Goal: Communication & Community: Answer question/provide support

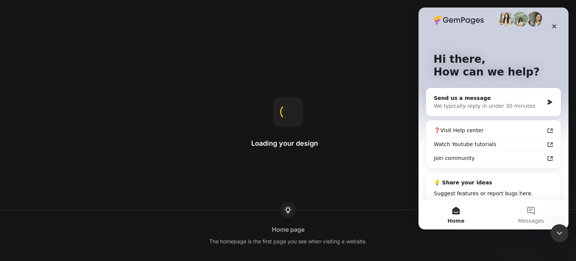
scroll to position [33, 0]
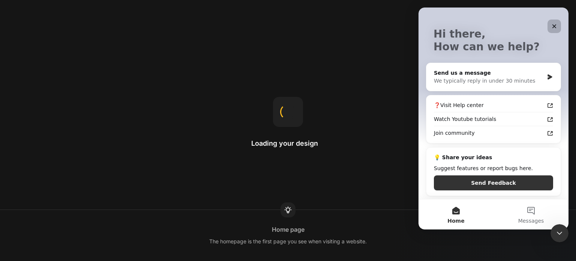
click at [555, 27] on icon "Close" at bounding box center [554, 26] width 4 height 4
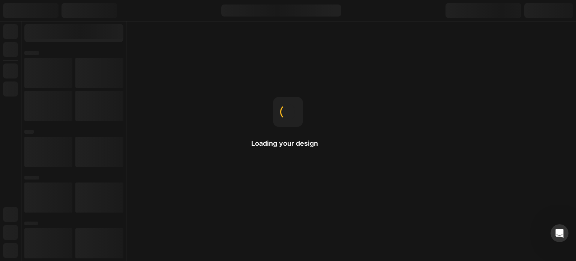
scroll to position [0, 0]
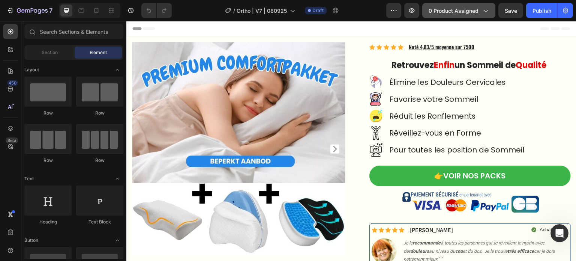
click at [463, 11] on span "0 product assigned" at bounding box center [454, 11] width 50 height 8
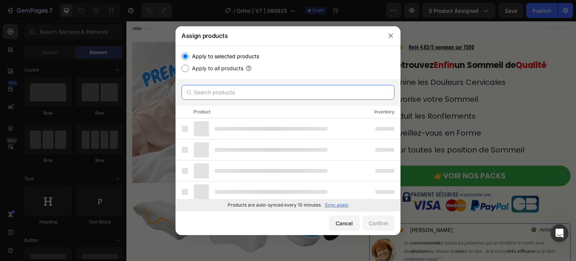
click at [237, 94] on input "text" at bounding box center [287, 92] width 213 height 15
paste input "8465670766763"
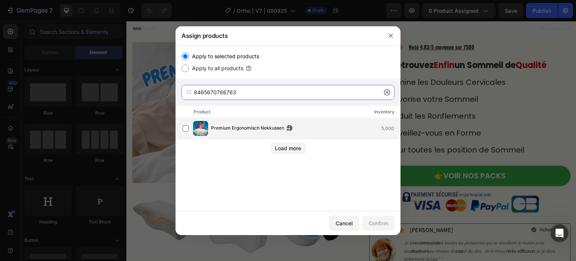
type input "8465670766763"
click at [300, 127] on div "Premium Ergonomisch Nekkussen 5,000" at bounding box center [305, 128] width 189 height 8
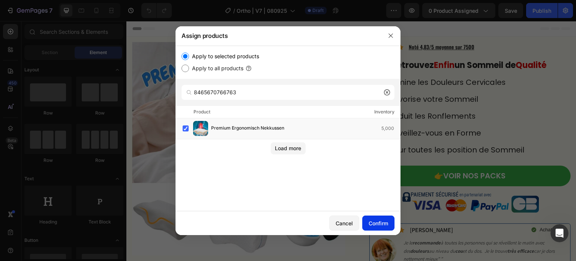
click at [382, 226] on div "Confirm" at bounding box center [378, 223] width 19 height 8
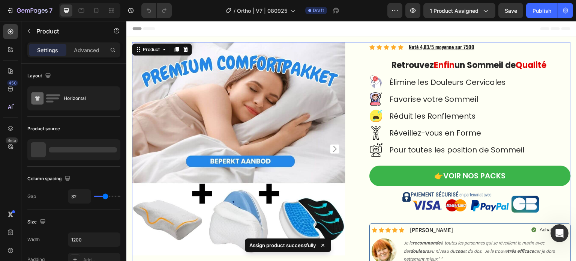
click at [350, 45] on div "Product Images Icon Icon Icon Icon Icon Icon List Hoz Noté 4,83/5 moyenne sur 7…" at bounding box center [351, 174] width 439 height 265
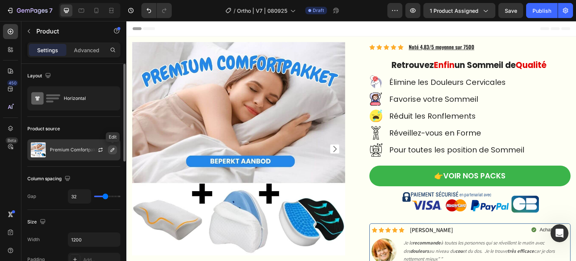
click at [111, 151] on icon "button" at bounding box center [113, 150] width 4 height 4
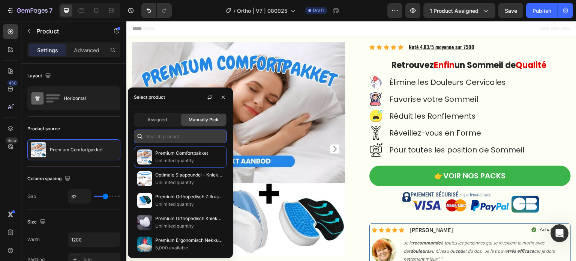
click at [172, 136] on input "text" at bounding box center [180, 135] width 93 height 13
paste input "8465670766763"
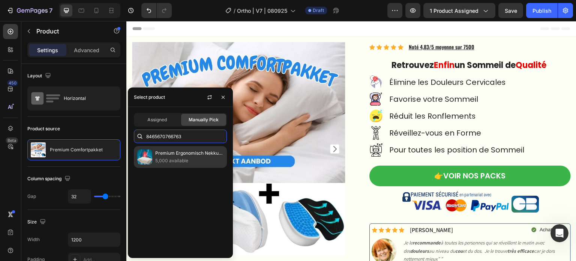
type input "8465670766763"
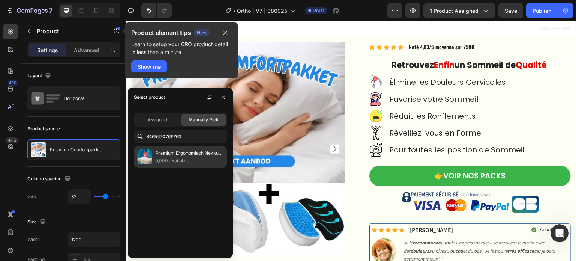
click at [166, 157] on p "5,000 available" at bounding box center [189, 160] width 68 height 7
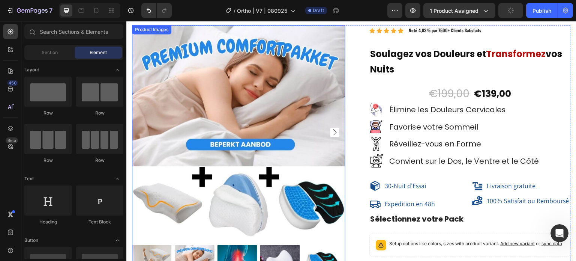
scroll to position [5620, 0]
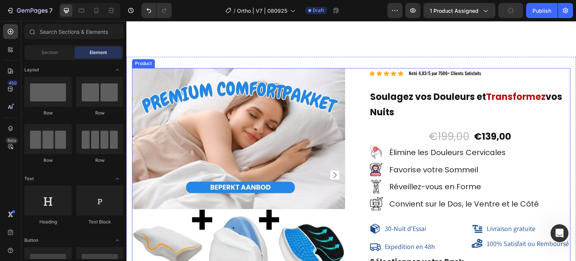
click at [351, 68] on div "Product Images Icon Icon Icon Icon Icon Icon List Hoz Noté 4,83/5 par 7500+ Cli…" at bounding box center [351, 254] width 439 height 373
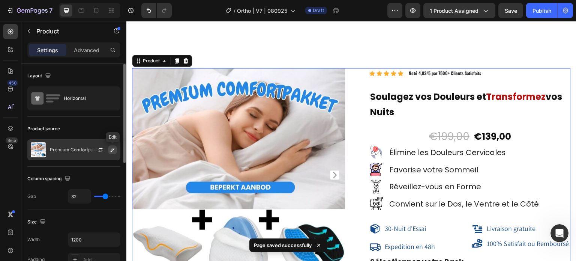
click at [114, 147] on button "button" at bounding box center [112, 149] width 9 height 9
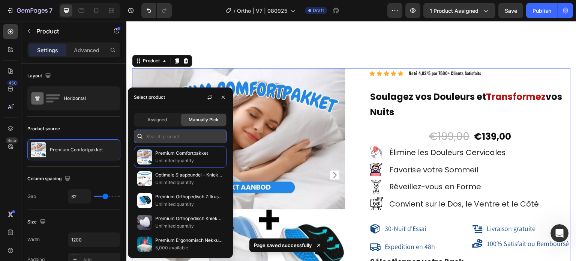
click at [189, 133] on input "text" at bounding box center [180, 135] width 93 height 13
paste input "8465670766763"
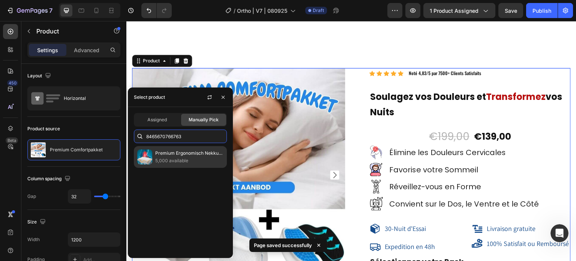
type input "8465670766763"
click at [188, 157] on p "5,000 available" at bounding box center [189, 160] width 68 height 7
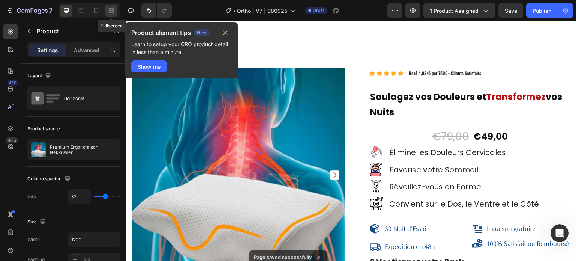
click at [109, 7] on icon at bounding box center [111, 10] width 7 height 7
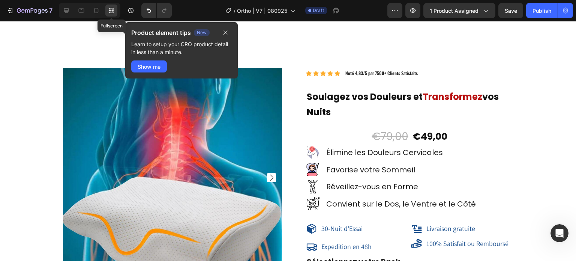
click at [114, 10] on icon at bounding box center [111, 10] width 7 height 7
click at [99, 8] on icon at bounding box center [96, 10] width 7 height 7
type input "0"
type input "100%"
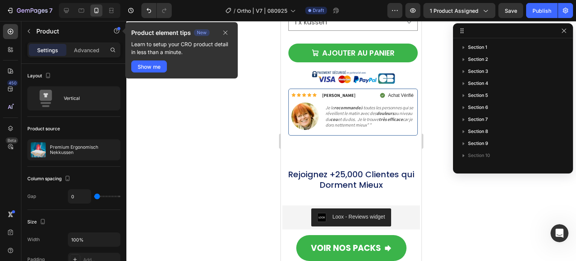
scroll to position [5615, 0]
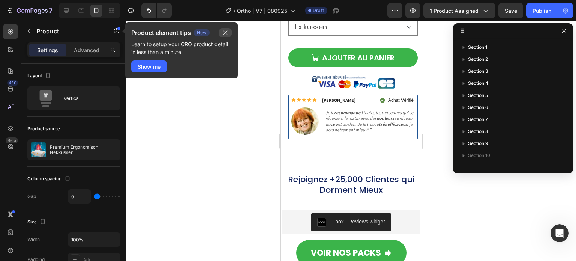
click at [223, 33] on icon "button" at bounding box center [225, 33] width 6 height 6
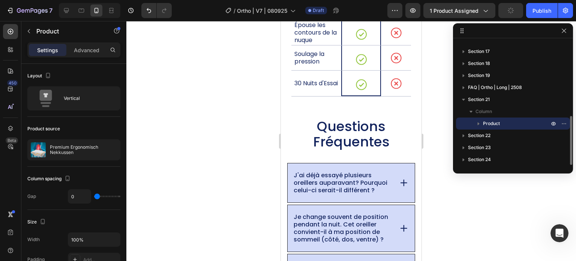
scroll to position [150, 0]
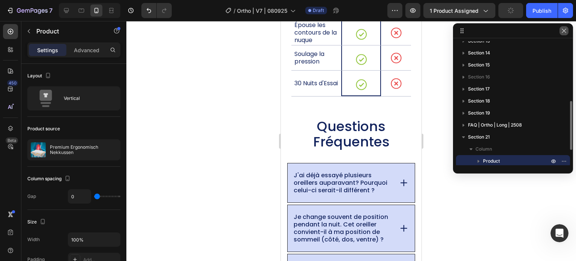
click at [565, 33] on icon "button" at bounding box center [564, 31] width 6 height 6
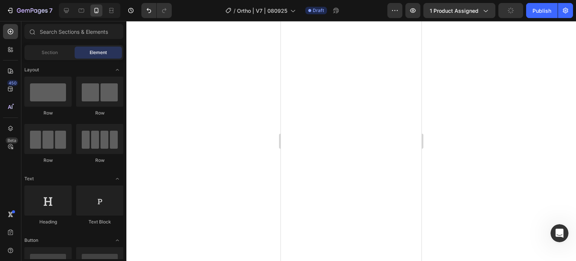
scroll to position [0, 0]
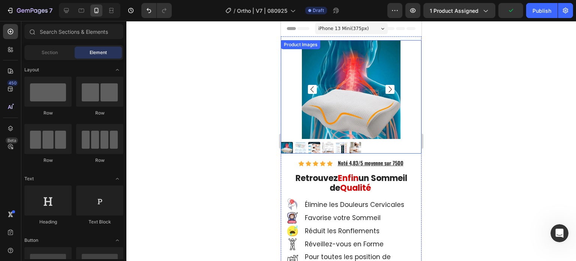
click at [332, 145] on img at bounding box center [328, 148] width 12 height 12
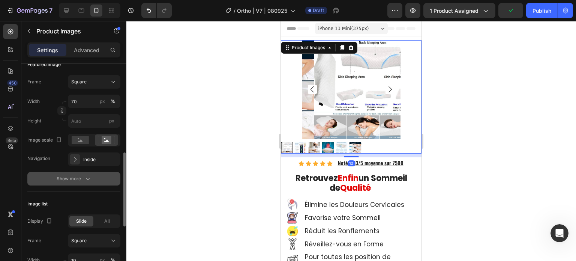
scroll to position [150, 0]
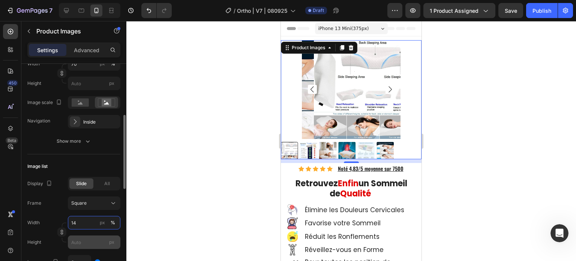
type input "15"
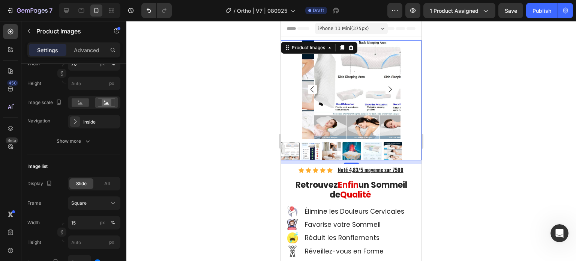
click at [148, 133] on div at bounding box center [351, 141] width 450 height 240
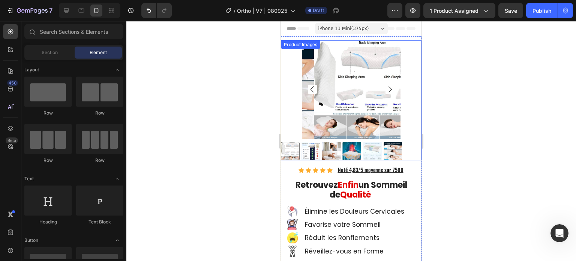
click at [338, 144] on img at bounding box center [331, 151] width 19 height 19
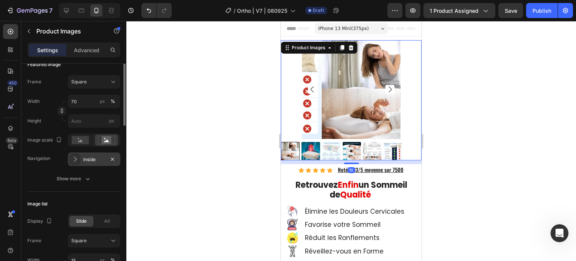
scroll to position [75, 0]
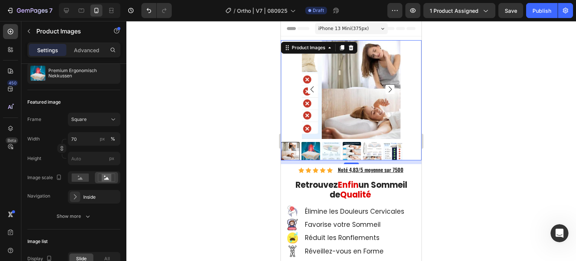
click at [238, 111] on div at bounding box center [351, 141] width 450 height 240
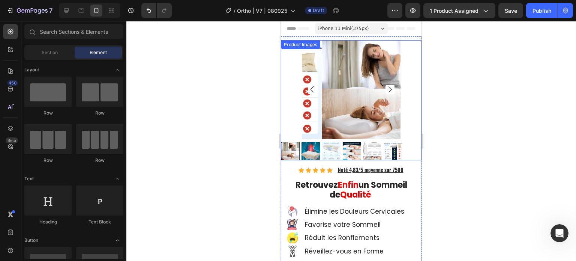
click at [337, 145] on img at bounding box center [331, 151] width 19 height 19
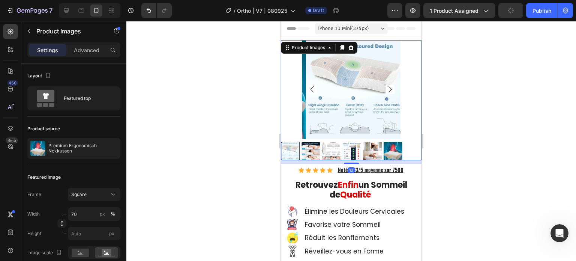
click at [337, 96] on img at bounding box center [355, 89] width 99 height 99
click at [316, 144] on img at bounding box center [310, 151] width 19 height 19
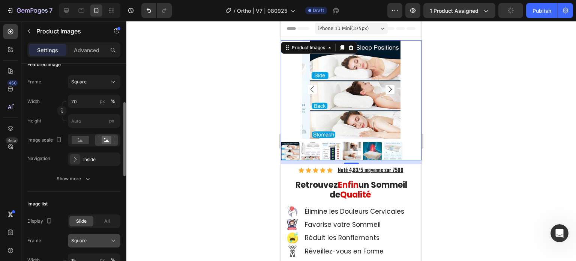
scroll to position [225, 0]
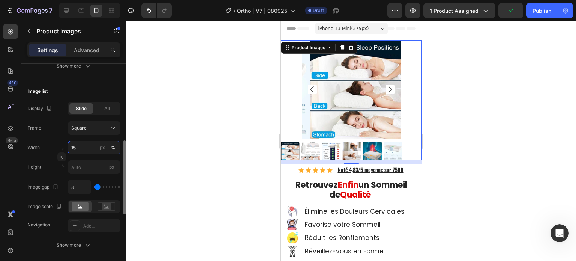
click at [76, 146] on input "15" at bounding box center [94, 147] width 52 height 13
type input "20"
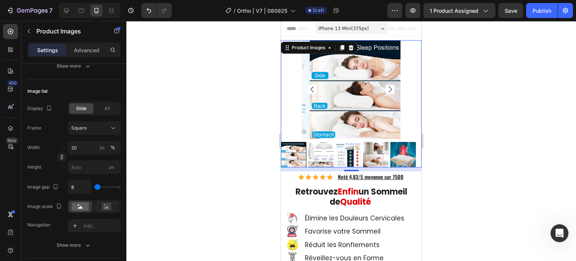
click at [197, 125] on div at bounding box center [351, 141] width 450 height 240
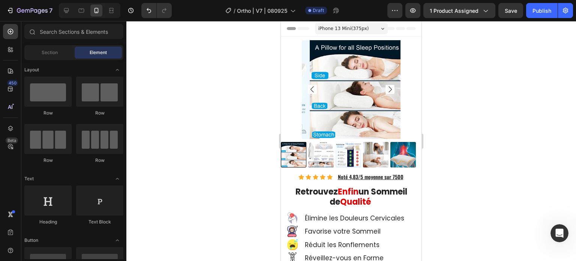
click at [231, 93] on div at bounding box center [351, 141] width 450 height 240
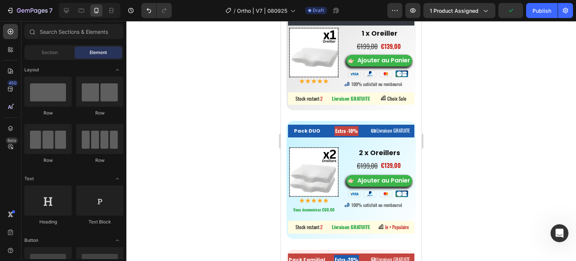
scroll to position [4941, 0]
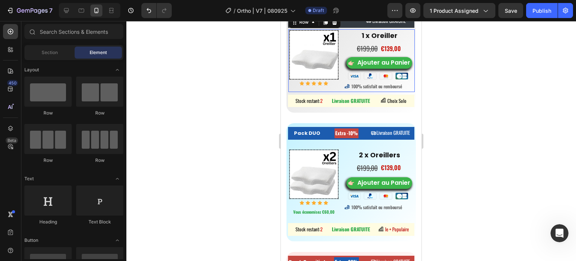
click at [340, 92] on div "Image Icon Icon Icon Icon Icon Icon List Hoz 1 x Oreiller Text block €199,00 Co…" at bounding box center [351, 60] width 126 height 63
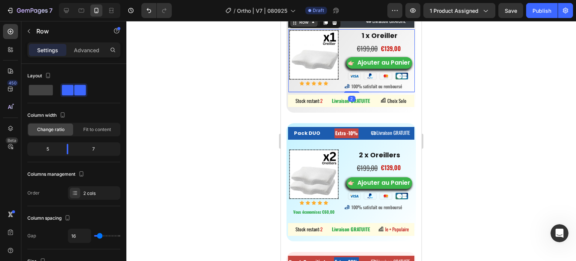
click at [315, 25] on icon at bounding box center [313, 22] width 6 height 6
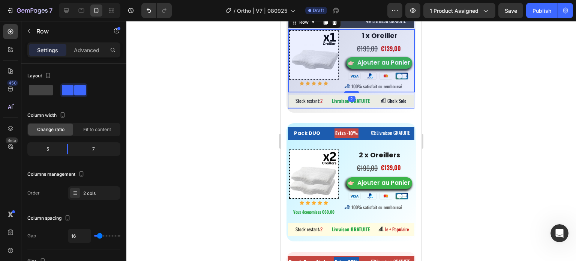
click at [309, 11] on div "Product" at bounding box center [302, 9] width 20 height 4
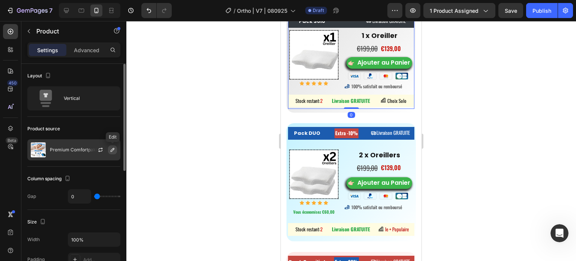
click at [112, 150] on icon "button" at bounding box center [112, 150] width 6 height 6
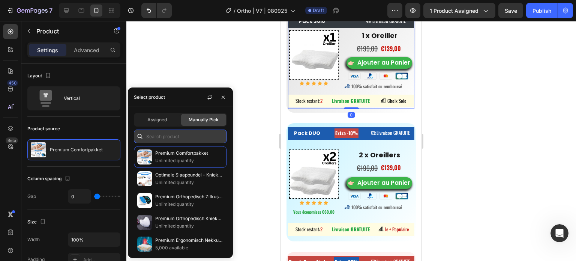
paste input "8465670766763"
click at [180, 135] on input "text" at bounding box center [180, 135] width 93 height 13
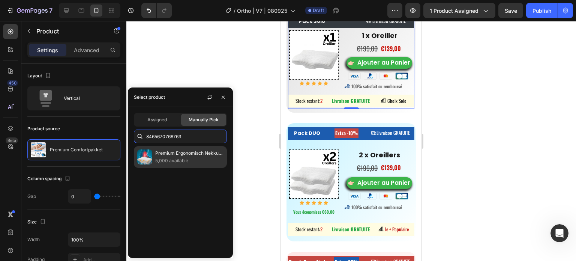
type input "8465670766763"
click at [171, 153] on p "Premium Ergonomisch Nekkussen" at bounding box center [189, 152] width 68 height 7
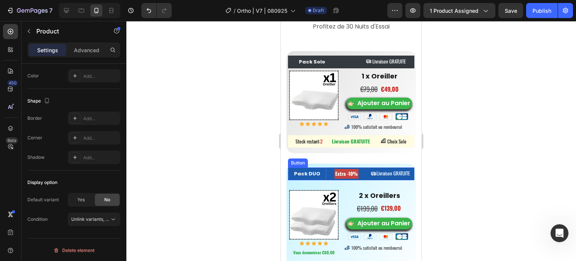
scroll to position [0, 0]
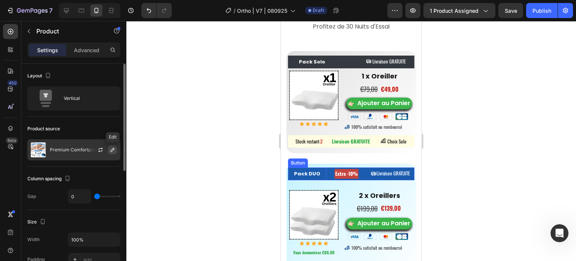
click at [109, 150] on icon "button" at bounding box center [112, 150] width 6 height 6
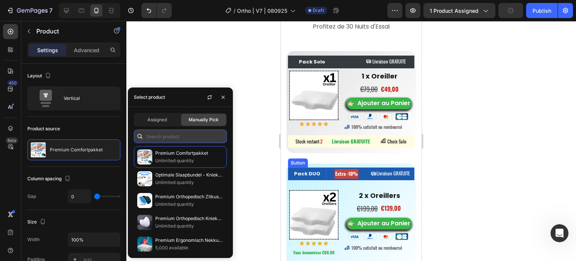
click at [177, 136] on input "text" at bounding box center [180, 135] width 93 height 13
paste input "8465670766763"
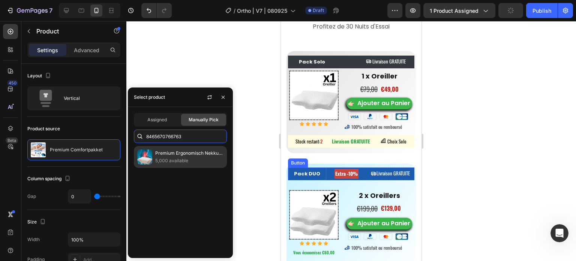
type input "8465670766763"
click at [171, 151] on p "Premium Ergonomisch Nekkussen" at bounding box center [189, 152] width 68 height 7
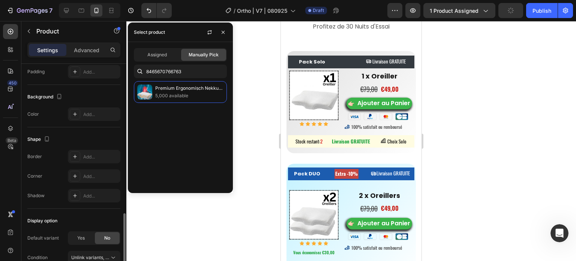
scroll to position [226, 0]
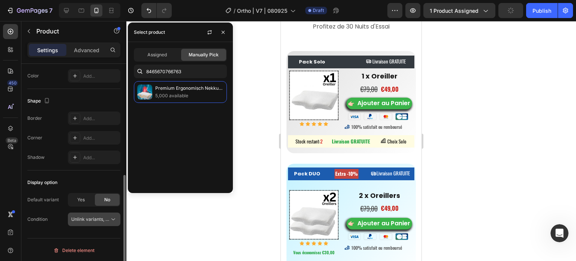
click at [103, 218] on span "Unlink variants, quantity <br> between same products" at bounding box center [128, 219] width 115 height 6
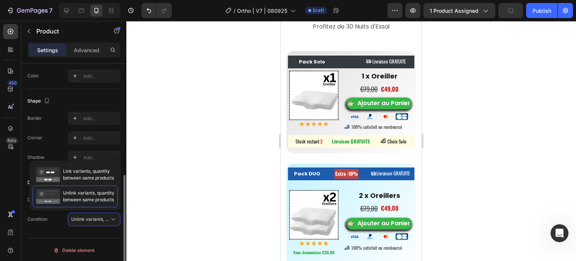
click at [106, 228] on div "Display option Default variant Yes No Condition Unlink variants, quantity <br> …" at bounding box center [73, 200] width 93 height 61
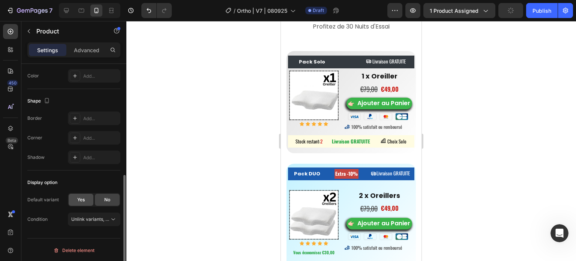
click at [82, 199] on span "Yes" at bounding box center [80, 199] width 7 height 7
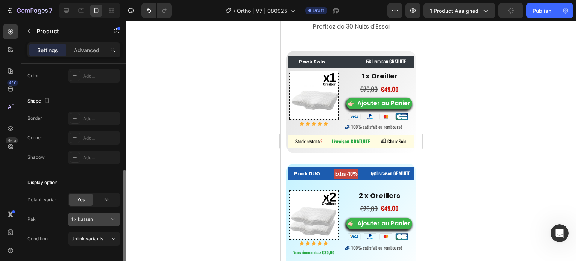
click at [111, 220] on icon at bounding box center [112, 218] width 7 height 7
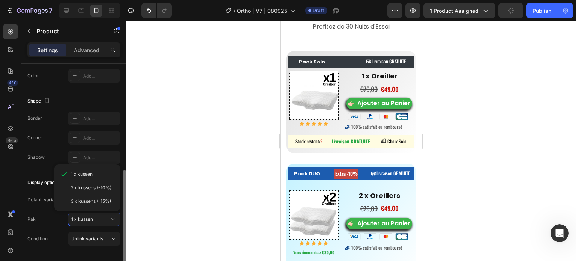
click at [97, 187] on span "2 x kussens (-10%)" at bounding box center [91, 187] width 40 height 7
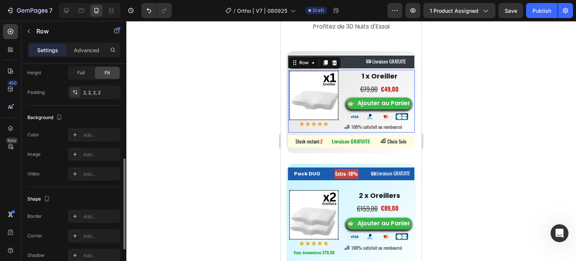
click at [340, 76] on div "Image Icon Icon Icon Icon Icon Icon List Hoz 1 x Oreiller Text block €79,00 Com…" at bounding box center [351, 101] width 126 height 63
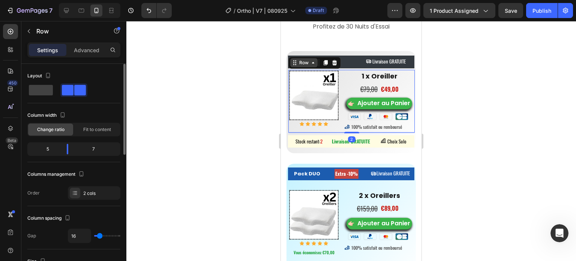
click at [313, 61] on icon at bounding box center [313, 63] width 6 height 6
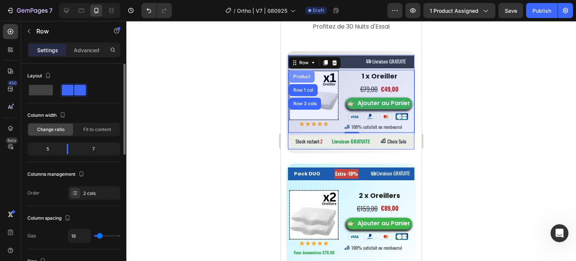
click at [306, 76] on div "Product" at bounding box center [302, 76] width 20 height 4
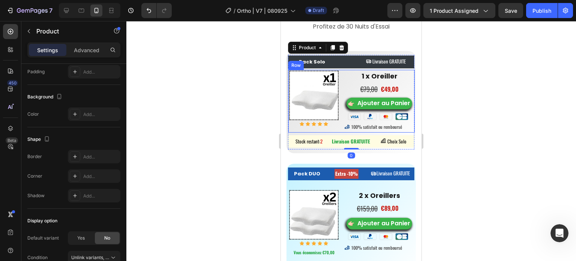
scroll to position [226, 0]
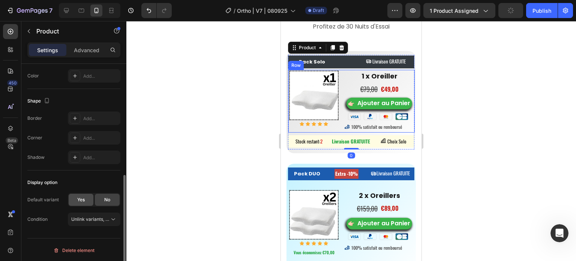
click at [74, 202] on div "Yes" at bounding box center [81, 199] width 25 height 12
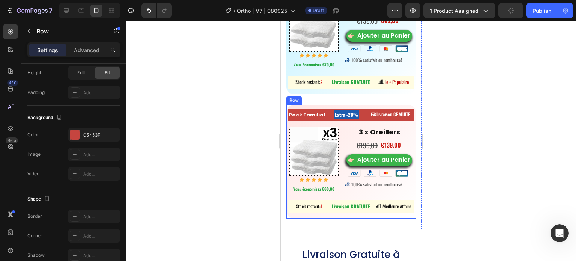
scroll to position [0, 0]
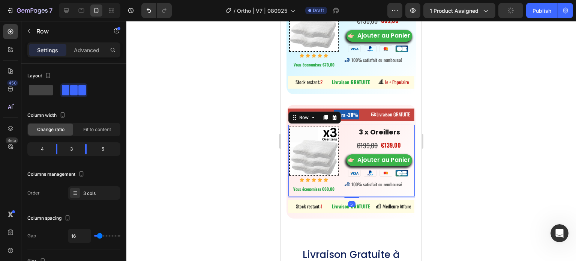
click at [328, 135] on div "Image Icon Icon Icon Icon Icon Icon List Hoz Vous économisez €60,00 Product Bad…" at bounding box center [351, 159] width 126 height 71
click at [314, 120] on icon at bounding box center [313, 117] width 6 height 6
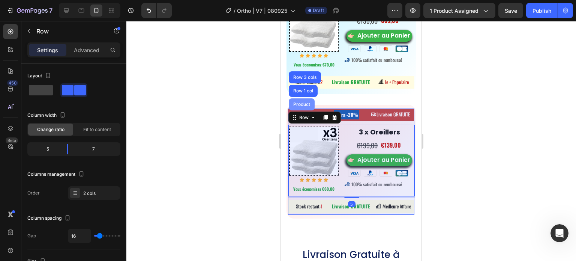
click at [303, 106] on div "Product" at bounding box center [302, 104] width 20 height 4
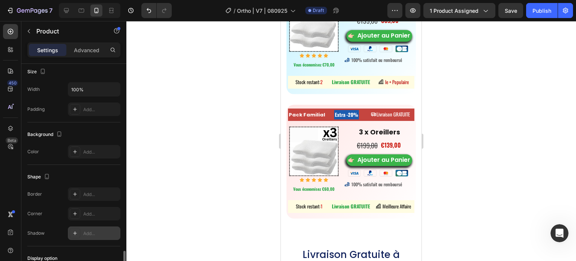
scroll to position [226, 0]
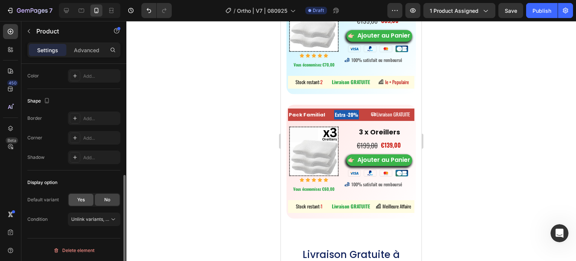
click at [83, 196] on span "Yes" at bounding box center [80, 199] width 7 height 7
click at [111, 235] on icon at bounding box center [112, 238] width 7 height 7
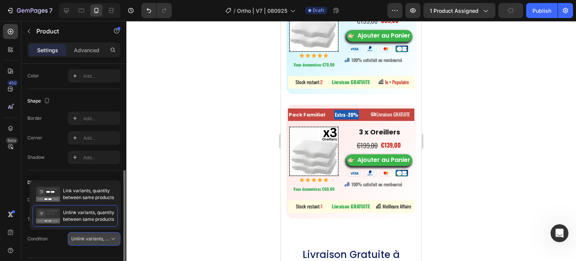
click at [108, 235] on span "Unlink variants, quantity <br> between same products" at bounding box center [128, 238] width 115 height 6
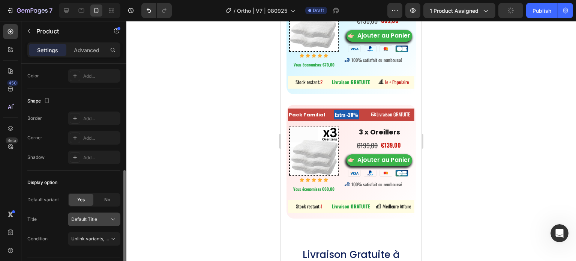
click at [108, 220] on div "Default Title" at bounding box center [89, 219] width 37 height 7
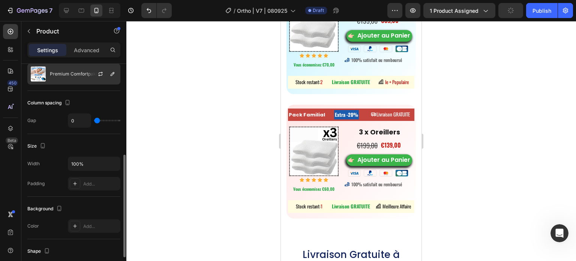
scroll to position [38, 0]
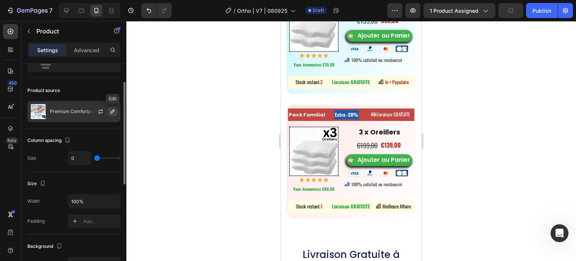
click at [111, 109] on icon "button" at bounding box center [112, 111] width 6 height 6
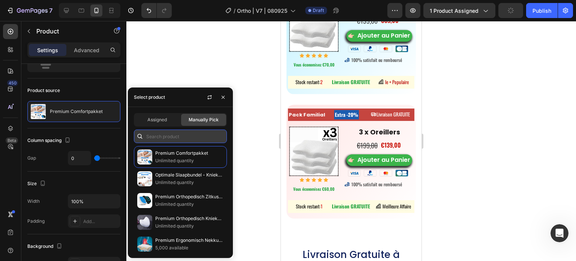
click at [180, 133] on input "text" at bounding box center [180, 135] width 93 height 13
paste input "8465670766763"
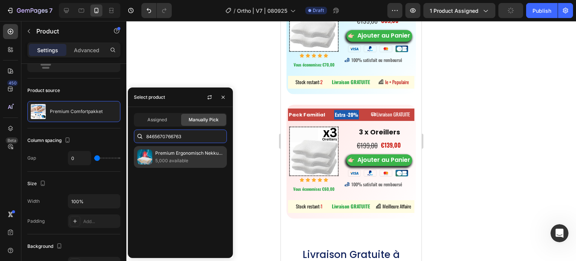
type input "8465670766763"
click at [170, 153] on p "Premium Ergonomisch Nekkussen" at bounding box center [189, 152] width 68 height 7
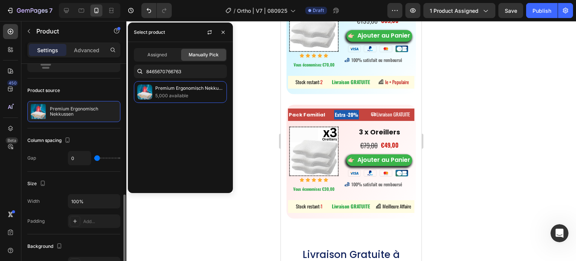
scroll to position [226, 0]
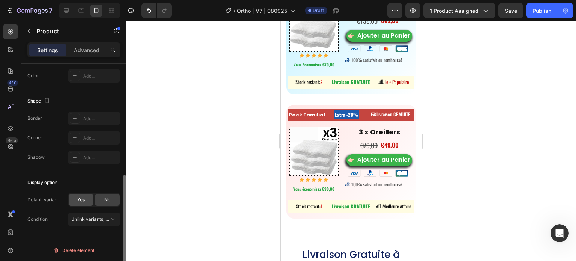
click at [87, 203] on div "Yes" at bounding box center [81, 199] width 25 height 12
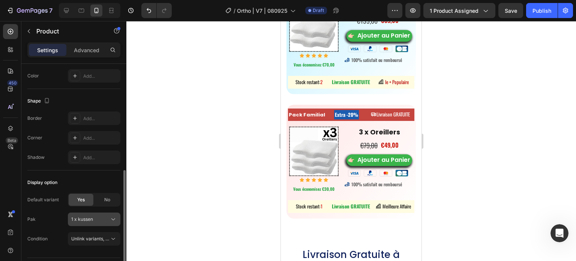
click at [108, 219] on div "1 x kussen" at bounding box center [89, 219] width 37 height 7
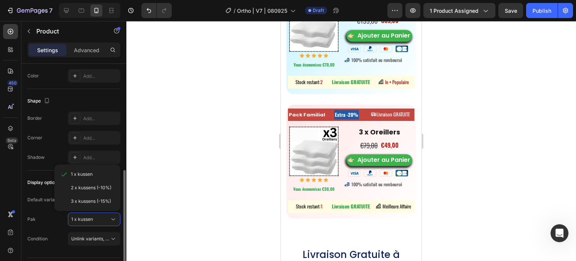
click at [104, 201] on span "3 x kussens (-15%)" at bounding box center [91, 201] width 40 height 7
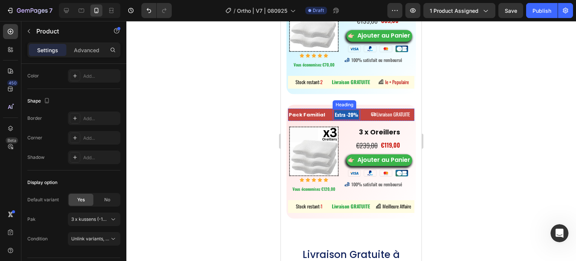
click at [350, 118] on strong "Extra -20%" at bounding box center [346, 114] width 23 height 7
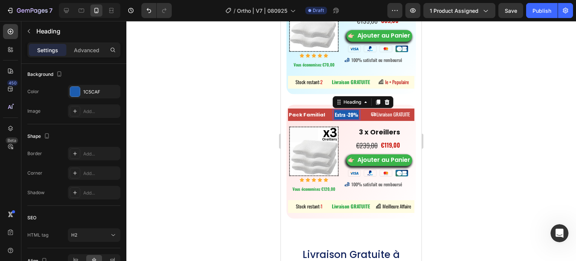
scroll to position [0, 0]
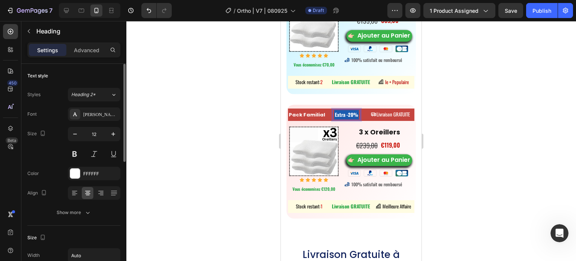
click at [349, 118] on strong "Extra -20%" at bounding box center [346, 114] width 23 height 7
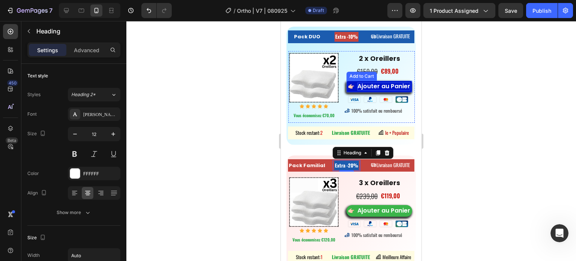
scroll to position [5129, 0]
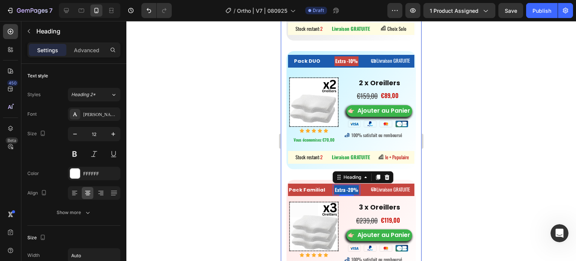
click at [223, 140] on div at bounding box center [351, 141] width 450 height 240
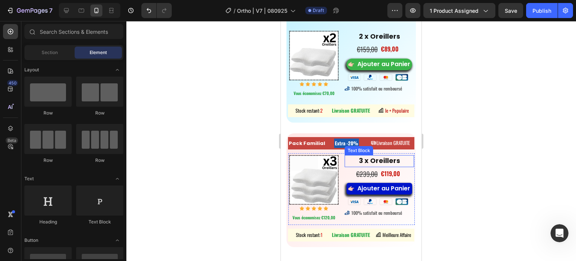
scroll to position [5204, 0]
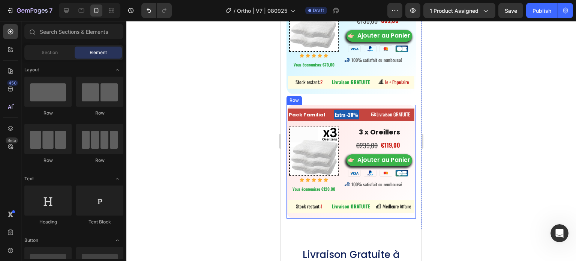
click at [319, 117] on div "Pack Familial Button ⁠⁠⁠⁠⁠⁠⁠ Extra -20% Heading Livraison GRATUITE Button Row I…" at bounding box center [350, 162] width 129 height 114
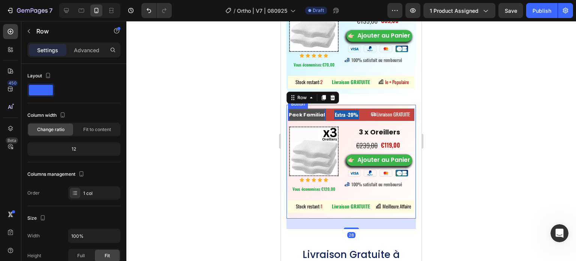
click at [321, 120] on p "Pack Familial" at bounding box center [307, 114] width 36 height 11
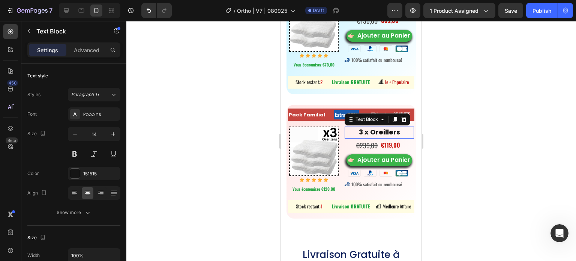
click at [348, 137] on p "3 x Oreillers" at bounding box center [379, 132] width 68 height 10
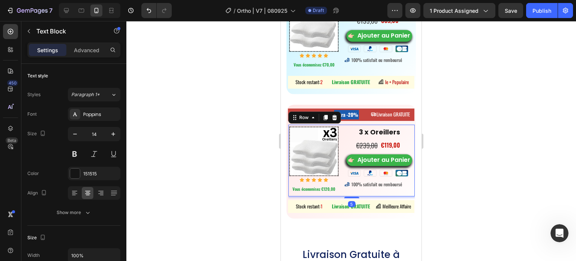
click at [339, 136] on div "Image Icon Icon Icon Icon Icon Icon List Hoz Vous économisez €120,00 Product Ba…" at bounding box center [351, 159] width 126 height 71
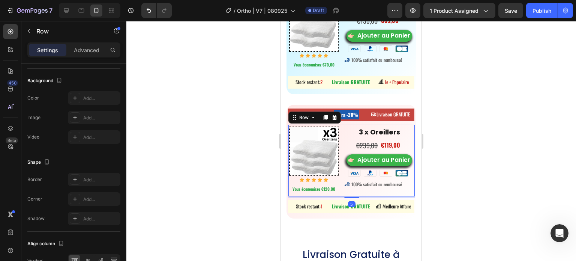
scroll to position [0, 0]
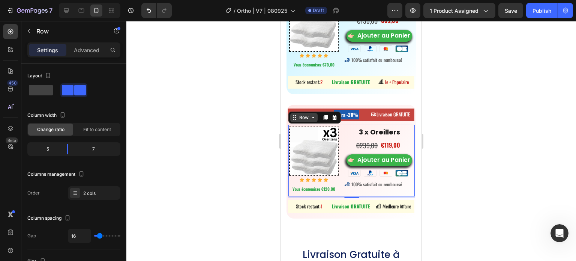
click at [309, 121] on div "Row" at bounding box center [304, 117] width 12 height 7
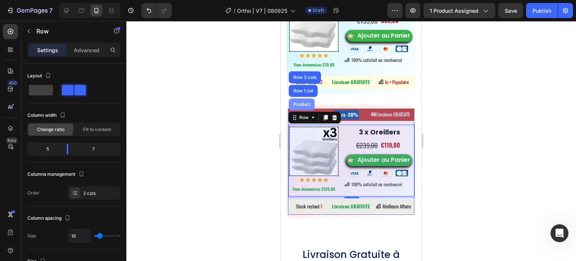
click at [309, 106] on div "Product" at bounding box center [302, 104] width 20 height 4
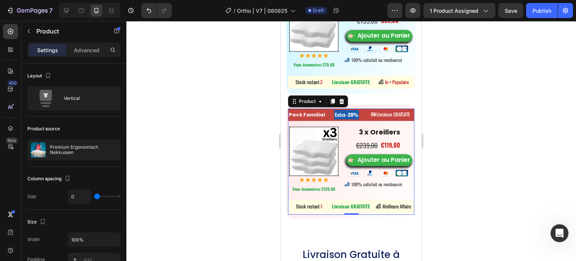
scroll to position [187, 0]
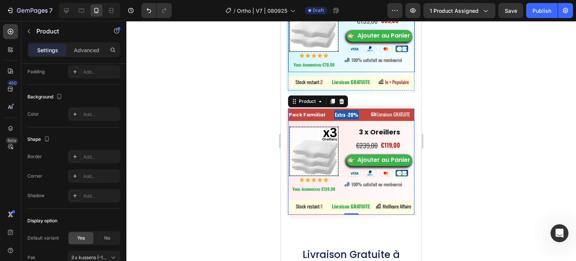
click at [334, 72] on div "Image Icon Icon Icon Icon Icon Icon List Hoz Vous économisez €70,00 Product Bad…" at bounding box center [351, 35] width 126 height 71
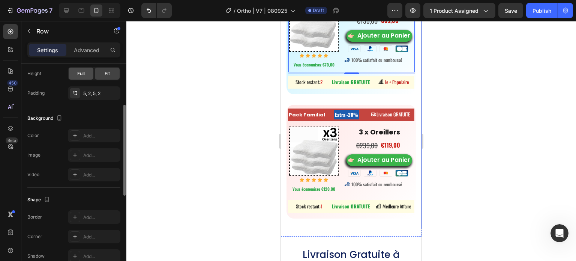
scroll to position [112, 0]
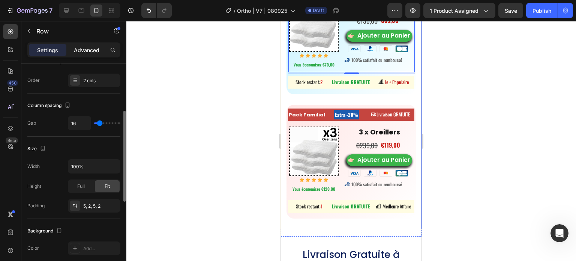
click at [88, 46] on p "Advanced" at bounding box center [86, 50] width 25 height 8
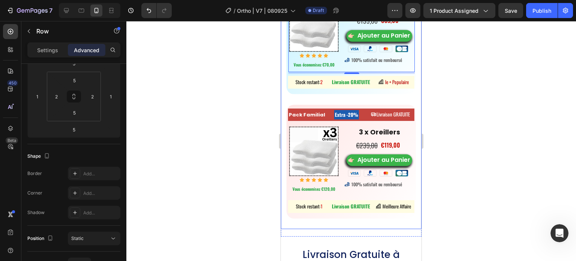
scroll to position [225, 0]
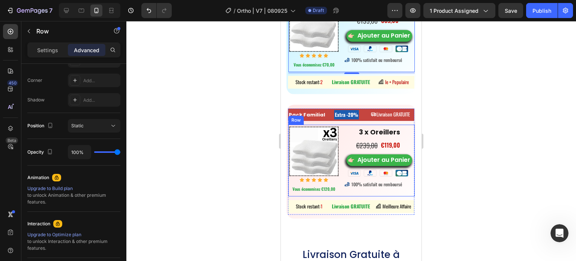
click at [306, 194] on div "Image Icon Icon Icon Icon Icon Icon List Hoz Vous économisez €120,00 Product Ba…" at bounding box center [313, 159] width 49 height 67
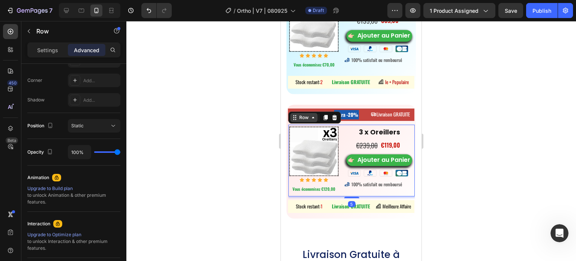
click at [306, 121] on div "Row" at bounding box center [304, 117] width 12 height 7
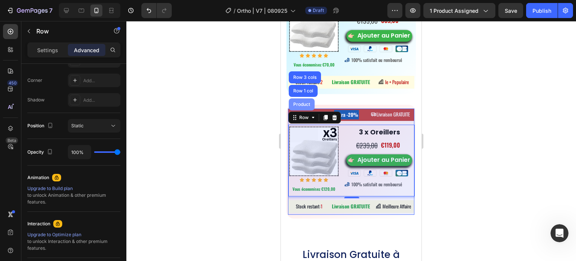
click at [303, 110] on div "Product" at bounding box center [302, 104] width 26 height 12
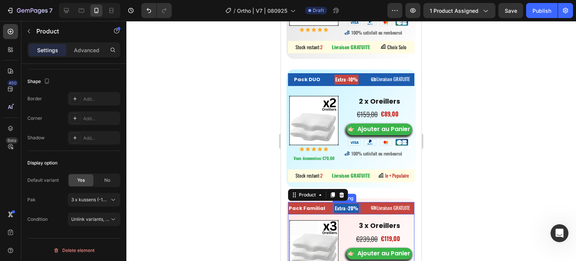
scroll to position [5054, 0]
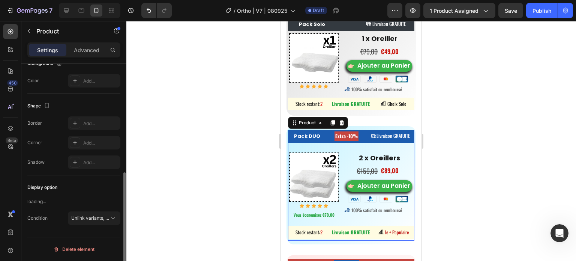
click at [345, 155] on div "Pack DUO Button Extra -10% Heading Livraison GRATUITE Button Row Image Icon Ico…" at bounding box center [351, 185] width 126 height 110
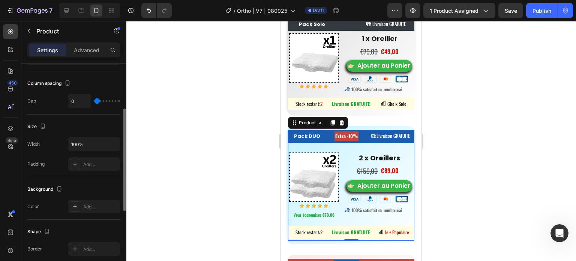
scroll to position [58, 0]
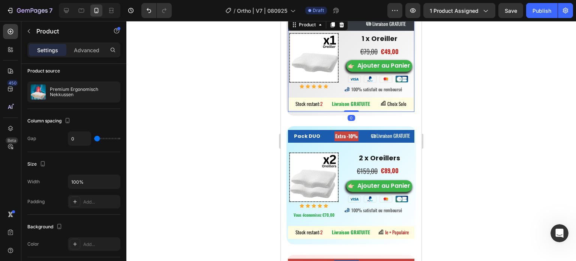
click at [292, 102] on div "Pack Solo Button Heading Livraison GRATUITE Button Row Image Icon Icon Icon Ico…" at bounding box center [351, 64] width 126 height 94
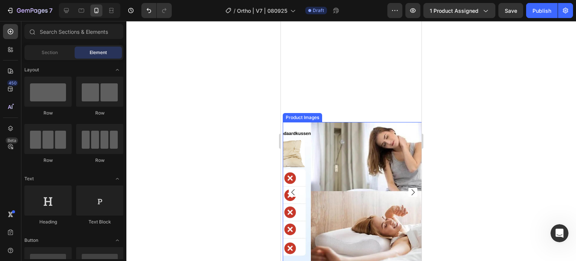
scroll to position [6976, 0]
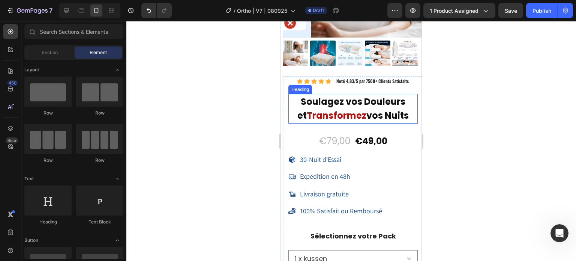
click at [290, 109] on h2 "Soulagez vos Douleurs et Transformez vos Nuits" at bounding box center [352, 109] width 129 height 30
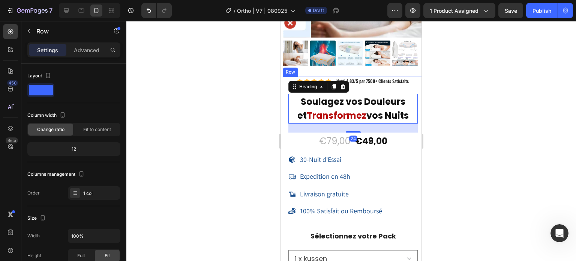
click at [286, 131] on div "Icon Icon Icon Icon Icon Icon List Hoz Noté 4,83/5 par 7500+ Clients Satisfaits…" at bounding box center [353, 228] width 141 height 304
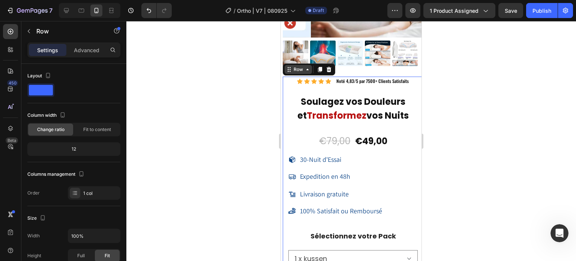
click at [306, 66] on icon at bounding box center [307, 69] width 6 height 6
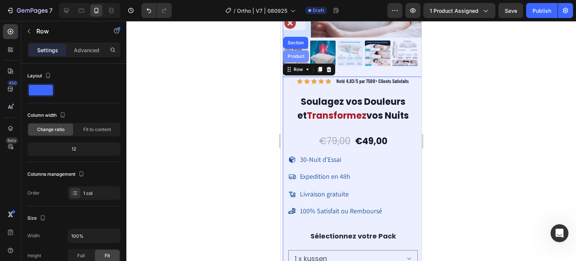
click at [300, 53] on div "Product" at bounding box center [296, 56] width 26 height 12
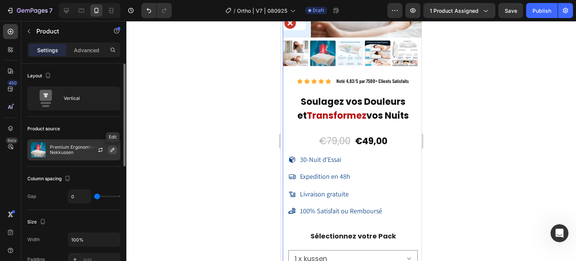
click at [109, 151] on icon "button" at bounding box center [112, 150] width 6 height 6
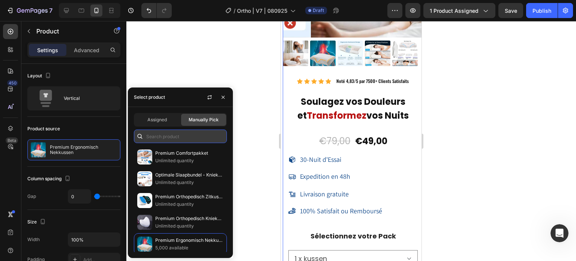
click at [171, 139] on input "text" at bounding box center [180, 135] width 93 height 13
paste input "8465670766763"
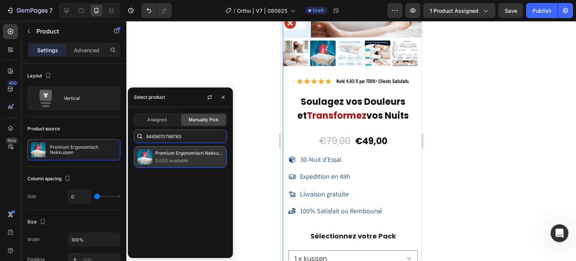
type input "8465670766763"
click at [172, 161] on p "5,000 available" at bounding box center [189, 160] width 68 height 7
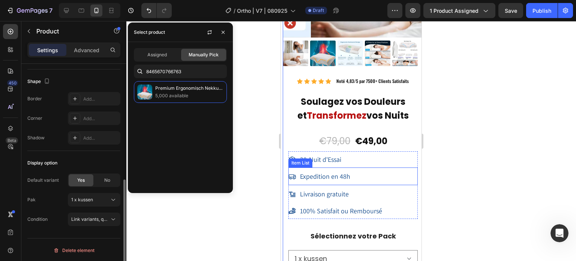
scroll to position [133, 0]
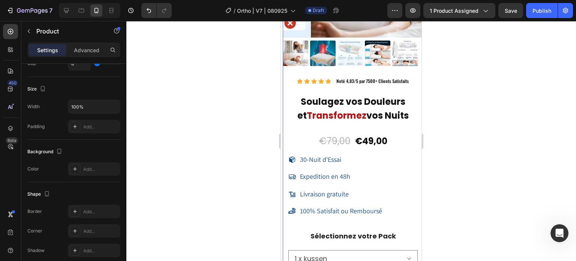
click at [253, 146] on div at bounding box center [351, 141] width 450 height 240
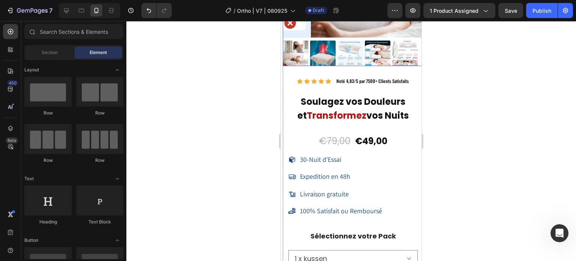
scroll to position [6938, 0]
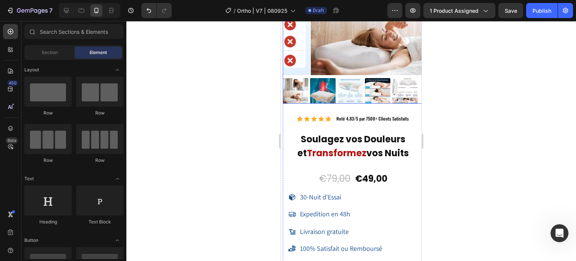
click at [352, 83] on img at bounding box center [349, 90] width 25 height 25
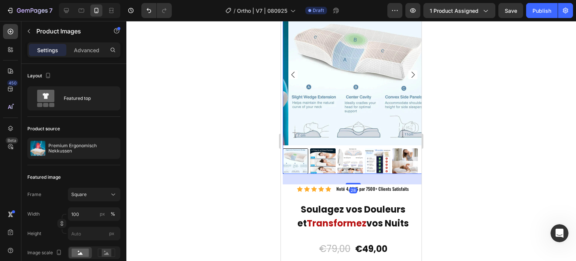
scroll to position [6788, 0]
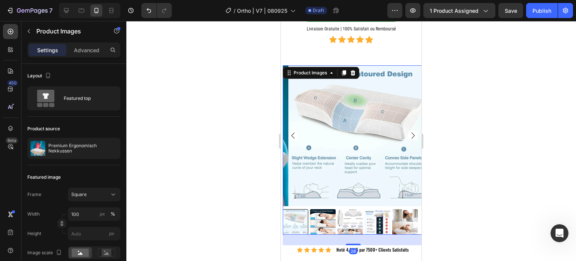
click at [375, 232] on img at bounding box center [377, 221] width 25 height 25
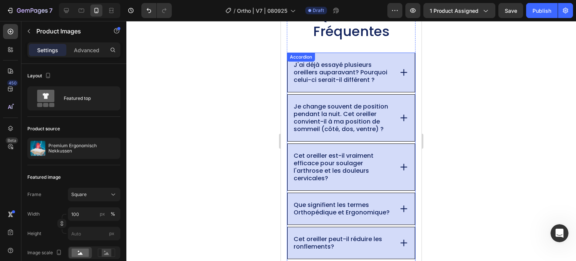
scroll to position [6301, 0]
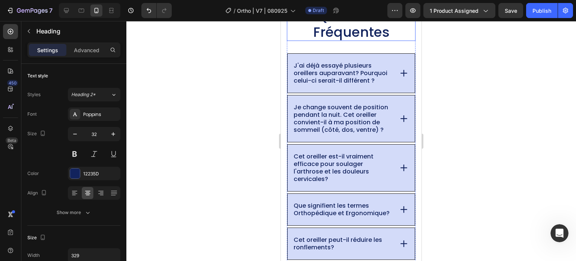
click at [357, 24] on span "Questions Fréquentes" at bounding box center [351, 24] width 76 height 34
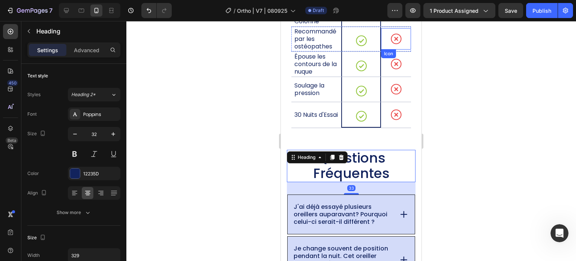
scroll to position [6166, 0]
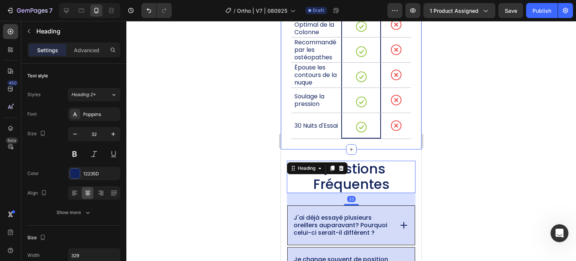
click at [221, 130] on div at bounding box center [351, 141] width 450 height 240
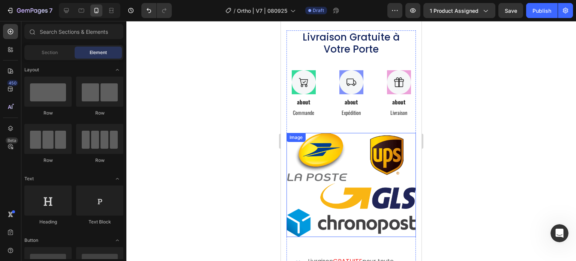
scroll to position [5239, 0]
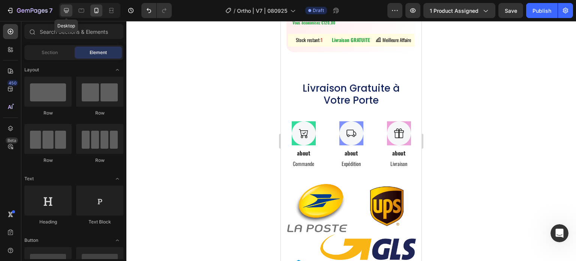
click at [69, 12] on icon at bounding box center [66, 10] width 7 height 7
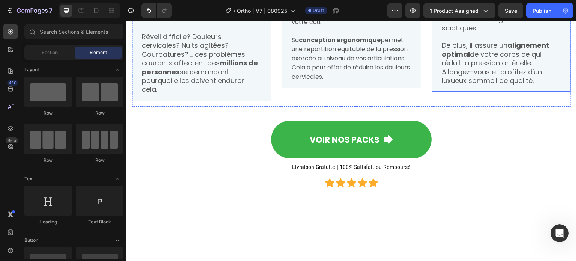
scroll to position [674, 0]
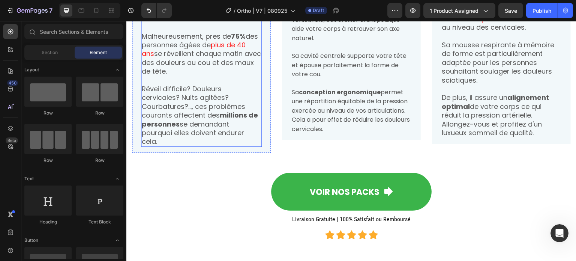
click at [177, 23] on p "Le saviez-vous? Presque un tiers de notre temps est consacré au sommeil!" at bounding box center [201, 10] width 119 height 26
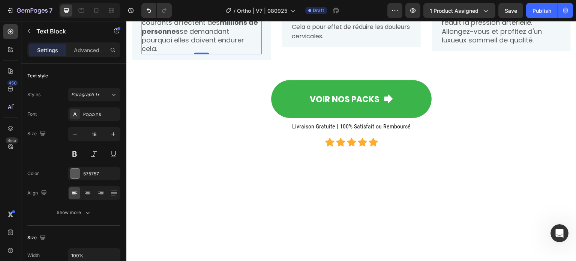
scroll to position [749, 0]
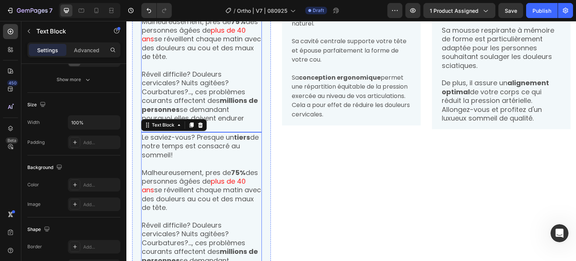
scroll to position [685, 0]
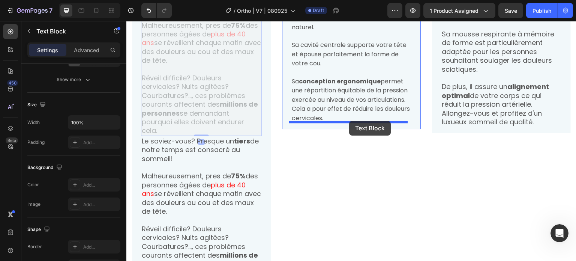
drag, startPoint x: 166, startPoint y: 119, endPoint x: 349, endPoint y: 121, distance: 182.6
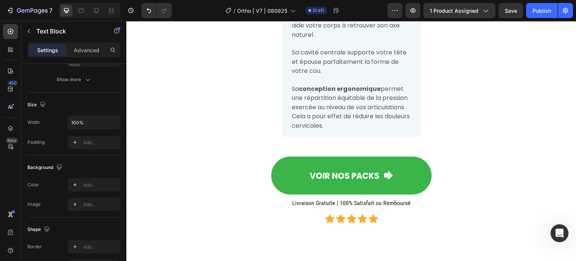
scroll to position [835, 0]
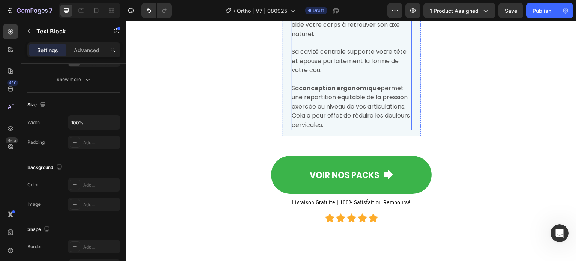
click at [339, 38] on p "Conçu pour permettre un réalignement de votre colonne vertébrale, cet oreiller …" at bounding box center [351, 16] width 119 height 46
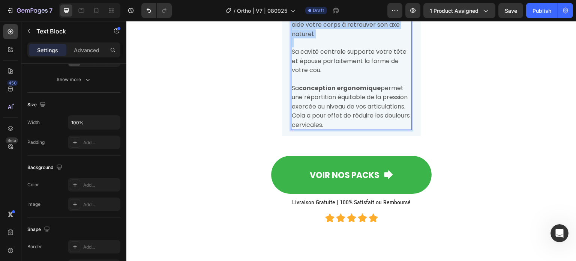
click at [339, 38] on p "Conçu pour permettre un réalignement de votre colonne vertébrale, cet oreiller …" at bounding box center [351, 16] width 119 height 46
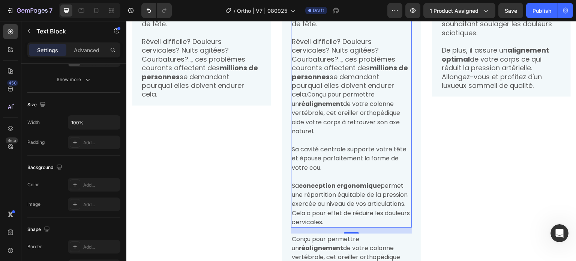
scroll to position [685, 0]
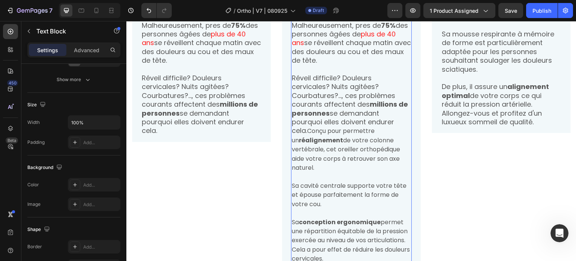
click at [340, 65] on p "Malheureusement, pres de 75% des personnes âgées de plus de 40 ans se réveillen…" at bounding box center [351, 43] width 119 height 44
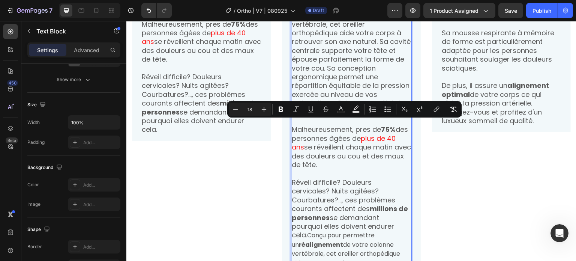
drag, startPoint x: 323, startPoint y: 142, endPoint x: 291, endPoint y: 125, distance: 36.6
click at [292, 116] on p "Le saviez-vous? Presque un tiers de notre temps est consacré au sommeil! Conçu …" at bounding box center [351, 51] width 119 height 132
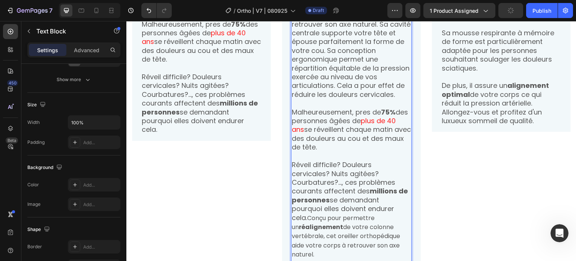
scroll to position [761, 0]
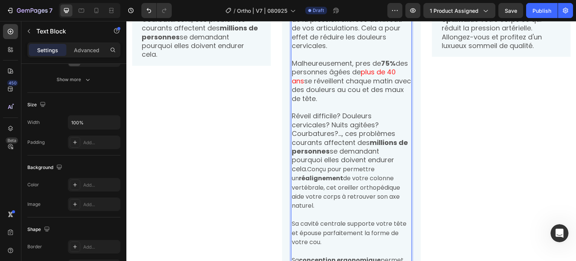
scroll to position [836, 0]
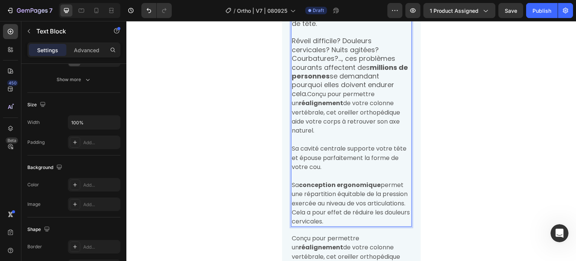
click at [330, 28] on p "Malheureusement, pres de 75% des personnes âgées de plus de 40 ans se réveillen…" at bounding box center [351, 6] width 119 height 44
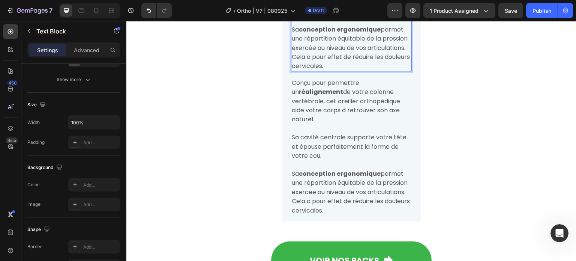
scroll to position [1065, 0]
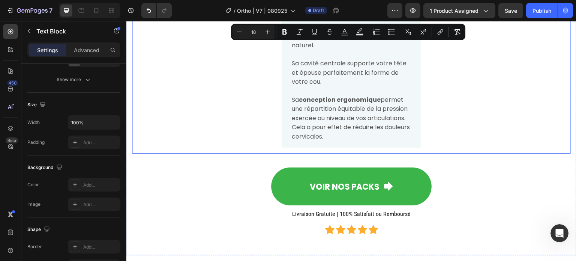
drag, startPoint x: 344, startPoint y: 162, endPoint x: 426, endPoint y: 201, distance: 90.4
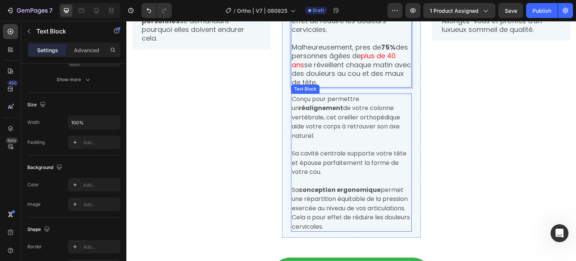
scroll to position [765, 0]
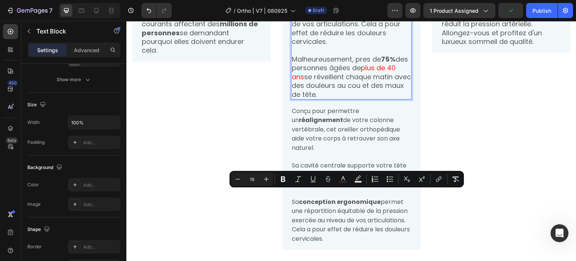
drag, startPoint x: 345, startPoint y: 228, endPoint x: 292, endPoint y: 184, distance: 68.4
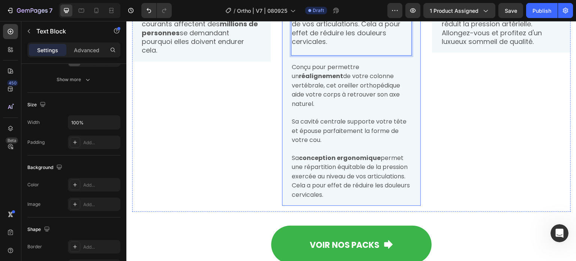
scroll to position [802, 0]
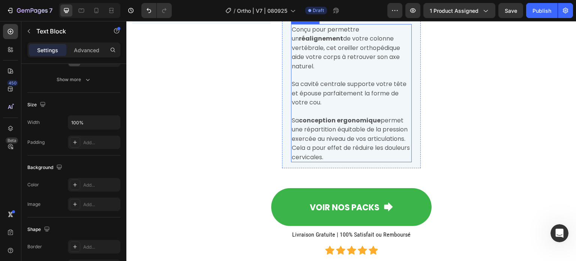
click at [313, 70] on span "Conçu pour permettre un réalignement de votre colonne vertébrale, cet oreiller …" at bounding box center [346, 47] width 108 height 45
click at [350, 21] on div at bounding box center [350, 16] width 9 height 9
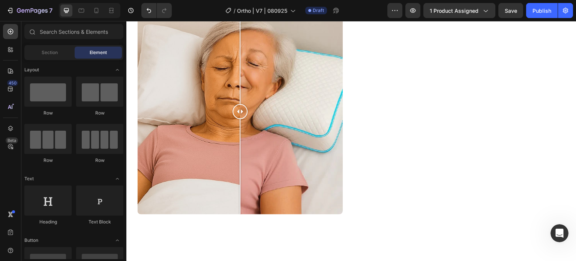
scroll to position [2374, 0]
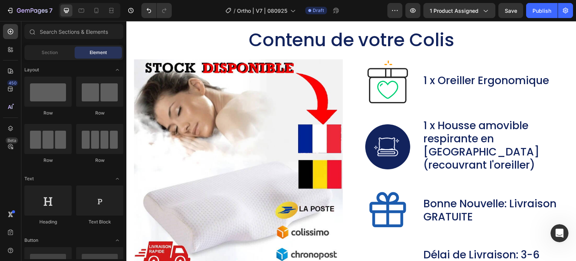
scroll to position [3963, 0]
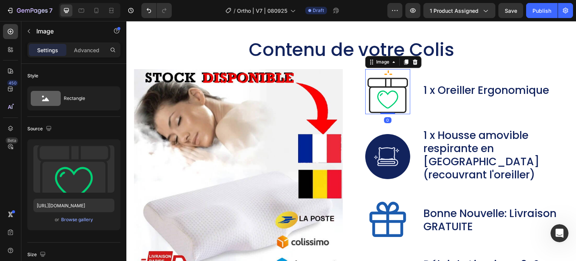
click at [387, 102] on img at bounding box center [387, 91] width 45 height 45
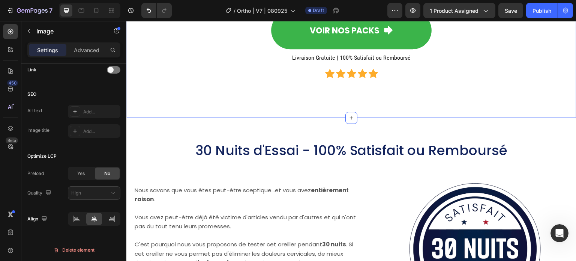
scroll to position [5200, 0]
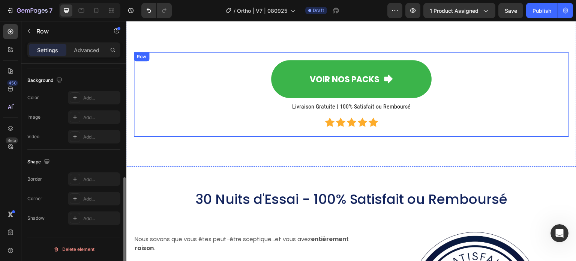
click at [178, 102] on div "VOIR NOS PACKS Button Livraison Gratuite | 100% Satisfait ou Remboursé Heading …" at bounding box center [351, 94] width 423 height 72
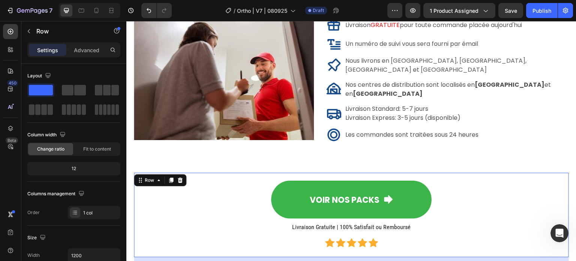
scroll to position [5088, 0]
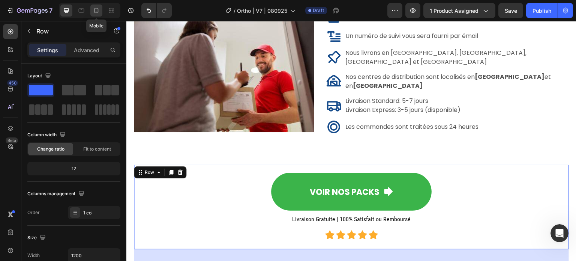
click at [97, 15] on div at bounding box center [96, 10] width 12 height 12
type input "100%"
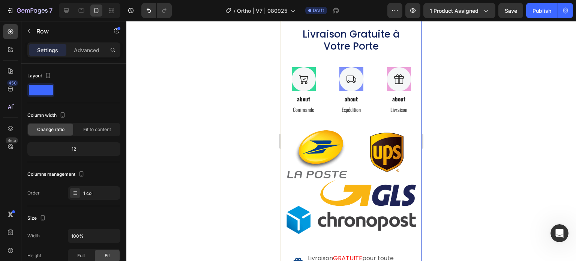
scroll to position [4264, 0]
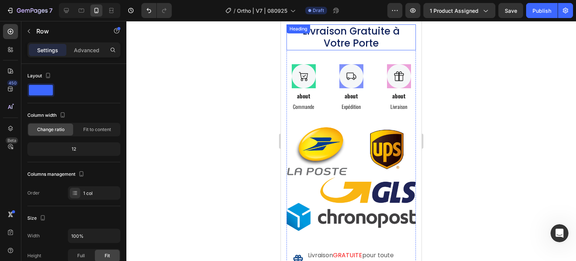
click at [350, 50] on h2 "Livraison Gratuite à Votre Porte" at bounding box center [351, 37] width 111 height 26
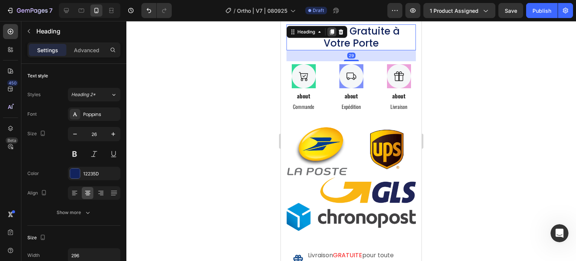
click at [333, 34] on icon at bounding box center [332, 31] width 4 height 5
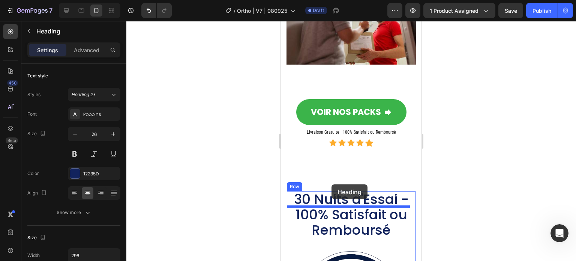
scroll to position [4789, 0]
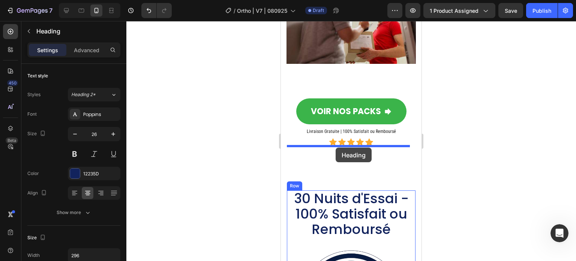
drag, startPoint x: 314, startPoint y: 80, endPoint x: 336, endPoint y: 147, distance: 70.5
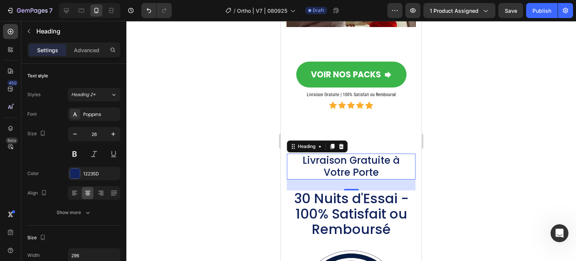
scroll to position [4753, 0]
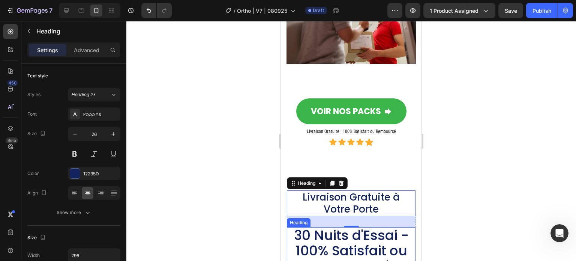
click at [341, 225] on span "30 Nuits d'Essai - 100% Satisfait ou Remboursé" at bounding box center [351, 250] width 115 height 50
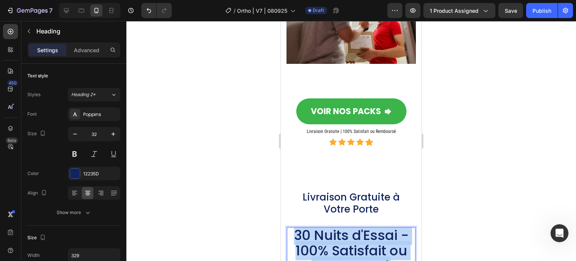
click at [341, 225] on span "30 Nuits d'Essai - 100% Satisfait ou Remboursé" at bounding box center [351, 250] width 115 height 50
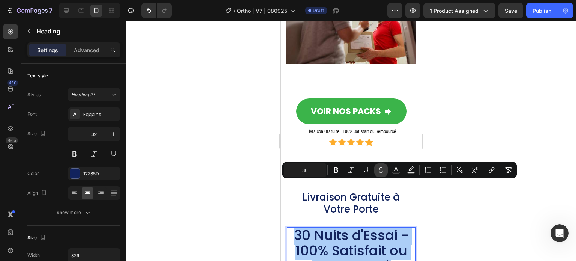
click at [382, 165] on button "Strikethrough" at bounding box center [380, 169] width 13 height 13
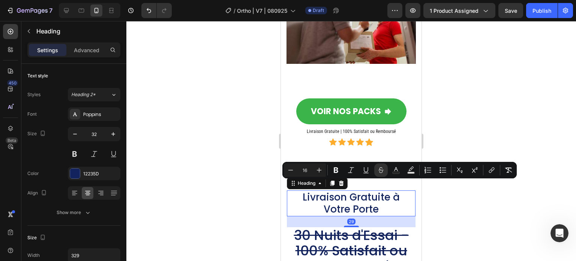
click at [381, 190] on h2 "Livraison Gratuite à Votre Porte" at bounding box center [351, 203] width 111 height 26
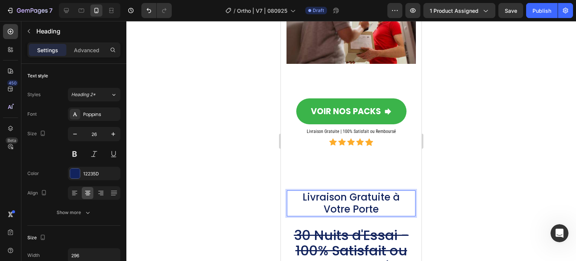
click at [380, 190] on h2 "Livraison Gratuite à Votre Porte" at bounding box center [351, 203] width 111 height 26
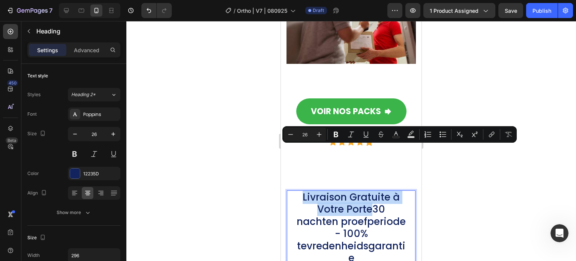
drag, startPoint x: 370, startPoint y: 163, endPoint x: 297, endPoint y: 154, distance: 74.4
click at [297, 191] on p "Livraison Gratuite à Votre Porte30 nachten proefperiode - 100% tevredenheidsgar…" at bounding box center [351, 227] width 109 height 73
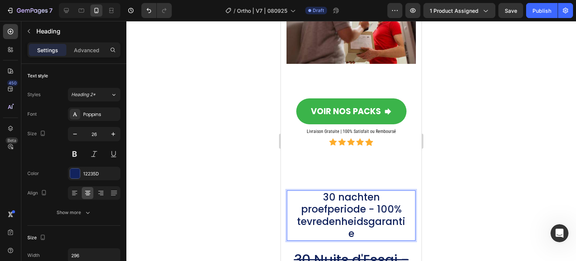
drag, startPoint x: 216, startPoint y: 162, endPoint x: 219, endPoint y: 160, distance: 4.1
click at [216, 162] on div at bounding box center [351, 141] width 450 height 240
click at [345, 191] on p "30 nachten proefperiode - 100% tevredenheidsgarantie" at bounding box center [351, 215] width 109 height 49
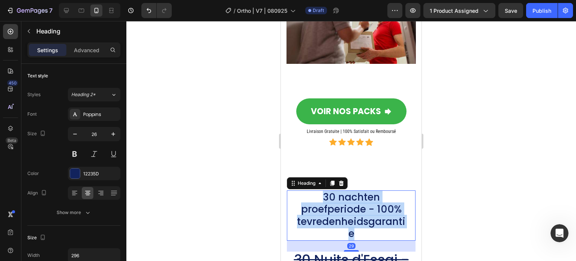
click at [345, 191] on p "30 nachten proefperiode - 100% tevredenheidsgarantie" at bounding box center [351, 215] width 109 height 49
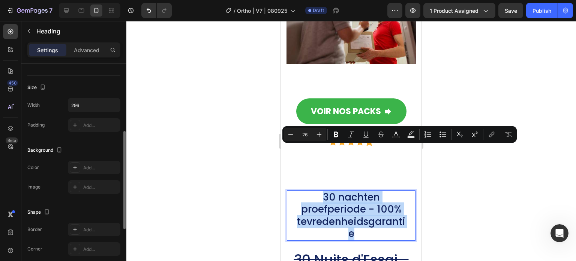
scroll to position [37, 0]
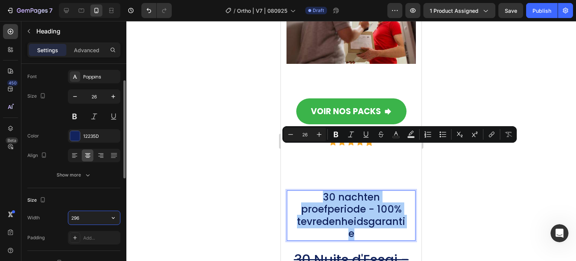
click at [78, 214] on input "296" at bounding box center [94, 217] width 52 height 13
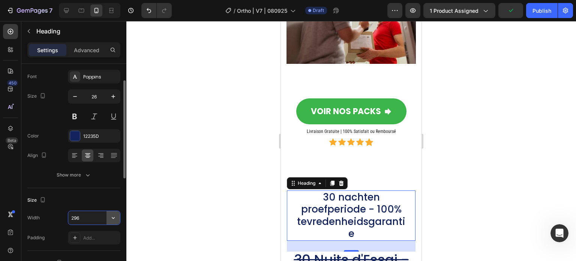
click at [115, 215] on icon "button" at bounding box center [112, 217] width 7 height 7
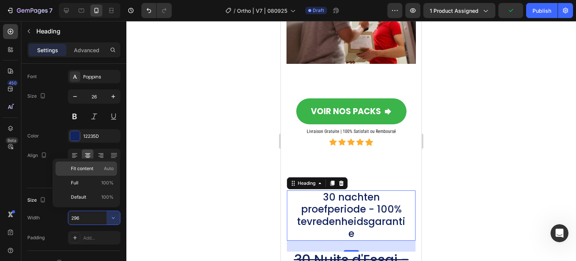
click at [90, 167] on span "Fit content" at bounding box center [82, 168] width 22 height 7
type input "Auto"
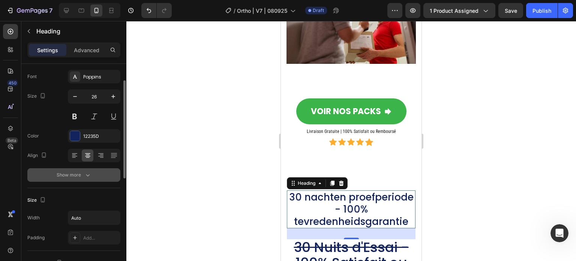
click at [85, 176] on icon "button" at bounding box center [87, 174] width 7 height 7
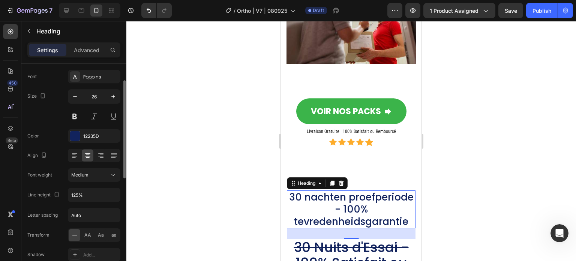
drag, startPoint x: 237, startPoint y: 165, endPoint x: 276, endPoint y: 165, distance: 38.6
click at [238, 165] on div at bounding box center [351, 141] width 450 height 240
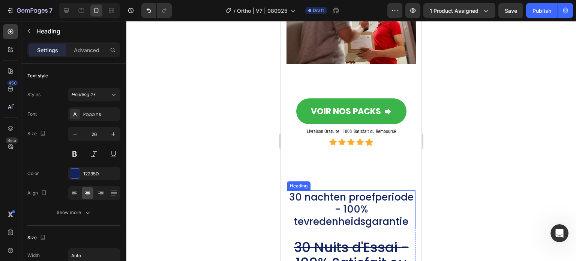
click at [342, 191] on p "30 nachten proefperiode - 100% tevredenheidsgarantie" at bounding box center [351, 209] width 127 height 37
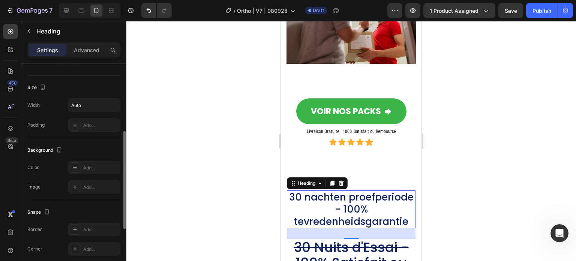
scroll to position [267, 0]
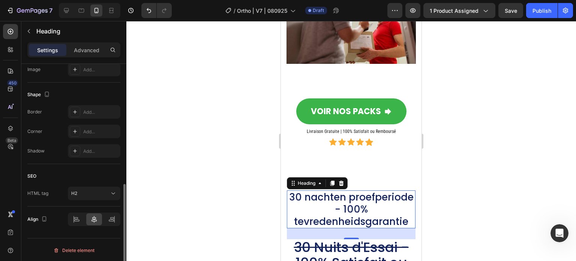
click at [232, 160] on div at bounding box center [351, 141] width 450 height 240
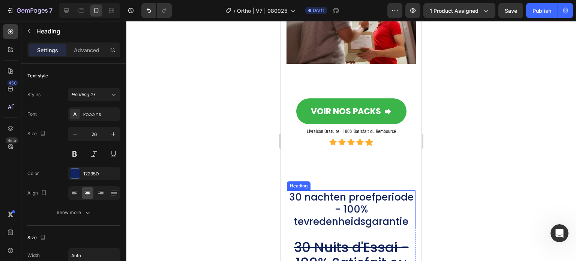
click at [379, 191] on p "30 nachten proefperiode - 100% tevredenheidsgarantie" at bounding box center [351, 209] width 127 height 37
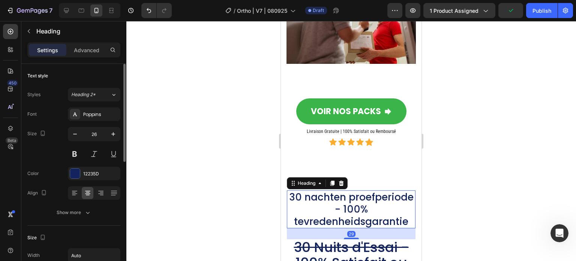
scroll to position [112, 0]
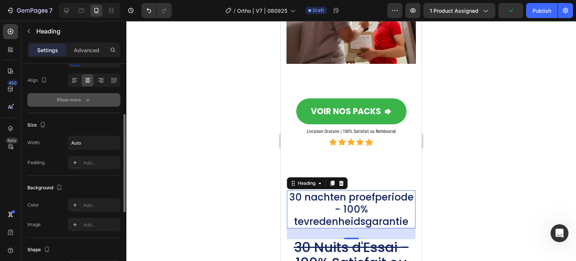
click at [79, 103] on button "Show more" at bounding box center [73, 99] width 93 height 13
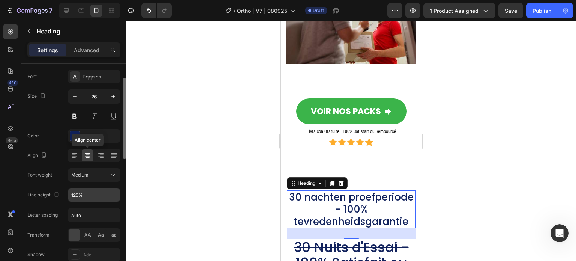
scroll to position [0, 0]
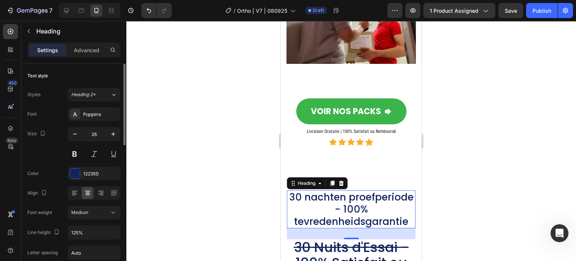
drag, startPoint x: 189, startPoint y: 142, endPoint x: 198, endPoint y: 141, distance: 9.1
click at [189, 142] on div at bounding box center [351, 141] width 450 height 240
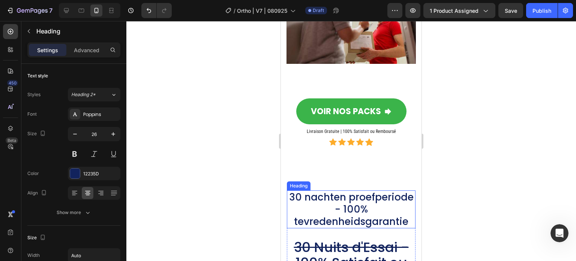
click at [315, 191] on p "30 nachten proefperiode - 100% tevredenheidsgarantie" at bounding box center [351, 209] width 127 height 37
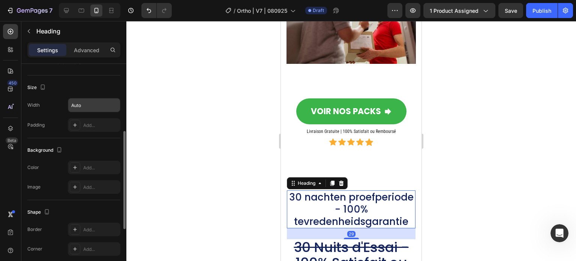
scroll to position [37, 0]
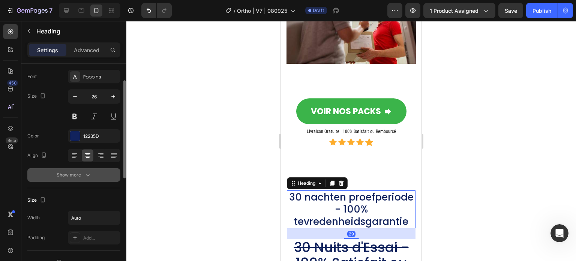
click at [87, 171] on icon "button" at bounding box center [87, 174] width 7 height 7
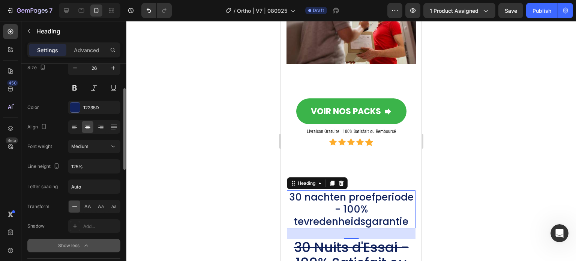
scroll to position [0, 0]
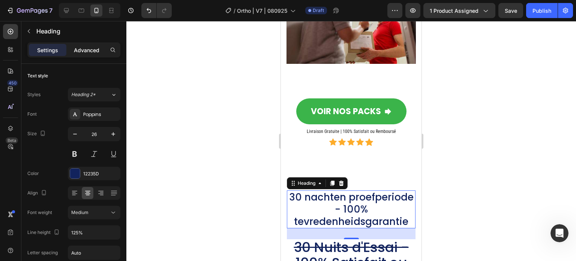
click at [85, 48] on p "Advanced" at bounding box center [86, 50] width 25 height 8
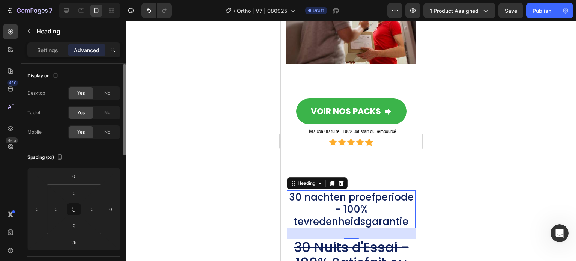
click at [48, 54] on div "Settings" at bounding box center [47, 50] width 37 height 12
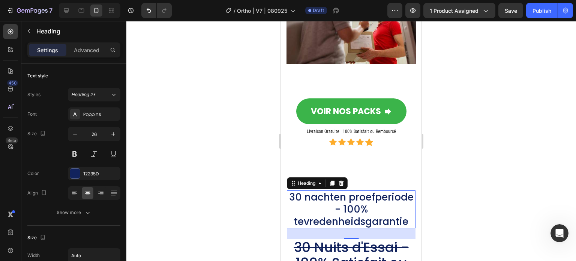
click at [250, 164] on div at bounding box center [351, 141] width 450 height 240
click at [312, 191] on p "30 nachten proefperiode - 100% tevredenheidsgarantie" at bounding box center [351, 209] width 127 height 37
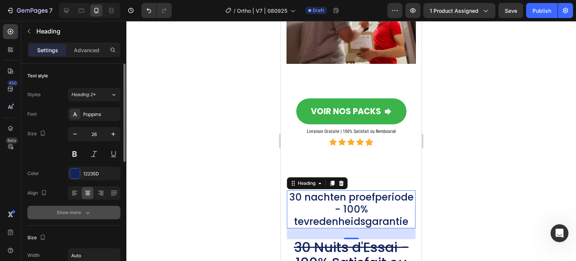
click at [79, 216] on button "Show more" at bounding box center [73, 211] width 93 height 13
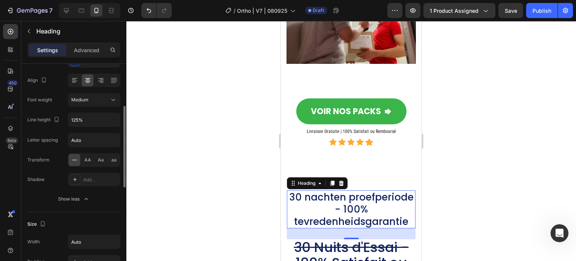
scroll to position [225, 0]
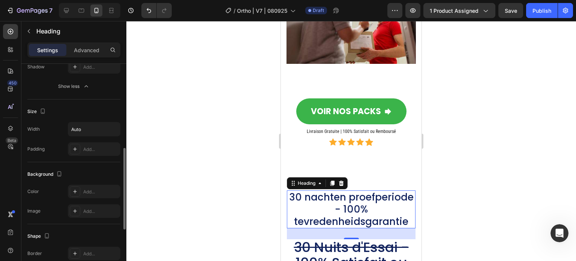
click at [86, 117] on div "Size Width Auto Padding Add..." at bounding box center [73, 130] width 93 height 63
click at [89, 128] on input "Auto" at bounding box center [94, 128] width 52 height 13
click at [117, 129] on icon "button" at bounding box center [112, 128] width 7 height 7
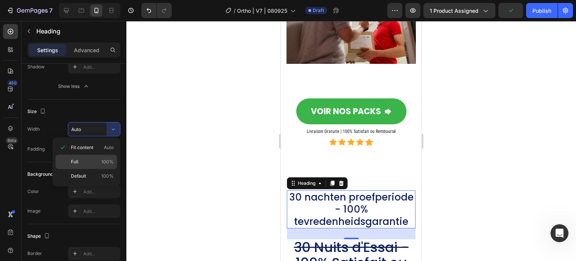
click at [96, 158] on p "Full 100%" at bounding box center [92, 161] width 43 height 7
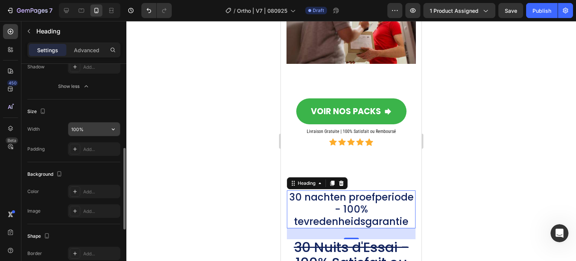
click at [94, 130] on input "100%" at bounding box center [94, 128] width 52 height 13
click at [108, 129] on button "button" at bounding box center [112, 128] width 13 height 13
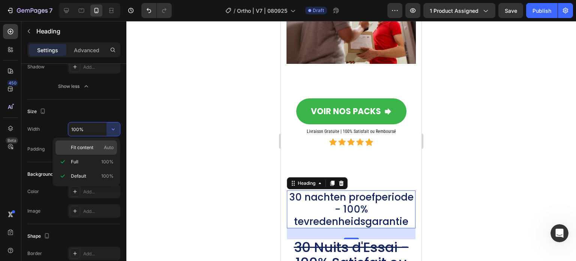
click at [100, 144] on p "Fit content Auto" at bounding box center [92, 147] width 43 height 7
type input "Auto"
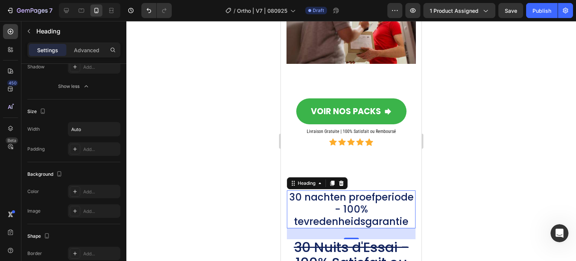
click at [175, 150] on div at bounding box center [351, 141] width 450 height 240
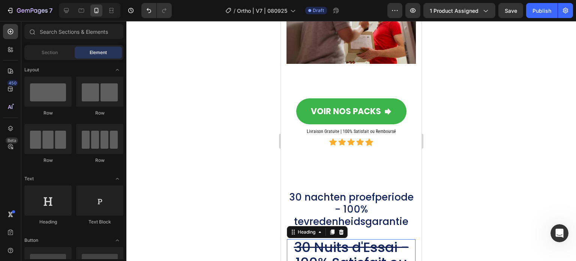
click at [342, 237] on s "30 Nuits d'Essai - 100% Satisfait ou Remboursé" at bounding box center [351, 262] width 115 height 50
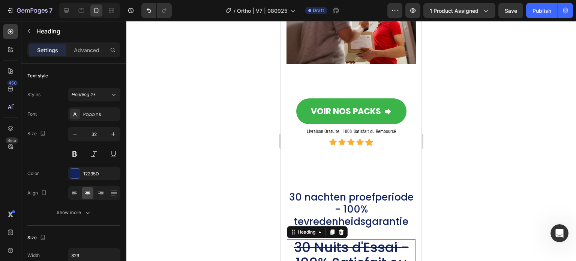
click at [338, 227] on div at bounding box center [341, 231] width 9 height 9
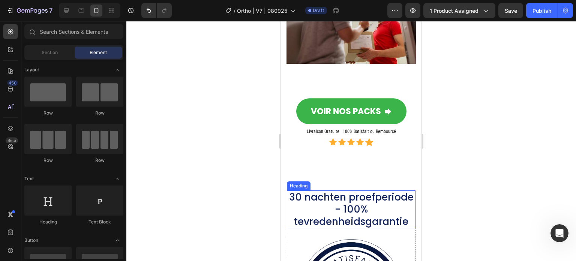
click at [343, 191] on p "30 nachten proefperiode - 100% tevredenheidsgarantie" at bounding box center [351, 209] width 127 height 37
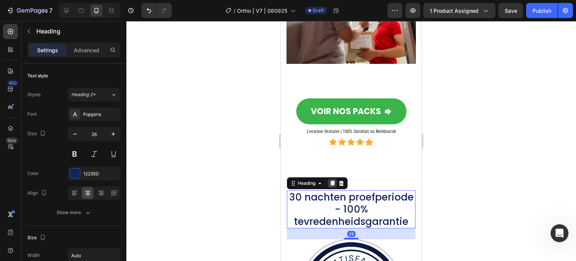
click at [331, 180] on icon at bounding box center [332, 182] width 4 height 5
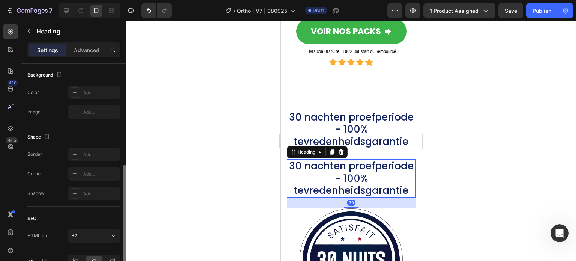
scroll to position [4865, 0]
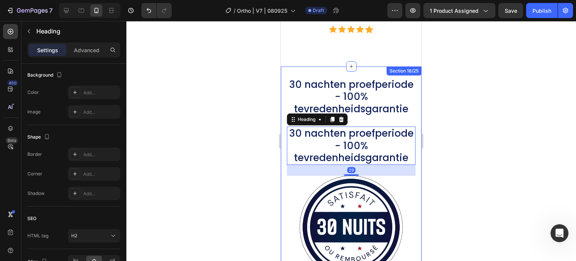
drag, startPoint x: 209, startPoint y: 97, endPoint x: 265, endPoint y: 95, distance: 56.3
click at [210, 97] on div at bounding box center [351, 141] width 450 height 240
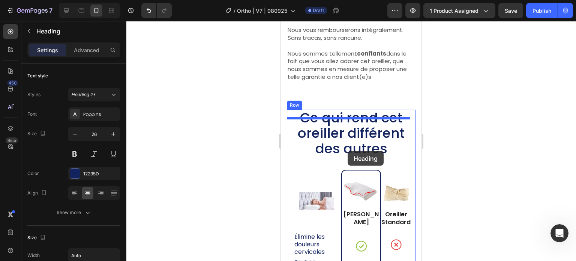
scroll to position [5278, 0]
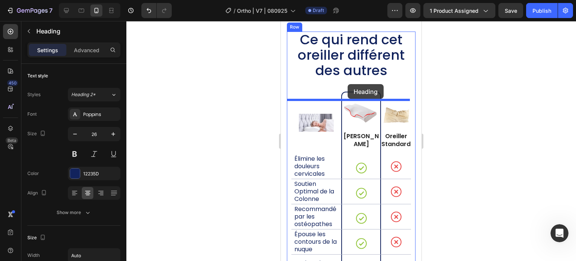
drag, startPoint x: 304, startPoint y: 80, endPoint x: 348, endPoint y: 84, distance: 44.0
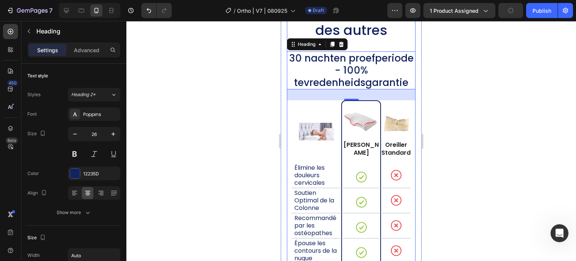
scroll to position [5203, 0]
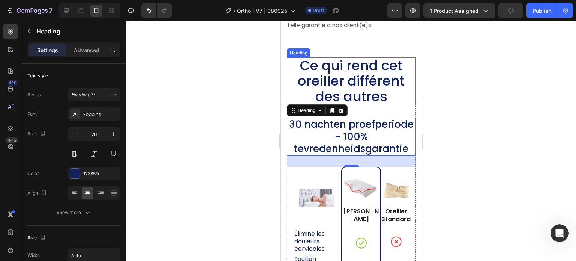
click at [361, 85] on span "Ce qui rend cet oreiller différent des autres" at bounding box center [351, 81] width 107 height 50
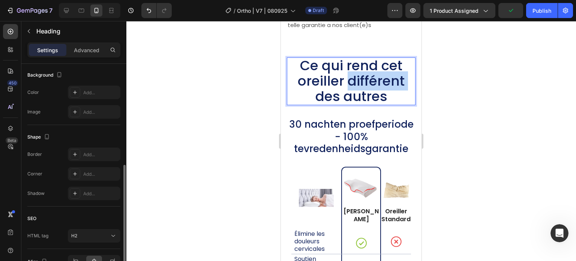
click at [361, 85] on span "Ce qui rend cet oreiller différent des autres" at bounding box center [351, 81] width 107 height 50
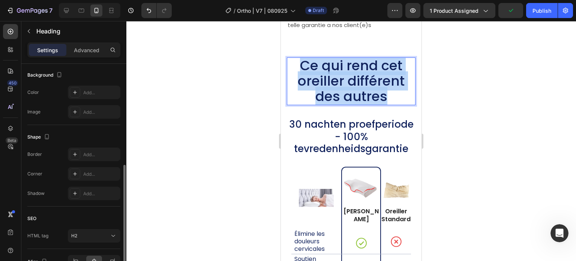
click at [361, 85] on span "Ce qui rend cet oreiller différent des autres" at bounding box center [351, 81] width 107 height 50
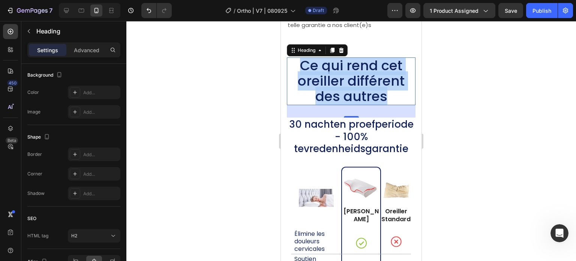
click at [333, 106] on span "Ce qui rend cet oreiller différent des autres" at bounding box center [351, 81] width 107 height 50
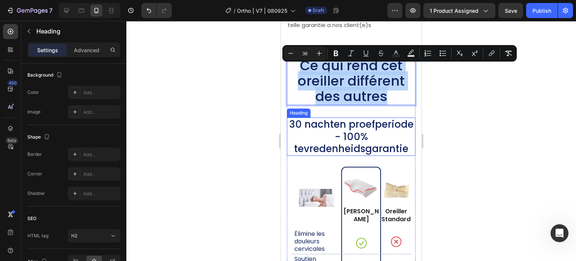
scroll to position [5165, 0]
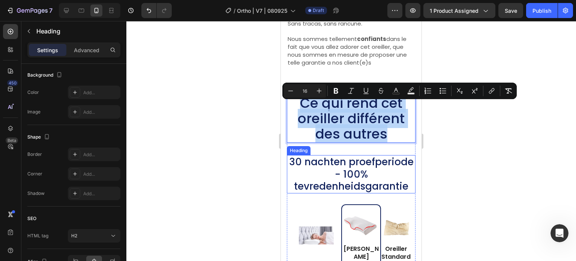
click at [397, 189] on h2 "30 nachten proefperiode - 100% tevredenheidsgarantie" at bounding box center [351, 174] width 129 height 38
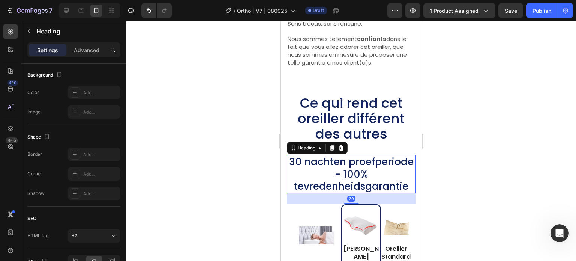
click at [404, 193] on h2 "30 nachten proefperiode - 100% tevredenheidsgarantie" at bounding box center [351, 174] width 129 height 38
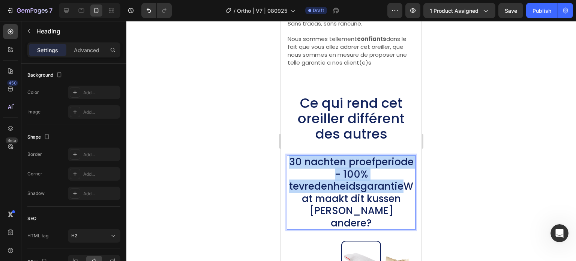
drag, startPoint x: 403, startPoint y: 193, endPoint x: 310, endPoint y: 175, distance: 94.8
click at [310, 175] on p "30 nachten proefperiode - 100% tevredenheidsgarantieWat maakt dit kussen anders…" at bounding box center [351, 192] width 127 height 73
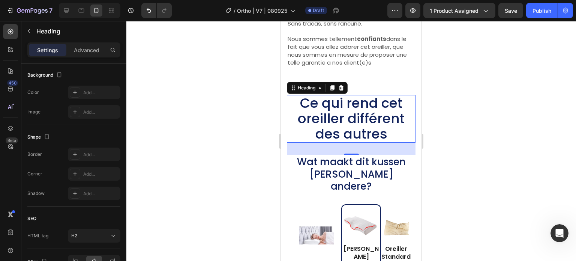
click at [352, 121] on span "Ce qui rend cet oreiller différent des autres" at bounding box center [351, 118] width 107 height 50
click at [341, 90] on icon at bounding box center [341, 87] width 5 height 5
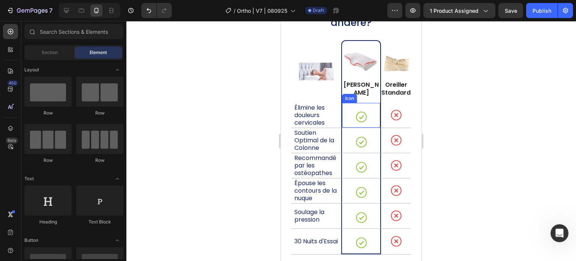
scroll to position [5203, 0]
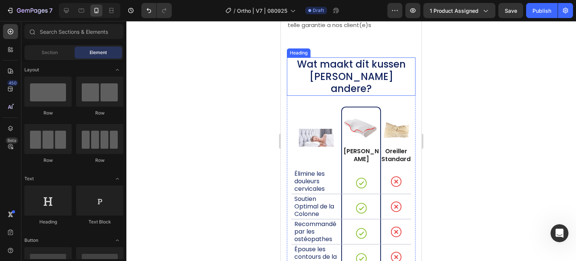
click at [352, 85] on p "Wat maakt dit kussen anders dan andere?" at bounding box center [351, 76] width 127 height 37
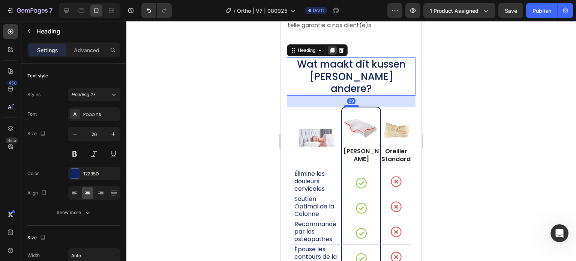
click at [330, 53] on icon at bounding box center [332, 50] width 6 height 6
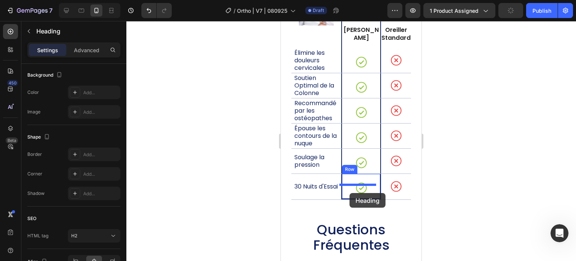
scroll to position [5428, 0]
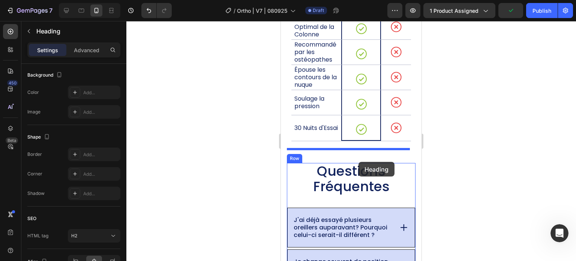
drag, startPoint x: 312, startPoint y: 97, endPoint x: 358, endPoint y: 162, distance: 79.5
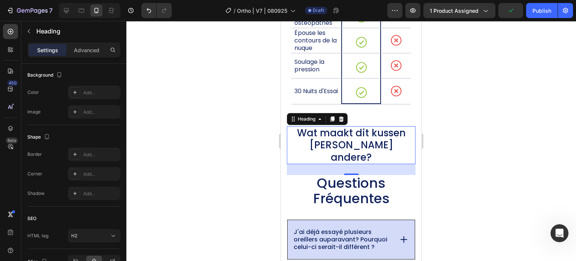
scroll to position [5390, 0]
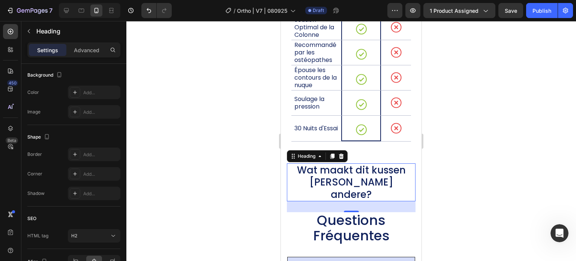
click at [349, 163] on h2 "Wat maakt dit kussen anders dan andere?" at bounding box center [351, 182] width 129 height 38
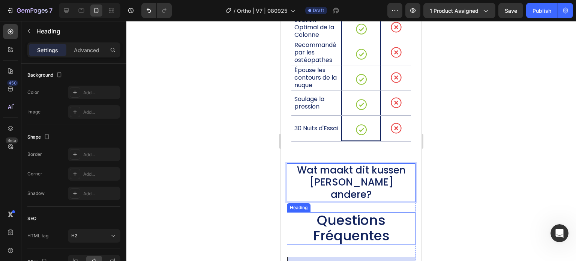
click at [336, 210] on span "Questions Fréquentes" at bounding box center [351, 227] width 76 height 34
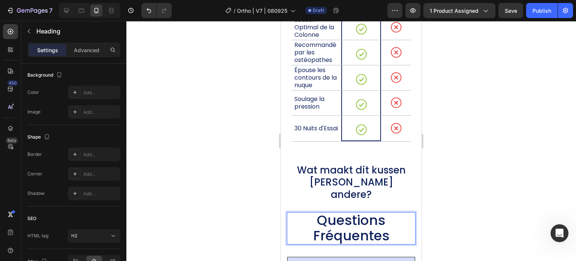
click at [336, 210] on span "Questions Fréquentes" at bounding box center [351, 227] width 76 height 34
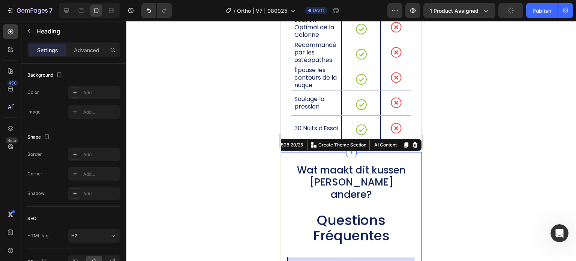
scroll to position [0, 0]
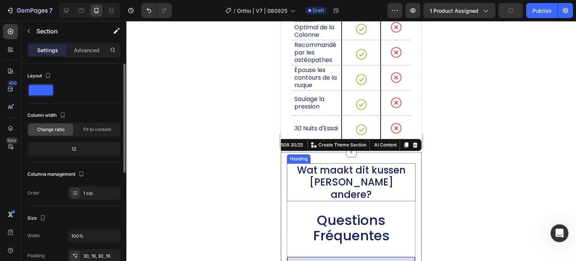
click at [389, 172] on p "Wat maakt dit kussen anders dan andere?" at bounding box center [351, 182] width 127 height 37
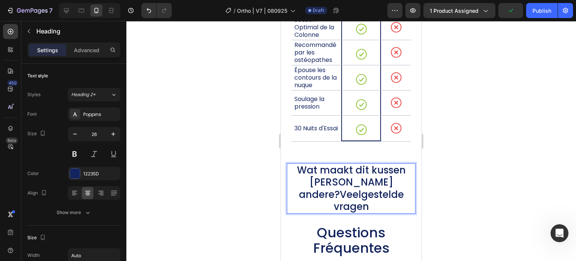
click at [391, 168] on p "Wat maakt dit kussen anders dan andere?Veelgestelde vragen" at bounding box center [351, 188] width 127 height 49
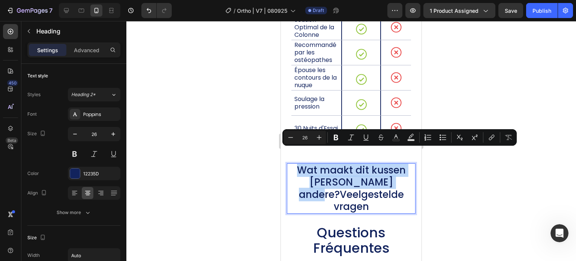
drag, startPoint x: 396, startPoint y: 168, endPoint x: 290, endPoint y: 160, distance: 106.8
click at [290, 164] on p "Wat maakt dit kussen anders dan andere?Veelgestelde vragen" at bounding box center [351, 188] width 127 height 49
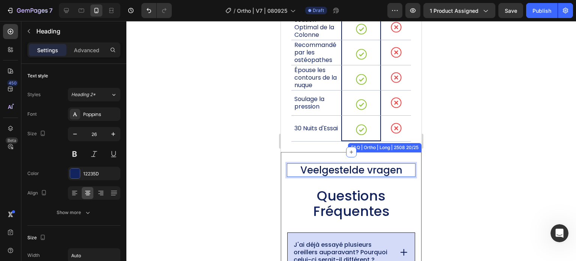
drag, startPoint x: 254, startPoint y: 165, endPoint x: 21, endPoint y: 148, distance: 234.2
click at [254, 165] on div at bounding box center [351, 141] width 450 height 240
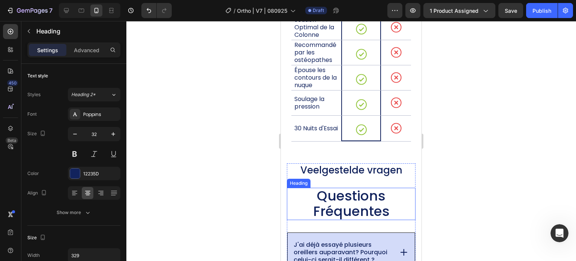
click at [327, 186] on span "Questions Fréquentes" at bounding box center [351, 203] width 76 height 34
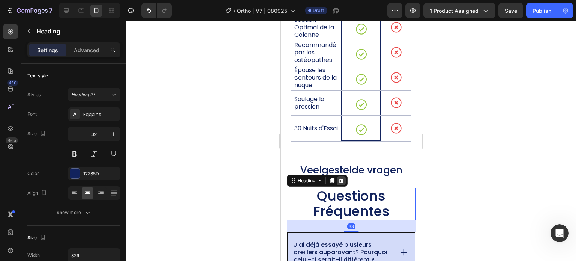
click at [343, 178] on icon at bounding box center [341, 180] width 5 height 5
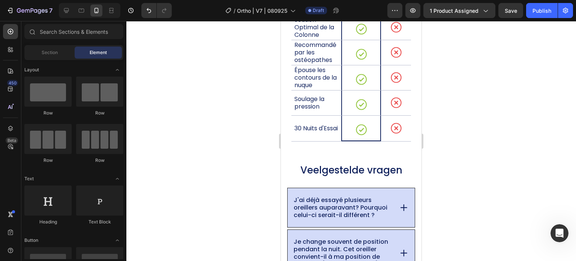
click at [204, 142] on div at bounding box center [351, 141] width 450 height 240
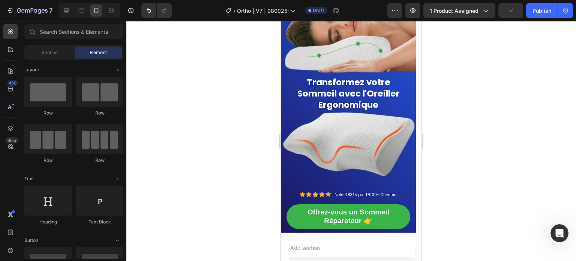
scroll to position [6815, 0]
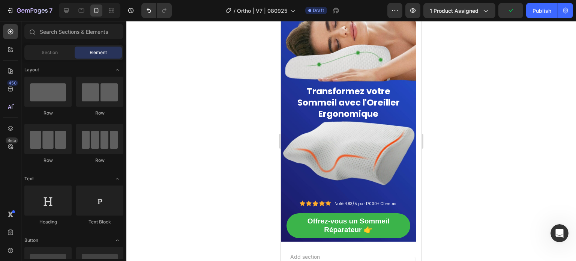
drag, startPoint x: 420, startPoint y: 202, endPoint x: 704, endPoint y: 265, distance: 291.5
click at [362, 99] on span "Transformez votre Sommeil avec l'Oreiller Ergonomique" at bounding box center [348, 102] width 102 height 34
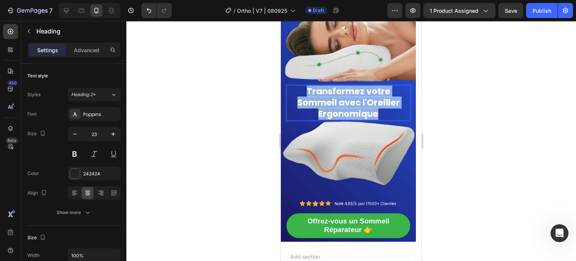
click at [362, 99] on span "Transformez votre Sommeil avec l'Oreiller Ergonomique" at bounding box center [348, 102] width 102 height 34
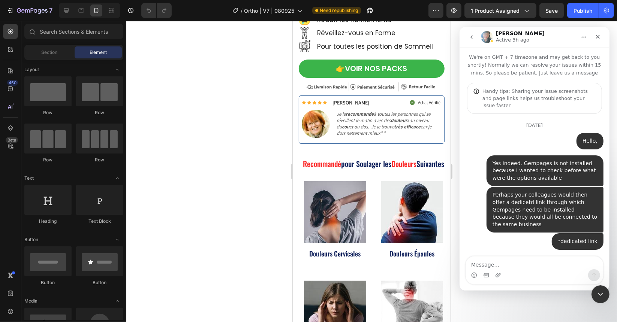
scroll to position [7535, 0]
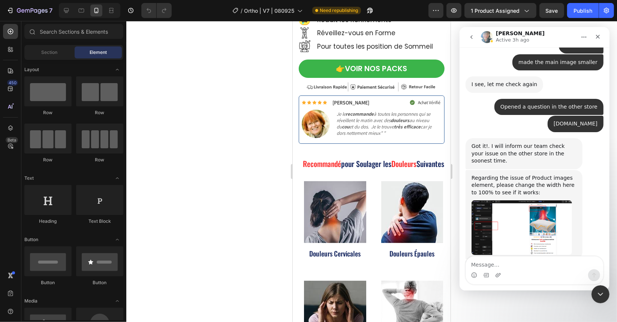
drag, startPoint x: 607, startPoint y: 259, endPoint x: 610, endPoint y: 225, distance: 34.3
click html "Annie Active 3h ago We're on GMT + 7 timezone and may get back to you shortly! …"
drag, startPoint x: 607, startPoint y: 66, endPoint x: 1069, endPoint y: 287, distance: 512.3
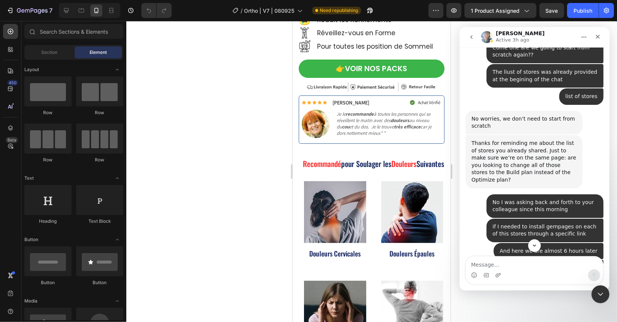
scroll to position [4293, 0]
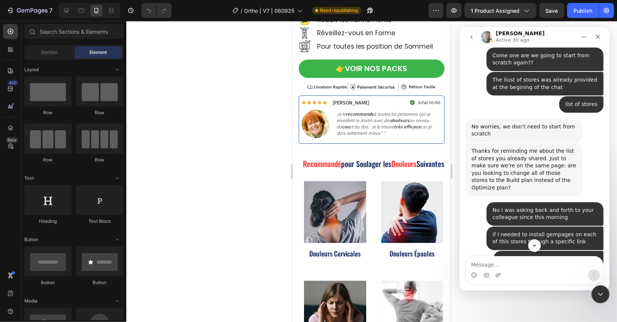
click at [581, 36] on icon "Home" at bounding box center [584, 37] width 6 height 6
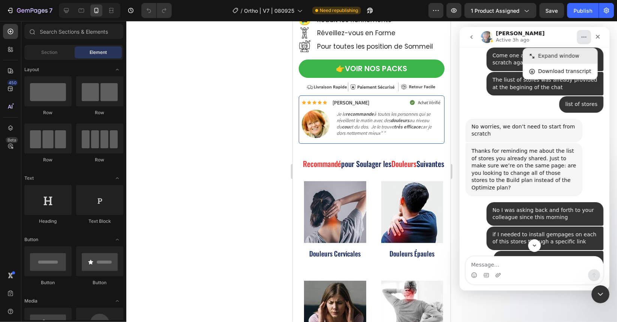
click at [556, 53] on div "Expand window" at bounding box center [564, 56] width 53 height 8
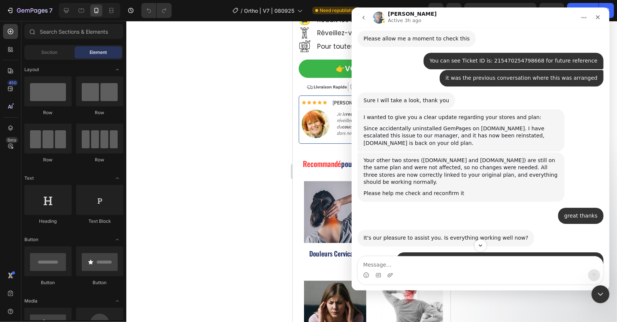
scroll to position [4278, 0]
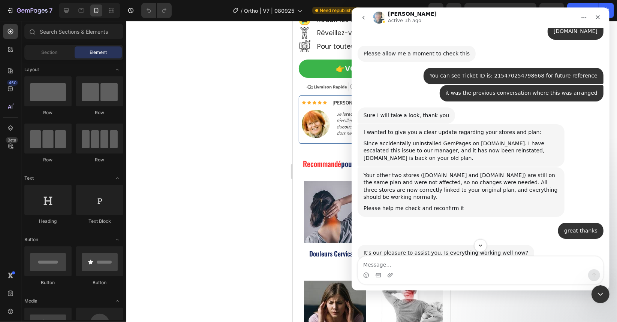
click at [521, 292] on div "ok I already found the solution YDEKO • 22h ago" at bounding box center [557, 300] width 92 height 16
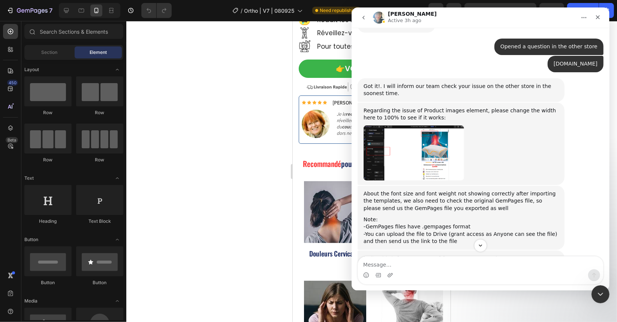
scroll to position [6029, 0]
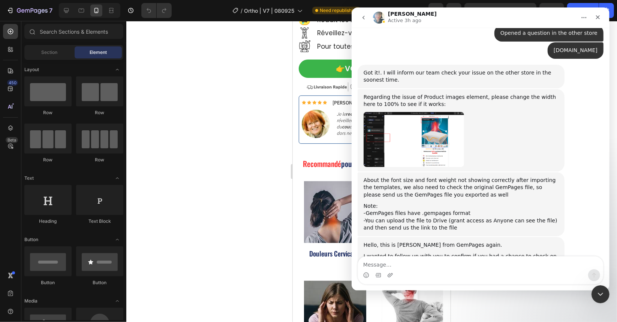
drag, startPoint x: 501, startPoint y: 46, endPoint x: 582, endPoint y: 19, distance: 84.9
click at [581, 21] on button "Home" at bounding box center [584, 17] width 14 height 14
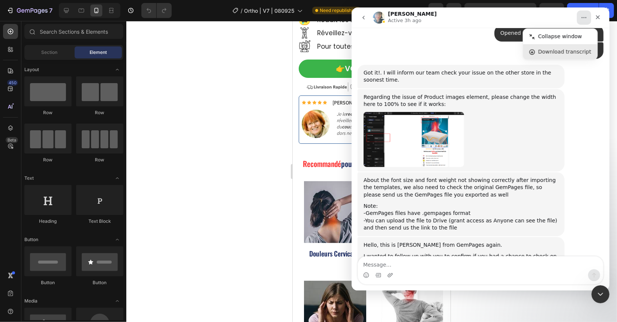
click at [555, 50] on div "Download transcript" at bounding box center [564, 52] width 53 height 8
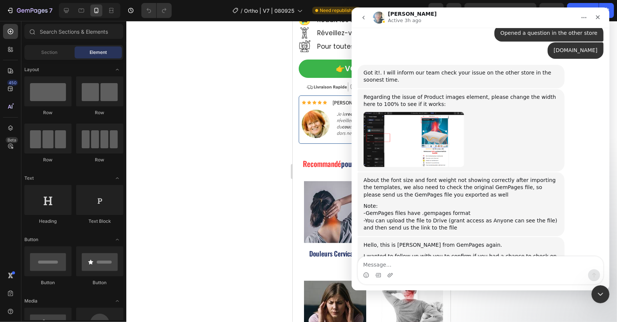
click at [576, 270] on div "Intercom messenger" at bounding box center [480, 276] width 245 height 12
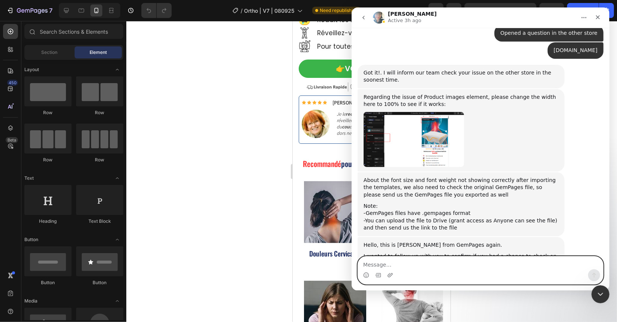
click at [551, 267] on textarea "Message…" at bounding box center [480, 263] width 245 height 13
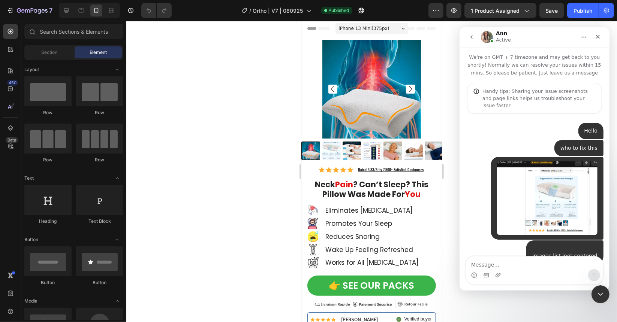
scroll to position [2382, 0]
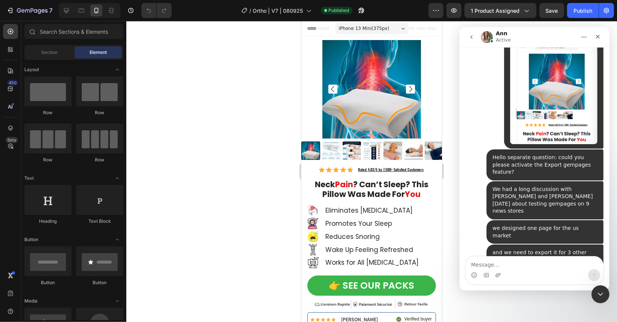
click at [514, 264] on textarea "Message…" at bounding box center [534, 262] width 137 height 13
type textarea "No"
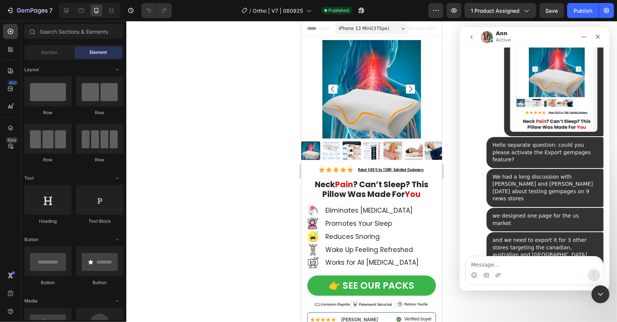
scroll to position [2404, 0]
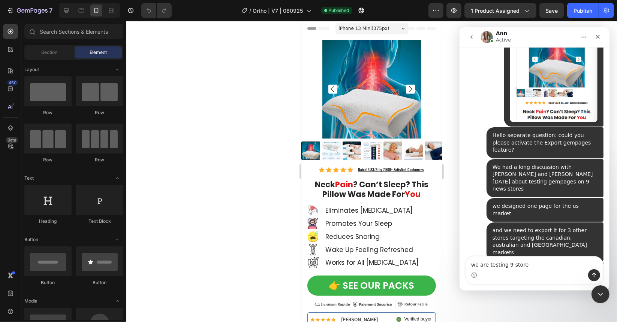
type textarea "we are testing 9 stores"
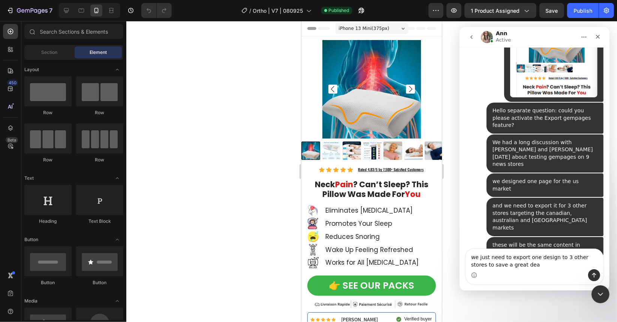
scroll to position [2400, 0]
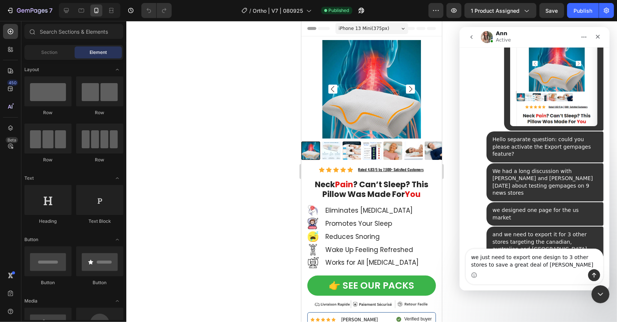
type textarea "we just need to export one design to 3 other stores to save a great deal of time"
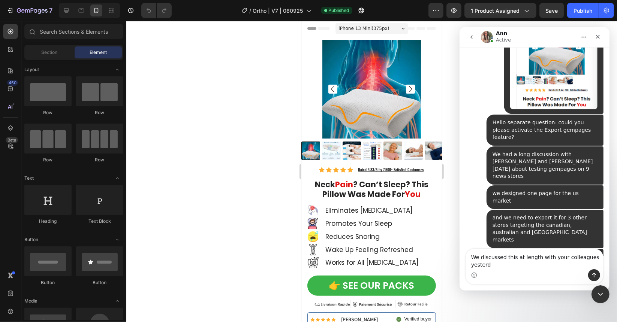
scroll to position [2424, 0]
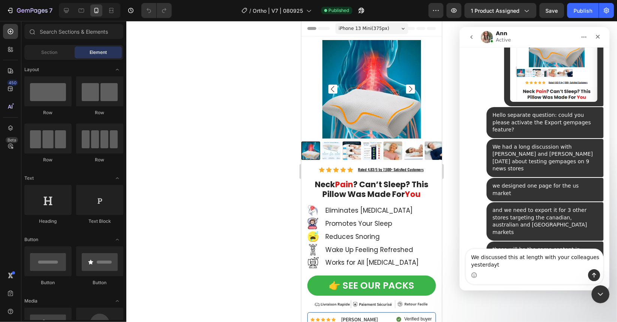
type textarea "We discussed this at length with your colleagues yesterday"
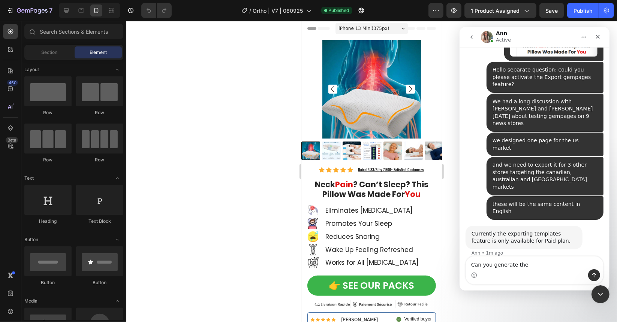
scroll to position [2470, 0]
type textarea "Can you generate the export file on your end?"
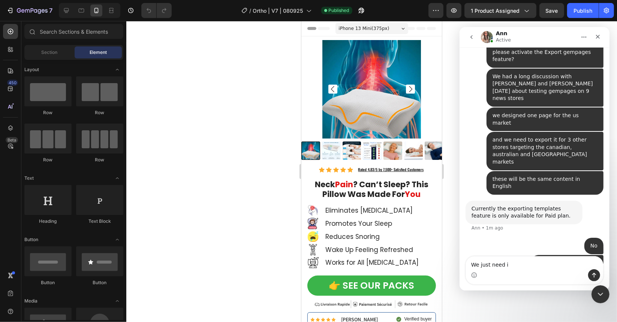
scroll to position [2466, 0]
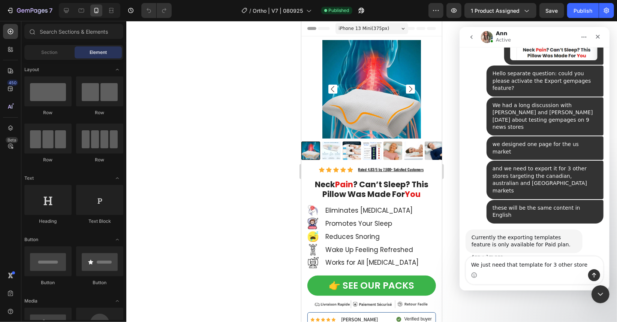
type textarea "We just need that template for 3 other stores"
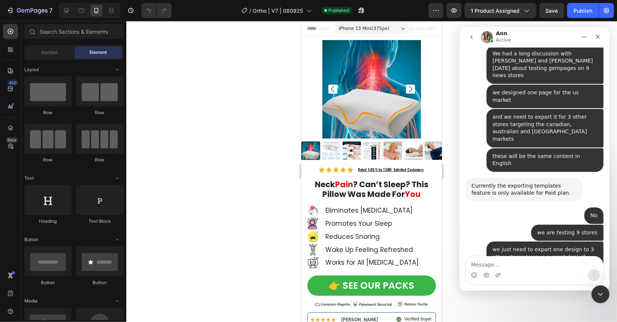
scroll to position [2520, 0]
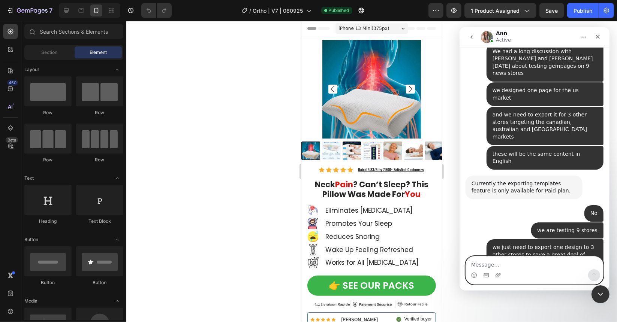
click at [513, 263] on textarea "Message…" at bounding box center [534, 262] width 137 height 13
type textarea "I don't find it"
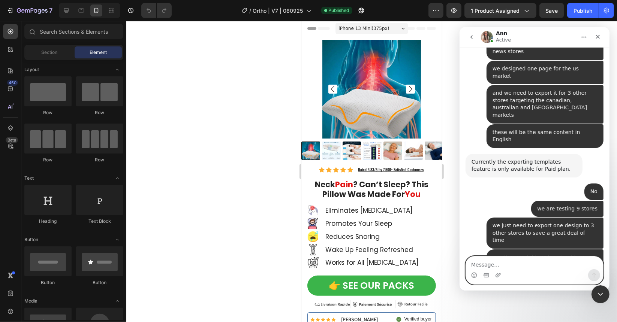
scroll to position [2542, 0]
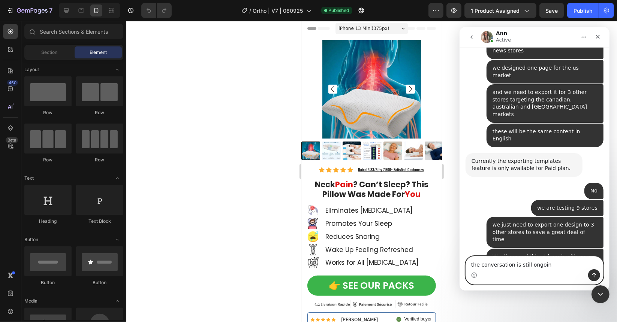
type textarea "the conversation is still ongoing"
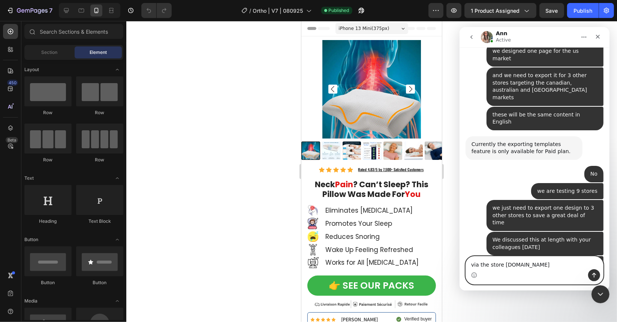
type textarea "via the store ydeko.com"
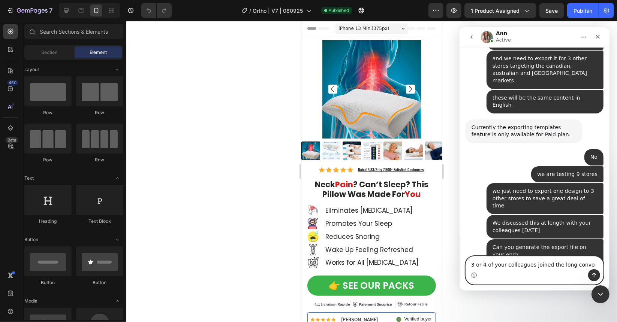
type textarea "3 or 4 of your colleagues joined the long convo\"
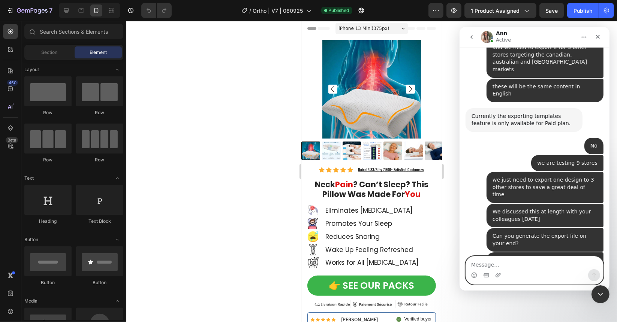
scroll to position [2601, 0]
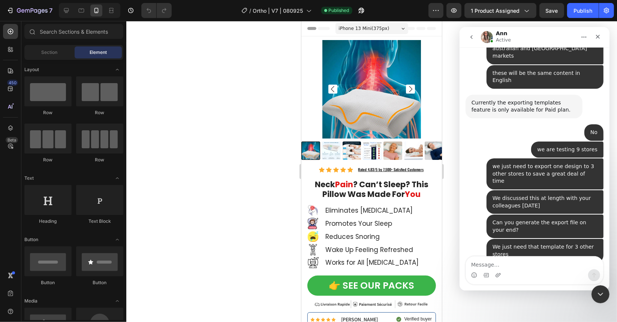
click at [537, 273] on div "Intercom messenger" at bounding box center [534, 275] width 137 height 12
click at [534, 265] on textarea "Message…" at bounding box center [534, 262] width 137 height 13
type textarea "Just downloaded the transacript"
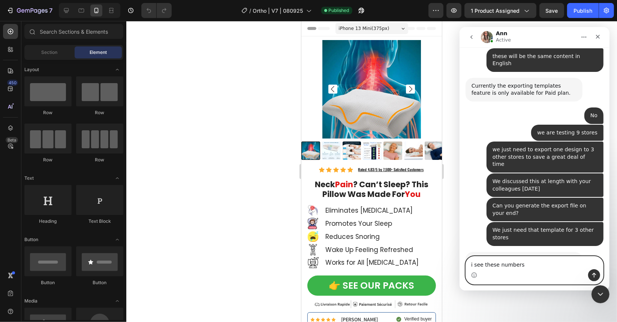
paste textarea "gempages_2025_08_24_215470470291560"
type textarea "i see these numbers gempages_2025_08_24_215470470291560"
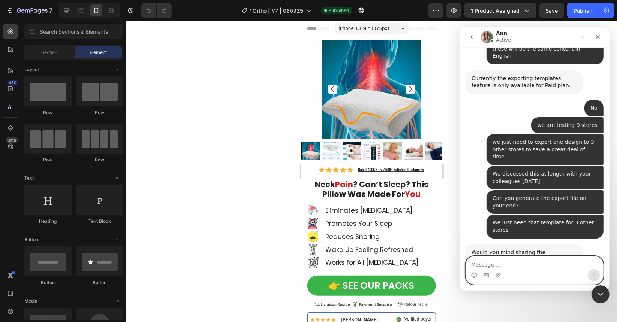
scroll to position [2642, 0]
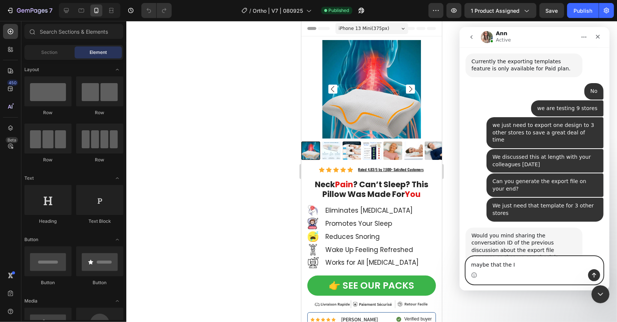
type textarea "maybe that the ID"
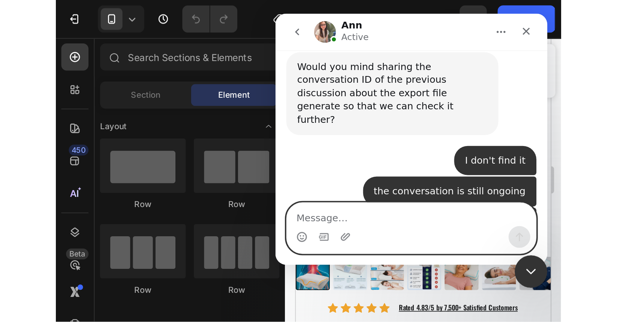
scroll to position [2697, 0]
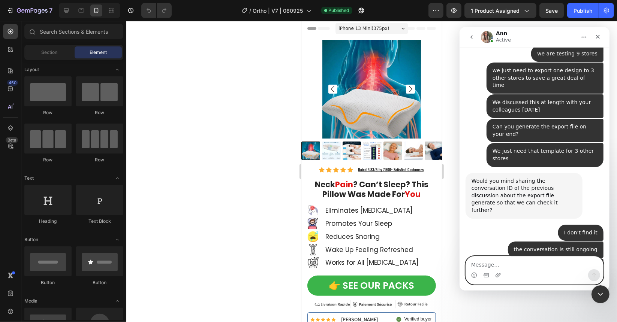
drag, startPoint x: 511, startPoint y: 264, endPoint x: 517, endPoint y: 262, distance: 6.3
click at [511, 264] on textarea "Message…" at bounding box center [534, 262] width 137 height 13
click at [508, 264] on textarea "Just need the" at bounding box center [534, 262] width 137 height 13
paste textarea "https://builder.gempages.net/editor/581568806988546707/581635825222026227?type=…"
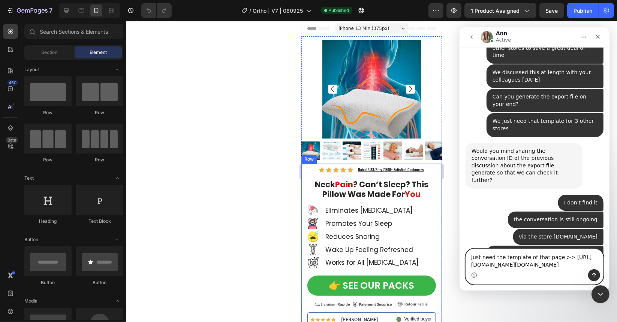
type textarea "Just need the template of that page >> https://builder.gempages.net/editor/5815…"
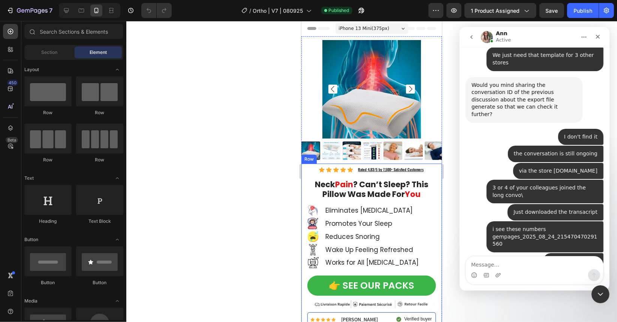
scroll to position [2824, 0]
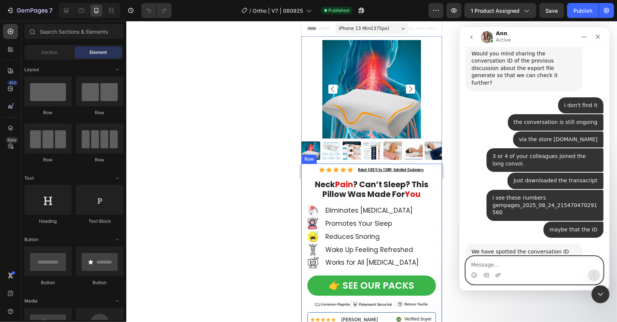
click at [504, 261] on textarea "Message…" at bounding box center [534, 262] width 137 height 13
type textarea "We want this exact page in 3 stores"
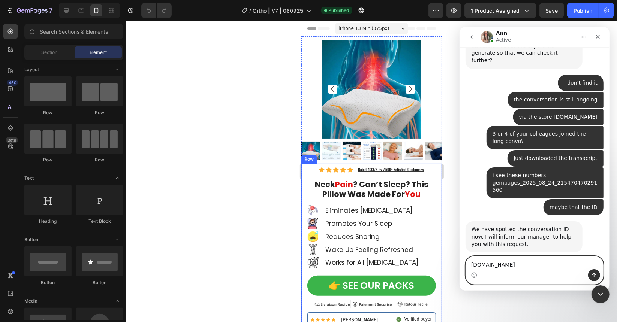
type textarea "dariwell.com"
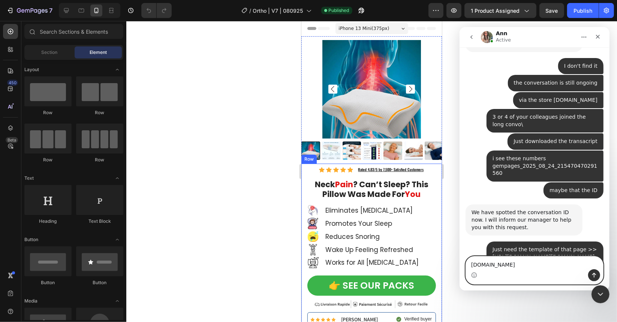
type textarea "spineca.com"
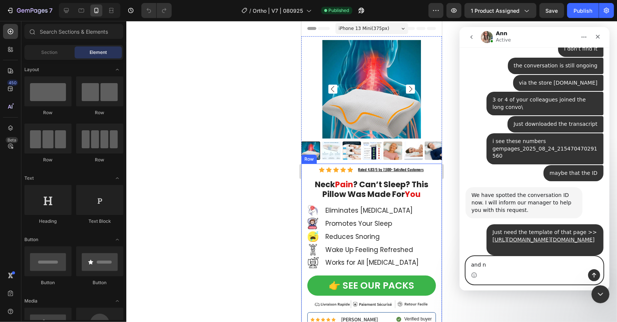
type textarea "and"
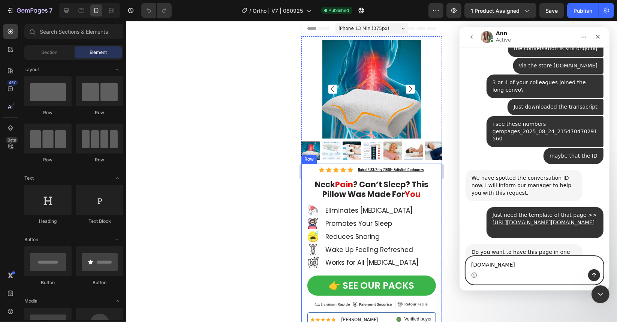
type textarea "noboki.com"
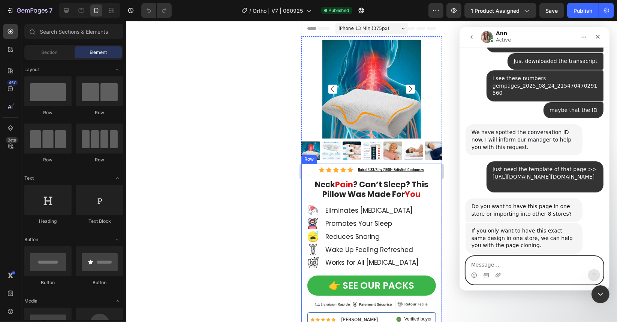
scroll to position [2944, 0]
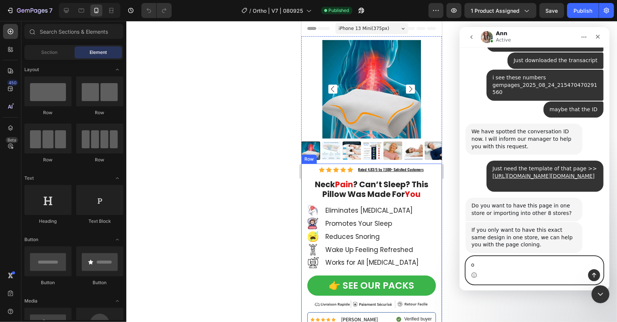
type textarea "ok"
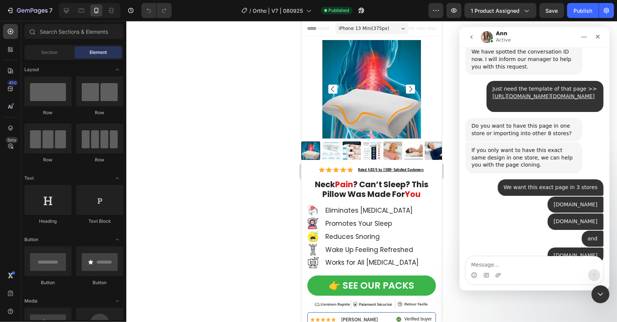
scroll to position [3028, 0]
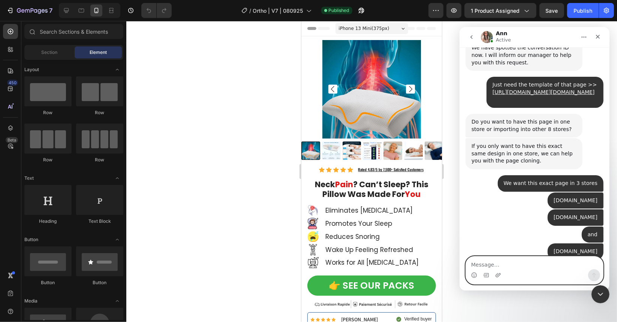
click at [495, 260] on textarea "Message…" at bounding box center [534, 262] width 137 height 13
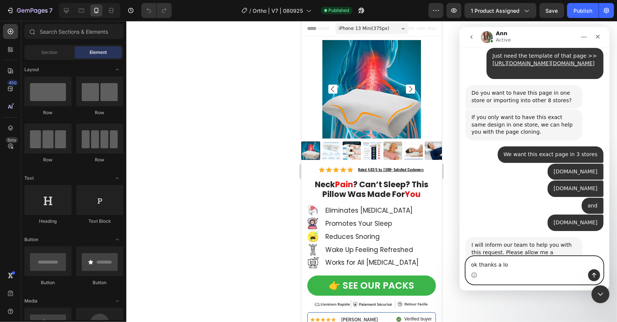
type textarea "ok thanks a lot"
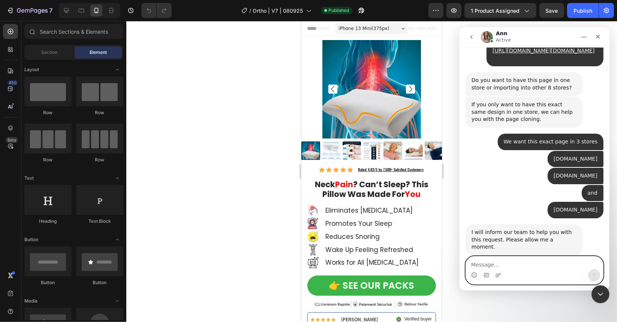
scroll to position [3079, 0]
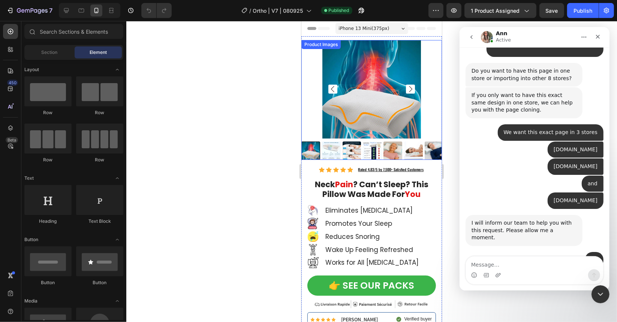
click at [229, 66] on div at bounding box center [371, 171] width 491 height 301
click at [246, 12] on icon at bounding box center [244, 10] width 7 height 7
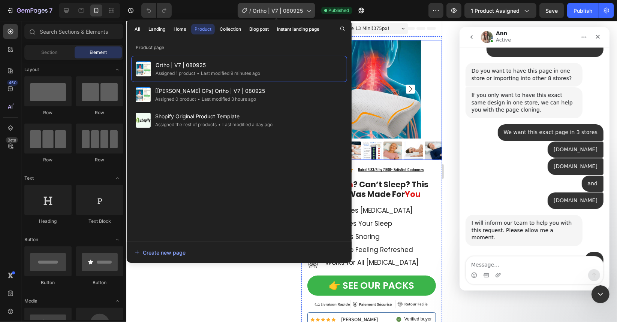
scroll to position [3088, 0]
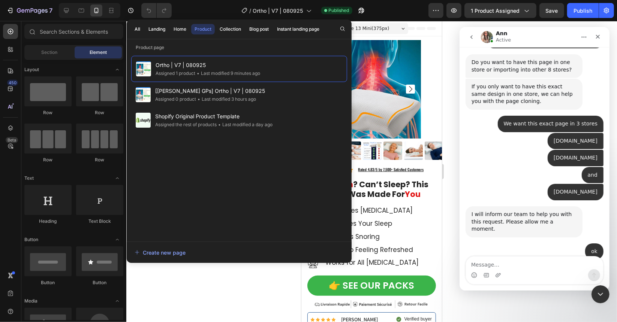
click at [227, 285] on div at bounding box center [371, 171] width 491 height 301
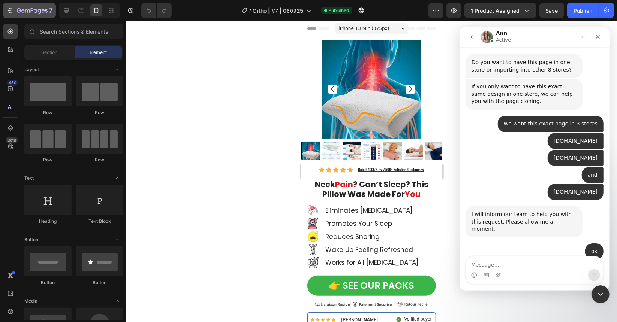
scroll to position [3105, 0]
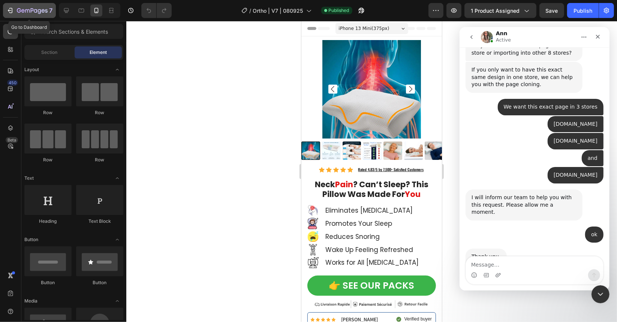
click at [19, 12] on icon "button" at bounding box center [32, 11] width 31 height 6
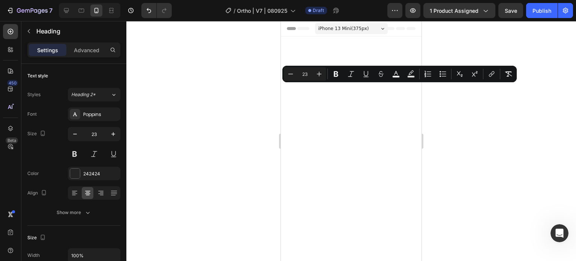
scroll to position [6815, 0]
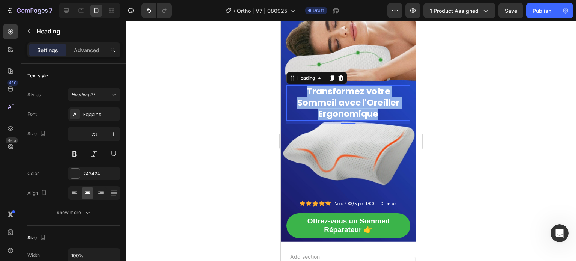
click at [374, 101] on span "Transformez votre Sommeil avec l'Oreiller Ergonomique" at bounding box center [348, 102] width 102 height 34
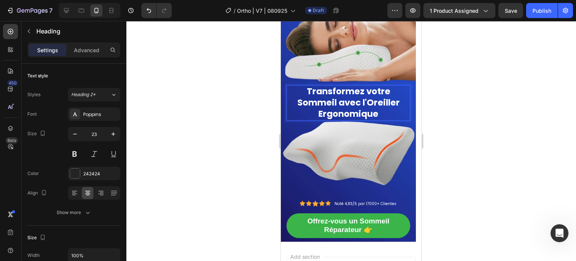
click at [382, 113] on p "Transformez votre Sommeil avec l'Oreiller Ergonomique" at bounding box center [348, 103] width 122 height 34
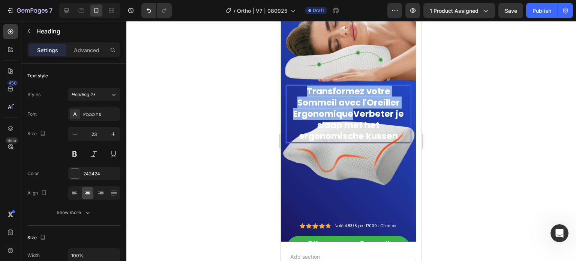
drag, startPoint x: 354, startPoint y: 114, endPoint x: 308, endPoint y: 92, distance: 51.0
click at [307, 92] on span "Transformez votre Sommeil avec l'Oreiller ErgonomiqueVerbeter je slaap met het …" at bounding box center [348, 113] width 111 height 57
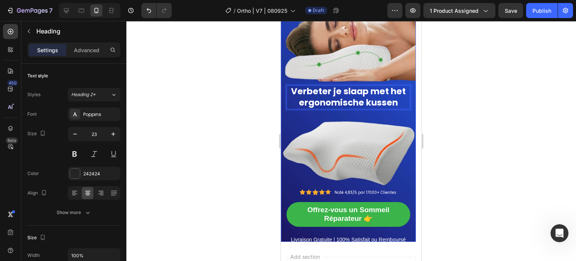
click at [230, 135] on div at bounding box center [351, 141] width 450 height 240
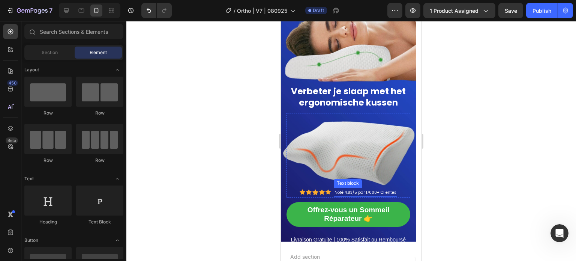
click at [367, 191] on span "Noté 4,83/5 par 17000+ Clientes" at bounding box center [365, 192] width 62 height 6
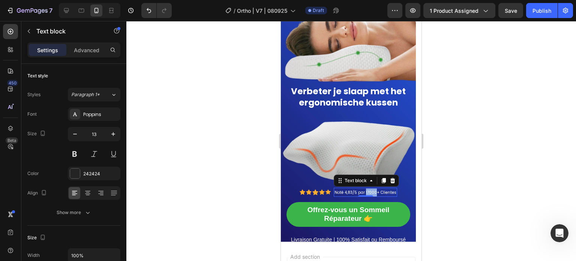
click at [367, 191] on span "Noté 4,83/5 par 17000+ Clientes" at bounding box center [365, 192] width 62 height 6
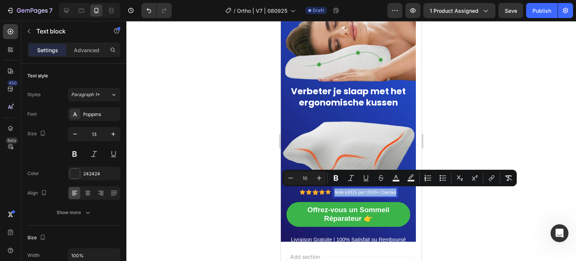
copy span "Noté 4,83/5 par 17000+ Clientes"
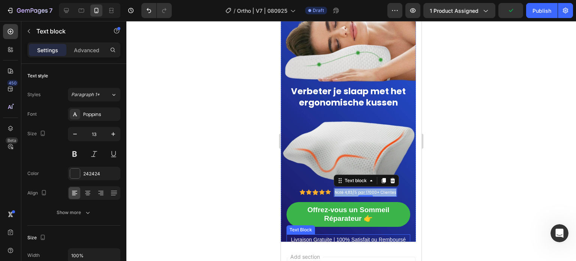
click at [344, 237] on p "Livraison Gratuite | 100% Satisfait ou Remboursé" at bounding box center [348, 239] width 122 height 9
click at [374, 194] on p "Noté 4,83/5 par 17000+ Clientes" at bounding box center [365, 192] width 62 height 8
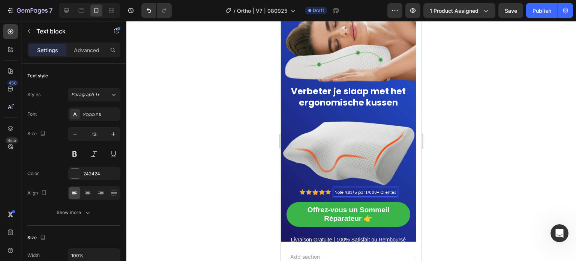
click at [394, 192] on span "Noté 4,83/5 par 17000+ Clientes" at bounding box center [365, 192] width 62 height 6
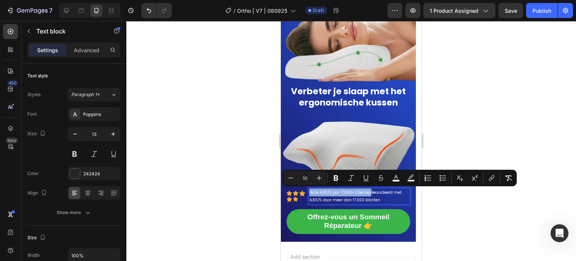
drag, startPoint x: 368, startPoint y: 191, endPoint x: 311, endPoint y: 193, distance: 57.4
click at [311, 193] on span "Noté 4,83/5 par 17000+ ClientesBeoordeeld met 4,83/5 door meer dan 17.000 klant…" at bounding box center [355, 195] width 92 height 13
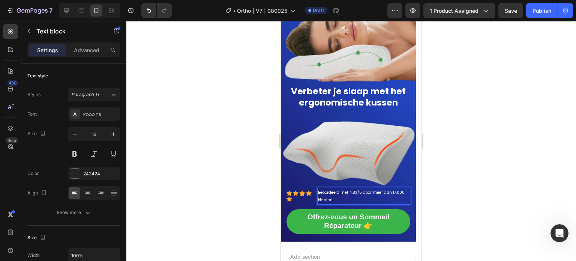
click at [346, 192] on span "Beoordeeld met 4,83/5 door meer dan 17.000 klanten" at bounding box center [361, 195] width 87 height 13
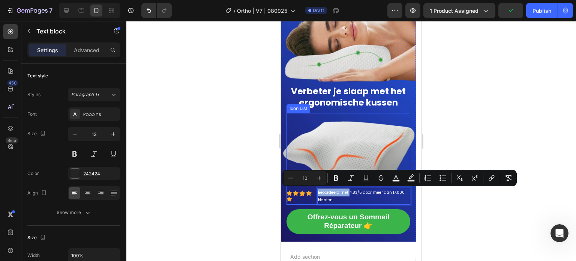
drag, startPoint x: 351, startPoint y: 191, endPoint x: 317, endPoint y: 189, distance: 33.4
click at [317, 189] on li "Icon Icon Icon Icon Icon Icon List Hoz Beoordeeld met 4,83/5 door meer dan 17.0…" at bounding box center [348, 195] width 124 height 17
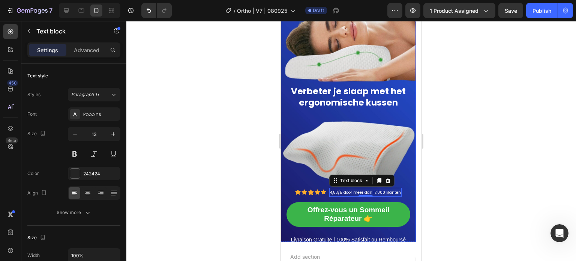
click at [240, 194] on div at bounding box center [351, 141] width 450 height 240
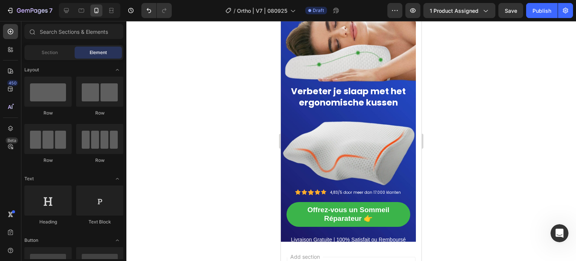
click at [337, 237] on p "Livraison Gratuite | 100% Satisfait ou Remboursé" at bounding box center [348, 239] width 122 height 9
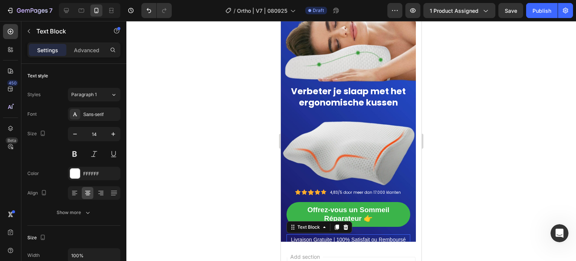
click at [337, 237] on p "Livraison Gratuite | 100% Satisfait ou Remboursé" at bounding box center [348, 239] width 122 height 9
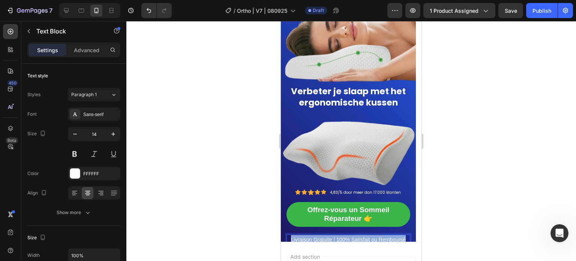
click at [337, 237] on p "Livraison Gratuite | 100% Satisfait ou Remboursé" at bounding box center [348, 239] width 122 height 9
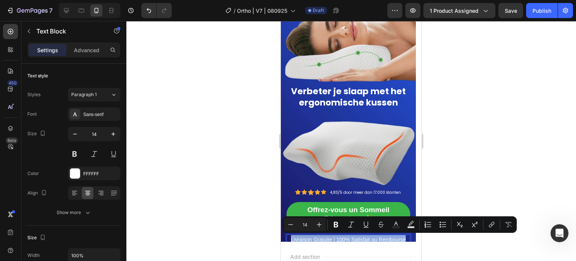
copy p "Livraison Gratuite | 100% Satisfait ou Remboursé"
click at [213, 197] on div at bounding box center [351, 141] width 450 height 240
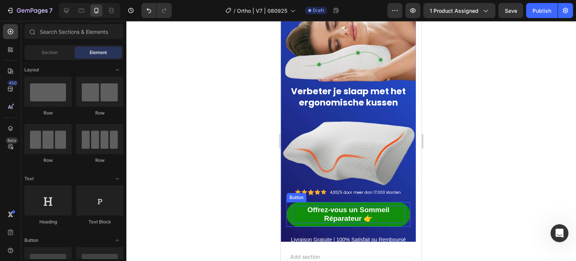
click at [292, 213] on p "Offrez-vous un Sommeil Réparateur 👉" at bounding box center [348, 213] width 112 height 17
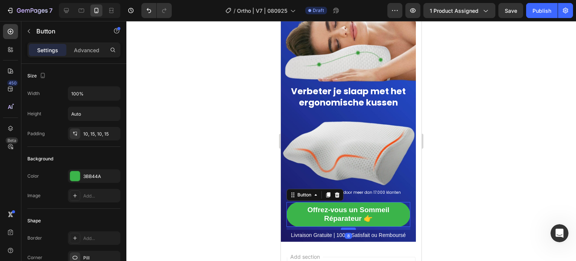
drag, startPoint x: 349, startPoint y: 232, endPoint x: 349, endPoint y: 228, distance: 4.5
click at [349, 228] on div at bounding box center [348, 228] width 15 height 2
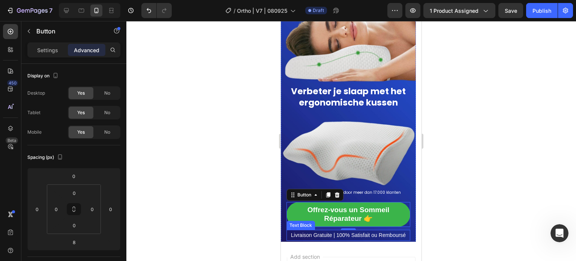
click at [322, 234] on p "Livraison Gratuite | 100% Satisfait ou Remboursé" at bounding box center [348, 234] width 122 height 9
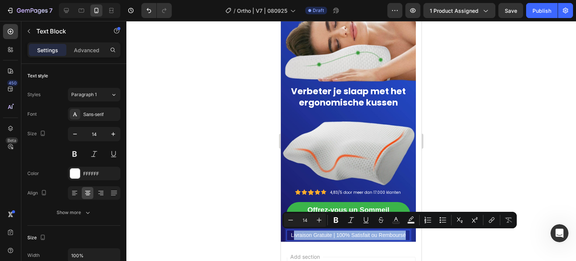
drag, startPoint x: 294, startPoint y: 234, endPoint x: 407, endPoint y: 241, distance: 113.1
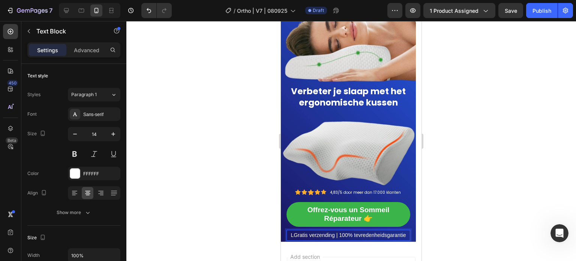
click at [294, 233] on p "LGratis verzending | 100% tevredenheidsgarantie" at bounding box center [348, 234] width 122 height 9
click at [452, 185] on div at bounding box center [351, 141] width 450 height 240
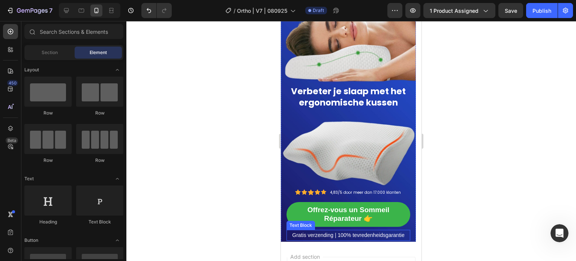
click at [357, 232] on p "Gratis verzending | 100% tevredenheidsgarantie" at bounding box center [348, 234] width 122 height 9
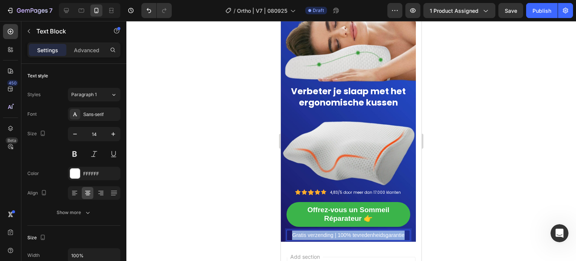
click at [357, 232] on p "Gratis verzending | 100% tevredenheidsgarantie" at bounding box center [348, 234] width 122 height 9
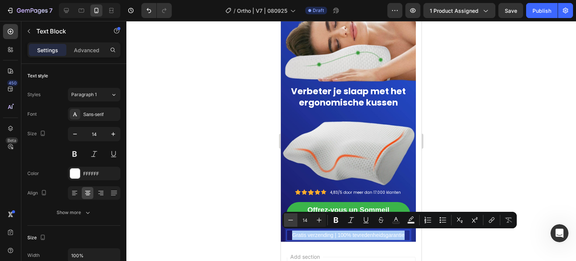
click at [292, 220] on icon "Editor contextual toolbar" at bounding box center [290, 219] width 7 height 7
type input "13"
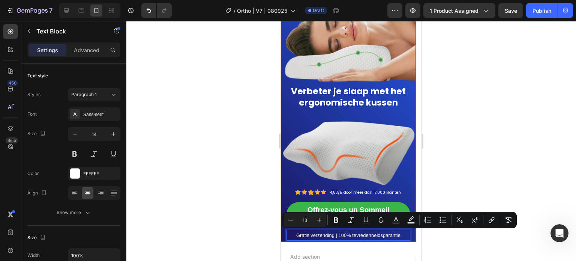
click at [232, 213] on div at bounding box center [351, 141] width 450 height 240
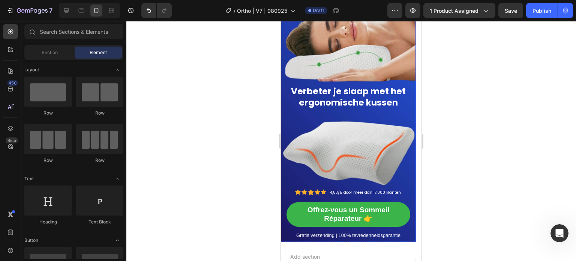
click at [335, 227] on div "Offrez-vous un Sommeil Réparateur 👉 Button" at bounding box center [348, 216] width 124 height 28
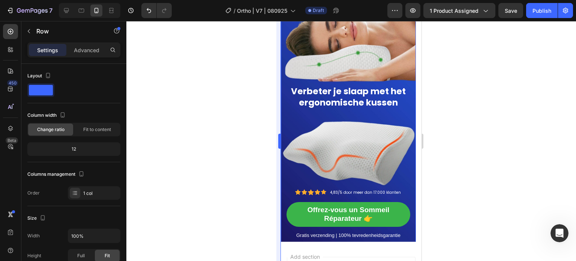
drag, startPoint x: 255, startPoint y: 231, endPoint x: 276, endPoint y: 231, distance: 21.4
click at [256, 231] on div at bounding box center [351, 141] width 450 height 240
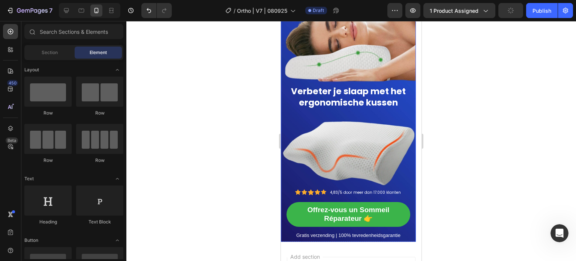
click at [336, 226] on div "Offrez-vous un Sommeil Réparateur 👉 Button" at bounding box center [348, 216] width 124 height 28
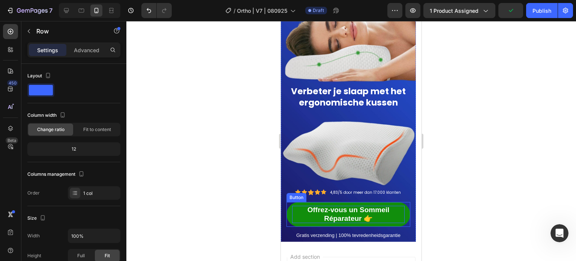
click at [343, 212] on span "Offrez-vous un Sommeil Réparateur 👉" at bounding box center [348, 213] width 82 height 16
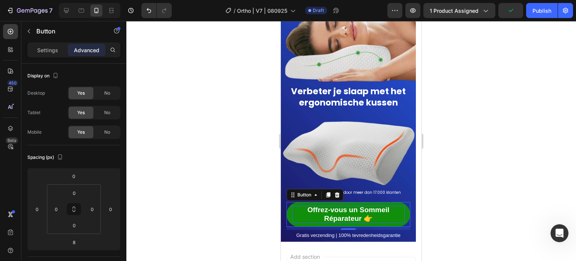
click at [343, 212] on span "Offrez-vous un Sommeil Réparateur 👉" at bounding box center [348, 213] width 82 height 16
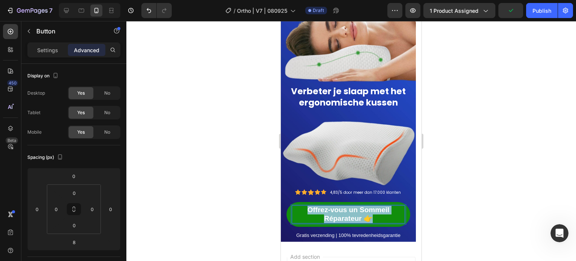
click at [343, 212] on span "Offrez-vous un Sommeil Réparateur 👉" at bounding box center [348, 213] width 82 height 16
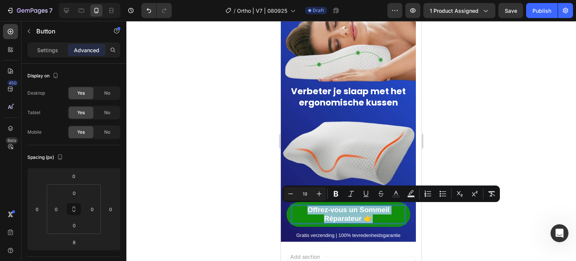
click at [363, 213] on span "Offrez-vous un Sommeil Réparateur 👉" at bounding box center [348, 213] width 82 height 16
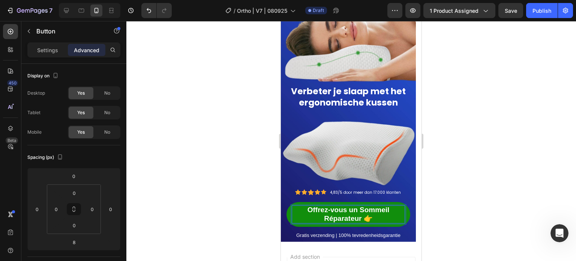
click at [362, 217] on span "Offrez-vous un Sommeil Réparateur 👉" at bounding box center [348, 213] width 82 height 16
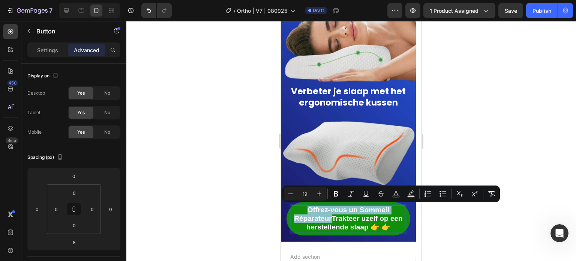
drag, startPoint x: 333, startPoint y: 216, endPoint x: 306, endPoint y: 210, distance: 27.6
click at [306, 210] on p "Offrez-vous un Sommeil RéparateurTrakteer uzelf op een herstellende slaap 👉 👉" at bounding box center [348, 218] width 112 height 26
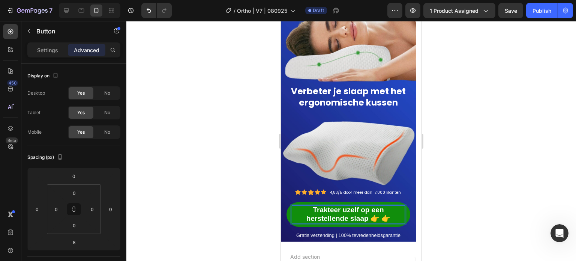
click at [379, 219] on span "Trakteer uzelf op een herstellende slaap 👉 👉" at bounding box center [348, 213] width 84 height 16
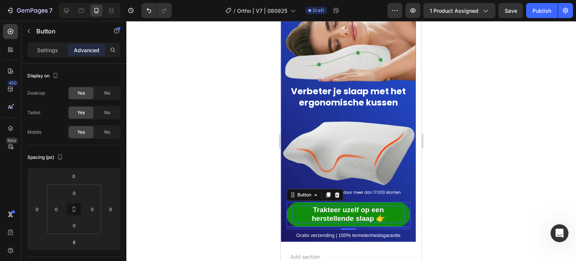
click at [242, 198] on div at bounding box center [351, 141] width 450 height 240
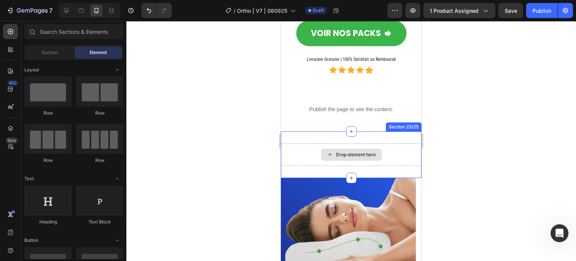
scroll to position [6553, 0]
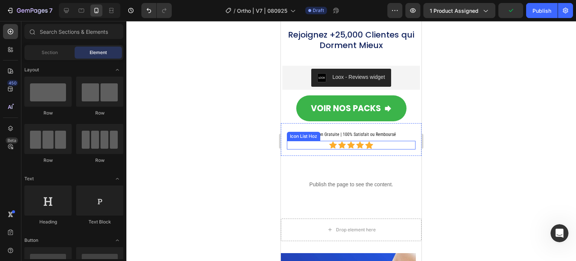
click at [320, 134] on div "Icon List Hoz" at bounding box center [303, 136] width 33 height 9
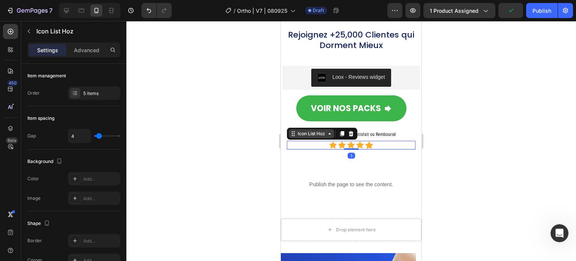
click at [320, 134] on div "Icon List Hoz" at bounding box center [311, 133] width 30 height 7
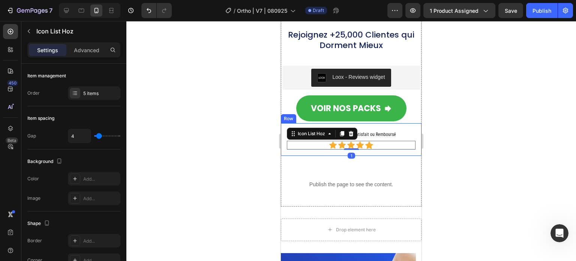
click at [229, 146] on div at bounding box center [351, 141] width 450 height 240
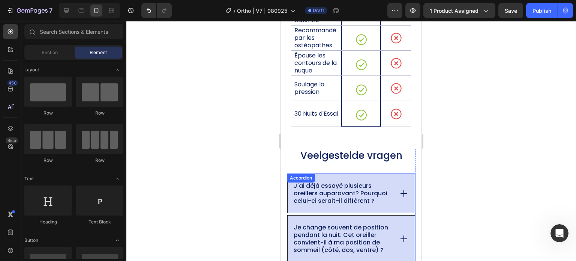
scroll to position [5174, 0]
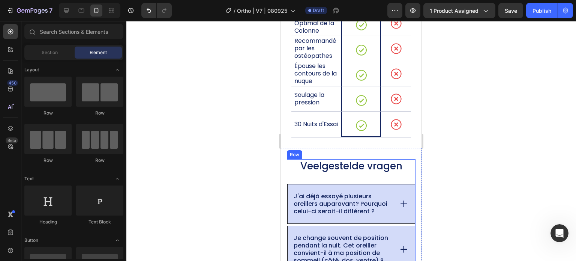
click at [315, 213] on p "J'ai déjà essayé plusieurs oreillers auparavant? Pourquoi celui-ci serait-il di…" at bounding box center [343, 203] width 98 height 22
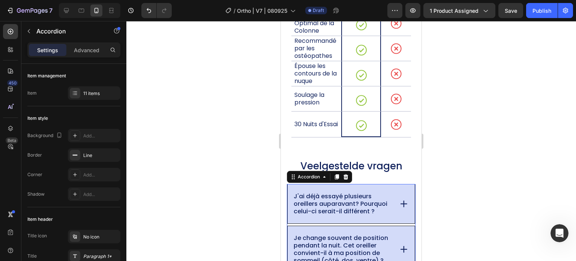
click at [325, 215] on p "J'ai déjà essayé plusieurs oreillers auparavant? Pourquoi celui-ci serait-il di…" at bounding box center [343, 203] width 98 height 22
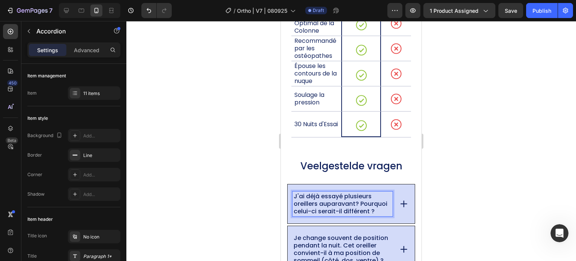
click at [331, 215] on p "J'ai déjà essayé plusieurs oreillers auparavant? Pourquoi celui-ci serait-il di…" at bounding box center [343, 203] width 98 height 22
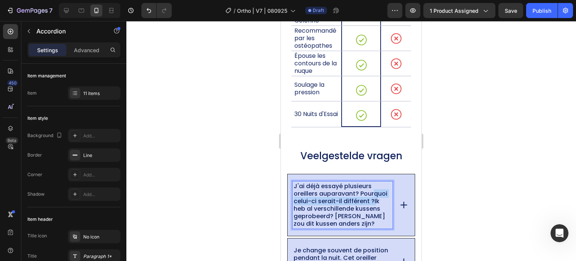
click at [307, 216] on p "J'ai déjà essayé plusieurs oreillers auparavant? Pourquoi celui-ci serait-il di…" at bounding box center [343, 204] width 98 height 45
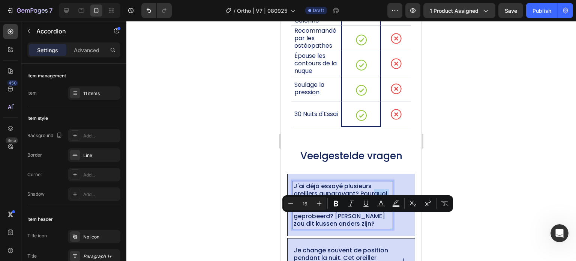
click at [322, 226] on p "J'ai déjà essayé plusieurs oreillers auparavant? Pourquoi celui-ci serait-il di…" at bounding box center [343, 204] width 98 height 45
click at [323, 226] on p "J'ai déjà essayé plusieurs oreillers auparavant? Pourquoi celui-ci serait-il di…" at bounding box center [343, 204] width 98 height 45
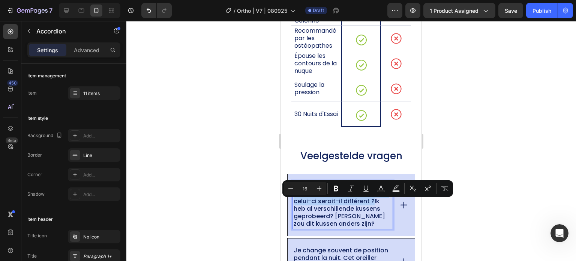
drag, startPoint x: 323, startPoint y: 226, endPoint x: 294, endPoint y: 205, distance: 35.5
click at [294, 205] on p "J'ai déjà essayé plusieurs oreillers auparavant? Pourquoi celui-ci serait-il di…" at bounding box center [343, 204] width 98 height 45
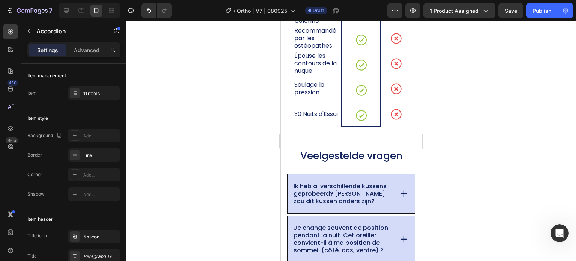
click at [402, 199] on icon at bounding box center [404, 193] width 10 height 10
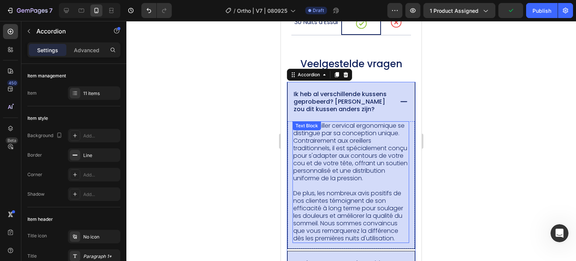
scroll to position [5297, 0]
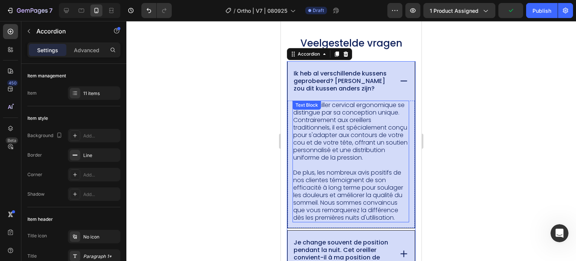
click at [343, 161] on p ".Notre oreiller cervical ergonomique se distingue par sa conception unique. Con…" at bounding box center [350, 131] width 115 height 60
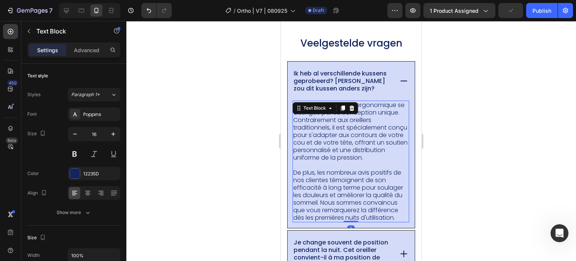
drag, startPoint x: 360, startPoint y: 158, endPoint x: 320, endPoint y: 151, distance: 40.0
click at [359, 157] on p ".Notre oreiller cervical ergonomique se distingue par sa conception unique. Con…" at bounding box center [350, 131] width 115 height 60
click at [310, 150] on p ".Notre oreiller cervical ergonomique se distingue par sa conception unique. Con…" at bounding box center [350, 131] width 115 height 60
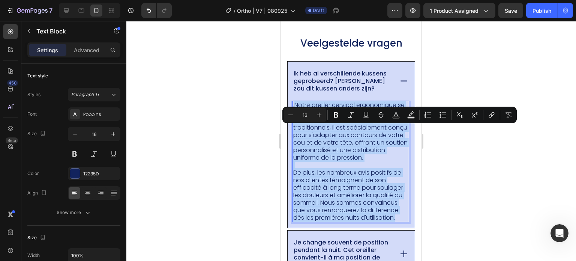
drag, startPoint x: 296, startPoint y: 130, endPoint x: 354, endPoint y: 248, distance: 131.3
click at [354, 222] on div ".Notre oreiller cervical ergonomique se distingue par sa conception unique. Con…" at bounding box center [350, 160] width 117 height 121
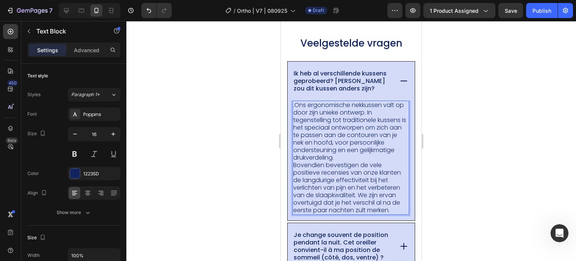
click at [314, 147] on p ".Ons ergonomische nekkussen valt op door zijn unieke ontwerp. In tegenstelling …" at bounding box center [350, 131] width 115 height 60
click at [296, 130] on p ".Ons ergonomische nekkussen valt op door zijn unieke ontwerp. In tegenstelling …" at bounding box center [350, 131] width 115 height 60
click at [294, 190] on p "Bovendien bevestigen de vele positieve recensies van onze klanten de langdurige…" at bounding box center [350, 187] width 115 height 52
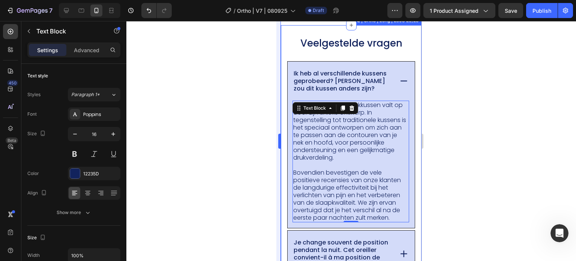
drag, startPoint x: 260, startPoint y: 178, endPoint x: 279, endPoint y: 172, distance: 20.2
click at [260, 179] on div at bounding box center [351, 141] width 450 height 240
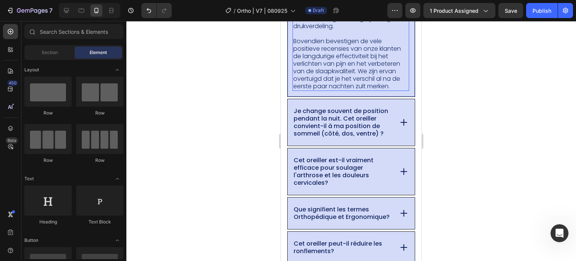
scroll to position [5447, 0]
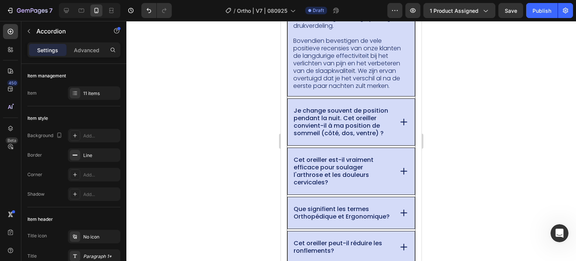
click at [337, 137] on p "Je change souvent de position pendant la nuit. Cet oreiller convient-il à ma po…" at bounding box center [343, 122] width 98 height 30
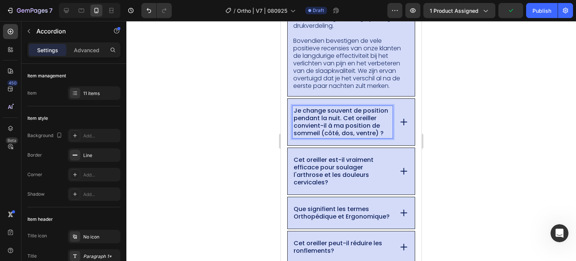
click at [345, 137] on p "Je change souvent de position pendant la nuit. Cet oreiller convient-il à ma po…" at bounding box center [343, 122] width 98 height 30
click at [338, 137] on p "Je change souvent de position pendant la nuit. Cet oreiller convient-il à ma po…" at bounding box center [343, 122] width 98 height 30
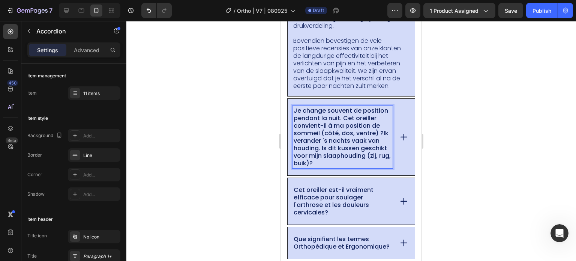
drag, startPoint x: 296, startPoint y: 132, endPoint x: 304, endPoint y: 138, distance: 9.5
click at [299, 135] on p "Je change souvent de position pendant la nuit. Cet oreiller convient-il à ma po…" at bounding box center [343, 137] width 98 height 60
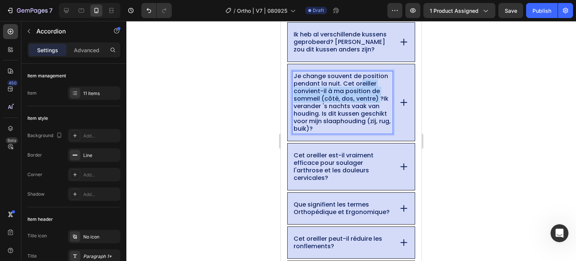
click at [326, 132] on p "Je change souvent de position pendant la nuit. Cet oreiller convient-il à ma po…" at bounding box center [343, 102] width 98 height 60
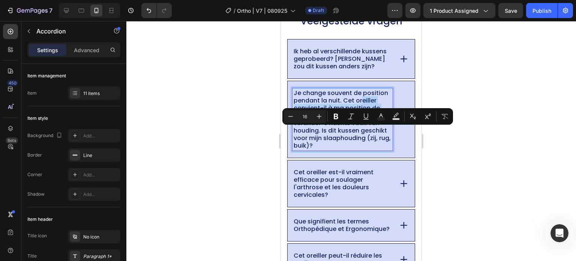
scroll to position [5320, 0]
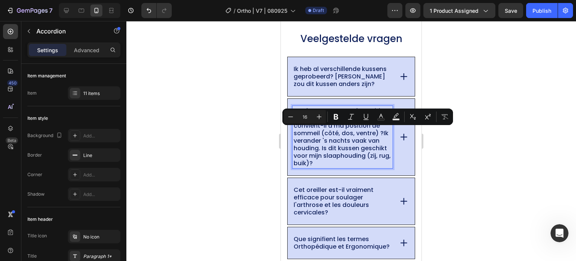
click at [334, 148] on p "Je change souvent de position pendant la nuit. Cet oreiller convient-il à ma po…" at bounding box center [343, 137] width 98 height 60
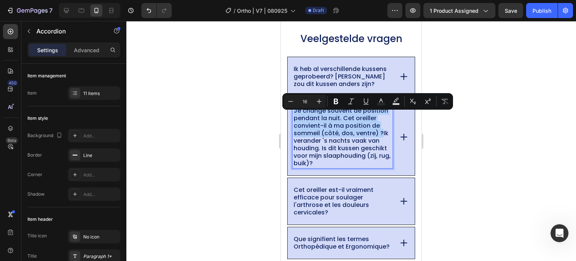
drag, startPoint x: 333, startPoint y: 144, endPoint x: 294, endPoint y: 120, distance: 46.0
click at [294, 120] on p "Je change souvent de position pendant la nuit. Cet oreiller convient-il à ma po…" at bounding box center [343, 137] width 98 height 60
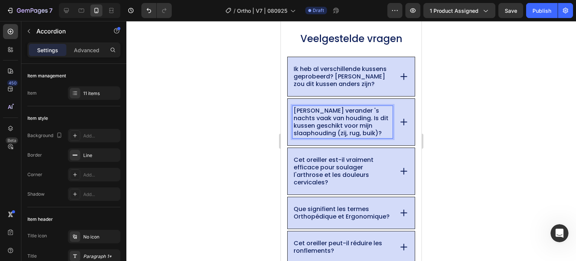
click at [250, 133] on div at bounding box center [351, 141] width 450 height 240
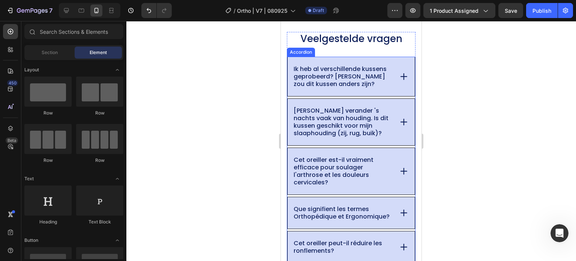
click at [399, 127] on icon at bounding box center [404, 122] width 10 height 10
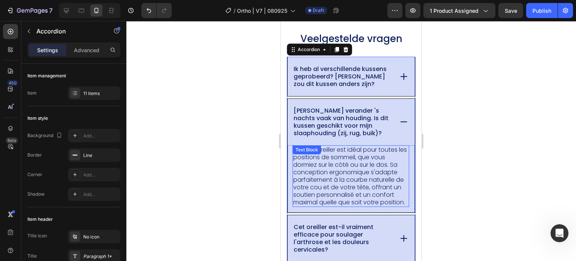
click at [375, 184] on p "OUI Cet oreiller est idéal pour toutes les positions de sommeil, que vous dormi…" at bounding box center [350, 176] width 115 height 60
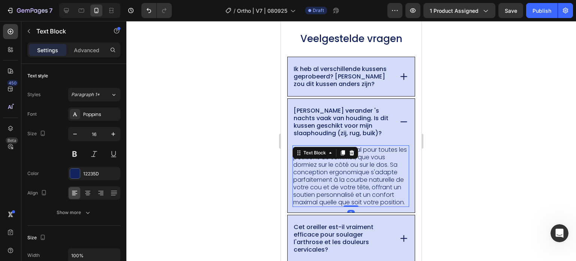
click at [361, 206] on p "OUI Cet oreiller est idéal pour toutes les positions de sommeil, que vous dormi…" at bounding box center [350, 176] width 115 height 60
click at [345, 206] on p "OUI Cet oreiller est idéal pour toutes les positions de sommeil, que vous dormi…" at bounding box center [350, 176] width 115 height 60
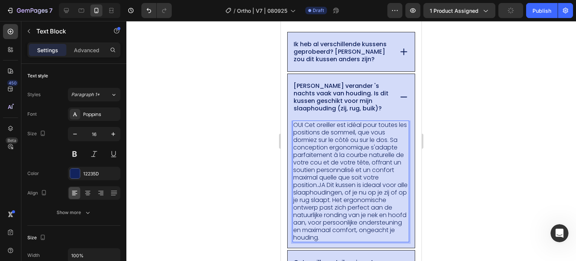
scroll to position [5347, 0]
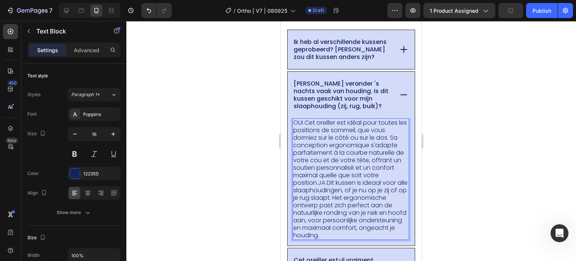
click at [336, 185] on p "OUI Cet oreiller est idéal pour toutes les positions de sommeil, que vous dormi…" at bounding box center [350, 179] width 115 height 120
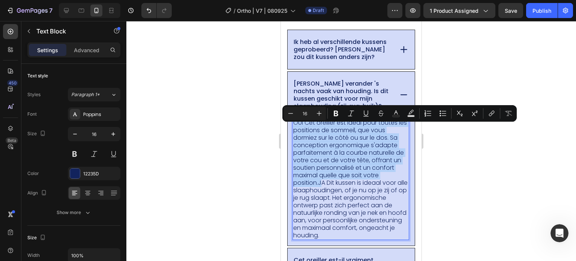
drag, startPoint x: 336, startPoint y: 190, endPoint x: 293, endPoint y: 125, distance: 78.2
click at [293, 125] on p "OUI Cet oreiller est idéal pour toutes les positions de sommeil, que vous dormi…" at bounding box center [350, 179] width 115 height 120
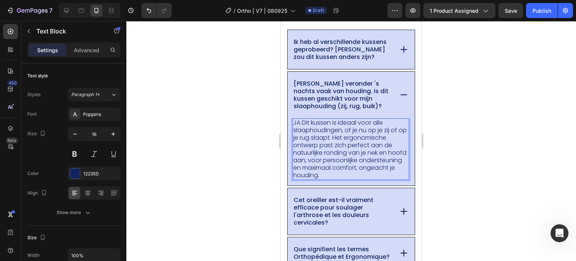
click at [223, 154] on div at bounding box center [351, 141] width 450 height 240
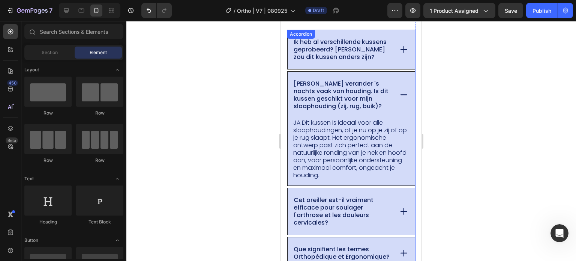
click at [321, 220] on p "Cet oreiller est-il vraiment efficace pour soulager l'arthrose et les douleurs …" at bounding box center [343, 211] width 98 height 30
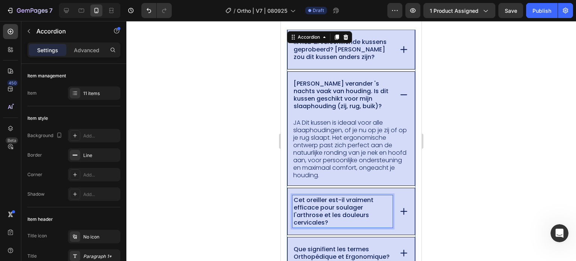
click at [337, 226] on p "Cet oreiller est-il vraiment efficace pour soulager l'arthrose et les douleurs …" at bounding box center [343, 211] width 98 height 30
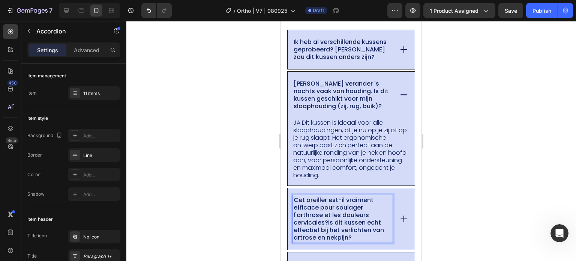
click at [328, 223] on p "Cet oreiller est-il vraiment efficace pour soulager l'arthrose et les douleurs …" at bounding box center [343, 218] width 98 height 45
click at [309, 205] on p "Cet oreiller est-il vraiment efficace pour soulager l'arthrose et les douleurs …" at bounding box center [343, 218] width 98 height 45
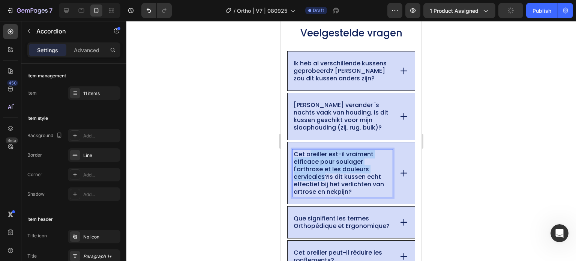
click at [314, 195] on p "Cet oreiller est-il vraiment efficace pour soulager l'arthrose et les douleurs …" at bounding box center [343, 172] width 98 height 45
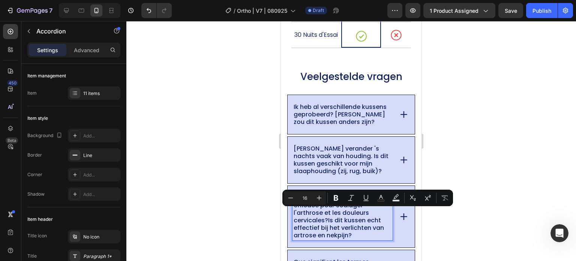
scroll to position [5279, 0]
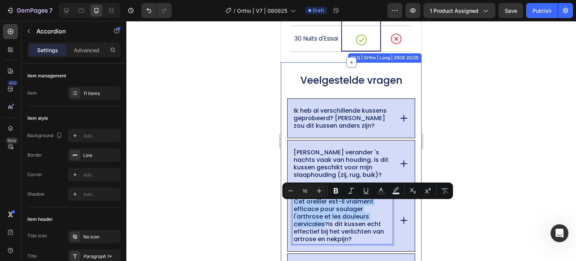
drag, startPoint x: 325, startPoint y: 227, endPoint x: 281, endPoint y: 204, distance: 49.6
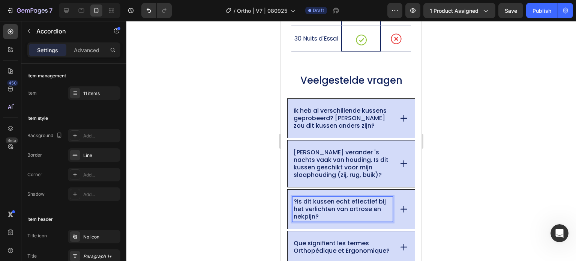
click at [297, 204] on p "?Is dit kussen echt effectief bij het verlichten van artrose en nekpijn?" at bounding box center [343, 209] width 98 height 22
click at [229, 199] on div at bounding box center [351, 141] width 450 height 240
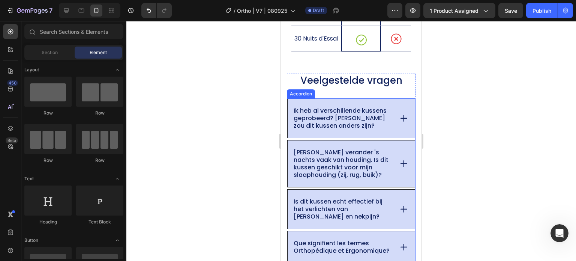
click at [400, 213] on icon at bounding box center [404, 209] width 10 height 10
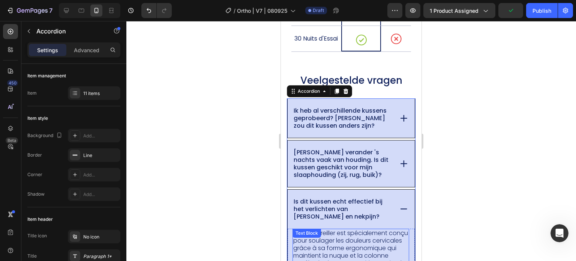
scroll to position [5392, 0]
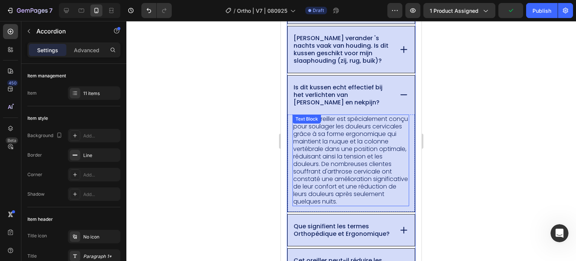
click at [324, 163] on p "OUI Cet oreiller est spécialement conçu pour soulager les douleurs cervicales g…" at bounding box center [350, 160] width 115 height 90
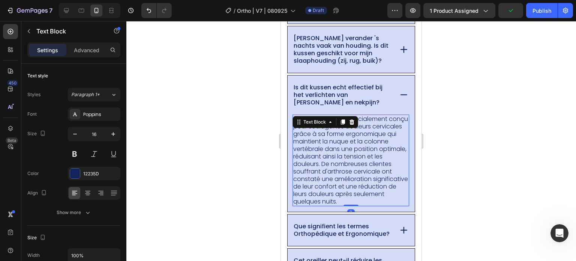
click at [346, 202] on p "OUI Cet oreiller est spécialement conçu pour soulager les douleurs cervicales g…" at bounding box center [350, 160] width 115 height 90
click at [343, 205] on p "OUI Cet oreiller est spécialement conçu pour soulager les douleurs cervicales g…" at bounding box center [350, 160] width 115 height 90
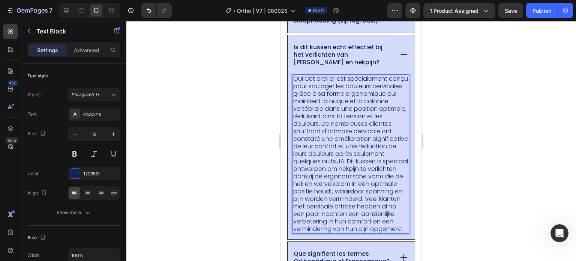
scroll to position [5441, 0]
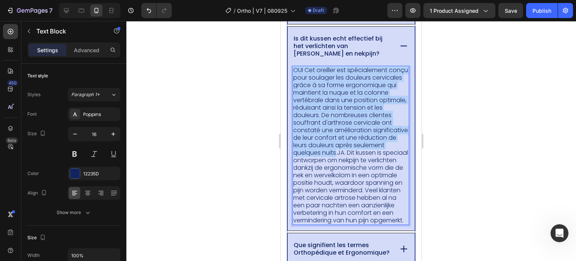
drag, startPoint x: 336, startPoint y: 166, endPoint x: 286, endPoint y: 79, distance: 100.9
click at [287, 79] on div "Ik heb al verschillende kussens geprobeerd? Waarom zou dit kussen anders zijn? …" at bounding box center [351, 224] width 129 height 576
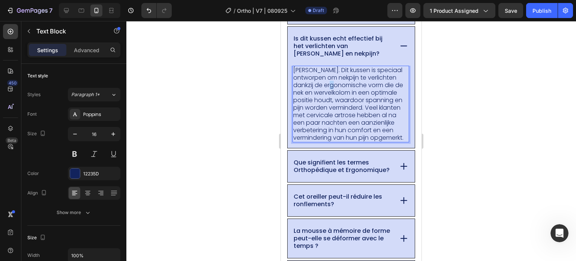
click at [340, 90] on p "JA. Dit kussen is speciaal ontworpen om nekpijn te verlichten dankzij de ergono…" at bounding box center [350, 103] width 115 height 75
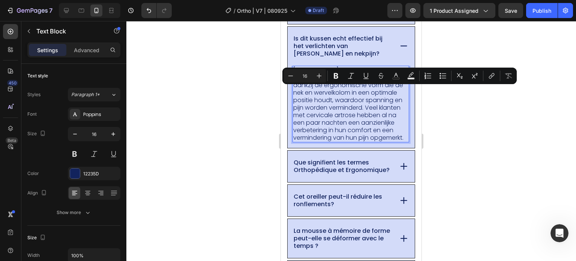
click at [366, 112] on p "JA. Dit kussen is speciaal ontworpen om nekpijn te verlichten dankzij de ergono…" at bounding box center [350, 103] width 115 height 75
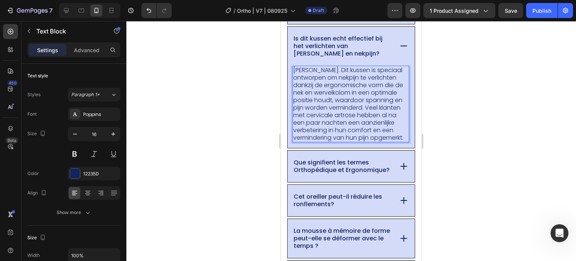
click at [355, 114] on p "JA. Dit kussen is speciaal ontworpen om nekpijn te verlichten dankzij de ergono…" at bounding box center [350, 103] width 115 height 75
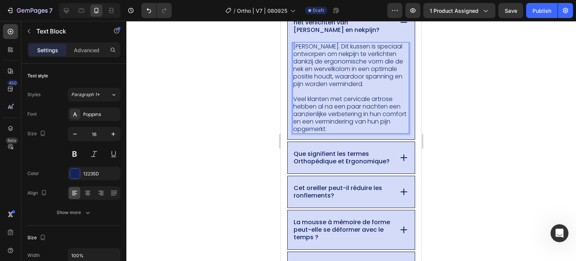
scroll to position [5516, 0]
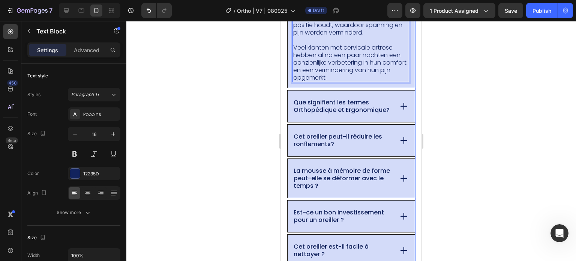
click at [336, 108] on p "Que signifient les termes Orthopédique et Ergonomique?" at bounding box center [343, 106] width 98 height 15
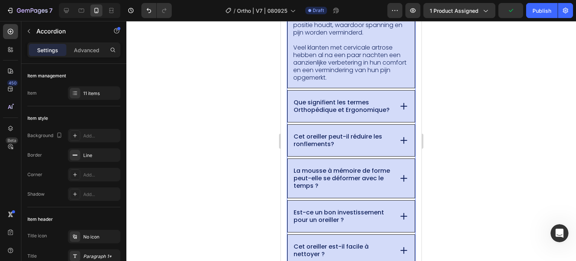
click at [311, 122] on div "Que signifient les termes Orthopédique et Ergonomique?" at bounding box center [351, 105] width 127 height 31
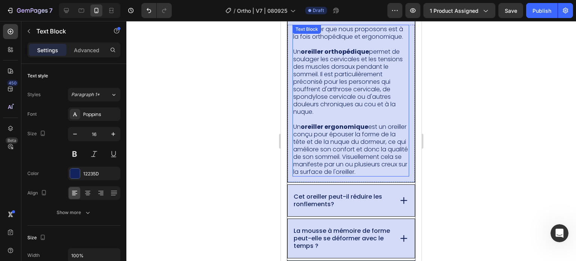
click at [339, 115] on p "Un oreiller orthopédique permet de soulager les cervicales et les tensions des …" at bounding box center [350, 81] width 115 height 67
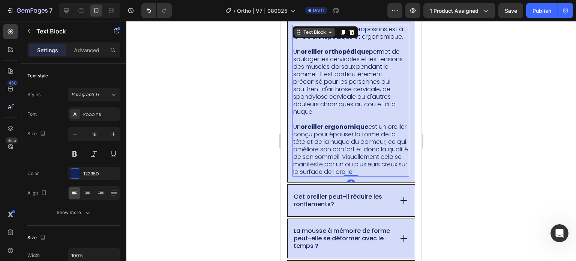
scroll to position [5478, 0]
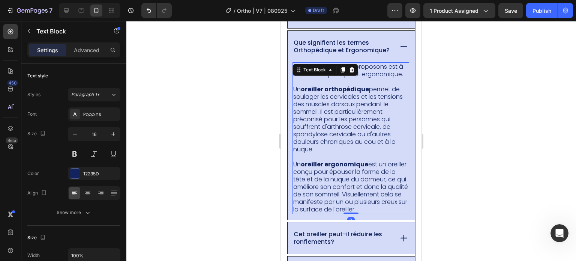
click at [337, 52] on p "Que signifient les termes Orthopédique et Ergonomique?" at bounding box center [343, 46] width 98 height 15
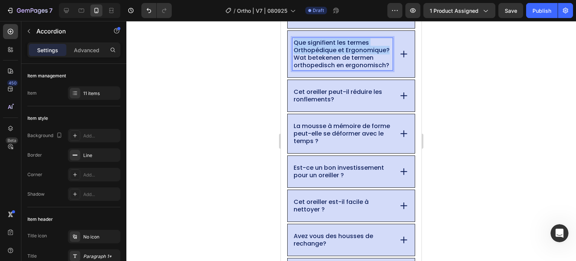
drag, startPoint x: 337, startPoint y: 63, endPoint x: 291, endPoint y: 45, distance: 49.0
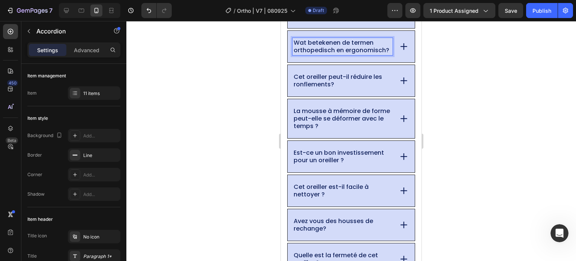
click at [237, 76] on div at bounding box center [351, 141] width 450 height 240
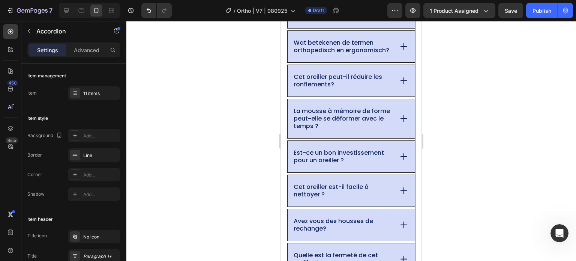
click at [345, 54] on p "Wat betekenen de termen orthopedisch en ergonomisch?" at bounding box center [343, 46] width 98 height 15
click at [223, 96] on div at bounding box center [351, 141] width 450 height 240
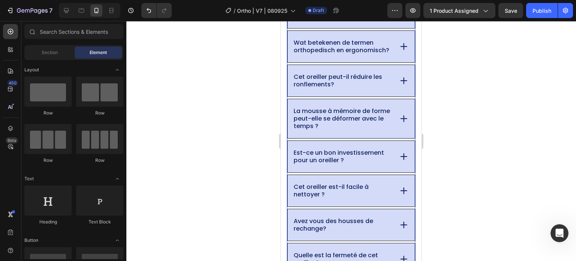
click at [329, 88] on p "Cet oreiller peut-il réduire les ronflements?" at bounding box center [343, 80] width 98 height 15
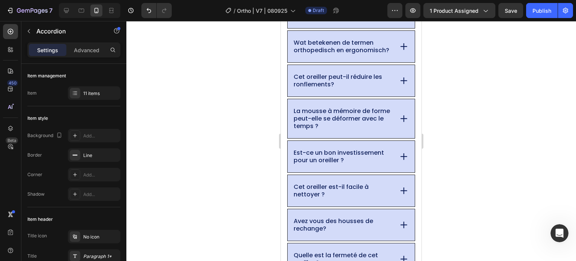
click at [399, 52] on icon at bounding box center [404, 46] width 10 height 10
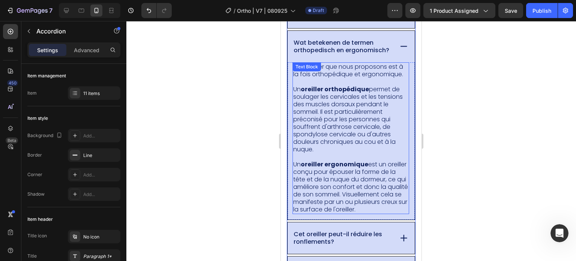
drag, startPoint x: 330, startPoint y: 136, endPoint x: 331, endPoint y: 124, distance: 12.0
click at [330, 136] on p "Un oreiller orthopédique permet de soulager les cervicales et les tensions des …" at bounding box center [350, 118] width 115 height 67
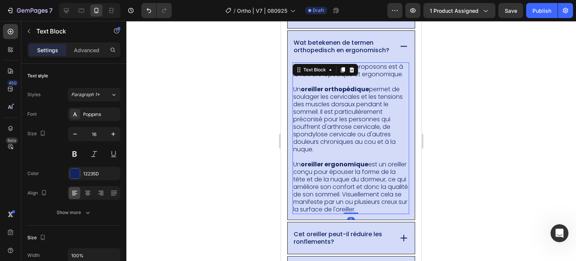
click at [341, 78] on p "Cet oreiller que nous proposons est à la fois orthopédique et ergonomique." at bounding box center [350, 70] width 115 height 15
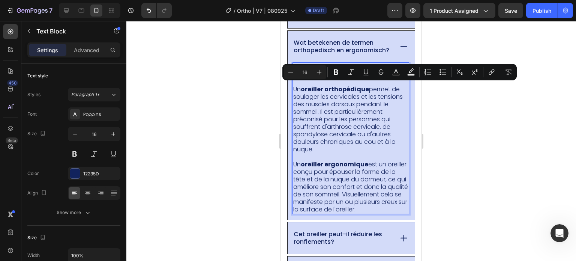
click at [337, 78] on p "Cet oreiller que nous proposons est à la fois orthopédique et ergonomique." at bounding box center [350, 70] width 115 height 15
click at [335, 78] on p "Cet oreiller que nous proposons est à la fois orthopédique et ergonomique." at bounding box center [350, 70] width 115 height 15
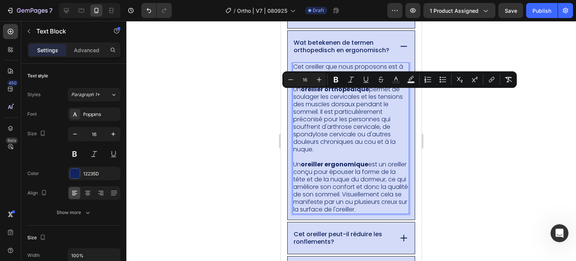
drag, startPoint x: 339, startPoint y: 96, endPoint x: 367, endPoint y: 238, distance: 145.2
click at [367, 214] on div "Cet oreiller que nous proposons est à la fois orthopédique et ergonomique. Un o…" at bounding box center [350, 137] width 117 height 151
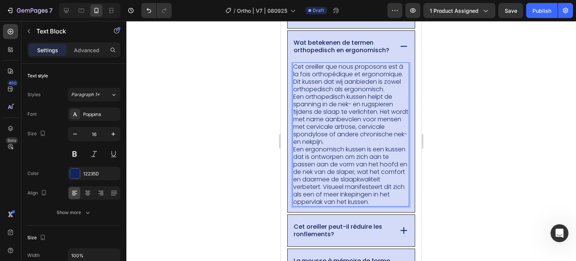
drag, startPoint x: 334, startPoint y: 94, endPoint x: 305, endPoint y: 84, distance: 30.6
click at [304, 84] on p "Cet oreiller que nous proposons est à la fois orthopédique et ergonomique. Dit …" at bounding box center [350, 78] width 115 height 30
click at [328, 93] on p "Cet oreiller que nous proposons est à la fois orthopédique et ergonomique. Dit …" at bounding box center [350, 78] width 115 height 30
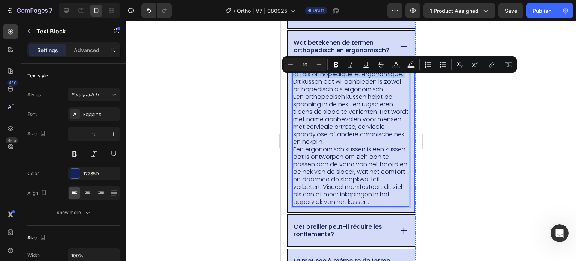
drag, startPoint x: 336, startPoint y: 96, endPoint x: 291, endPoint y: 82, distance: 46.6
click at [291, 82] on div "Cet oreiller que nous proposons est à la fois orthopédique et ergonomique. Dit …" at bounding box center [351, 137] width 127 height 150
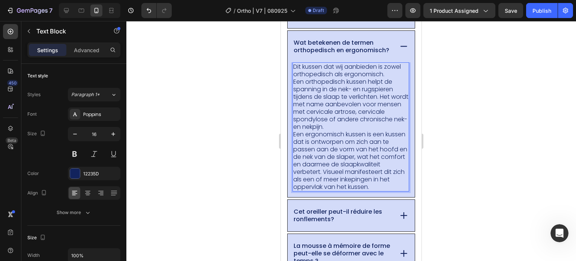
click at [363, 78] on p "Dit kussen dat wij aanbieden is zowel orthopedisch als ergonomisch." at bounding box center [350, 70] width 115 height 15
click at [381, 78] on p "Dit kussen dat wij aanbieden is zowel orthopedisch als ergonomisch." at bounding box center [350, 70] width 115 height 15
click at [388, 78] on p "Dit kussen dat wij aanbieden is zowel orthopedisch als ergonomisch." at bounding box center [350, 70] width 115 height 15
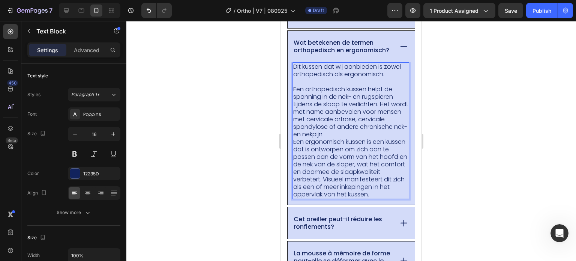
click at [372, 121] on p "Een orthopedisch kussen helpt de spanning in de nek- en rugspieren tijdens de s…" at bounding box center [350, 111] width 115 height 52
click at [361, 138] on p "Een orthopedisch kussen helpt de spanning in de nek- en rugspieren tijdens de s…" at bounding box center [350, 111] width 115 height 52
click at [380, 138] on p "Een orthopedisch kussen helpt de spanning in de nek- en rugspieren tijdens de s…" at bounding box center [350, 111] width 115 height 52
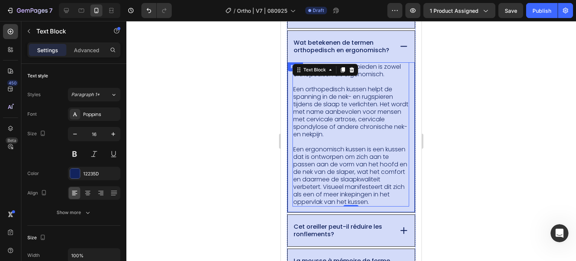
click at [267, 160] on div at bounding box center [351, 141] width 450 height 240
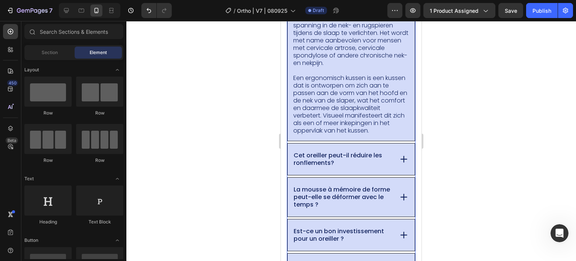
scroll to position [5591, 0]
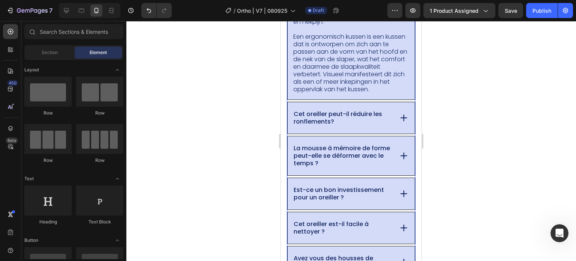
click at [344, 125] on p "Cet oreiller peut-il réduire les ronflements?" at bounding box center [343, 117] width 98 height 15
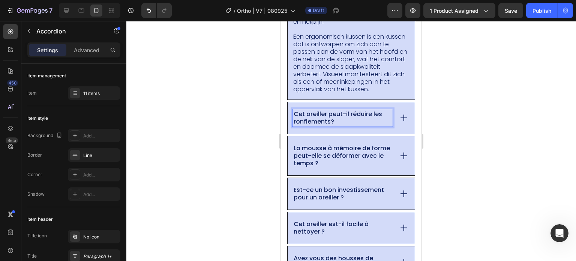
click at [327, 125] on p "Cet oreiller peut-il réduire les ronflements?" at bounding box center [343, 117] width 98 height 15
click at [340, 125] on p "Cet oreiller peut-il réduire les ronflements?" at bounding box center [343, 117] width 98 height 15
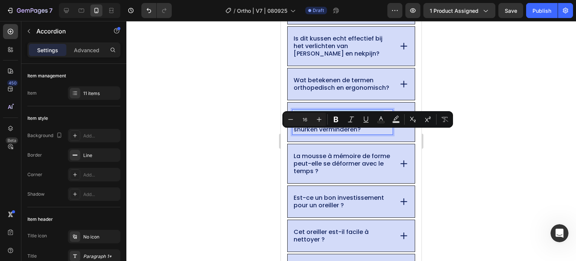
scroll to position [5434, 0]
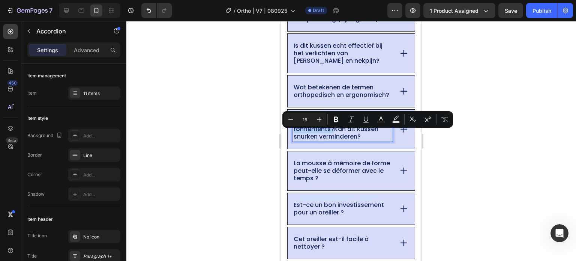
drag, startPoint x: 333, startPoint y: 140, endPoint x: 295, endPoint y: 133, distance: 38.9
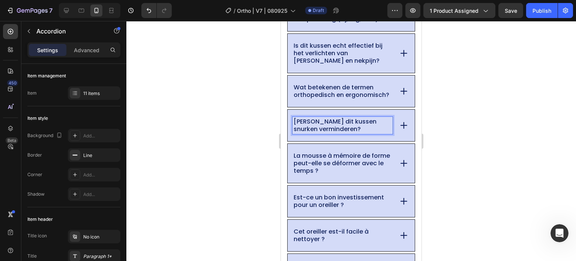
click at [399, 130] on icon at bounding box center [404, 125] width 10 height 10
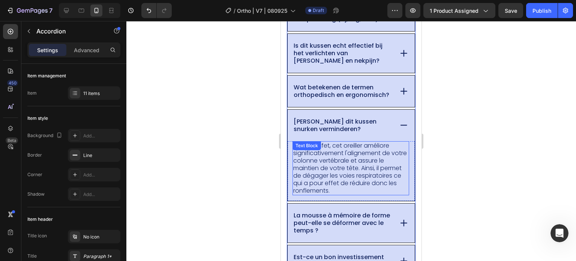
click at [357, 188] on p "OUI . En effet, cet oreiller améliore significativement l'alignement de votre c…" at bounding box center [350, 168] width 115 height 52
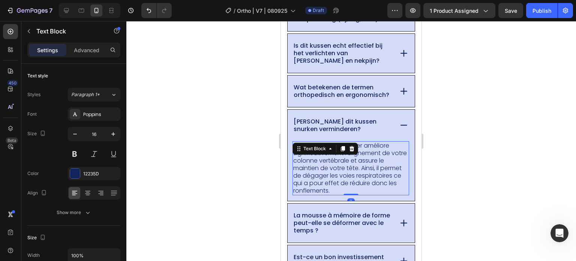
click at [379, 194] on p "OUI . En effet, cet oreiller améliore significativement l'alignement de votre c…" at bounding box center [350, 168] width 115 height 52
click at [385, 194] on p "OUI . En effet, cet oreiller améliore significativement l'alignement de votre c…" at bounding box center [350, 168] width 115 height 52
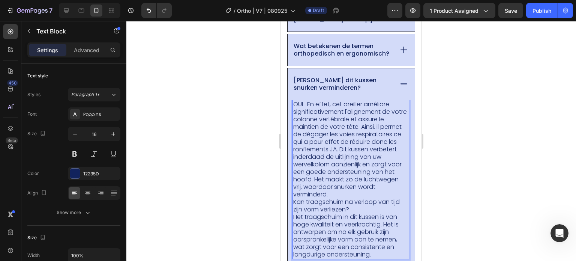
scroll to position [5501, 0]
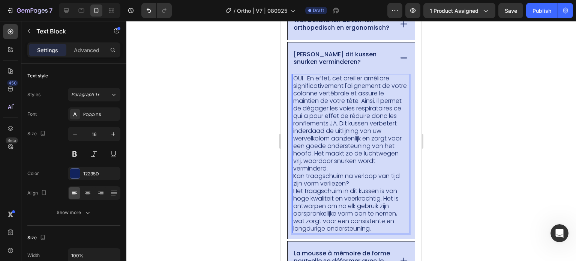
click at [373, 105] on p "OUI . En effet, cet oreiller améliore significativement l'alignement de votre c…" at bounding box center [350, 123] width 115 height 97
drag, startPoint x: 379, startPoint y: 134, endPoint x: 321, endPoint y: 112, distance: 61.6
click at [307, 106] on p "OUI . En effet, cet oreiller améliore significativement l'alignement de votre c…" at bounding box center [350, 123] width 115 height 97
click at [356, 124] on p "OUI . En effet, cet oreiller améliore significativement l'alignement de votre c…" at bounding box center [350, 123] width 115 height 97
click at [378, 136] on p "OUI . En effet, cet oreiller améliore significativement l'alignement de votre c…" at bounding box center [350, 123] width 115 height 97
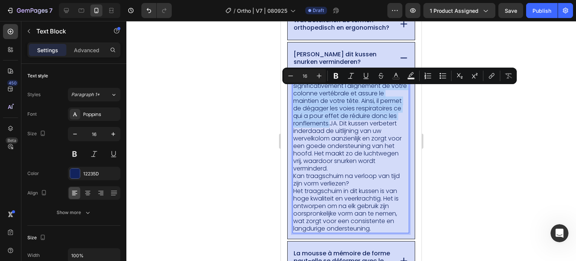
drag, startPoint x: 380, startPoint y: 137, endPoint x: 293, endPoint y: 93, distance: 97.6
click at [293, 93] on p "OUI . En effet, cet oreiller améliore significativement l'alignement de votre c…" at bounding box center [350, 123] width 115 height 97
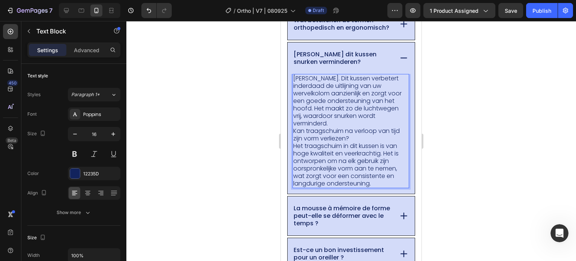
click at [390, 127] on p "JA. Dit kussen verbetert inderdaad de uitlijning van uw wervelkolom aanzienlijk…" at bounding box center [350, 101] width 115 height 52
click at [343, 127] on p "JA. Dit kussen verbetert inderdaad de uitlijning van uw wervelkolom aanzienlijk…" at bounding box center [350, 101] width 115 height 52
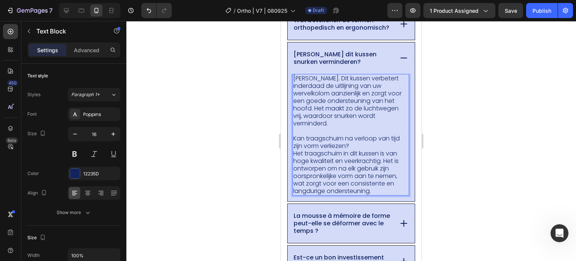
drag, startPoint x: 361, startPoint y: 144, endPoint x: 357, endPoint y: 147, distance: 5.4
click at [361, 135] on p "Rich Text Editor. Editing area: main" at bounding box center [350, 130] width 115 height 7
click at [354, 159] on p "Kan traagschuim na verloop van tijd zijn vorm verliezen? Het traagschuim in dit…" at bounding box center [350, 165] width 115 height 60
click at [351, 155] on p "Kan traagschuim na verloop van tijd zijn vorm verliezen? Het traagschuim in dit…" at bounding box center [350, 165] width 115 height 60
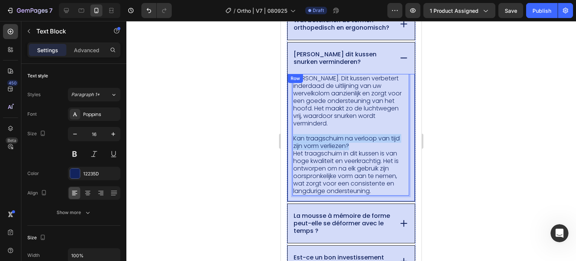
drag, startPoint x: 355, startPoint y: 157, endPoint x: 292, endPoint y: 151, distance: 63.6
click at [292, 151] on div "JA. Dit kussen verbetert inderdaad de uitlijning van uw wervelkolom aanzienlijk…" at bounding box center [351, 137] width 127 height 127
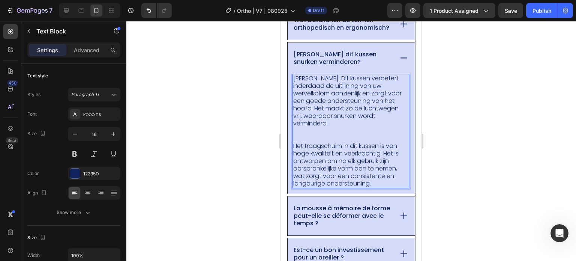
click at [336, 223] on p "La mousse à mémoire de forme peut-elle se déformer avec le temps ?" at bounding box center [343, 215] width 98 height 22
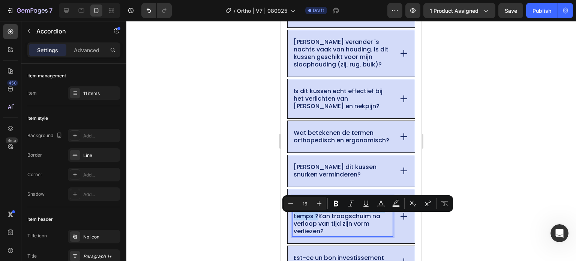
scroll to position [5383, 0]
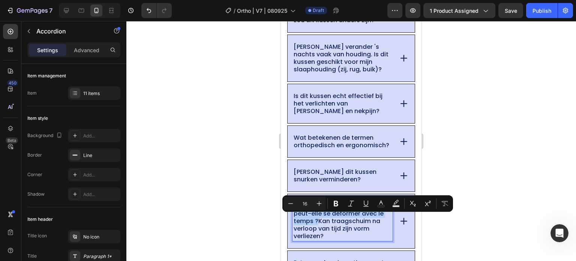
drag, startPoint x: 341, startPoint y: 232, endPoint x: 293, endPoint y: 218, distance: 50.3
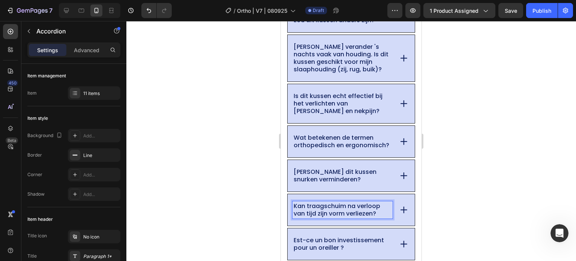
click at [348, 175] on div "Kan dit kussen snurken verminderen?" at bounding box center [351, 175] width 127 height 31
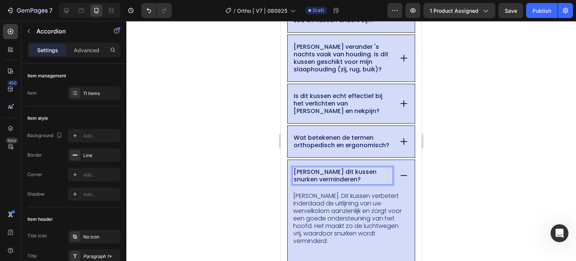
click at [351, 181] on p "Kan dit kussen snurken verminderen?" at bounding box center [343, 175] width 98 height 15
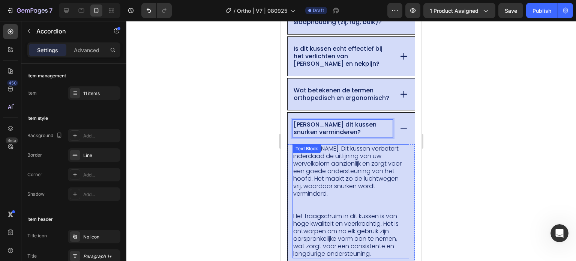
scroll to position [5458, 0]
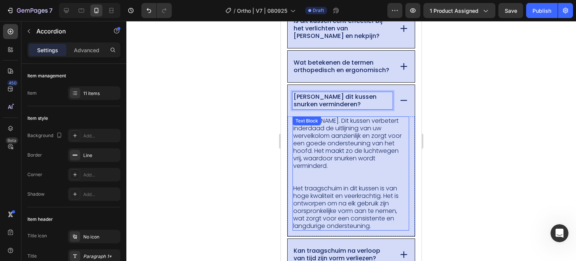
click at [338, 202] on p "Het traagschuim in dit kussen is van hoge kwaliteit en veerkrachtig. Het is ont…" at bounding box center [350, 203] width 115 height 52
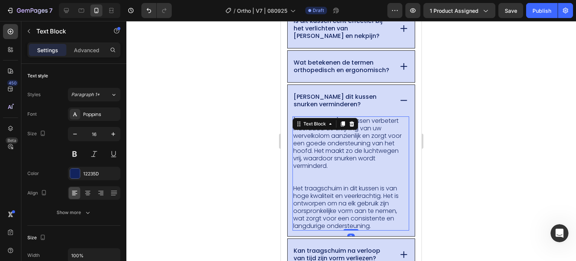
click at [338, 202] on p "Het traagschuim in dit kussen is van hoge kwaliteit en veerkrachtig. Het is ont…" at bounding box center [350, 203] width 115 height 52
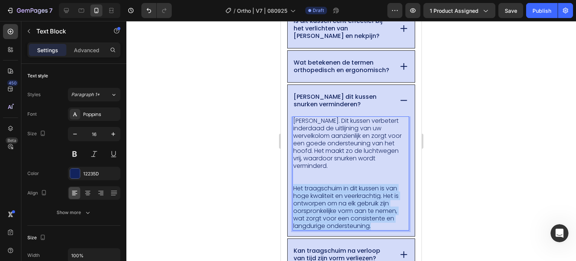
click at [338, 202] on p "Het traagschuim in dit kussen is van hoge kwaliteit en veerkrachtig. Het is ont…" at bounding box center [350, 203] width 115 height 52
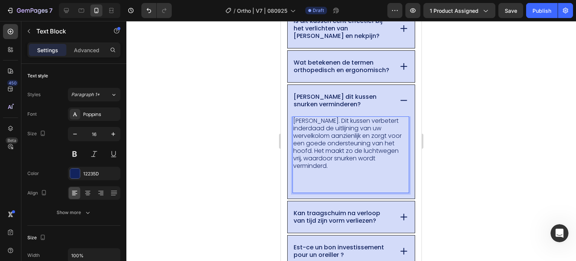
click at [321, 192] on p "Rich Text Editor. Editing area: main" at bounding box center [350, 184] width 115 height 15
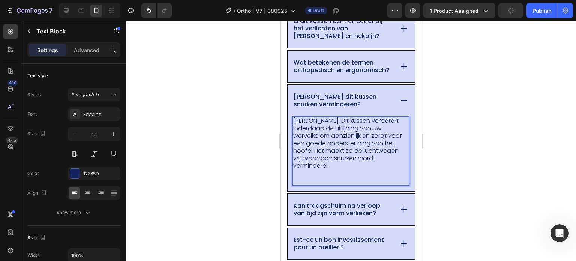
click at [315, 184] on p "⁠⁠⁠⁠⁠⁠⁠" at bounding box center [350, 176] width 115 height 15
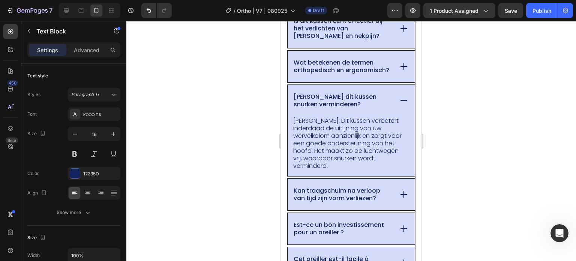
click at [349, 202] on p "Kan traagschuim na verloop van tijd zijn vorm verliezen?" at bounding box center [343, 194] width 98 height 15
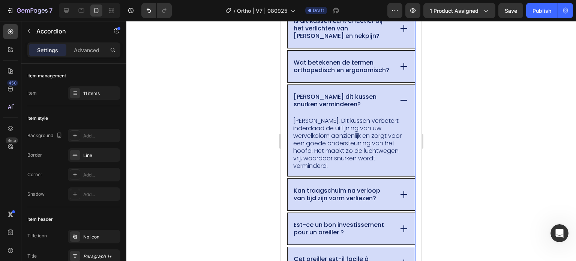
click at [390, 204] on div "Kan traagschuim na verloop van tijd zijn vorm verliezen?" at bounding box center [351, 193] width 127 height 31
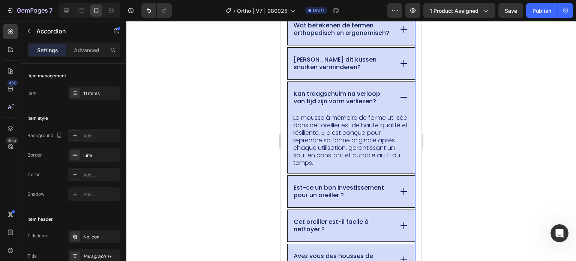
scroll to position [5570, 0]
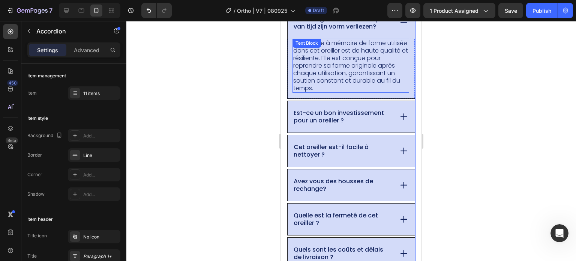
click at [338, 92] on p "La mousse à mémoire de forme utilisée dans cet oreiller est de haute qualité et…" at bounding box center [350, 65] width 115 height 52
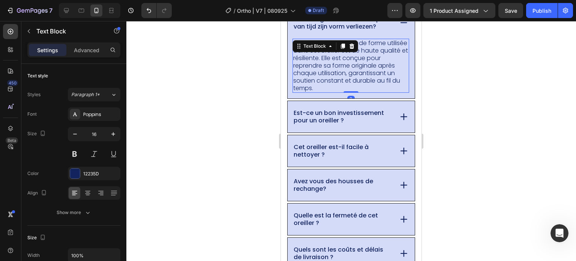
click at [364, 91] on p "La mousse à mémoire de forme utilisée dans cet oreiller est de haute qualité et…" at bounding box center [350, 65] width 115 height 52
click at [367, 92] on p "La mousse à mémoire de forme utilisée dans cet oreiller est de haute qualité et…" at bounding box center [350, 65] width 115 height 52
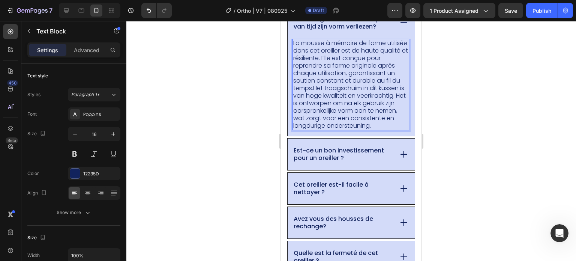
click at [355, 105] on p "La mousse à mémoire de forme utilisée dans cet oreiller est de haute qualité et…" at bounding box center [350, 84] width 115 height 90
drag, startPoint x: 363, startPoint y: 101, endPoint x: 294, endPoint y: 55, distance: 83.1
click at [294, 55] on p "La mousse à mémoire de forme utilisée dans cet oreiller est de haute qualité et…" at bounding box center [350, 84] width 115 height 90
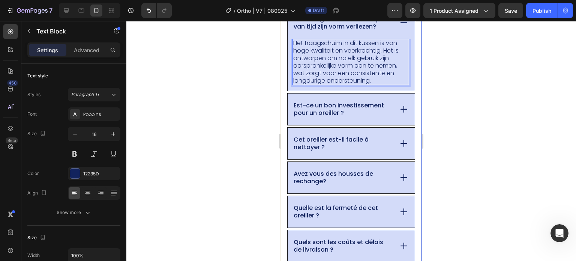
click at [256, 67] on div at bounding box center [351, 141] width 450 height 240
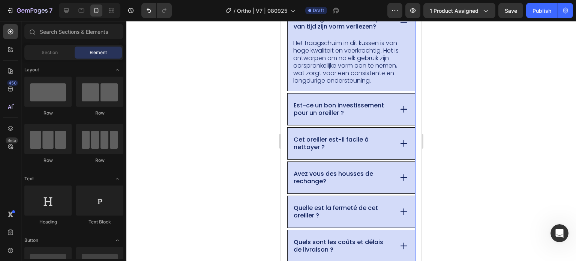
click at [327, 117] on p "Est-ce un bon investissement pour un oreiller ?" at bounding box center [343, 109] width 98 height 15
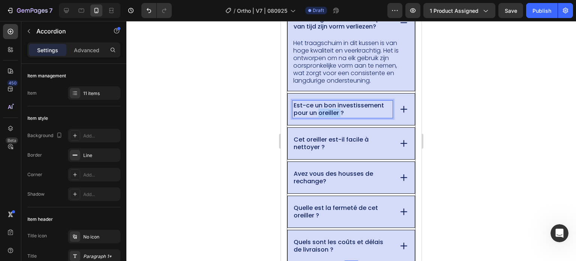
click at [334, 117] on p "Est-ce un bon investissement pour un oreiller ?" at bounding box center [343, 109] width 98 height 15
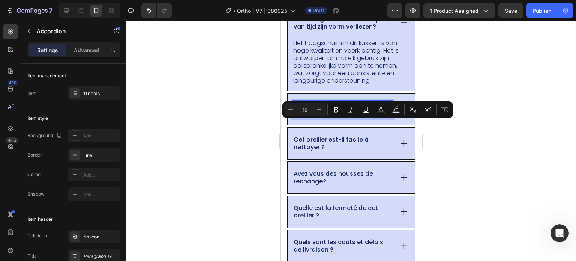
click at [348, 117] on p "Est-ce un bon investissement pour un oreiller ?" at bounding box center [343, 109] width 98 height 15
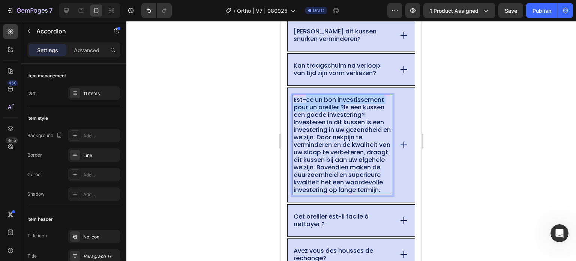
scroll to position [5518, 0]
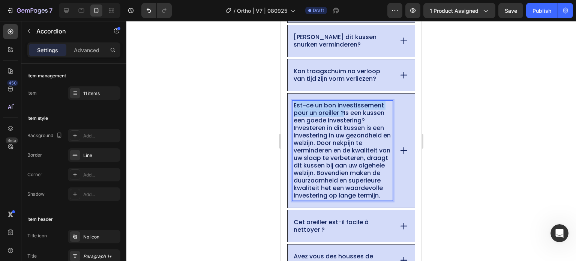
drag, startPoint x: 317, startPoint y: 117, endPoint x: 291, endPoint y: 115, distance: 25.6
click at [291, 115] on div "Est-ce un bon investissement pour un oreiller ?Is een kussen een goede invester…" at bounding box center [351, 150] width 127 height 114
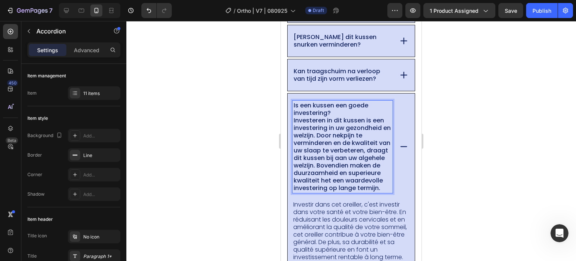
click at [351, 144] on p "Is een kussen een goede investering? Investeren in dit kussen is een investerin…" at bounding box center [343, 147] width 98 height 90
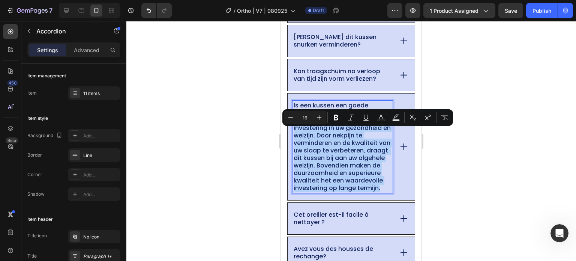
drag, startPoint x: 293, startPoint y: 133, endPoint x: 374, endPoint y: 219, distance: 118.0
click at [376, 200] on div "Is een kussen een goede investering? Investeren in dit kussen is een investerin…" at bounding box center [351, 146] width 128 height 107
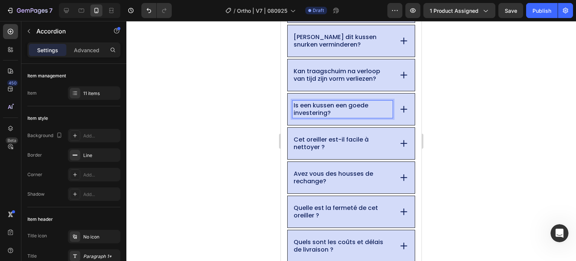
click at [462, 176] on div at bounding box center [351, 141] width 450 height 240
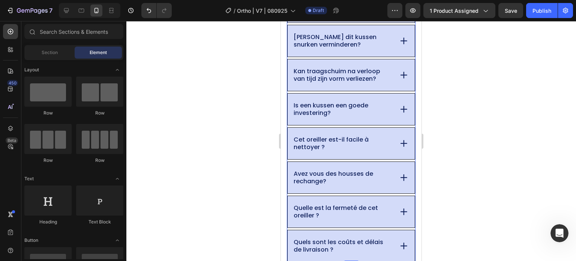
click at [407, 121] on div "Is een kussen een goede investering?" at bounding box center [351, 108] width 127 height 31
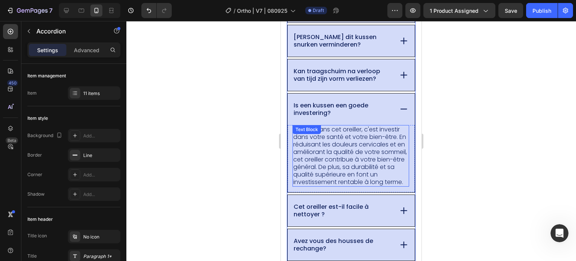
drag, startPoint x: 372, startPoint y: 149, endPoint x: 372, endPoint y: 153, distance: 4.1
click at [373, 149] on p "Investir dans cet oreiller, c'est investir dans votre santé et votre bien-être.…" at bounding box center [350, 156] width 115 height 60
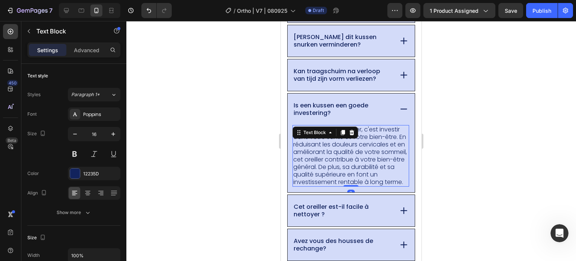
click at [346, 186] on p "Investir dans cet oreiller, c'est investir dans votre santé et votre bien-être.…" at bounding box center [350, 156] width 115 height 60
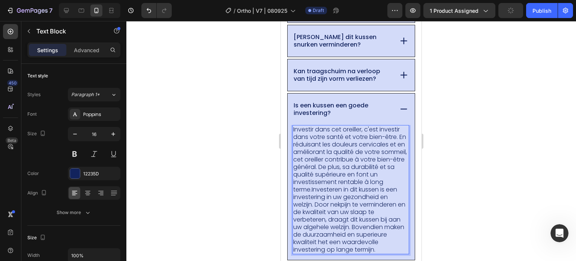
scroll to position [5538, 0]
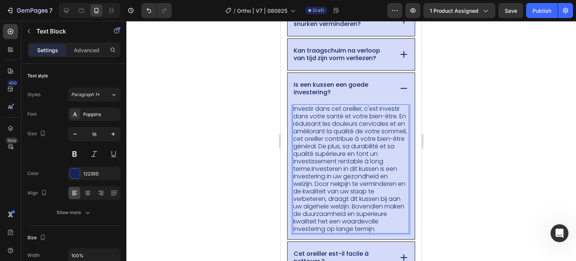
click at [341, 174] on p "Investir dans cet oreiller, c'est investir dans votre santé et votre bien-être.…" at bounding box center [350, 168] width 115 height 127
click at [340, 187] on p "Investir dans cet oreiller, c'est investir dans votre santé et votre bien-être.…" at bounding box center [350, 168] width 115 height 127
click at [330, 179] on p "Investir dans cet oreiller, c'est investir dans votre santé et votre bien-être.…" at bounding box center [350, 168] width 115 height 127
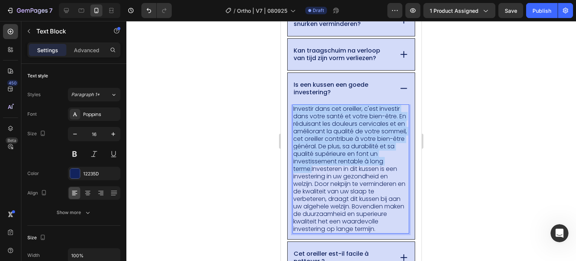
drag, startPoint x: 327, startPoint y: 182, endPoint x: 328, endPoint y: 142, distance: 39.8
click at [293, 119] on p "Investir dans cet oreiller, c'est investir dans votre santé et votre bien-être.…" at bounding box center [350, 168] width 115 height 127
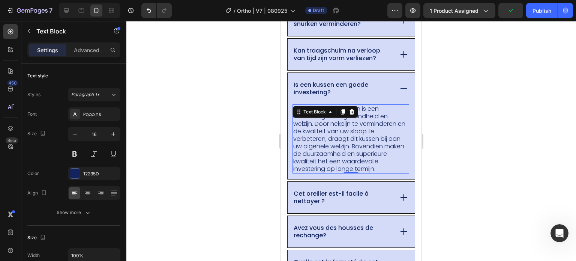
click at [238, 139] on div at bounding box center [351, 141] width 450 height 240
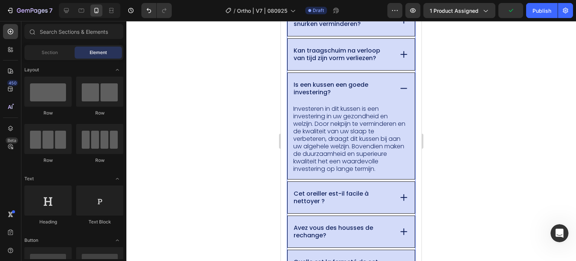
click at [312, 205] on p "Cet oreiller est-il facile à nettoyer ?" at bounding box center [343, 197] width 98 height 15
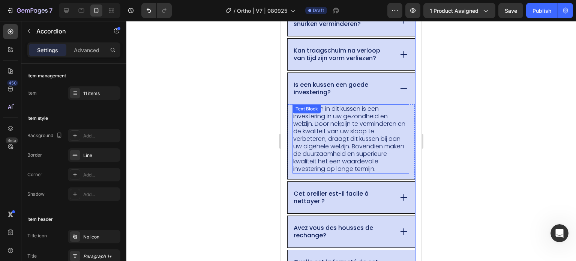
click at [360, 132] on p "Investeren in dit kussen is een investering in uw gezondheid en welzijn. Door n…" at bounding box center [350, 138] width 115 height 67
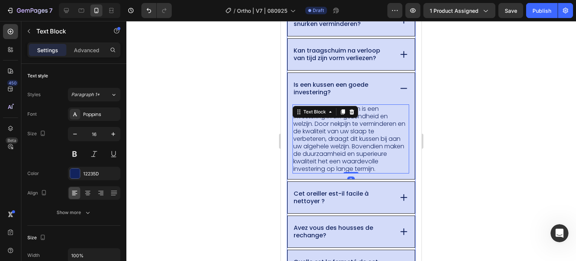
click at [342, 96] on p "Is een kussen een goede investering?" at bounding box center [343, 88] width 98 height 15
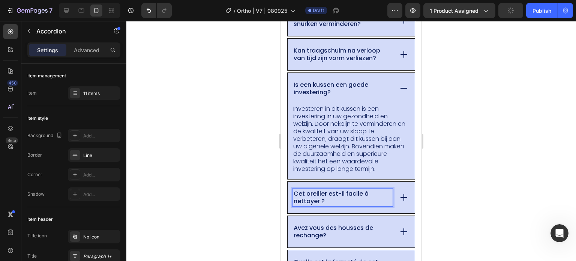
click at [333, 205] on p "Cet oreiller est-il facile à nettoyer ?" at bounding box center [343, 197] width 98 height 15
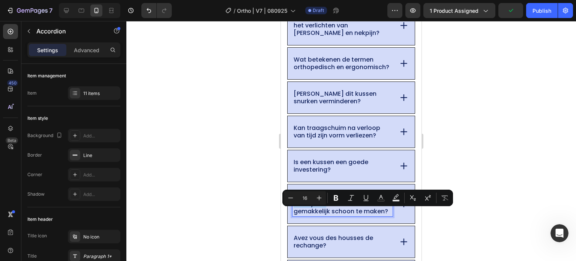
scroll to position [5456, 0]
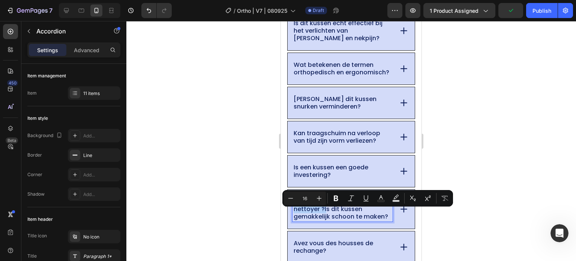
drag, startPoint x: 324, startPoint y: 219, endPoint x: 295, endPoint y: 207, distance: 31.7
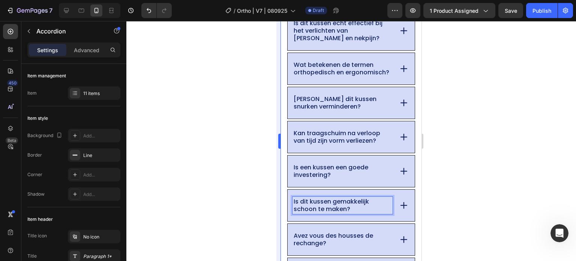
click at [196, 179] on div at bounding box center [351, 141] width 450 height 240
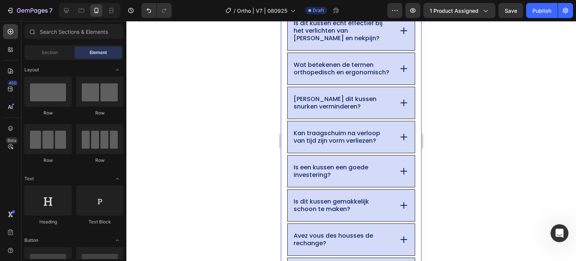
click at [412, 223] on div "Veelgestelde vragen Heading Ik heb al verschillende kussens geprobeerd? Waarom …" at bounding box center [351, 144] width 141 height 520
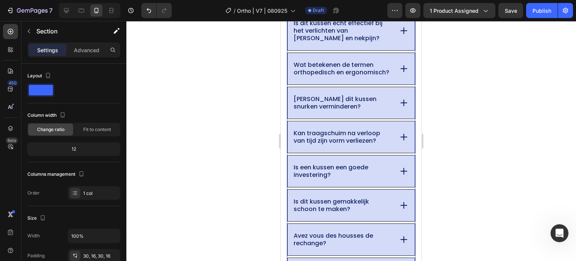
click at [399, 210] on icon at bounding box center [404, 205] width 10 height 10
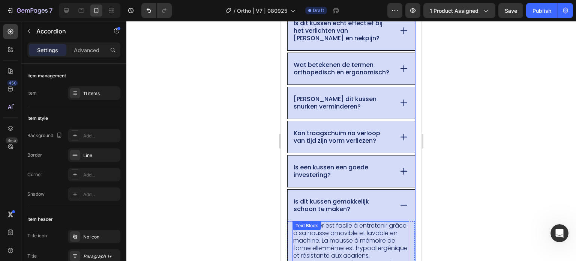
click at [326, 246] on div "Cet oreiller est facile à entretenir grâce à sa housse amovible et lavable en m…" at bounding box center [350, 248] width 117 height 54
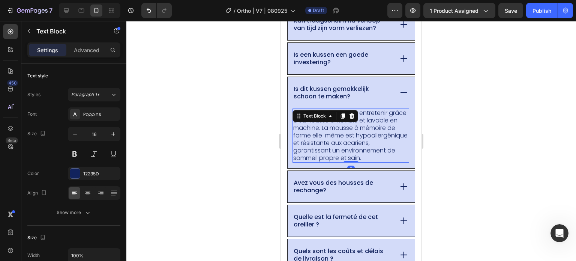
scroll to position [5568, 0]
click at [381, 162] on p "Cet oreiller est facile à entretenir grâce à sa housse amovible et lavable en m…" at bounding box center [350, 135] width 115 height 52
click at [309, 162] on p "Cet oreiller est facile à entretenir grâce à sa housse amovible et lavable en m…" at bounding box center [350, 135] width 115 height 52
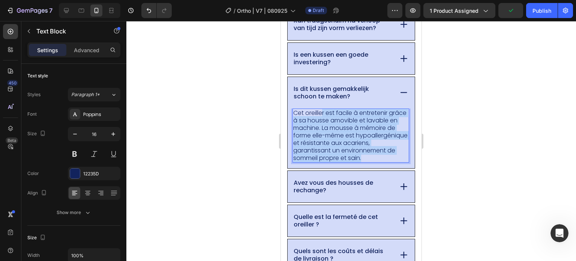
drag, startPoint x: 318, startPoint y: 177, endPoint x: 324, endPoint y: 121, distance: 55.8
click at [324, 121] on p "Cet oreiller est facile à entretenir grâce à sa housse amovible et lavable en m…" at bounding box center [350, 135] width 115 height 52
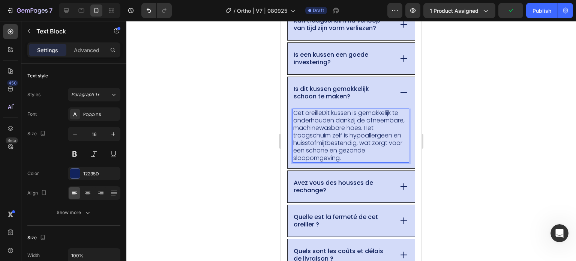
click at [319, 124] on p "Cet oreilleDit kussen is gemakkelijk te onderhouden dankzij de afneembare, mach…" at bounding box center [350, 135] width 115 height 52
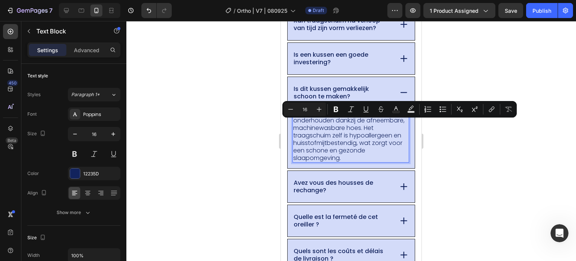
drag, startPoint x: 323, startPoint y: 124, endPoint x: 293, endPoint y: 124, distance: 30.0
click at [293, 124] on p "Cet oreilleDit kussen is gemakkelijk te onderhouden dankzij de afneembare, mach…" at bounding box center [350, 135] width 115 height 52
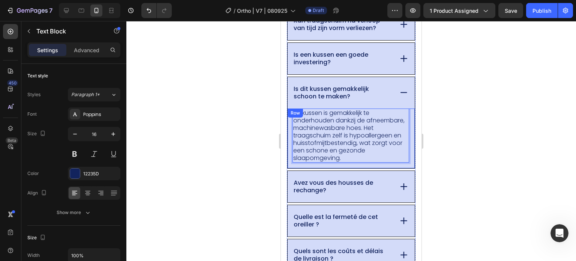
click at [248, 127] on div at bounding box center [351, 141] width 450 height 240
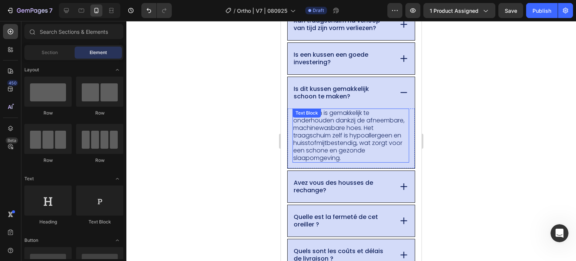
click at [331, 148] on p "Dit kussen is gemakkelijk te onderhouden dankzij de afneembare, machinewasbare …" at bounding box center [350, 135] width 115 height 52
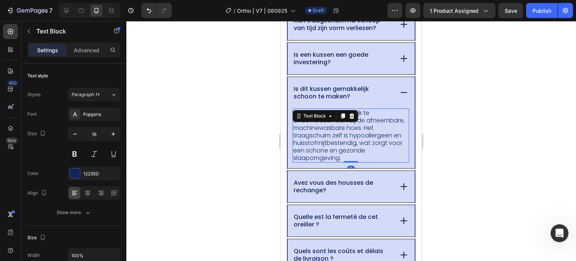
click at [329, 194] on p "Avez vous des housses de rechange?" at bounding box center [343, 186] width 98 height 15
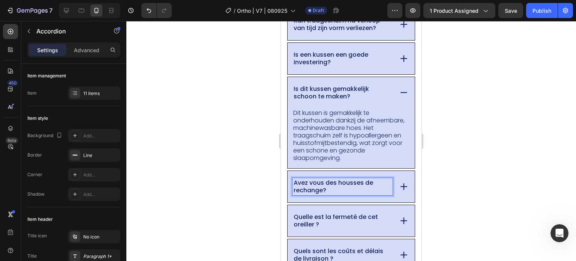
click at [330, 194] on p "Avez vous des housses de rechange?" at bounding box center [343, 186] width 98 height 15
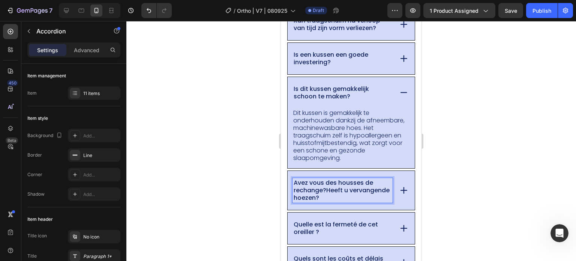
click at [329, 201] on p "Avez vous des housses de rechange?Heeft u vervangende hoezen?" at bounding box center [343, 190] width 98 height 22
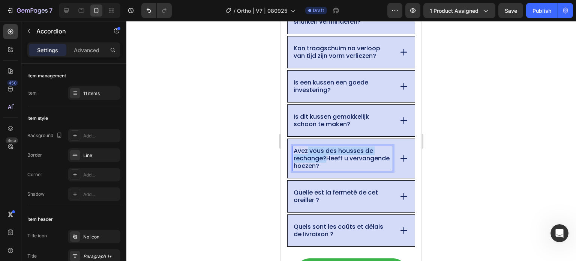
drag, startPoint x: 307, startPoint y: 201, endPoint x: 316, endPoint y: 206, distance: 10.1
click at [307, 170] on p "Avez vous des housses de rechange?Heeft u vervangende hoezen?" at bounding box center [343, 158] width 98 height 22
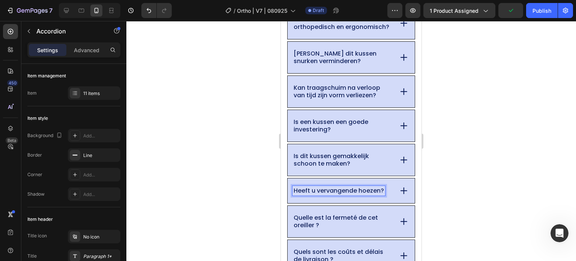
scroll to position [5502, 0]
click at [399, 195] on icon at bounding box center [404, 190] width 10 height 10
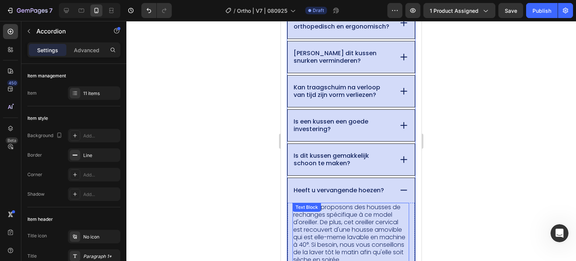
drag, startPoint x: 330, startPoint y: 236, endPoint x: 331, endPoint y: 232, distance: 4.6
click at [330, 236] on p "OUI Nous proposons des housses de rechanges spécifique à ce model d'oreiller. D…" at bounding box center [350, 233] width 115 height 60
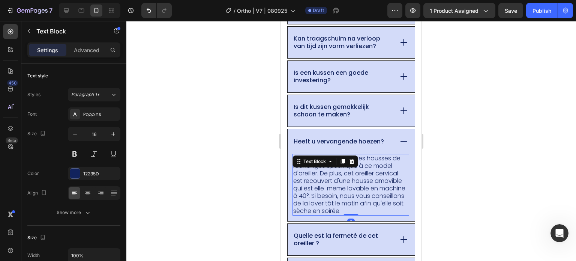
scroll to position [5577, 0]
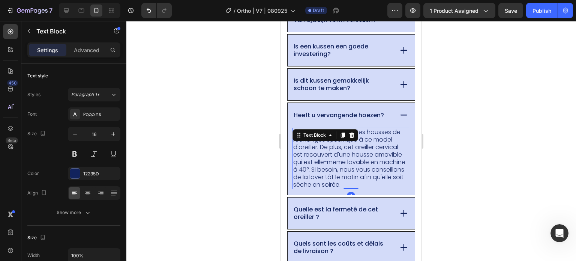
click at [372, 182] on p "OUI Nous proposons des housses de rechanges spécifique à ce model d'oreiller. D…" at bounding box center [350, 158] width 115 height 60
click at [392, 188] on p "OUI Nous proposons des housses de rechanges spécifique à ce model d'oreiller. D…" at bounding box center [350, 158] width 115 height 60
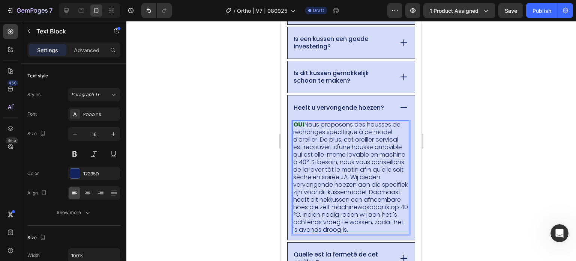
click at [384, 189] on p "OUI Nous proposons des housses de rechanges spécifique à ce model d'oreiller. D…" at bounding box center [350, 177] width 115 height 112
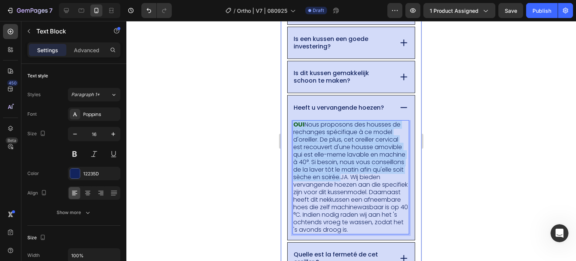
drag, startPoint x: 385, startPoint y: 188, endPoint x: 283, endPoint y: 138, distance: 113.7
click at [283, 138] on div "Veelgestelde vragen Heading Ik heb al verschillende kussens geprobeerd? Waarom …" at bounding box center [351, 72] width 141 height 633
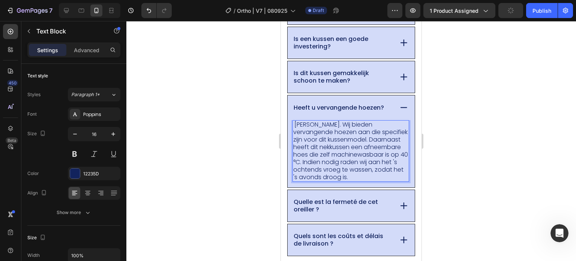
click at [250, 140] on div at bounding box center [351, 141] width 450 height 240
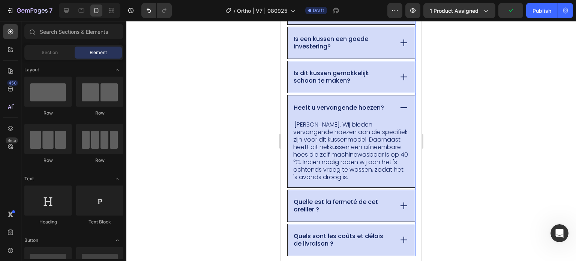
click at [321, 213] on p "Quelle est la fermeté de cet oreiller ?" at bounding box center [343, 205] width 98 height 15
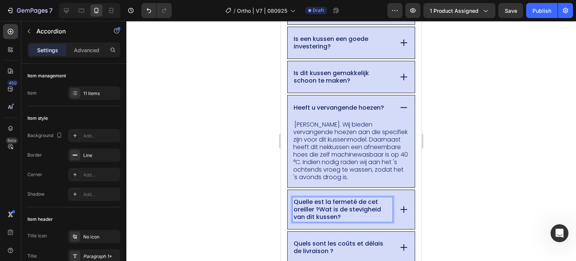
drag, startPoint x: 320, startPoint y: 219, endPoint x: 301, endPoint y: 211, distance: 20.7
click at [320, 219] on p "Quelle est la fermeté de cet oreiller ?Wat is de stevigheid van dit kussen?" at bounding box center [343, 209] width 98 height 22
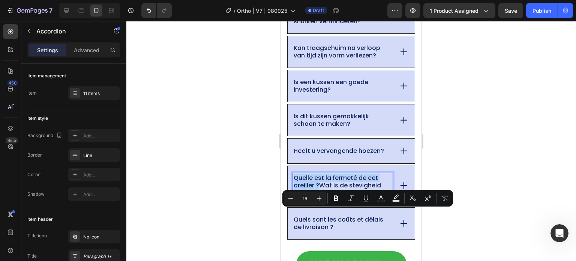
drag, startPoint x: 301, startPoint y: 211, endPoint x: 291, endPoint y: 210, distance: 10.2
click at [291, 205] on div "Quelle est la fermeté de cet oreiller ?Wat is de stevigheid van dit kussen?" at bounding box center [351, 185] width 127 height 39
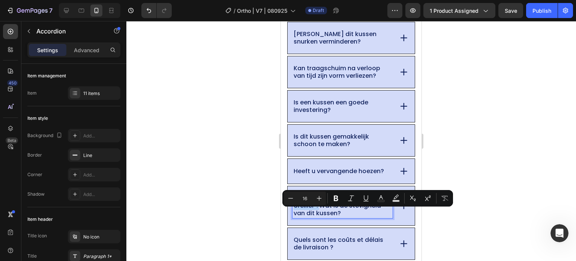
scroll to position [5517, 0]
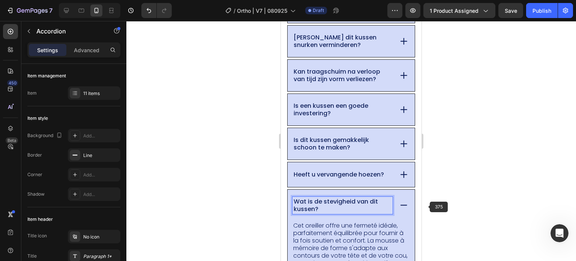
click at [487, 189] on div at bounding box center [351, 141] width 450 height 240
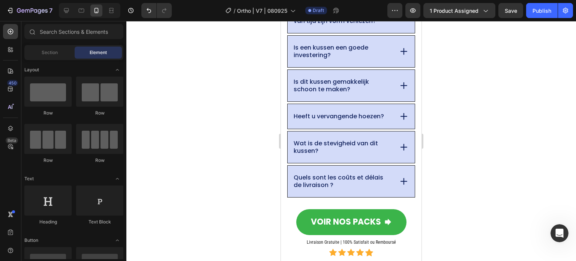
scroll to position [5592, 0]
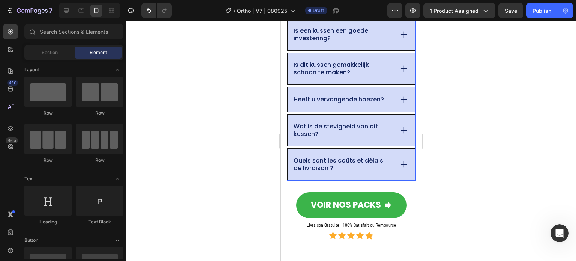
click at [331, 172] on p "Quels sont les coûts et délais de livraison ?" at bounding box center [343, 164] width 98 height 15
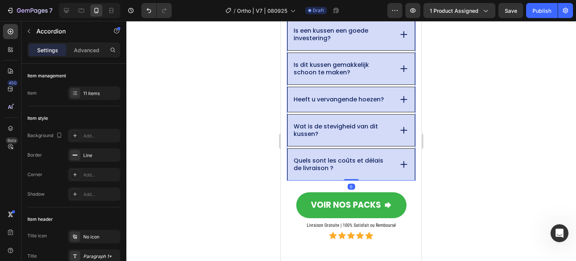
click at [336, 139] on div "Wat is de stevigheid van dit kussen?" at bounding box center [342, 129] width 100 height 17
click at [448, 144] on div at bounding box center [351, 141] width 450 height 240
click at [401, 130] on icon at bounding box center [404, 130] width 6 height 0
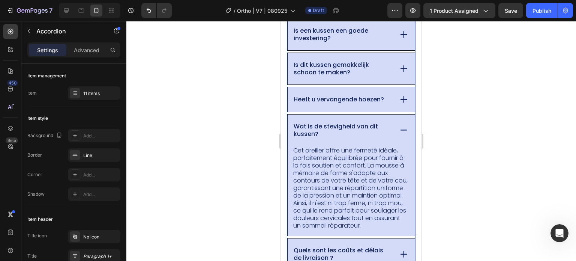
click at [303, 195] on p "Cet oreiller offre une fermeté idéale, parfaitement équilibrée pour fournir à l…" at bounding box center [350, 188] width 115 height 82
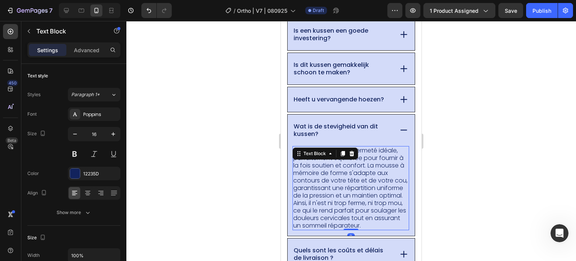
click at [363, 210] on p "Cet oreiller offre une fermeté idéale, parfaitement équilibrée pour fournir à l…" at bounding box center [350, 188] width 115 height 82
click at [364, 229] on p "Cet oreiller offre une fermeté idéale, parfaitement équilibrée pour fournir à l…" at bounding box center [350, 188] width 115 height 82
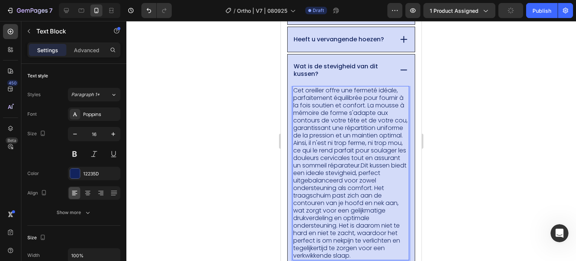
click at [352, 220] on p "Cet oreiller offre une fermeté idéale, parfaitement équilibrée pour fournir à l…" at bounding box center [350, 173] width 115 height 172
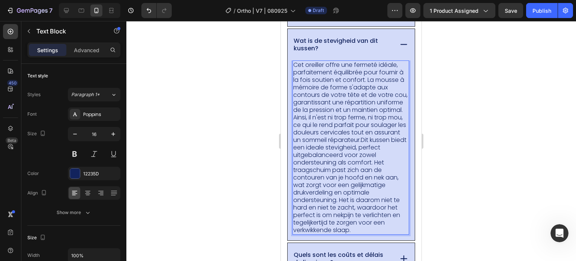
click at [365, 158] on p "Cet oreiller offre une fermeté idéale, parfaitement équilibrée pour fournir à l…" at bounding box center [350, 147] width 115 height 172
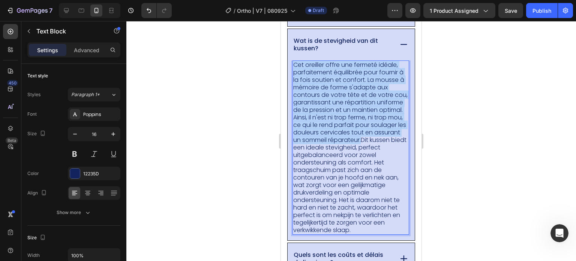
drag, startPoint x: 363, startPoint y: 159, endPoint x: 292, endPoint y: 75, distance: 109.1
click at [292, 75] on div "Cet oreiller offre une fermeté idéale, parfaitement équilibrée pour fournir à l…" at bounding box center [350, 147] width 117 height 174
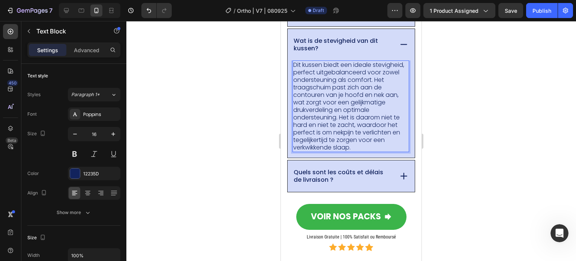
click at [336, 122] on p "Dit kussen biedt een ideale stevigheid, perfect uitgebalanceerd voor zowel onde…" at bounding box center [350, 106] width 115 height 90
click at [348, 125] on p "Dit kussen biedt een ideale stevigheid, perfect uitgebalanceerd voor zowel onde…" at bounding box center [350, 106] width 115 height 90
click at [368, 128] on p "Dit kussen biedt een ideale stevigheid, perfect uitgebalanceerd voor zowel onde…" at bounding box center [350, 106] width 115 height 90
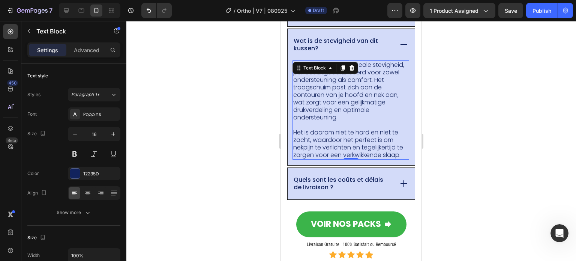
click at [235, 114] on div at bounding box center [351, 141] width 450 height 240
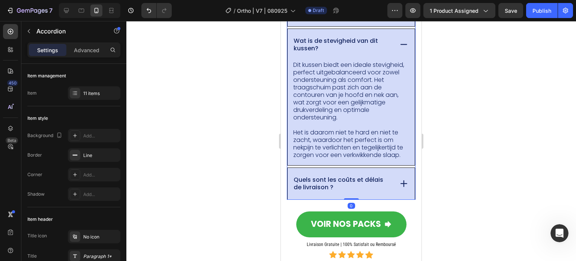
click at [328, 52] on p "Wat is de stevigheid van dit kussen?" at bounding box center [343, 44] width 98 height 15
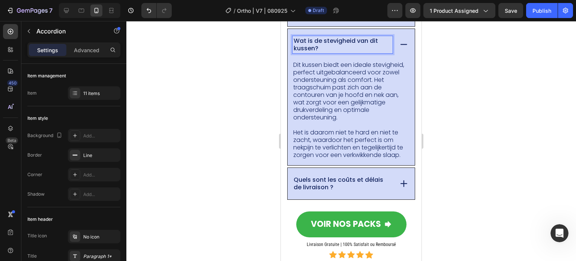
click at [322, 191] on p "Quels sont les coûts et délais de livraison ?" at bounding box center [343, 183] width 98 height 15
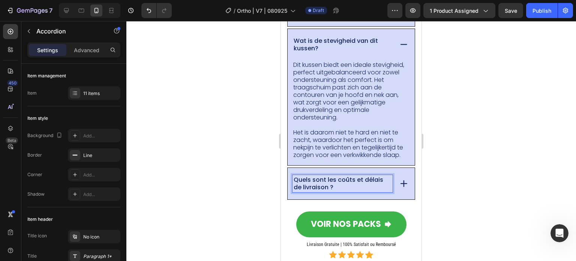
click at [400, 199] on div "Quels sont les coûts et délais de livraison ?" at bounding box center [351, 183] width 127 height 31
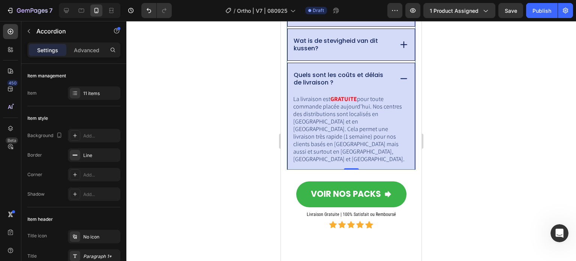
scroll to position [5565, 0]
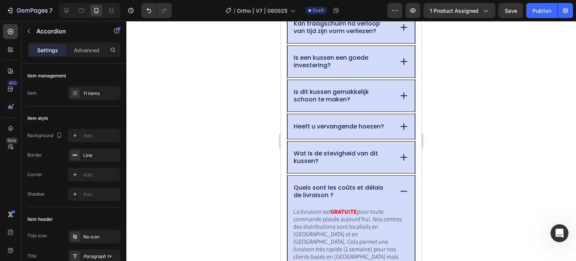
click at [211, 90] on div at bounding box center [351, 141] width 450 height 240
click at [325, 165] on p "Wat is de stevigheid van dit kussen?" at bounding box center [343, 157] width 98 height 15
drag, startPoint x: 255, startPoint y: 159, endPoint x: 271, endPoint y: 157, distance: 16.6
click at [256, 159] on div at bounding box center [351, 141] width 450 height 240
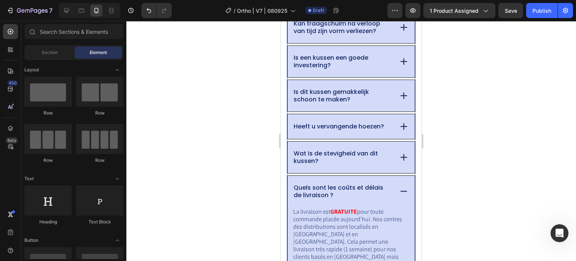
click at [389, 156] on div "Wat is de stevigheid van dit kussen?" at bounding box center [351, 156] width 127 height 31
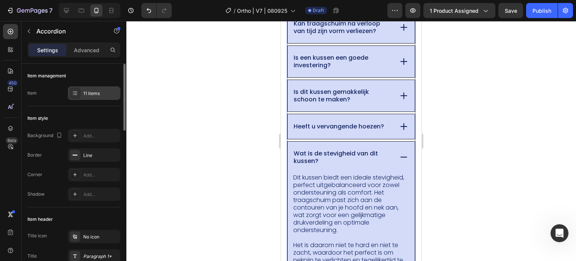
click at [97, 96] on div "11 items" at bounding box center [100, 93] width 35 height 7
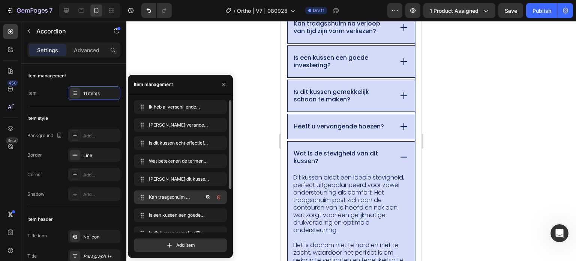
scroll to position [64, 0]
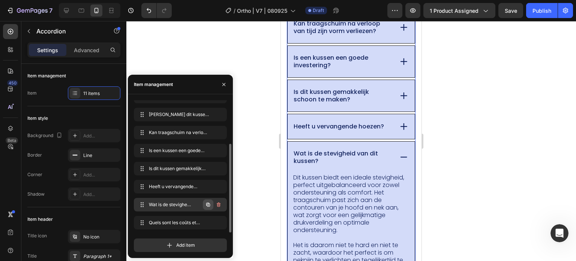
click at [207, 203] on icon "button" at bounding box center [208, 204] width 6 height 6
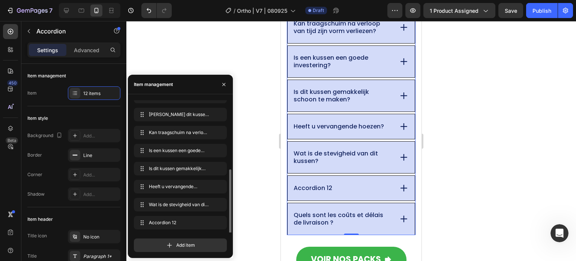
scroll to position [5640, 0]
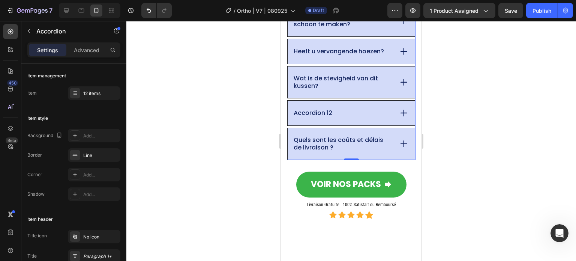
click at [340, 118] on div "Accordion 12" at bounding box center [342, 113] width 100 height 10
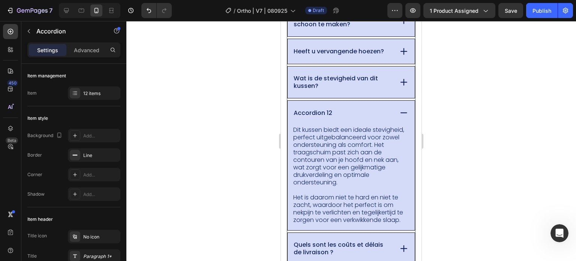
click at [331, 118] on div "Accordion 12" at bounding box center [312, 113] width 41 height 10
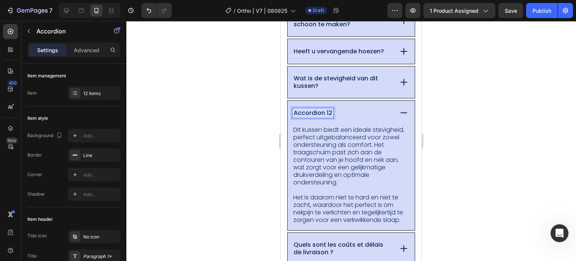
click at [331, 118] on div "Accordion 12" at bounding box center [312, 113] width 41 height 10
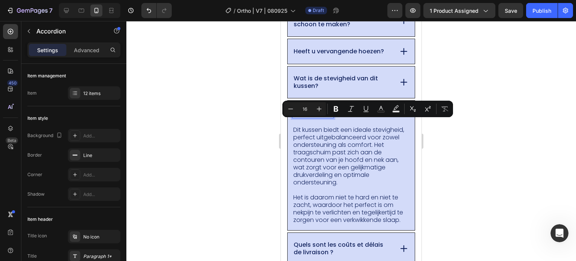
scroll to position [5640, 0]
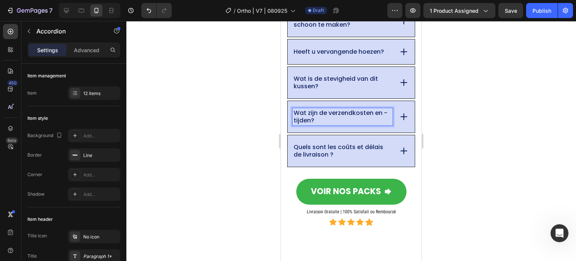
click at [301, 124] on p "Wat zijn de verzendkosten en -tijden?" at bounding box center [343, 116] width 98 height 15
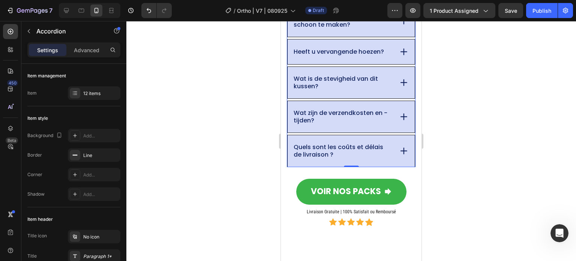
click at [346, 158] on p "Quels sont les coûts et délais de livraison ?" at bounding box center [343, 150] width 98 height 15
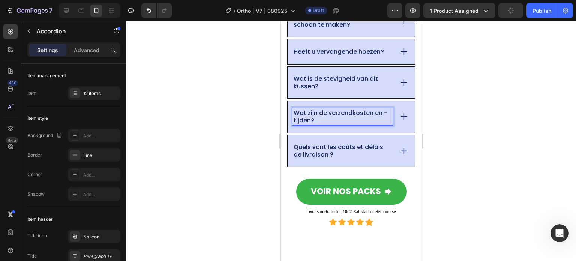
click at [351, 124] on p "Wat zijn de verzendkosten en -tijden?" at bounding box center [343, 116] width 98 height 15
click at [401, 117] on icon at bounding box center [404, 117] width 6 height 0
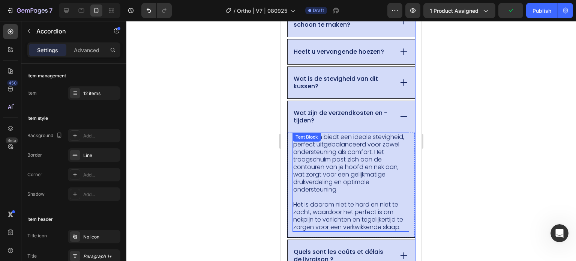
click at [331, 148] on p "Dit kussen biedt een ideale stevigheid, perfect uitgebalanceerd voor zowel onde…" at bounding box center [350, 163] width 115 height 60
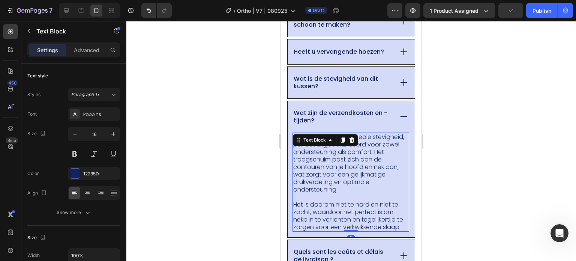
click at [361, 193] on p "Dit kussen biedt een ideale stevigheid, perfect uitgebalanceerd voor zowel onde…" at bounding box center [350, 163] width 115 height 60
click at [368, 193] on p "Dit kussen biedt een ideale stevigheid, perfect uitgebalanceerd voor zowel onde…" at bounding box center [350, 163] width 115 height 60
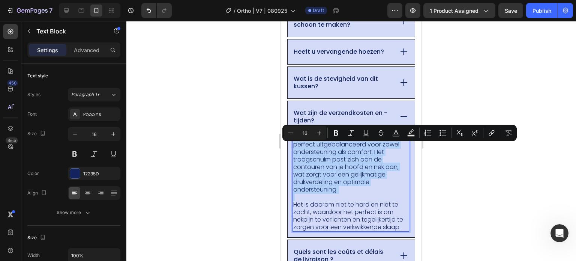
drag, startPoint x: 368, startPoint y: 201, endPoint x: 301, endPoint y: 148, distance: 85.2
click at [301, 148] on p "Dit kussen biedt een ideale stevigheid, perfect uitgebalanceerd voor zowel onde…" at bounding box center [350, 163] width 115 height 60
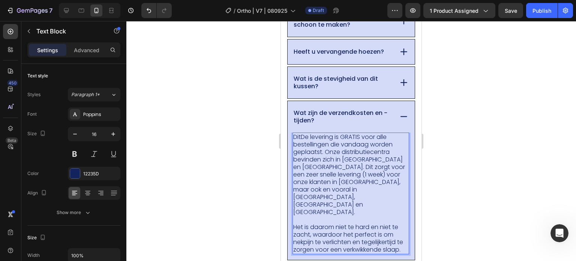
click at [301, 149] on p "DitDe levering is GRATIS voor alle bestellingen die vandaag worden geplaatst. O…" at bounding box center [350, 174] width 115 height 82
click at [365, 166] on p "De levering is GRATIS voor alle bestellingen die vandaag worden geplaatst. Onze…" at bounding box center [350, 174] width 115 height 82
click at [368, 173] on p "De levering is GRATIS voor alle bestellingen die vandaag worden geplaatst. Onze…" at bounding box center [350, 174] width 115 height 82
click at [354, 178] on p "De levering is GRATIS voor alle bestellingen die vandaag worden geplaatst. Onze…" at bounding box center [350, 174] width 115 height 82
click at [351, 171] on p "De levering is GRATIS voor alle bestellingen die vandaag worden geplaatst. Onze…" at bounding box center [350, 174] width 115 height 82
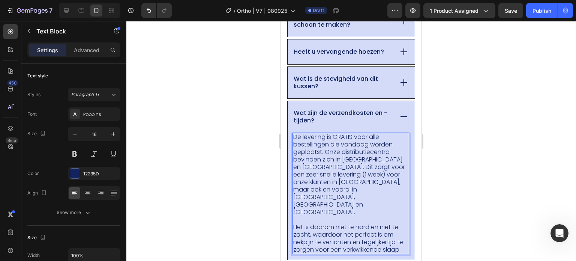
click at [339, 178] on p "De levering is GRATIS voor alle bestellingen die vandaag worden geplaatst. Onze…" at bounding box center [350, 174] width 115 height 82
click at [355, 199] on p "De levering is GRATIS voor alle bestellingen die vandaag worden geplaatst. Onze…" at bounding box center [350, 174] width 115 height 82
drag, startPoint x: 320, startPoint y: 201, endPoint x: 346, endPoint y: 200, distance: 25.5
click at [346, 200] on p "De levering is GRATIS voor alle bestellingen die vandaag worden geplaatst. Onze…" at bounding box center [350, 174] width 115 height 82
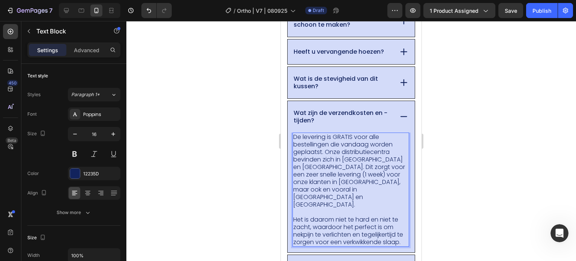
click at [350, 201] on p "De levering is GRATIS voor alle bestellingen die vandaag worden geplaatst. Onze…" at bounding box center [350, 170] width 115 height 75
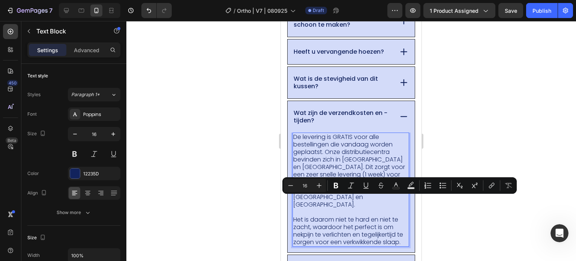
drag, startPoint x: 349, startPoint y: 201, endPoint x: 381, endPoint y: 201, distance: 32.2
click at [381, 201] on p "De levering is GRATIS voor alle bestellingen die vandaag worden geplaatst. Onze…" at bounding box center [350, 170] width 115 height 75
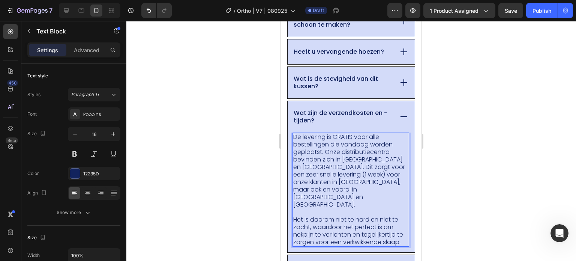
click at [384, 230] on p "Het is daarom niet te hard en niet te zacht, waardoor het perfect is om nekpijn…" at bounding box center [350, 231] width 115 height 30
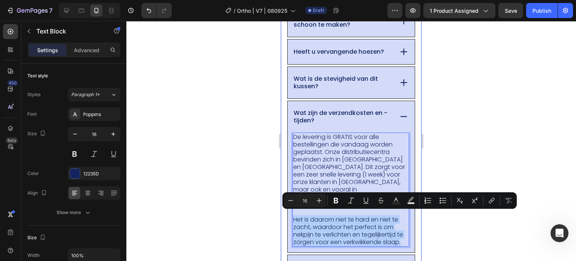
drag, startPoint x: 325, startPoint y: 245, endPoint x: 282, endPoint y: 214, distance: 53.2
click at [282, 214] on div "Veelgestelde vragen Heading Ik heb al verschillende kussens geprobeerd? Waarom …" at bounding box center [351, 33] width 141 height 667
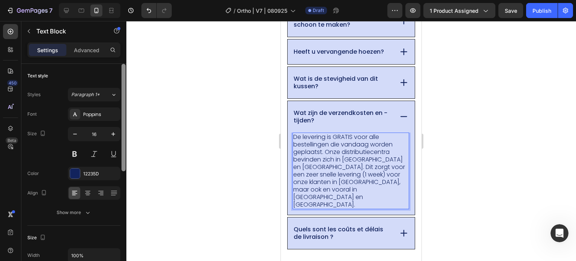
click at [124, 151] on div at bounding box center [123, 117] width 4 height 107
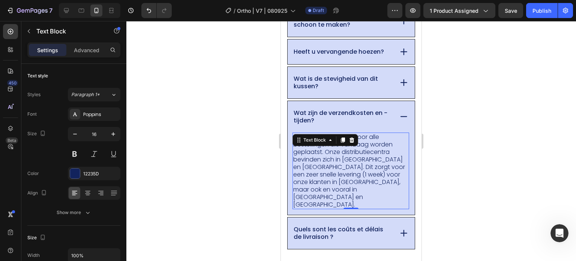
click at [187, 154] on div at bounding box center [351, 141] width 450 height 240
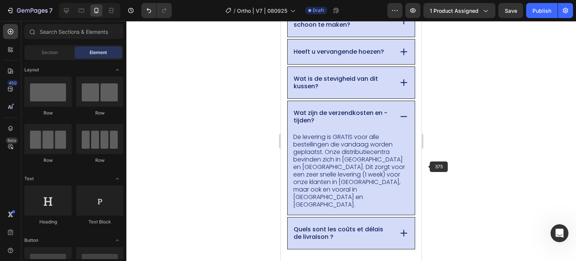
click at [497, 159] on div at bounding box center [351, 141] width 450 height 240
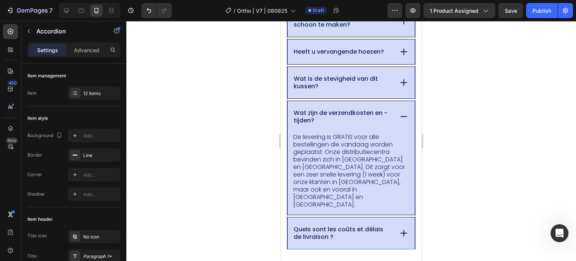
click at [387, 132] on div "Wat zijn de verzendkosten en -tijden?" at bounding box center [351, 116] width 127 height 31
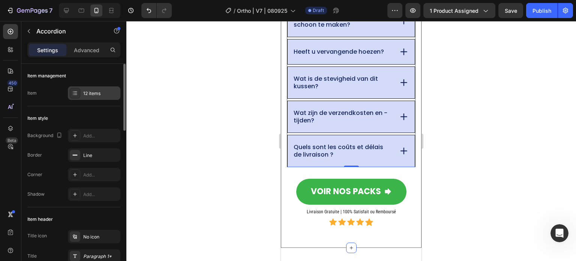
click at [84, 93] on div "12 items" at bounding box center [100, 93] width 35 height 7
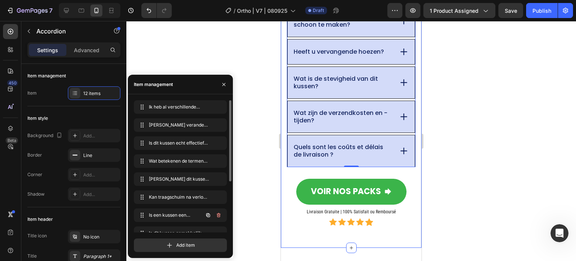
scroll to position [82, 0]
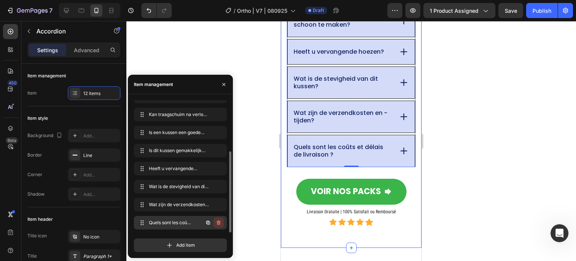
click at [217, 223] on icon "button" at bounding box center [219, 222] width 6 height 6
click at [219, 223] on div "Delete" at bounding box center [214, 222] width 14 height 7
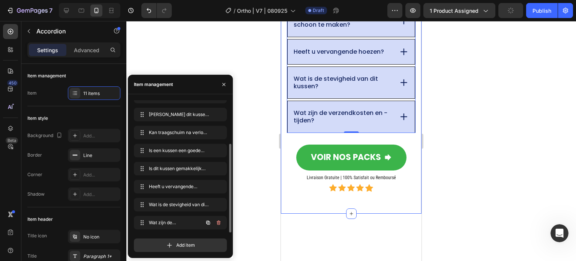
scroll to position [64, 0]
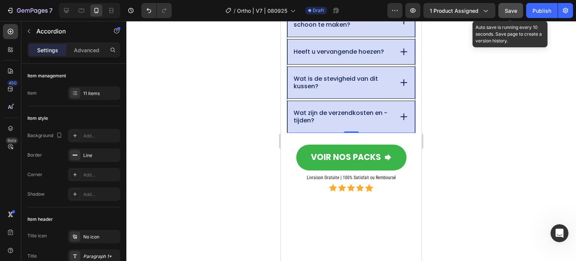
click at [507, 9] on span "Save" at bounding box center [511, 10] width 12 height 6
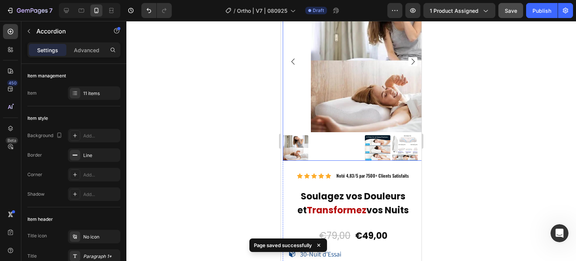
scroll to position [5903, 0]
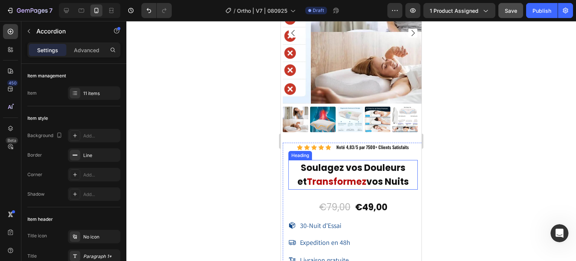
click at [333, 175] on span "Transformez" at bounding box center [337, 181] width 60 height 12
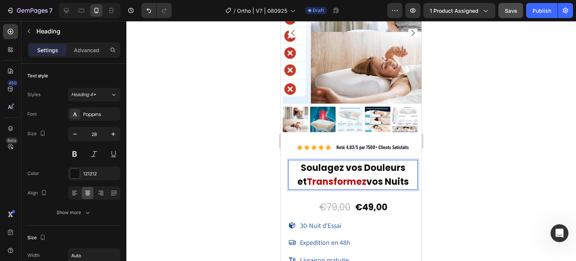
click at [298, 162] on span "Soulagez vos Douleurs et" at bounding box center [351, 174] width 108 height 26
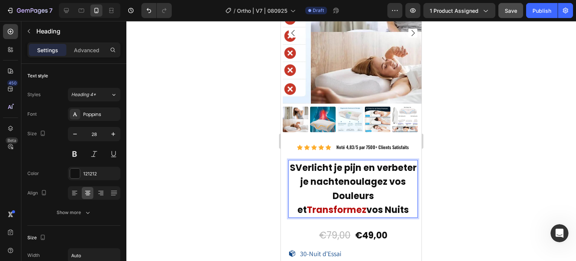
click at [313, 161] on span "SVerlicht je pijn en verbeter je nachtenoulagez vos Douleurs et" at bounding box center [353, 188] width 127 height 54
click at [358, 171] on span "Verlicht je pijn en verbeter je nachtenoulagez vos Douleurs et" at bounding box center [352, 188] width 121 height 54
click at [358, 181] on span "Verlicht je pijn en verbeter je nachtenoulagez vos Douleurs et" at bounding box center [352, 188] width 121 height 54
drag, startPoint x: 343, startPoint y: 174, endPoint x: 373, endPoint y: 202, distance: 41.1
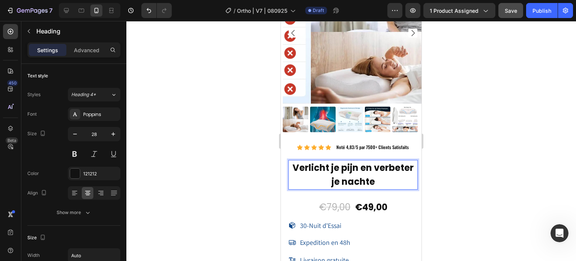
click at [390, 166] on span "Verlicht je pijn en verbeter je nachte" at bounding box center [352, 174] width 121 height 26
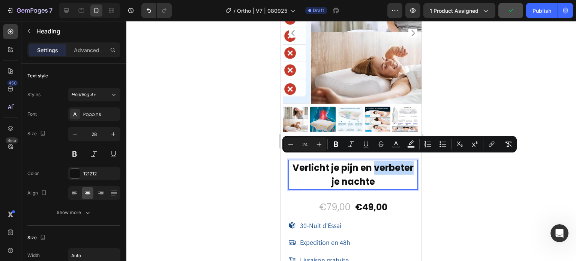
drag, startPoint x: 374, startPoint y: 163, endPoint x: 410, endPoint y: 162, distance: 36.0
click at [410, 162] on span "Verlicht je pijn en verbeter je nachte" at bounding box center [352, 174] width 121 height 26
click at [396, 142] on icon "Editor contextual toolbar" at bounding box center [396, 143] width 4 height 4
type input "121212"
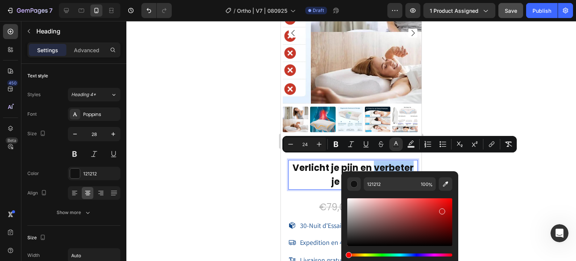
click at [441, 210] on div "Editor contextual toolbar" at bounding box center [399, 222] width 105 height 48
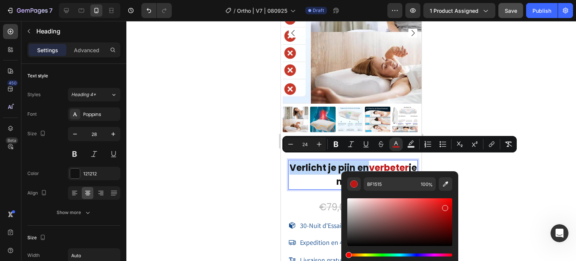
click at [444, 207] on div "Editor contextual toolbar" at bounding box center [399, 222] width 105 height 48
click at [444, 213] on div "Editor contextual toolbar" at bounding box center [399, 222] width 105 height 48
click at [444, 217] on div "Editor contextual toolbar" at bounding box center [399, 222] width 105 height 48
click at [444, 205] on div "Editor contextual toolbar" at bounding box center [399, 222] width 105 height 48
click at [443, 201] on div "Editor contextual toolbar" at bounding box center [399, 222] width 105 height 48
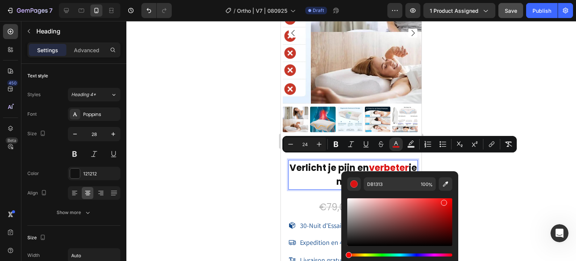
type input "ED1515"
click at [216, 157] on div at bounding box center [351, 141] width 450 height 240
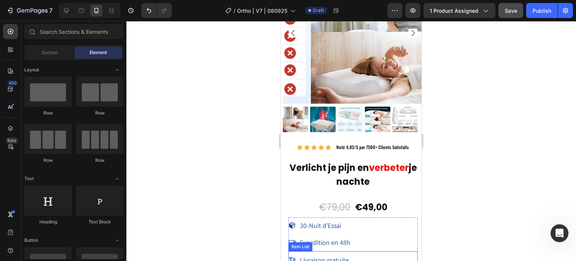
click at [308, 224] on div "Item List" at bounding box center [300, 228] width 25 height 9
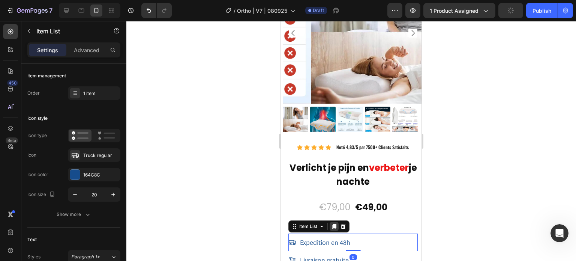
click at [336, 222] on div at bounding box center [334, 226] width 9 height 9
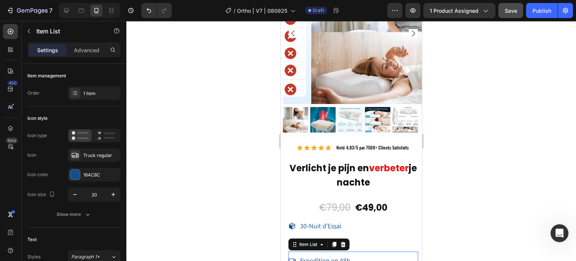
click at [210, 163] on div at bounding box center [351, 141] width 450 height 240
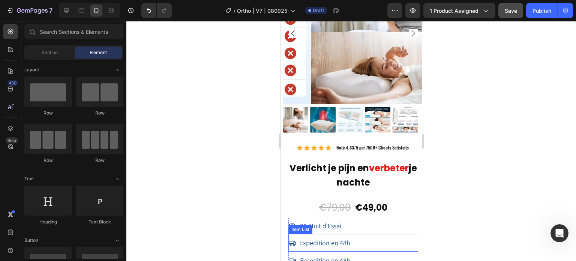
click at [363, 235] on div "Expedition en 48h" at bounding box center [353, 242] width 130 height 14
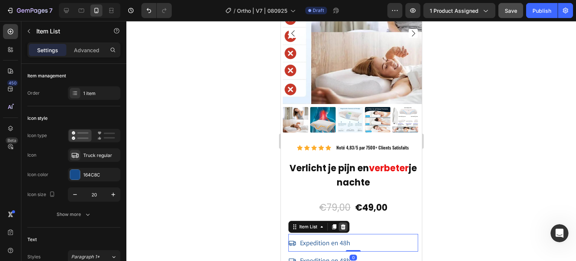
click at [342, 223] on icon at bounding box center [343, 226] width 6 height 6
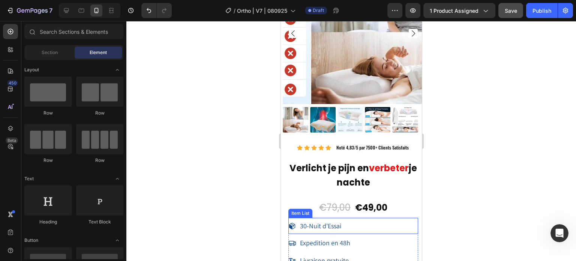
click at [269, 221] on div at bounding box center [351, 141] width 450 height 240
click at [332, 221] on span "30-Nuit d'Essai" at bounding box center [320, 225] width 41 height 9
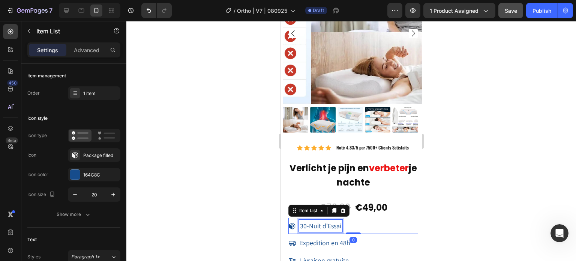
click at [339, 221] on span "30-Nuit d'Essai" at bounding box center [320, 225] width 41 height 9
click at [340, 221] on span "30-Nuit d'Essai" at bounding box center [320, 225] width 41 height 9
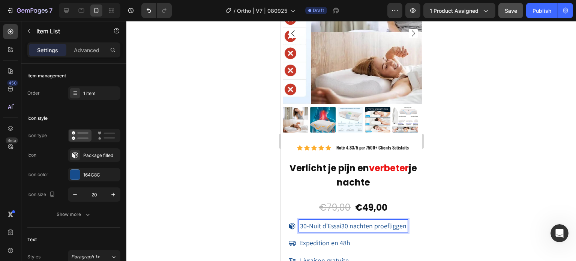
click at [339, 221] on span "30-Nuit d'Essai30 nachten proefliggen" at bounding box center [353, 225] width 106 height 9
drag, startPoint x: 340, startPoint y: 221, endPoint x: 300, endPoint y: 221, distance: 39.4
click at [300, 221] on span "30-Nuit d'Essai30 nachten proefliggen" at bounding box center [353, 225] width 106 height 9
click at [304, 221] on span "i30 nachten proefliggen" at bounding box center [333, 225] width 67 height 9
click at [303, 221] on span "i30 nachten proefliggen" at bounding box center [333, 225] width 67 height 9
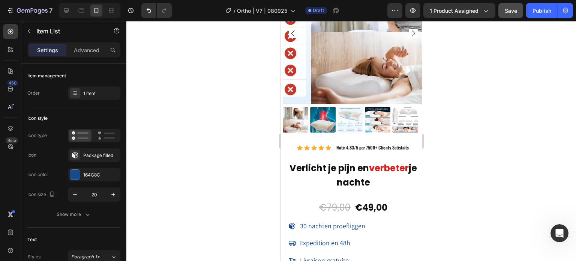
click at [258, 212] on div at bounding box center [351, 141] width 450 height 240
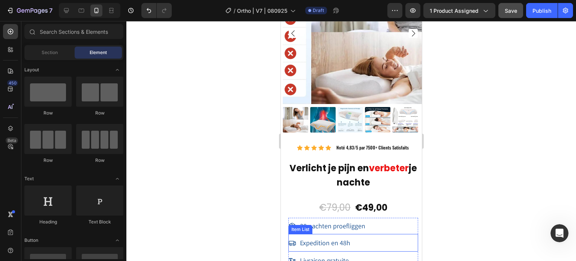
click at [319, 238] on span "Expedition en 48h" at bounding box center [325, 242] width 50 height 9
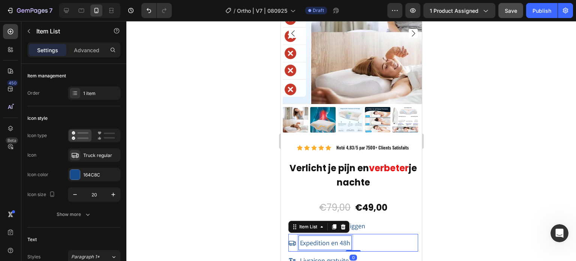
click at [337, 238] on span "Expedition en 48h" at bounding box center [325, 242] width 50 height 9
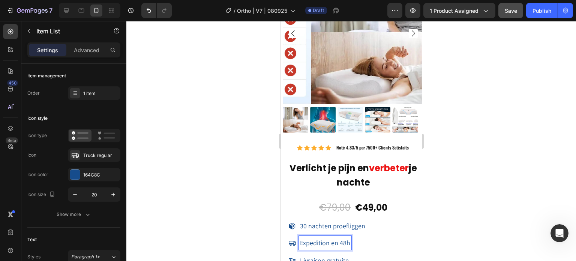
click at [348, 238] on span "Expedition en 48h" at bounding box center [325, 242] width 50 height 9
click at [350, 238] on span "Expedition en 48h" at bounding box center [325, 242] width 50 height 9
click at [345, 238] on span "Expedition en 48hVerzending binnen 48 uur" at bounding box center [355, 248] width 111 height 20
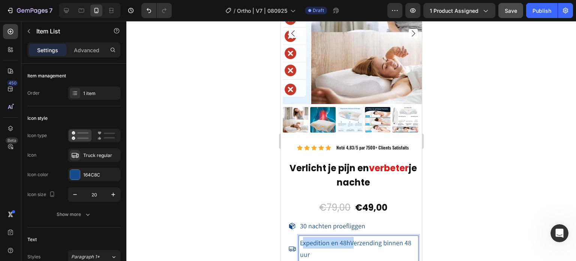
drag, startPoint x: 350, startPoint y: 237, endPoint x: 301, endPoint y: 238, distance: 48.7
click at [301, 238] on span "Expedition en 48hVerzending binnen 48 uur" at bounding box center [355, 248] width 111 height 20
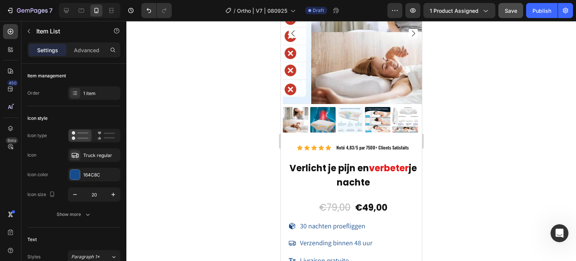
click at [252, 211] on div at bounding box center [351, 141] width 450 height 240
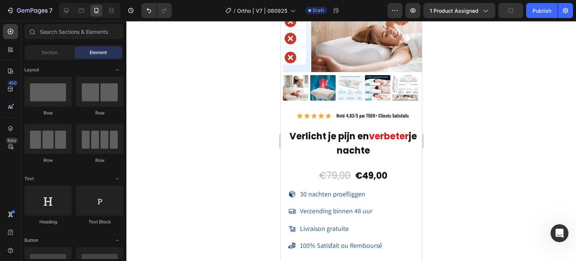
scroll to position [5940, 0]
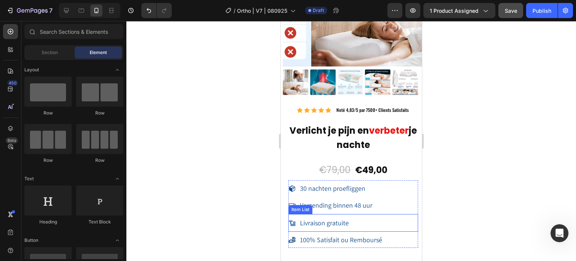
click at [335, 218] on span "Livraison gratuite" at bounding box center [324, 222] width 49 height 9
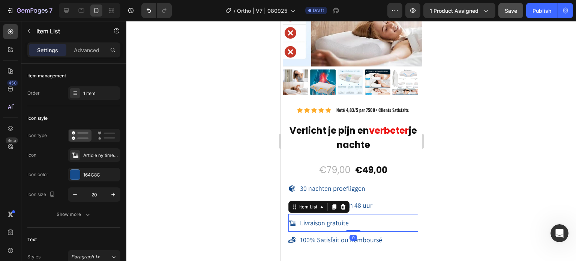
click at [345, 218] on span "Livraison gratuite" at bounding box center [324, 222] width 49 height 9
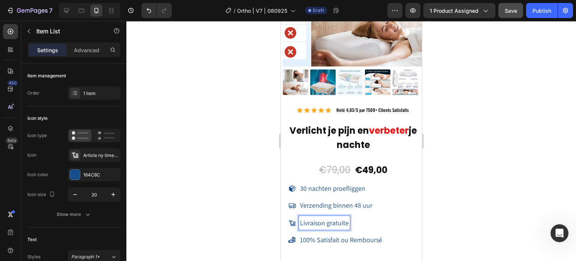
click at [348, 218] on span "Livraison gratuite" at bounding box center [324, 222] width 49 height 9
click at [347, 218] on span "Livraison gratuiteGratis verzending" at bounding box center [348, 222] width 97 height 9
drag, startPoint x: 347, startPoint y: 217, endPoint x: 331, endPoint y: 219, distance: 15.8
click at [325, 218] on span "Livraison gratuiteGratis verzending" at bounding box center [348, 222] width 97 height 9
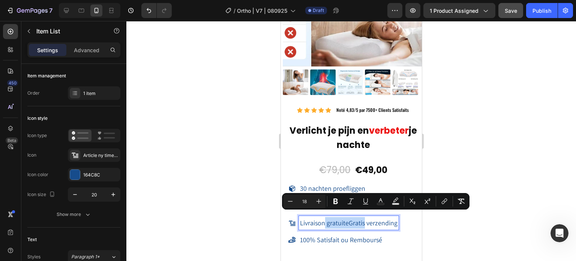
click at [333, 219] on span "Livraison gratuiteGratis verzending" at bounding box center [348, 222] width 97 height 9
click at [342, 219] on span "Livraison gratuiteGratis verzending" at bounding box center [348, 222] width 97 height 9
drag, startPoint x: 347, startPoint y: 217, endPoint x: 299, endPoint y: 216, distance: 48.0
click at [299, 216] on div "Livraison gratuiteGratis verzending" at bounding box center [348, 223] width 100 height 14
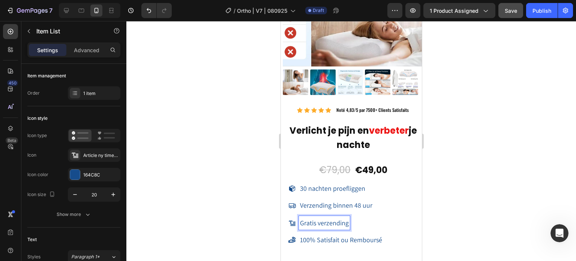
click at [255, 179] on div at bounding box center [351, 141] width 450 height 240
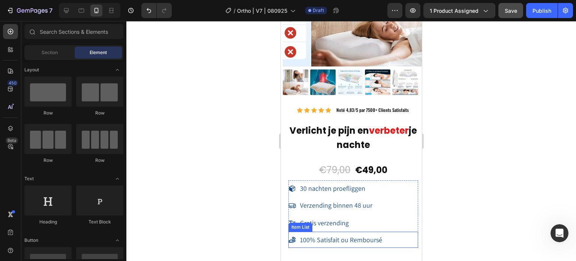
click at [326, 235] on span "100% Satisfait ou Remboursé" at bounding box center [341, 239] width 82 height 9
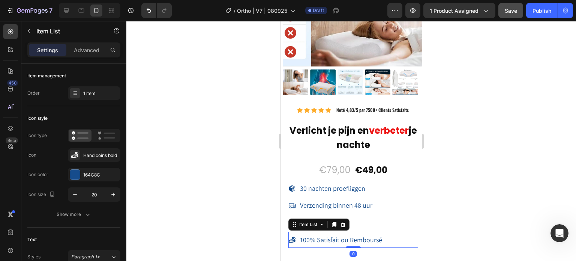
click at [325, 235] on span "100% Satisfait ou Remboursé" at bounding box center [341, 239] width 82 height 9
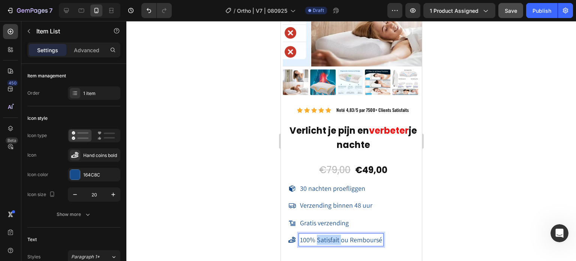
click at [325, 235] on span "100% Satisfait ou Remboursé" at bounding box center [341, 239] width 82 height 9
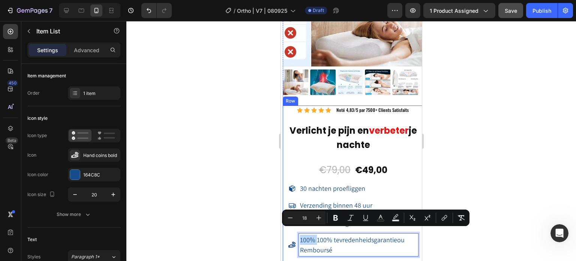
drag, startPoint x: 316, startPoint y: 232, endPoint x: 287, endPoint y: 232, distance: 29.3
click at [287, 232] on div "Icon Icon Icon Icon Icon Icon List Hoz Noté 4,83/5 par 7500+ Clients Satisfaits…" at bounding box center [352, 249] width 141 height 288
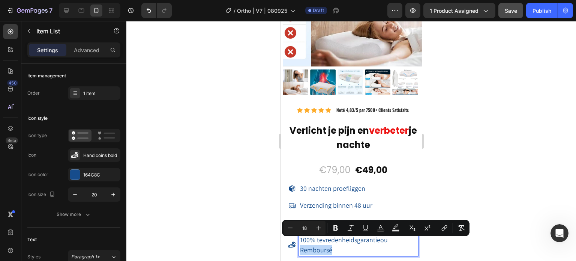
drag, startPoint x: 360, startPoint y: 241, endPoint x: 297, endPoint y: 238, distance: 62.7
click at [297, 240] on div "100% tevredenheidsgarantieou Remboursé" at bounding box center [353, 244] width 130 height 22
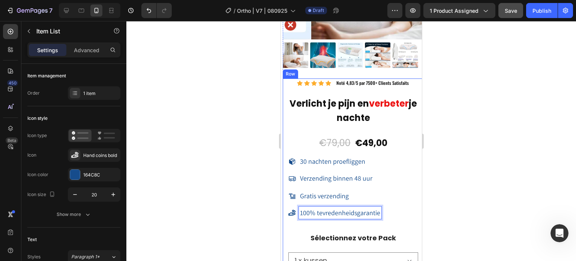
scroll to position [6015, 0]
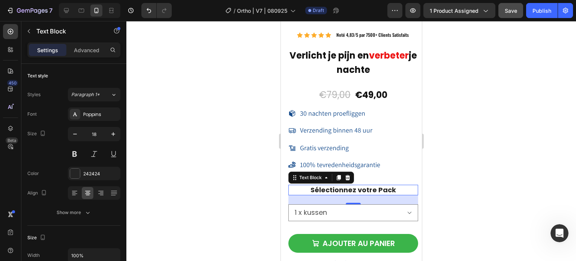
click at [353, 185] on strong "Sélectionnez votre Pack" at bounding box center [352, 189] width 85 height 9
click at [402, 185] on p "Sélectionnez votre Pack" at bounding box center [353, 189] width 128 height 9
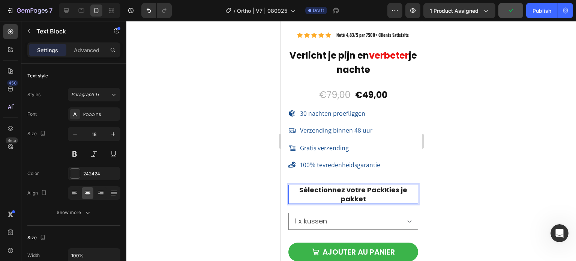
click at [381, 185] on strong "Sélectionnez votre PackKies je pakket" at bounding box center [353, 194] width 108 height 18
drag, startPoint x: 382, startPoint y: 183, endPoint x: 293, endPoint y: 180, distance: 89.3
click at [293, 185] on p "Sélectionnez votre PackKies je pakket" at bounding box center [353, 194] width 128 height 18
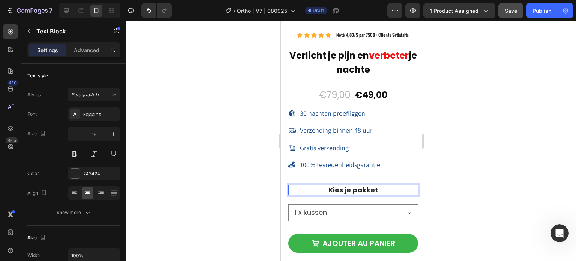
click at [243, 180] on div at bounding box center [351, 141] width 450 height 240
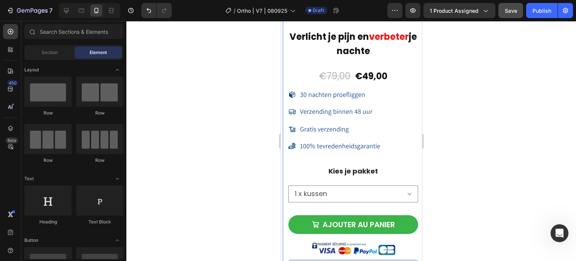
scroll to position [6053, 0]
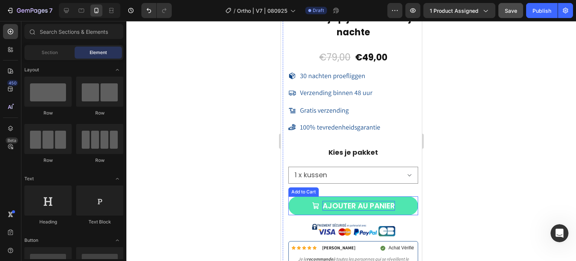
click at [358, 201] on div "AJOUTER AU PANIER" at bounding box center [358, 206] width 72 height 10
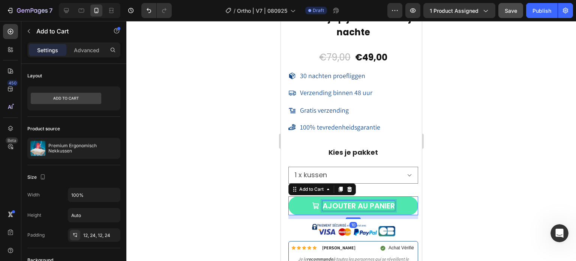
click at [375, 201] on div "AJOUTER AU PANIER" at bounding box center [358, 206] width 72 height 10
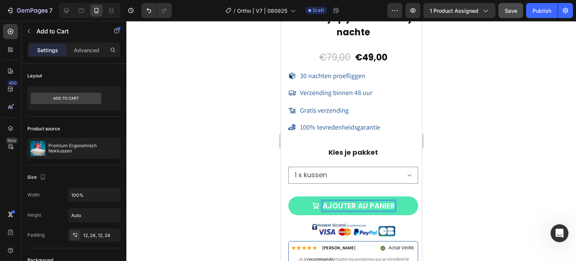
click at [391, 201] on p "AJOUTER AU PANIER" at bounding box center [358, 206] width 72 height 10
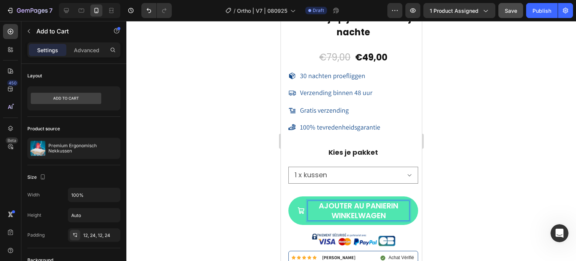
click at [379, 201] on p "AJOUTER AU PANIERIn winkelwagen" at bounding box center [357, 210] width 101 height 19
drag, startPoint x: 386, startPoint y: 199, endPoint x: 312, endPoint y: 195, distance: 74.3
click at [304, 201] on div "AJOUTER AU PANIERIn winkelwagen" at bounding box center [353, 210] width 112 height 19
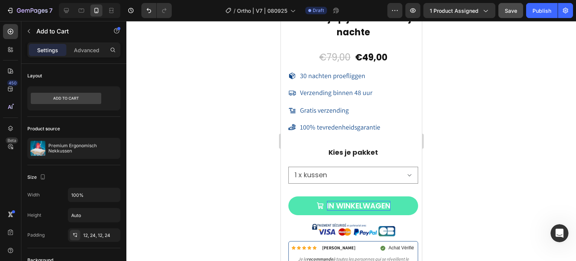
drag, startPoint x: 264, startPoint y: 163, endPoint x: 279, endPoint y: 159, distance: 15.3
click at [264, 163] on div at bounding box center [351, 141] width 450 height 240
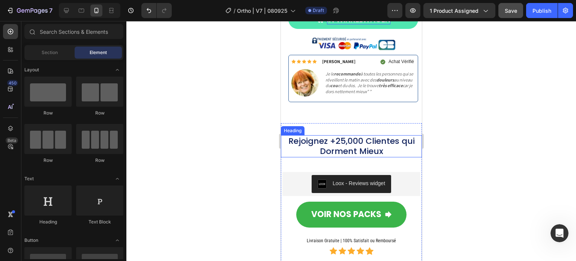
scroll to position [6240, 0]
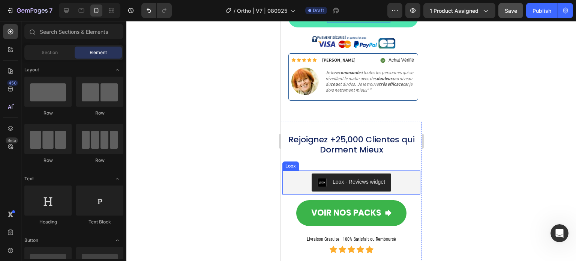
click at [375, 144] on h2 "Rejoignez +25,000 Clientes qui Dorment Mieux" at bounding box center [350, 144] width 141 height 22
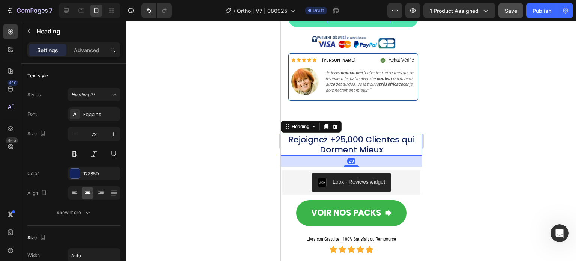
click at [386, 142] on h2 "Rejoignez +25,000 Clientes qui Dorment Mieux" at bounding box center [350, 144] width 141 height 22
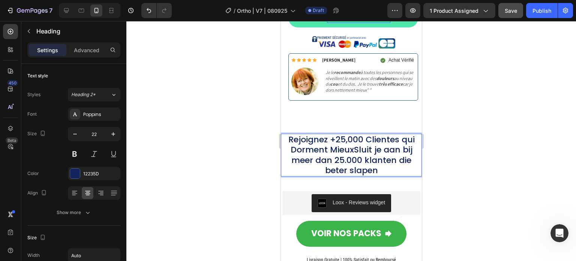
click at [381, 142] on p "Rejoignez +25,000 Clientes qui Dorment MieuxSluit je aan bij meer dan 25.000 kl…" at bounding box center [350, 154] width 139 height 41
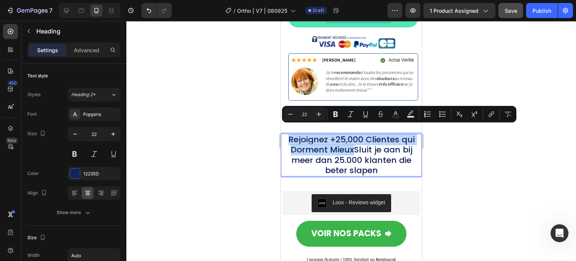
drag, startPoint x: 341, startPoint y: 141, endPoint x: 535, endPoint y: 156, distance: 195.1
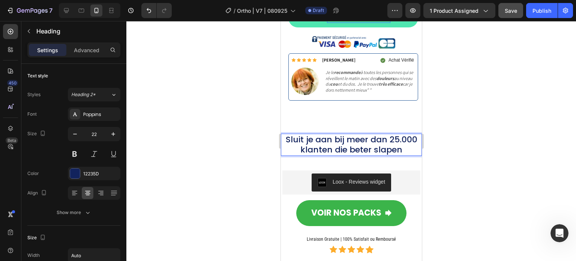
click at [189, 153] on div at bounding box center [351, 141] width 450 height 240
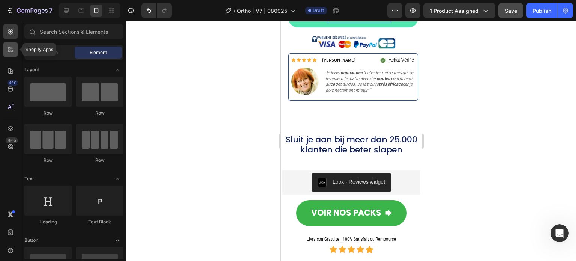
click at [13, 55] on div at bounding box center [10, 49] width 15 height 15
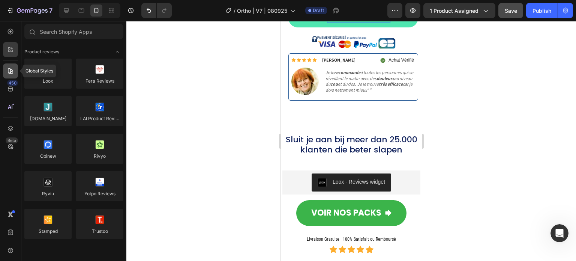
click at [10, 66] on div at bounding box center [10, 70] width 15 height 15
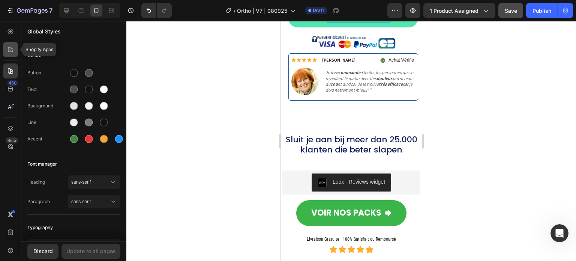
click at [12, 45] on div at bounding box center [10, 49] width 15 height 15
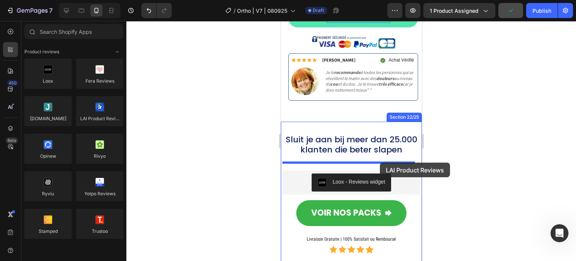
drag, startPoint x: 384, startPoint y: 132, endPoint x: 379, endPoint y: 162, distance: 30.6
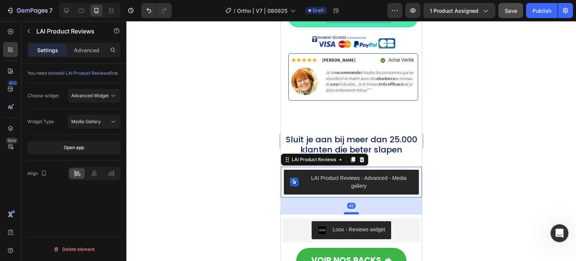
drag, startPoint x: 347, startPoint y: 175, endPoint x: 341, endPoint y: 178, distance: 6.4
click at [341, 178] on div "LAI Product Reviews - Advanced - Media gallery" at bounding box center [358, 182] width 108 height 16
click at [327, 197] on div "45" at bounding box center [350, 205] width 141 height 17
click at [239, 171] on div at bounding box center [351, 141] width 450 height 240
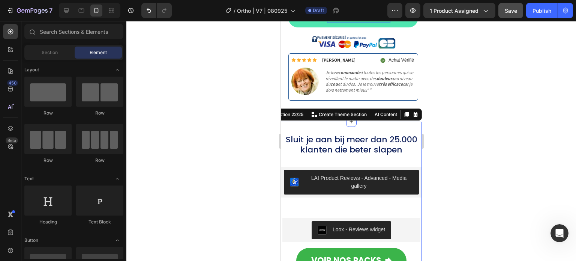
click at [341, 196] on div "Sluit je aan bij meer dan 25.000 klanten die beter slapen Heading LAI Product R…" at bounding box center [350, 239] width 141 height 213
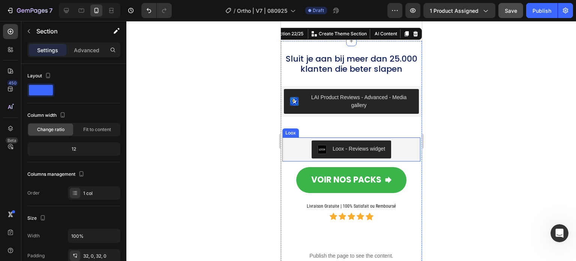
scroll to position [6315, 0]
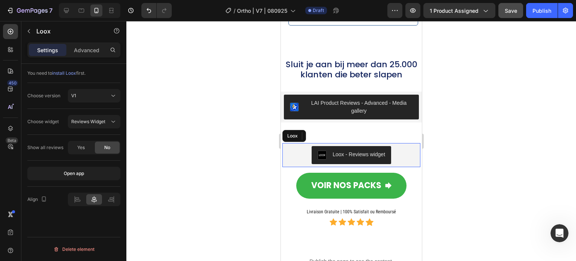
click at [334, 146] on button "Loox - Reviews widget" at bounding box center [350, 155] width 79 height 18
click at [331, 133] on icon at bounding box center [329, 136] width 6 height 6
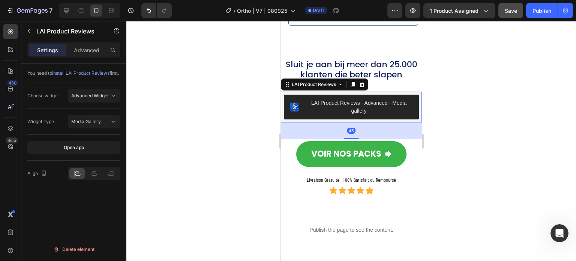
click at [328, 99] on div "LAI Product Reviews - Advanced - Media gallery" at bounding box center [358, 107] width 108 height 16
click at [97, 177] on icon at bounding box center [93, 172] width 7 height 7
drag, startPoint x: 219, startPoint y: 122, endPoint x: 223, endPoint y: 117, distance: 6.2
click at [220, 122] on div at bounding box center [351, 141] width 450 height 240
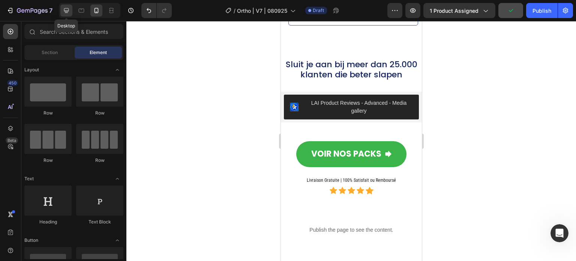
click at [63, 7] on icon at bounding box center [66, 10] width 7 height 7
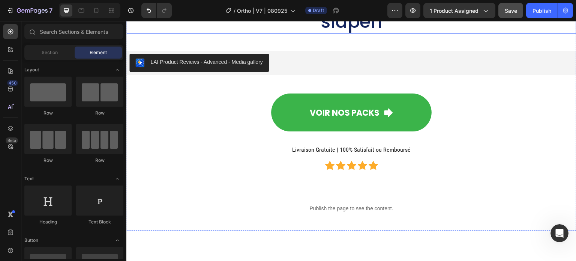
scroll to position [6954, 0]
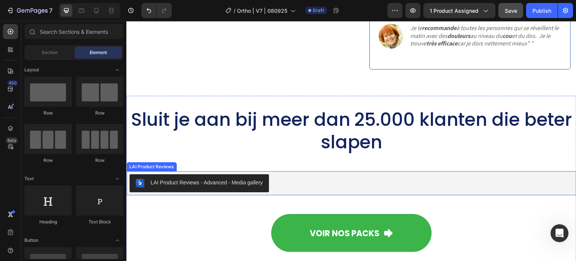
click at [282, 178] on div "LAI Product Reviews - Advanced - Media gallery" at bounding box center [351, 183] width 444 height 18
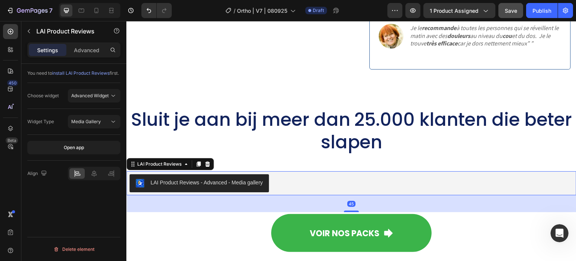
click at [229, 180] on div "LAI Product Reviews - Advanced - Media gallery" at bounding box center [206, 182] width 112 height 8
click at [96, 174] on div at bounding box center [94, 172] width 52 height 13
click at [94, 177] on icon at bounding box center [93, 172] width 7 height 7
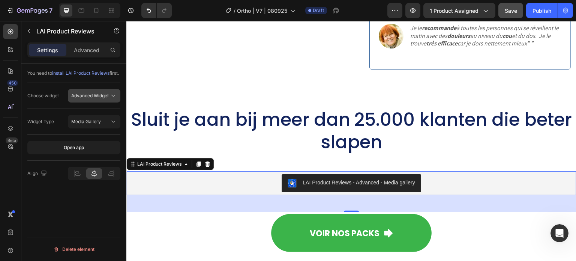
click at [95, 97] on button "Advanced Widget" at bounding box center [94, 95] width 52 height 13
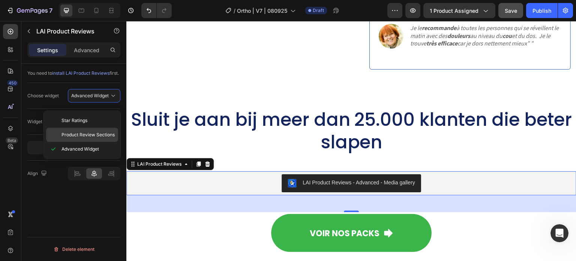
click at [88, 133] on span "Product Review Sections" at bounding box center [87, 134] width 53 height 7
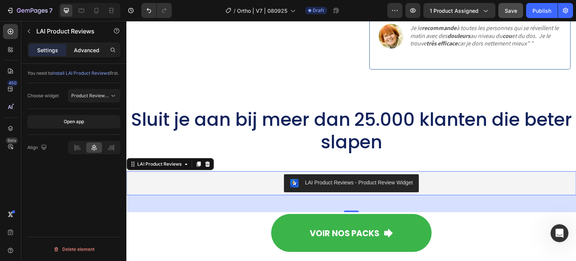
click at [85, 47] on p "Advanced" at bounding box center [86, 50] width 25 height 8
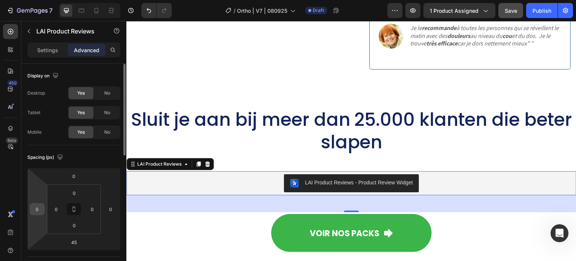
click at [40, 210] on input "0" at bounding box center [36, 208] width 11 height 11
click at [35, 210] on input "0" at bounding box center [36, 208] width 11 height 11
type input "5"
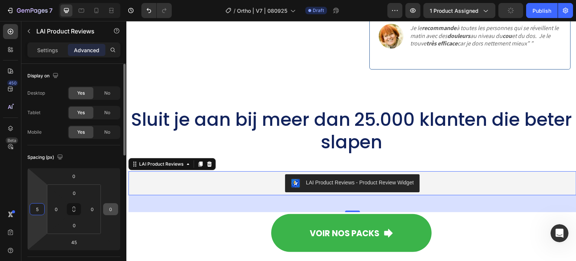
click at [110, 209] on input "0" at bounding box center [110, 208] width 11 height 11
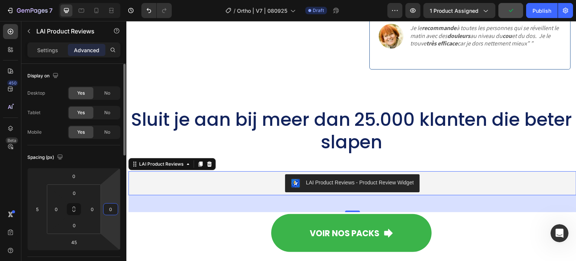
click at [110, 209] on input "0" at bounding box center [110, 208] width 11 height 11
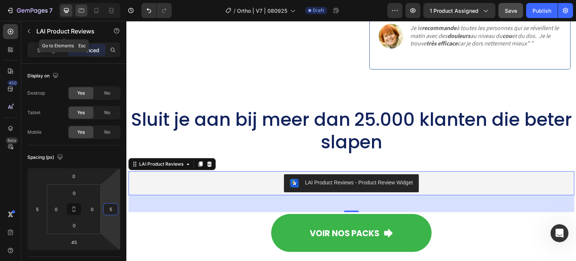
type input "5"
click at [79, 10] on icon at bounding box center [81, 10] width 7 height 7
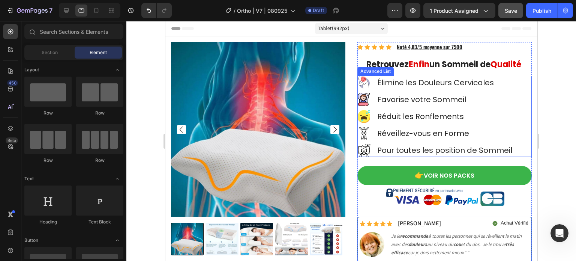
click at [392, 87] on p "Élimine les Douleurs Cervicales" at bounding box center [445, 83] width 137 height 10
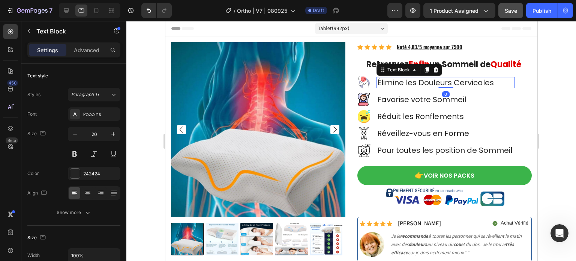
click at [385, 82] on p "Élimine les Douleurs Cervicales" at bounding box center [445, 83] width 137 height 10
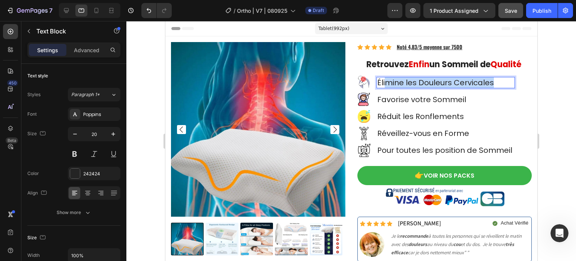
drag, startPoint x: 381, startPoint y: 80, endPoint x: 490, endPoint y: 79, distance: 109.9
click at [490, 79] on p "Élimine les Douleurs Cervicales" at bounding box center [445, 83] width 137 height 10
click at [383, 80] on p "ÉliVerlicht nekpijn" at bounding box center [445, 83] width 137 height 10
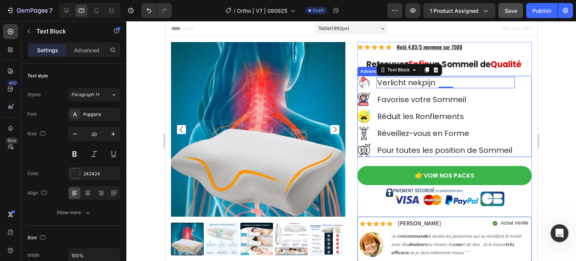
click at [446, 96] on p "Favorise votre Sommeil" at bounding box center [445, 99] width 137 height 10
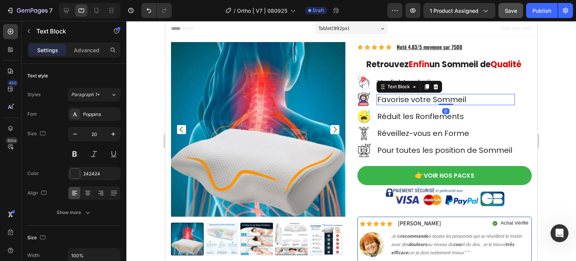
click at [467, 96] on p "Favorise votre Sommeil" at bounding box center [445, 99] width 137 height 10
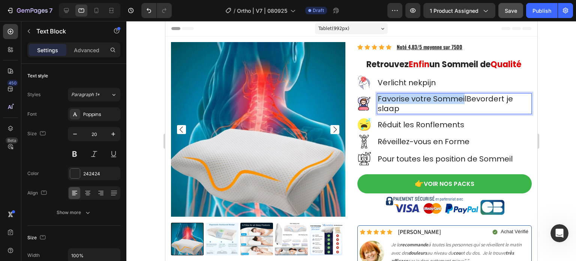
drag, startPoint x: 457, startPoint y: 98, endPoint x: 375, endPoint y: 97, distance: 81.7
click at [377, 97] on p "Favorise votre SommeilBevordert je slaap" at bounding box center [453, 103] width 153 height 19
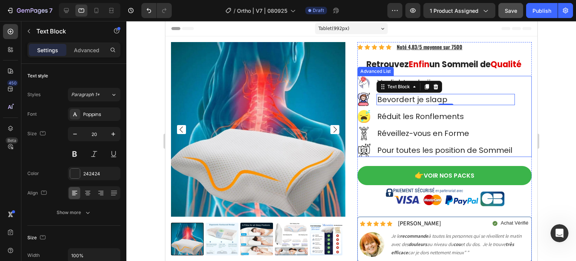
click at [409, 114] on p "Réduit les Ronflements" at bounding box center [445, 116] width 137 height 10
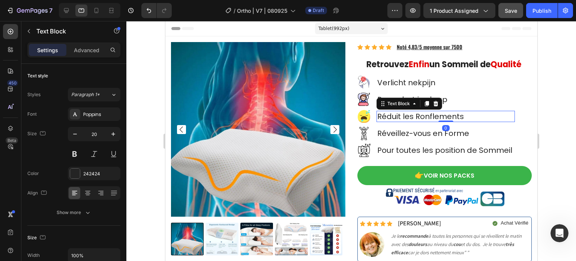
click at [467, 113] on p "Réduit les Ronflements" at bounding box center [445, 116] width 137 height 10
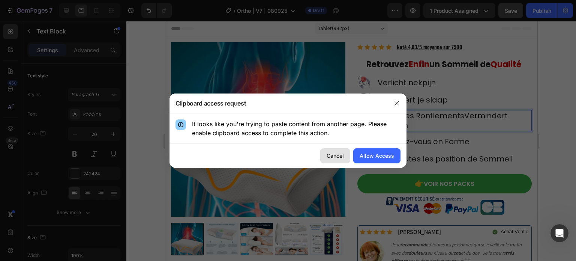
click at [334, 151] on div "Cancel" at bounding box center [335, 155] width 17 height 8
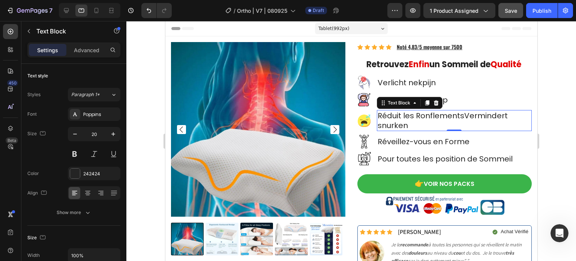
click at [452, 124] on p "Réduit les RonflementsVermindert snurken" at bounding box center [453, 120] width 153 height 19
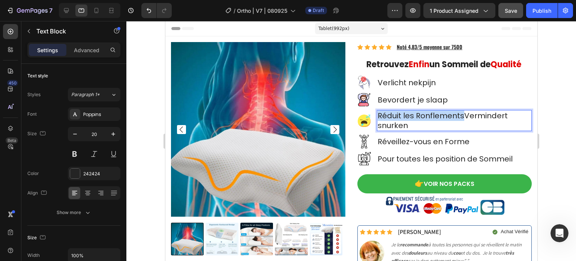
drag, startPoint x: 460, startPoint y: 118, endPoint x: 374, endPoint y: 116, distance: 86.6
click at [377, 116] on p "Réduit les RonflementsVermindert snurken" at bounding box center [453, 120] width 153 height 19
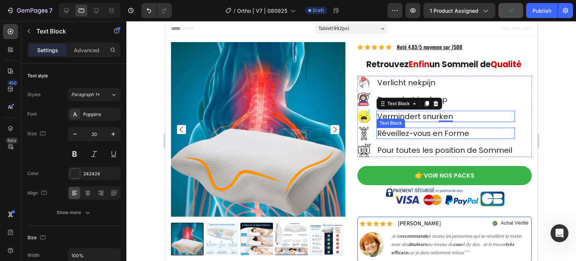
click at [431, 128] on p "Réveillez-vous en Forme" at bounding box center [445, 133] width 137 height 10
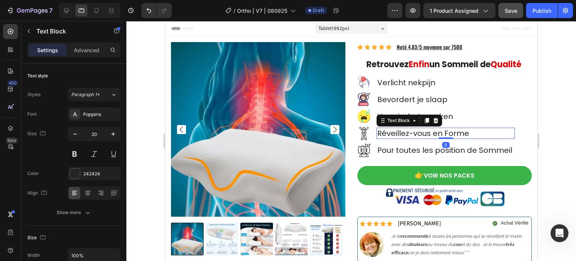
click at [471, 129] on p "Réveillez-vous en Forme" at bounding box center [445, 133] width 137 height 10
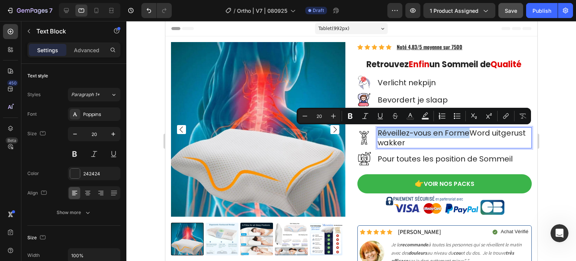
drag, startPoint x: 466, startPoint y: 132, endPoint x: 376, endPoint y: 129, distance: 90.8
click at [377, 129] on p "Réveillez-vous en FormeWord uitgerust wakker" at bounding box center [453, 137] width 153 height 19
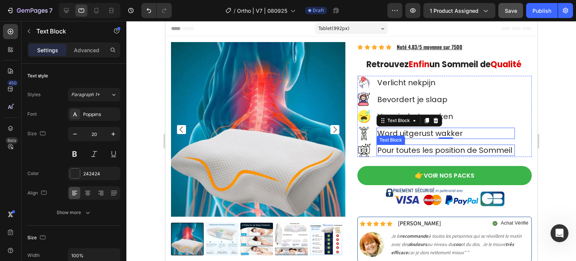
click at [464, 150] on p "Pour toutes les position de Sommeil" at bounding box center [445, 150] width 137 height 10
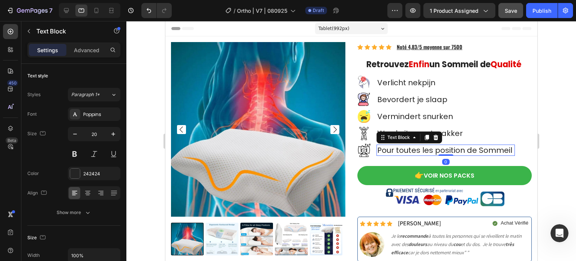
click at [483, 145] on p "Pour toutes les position de Sommeil" at bounding box center [445, 150] width 137 height 10
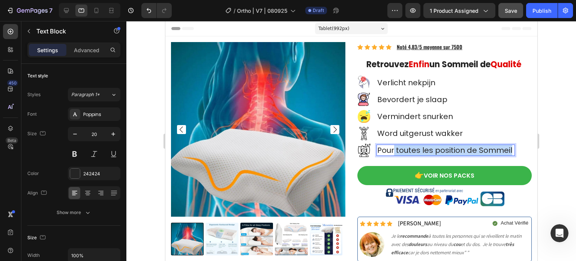
drag, startPoint x: 507, startPoint y: 148, endPoint x: 390, endPoint y: 149, distance: 117.0
click at [390, 149] on p "Pour toutes les position de Sommeil" at bounding box center [445, 150] width 137 height 10
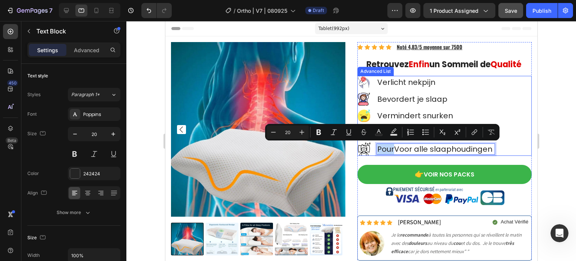
drag, startPoint x: 390, startPoint y: 149, endPoint x: 369, endPoint y: 149, distance: 21.0
click at [369, 149] on li "Image PourVoor alle slaaphoudingen Text Block 0" at bounding box center [426, 148] width 138 height 13
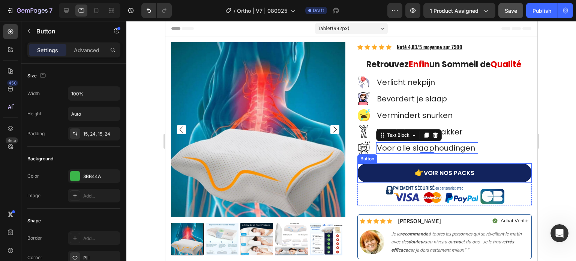
click at [457, 168] on link "👉 VOIR NOS PACKS" at bounding box center [444, 172] width 174 height 19
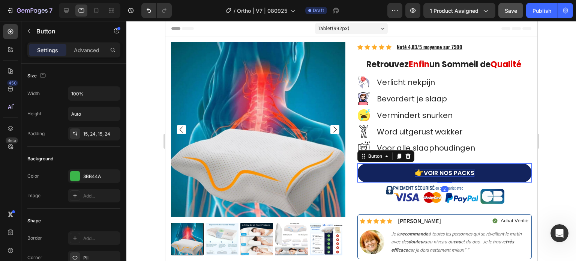
click at [440, 172] on p "👉 VOIR NOS PACKS" at bounding box center [444, 173] width 60 height 8
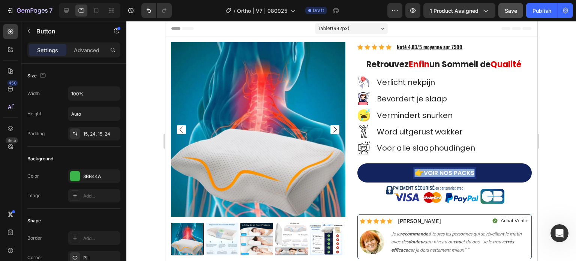
click at [440, 172] on p "👉 VOIR NOS PACKS" at bounding box center [444, 173] width 60 height 8
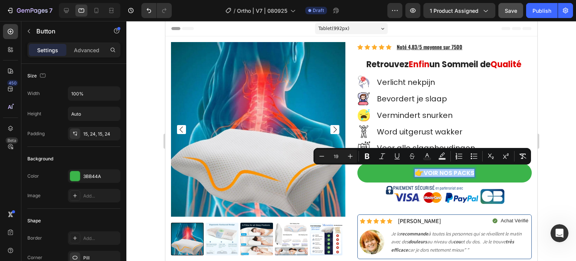
drag, startPoint x: 334, startPoint y: 154, endPoint x: 340, endPoint y: 154, distance: 5.6
click at [340, 154] on input "19" at bounding box center [335, 155] width 15 height 9
type input "25"
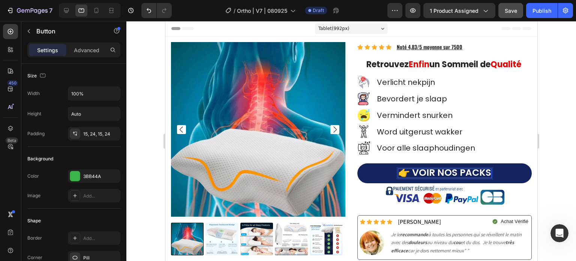
click at [387, 169] on link "👉 VOIR NOS PACKS" at bounding box center [444, 173] width 174 height 20
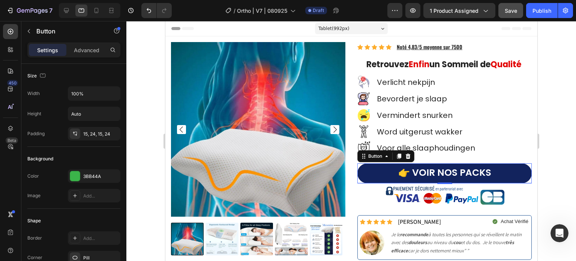
click at [385, 169] on link "👉 VOIR NOS PACKS" at bounding box center [444, 173] width 174 height 20
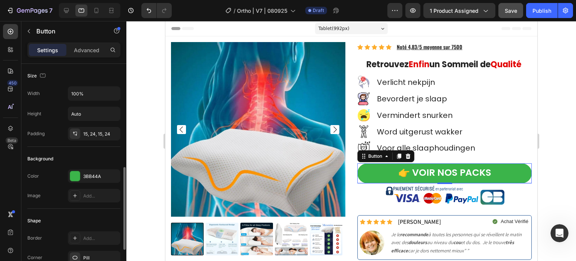
scroll to position [75, 0]
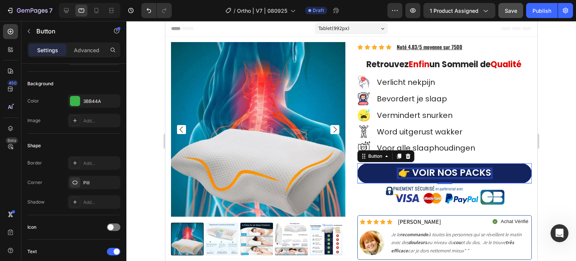
click at [452, 168] on span "👉 VOIR NOS PACKS" at bounding box center [444, 172] width 93 height 13
click at [452, 168] on link "👉 VOIR NOS PACKS" at bounding box center [444, 173] width 174 height 20
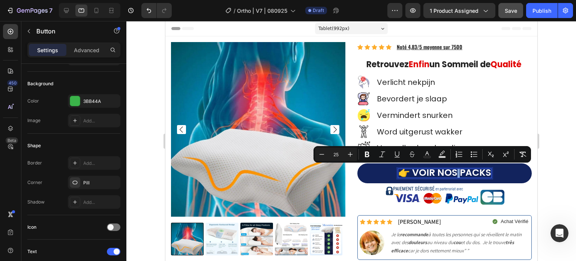
click at [453, 170] on span "👉 VOIR NOS PACKS" at bounding box center [444, 172] width 93 height 13
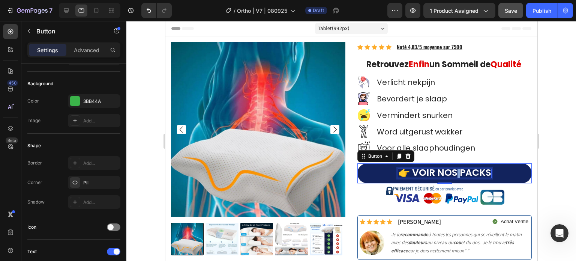
click at [453, 170] on span "👉 VOIR NOS PACKS" at bounding box center [444, 172] width 93 height 13
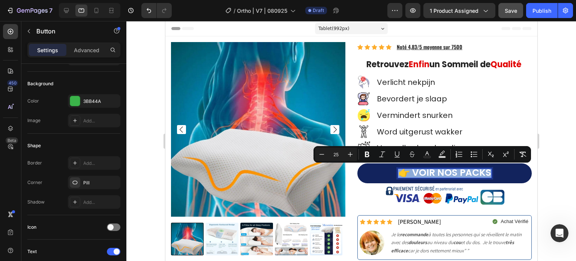
click at [453, 170] on span "👉 VOIR NOS PACKS" at bounding box center [444, 172] width 93 height 13
click at [454, 170] on span "👉 VOIR NOS PACKS" at bounding box center [444, 172] width 93 height 13
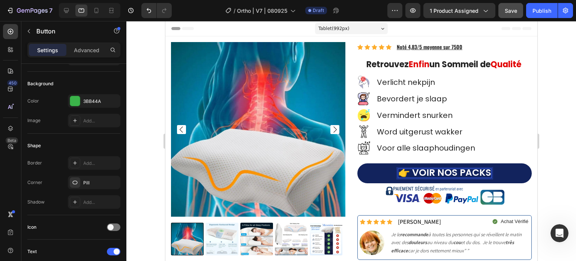
click at [444, 171] on span "👉 VOIR NOS PACKS" at bounding box center [444, 172] width 93 height 13
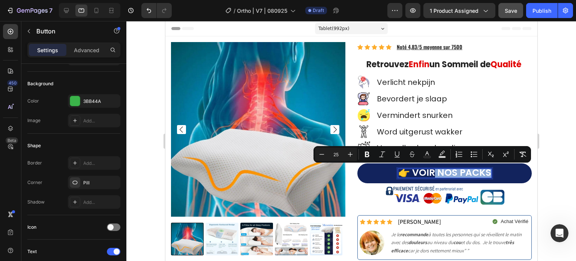
drag, startPoint x: 432, startPoint y: 171, endPoint x: 484, endPoint y: 170, distance: 52.5
click at [484, 170] on span "👉 VOIR NOS PACKS" at bounding box center [444, 172] width 93 height 13
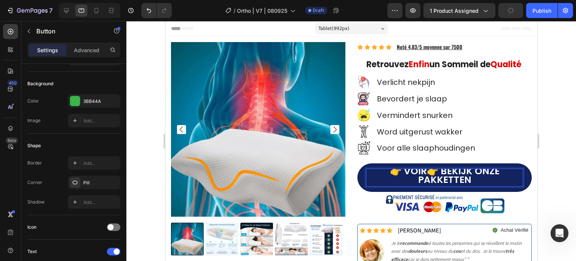
click at [445, 171] on span "👉 VOIR👉 BEKIJK ONZE PAKKETTEN" at bounding box center [444, 175] width 109 height 22
drag, startPoint x: 429, startPoint y: 171, endPoint x: 402, endPoint y: 168, distance: 27.1
click at [402, 168] on link "👉 VOIR👉 BEKIJK ONZE PAKKETTEN" at bounding box center [444, 177] width 174 height 28
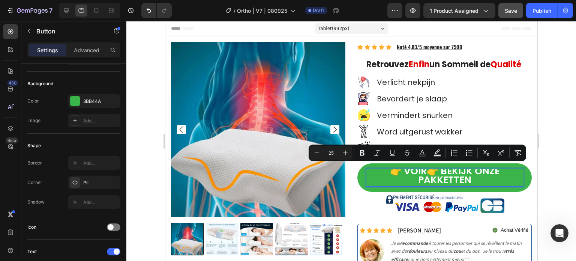
scroll to position [0, 0]
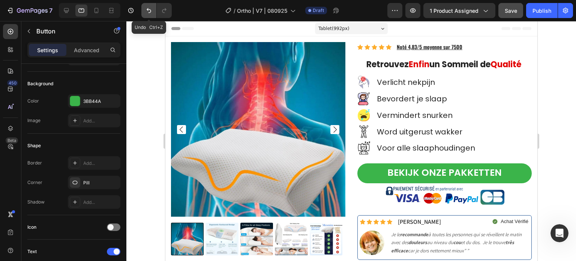
click at [153, 11] on button "Undo/Redo" at bounding box center [148, 10] width 15 height 15
click at [148, 10] on icon "Undo/Redo" at bounding box center [148, 10] width 7 height 7
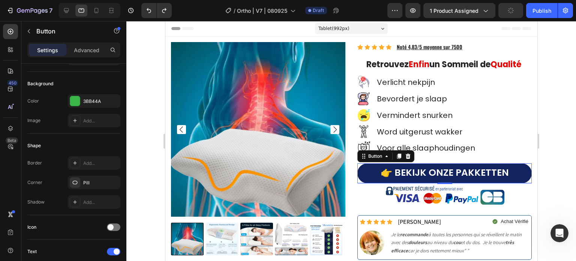
click at [465, 167] on link "👉 BEKIJK ONZE PAKKETTEN" at bounding box center [444, 173] width 174 height 20
click at [465, 166] on link "👉 BEKIJK ONZE PAKKETTEN" at bounding box center [444, 173] width 174 height 20
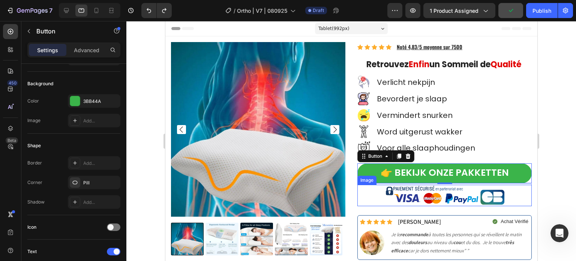
click at [368, 190] on div at bounding box center [444, 194] width 174 height 21
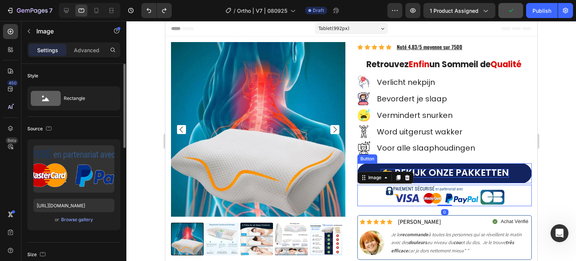
click at [460, 171] on span "👉 BEKIJK ONZE PAKKETTEN" at bounding box center [444, 172] width 128 height 13
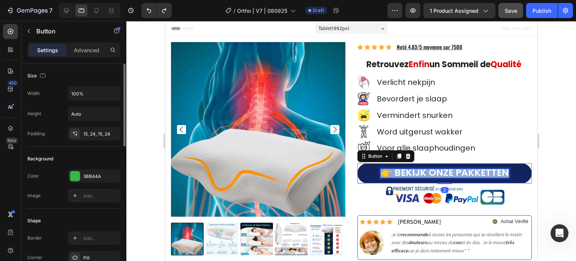
click at [460, 171] on span "👉 BEKIJK ONZE PAKKETTEN" at bounding box center [444, 172] width 128 height 13
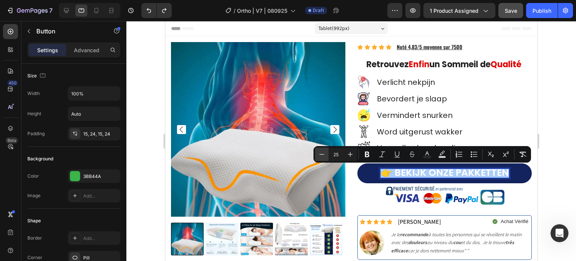
click at [324, 155] on icon "Editor contextual toolbar" at bounding box center [321, 153] width 7 height 7
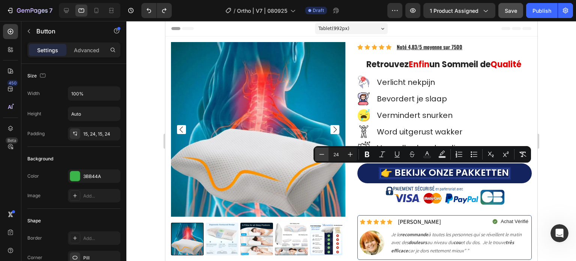
click at [324, 154] on icon "Editor contextual toolbar" at bounding box center [321, 153] width 7 height 7
click at [350, 153] on icon "Editor contextual toolbar" at bounding box center [350, 154] width 5 height 5
type input "24"
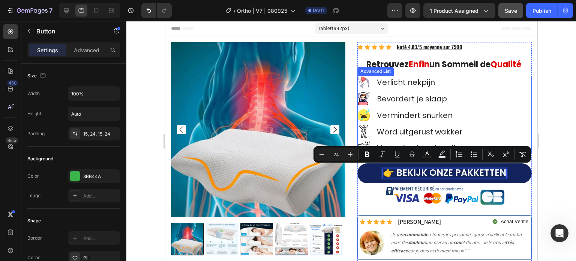
click at [503, 112] on div "Image Verlicht nekpijn Text Block Image Bevordert je slaap Text Block Image Ver…" at bounding box center [444, 115] width 174 height 78
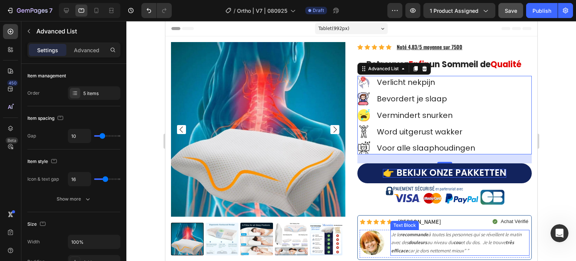
scroll to position [75, 0]
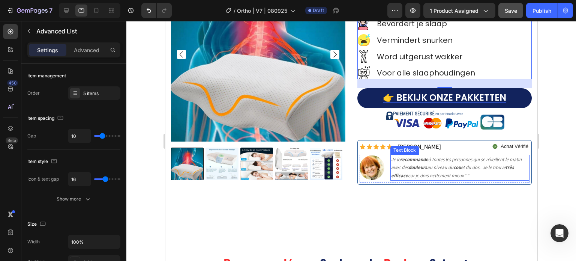
click at [459, 167] on strong "cou" at bounding box center [456, 167] width 7 height 6
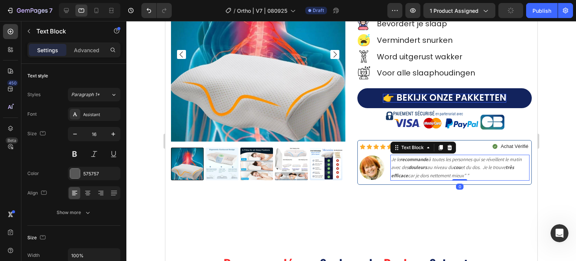
click at [465, 172] on icon "Je le recommande à toutes les personnes qui se réveillent le matin avec des dou…" at bounding box center [456, 167] width 130 height 23
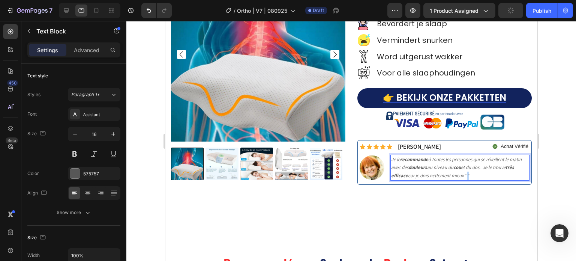
click at [468, 174] on p "Je le recommande à toutes les personnes qui se réveillent le matin avec des dou…" at bounding box center [460, 167] width 138 height 24
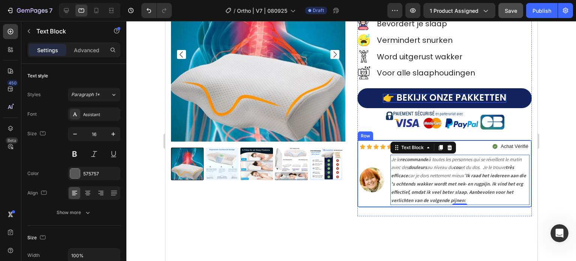
click at [468, 152] on div "Icon Icon Icon Icon Icon Icon List Christine T. Text Block Row Achat Vérifié It…" at bounding box center [444, 173] width 170 height 63
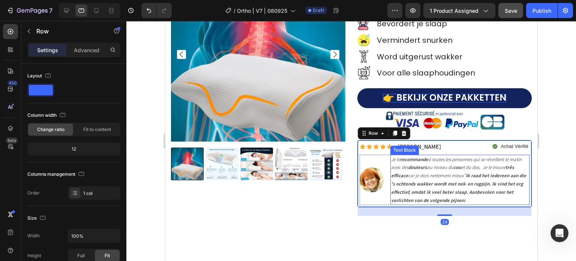
click at [436, 168] on icon "Je le recommande à toutes les personnes qui se réveillent le matin avec des dou…" at bounding box center [458, 179] width 135 height 47
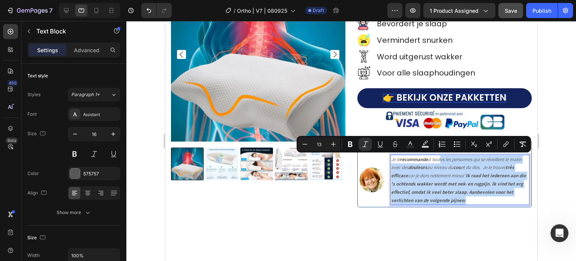
drag, startPoint x: 437, startPoint y: 161, endPoint x: 459, endPoint y: 201, distance: 45.3
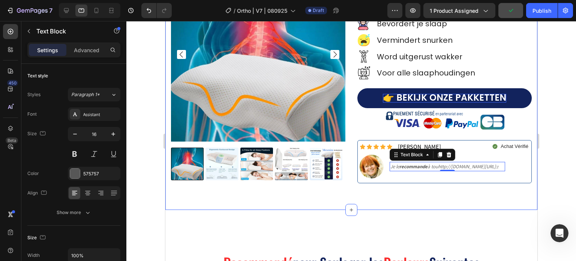
click at [303, 210] on div "Product Images Icon Icon Icon Icon Icon Icon List Hoz Noté 4,83/5 moyenne sur 7…" at bounding box center [351, 85] width 372 height 248
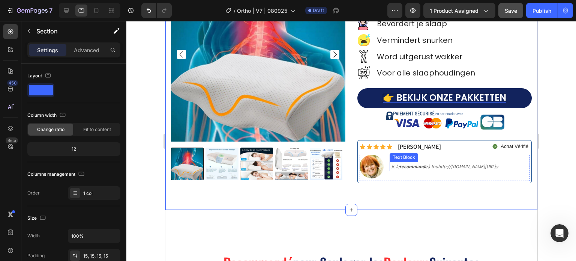
click at [431, 169] on icon "Je le recommande à touhttp://builder.gempages.net/editor/5815Ik%20raad%20het%20…" at bounding box center [444, 166] width 108 height 6
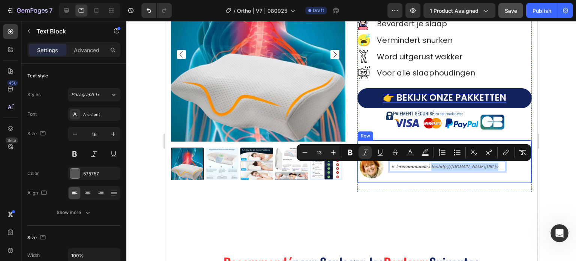
drag, startPoint x: 430, startPoint y: 160, endPoint x: 524, endPoint y: 214, distance: 108.2
click at [524, 183] on div "Icon Icon Icon Icon Icon Icon List Christine T. Text Block Row Achat Vérifié It…" at bounding box center [444, 161] width 174 height 43
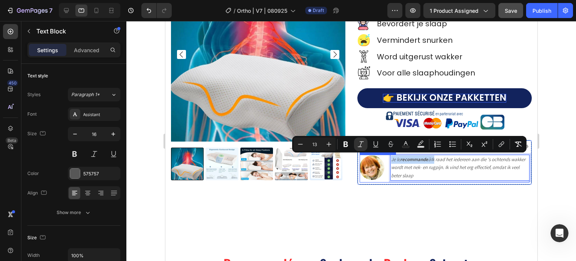
drag, startPoint x: 430, startPoint y: 159, endPoint x: 385, endPoint y: 158, distance: 45.4
click at [385, 158] on li "Image Je le recommande àIk raad het iedereen aan die 's ochtends wakker wordt m…" at bounding box center [444, 167] width 170 height 26
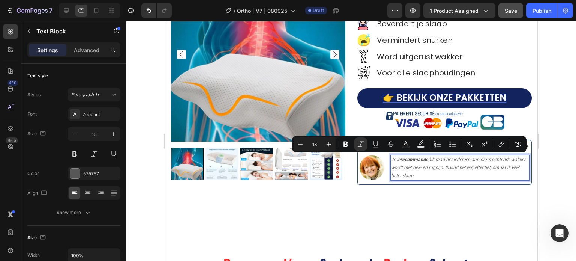
scroll to position [78, 0]
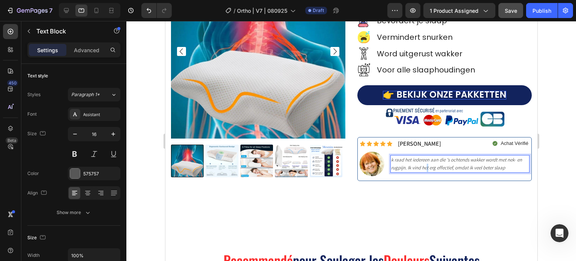
click at [424, 165] on icon "k raad het iedereen aan die 's ochtends wakker wordt met nek- en rugpijn. Ik vi…" at bounding box center [456, 163] width 131 height 15
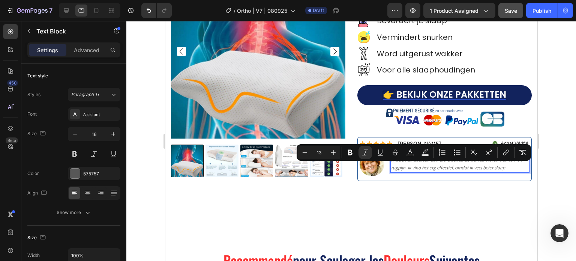
click at [421, 166] on icon "k raad het iedereen aan die 's ochtends wakker wordt met nek- en rugpijn. Ik vi…" at bounding box center [456, 163] width 131 height 15
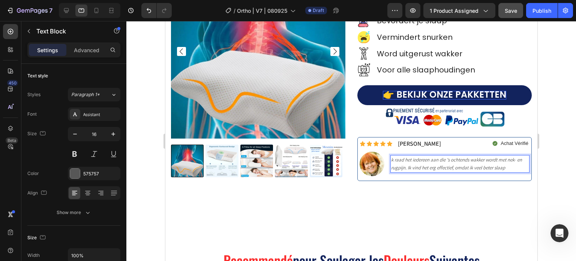
click at [401, 160] on icon "k raad het iedereen aan die 's ochtends wakker wordt met nek- en rugpijn. Ik vi…" at bounding box center [456, 163] width 131 height 15
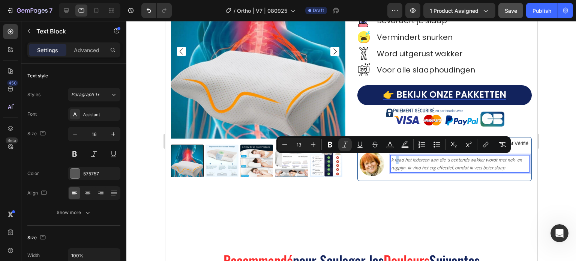
click at [395, 159] on icon "k raad het iedereen aan die 's ochtends wakker wordt met nek- en rugpijn. Ik vi…" at bounding box center [456, 163] width 131 height 15
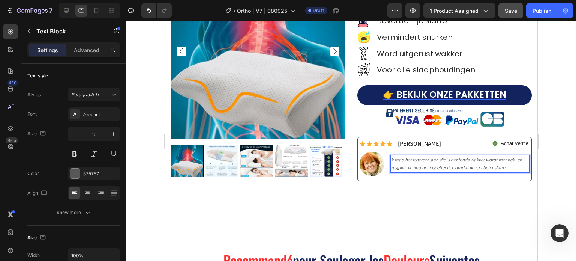
click at [391, 159] on icon "k raad het iedereen aan die 's ochtends wakker wordt met nek- en rugpijn. Ik vi…" at bounding box center [456, 163] width 131 height 15
click at [440, 159] on icon "Ik raad het iedereen aan die 's ochtends wakker wordt met nek- en rugpijn. Ik v…" at bounding box center [457, 163] width 132 height 15
drag, startPoint x: 411, startPoint y: 159, endPoint x: 423, endPoint y: 159, distance: 12.7
click at [423, 159] on icon "Ik raad het iedereen aan die 's ochtends wakker wordt met nek- en rugpijn. Ik v…" at bounding box center [457, 163] width 132 height 15
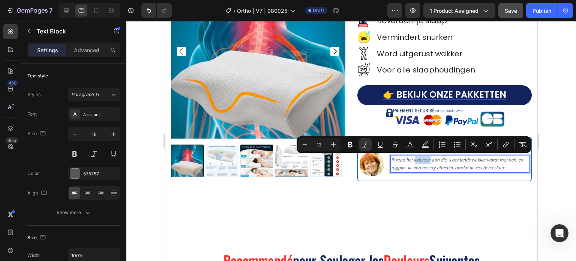
drag, startPoint x: 428, startPoint y: 160, endPoint x: 410, endPoint y: 159, distance: 17.7
click at [410, 159] on icon "Ik raad het iedereen aan die 's ochtends wakker wordt met nek- en rugpijn. Ik v…" at bounding box center [457, 163] width 132 height 15
click at [347, 144] on icon "Editor contextual toolbar" at bounding box center [349, 144] width 7 height 7
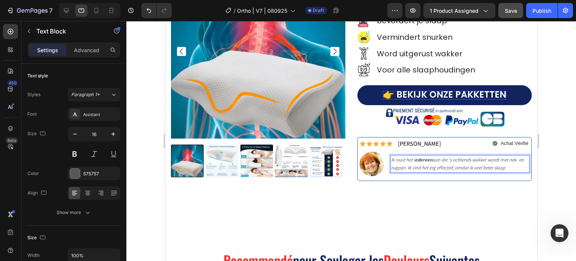
click at [489, 156] on p "Ik raad het i edereen aan die 's ochtends wakker wordt met nek- en rugpijn. Ik …" at bounding box center [460, 164] width 138 height 16
click at [455, 165] on icon "Ik raad het i edereen aan die 's ochtends wakker wordt met nek- en rugpijn. Ik …" at bounding box center [457, 163] width 133 height 15
click at [426, 167] on icon "Ik raad het i edereen aan die 's ochtends wakker wordt met nek- en rugpijn. Ik …" at bounding box center [457, 163] width 133 height 15
drag, startPoint x: 426, startPoint y: 167, endPoint x: 450, endPoint y: 167, distance: 24.0
click at [450, 167] on icon "Ik raad het i edereen aan die 's ochtends wakker wordt met nek- en rugpijn. Ik …" at bounding box center [457, 163] width 133 height 15
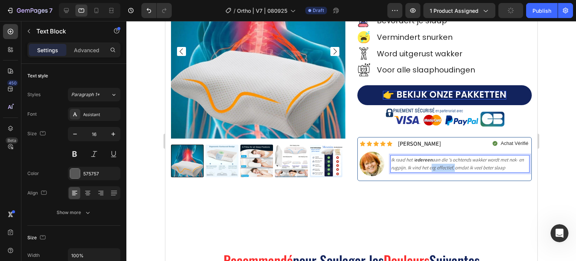
click at [388, 186] on div "Icon Icon Icon Icon Icon Icon List Hoz Noté 4,83/5 moyenne sur 7500 Text Block …" at bounding box center [444, 77] width 174 height 226
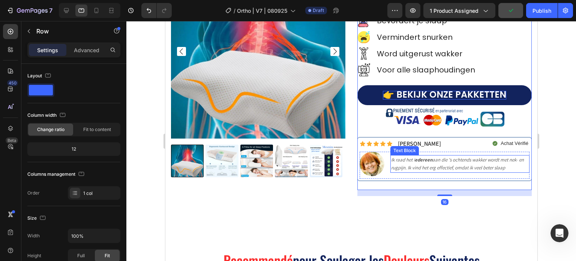
click at [429, 168] on icon "Ik raad het i edereen aan die 's ochtends wakker wordt met nek- en rugpijn. Ik …" at bounding box center [457, 163] width 133 height 15
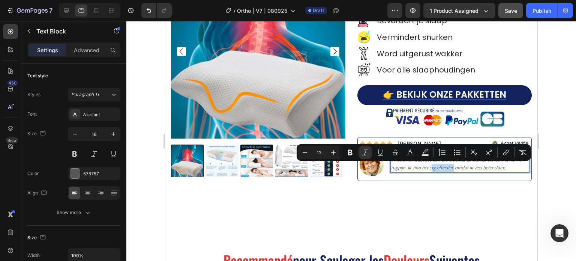
drag, startPoint x: 426, startPoint y: 168, endPoint x: 450, endPoint y: 167, distance: 23.2
click at [351, 154] on icon "Editor contextual toolbar" at bounding box center [350, 153] width 4 height 6
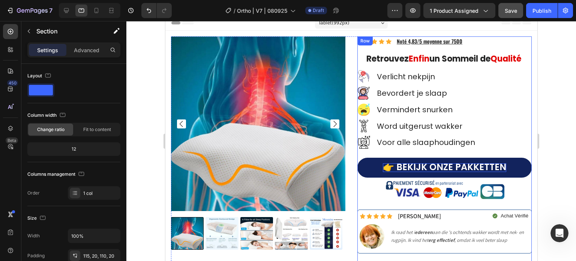
scroll to position [3, 0]
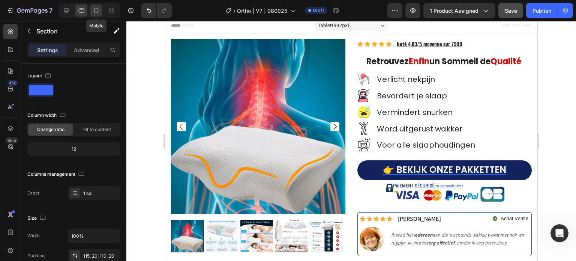
click at [98, 10] on icon at bounding box center [96, 10] width 7 height 7
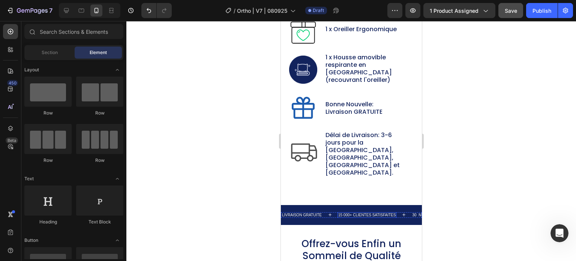
scroll to position [4584, 0]
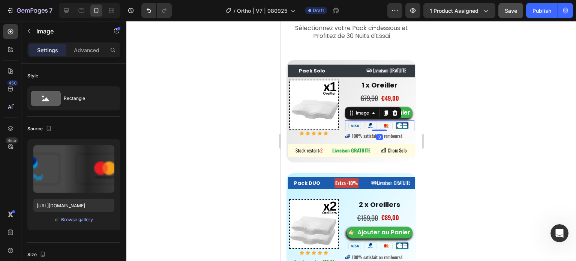
click at [377, 130] on img at bounding box center [379, 125] width 63 height 10
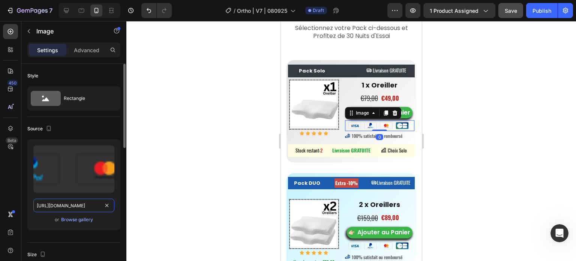
click at [64, 207] on input "https://cdn.shopify.com/s/files/1/0708/5493/4699/files/gempages_581568476611609…" at bounding box center [73, 204] width 81 height 13
click at [72, 13] on div "Desktop" at bounding box center [89, 10] width 61 height 15
click at [71, 13] on div at bounding box center [66, 10] width 12 height 12
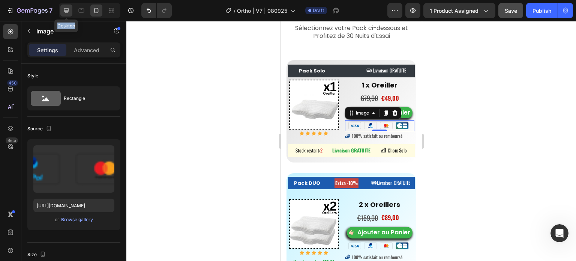
type input "https://cdn.shopify.com/s/files/1/2005/9307/files/image_demo.jpg"
type input "100"
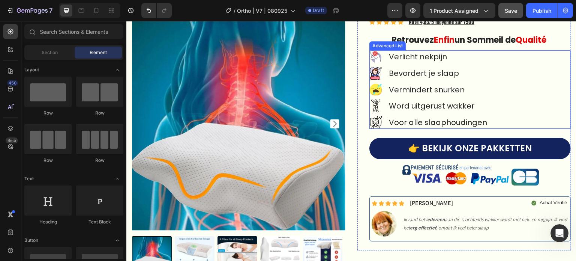
scroll to position [37, 0]
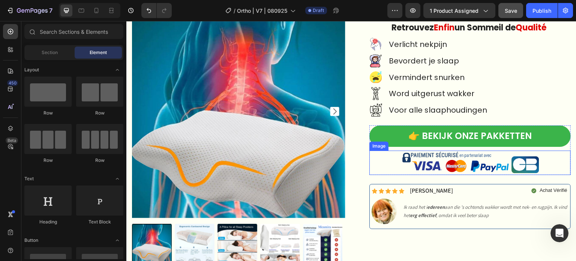
click at [456, 160] on img at bounding box center [470, 162] width 141 height 24
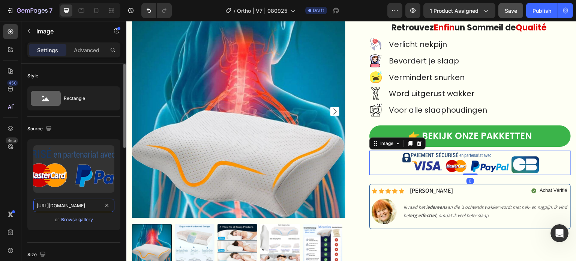
click at [77, 205] on input "https://ucarecdn.com/ff4d2033-7bc5-41b7-a683-f36ca9e6c85a/-/format/auto/-/previ…" at bounding box center [73, 204] width 81 height 13
paste input "cdn.shopify.com/s/files/1/0708/5493/4699/files/gempages_581568476611609171-8d5b…"
type input "https://cdn.shopify.com/s/files/1/0708/5493/4699/files/gempages_581568476611609…"
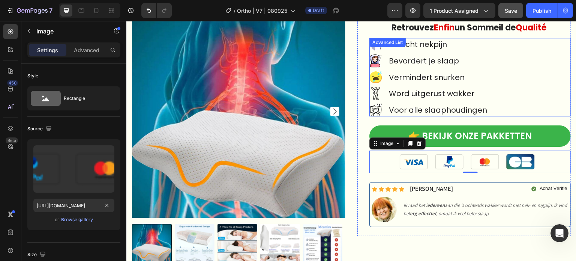
click at [513, 78] on div "Image Verlicht nekpijn Text Block Image Bevordert je slaap Text Block Image Ver…" at bounding box center [469, 77] width 201 height 78
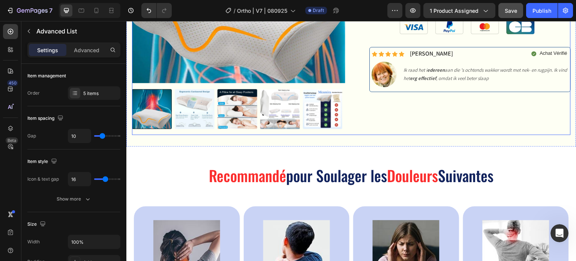
scroll to position [225, 0]
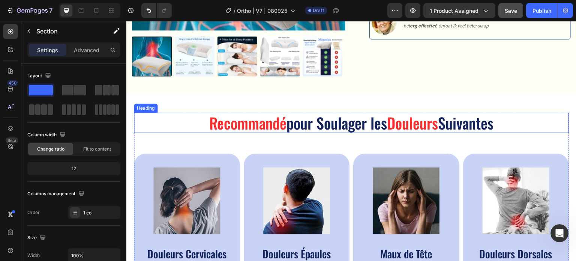
click at [289, 105] on div "Recommandé pour Soulager les Douleurs Suivantes Heading Image Douleurs Cervical…" at bounding box center [351, 201] width 450 height 214
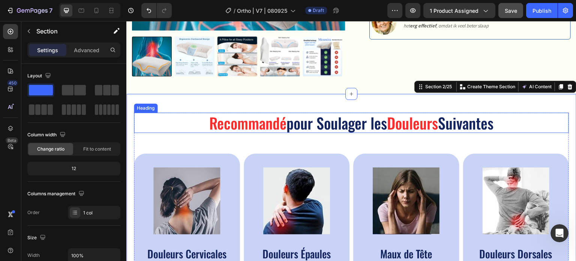
click at [307, 123] on h2 "Recommandé pour Soulager les Douleurs Suivantes" at bounding box center [351, 122] width 435 height 20
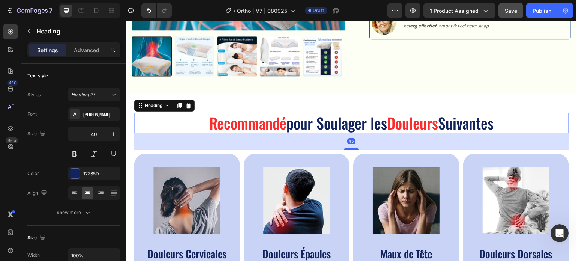
click at [312, 121] on h2 "Recommandé pour Soulager les Douleurs Suivantes" at bounding box center [351, 122] width 435 height 20
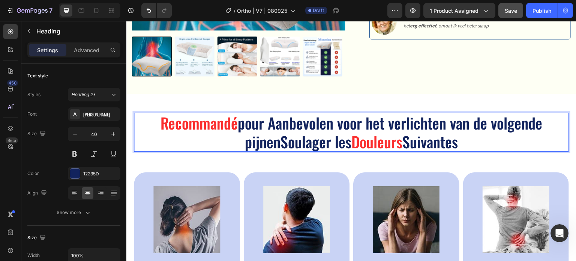
scroll to position [1, 0]
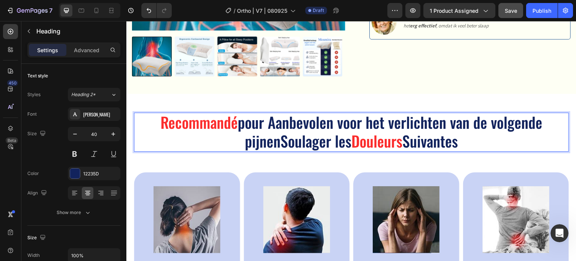
click at [239, 123] on p "Recommandé pour Aanbevolen voor het verlichten van de volgende pijnenSoulager l…" at bounding box center [351, 130] width 433 height 37
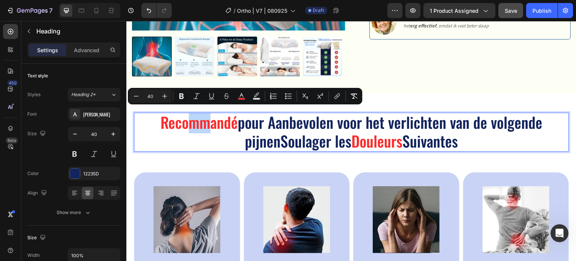
drag, startPoint x: 204, startPoint y: 120, endPoint x: 185, endPoint y: 119, distance: 19.2
click at [185, 119] on span "Recommandé" at bounding box center [198, 122] width 77 height 22
click at [242, 98] on rect "Editor contextual toolbar" at bounding box center [241, 99] width 7 height 2
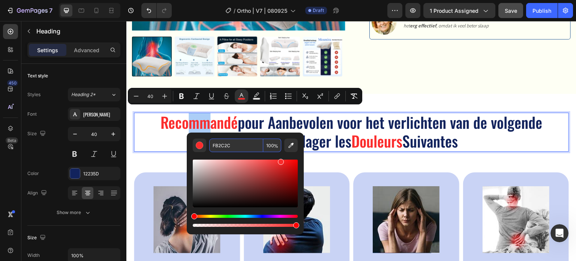
click at [228, 142] on input "FB2C2C" at bounding box center [236, 144] width 54 height 13
click at [343, 127] on p "Recommandé pour Aanbevolen voor het verlichten van de volgende pijnenSoulager l…" at bounding box center [351, 130] width 433 height 37
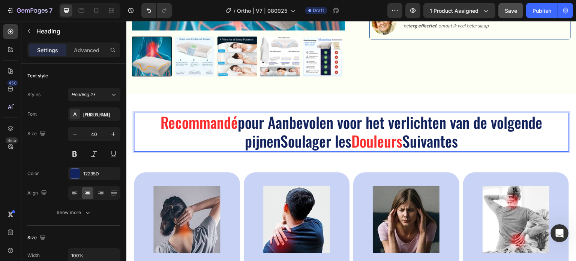
click at [328, 121] on p "Recommandé pour Aanbevolen voor het verlichten van de volgende pijnenSoulager l…" at bounding box center [351, 130] width 433 height 37
drag, startPoint x: 329, startPoint y: 121, endPoint x: 271, endPoint y: 119, distance: 57.8
click at [271, 119] on p "Recommandé pour Aanbevolen voor het verlichten van de volgende pijnenSoulager l…" at bounding box center [351, 130] width 433 height 37
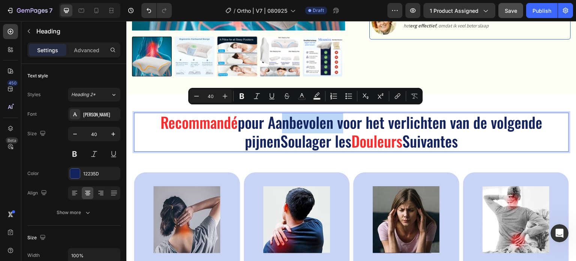
click at [278, 125] on p "Recommandé pour Aanbevolen voor het verlichten van de volgende pijnenSoulager l…" at bounding box center [351, 130] width 433 height 37
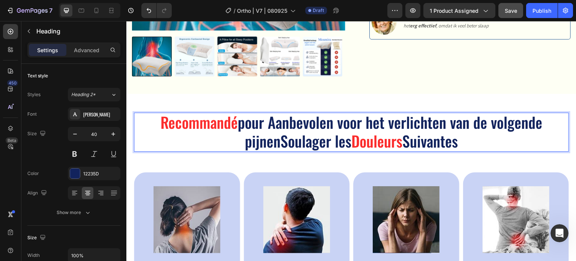
click at [270, 118] on p "Recommandé pour Aanbevolen voor het verlichten van de volgende pijnenSoulager l…" at bounding box center [351, 130] width 433 height 37
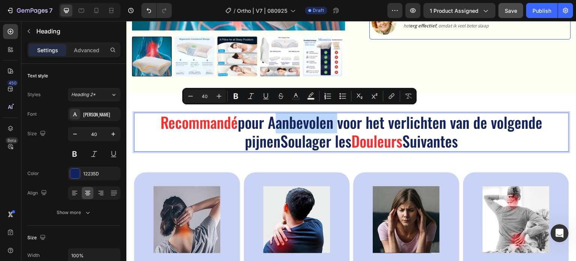
drag, startPoint x: 271, startPoint y: 119, endPoint x: 330, endPoint y: 119, distance: 59.2
click at [330, 119] on p "Recommandé pour Aanbevolen voor het verlichten van de volgende pijnenSoulager l…" at bounding box center [351, 130] width 433 height 37
click at [297, 94] on icon "Editor contextual toolbar" at bounding box center [295, 95] width 7 height 7
type input "12235D"
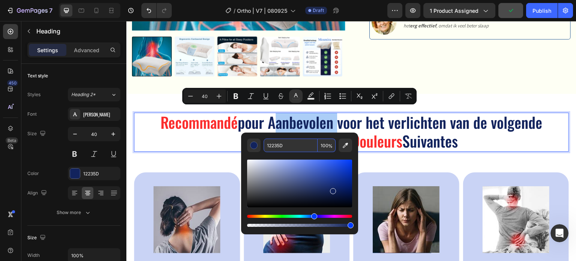
click at [297, 145] on input "12235D" at bounding box center [291, 144] width 54 height 13
click at [296, 144] on input "12235D" at bounding box center [291, 144] width 54 height 13
paste input "FB2C2C"
type input "FB2C2C"
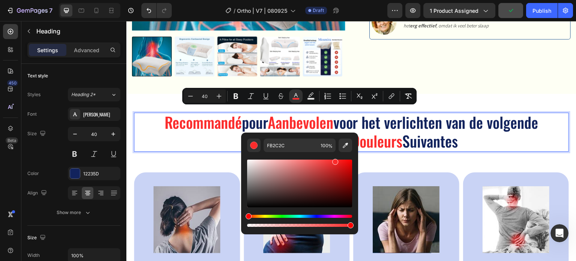
click at [379, 130] on span "Douleurs" at bounding box center [376, 140] width 51 height 22
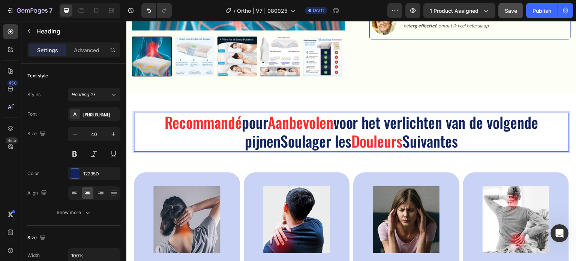
click at [469, 123] on p "Recommandé pour Aanbevolen voor het verlichten van de volgende pijnenSoulager l…" at bounding box center [351, 130] width 433 height 37
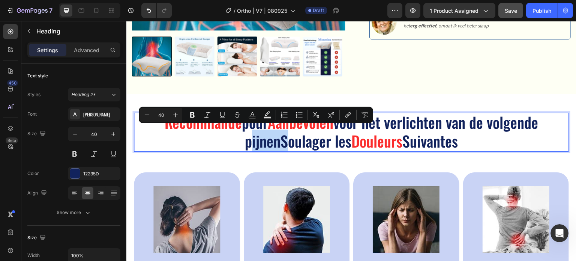
drag, startPoint x: 240, startPoint y: 137, endPoint x: 274, endPoint y: 138, distance: 33.8
click at [274, 138] on p "Recommandé pour Aanbevolen voor het verlichten van de volgende pijnenSoulager l…" at bounding box center [351, 130] width 433 height 37
click at [249, 112] on icon "Editor contextual toolbar" at bounding box center [252, 114] width 7 height 7
type input "12235D"
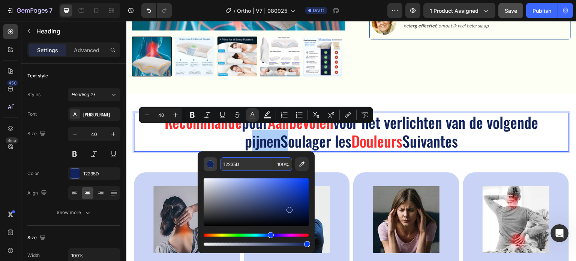
paste input "FB2C2C"
type input "FB2C2C"
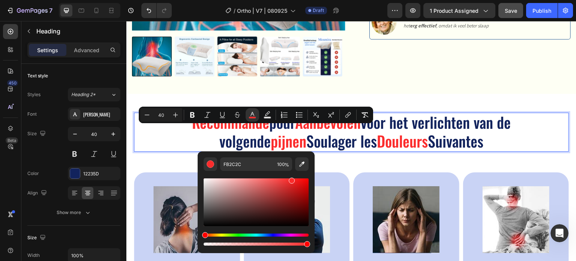
click at [335, 141] on p "Recommandé pour Aanbevolen voor het verlichten van de volgende pijnen Soulager …" at bounding box center [351, 130] width 433 height 37
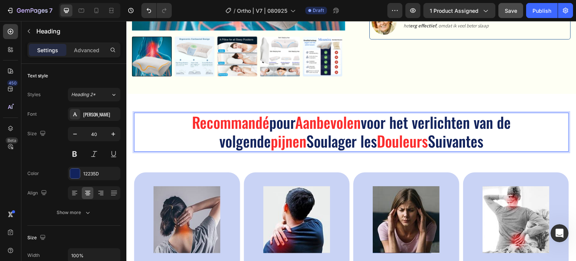
drag, startPoint x: 293, startPoint y: 138, endPoint x: 457, endPoint y: 133, distance: 164.3
click at [457, 133] on p "Recommandé pour Aanbevolen voor het verlichten van de volgende pijnen Soulager …" at bounding box center [351, 130] width 433 height 37
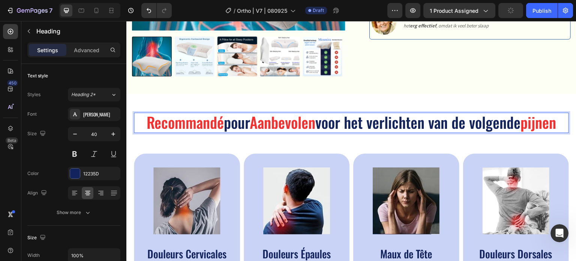
scroll to position [0, 0]
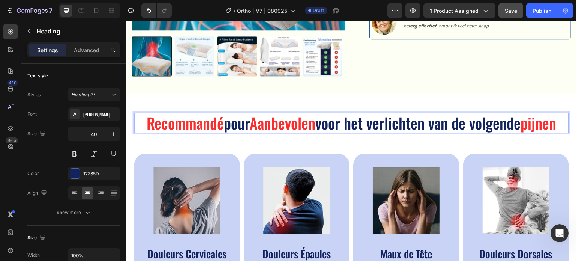
drag, startPoint x: 246, startPoint y: 118, endPoint x: 138, endPoint y: 117, distance: 107.6
click at [138, 117] on p "Recommandé pour Aanbevolen voor het verlichten van de volgende pijnen" at bounding box center [351, 122] width 433 height 19
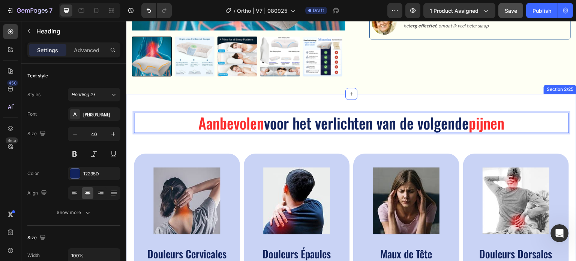
click at [345, 88] on div at bounding box center [351, 94] width 12 height 12
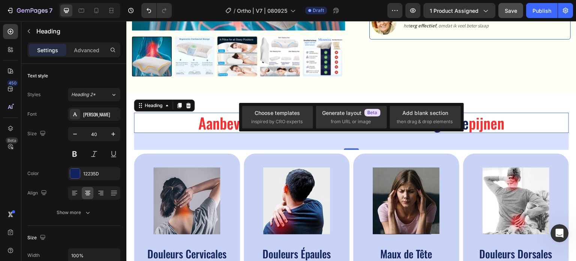
drag, startPoint x: 488, startPoint y: 111, endPoint x: 489, endPoint y: 116, distance: 5.1
click at [489, 112] on span "pijnen" at bounding box center [487, 122] width 36 height 22
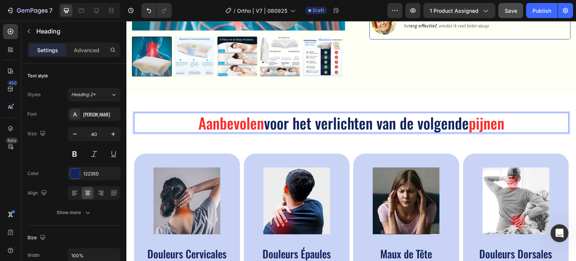
click at [473, 118] on span "pijnen" at bounding box center [487, 122] width 36 height 22
click at [475, 121] on span "pijnen" at bounding box center [487, 122] width 36 height 22
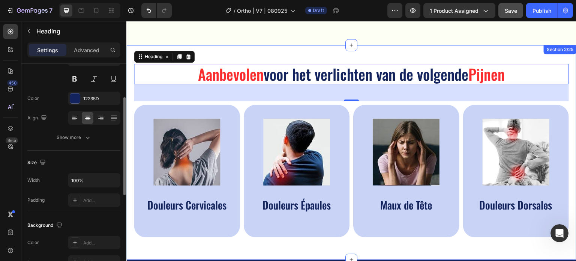
scroll to position [337, 0]
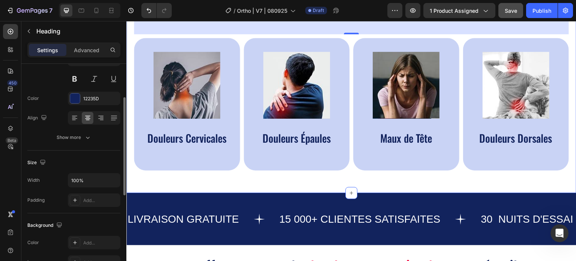
click at [208, 187] on div "Aanbevolen voor het verlichten van de volgende Pijnen Heading 45 Image Douleurs…" at bounding box center [351, 85] width 450 height 214
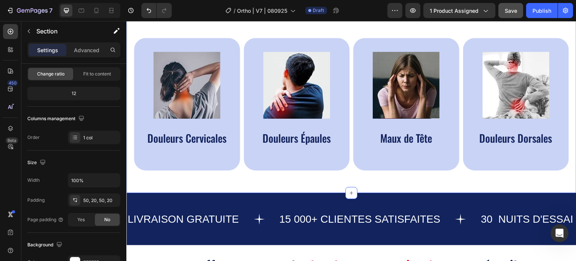
scroll to position [0, 0]
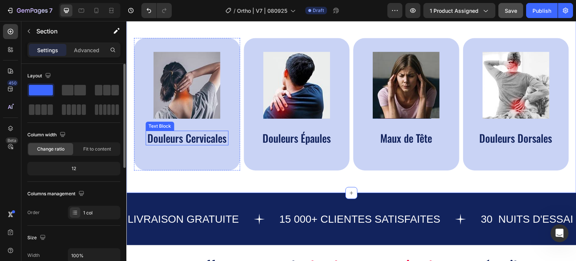
click at [211, 144] on p "Douleurs Cervicales" at bounding box center [186, 137] width 81 height 13
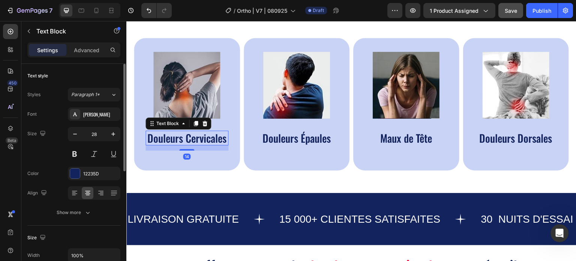
click at [197, 144] on p "Douleurs Cervicales" at bounding box center [186, 137] width 81 height 13
click at [211, 144] on p "Douleurs Cervicales" at bounding box center [186, 137] width 81 height 13
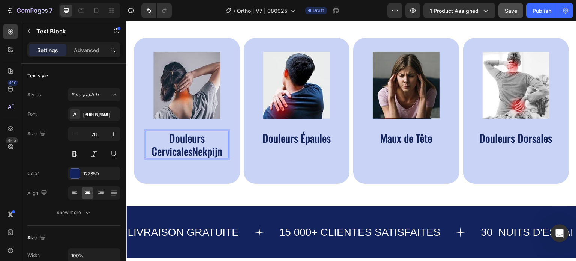
click at [204, 148] on p "Douleurs CervicalesNekpijn" at bounding box center [186, 144] width 81 height 26
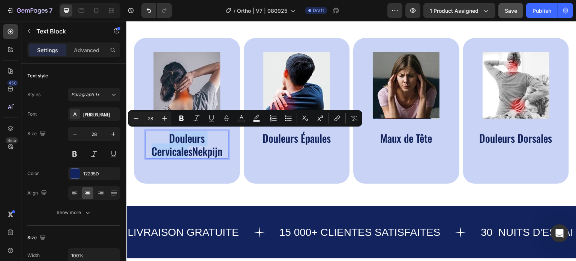
drag, startPoint x: 189, startPoint y: 149, endPoint x: 159, endPoint y: 141, distance: 30.3
click at [159, 141] on p "Douleurs CervicalesNekpijn" at bounding box center [186, 144] width 81 height 26
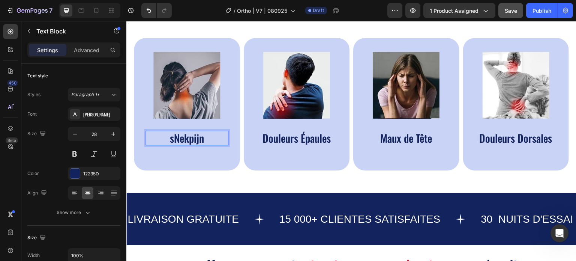
click at [171, 141] on p "sNekpijn" at bounding box center [186, 137] width 81 height 13
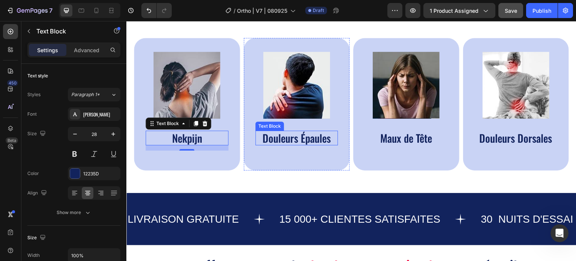
drag, startPoint x: 286, startPoint y: 138, endPoint x: 298, endPoint y: 138, distance: 11.6
click at [286, 138] on p "Douleurs Épaules" at bounding box center [296, 137] width 81 height 13
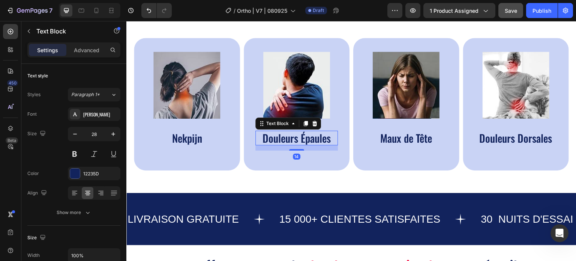
click at [318, 138] on p "Douleurs Épaules" at bounding box center [296, 137] width 81 height 13
click at [335, 138] on div "Image Douleurs Épaules Text Block 14" at bounding box center [297, 104] width 106 height 132
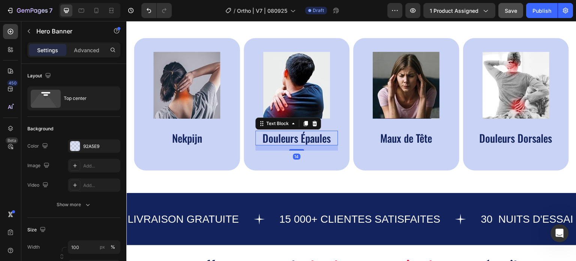
click at [327, 137] on p "Douleurs Épaules" at bounding box center [296, 137] width 81 height 13
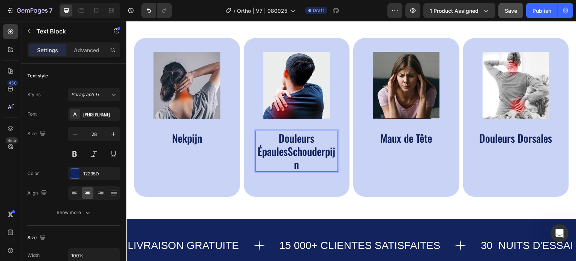
click at [323, 138] on p "Douleurs ÉpaulesSchouderpijn" at bounding box center [296, 150] width 81 height 39
click at [298, 148] on p "Douleurs ÉpaulesSchouderpijn" at bounding box center [296, 150] width 81 height 39
click at [284, 151] on p "Douleurs ÉpaulesSchouderpijn" at bounding box center [296, 150] width 81 height 39
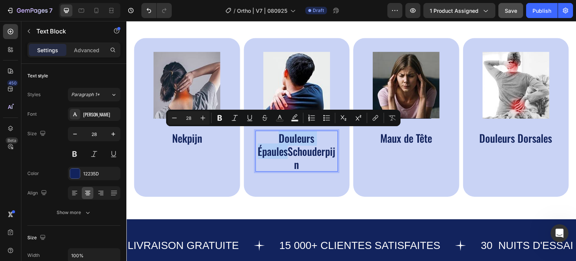
drag, startPoint x: 285, startPoint y: 151, endPoint x: 273, endPoint y: 138, distance: 18.1
click at [273, 138] on p "Douleurs ÉpaulesSchouderpijn" at bounding box center [296, 150] width 81 height 39
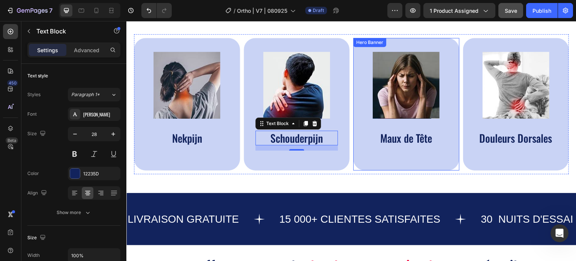
click at [368, 151] on div "Image Maux de Tête Text Block" at bounding box center [406, 104] width 106 height 132
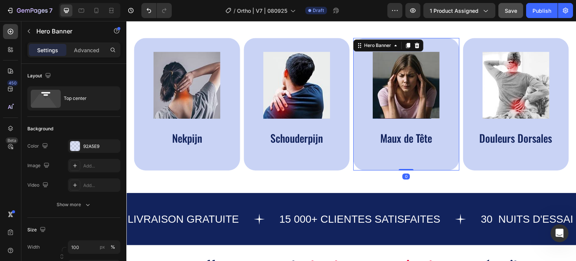
click at [400, 135] on p "Maux de Tête" at bounding box center [406, 137] width 81 height 13
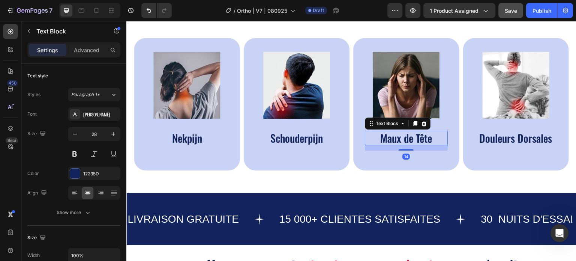
click at [428, 135] on p "Maux de Tête" at bounding box center [406, 137] width 81 height 13
click at [431, 135] on p "Maux de Tête" at bounding box center [406, 137] width 81 height 13
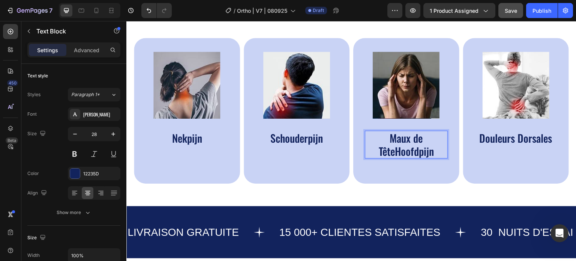
click at [422, 138] on p "Maux de TêteHoofdpijn" at bounding box center [406, 144] width 81 height 26
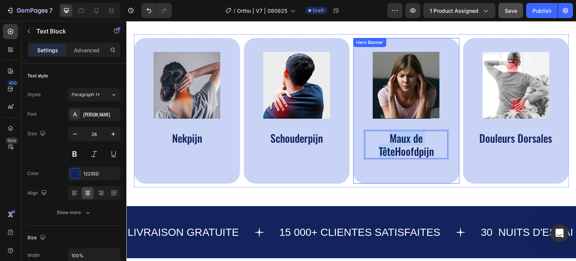
drag, startPoint x: 394, startPoint y: 150, endPoint x: 374, endPoint y: 128, distance: 29.8
click at [374, 128] on div "Image Maux de TêteHoofdpijn Text Block 14" at bounding box center [406, 108] width 83 height 112
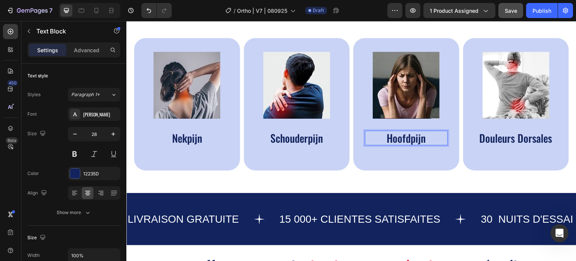
click at [429, 134] on p "Hoofdpijn" at bounding box center [406, 137] width 81 height 13
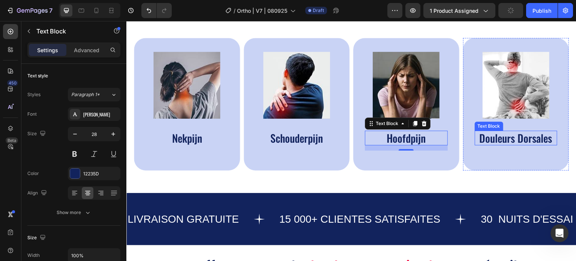
click at [484, 142] on p "Douleurs Dorsales" at bounding box center [515, 137] width 81 height 13
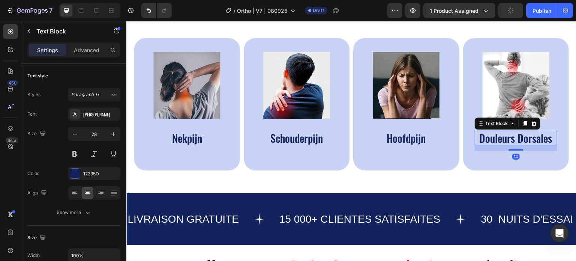
click at [512, 155] on div "14" at bounding box center [515, 156] width 7 height 6
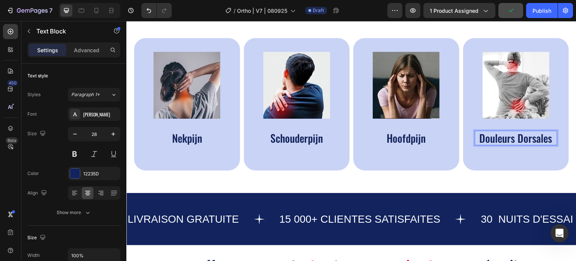
click at [507, 133] on p "Douleurs Dorsales" at bounding box center [515, 137] width 81 height 13
drag, startPoint x: 519, startPoint y: 135, endPoint x: 523, endPoint y: 134, distance: 4.2
click at [519, 134] on p "Douleurs Dorsales" at bounding box center [515, 137] width 81 height 13
click at [549, 136] on p "Douleurs Dorsales" at bounding box center [515, 137] width 81 height 13
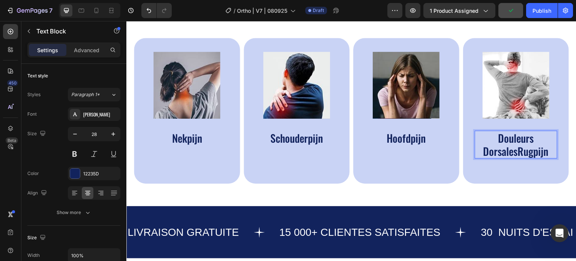
click at [538, 139] on p "Douleurs DorsalesRugpijn" at bounding box center [515, 144] width 81 height 26
click at [519, 148] on p "Douleurs DorsalesRugpijn" at bounding box center [515, 144] width 81 height 26
drag, startPoint x: 511, startPoint y: 151, endPoint x: 487, endPoint y: 130, distance: 31.1
click at [487, 132] on p "Douleurs DorsalesRugpijn" at bounding box center [515, 144] width 81 height 26
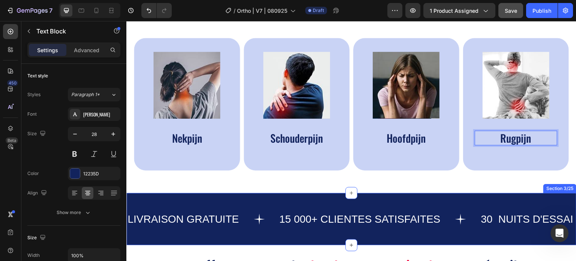
click at [361, 196] on div "LIVRAISON GRATUITE Text 15 000+ CLIENTES SATISFAITES Text 30 NUITS D'ESSAI Text…" at bounding box center [351, 219] width 450 height 52
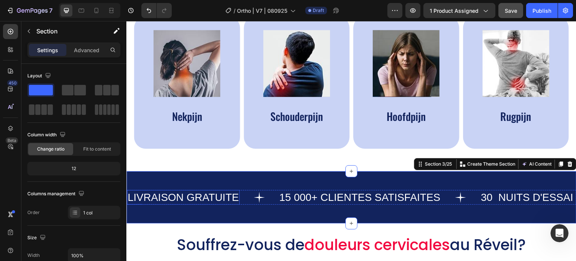
scroll to position [375, 0]
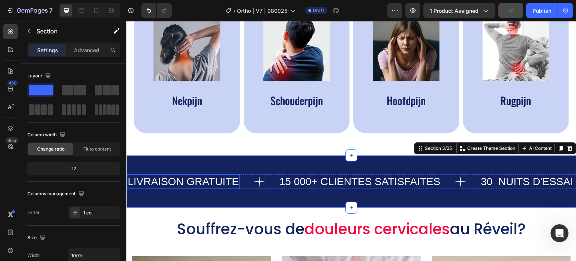
click at [168, 186] on p "LIVRAISON GRATUITE" at bounding box center [182, 181] width 111 height 13
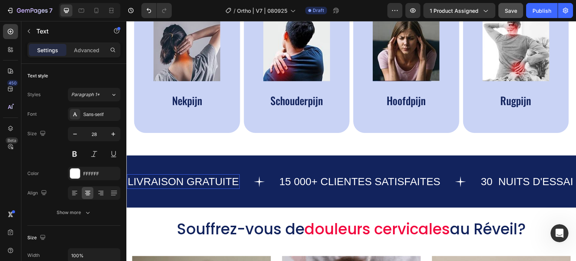
click at [231, 184] on p "LIVRAISON GRATUITE" at bounding box center [182, 181] width 111 height 13
click at [187, 181] on p "LIVRAISON GRATUITE" at bounding box center [182, 181] width 111 height 13
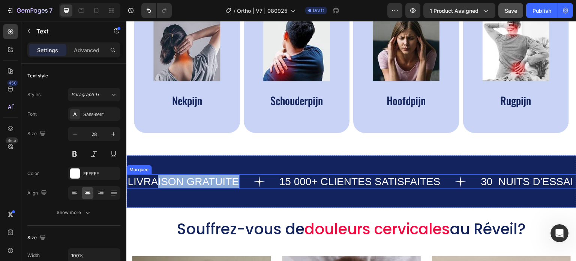
drag, startPoint x: 157, startPoint y: 181, endPoint x: 243, endPoint y: 179, distance: 85.9
click at [243, 179] on div "LIVRAISON GRATUITE Text 0" at bounding box center [203, 181] width 152 height 15
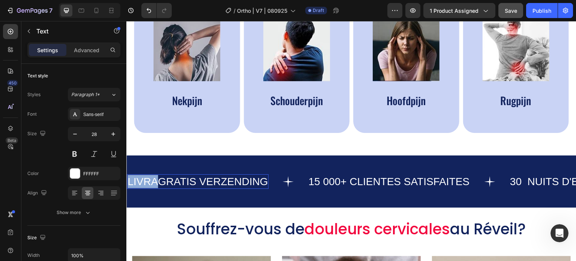
drag, startPoint x: 154, startPoint y: 179, endPoint x: 246, endPoint y: 200, distance: 93.9
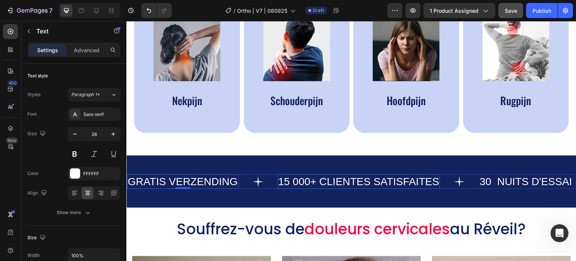
click at [315, 184] on p "15 000+ CLIENTES SATISFAITES" at bounding box center [358, 181] width 161 height 13
click at [313, 184] on p "15 000+ CLIENTES SATISFAITES" at bounding box center [358, 181] width 161 height 13
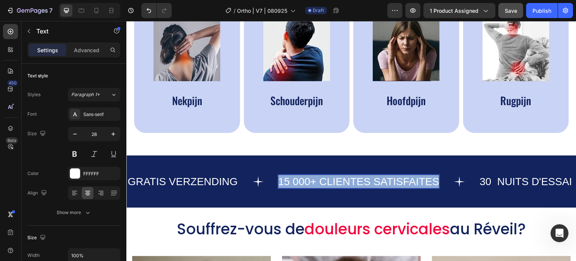
click at [313, 184] on p "15 000+ CLIENTES SATISFAITES" at bounding box center [358, 181] width 161 height 13
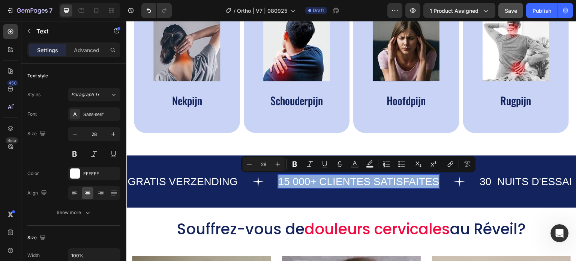
click at [317, 180] on p "15 000+ CLIENTES SATISFAITES" at bounding box center [358, 181] width 161 height 13
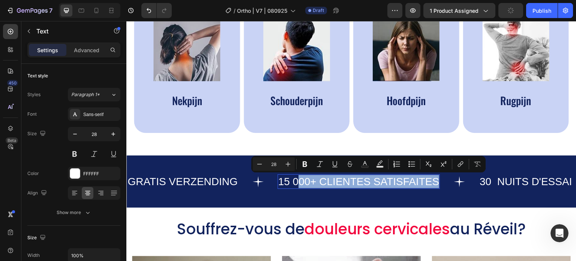
drag, startPoint x: 297, startPoint y: 180, endPoint x: 436, endPoint y: 180, distance: 138.7
click at [436, 180] on p "15 000+ CLIENTES SATISFAITES" at bounding box center [358, 181] width 161 height 13
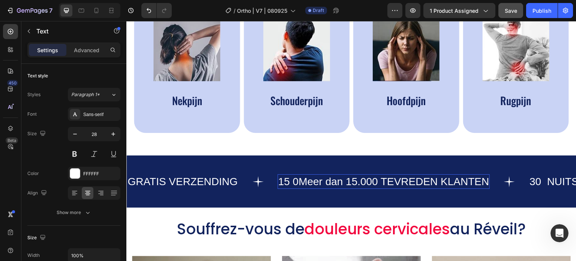
click at [376, 180] on p "15 0Meer dan 15.000 TEVREDEN KLANTEN" at bounding box center [383, 181] width 211 height 13
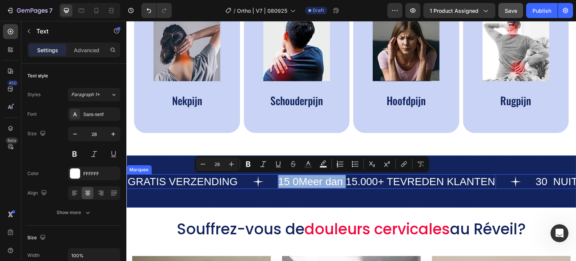
drag, startPoint x: 346, startPoint y: 181, endPoint x: 265, endPoint y: 179, distance: 81.4
click at [265, 179] on div "GRATIS VERZENDING Text 15 0Meer dan 15.000+ TEVREDEN KLANTEN Text 0 30 NUITS D'…" at bounding box center [503, 181] width 752 height 15
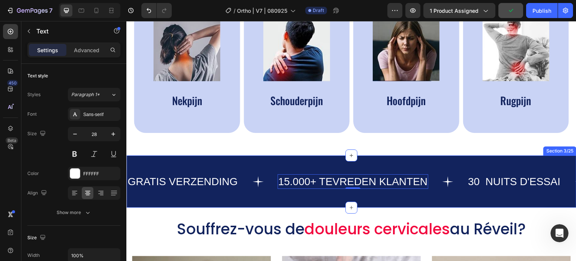
click at [483, 173] on div "GRATIS VERZENDING Text 15.000+ TEVREDEN KLANTEN Text 0 30 NUITS D'ESSAI Text 10…" at bounding box center [351, 181] width 450 height 52
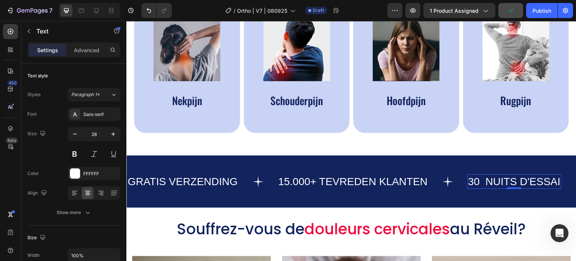
click at [479, 182] on p "30 NUITS D'ESSAI" at bounding box center [514, 181] width 93 height 13
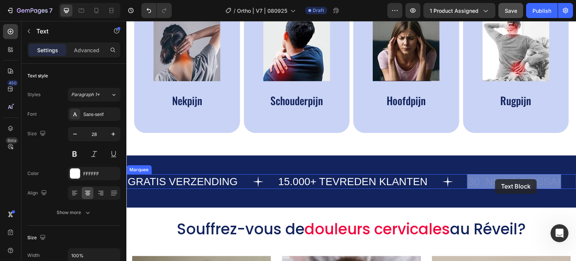
drag, startPoint x: 487, startPoint y: 182, endPoint x: 495, endPoint y: 179, distance: 8.6
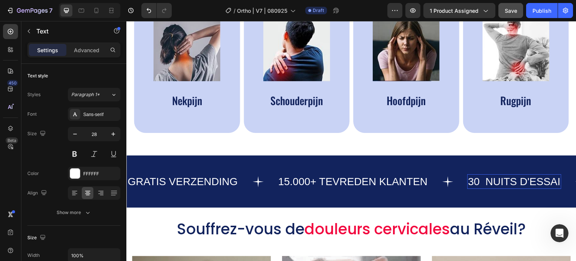
click at [484, 181] on p "30 NUITS D'ESSAI" at bounding box center [514, 181] width 93 height 13
drag, startPoint x: 484, startPoint y: 181, endPoint x: 559, endPoint y: 184, distance: 75.0
click at [559, 184] on p "30 NUITS D'ESSAI" at bounding box center [514, 181] width 93 height 13
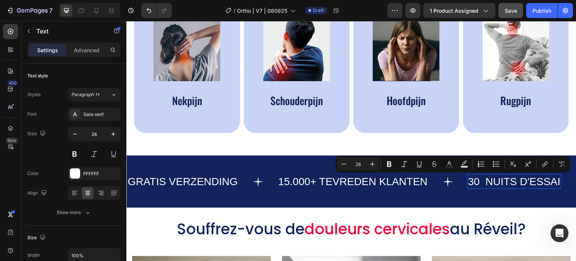
scroll to position [0, 74]
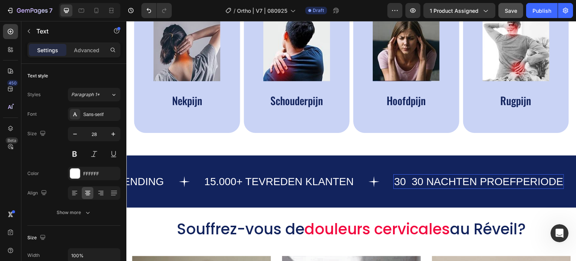
click at [412, 182] on p "30 30 NACHTEN PROEFPERIODE" at bounding box center [478, 181] width 169 height 13
click at [217, 180] on p "15.000+ TEVREDEN KLANTEN" at bounding box center [279, 181] width 150 height 13
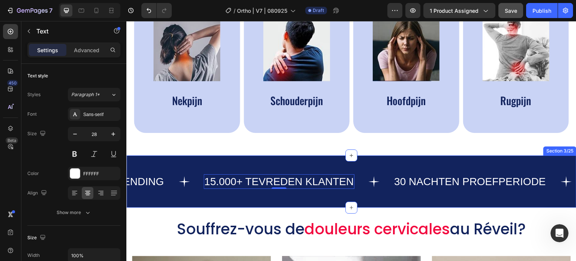
click at [237, 163] on div "GRATIS VERZENDING Text 15.000+ TEVREDEN KLANTEN Text 0 30 NACHTEN PROEFPERIODE …" at bounding box center [351, 181] width 450 height 52
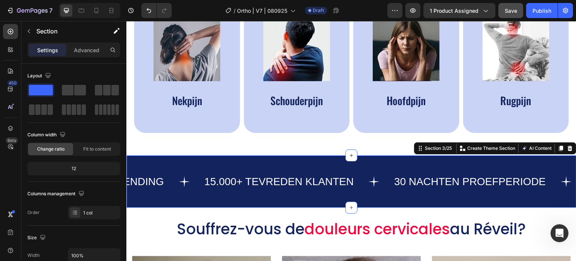
click at [242, 171] on div "GRATIS VERZENDING Text 15.000+ TEVREDEN KLANTEN Text 30 NACHTEN PROEFPERIODE Te…" at bounding box center [351, 181] width 450 height 52
click at [239, 173] on div "GRATIS VERZENDING Text 15.000+ TEVREDEN KLANTEN Text 30 NACHTEN PROEFPERIODE Te…" at bounding box center [351, 181] width 450 height 52
click at [214, 191] on div "GRATIS VERZENDING Text 15.000+ TEVREDEN KLANTEN Text 30 NACHTEN PROEFPERIODE Te…" at bounding box center [351, 181] width 450 height 52
click at [417, 168] on div "GRATIS VERZENDING Text 15.000+ TEVREDEN KLANTEN Text 30 NACHTEN PROEFPERIODE Te…" at bounding box center [351, 181] width 450 height 52
click at [412, 195] on div "GRATIS VERZENDING Text 15.000+ TEVREDEN KLANTEN Text 30 NACHTEN PROEFPERIODE Te…" at bounding box center [351, 181] width 450 height 52
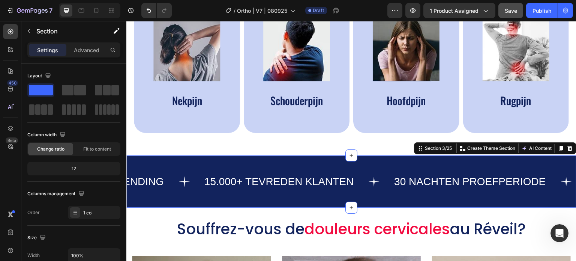
click at [214, 165] on div "GRATIS VERZENDING Text 15.000+ TEVREDEN KLANTEN Text 30 NACHTEN PROEFPERIODE Te…" at bounding box center [351, 181] width 450 height 52
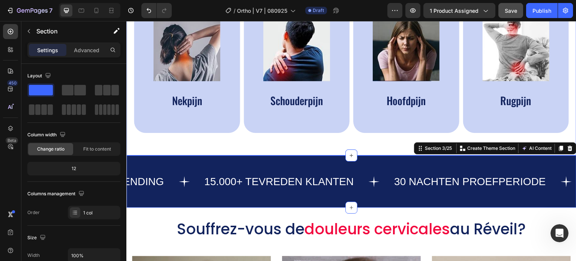
click at [213, 141] on div "⁠⁠⁠⁠⁠⁠⁠ Aanbevolen voor het verlichten van de volgende Pijnen Heading Image Nek…" at bounding box center [351, 48] width 450 height 214
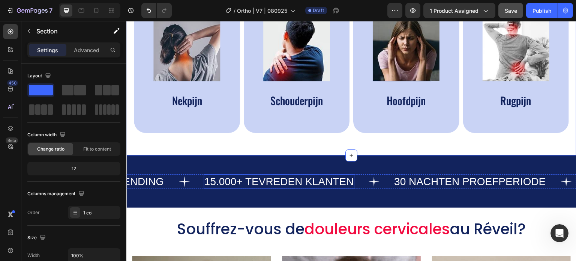
click at [221, 183] on p "15.000+ TEVREDEN KLANTEN" at bounding box center [279, 181] width 150 height 13
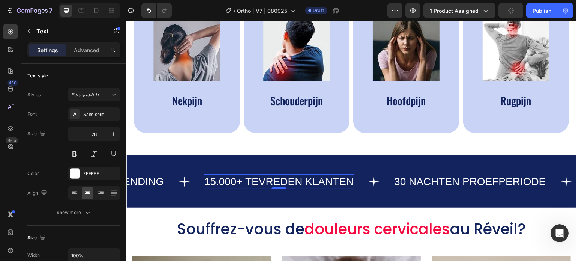
click at [201, 186] on div "GRATIS VERZENDING Text" at bounding box center [128, 181] width 151 height 15
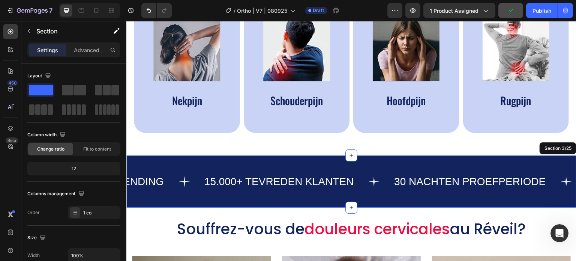
click at [188, 189] on div "GRATIS VERZENDING Text 15.000+ TEVREDEN KLANTEN Text 30 NACHTEN PROEFPERIODE Te…" at bounding box center [351, 181] width 450 height 52
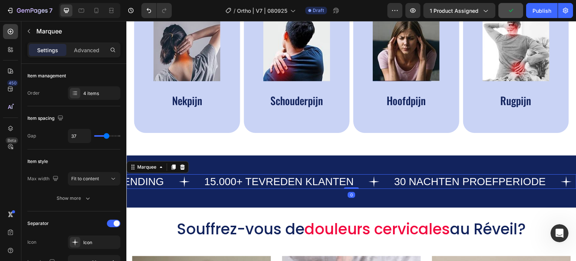
click at [190, 186] on div "GRATIS VERZENDING Text" at bounding box center [128, 181] width 151 height 15
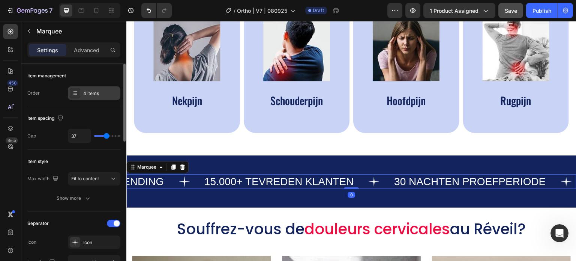
click at [94, 96] on div "4 items" at bounding box center [100, 93] width 35 height 7
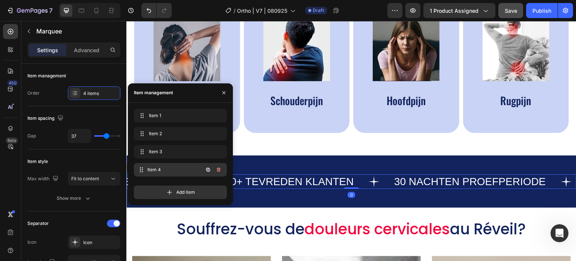
click at [162, 167] on span "Item 4" at bounding box center [174, 169] width 55 height 7
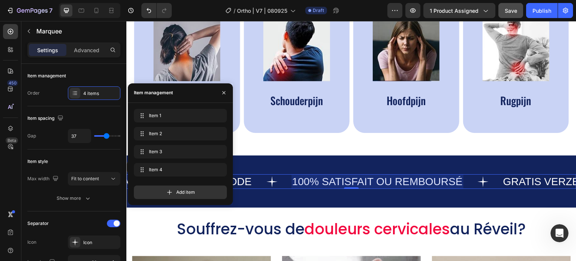
scroll to position [0, 397]
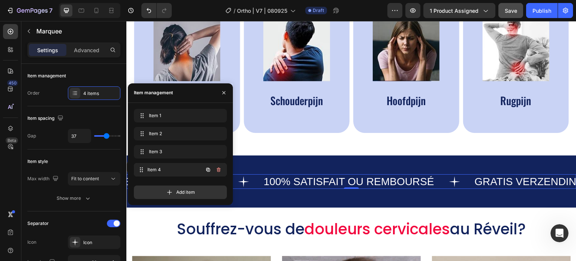
click at [189, 168] on span "Item 4" at bounding box center [174, 169] width 55 height 7
click at [159, 170] on span "Item 4" at bounding box center [170, 169] width 42 height 7
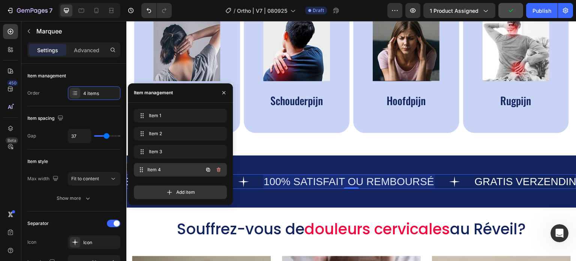
click at [159, 170] on span "Item 4" at bounding box center [174, 169] width 55 height 7
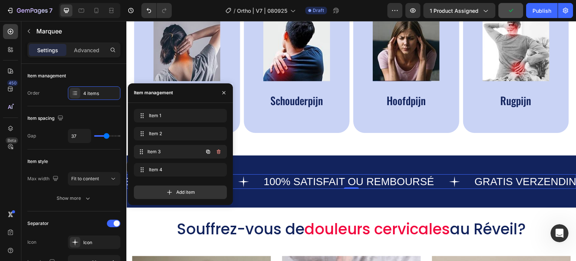
click at [162, 153] on span "Item 3" at bounding box center [174, 151] width 55 height 7
click at [162, 150] on span "Item 3" at bounding box center [170, 151] width 42 height 7
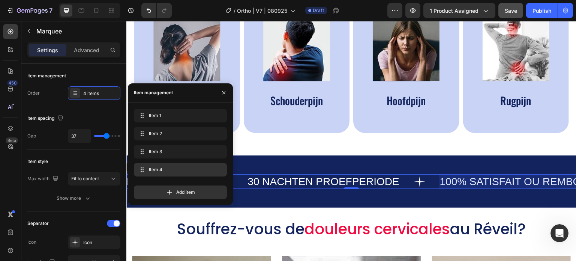
scroll to position [0, 195]
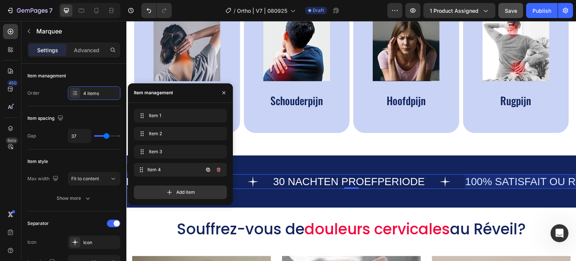
click at [158, 166] on span "Item 4" at bounding box center [174, 169] width 55 height 7
click at [160, 163] on div "Item 4 Item 4" at bounding box center [180, 169] width 93 height 13
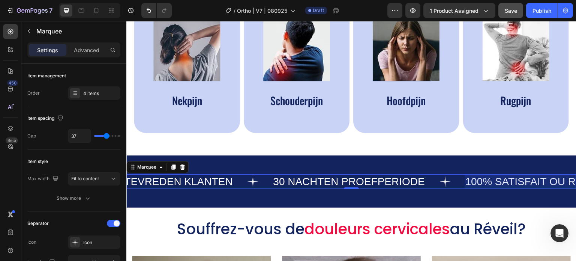
click at [509, 180] on div at bounding box center [551, 181] width 172 height 15
click at [480, 181] on div at bounding box center [551, 181] width 172 height 15
click at [494, 182] on div at bounding box center [551, 181] width 172 height 15
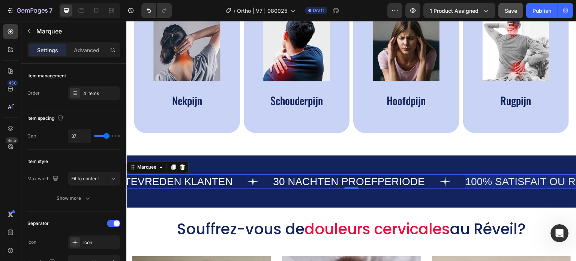
click at [472, 174] on div at bounding box center [551, 181] width 172 height 15
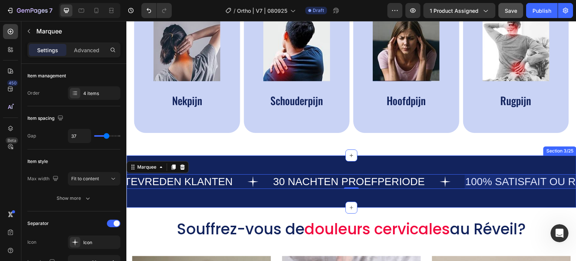
click at [472, 161] on div "GRATIS VERZENDING Text 15.000+ TEVREDEN KLANTEN Text 30 NACHTEN PROEFPERIODE Te…" at bounding box center [351, 181] width 450 height 52
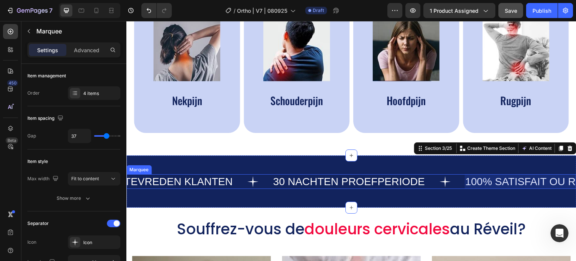
click at [469, 183] on div at bounding box center [551, 181] width 172 height 15
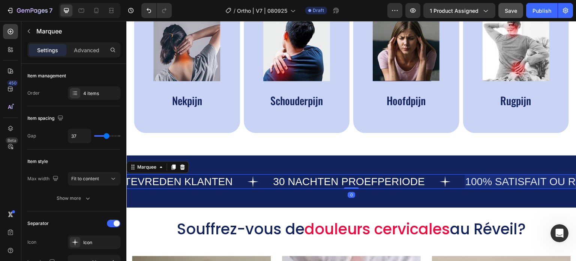
click at [480, 181] on div at bounding box center [551, 181] width 172 height 15
click at [493, 182] on div at bounding box center [551, 181] width 172 height 15
click at [478, 181] on div at bounding box center [551, 181] width 172 height 15
click at [411, 174] on div "30 NACHTEN PROEFPERIODE" at bounding box center [348, 181] width 153 height 15
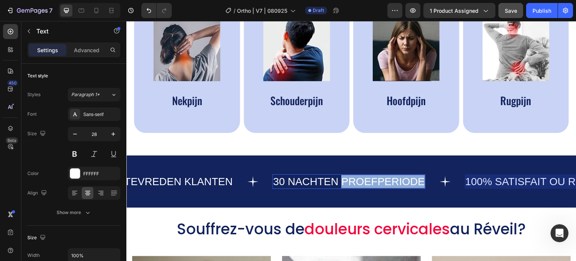
click at [361, 178] on p "30 NACHTEN PROEFPERIODE" at bounding box center [349, 181] width 152 height 13
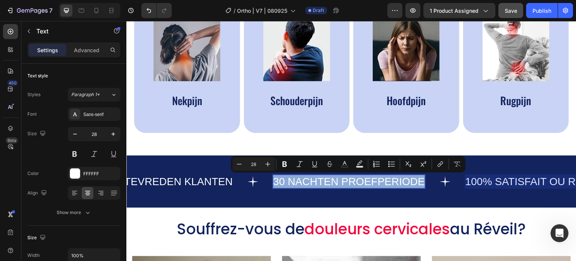
click at [459, 190] on div "GRATIS VERZENDING Text 15.000+ TEVREDEN KLANTEN Text 30 NACHTEN PROEFPERIODE Te…" at bounding box center [351, 181] width 450 height 52
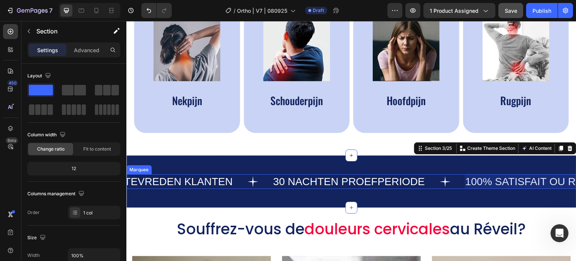
click at [472, 181] on div at bounding box center [551, 181] width 172 height 15
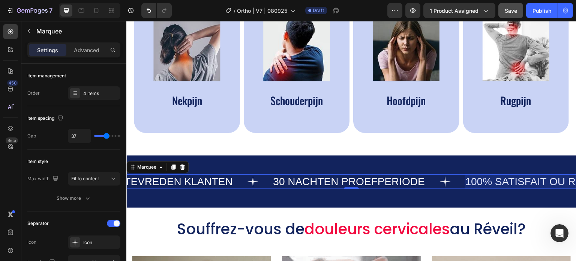
drag, startPoint x: 471, startPoint y: 186, endPoint x: 474, endPoint y: 180, distance: 6.9
click at [472, 184] on div at bounding box center [551, 181] width 172 height 15
click at [474, 180] on div at bounding box center [551, 181] width 172 height 15
click at [453, 186] on div "30 NACHTEN PROEFPERIODE Text" at bounding box center [368, 181] width 192 height 15
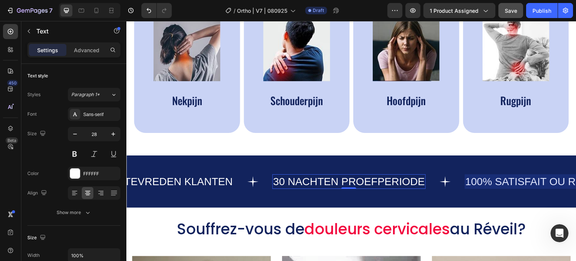
click at [406, 186] on p "30 NACHTEN PROEFPERIODE" at bounding box center [349, 181] width 152 height 13
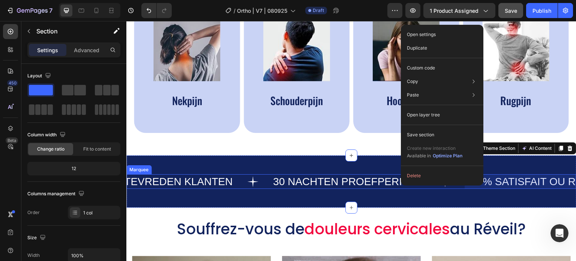
click at [543, 187] on div "GRATIS VERZENDING Text 15.000+ TEVREDEN KLANTEN Text 30 NACHTEN PROEFPERIODE Te…" at bounding box center [351, 181] width 450 height 52
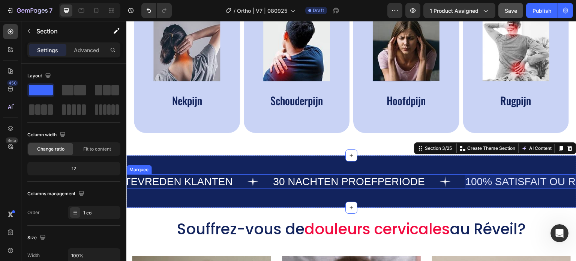
click at [540, 184] on div at bounding box center [551, 181] width 172 height 15
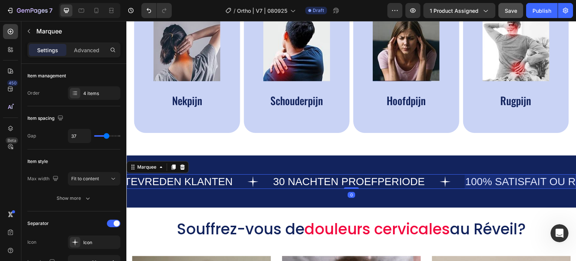
click at [540, 184] on div at bounding box center [551, 181] width 172 height 15
click at [538, 184] on div at bounding box center [551, 181] width 172 height 15
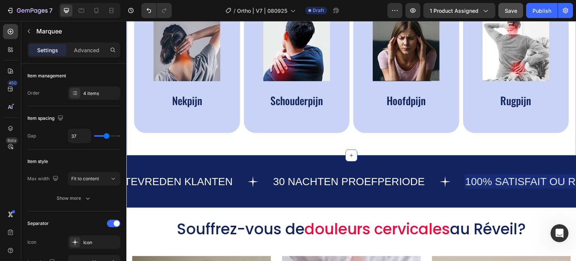
click at [318, 142] on div "⁠⁠⁠⁠⁠⁠⁠ Aanbevolen voor het verlichten van de volgende Pijnen Heading Image Nek…" at bounding box center [351, 48] width 450 height 214
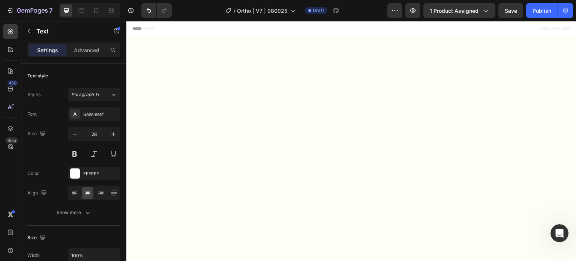
scroll to position [375, 0]
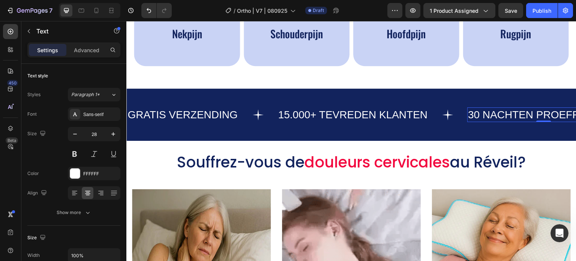
click at [468, 121] on p "30 NACHTEN PROEFPERIODE" at bounding box center [544, 114] width 152 height 13
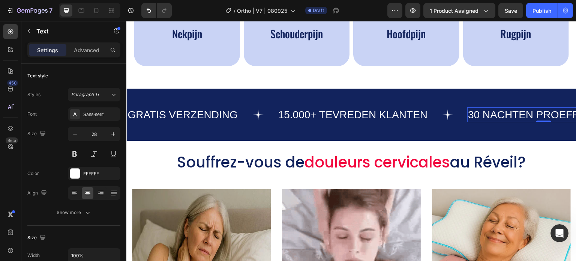
scroll to position [0, 195]
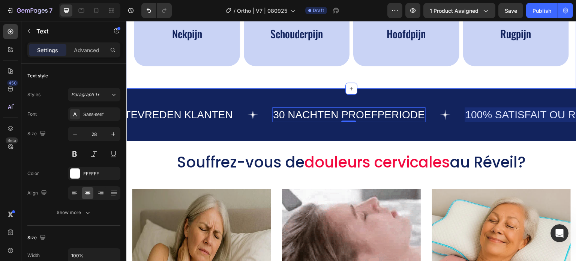
click at [276, 46] on div "Image Schouderpijn Text Block" at bounding box center [296, 30] width 83 height 32
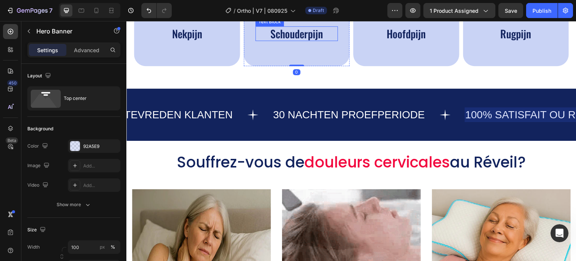
click at [284, 40] on p "Schouderpijn" at bounding box center [296, 33] width 81 height 13
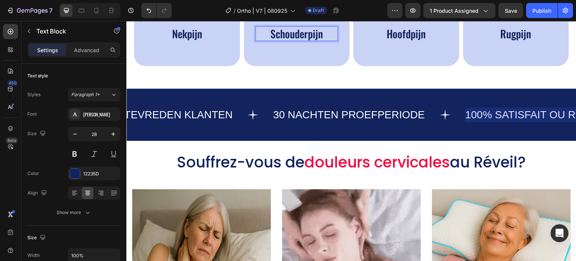
click at [324, 40] on p "Schouderpijn" at bounding box center [296, 33] width 81 height 13
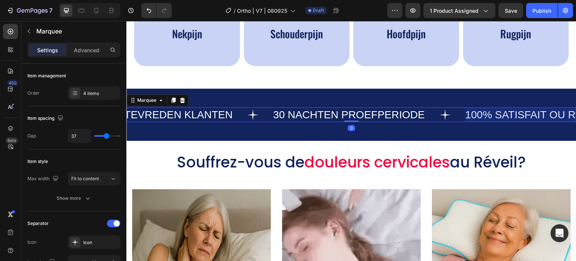
click at [469, 122] on div at bounding box center [551, 114] width 172 height 15
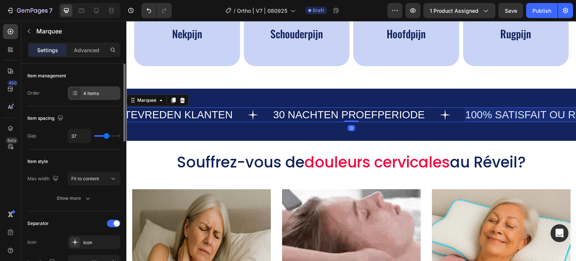
click at [90, 88] on div "4 items" at bounding box center [94, 92] width 52 height 13
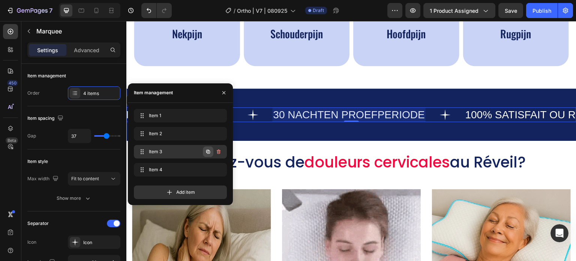
click at [209, 150] on icon "button" at bounding box center [208, 151] width 6 height 6
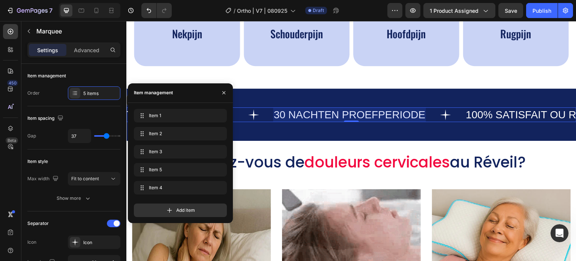
scroll to position [0, 387]
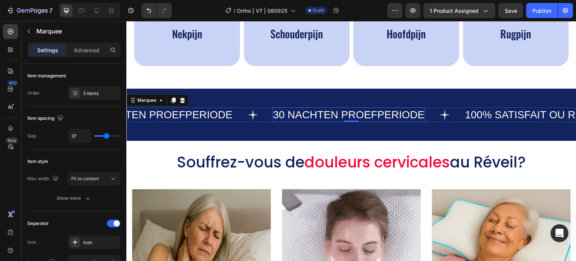
click at [415, 121] on p "30 NACHTEN PROEFPERIODE" at bounding box center [349, 114] width 152 height 13
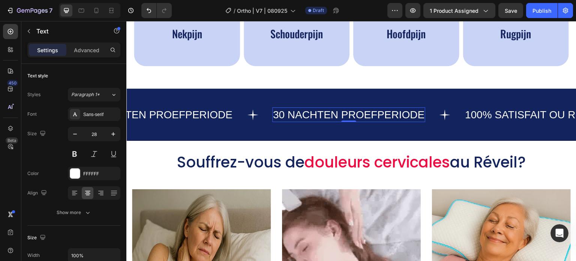
click at [420, 121] on p "30 NACHTEN PROEFPERIODE" at bounding box center [349, 114] width 152 height 13
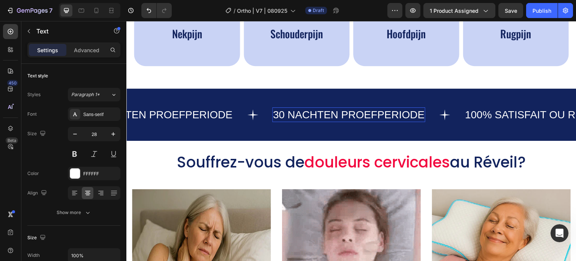
click at [423, 121] on p "30 NACHTEN PROEFPERIODE" at bounding box center [349, 114] width 152 height 13
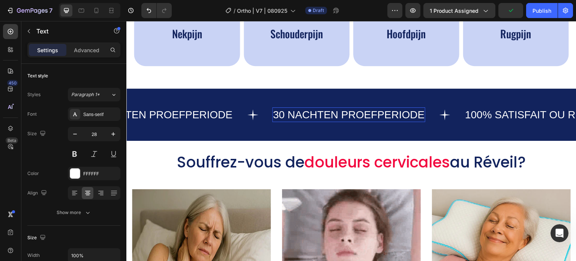
scroll to position [0, 530]
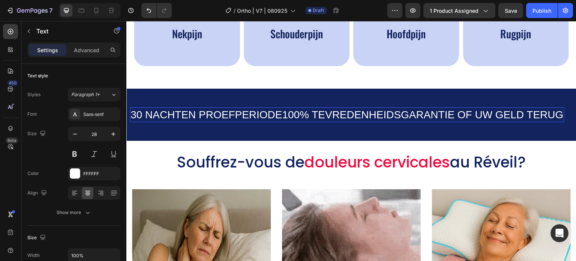
drag, startPoint x: 313, startPoint y: 180, endPoint x: 259, endPoint y: 183, distance: 53.3
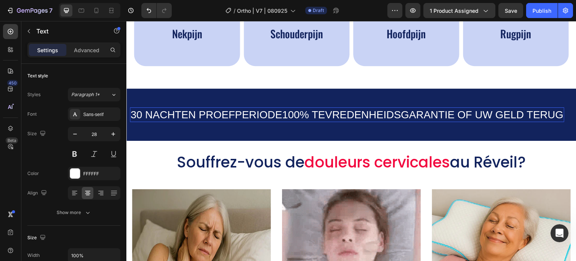
click at [313, 121] on p "30 NACHTEN PROEFPERIODE100% TEVREDENHEIDSGARANTIE OF UW GELD TERUG" at bounding box center [346, 114] width 433 height 13
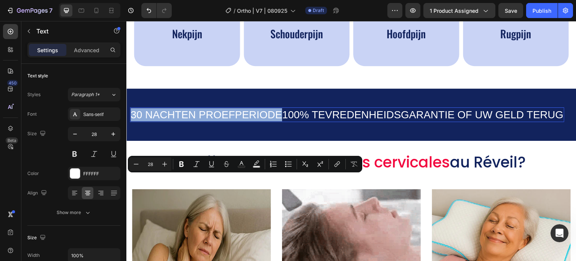
drag, startPoint x: 280, startPoint y: 181, endPoint x: 245, endPoint y: 192, distance: 36.8
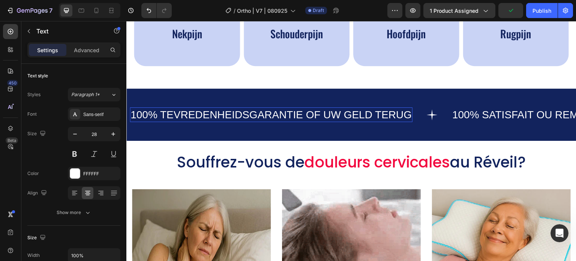
click at [374, 121] on p "100% TEVREDENHEIDSGARANTIE OF UW GELD TERUG" at bounding box center [270, 114] width 281 height 13
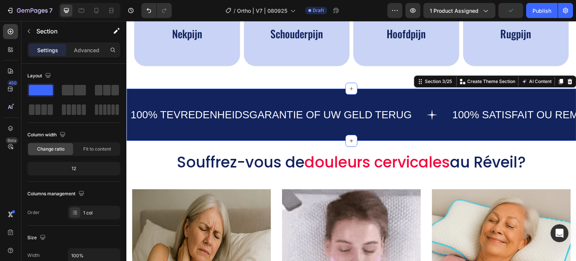
click at [449, 141] on div "GRATIS VERZENDING Text 15.000+ TEVREDEN KLANTEN Text 30 NACHTEN PROEFPERIODE Te…" at bounding box center [351, 114] width 450 height 52
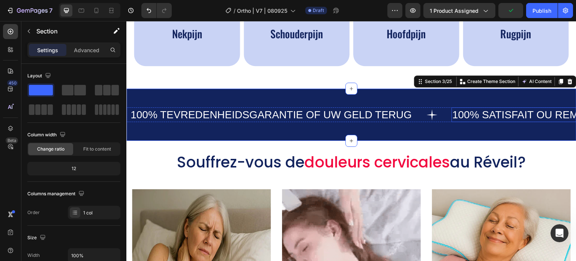
click at [465, 121] on p "100% SATISFAIT OU REMBOURSÉ" at bounding box center [537, 114] width 171 height 13
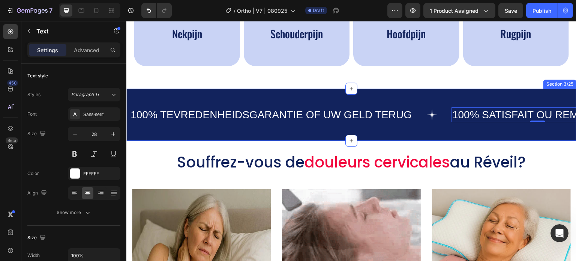
click at [256, 141] on div "GRATIS VERZENDING Text 15.000+ TEVREDEN KLANTEN Text 30 NACHTEN PROEFPERIODE Te…" at bounding box center [351, 114] width 450 height 52
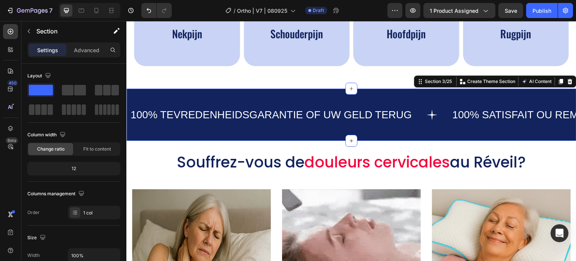
click at [252, 141] on div "GRATIS VERZENDING Text 15.000+ TEVREDEN KLANTEN Text 30 NACHTEN PROEFPERIODE Te…" at bounding box center [351, 114] width 450 height 52
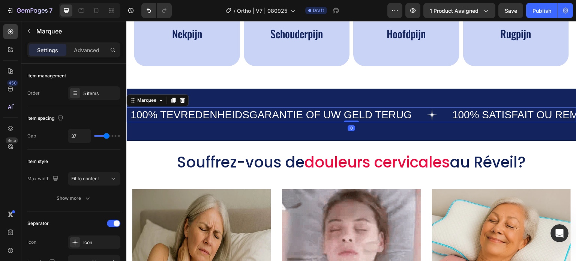
click at [416, 122] on div "100% TEVREDENHEIDSGARANTIE OF UW GELD TERUG Text" at bounding box center [291, 114] width 322 height 15
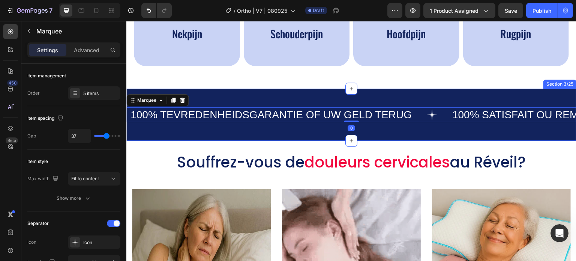
click at [418, 122] on div "100% TEVREDENHEIDSGARANTIE OF UW GELD TERUG Text" at bounding box center [291, 114] width 322 height 15
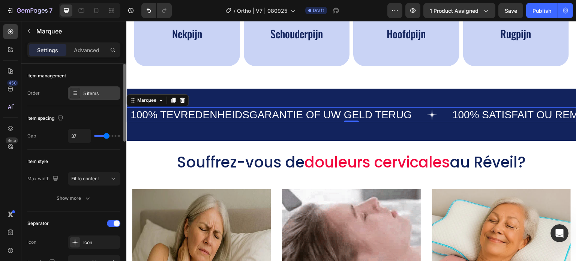
click at [97, 96] on div "5 items" at bounding box center [100, 93] width 35 height 7
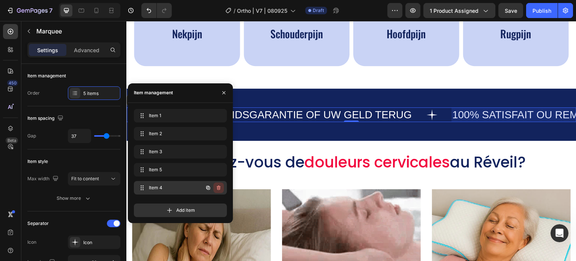
click at [217, 184] on icon "button" at bounding box center [219, 187] width 6 height 6
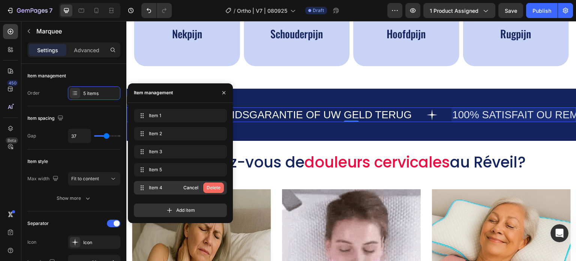
click at [216, 186] on div "Delete" at bounding box center [214, 187] width 14 height 7
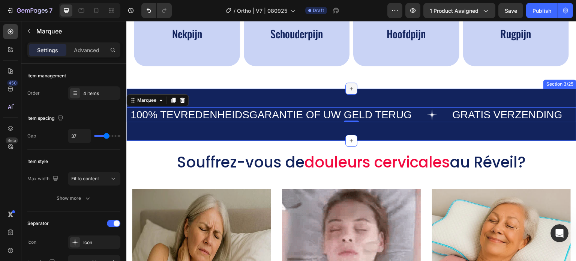
click at [353, 94] on div at bounding box center [351, 88] width 12 height 12
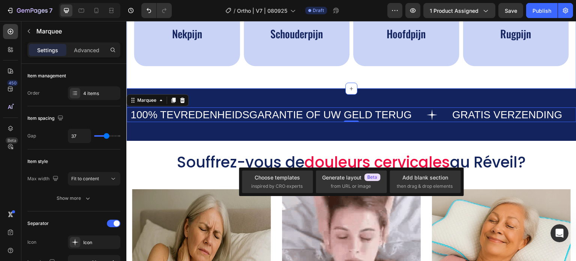
click at [285, 88] on div "⁠⁠⁠⁠⁠⁠⁠ Aanbevolen voor het verlichten van de volgende Pijnen Heading Image Nek…" at bounding box center [351, 15] width 450 height 148
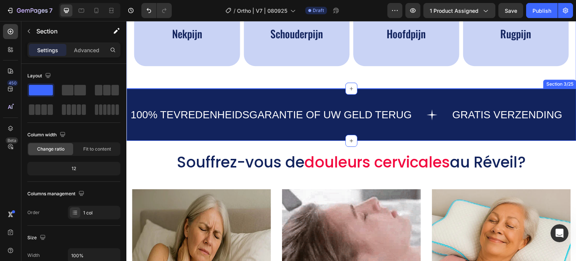
scroll to position [412, 0]
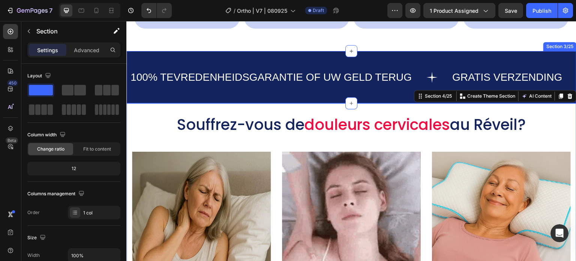
click at [299, 103] on div "GRATIS VERZENDING Text 15.000+ TEVREDEN KLANTEN Text 30 NACHTEN PROEFPERIODE Te…" at bounding box center [351, 77] width 450 height 52
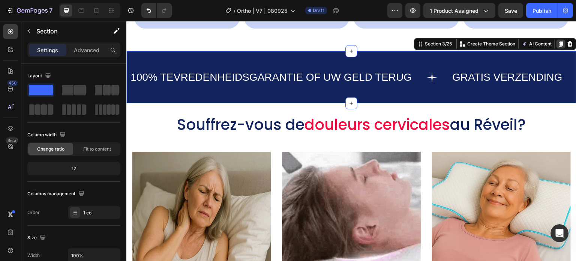
click at [558, 47] on icon at bounding box center [561, 44] width 6 height 6
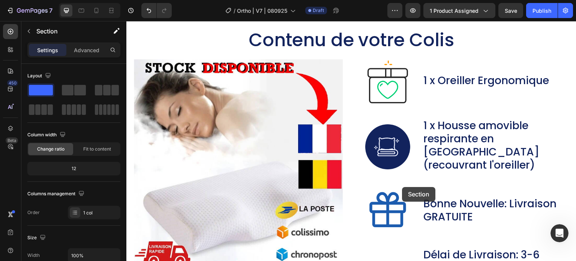
scroll to position [4162, 0]
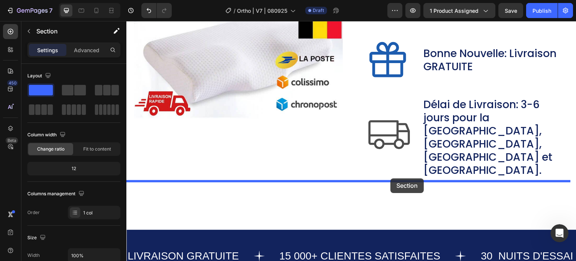
drag, startPoint x: 417, startPoint y: 162, endPoint x: 391, endPoint y: 178, distance: 30.8
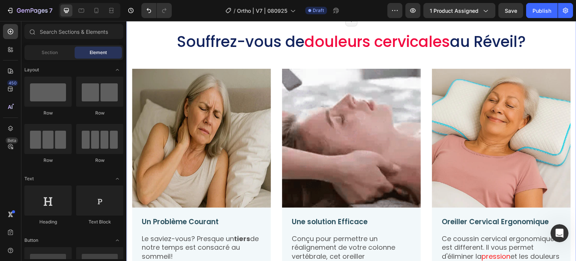
scroll to position [562, 0]
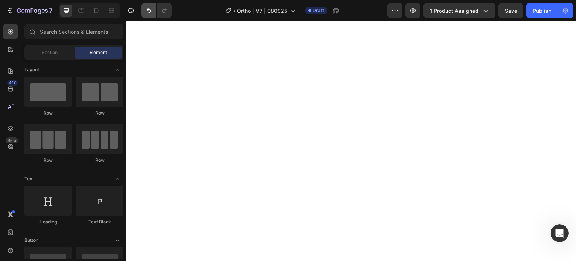
drag, startPoint x: 151, startPoint y: 12, endPoint x: 206, endPoint y: 85, distance: 91.0
click at [151, 12] on icon "Undo/Redo" at bounding box center [148, 10] width 7 height 7
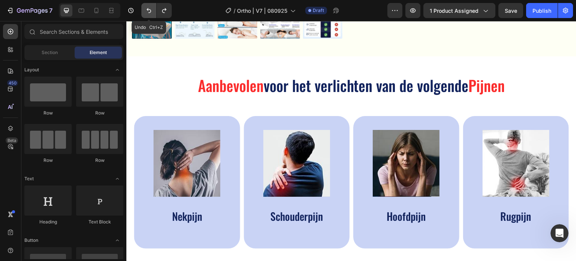
click at [148, 7] on icon "Undo/Redo" at bounding box center [148, 10] width 7 height 7
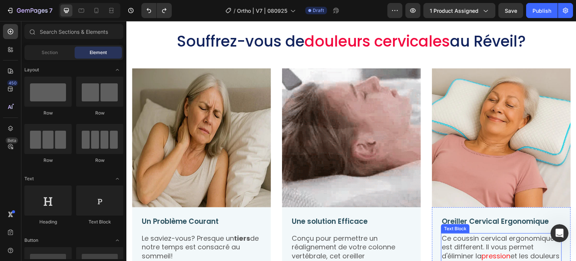
scroll to position [337, 0]
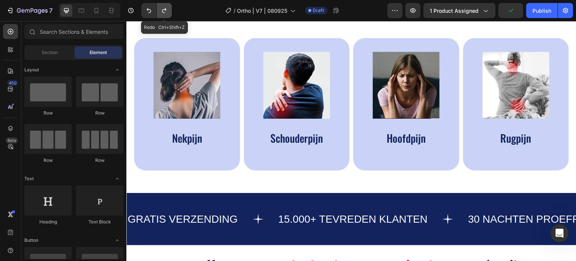
click at [166, 9] on icon "Undo/Redo" at bounding box center [163, 10] width 7 height 7
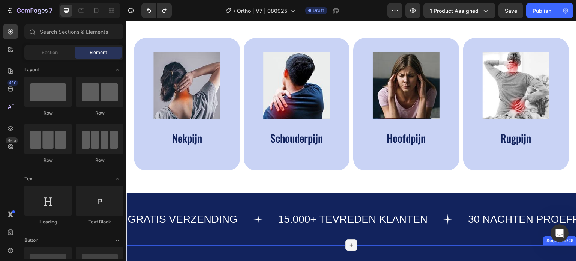
scroll to position [525, 0]
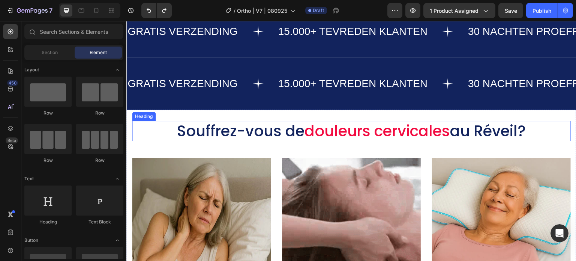
click at [299, 121] on h2 "Souffrez-vous de douleurs cervicales au [GEOGRAPHIC_DATA]?" at bounding box center [351, 131] width 439 height 20
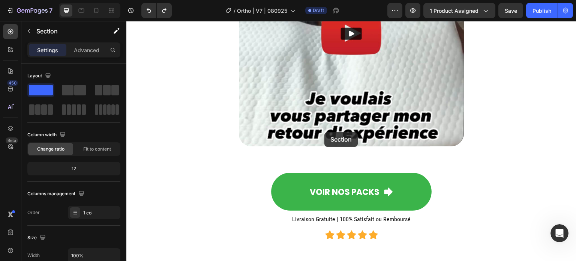
scroll to position [3886, 0]
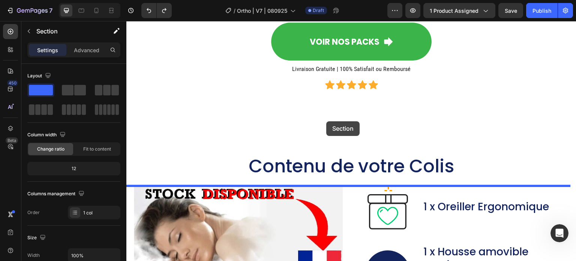
drag, startPoint x: 541, startPoint y: 52, endPoint x: 326, endPoint y: 121, distance: 225.9
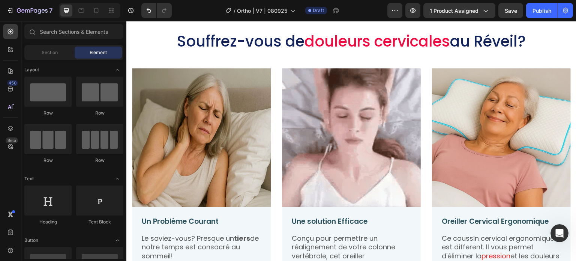
scroll to position [450, 0]
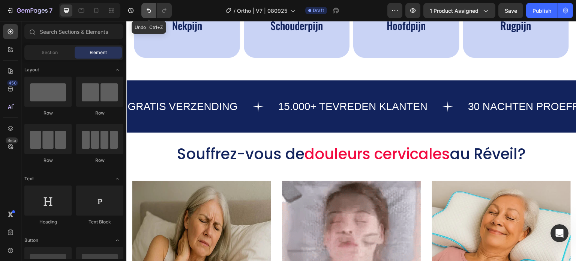
click at [151, 12] on icon "Undo/Redo" at bounding box center [148, 10] width 7 height 7
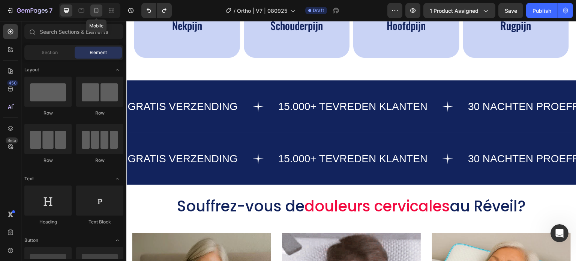
click at [94, 9] on icon at bounding box center [96, 10] width 7 height 7
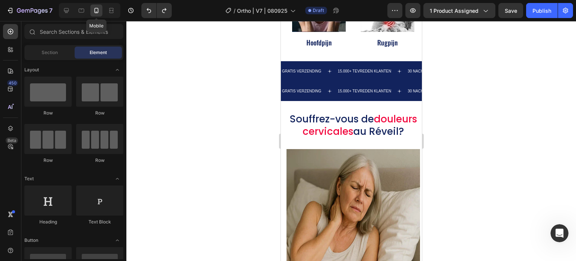
click at [167, 157] on div at bounding box center [351, 141] width 450 height 240
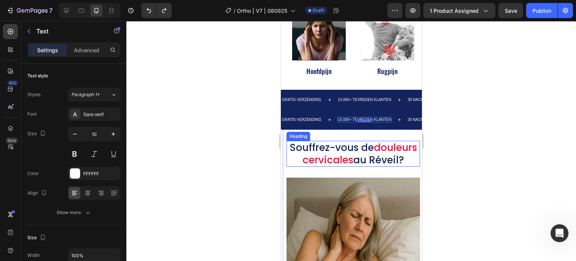
scroll to position [485, 0]
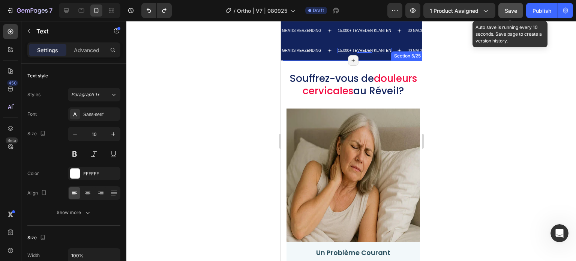
click at [513, 9] on span "Save" at bounding box center [511, 10] width 12 height 6
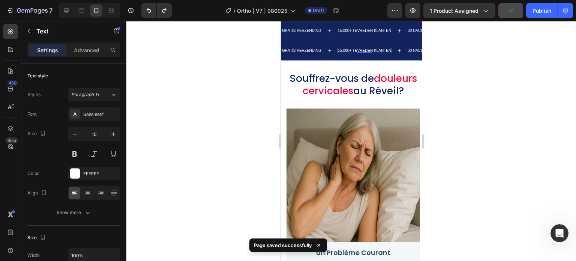
click at [218, 87] on div at bounding box center [351, 141] width 450 height 240
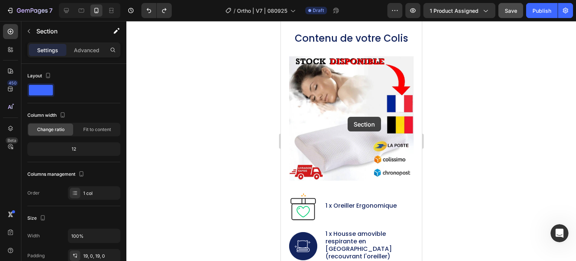
scroll to position [4531, 0]
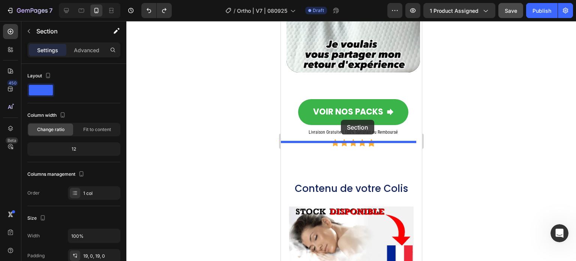
drag, startPoint x: 384, startPoint y: 62, endPoint x: 340, endPoint y: 120, distance: 72.2
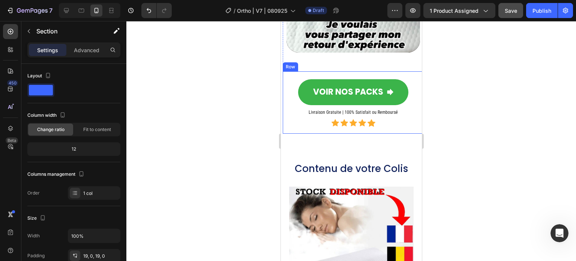
scroll to position [4511, 0]
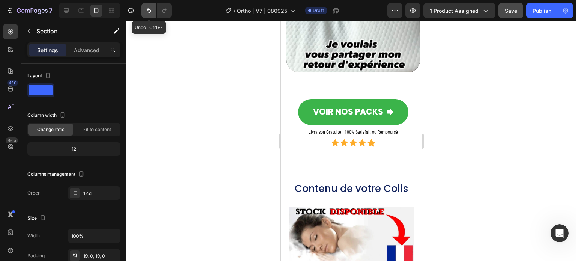
drag, startPoint x: 149, startPoint y: 9, endPoint x: 134, endPoint y: 123, distance: 115.0
click at [149, 9] on icon "Undo/Redo" at bounding box center [148, 10] width 7 height 7
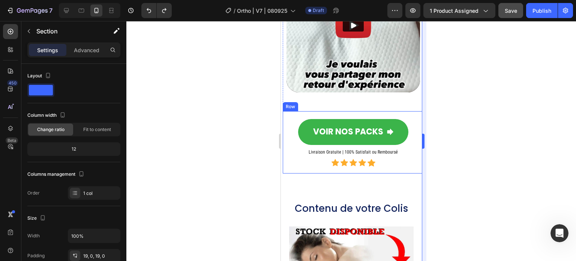
scroll to position [4531, 0]
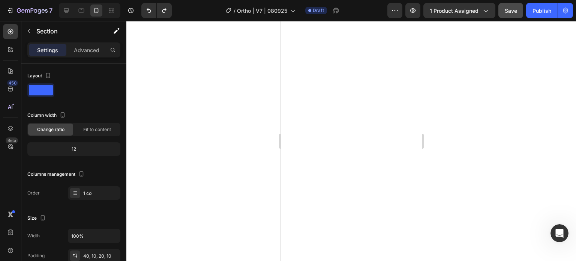
scroll to position [335, 0]
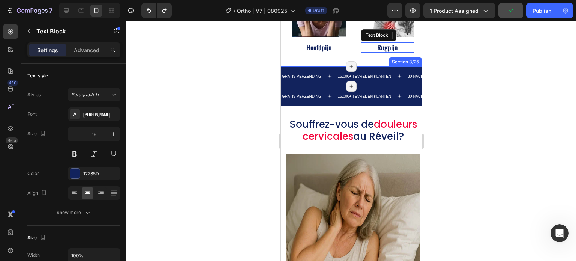
click at [371, 86] on div "GRATIS VERZENDING Text 15.000+ TEVREDEN KLANTEN Text 30 NACHTEN PROEFPERIODE Te…" at bounding box center [350, 96] width 141 height 20
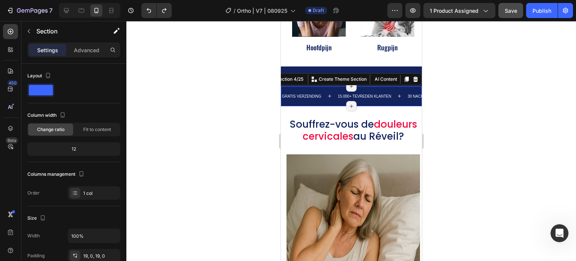
click at [292, 99] on div "GRATIS VERZENDING Text 15.000+ TEVREDEN KLANTEN Text 30 NACHTEN PROEFPERIODE Te…" at bounding box center [350, 96] width 141 height 20
click at [321, 86] on div "GRATIS VERZENDING Text 15.000+ TEVREDEN KLANTEN Text 30 NACHTEN PROEFPERIODE Te…" at bounding box center [350, 96] width 141 height 20
drag, startPoint x: 231, startPoint y: 93, endPoint x: 253, endPoint y: 84, distance: 23.5
click at [232, 93] on div at bounding box center [351, 141] width 450 height 240
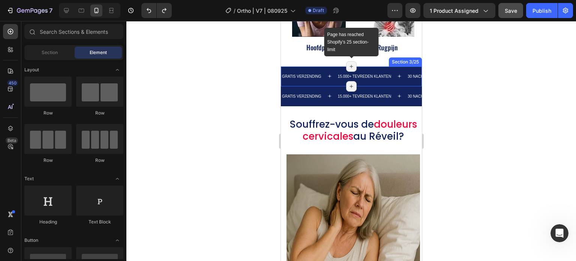
click at [348, 63] on icon at bounding box center [351, 66] width 6 height 6
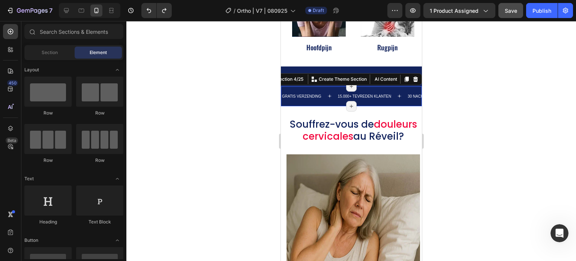
click at [329, 86] on div "GRATIS VERZENDING Text 15.000+ TEVREDEN KLANTEN Text 30 NACHTEN PROEFPERIODE Te…" at bounding box center [350, 96] width 141 height 20
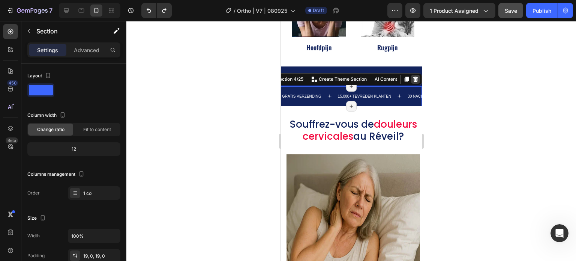
click at [413, 76] on icon at bounding box center [415, 78] width 5 height 5
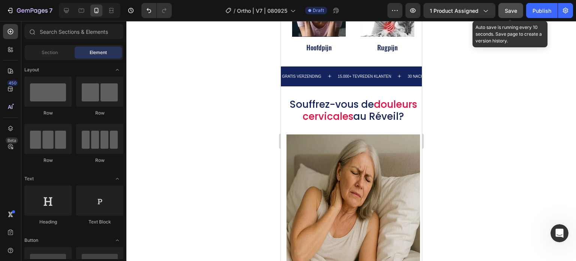
click at [521, 12] on button "Save" at bounding box center [510, 10] width 25 height 15
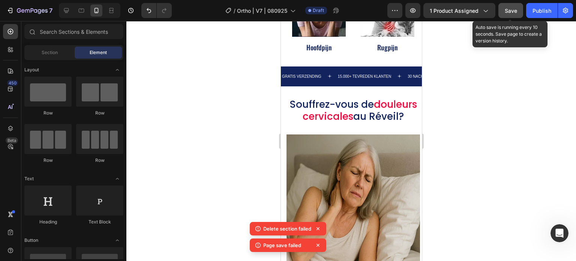
click at [509, 16] on button "Save" at bounding box center [510, 10] width 25 height 15
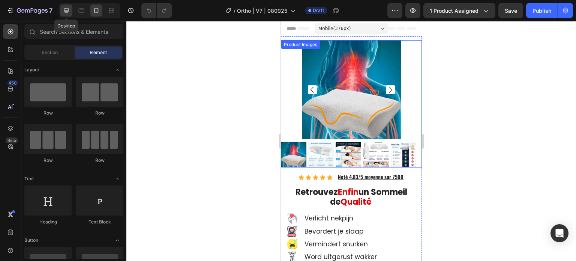
click at [67, 11] on icon at bounding box center [66, 10] width 7 height 7
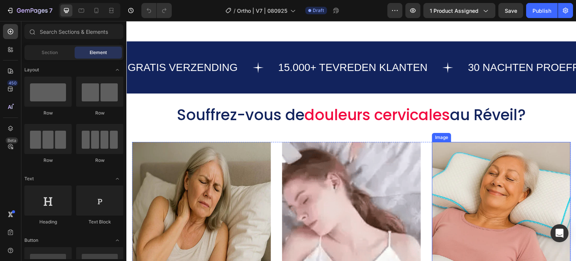
scroll to position [487, 0]
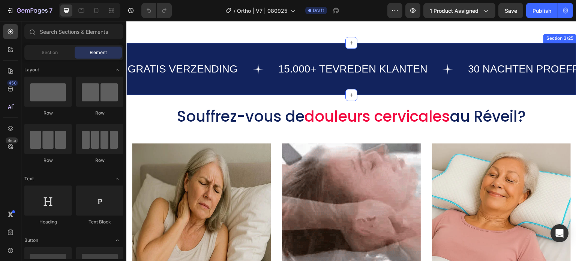
click at [218, 126] on h2 "Souffrez-vous de douleurs cervicales au [GEOGRAPHIC_DATA]?" at bounding box center [351, 116] width 439 height 20
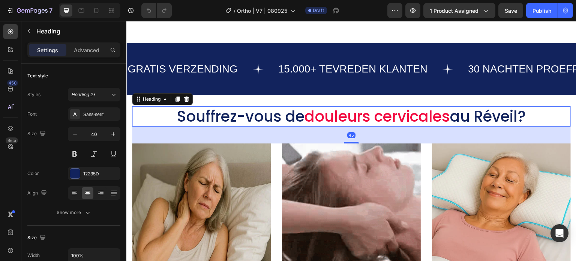
click at [219, 117] on h2 "Souffrez-vous de douleurs cervicales au [GEOGRAPHIC_DATA]?" at bounding box center [351, 116] width 439 height 20
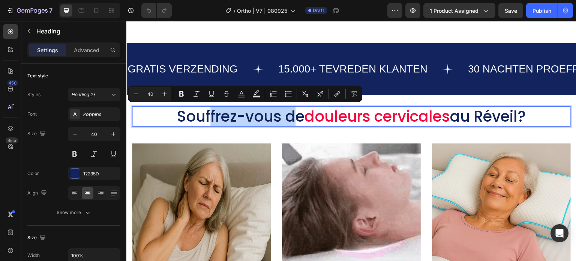
drag, startPoint x: 219, startPoint y: 117, endPoint x: 287, endPoint y: 117, distance: 67.9
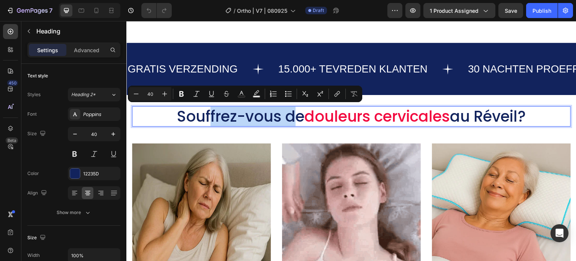
click at [287, 117] on p "Souffrez-vous de douleurs cervicales au [GEOGRAPHIC_DATA]?" at bounding box center [351, 116] width 437 height 19
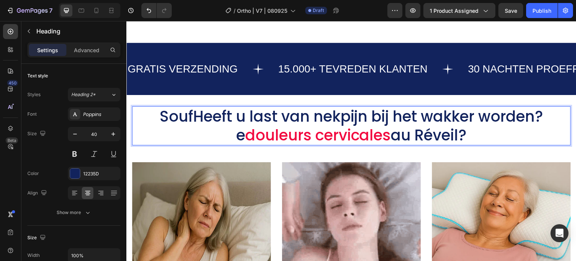
click at [169, 118] on p "SoufHeeft u last van nekpijn bij het wakker worden?e douleurs cervicales au Rév…" at bounding box center [351, 125] width 437 height 37
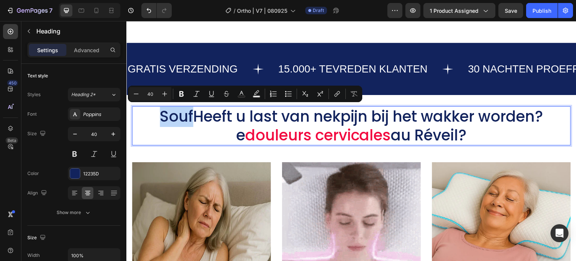
drag, startPoint x: 181, startPoint y: 118, endPoint x: 150, endPoint y: 117, distance: 31.5
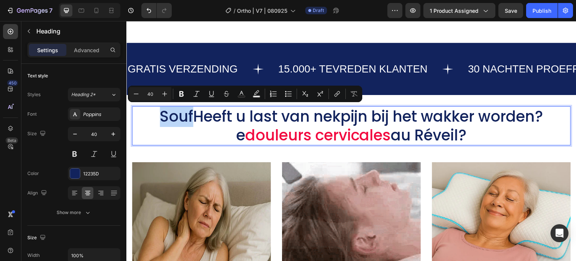
click at [150, 117] on p "SoufHeeft u last van nekpijn bij het wakker worden?e douleurs cervicales au Rév…" at bounding box center [351, 125] width 437 height 37
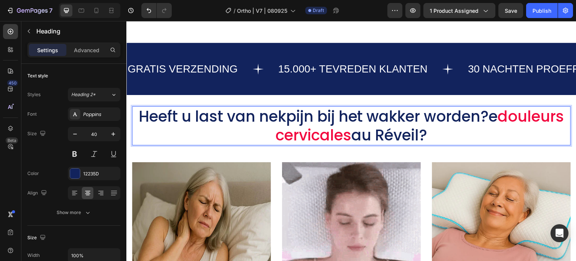
click at [318, 133] on span "cervicales" at bounding box center [314, 134] width 76 height 21
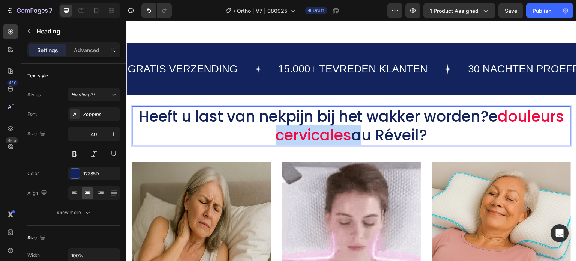
click at [318, 133] on span "cervicales" at bounding box center [314, 134] width 76 height 21
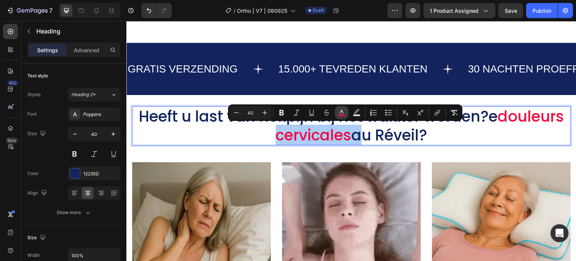
click at [342, 109] on icon "Editor contextual toolbar" at bounding box center [341, 112] width 7 height 7
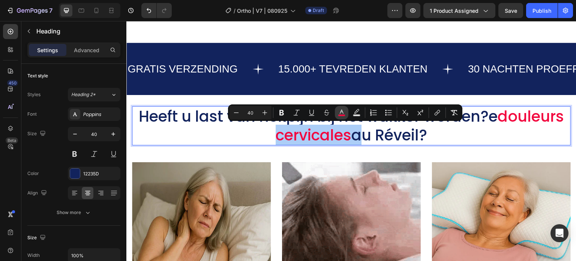
type input "F2093F"
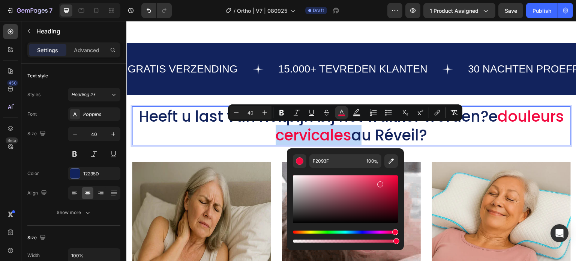
click at [379, 183] on div "Editor contextual toolbar" at bounding box center [345, 199] width 105 height 48
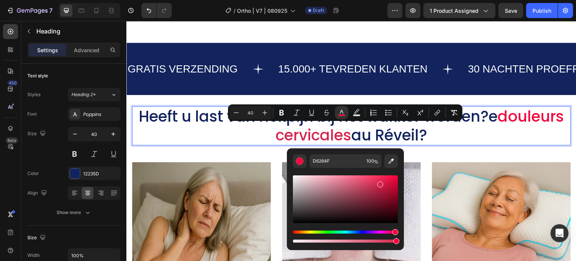
scroll to position [0, 0]
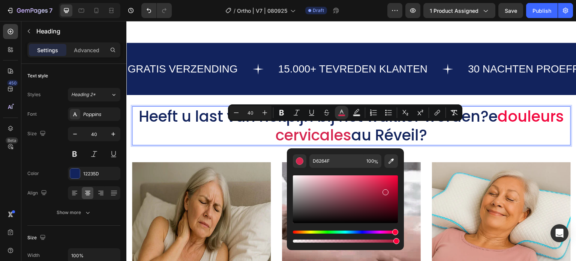
click at [387, 190] on div "Editor contextual toolbar" at bounding box center [345, 199] width 105 height 48
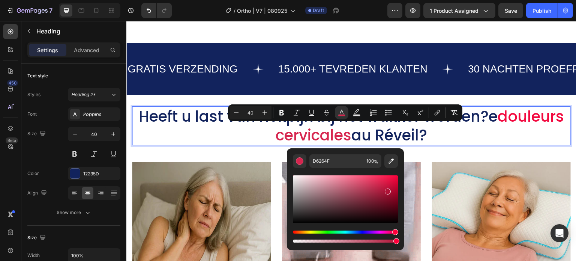
type input "AF1337"
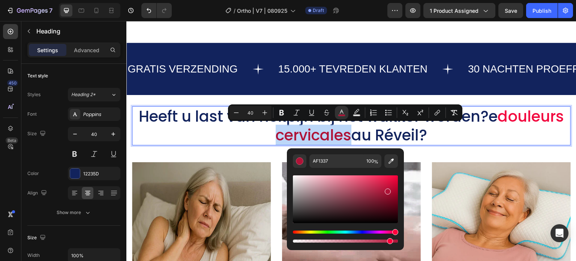
drag, startPoint x: 393, startPoint y: 239, endPoint x: 389, endPoint y: 234, distance: 6.4
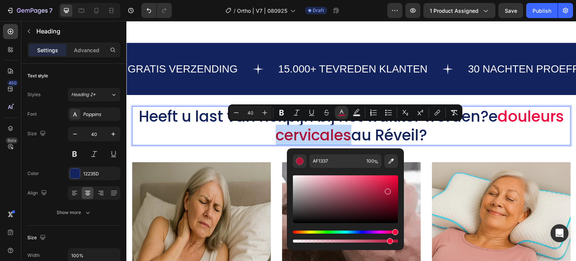
click at [388, 237] on div "Editor contextual toolbar" at bounding box center [345, 236] width 105 height 12
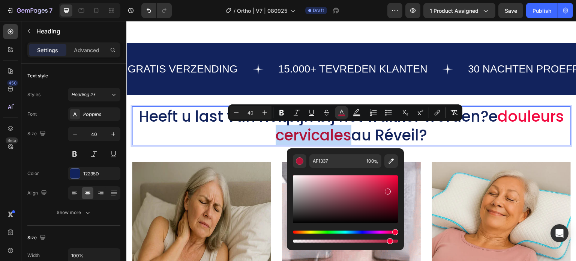
type input "91"
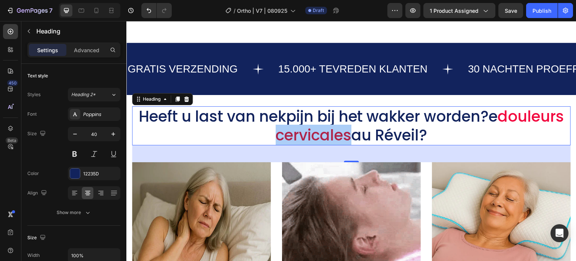
drag, startPoint x: 519, startPoint y: 249, endPoint x: 514, endPoint y: 248, distance: 4.9
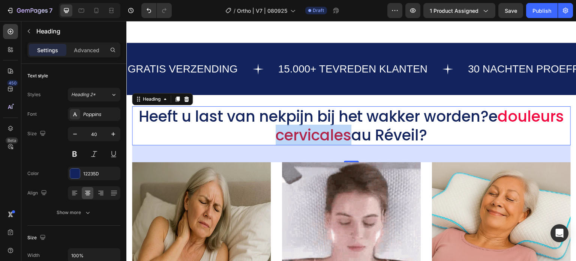
click at [325, 137] on span "cervicales" at bounding box center [314, 134] width 76 height 21
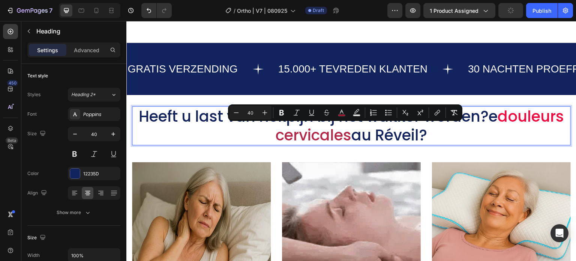
click at [498, 127] on span "douleurs" at bounding box center [531, 116] width 66 height 21
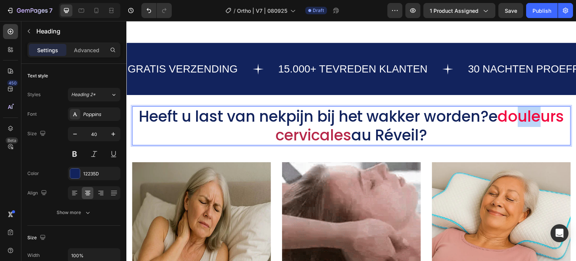
drag, startPoint x: 253, startPoint y: 135, endPoint x: 275, endPoint y: 136, distance: 21.4
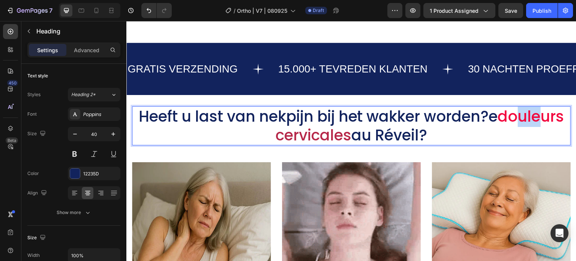
click at [498, 127] on span "douleurs" at bounding box center [531, 116] width 66 height 21
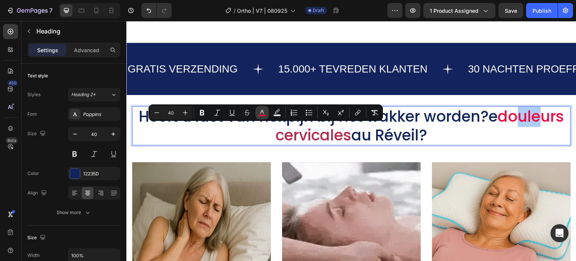
click at [265, 112] on button "color" at bounding box center [261, 112] width 13 height 13
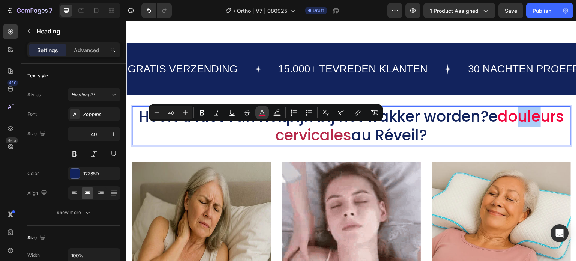
type input "F2093F"
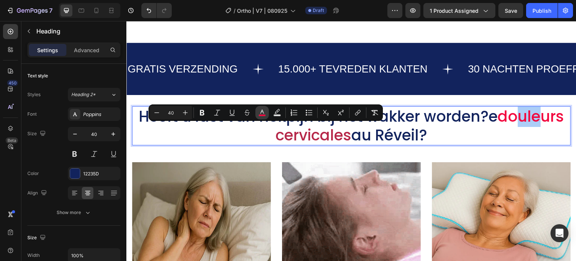
type input "100"
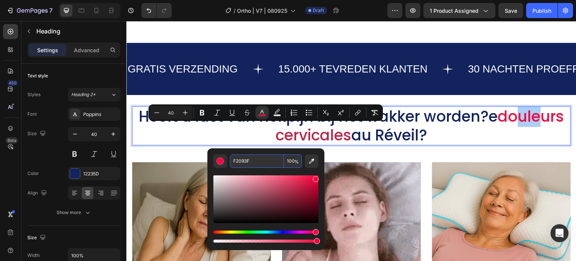
click at [256, 164] on input "F2093F" at bounding box center [257, 160] width 54 height 13
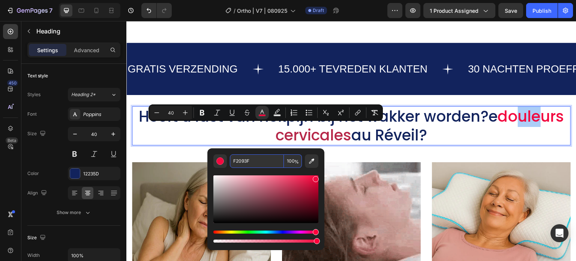
click at [256, 164] on input "F2093F" at bounding box center [257, 160] width 54 height 13
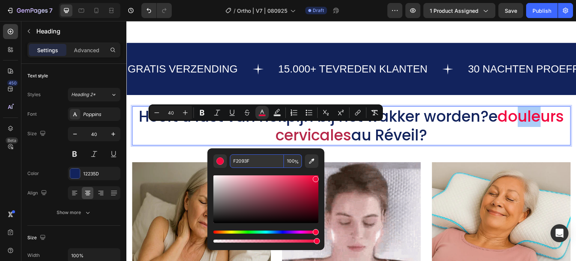
click at [256, 164] on input "F2093F" at bounding box center [257, 160] width 54 height 13
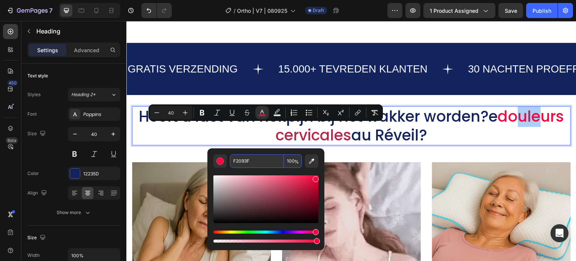
copy span "ule"
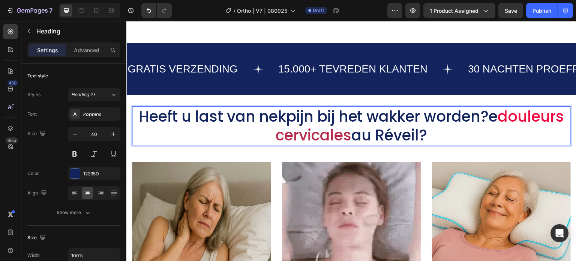
click at [446, 124] on p "Heeft u last van nekpijn bij het wakker worden?e douleurs cervicales au Réveil?" at bounding box center [351, 125] width 437 height 37
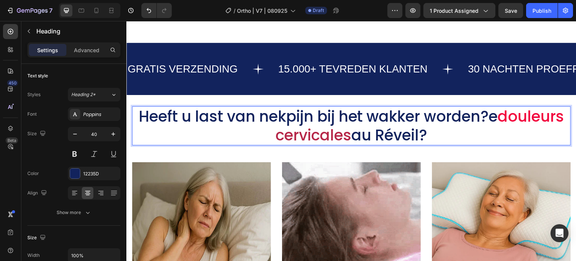
click at [323, 120] on p "Heeft u last van nekpijn bij het wakker worden?e douleurs cervicales au Réveil?" at bounding box center [351, 125] width 437 height 37
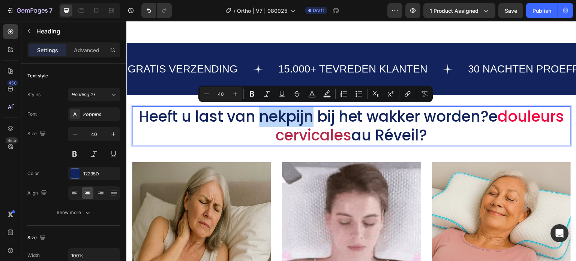
drag, startPoint x: 292, startPoint y: 117, endPoint x: 341, endPoint y: 115, distance: 49.1
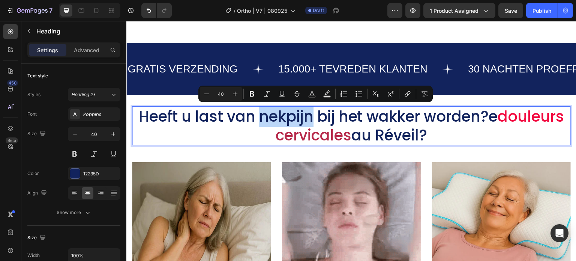
click at [341, 115] on p "Heeft u last van nekpijn bij het wakker worden?e douleurs cervicales au Réveil?" at bounding box center [351, 125] width 437 height 37
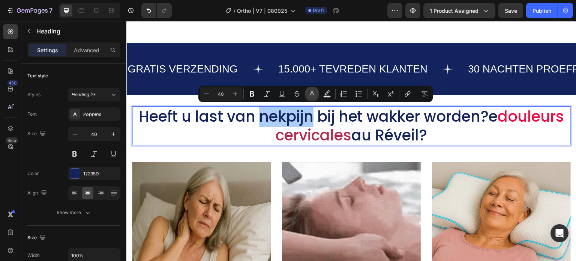
click at [312, 97] on icon "Editor contextual toolbar" at bounding box center [311, 93] width 7 height 7
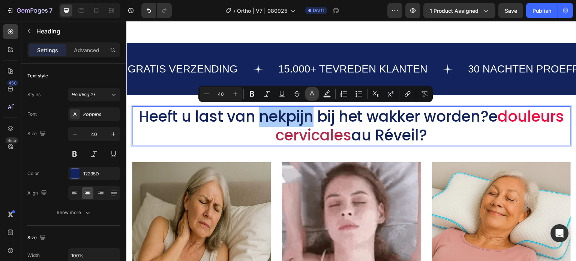
type input "12235D"
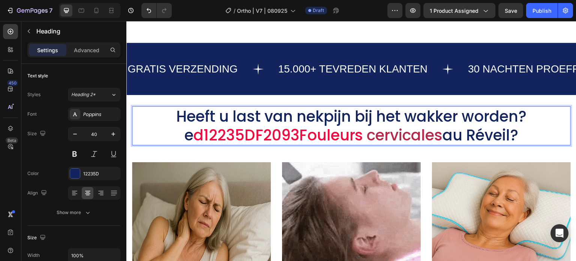
click at [333, 118] on p "Heeft u last van nekpijn bij het wakker worden?e d12235DF2093Fouleurs cervicale…" at bounding box center [351, 125] width 437 height 37
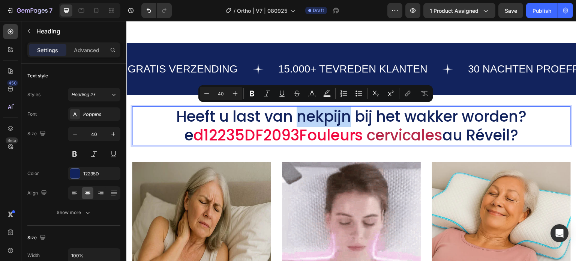
drag, startPoint x: 293, startPoint y: 116, endPoint x: 341, endPoint y: 115, distance: 48.4
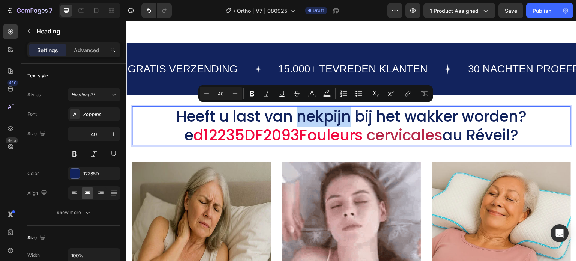
click at [342, 115] on p "Heeft u last van nekpijn bij het wakker worden?e d12235DF2093Fouleurs cervicale…" at bounding box center [351, 125] width 437 height 37
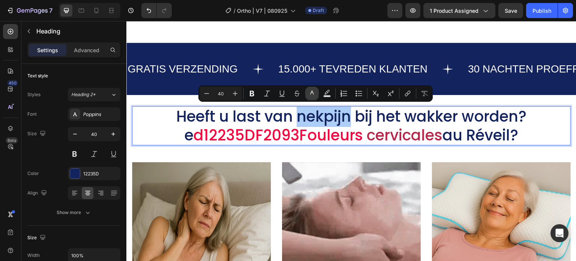
drag, startPoint x: 325, startPoint y: 92, endPoint x: 312, endPoint y: 91, distance: 13.5
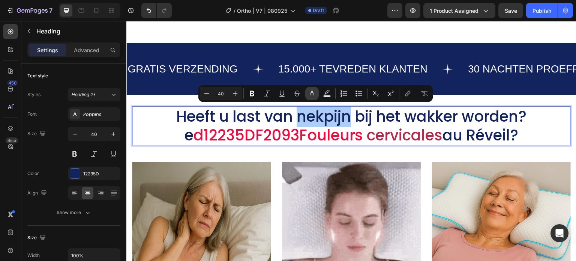
click at [312, 91] on div "Minus 40 Plus Bold Italic Underline Strikethrough color Text Background Color N…" at bounding box center [315, 93] width 231 height 13
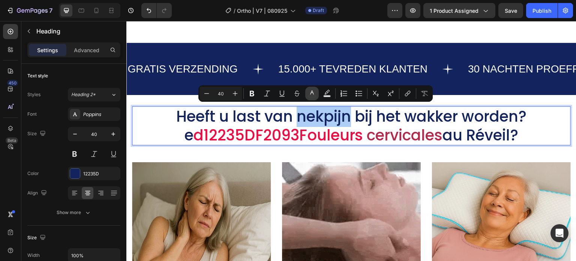
click at [312, 91] on icon "Editor contextual toolbar" at bounding box center [312, 92] width 4 height 4
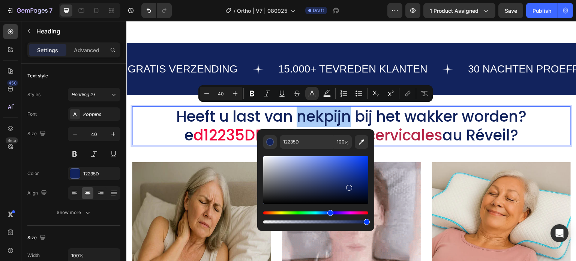
click at [298, 150] on div "Editor contextual toolbar" at bounding box center [315, 186] width 105 height 76
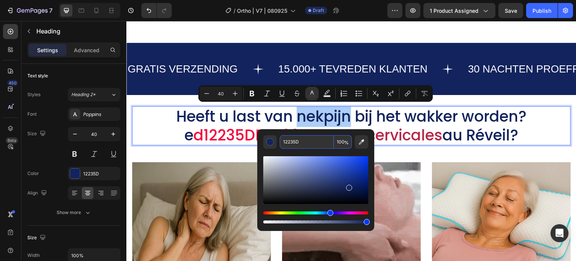
click at [294, 140] on input "12235D" at bounding box center [307, 141] width 54 height 13
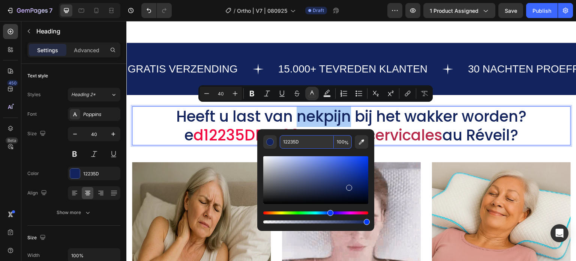
click at [294, 140] on input "12235D" at bounding box center [307, 141] width 54 height 13
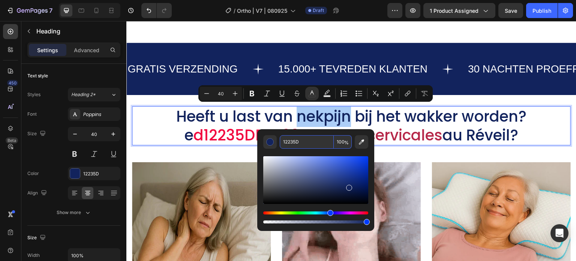
paste input "F2093F"
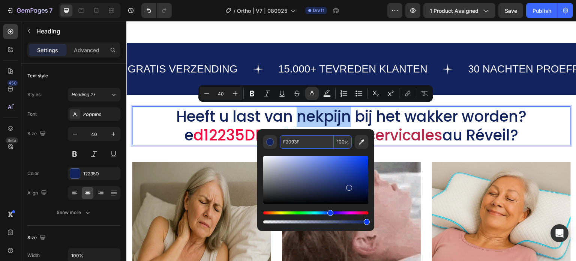
type input "F2093F"
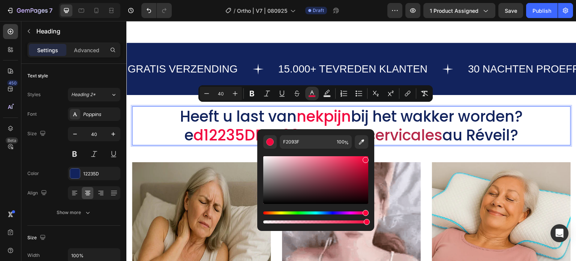
click at [241, 119] on p "Heeft u last van nekpijn bij het wakker worden?e d12235DF2093Fouleurs cervicale…" at bounding box center [351, 125] width 437 height 37
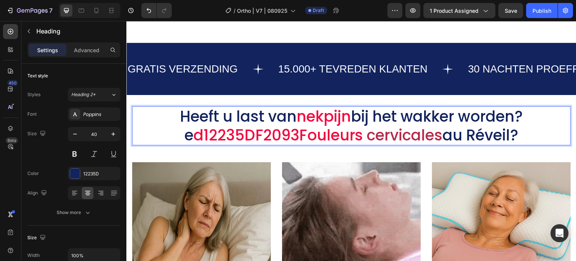
drag, startPoint x: 396, startPoint y: 114, endPoint x: 420, endPoint y: 117, distance: 24.6
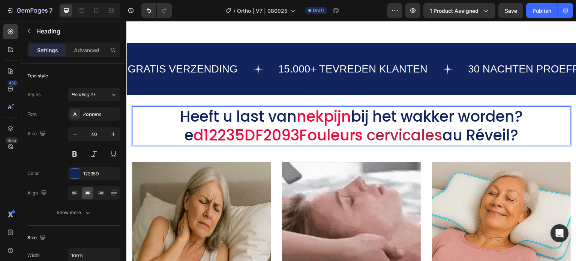
click at [398, 114] on p "Heeft u last van nekpijn bij het wakker worden?e d12235DF2093Fouleurs cervicale…" at bounding box center [351, 125] width 437 height 37
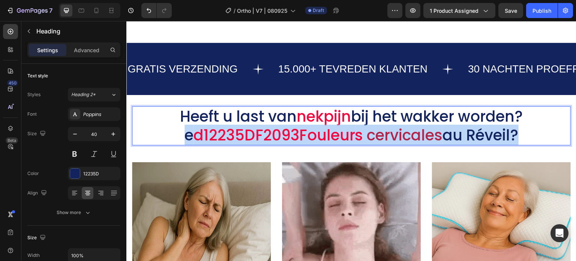
drag, startPoint x: 515, startPoint y: 112, endPoint x: 516, endPoint y: 132, distance: 19.9
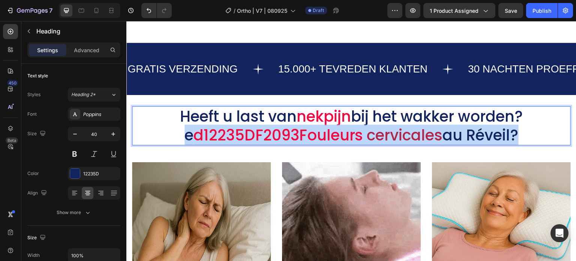
click at [516, 132] on p "Heeft u last van nekpijn bij het wakker worden?e d12235DF2093Fouleurs cervicale…" at bounding box center [351, 125] width 437 height 37
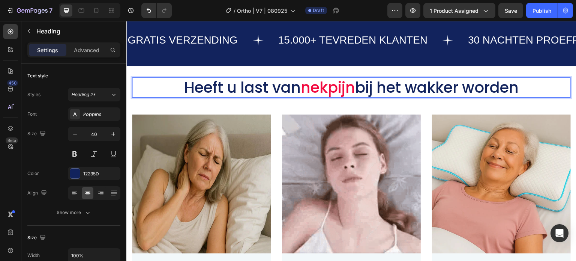
scroll to position [562, 0]
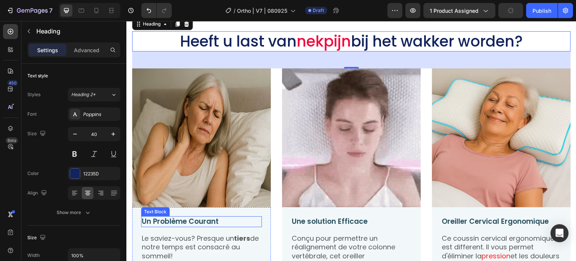
click at [193, 220] on p "Un Problème Courant" at bounding box center [201, 221] width 119 height 9
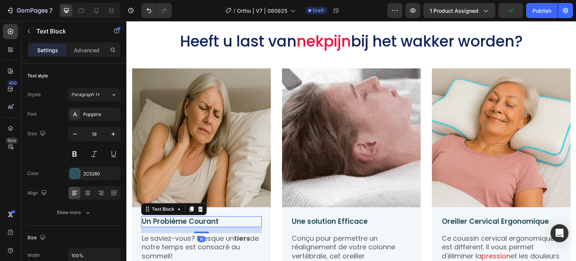
click at [239, 218] on p "Un Problème Courant" at bounding box center [201, 221] width 119 height 9
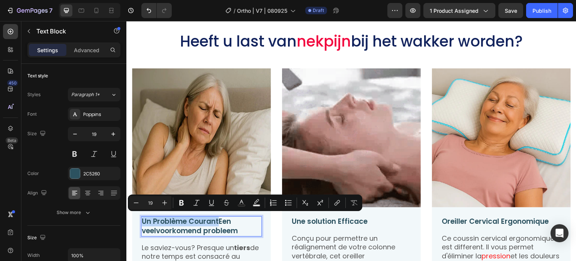
drag, startPoint x: 219, startPoint y: 217, endPoint x: 141, endPoint y: 221, distance: 77.7
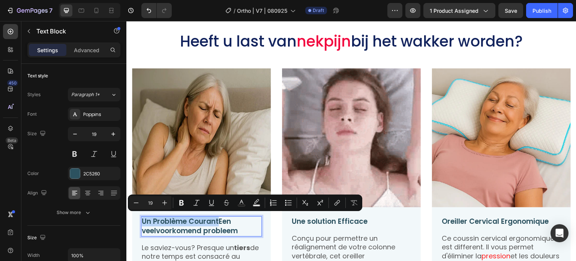
click at [141, 221] on div "Un Problème CourantEen veelvoorkomend probleem" at bounding box center [201, 226] width 121 height 20
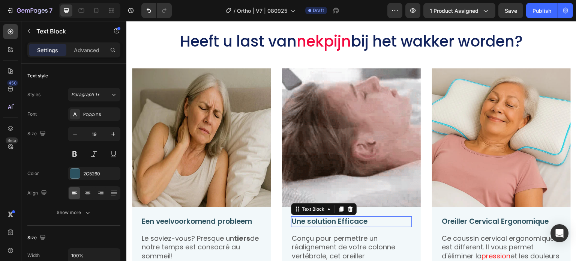
drag, startPoint x: 348, startPoint y: 225, endPoint x: 365, endPoint y: 224, distance: 17.6
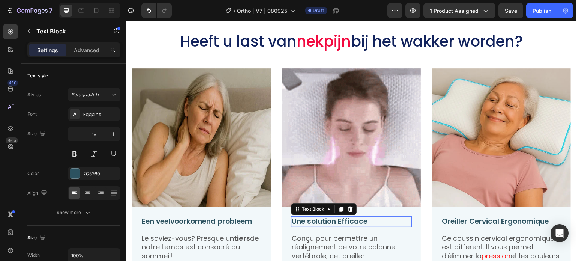
click at [348, 225] on div "Une solution Efficace Text Block 0" at bounding box center [351, 221] width 121 height 11
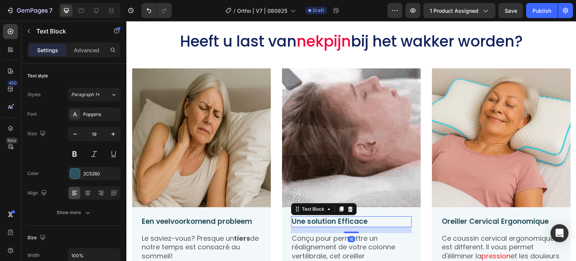
click at [368, 223] on p "Une solution Efficace" at bounding box center [351, 221] width 119 height 9
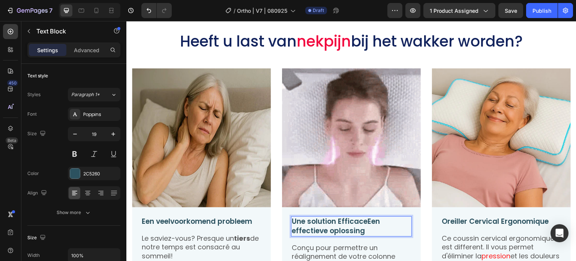
click at [359, 221] on p "Une solution EfficaceEen effectieve oplossing" at bounding box center [351, 226] width 119 height 18
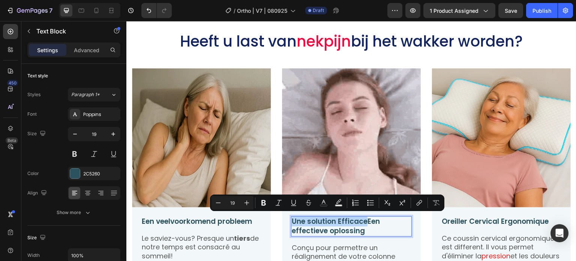
drag, startPoint x: 366, startPoint y: 221, endPoint x: 290, endPoint y: 221, distance: 75.7
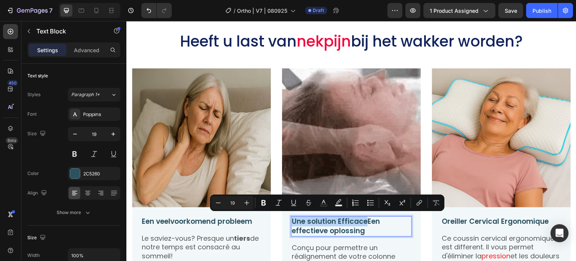
click at [292, 221] on p "Une solution EfficaceEen effectieve oplossing" at bounding box center [351, 226] width 119 height 18
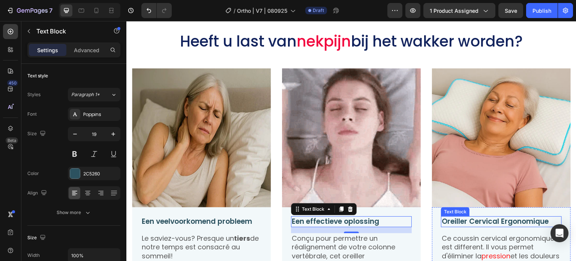
click at [519, 221] on p "Oreiller Cervical Ergonomique" at bounding box center [501, 221] width 119 height 9
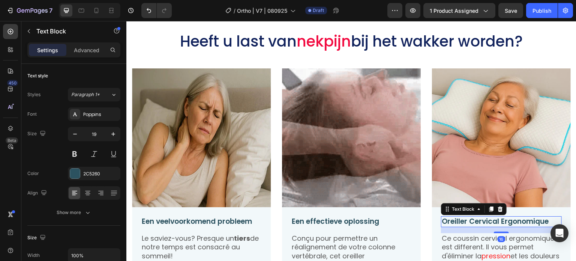
drag, startPoint x: 678, startPoint y: 244, endPoint x: 551, endPoint y: 221, distance: 128.8
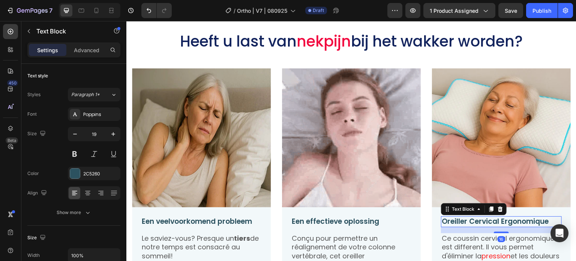
click at [549, 218] on p "Oreiller Cervical Ergonomique" at bounding box center [501, 221] width 119 height 9
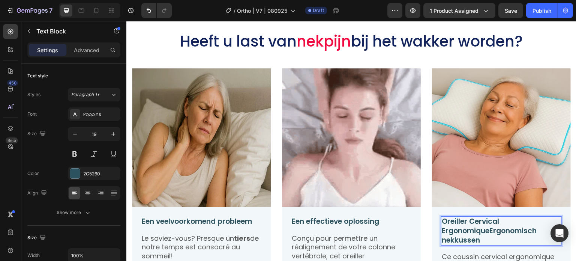
click at [531, 219] on p "Oreiller Cervical ErgonomiqueErgonomisch nekkussen" at bounding box center [501, 231] width 119 height 28
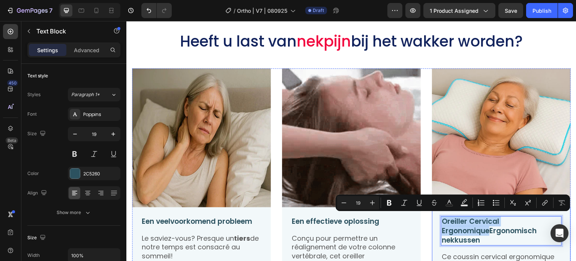
drag, startPoint x: 487, startPoint y: 228, endPoint x: 436, endPoint y: 215, distance: 52.6
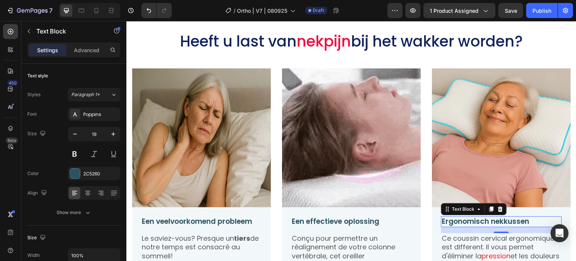
scroll to position [637, 0]
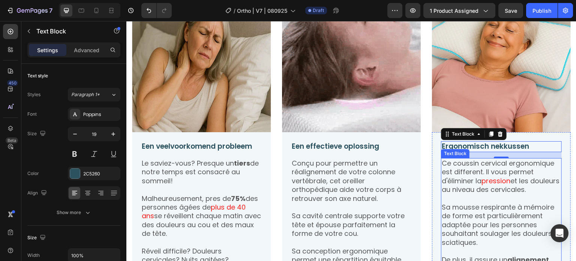
drag, startPoint x: 488, startPoint y: 178, endPoint x: 475, endPoint y: 180, distance: 13.3
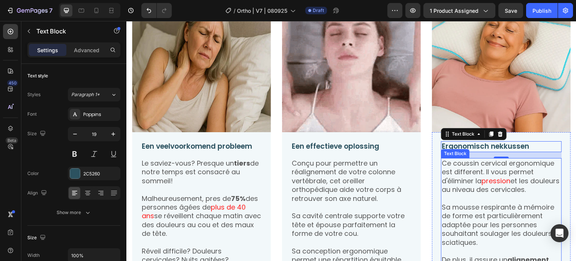
click at [488, 178] on span "pression" at bounding box center [495, 180] width 29 height 9
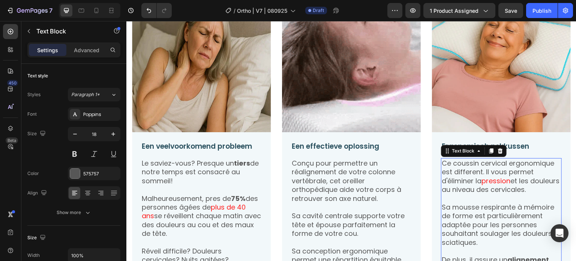
click at [459, 176] on p "Ce coussin cervical ergonomique est different. Il vous permet d'éliminer la pre…" at bounding box center [501, 176] width 119 height 35
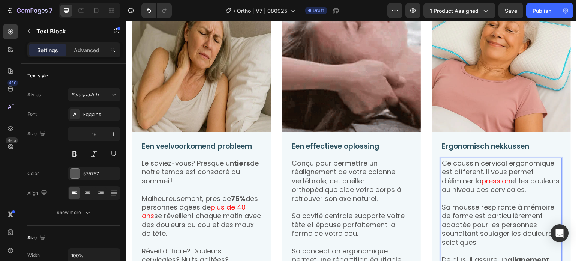
click at [446, 167] on p "Ce coussin cervical ergonomique est different. Il vous permet d'éliminer la pre…" at bounding box center [501, 176] width 119 height 35
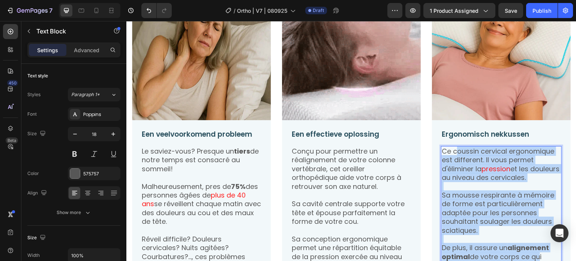
scroll to position [705, 0]
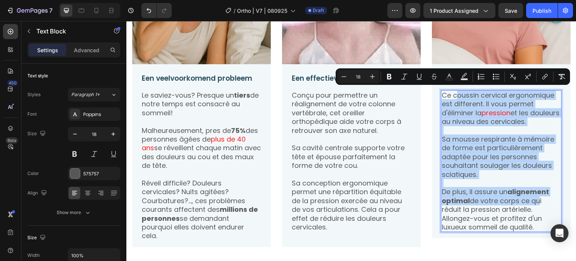
drag, startPoint x: 451, startPoint y: 162, endPoint x: 545, endPoint y: 225, distance: 112.6
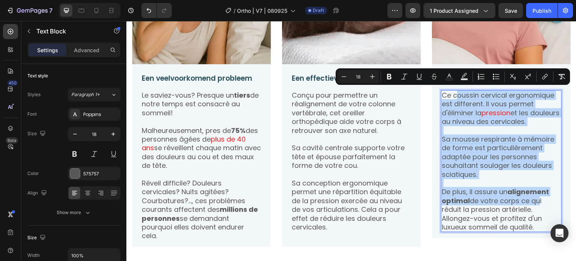
click at [545, 225] on div "Ce coussin cervical ergonomique est different. Il vous permet d'éliminer la pre…" at bounding box center [501, 161] width 121 height 142
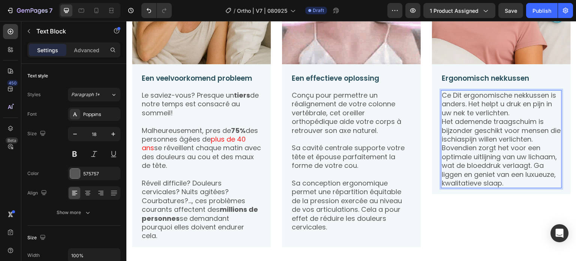
click at [447, 95] on p "Ce Dit ergonomische nekkussen is anders. Het helpt u druk en pijn in uw nek te …" at bounding box center [501, 104] width 119 height 26
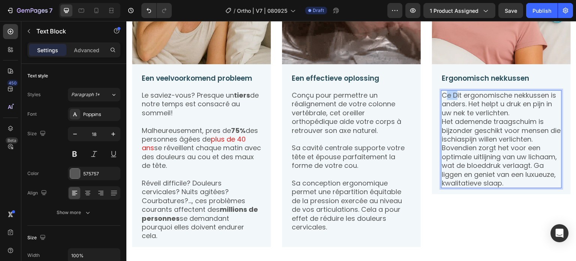
drag, startPoint x: 451, startPoint y: 94, endPoint x: 439, endPoint y: 93, distance: 12.8
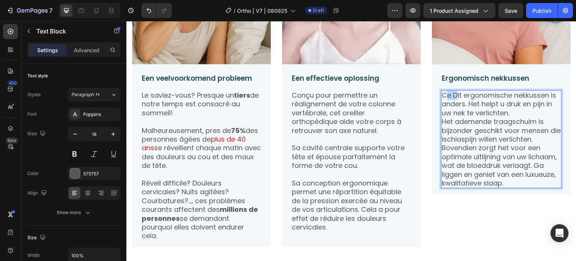
click at [442, 93] on p "Ce Dit ergonomische nekkussen is anders. Het helpt u druk en pijn in uw nek te …" at bounding box center [501, 104] width 119 height 26
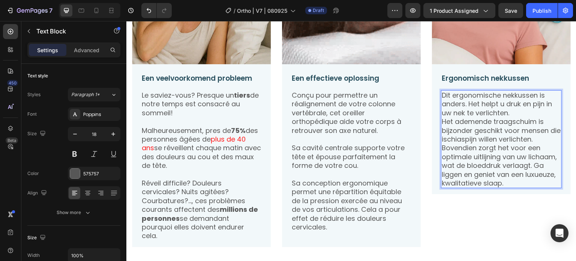
click at [516, 109] on p "Dit ergonomische nekkussen is anders. Het helpt u druk en pijn in uw nek te ver…" at bounding box center [501, 104] width 119 height 26
click at [513, 108] on p "Dit ergonomische nekkussen is anders. Het helpt u druk en pijn in uw nek te ver…" at bounding box center [501, 104] width 119 height 26
click at [512, 112] on p "Dit ergonomische nekkussen is anders. Het helpt u druk en pijn in uw nek te ver…" at bounding box center [501, 104] width 119 height 26
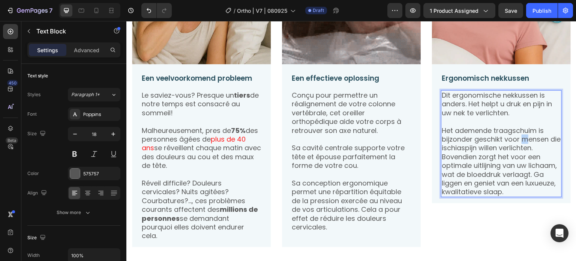
click at [521, 135] on p "Het ademende traagschuim is bijzonder geschikt voor mensen die ischiaspijn will…" at bounding box center [501, 139] width 119 height 26
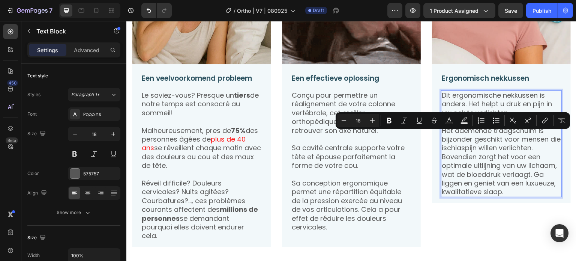
click at [549, 147] on p "Het ademende traagschuim is bijzonder geschikt voor mensen die ischiaspijn will…" at bounding box center [501, 139] width 119 height 26
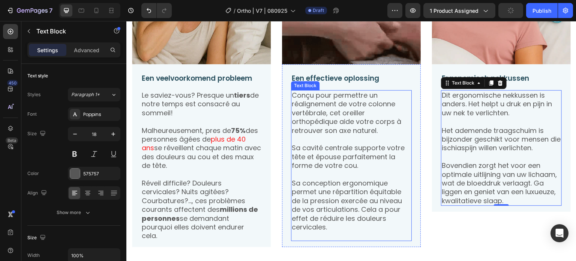
click at [400, 123] on p "Conçu pour permettre un réalignement de votre colonne vertébrale, cet oreiller …" at bounding box center [351, 113] width 119 height 44
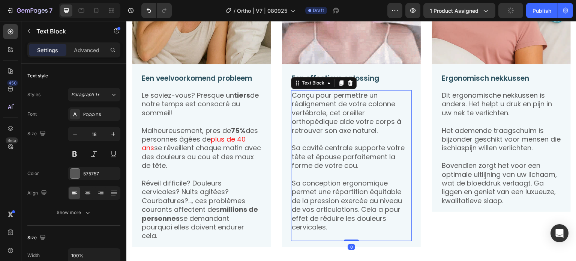
click at [307, 103] on p "Conçu pour permettre un réalignement de votre colonne vertébrale, cet oreiller …" at bounding box center [351, 113] width 119 height 44
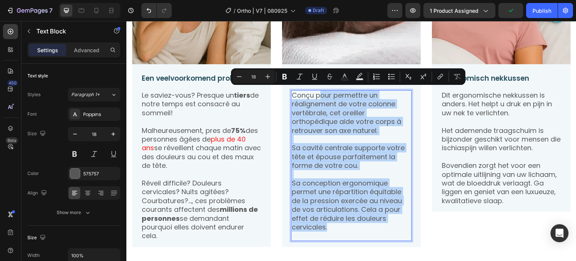
drag, startPoint x: 317, startPoint y: 94, endPoint x: 391, endPoint y: 228, distance: 153.7
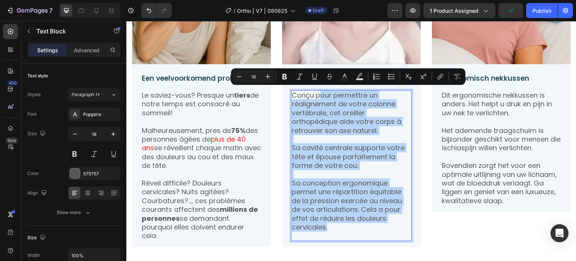
click at [391, 228] on div "Conçu pour permettre un réalignement de votre colonne vertébrale, cet oreiller …" at bounding box center [351, 165] width 121 height 151
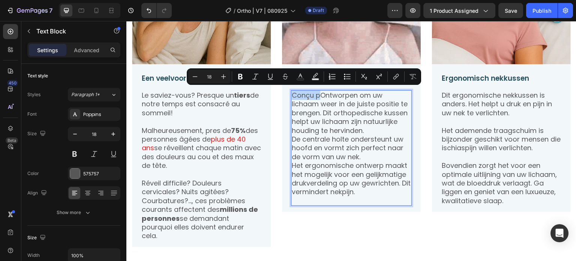
drag, startPoint x: 317, startPoint y: 92, endPoint x: 289, endPoint y: 92, distance: 28.1
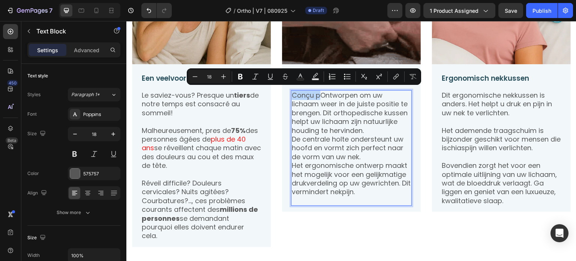
click at [291, 92] on div "Conçu pOntworpen om uw lichaam weer in de juiste positie te brengen. Dit orthop…" at bounding box center [351, 147] width 121 height 115
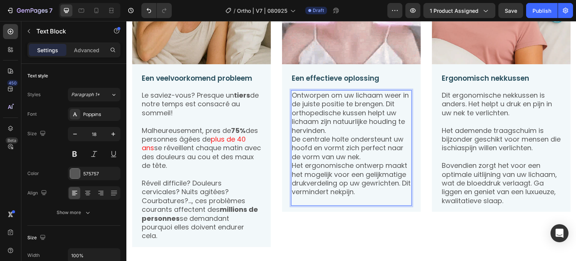
click at [366, 122] on p "Ontworpen om uw lichaam weer in de juiste positie te brengen. Dit orthopedische…" at bounding box center [351, 113] width 119 height 44
click at [354, 130] on p "Ontworpen om uw lichaam weer in de juiste positie te brengen. Dit orthopedische…" at bounding box center [351, 113] width 119 height 44
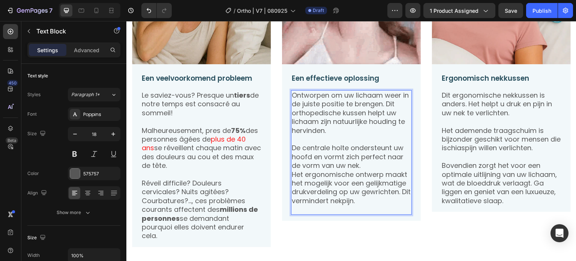
click at [371, 159] on p "De centrale holte ondersteunt uw hoofd en vormt zich perfect naar de vorm van u…" at bounding box center [351, 156] width 119 height 26
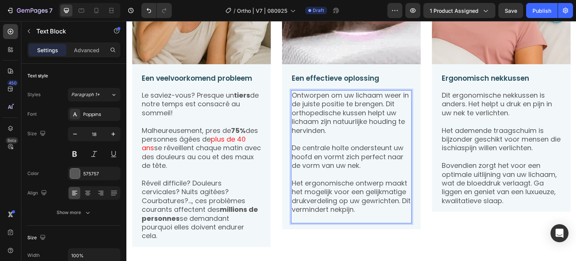
click at [367, 165] on p "De centrale holte ondersteunt uw hoofd en vormt zich perfect naar de vorm van u…" at bounding box center [351, 156] width 119 height 26
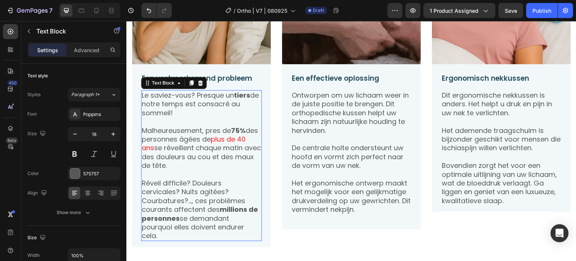
click at [171, 108] on p "Le saviez-vous? Presque un tiers de notre temps est consacré au sommeil!" at bounding box center [201, 104] width 119 height 26
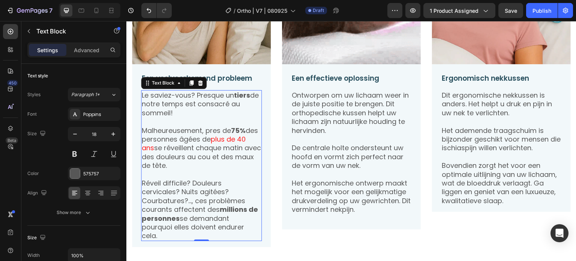
click at [171, 134] on p "Malheureusement, pres de 75% des personnes âgées de plus de 40 ans se réveillen…" at bounding box center [201, 148] width 119 height 44
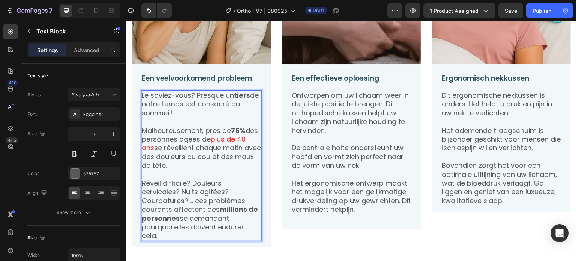
click at [185, 117] on p "Rich Text Editor. Editing area: main" at bounding box center [201, 121] width 119 height 9
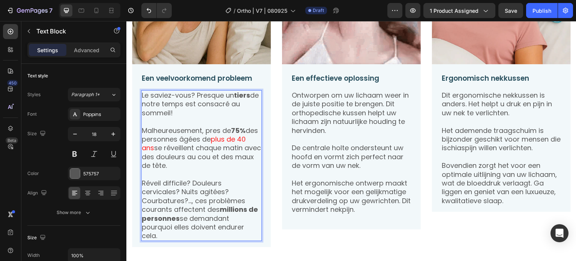
drag, startPoint x: 178, startPoint y: 109, endPoint x: 224, endPoint y: 230, distance: 128.8
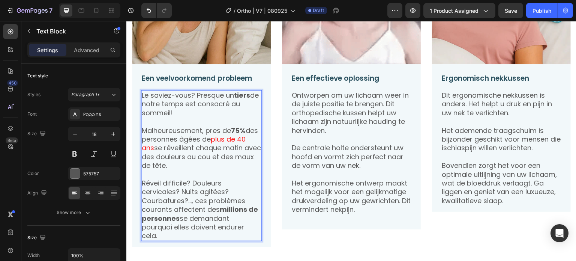
click at [224, 230] on div "Le saviez-vous? Presque un tiers de notre temps est consacré au sommeil! Malheu…" at bounding box center [201, 165] width 121 height 151
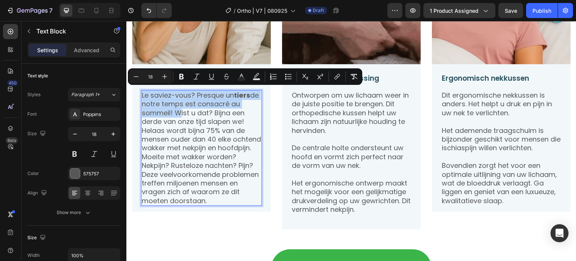
drag, startPoint x: 175, startPoint y: 108, endPoint x: 142, endPoint y: 90, distance: 37.2
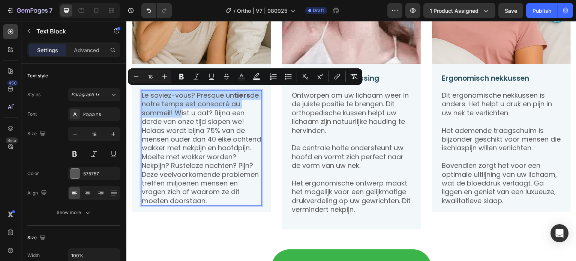
click at [142, 91] on p "Le saviez-vous? Presque un tiers de notre temps est consacré au sommeil! Wist u…" at bounding box center [201, 108] width 119 height 35
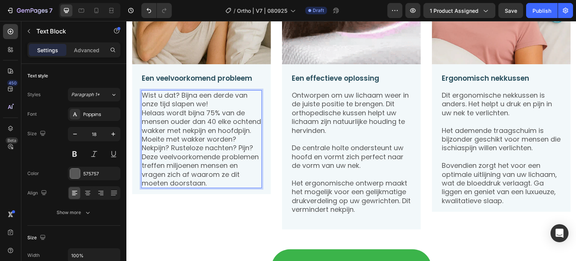
click at [212, 102] on p "Wist u dat? Bijna een derde van onze tijd slapen we!" at bounding box center [201, 100] width 119 height 18
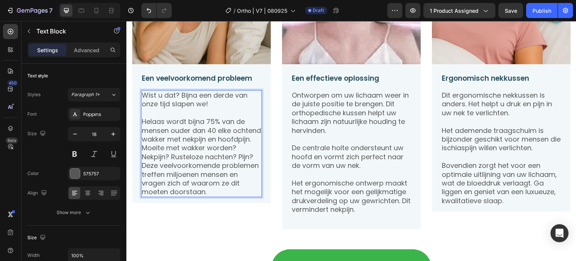
click at [217, 117] on p "Helaas wordt bijna 75% van de mensen ouder dan 40 elke ochtend wakker met nekpi…" at bounding box center [201, 130] width 119 height 26
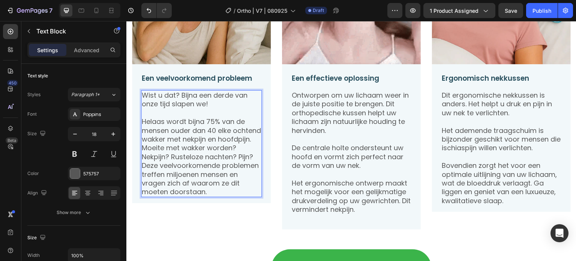
click at [217, 134] on p "Helaas wordt bijna 75% van de mensen ouder dan 40 elke ochtend wakker met nekpi…" at bounding box center [201, 130] width 119 height 26
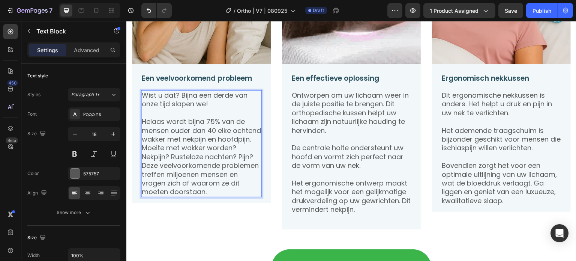
click at [190, 143] on p "Helaas wordt bijna 75% van de mensen ouder dan 40 elke ochtend wakker met nekpi…" at bounding box center [201, 130] width 119 height 26
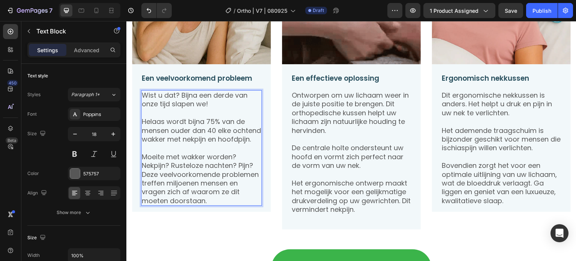
click at [243, 152] on p "Rich Text Editor. Editing area: main" at bounding box center [201, 147] width 119 height 9
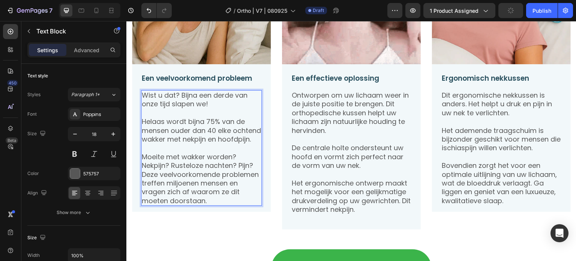
click at [231, 178] on p "Moeite met wakker worden? Nekpijn? Rusteloze nachten? Pijn? Deze veelvoorkomend…" at bounding box center [201, 178] width 119 height 52
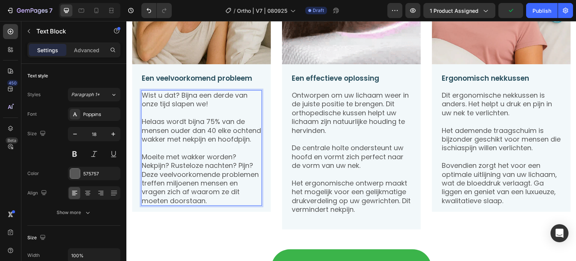
click at [255, 170] on p "Moeite met wakker worden? Nekpijn? Rusteloze nachten? Pijn? Deze veelvoorkomend…" at bounding box center [201, 178] width 119 height 52
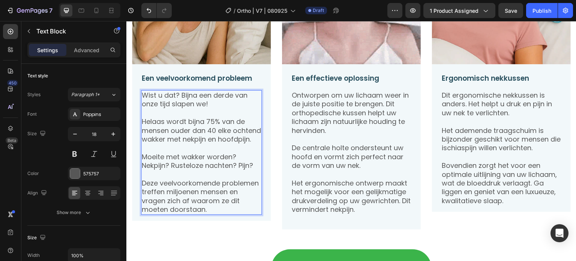
click at [189, 152] on p "Rich Text Editor. Editing area: main" at bounding box center [201, 147] width 119 height 9
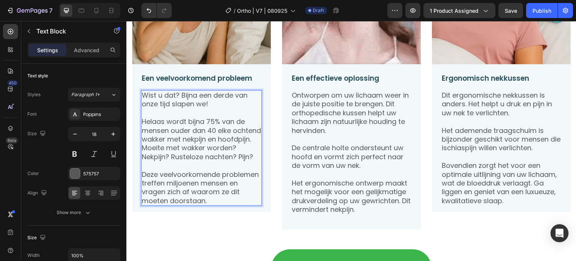
click at [144, 154] on p "Moeite met wakker worden? Nekpijn? Rusteloze nachten? Pijn?" at bounding box center [201, 152] width 119 height 18
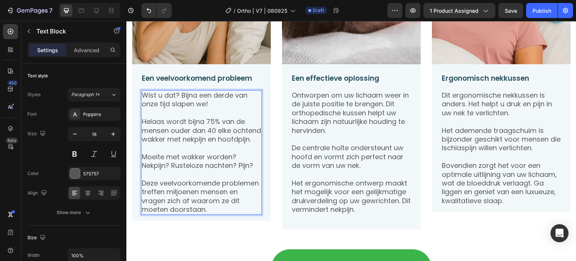
click at [175, 178] on p "Rich Text Editor. Editing area: main" at bounding box center [201, 174] width 119 height 9
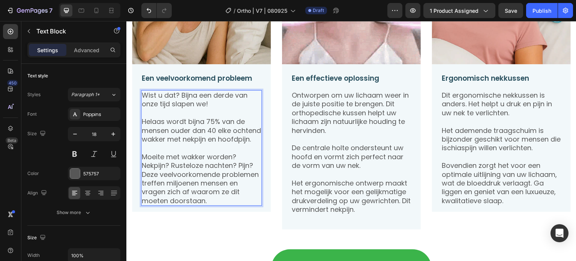
click at [142, 180] on p "Deze veelvoorkomende problemen treffen miljoenen mensen en vragen zich af waaro…" at bounding box center [201, 187] width 119 height 35
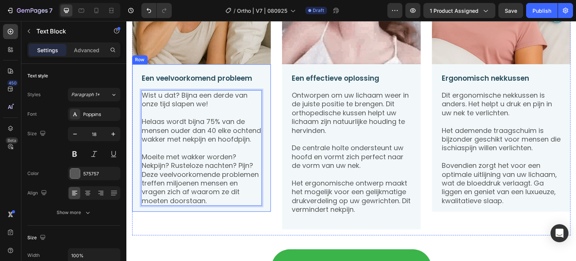
click at [267, 102] on div "Een veelvoorkomend probleem Text Block Wist u dat? Bijna een derde van onze tij…" at bounding box center [201, 137] width 139 height 147
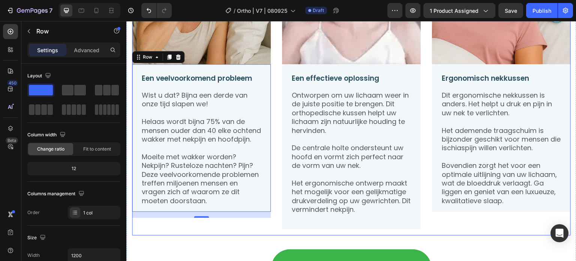
click at [417, 157] on div "Image Een veelvoorkomend probleem Text Block Wist u dat? Bijna een derde van on…" at bounding box center [351, 80] width 439 height 310
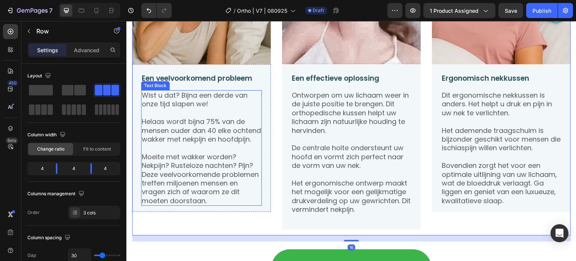
click at [146, 108] on p "Rich Text Editor. Editing area: main" at bounding box center [201, 112] width 119 height 9
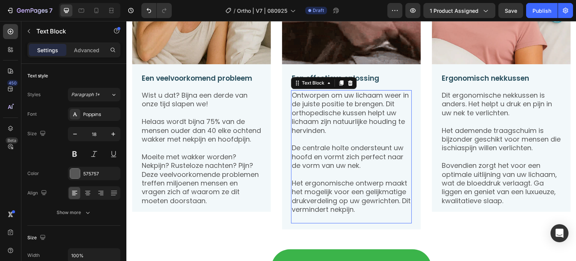
click at [326, 143] on p "De centrale holte ondersteunt uw hoofd en vormt zich perfect naar de vorm van u…" at bounding box center [351, 156] width 119 height 26
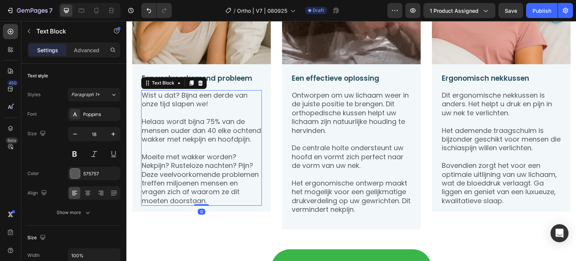
click at [184, 134] on p "Helaas wordt bijna 75% van de mensen ouder dan 40 elke ochtend wakker met nekpi…" at bounding box center [201, 130] width 119 height 26
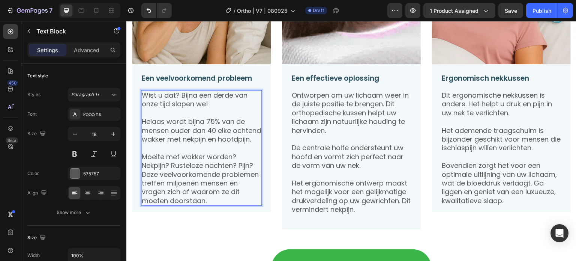
click at [192, 118] on p "Helaas wordt bijna 75% van de mensen ouder dan 40 elke ochtend wakker met nekpi…" at bounding box center [201, 130] width 119 height 26
click at [189, 108] on p "Rich Text Editor. Editing area: main" at bounding box center [201, 112] width 119 height 9
click at [185, 161] on p "Moeite met wakker worden? Nekpijn? Rusteloze nachten? Pijn?Deze veelvoorkomende…" at bounding box center [201, 178] width 119 height 52
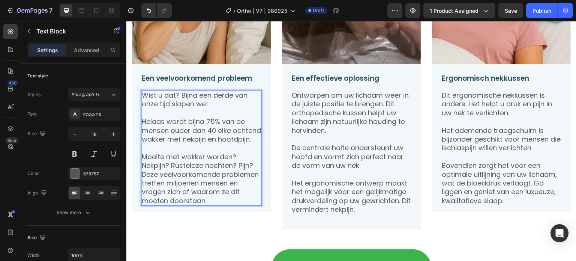
click at [186, 171] on p "Moeite met wakker worden? Nekpijn? Rusteloze nachten? Pijn?Deze veelvoorkomende…" at bounding box center [201, 178] width 119 height 52
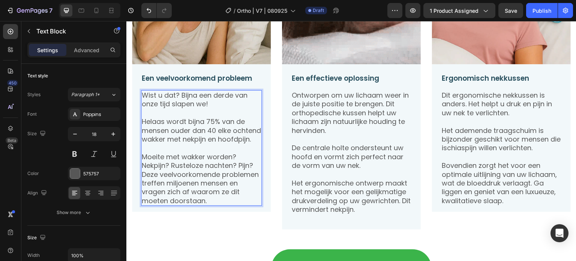
click at [184, 181] on p "Moeite met wakker worden? Nekpijn? Rusteloze nachten? Pijn?Deze veelvoorkomende…" at bounding box center [201, 178] width 119 height 52
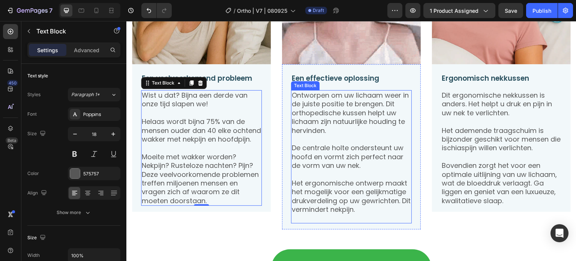
click at [328, 157] on p "De centrale holte ondersteunt uw hoofd en vormt zich perfect naar de vorm van u…" at bounding box center [351, 156] width 119 height 26
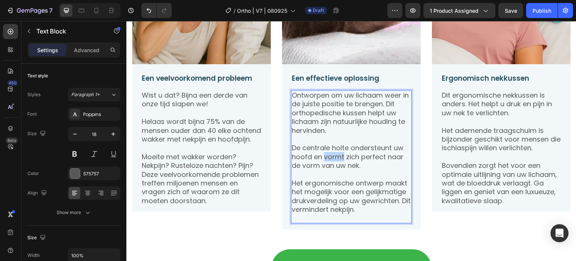
click at [329, 156] on p "De centrale holte ondersteunt uw hoofd en vormt zich perfect naar de vorm van u…" at bounding box center [351, 156] width 119 height 26
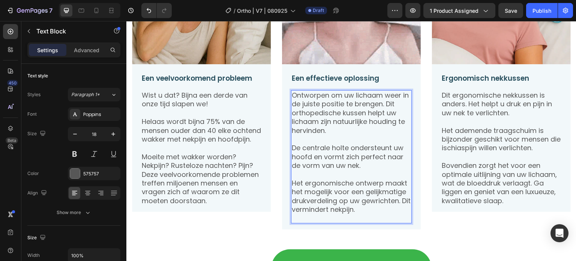
click at [370, 154] on p "De centrale holte ondersteunt uw hoofd en vormt zich perfect naar de vorm van u…" at bounding box center [351, 156] width 119 height 26
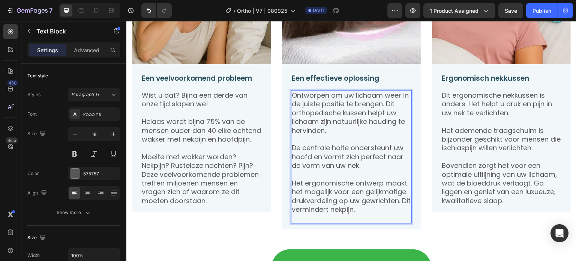
drag, startPoint x: 358, startPoint y: 168, endPoint x: 365, endPoint y: 166, distance: 7.5
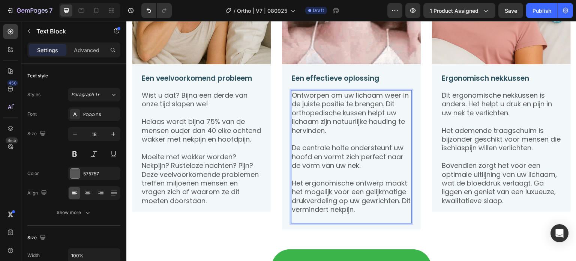
click at [358, 170] on p "Rich Text Editor. Editing area: main" at bounding box center [351, 174] width 119 height 9
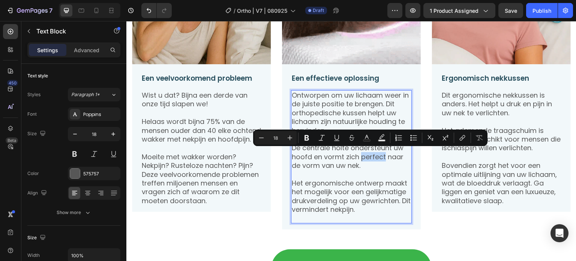
drag, startPoint x: 359, startPoint y: 155, endPoint x: 383, endPoint y: 154, distance: 23.6
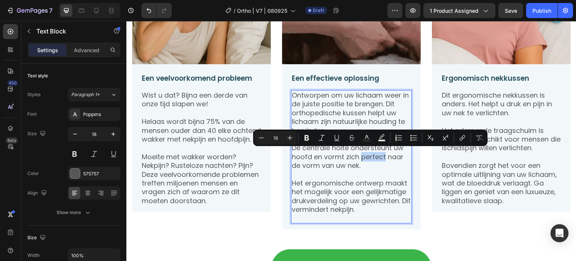
click at [383, 154] on p "De centrale holte ondersteunt uw hoofd en vormt zich perfect naar de vorm van u…" at bounding box center [351, 156] width 119 height 26
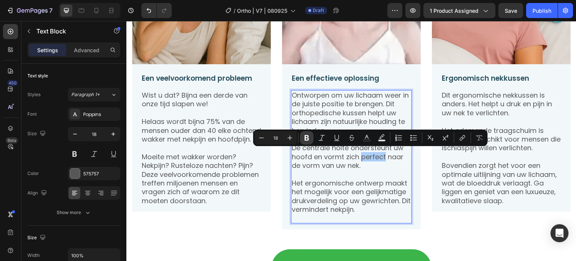
click at [306, 135] on icon "Editor contextual toolbar" at bounding box center [306, 138] width 4 height 6
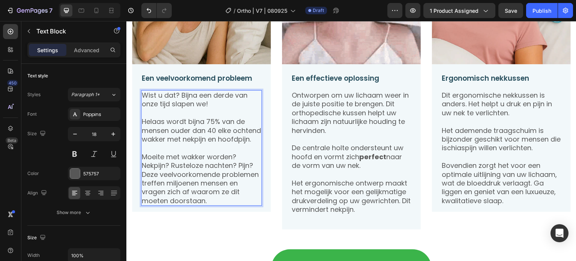
click at [220, 126] on p "Helaas wordt bijna 75% van de mensen ouder dan 40 elke ochtend wakker met nekpi…" at bounding box center [201, 130] width 119 height 26
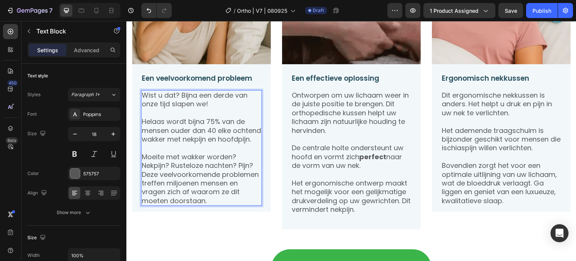
click at [175, 167] on p "Moeite met wakker worden? Nekpijn? Rusteloze nachten? Pijn?Deze veelvoorkomende…" at bounding box center [201, 178] width 119 height 52
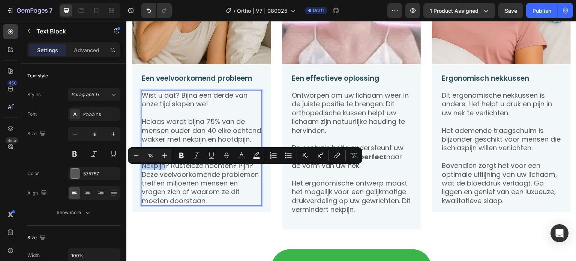
drag, startPoint x: 144, startPoint y: 171, endPoint x: 294, endPoint y: 171, distance: 150.3
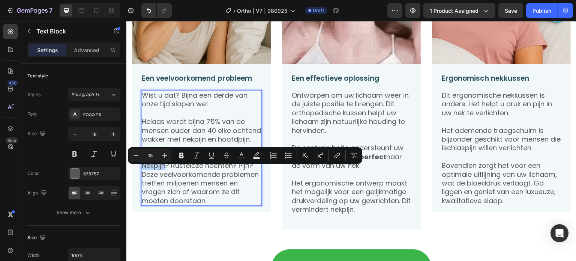
click at [166, 170] on div "Wist u dat? Bijna een derde van onze tijd slapen we! Helaas wordt bijna 75% van…" at bounding box center [201, 147] width 121 height 115
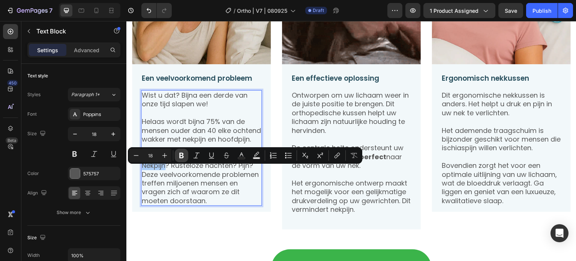
click at [180, 151] on button "Bold" at bounding box center [181, 154] width 13 height 13
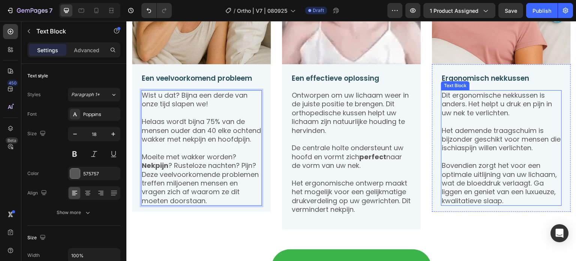
click at [486, 134] on p "Het ademende traagschuim is bijzonder geschikt voor mensen die ischiaspijn will…" at bounding box center [501, 139] width 119 height 26
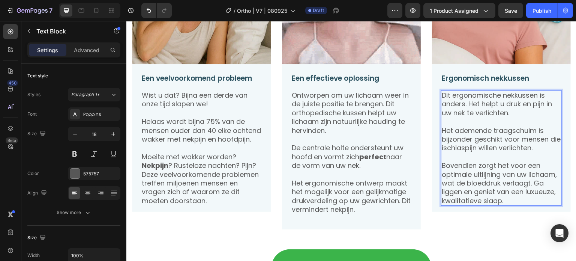
click at [469, 167] on p "Bovendien zorgt het voor een optimale uitlijning van uw lichaam, wat de bloeddr…" at bounding box center [501, 183] width 119 height 44
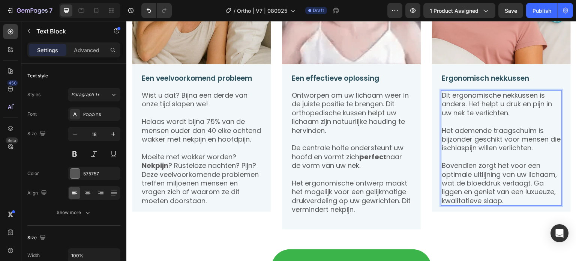
click at [495, 183] on p "Bovendien zorgt het voor een optimale uitlijning van uw lichaam, wat de bloeddr…" at bounding box center [501, 183] width 119 height 44
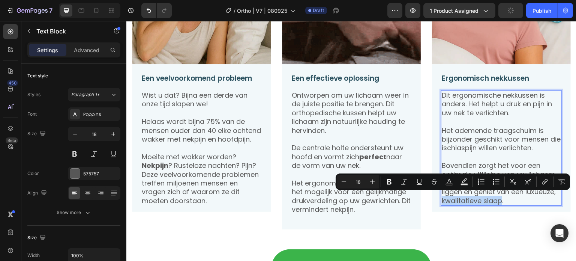
drag, startPoint x: 487, startPoint y: 198, endPoint x: 545, endPoint y: 198, distance: 58.5
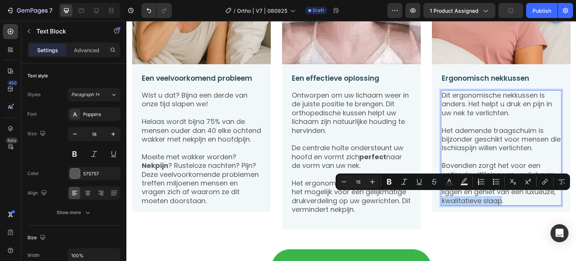
click at [545, 198] on p "Bovendien zorgt het voor een optimale uitlijning van uw lichaam, wat de bloeddr…" at bounding box center [501, 183] width 119 height 44
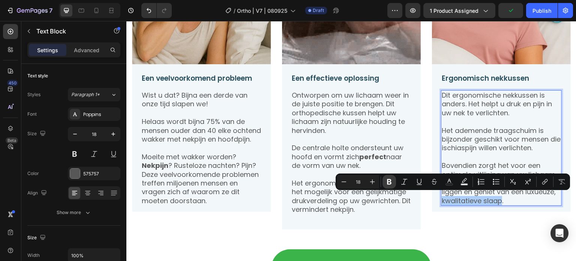
drag, startPoint x: 392, startPoint y: 180, endPoint x: 354, endPoint y: 111, distance: 79.2
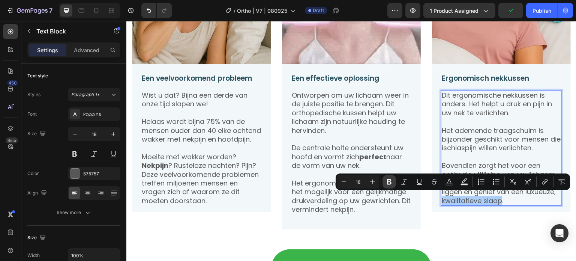
click at [392, 180] on icon "Editor contextual toolbar" at bounding box center [388, 181] width 7 height 7
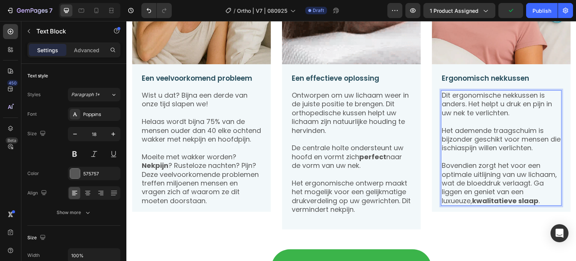
click at [485, 117] on p "Rich Text Editor. Editing area: main" at bounding box center [501, 121] width 119 height 9
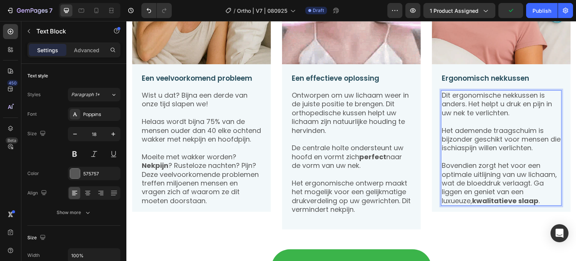
click at [519, 106] on p "Dit ergonomische nekkussen is anders. Het helpt u druk en pijn in uw nek te ver…" at bounding box center [501, 104] width 119 height 26
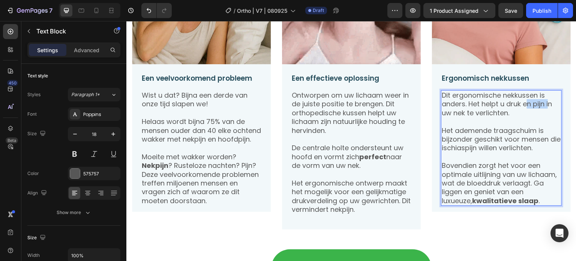
drag, startPoint x: 520, startPoint y: 102, endPoint x: 544, endPoint y: 103, distance: 24.0
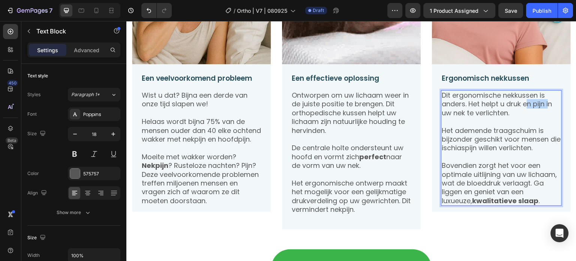
click at [544, 103] on p "Dit ergonomische nekkussen is anders. Het helpt u druk en pijn in uw nek te ver…" at bounding box center [501, 104] width 119 height 26
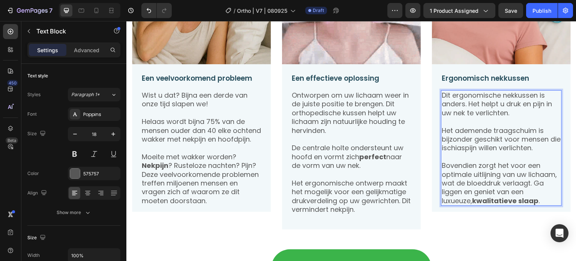
click at [443, 98] on p "Dit ergonomische nekkussen is anders. Het helpt u druk en pijn in uw nek te ver…" at bounding box center [501, 104] width 119 height 26
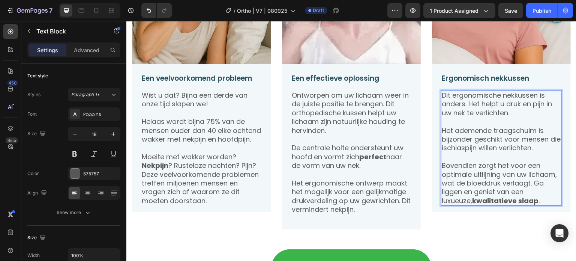
click at [442, 92] on p "Dit ergonomische nekkussen is anders. Het helpt u druk en pijn in uw nek te ver…" at bounding box center [501, 104] width 119 height 26
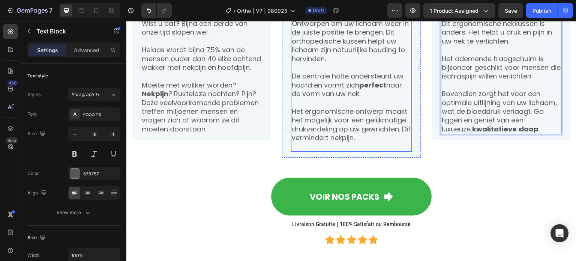
scroll to position [855, 0]
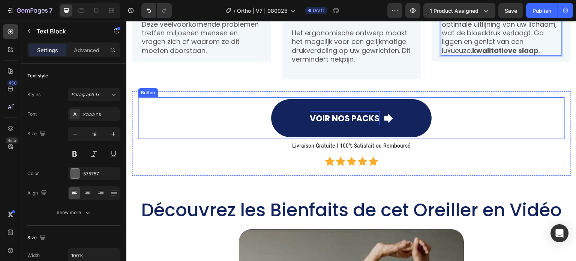
click at [353, 121] on span "VOIR NOS PACKS" at bounding box center [345, 118] width 70 height 12
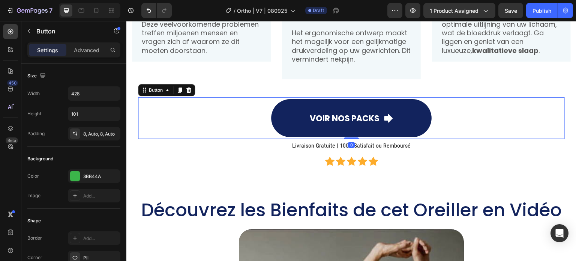
click at [384, 116] on icon at bounding box center [388, 118] width 9 height 9
click at [375, 115] on span "VOIR NOS PACKS" at bounding box center [345, 118] width 70 height 12
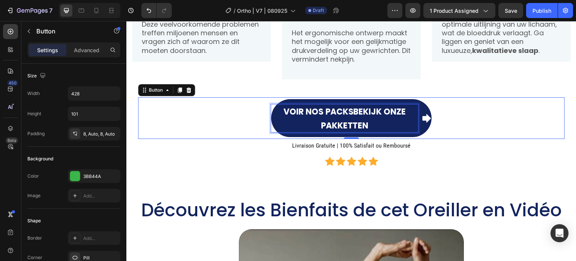
click at [371, 118] on p "VOIR NOS PACKSBekijk onze pakketten" at bounding box center [344, 118] width 147 height 28
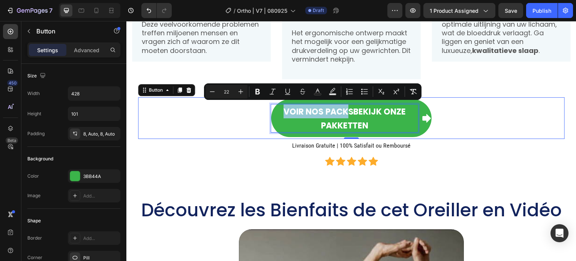
drag, startPoint x: 341, startPoint y: 109, endPoint x: 259, endPoint y: 108, distance: 82.5
click at [259, 108] on div "VOIR NOS PACKSBekijk onze pakketten Button 0" at bounding box center [351, 118] width 427 height 42
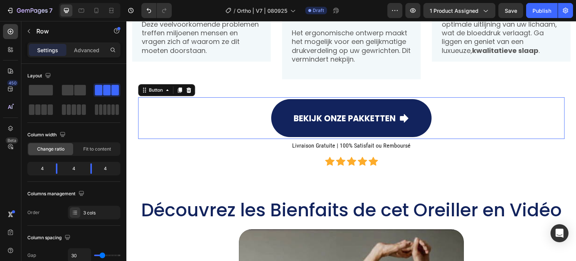
click at [300, 106] on link "Bekijk onze pakketten" at bounding box center [351, 118] width 160 height 38
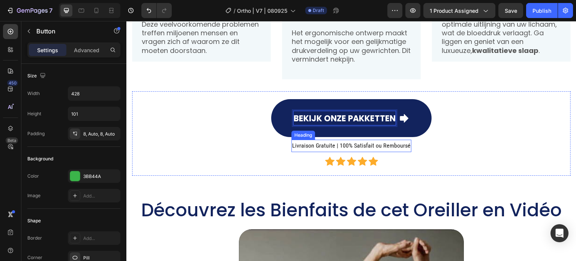
click at [324, 139] on h2 "Livraison Gratuite | 100% Satisfait ou Remboursé" at bounding box center [351, 145] width 120 height 12
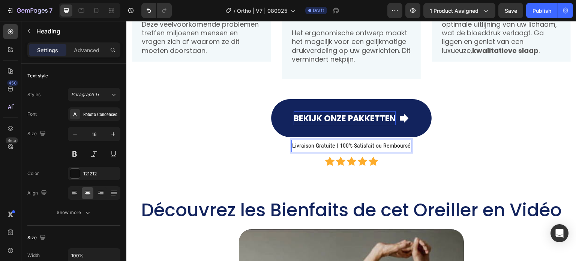
click at [320, 144] on h2 "Livraison Gratuite | 100% Satisfait ou Remboursé" at bounding box center [351, 145] width 120 height 12
click at [320, 144] on p "Livraison Gratuite | 100% Satisfait ou Remboursé" at bounding box center [351, 145] width 118 height 11
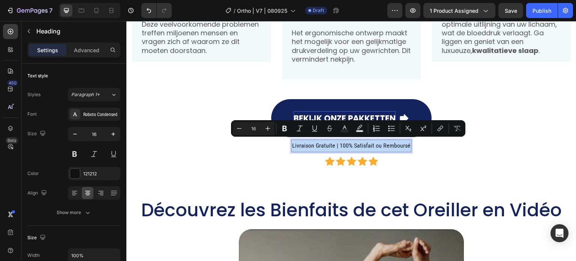
copy p "Livraison Gratuite | 100% Satisfait ou Remboursé"
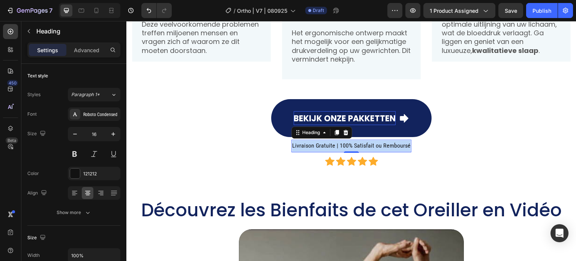
click at [383, 140] on p "Livraison Gratuite | 100% Satisfait ou Remboursé" at bounding box center [351, 145] width 118 height 11
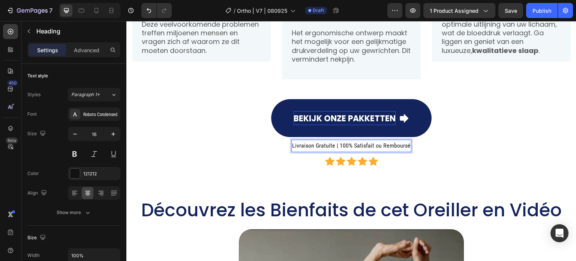
click at [401, 143] on p "Livraison Gratuite | 100% Satisfait ou Remboursé" at bounding box center [351, 145] width 118 height 11
click at [403, 144] on p "Livraison Gratuite | 100% Satisfait ou Remboursé" at bounding box center [351, 145] width 118 height 11
click at [405, 144] on p "Livraison Gratuite | 100% Satisfait ou Remboursé" at bounding box center [351, 145] width 118 height 11
click at [406, 142] on h2 "Livraison Gratuite | 100% Satisfait ou Remboursé" at bounding box center [351, 145] width 120 height 12
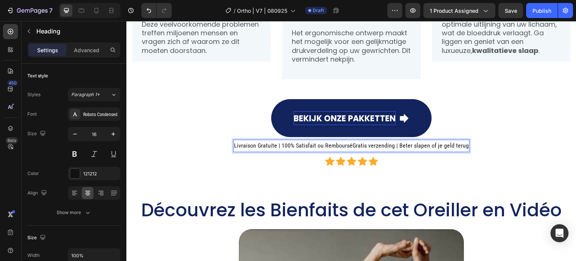
click at [402, 144] on p "Livraison Gratuite | 100% Satisfait ou RembourséGratis verzending | Beter slape…" at bounding box center [351, 145] width 235 height 11
drag, startPoint x: 395, startPoint y: 142, endPoint x: 383, endPoint y: 143, distance: 12.0
click at [383, 143] on p "Livraison Gratuite | 100% Satisfait ou RembourséGratis verzending | Beter slape…" at bounding box center [351, 145] width 235 height 11
click at [376, 145] on p "Livraison Gratuite | 100% Satisfait ou RembourséGratis verzending | Beter slape…" at bounding box center [351, 145] width 235 height 11
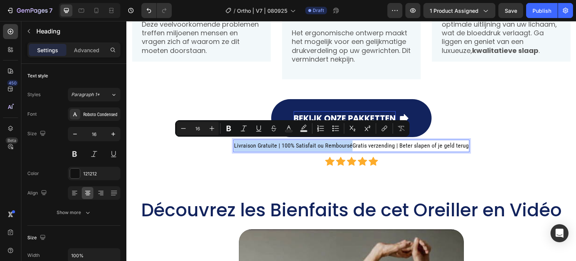
drag, startPoint x: 346, startPoint y: 142, endPoint x: 236, endPoint y: 147, distance: 110.3
click at [236, 147] on p "Livraison Gratuite | 100% Satisfait ou RembourséGratis verzending | Beter slape…" at bounding box center [351, 145] width 235 height 11
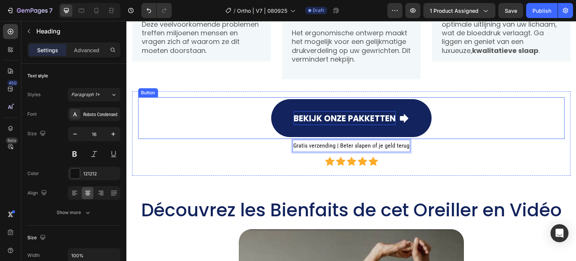
click at [214, 126] on div "Bekijk onze pakketten Button" at bounding box center [351, 118] width 427 height 42
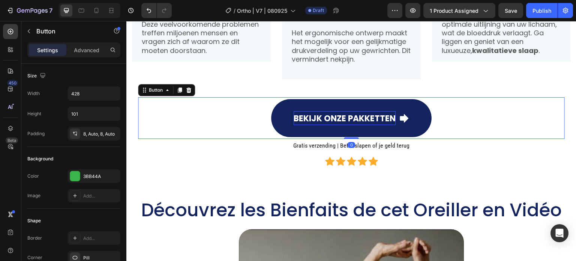
click at [278, 112] on link "Bekijk onze pakketten" at bounding box center [351, 118] width 160 height 38
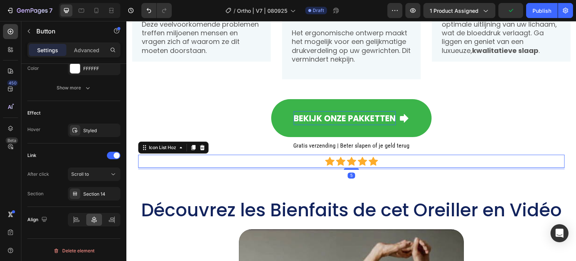
scroll to position [0, 0]
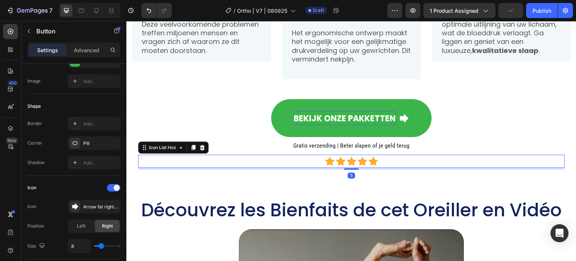
click at [170, 156] on div "Icon Icon Icon Icon Icon" at bounding box center [351, 160] width 427 height 9
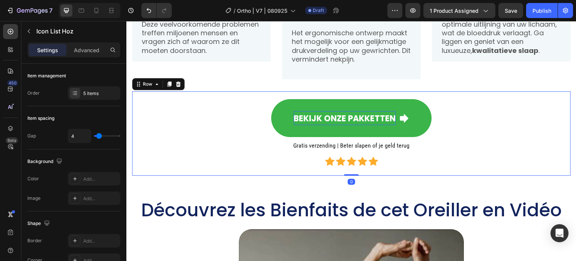
click at [132, 160] on div "Bekijk onze pakketten Button Gratis verzending | Beter slapen of je geld terug …" at bounding box center [351, 133] width 439 height 84
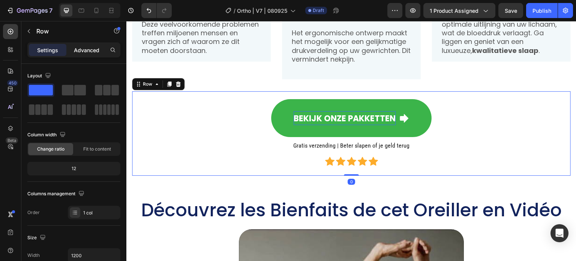
click at [84, 51] on p "Advanced" at bounding box center [86, 50] width 25 height 8
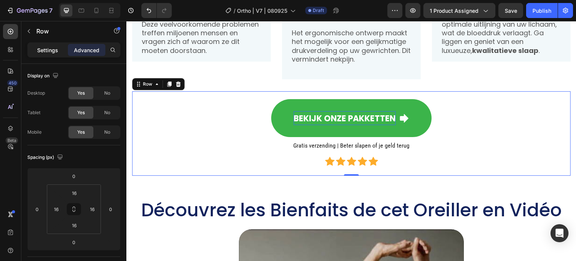
click at [54, 46] on p "Settings" at bounding box center [47, 50] width 21 height 8
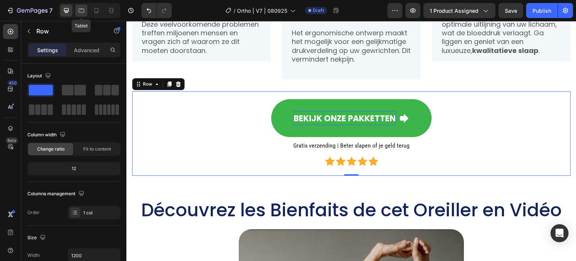
click at [76, 5] on div at bounding box center [81, 10] width 12 height 12
type input "100%"
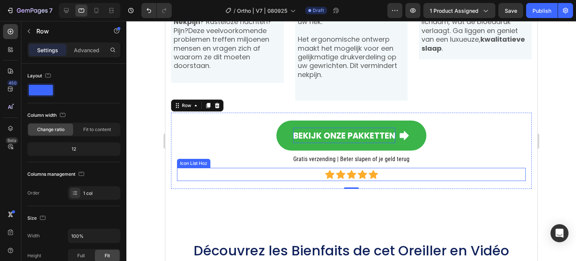
scroll to position [930, 0]
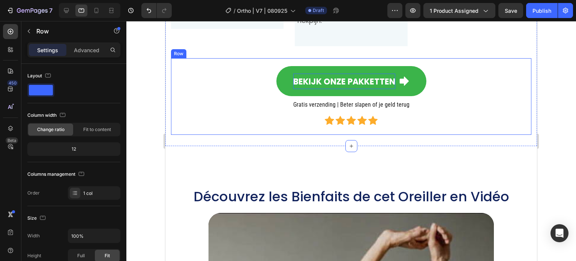
click at [172, 109] on div "Bekijk onze pakketten Button Gratis verzending | Beter slapen of je geld terug …" at bounding box center [351, 96] width 360 height 76
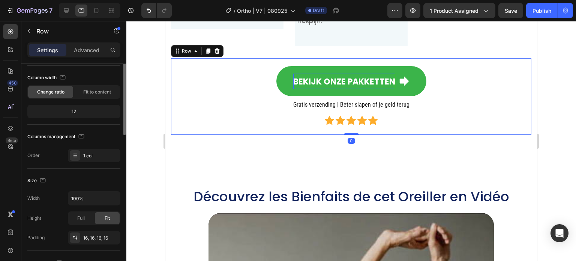
scroll to position [0, 0]
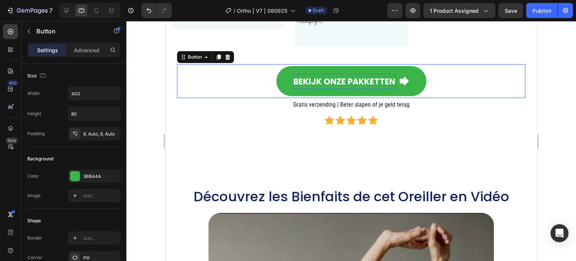
click at [270, 78] on div "Bekijk onze pakketten Button 0" at bounding box center [351, 81] width 348 height 34
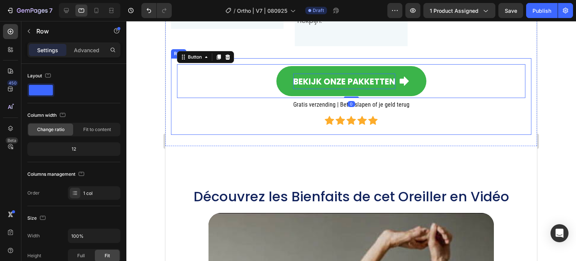
click at [260, 88] on div "Bekijk onze pakketten Button 0 Gratis verzending | Beter slapen of je geld teru…" at bounding box center [351, 96] width 348 height 64
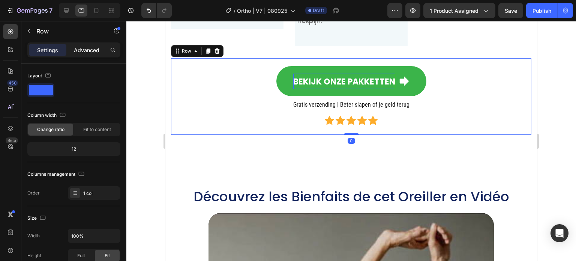
click at [84, 50] on p "Advanced" at bounding box center [86, 50] width 25 height 8
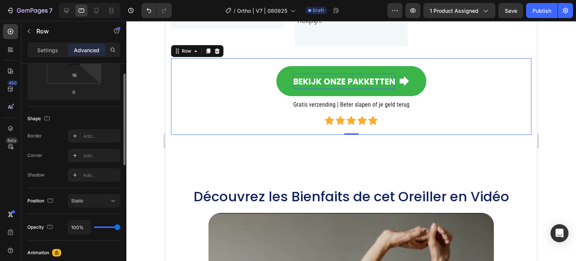
scroll to position [75, 0]
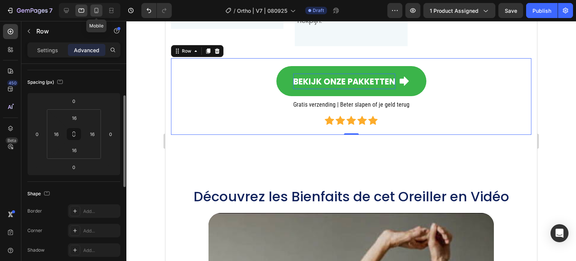
click at [98, 11] on icon at bounding box center [96, 10] width 4 height 5
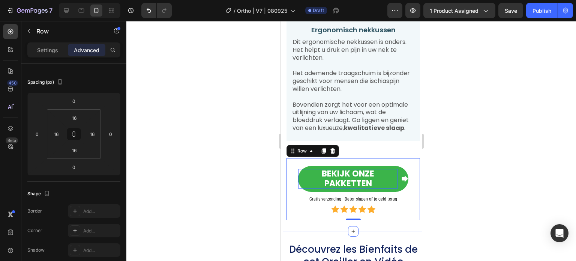
scroll to position [1216, 0]
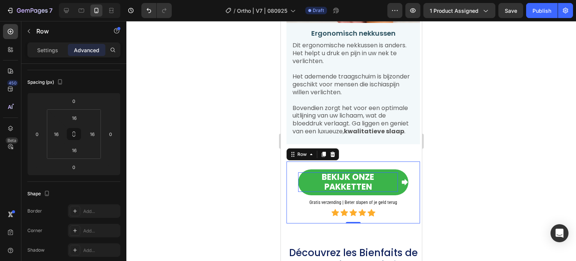
click at [231, 178] on div at bounding box center [351, 141] width 450 height 240
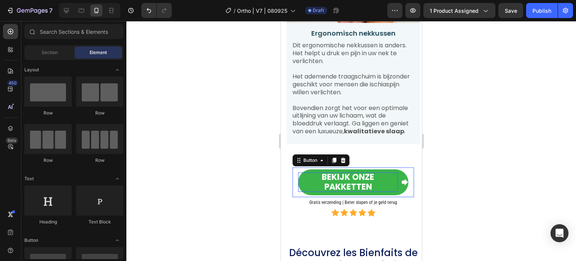
click at [376, 183] on p "Bekijk onze pakketten" at bounding box center [348, 181] width 100 height 19
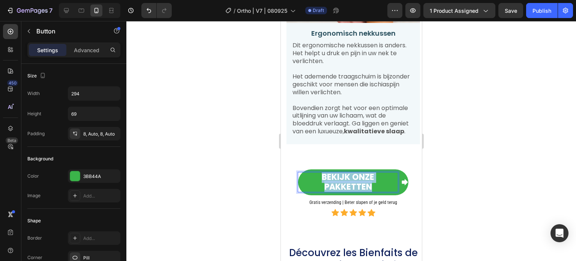
click at [376, 183] on p "Bekijk onze pakketten" at bounding box center [348, 181] width 100 height 19
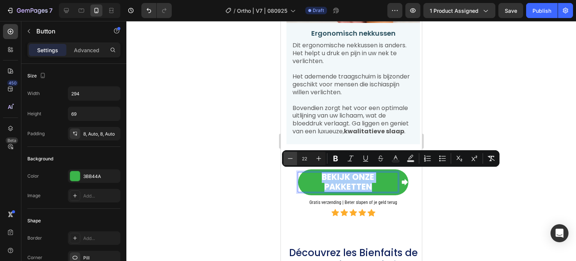
click at [291, 160] on icon "Editor contextual toolbar" at bounding box center [289, 157] width 7 height 7
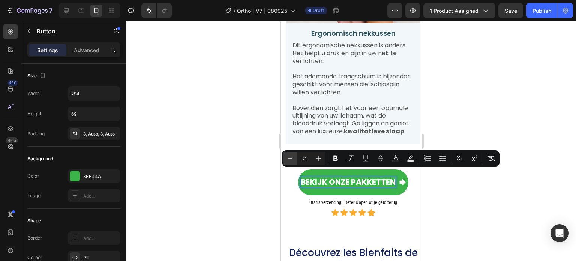
click at [291, 160] on icon "Editor contextual toolbar" at bounding box center [289, 157] width 7 height 7
type input "20"
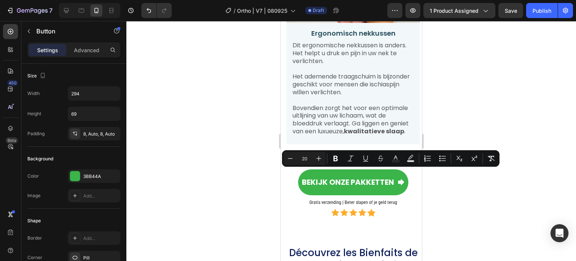
click at [241, 161] on div at bounding box center [351, 141] width 450 height 240
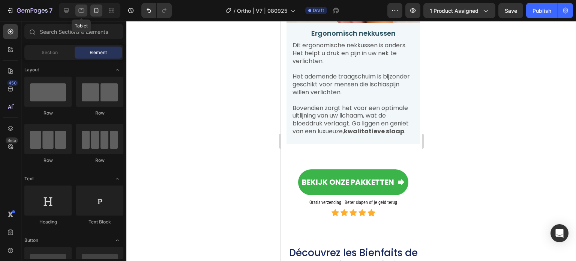
click at [84, 9] on icon at bounding box center [82, 11] width 6 height 4
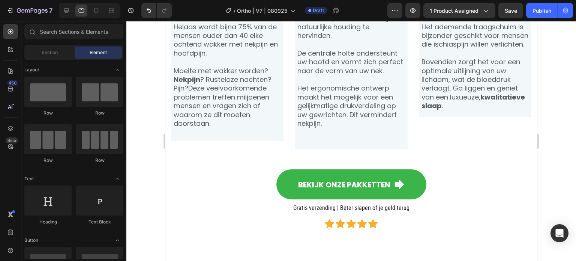
scroll to position [888, 0]
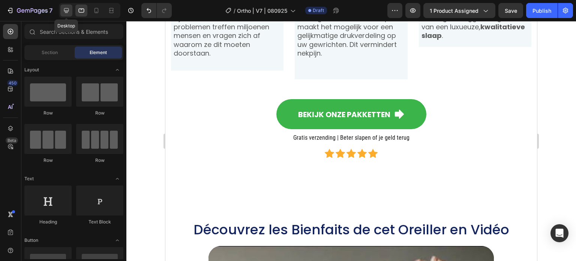
click at [69, 8] on icon at bounding box center [66, 10] width 7 height 7
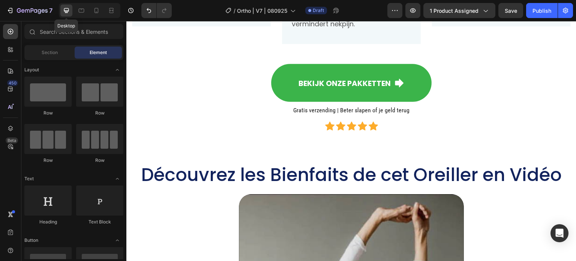
scroll to position [892, 0]
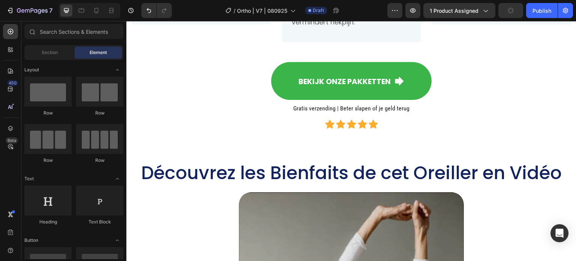
click at [102, 10] on div at bounding box center [89, 10] width 61 height 15
click at [96, 8] on icon at bounding box center [96, 10] width 4 height 5
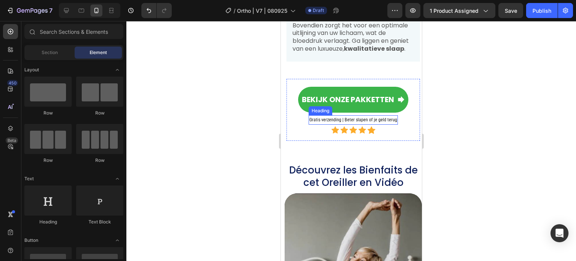
scroll to position [1247, 0]
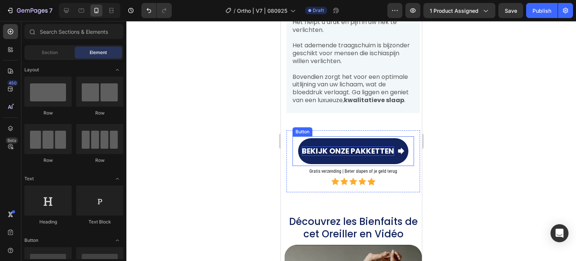
click at [348, 145] on span "Bekijk onze pakketten" at bounding box center [347, 150] width 92 height 10
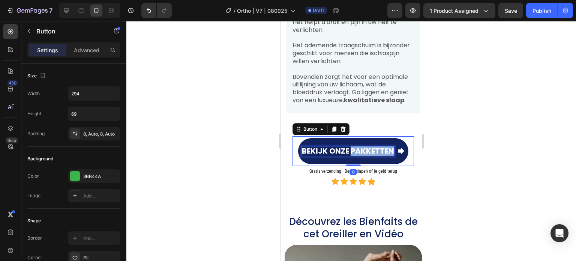
click at [348, 145] on span "Bekijk onze pakketten" at bounding box center [347, 150] width 92 height 10
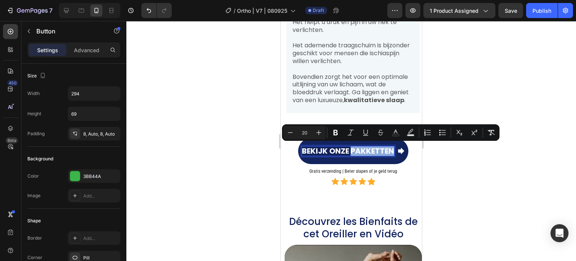
click at [382, 153] on span "Bekijk onze pakketten" at bounding box center [347, 150] width 92 height 10
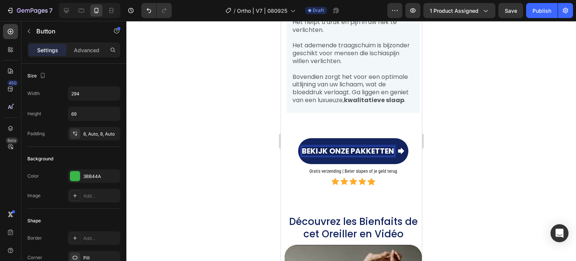
click at [390, 150] on span "Bekijk onze pakketten" at bounding box center [347, 150] width 92 height 10
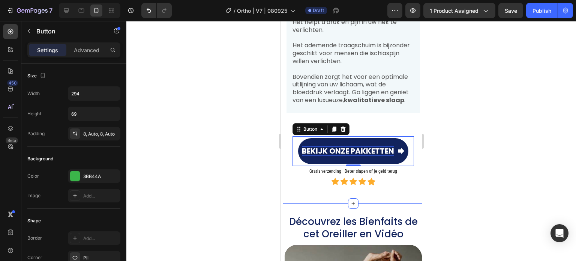
click at [253, 141] on div at bounding box center [351, 141] width 450 height 240
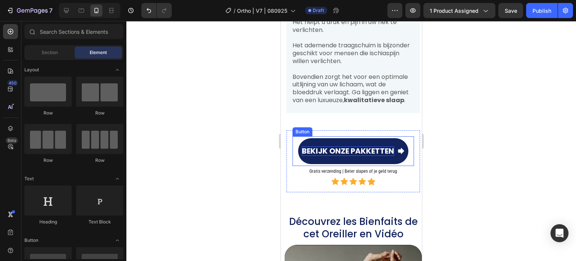
click at [319, 146] on span "Bekijk onze pakketten" at bounding box center [347, 150] width 92 height 10
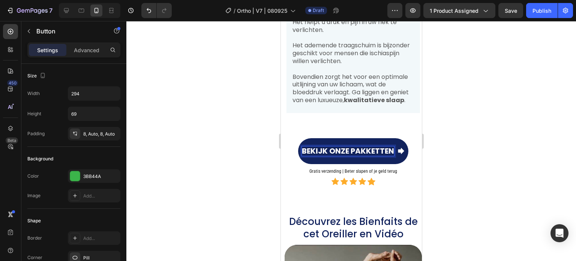
click at [319, 146] on span "Bekijk onze pakketten" at bounding box center [347, 150] width 92 height 10
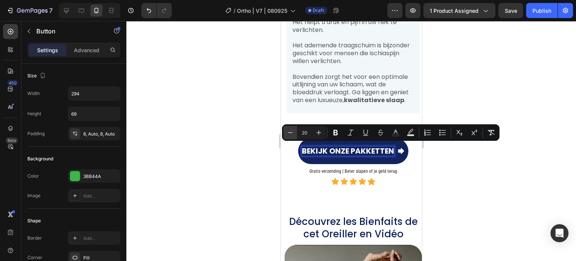
click at [290, 133] on icon "Editor contextual toolbar" at bounding box center [289, 132] width 7 height 7
type input "19"
click at [244, 138] on div at bounding box center [351, 141] width 450 height 240
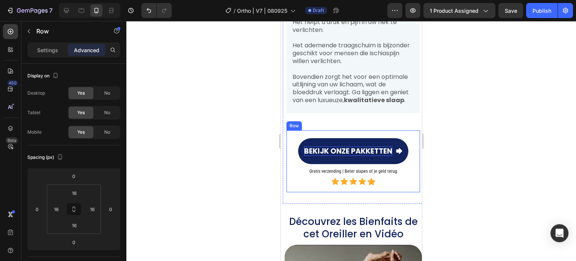
click at [326, 130] on div "Bekijk onze pakketten Button Gratis verzending | Beter slapen of je geld terug …" at bounding box center [352, 161] width 133 height 62
click at [323, 120] on icon at bounding box center [323, 123] width 6 height 6
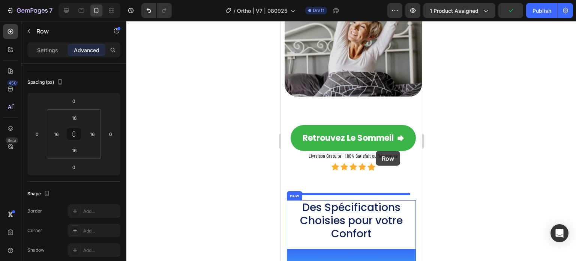
scroll to position [1585, 0]
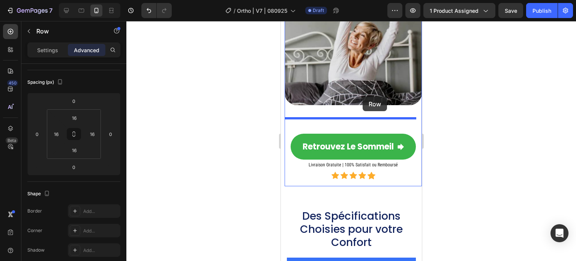
drag, startPoint x: 293, startPoint y: 191, endPoint x: 362, endPoint y: 96, distance: 117.0
type input "50"
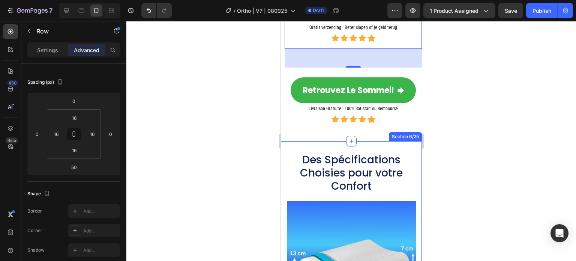
scroll to position [1547, 0]
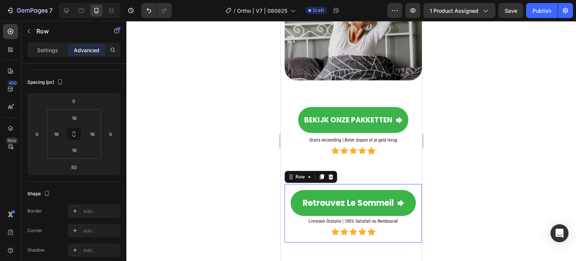
click at [325, 184] on div "Retrouvez le Sommeil Button Livraison Gratuite | 100% Satisfait ou Remboursé He…" at bounding box center [352, 213] width 137 height 58
click at [329, 174] on icon at bounding box center [330, 176] width 5 height 5
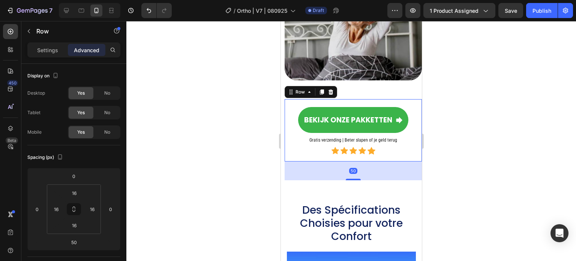
click at [381, 99] on div "Bekijk onze pakketten Button Gratis verzending | Beter slapen of je geld terug …" at bounding box center [352, 130] width 137 height 62
click at [321, 89] on icon at bounding box center [321, 92] width 6 height 6
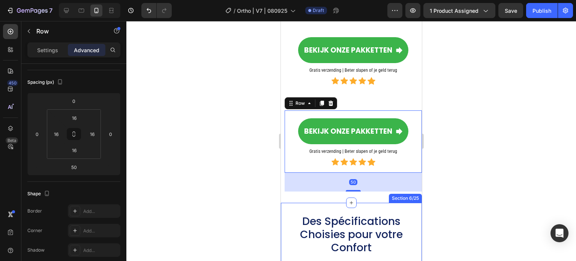
scroll to position [1622, 0]
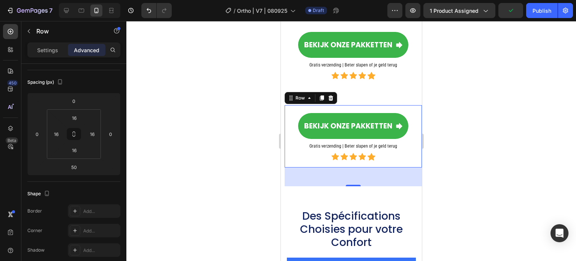
click at [351, 176] on div "50" at bounding box center [352, 176] width 137 height 19
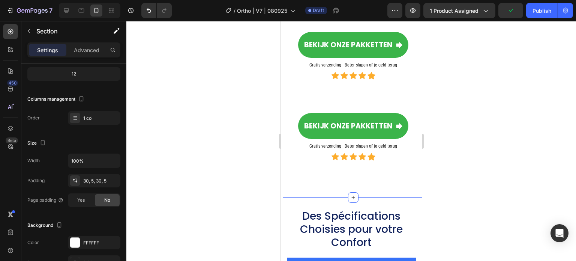
click at [350, 180] on div "Découvrez les Bienfaits de cet Oreiller en Vidéo Heading Video Bekijk onze pakk…" at bounding box center [352, 12] width 141 height 370
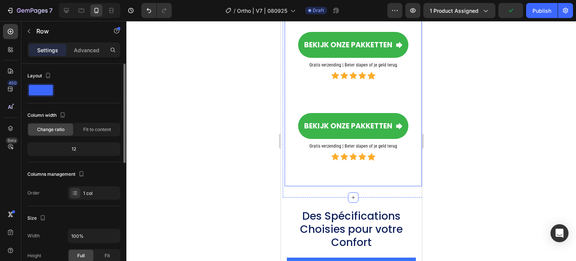
click at [350, 176] on div "Video Bekijk onze pakketten Button Gratis verzending | Beter slapen of je geld …" at bounding box center [352, 27] width 137 height 318
click at [350, 184] on div at bounding box center [352, 185] width 15 height 2
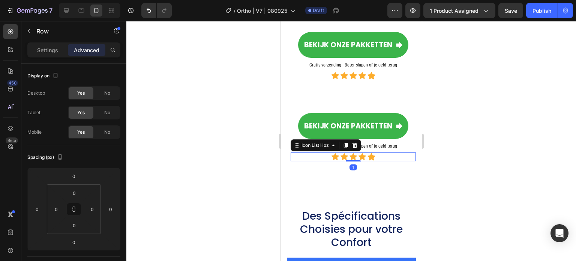
click at [363, 153] on div "Icon Icon Icon Icon Icon" at bounding box center [352, 157] width 125 height 8
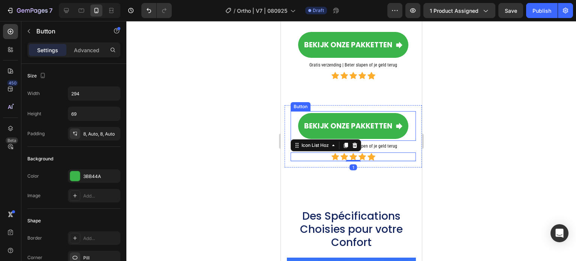
click at [396, 134] on div "Bekijk onze pakketten Button" at bounding box center [352, 126] width 125 height 30
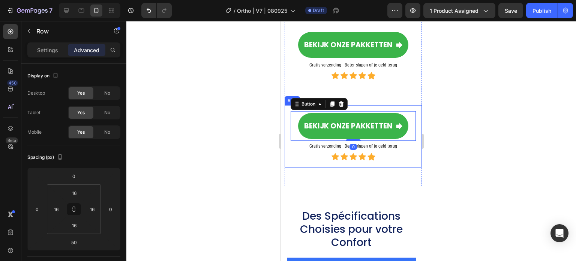
click at [414, 130] on div "Bekijk onze pakketten Button 0 Gratis verzending | Beter slapen of je geld teru…" at bounding box center [352, 136] width 137 height 62
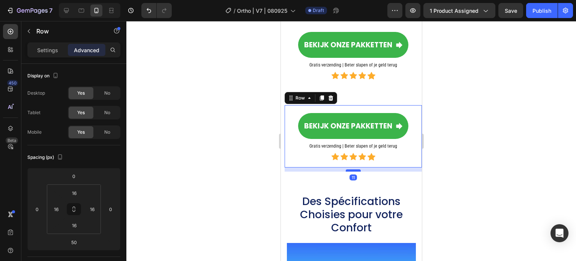
drag, startPoint x: 354, startPoint y: 178, endPoint x: 354, endPoint y: 163, distance: 14.6
click at [354, 169] on div at bounding box center [352, 170] width 15 height 2
type input "11"
click at [246, 154] on div at bounding box center [351, 141] width 450 height 240
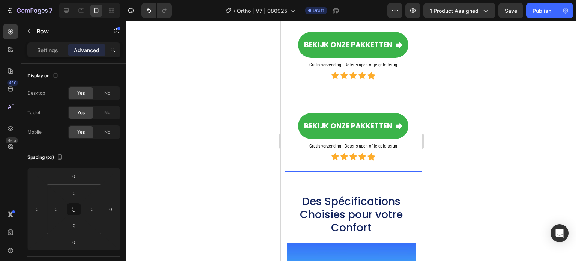
click at [397, 85] on div "Video Bekijk onze pakketten Button Gratis verzending | Beter slapen of je geld …" at bounding box center [352, 19] width 137 height 303
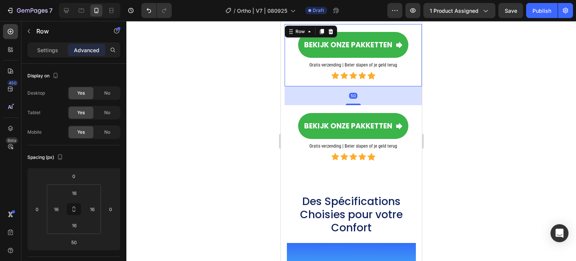
click at [405, 64] on div "Bekijk onze pakketten Button Gratis verzending | Beter slapen of je geld terug …" at bounding box center [352, 55] width 125 height 50
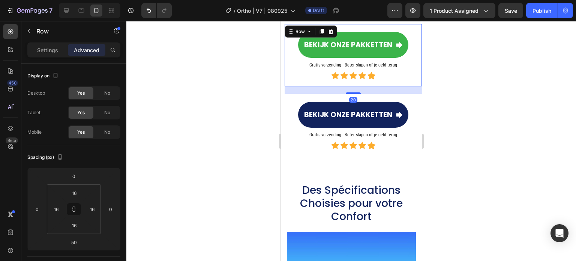
drag, startPoint x: 352, startPoint y: 97, endPoint x: 335, endPoint y: 99, distance: 17.3
click at [354, 92] on div at bounding box center [352, 92] width 15 height 1
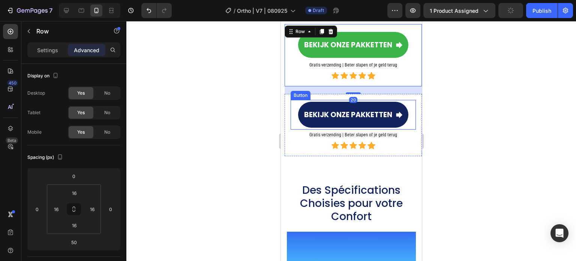
type input "20"
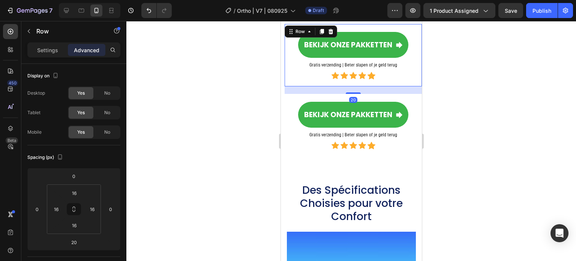
click at [240, 120] on div at bounding box center [351, 141] width 450 height 240
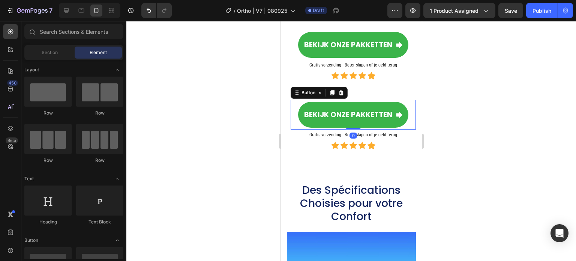
click at [406, 114] on div "Bekijk onze pakketten Button 0" at bounding box center [352, 115] width 125 height 30
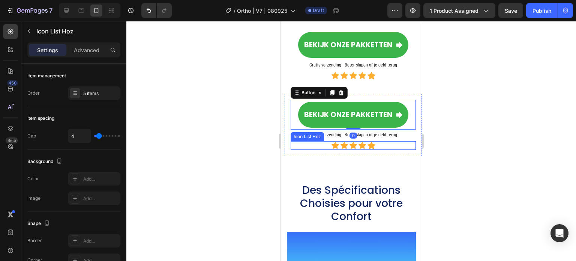
click at [378, 142] on div "Icon Icon Icon Icon Icon" at bounding box center [352, 145] width 125 height 8
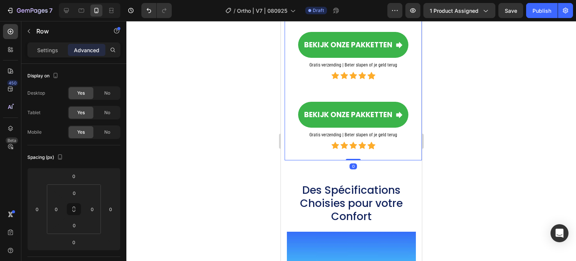
click at [370, 151] on div "Video Bekijk onze pakketten Button Gratis verzending | Beter slapen of je geld …" at bounding box center [352, 14] width 137 height 292
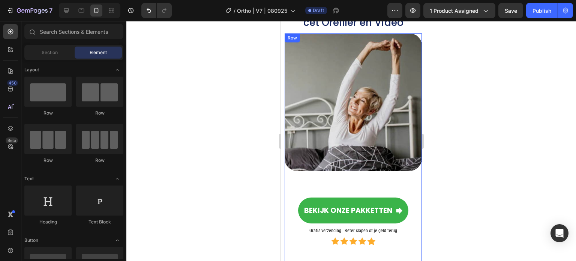
scroll to position [1644, 0]
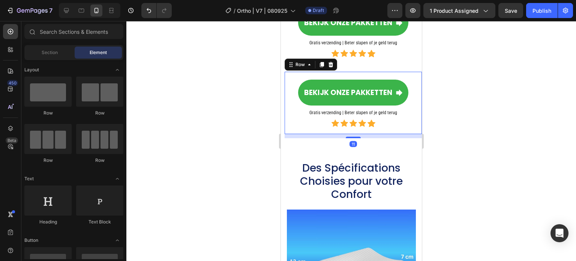
click at [361, 72] on div "Bekijk onze pakketten Button Gratis verzending | Beter slapen of je geld terug …" at bounding box center [352, 103] width 137 height 62
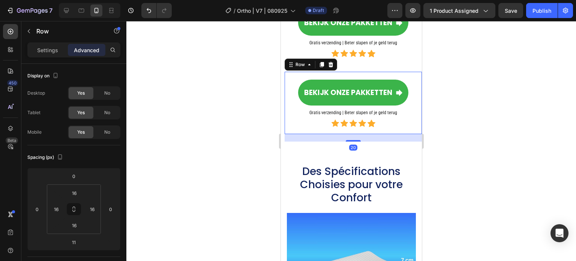
click at [350, 134] on div "20" at bounding box center [352, 134] width 137 height 0
type input "20"
click at [243, 113] on div at bounding box center [351, 141] width 450 height 240
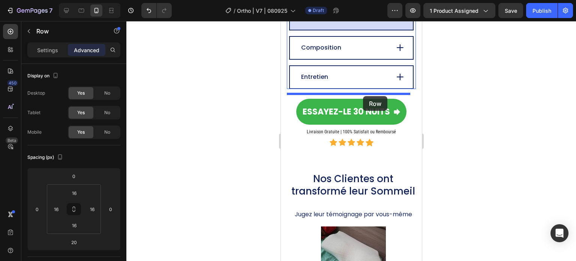
scroll to position [1982, 0]
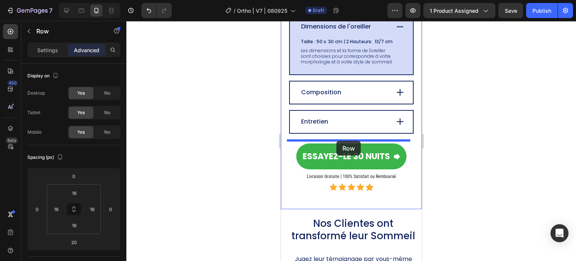
drag, startPoint x: 291, startPoint y: 62, endPoint x: 336, endPoint y: 141, distance: 90.9
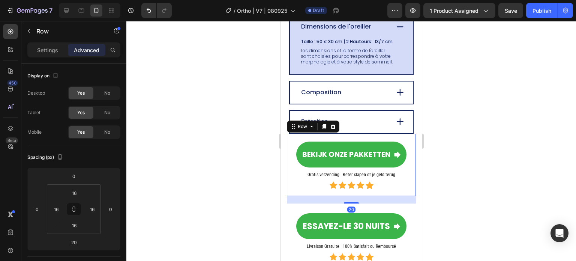
click at [258, 171] on div at bounding box center [351, 141] width 450 height 240
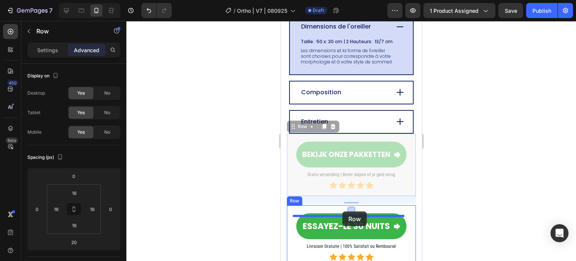
scroll to position [2132, 0]
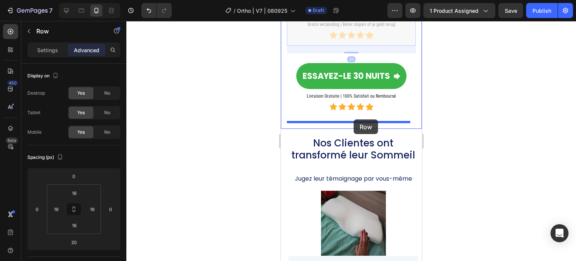
drag, startPoint x: 292, startPoint y: 135, endPoint x: 353, endPoint y: 119, distance: 63.0
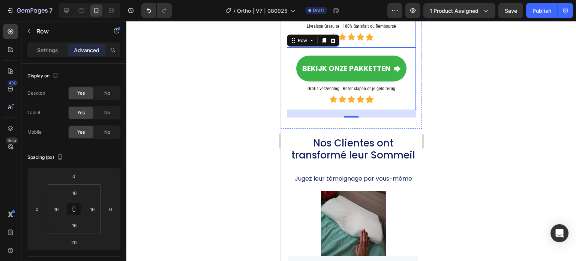
scroll to position [2062, 0]
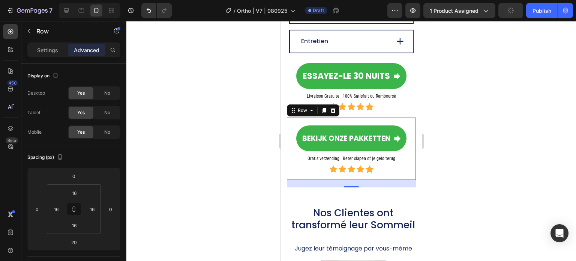
click at [349, 124] on div "Bekijk onze pakketten Button Gratis verzending | Beter slapen of je geld terug …" at bounding box center [350, 148] width 129 height 62
click at [73, 177] on input "0" at bounding box center [73, 175] width 15 height 11
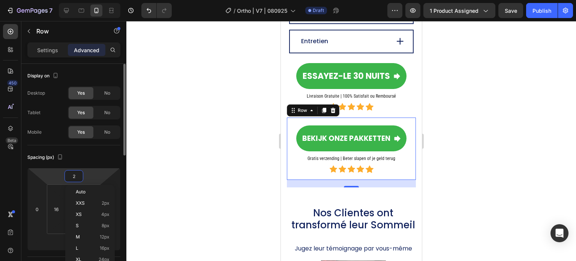
type input "20"
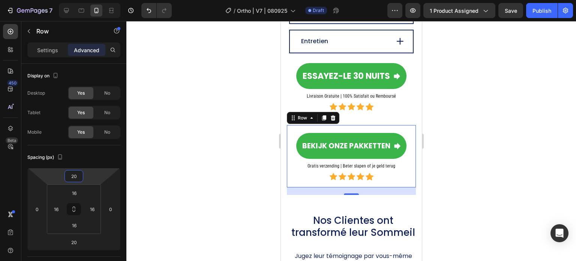
drag, startPoint x: 217, startPoint y: 104, endPoint x: 221, endPoint y: 102, distance: 4.7
click at [217, 103] on div at bounding box center [351, 141] width 450 height 240
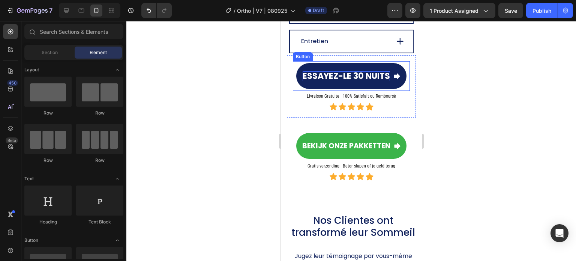
click at [340, 78] on span "Essayez-le 30 Nuits" at bounding box center [345, 76] width 87 height 12
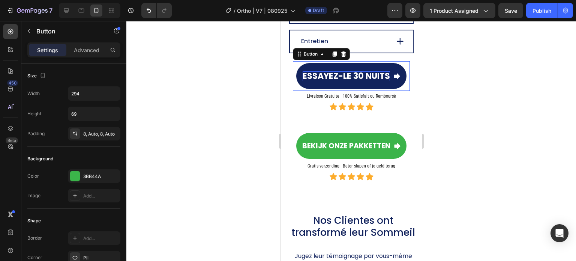
click at [340, 78] on span "Essayez-le 30 Nuits" at bounding box center [345, 76] width 87 height 12
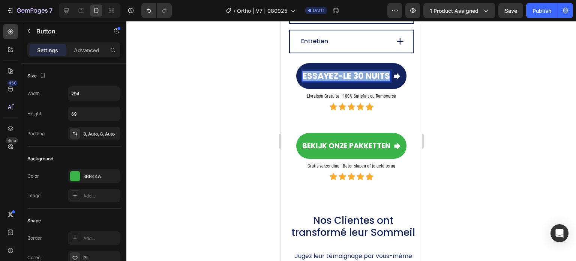
click at [340, 78] on span "Essayez-le 30 Nuits" at bounding box center [345, 76] width 87 height 12
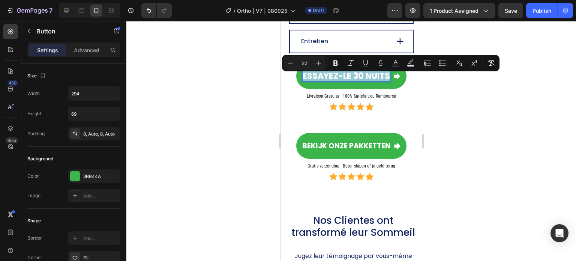
copy span "Essayez-le 30 Nuits"
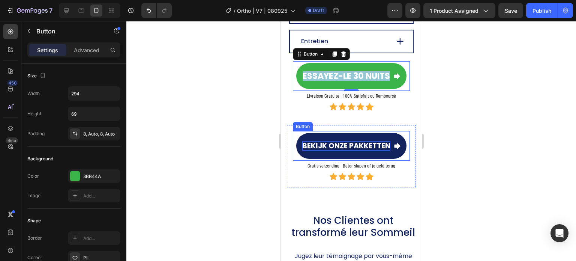
click at [372, 146] on span "Bekijk onze pakketten" at bounding box center [346, 146] width 88 height 10
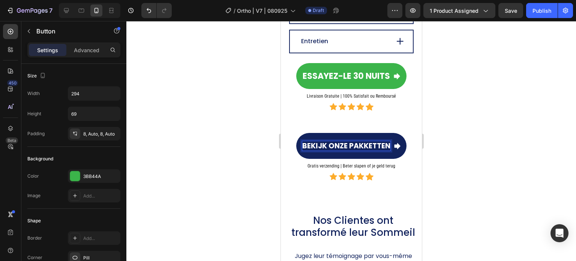
click at [385, 151] on span "Bekijk onze pakketten" at bounding box center [346, 146] width 88 height 10
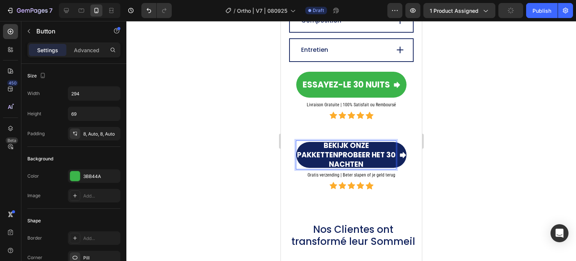
click at [370, 150] on p "Bekijk onze pakkettenProbeer het 30 nachten" at bounding box center [346, 155] width 100 height 28
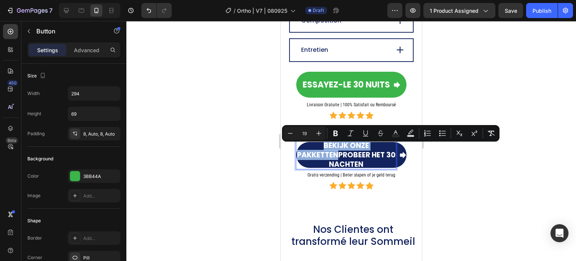
drag, startPoint x: 333, startPoint y: 158, endPoint x: 302, endPoint y: 153, distance: 31.9
click at [302, 153] on p "Bekijk onze pakkettenProbeer het 30 nachten" at bounding box center [346, 155] width 100 height 28
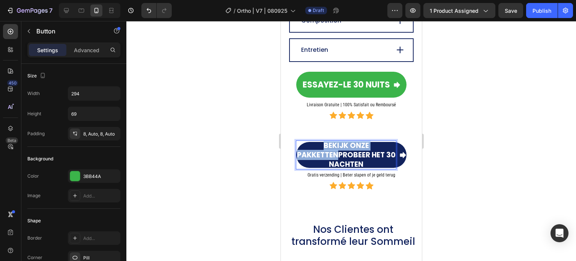
scroll to position [2062, 0]
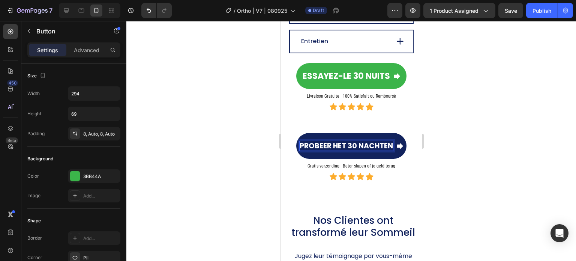
click at [254, 129] on div at bounding box center [351, 141] width 450 height 240
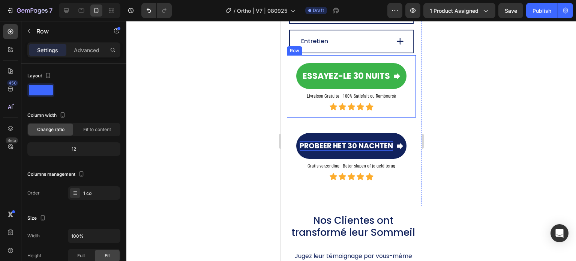
click at [408, 63] on div "Essayez-le 30 Nuits Button Livraison Gratuite | 100% Satisfait ou Remboursé Hea…" at bounding box center [350, 86] width 129 height 62
click at [332, 51] on icon at bounding box center [333, 48] width 6 height 6
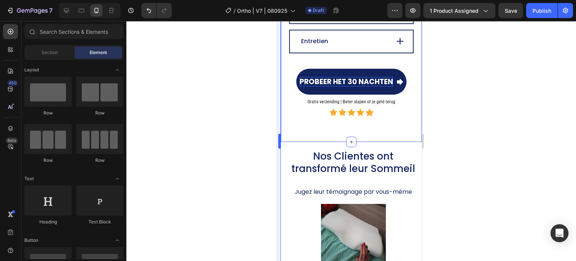
drag, startPoint x: 222, startPoint y: 83, endPoint x: 279, endPoint y: 79, distance: 57.5
click at [222, 83] on div at bounding box center [351, 141] width 450 height 240
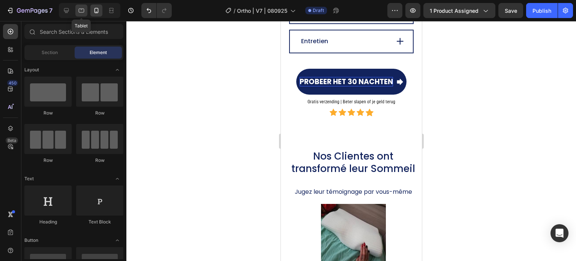
click at [83, 10] on icon at bounding box center [81, 10] width 7 height 7
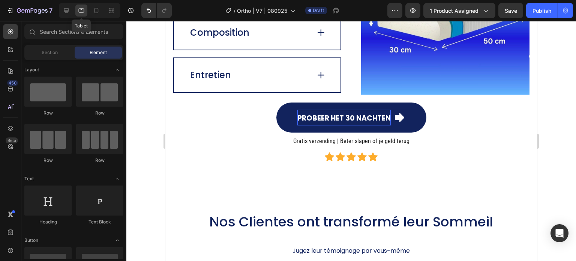
scroll to position [2032, 0]
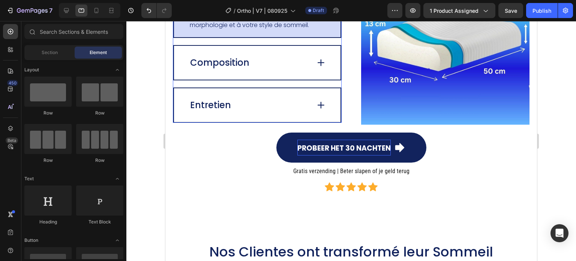
click at [287, 112] on div "Entretien" at bounding box center [249, 104] width 121 height 13
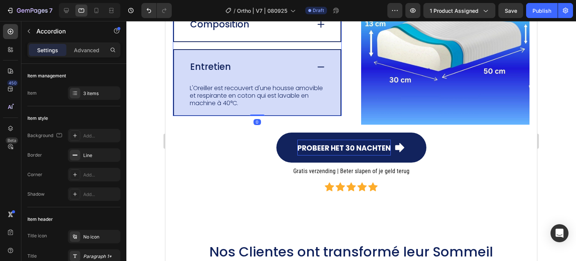
scroll to position [2029, 0]
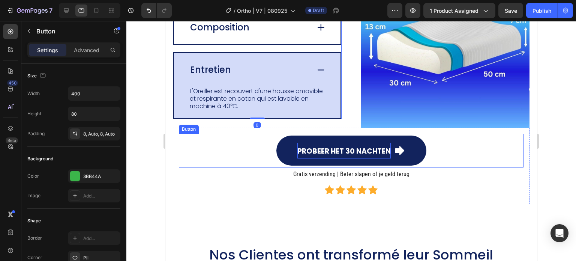
click at [234, 151] on div "Probeer het 30 nachten Button" at bounding box center [351, 150] width 345 height 34
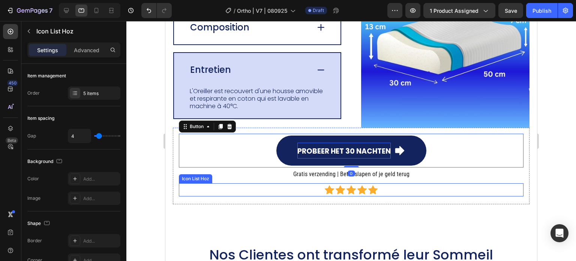
click at [192, 191] on div "Icon Icon Icon Icon Icon Icon List Hoz" at bounding box center [351, 189] width 345 height 13
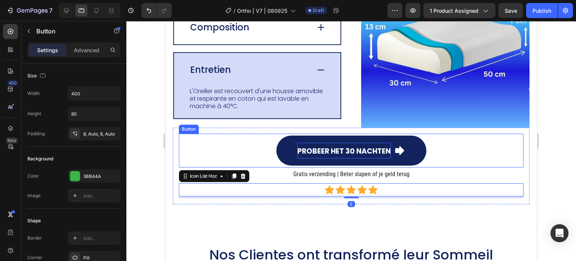
click at [180, 160] on div "Probeer het 30 nachten Button" at bounding box center [351, 150] width 345 height 34
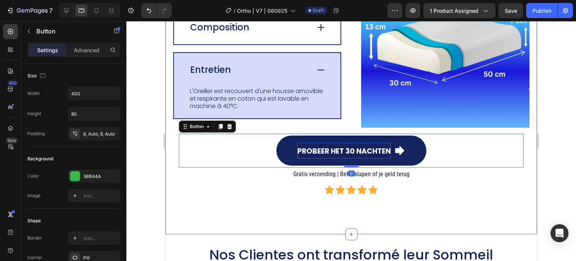
click at [168, 185] on div "Des Spécifications Choisies pour votre Confort Heading Image Dimensions de l'or…" at bounding box center [351, 75] width 372 height 318
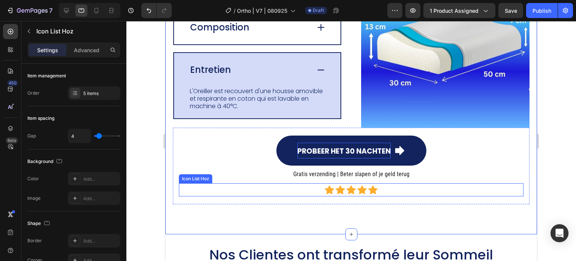
click at [181, 185] on div "Icon Icon Icon Icon Icon" at bounding box center [351, 189] width 345 height 9
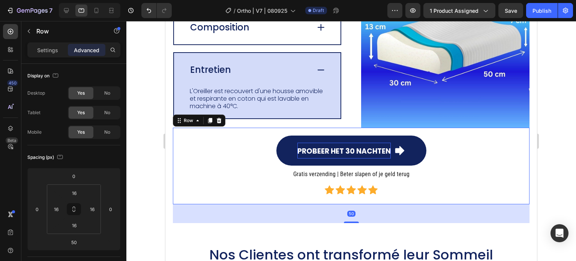
click at [177, 199] on div "Probeer het 30 nachten Button Gratis verzending | Beter slapen of je geld terug…" at bounding box center [351, 165] width 357 height 76
click at [78, 178] on input "0" at bounding box center [73, 175] width 15 height 11
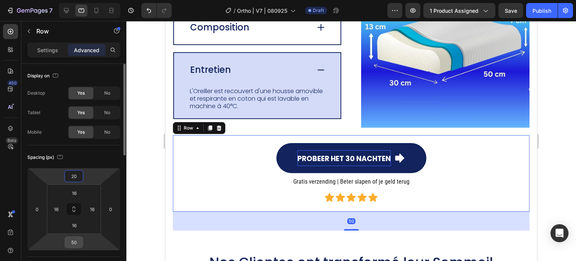
type input "20"
click at [75, 241] on input "50" at bounding box center [73, 241] width 15 height 11
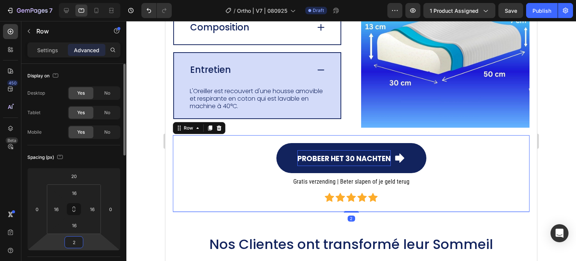
type input "20"
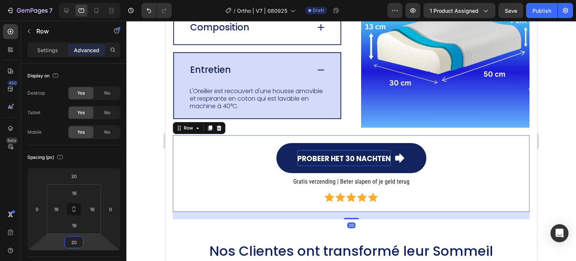
click at [145, 189] on div at bounding box center [351, 141] width 450 height 240
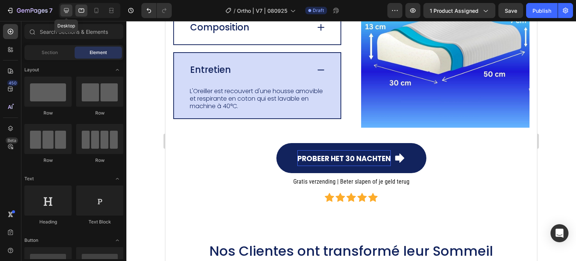
click at [66, 9] on icon at bounding box center [66, 10] width 7 height 7
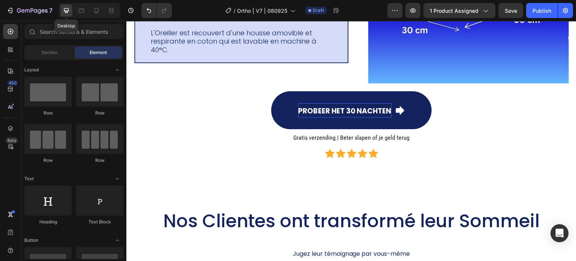
scroll to position [2007, 0]
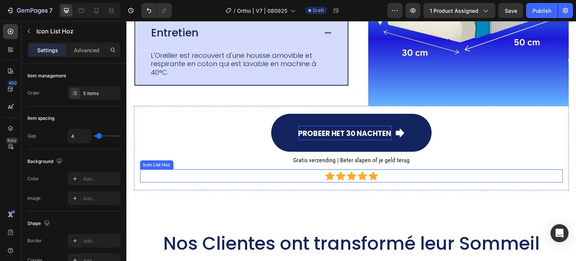
click at [159, 169] on div "Icon Icon Icon Icon Icon Icon List Hoz" at bounding box center [351, 175] width 423 height 13
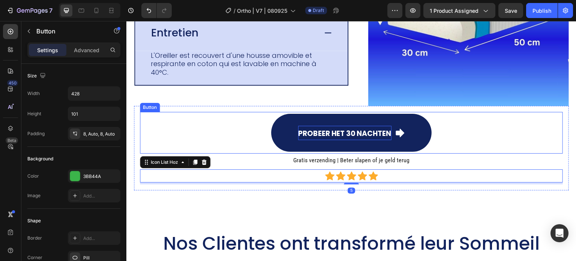
click at [156, 133] on div "Probeer het 30 nachten Button" at bounding box center [351, 133] width 423 height 42
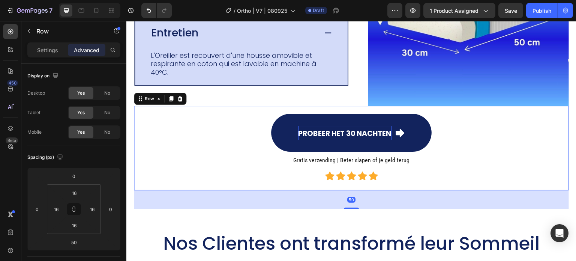
click at [142, 166] on div "Probeer het 30 nachten Button Gratis verzending | Beter slapen of je geld terug…" at bounding box center [351, 148] width 423 height 72
click at [75, 180] on input "0" at bounding box center [73, 175] width 15 height 11
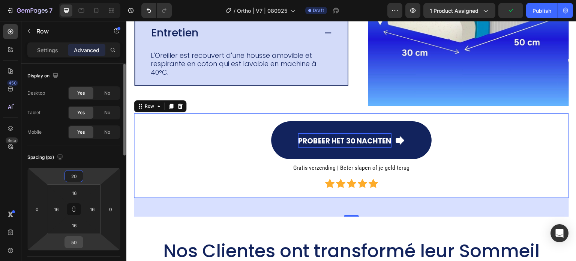
type input "20"
click at [75, 240] on input "50" at bounding box center [73, 241] width 15 height 11
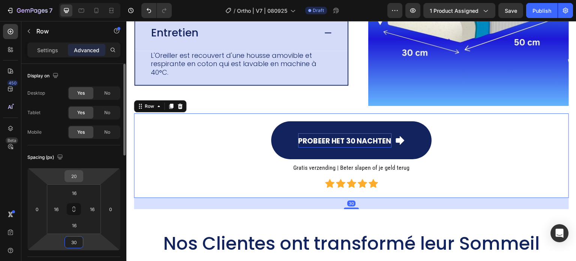
type input "30"
click at [76, 178] on input "20" at bounding box center [73, 175] width 15 height 11
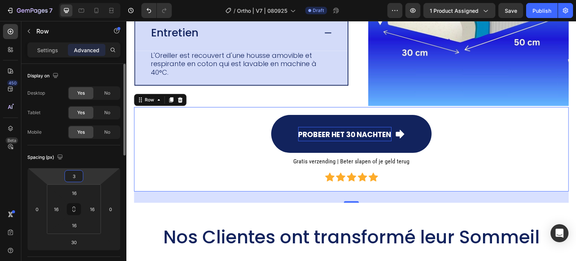
type input "30"
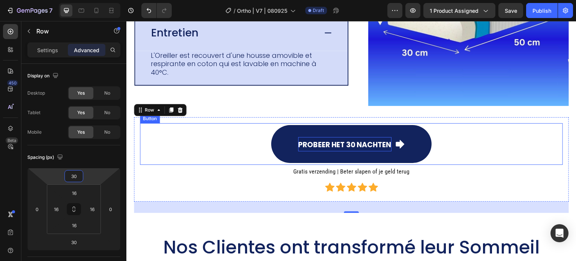
click at [184, 154] on div "Probeer het 30 nachten Button" at bounding box center [351, 144] width 423 height 42
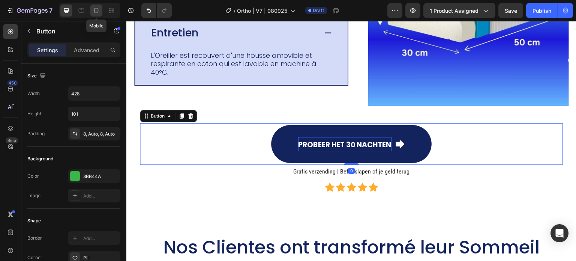
click at [98, 9] on icon at bounding box center [96, 10] width 7 height 7
type input "69"
type input "294"
type input "20"
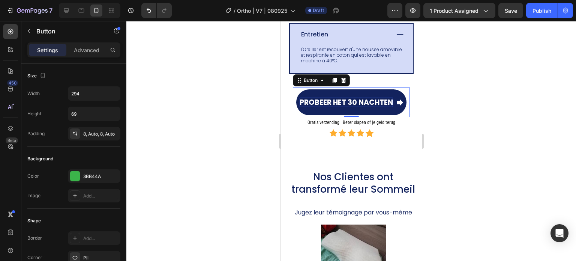
scroll to position [2066, 0]
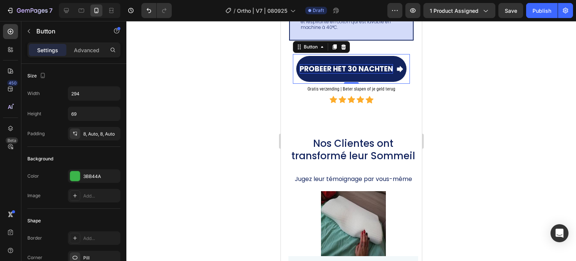
click at [205, 63] on div at bounding box center [351, 141] width 450 height 240
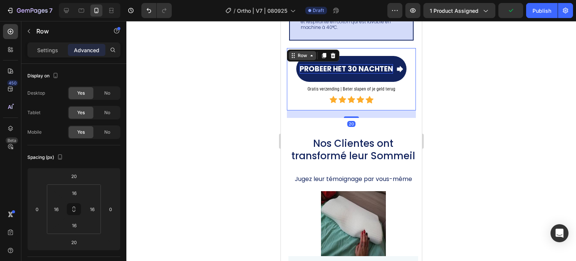
click at [291, 49] on div "Row" at bounding box center [312, 55] width 52 height 12
click at [323, 53] on icon at bounding box center [324, 55] width 4 height 5
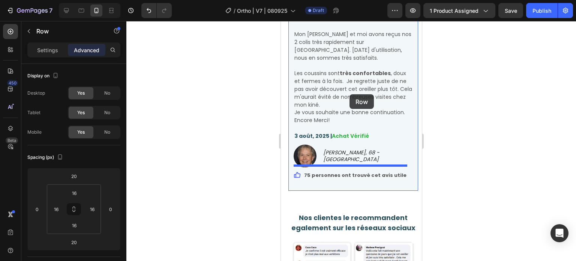
scroll to position [3003, 0]
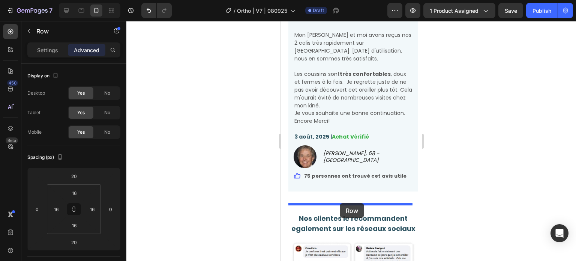
drag, startPoint x: 294, startPoint y: 110, endPoint x: 339, endPoint y: 203, distance: 103.0
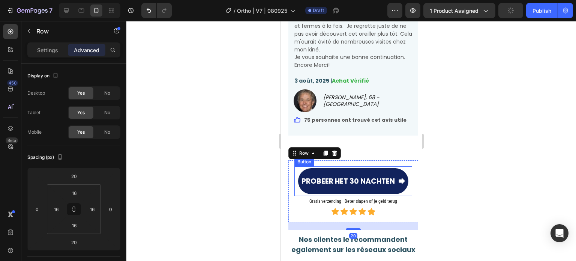
scroll to position [3153, 0]
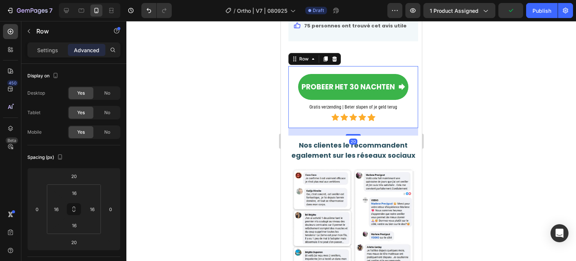
click at [254, 96] on div at bounding box center [351, 141] width 450 height 240
click at [292, 66] on div "Probeer het 30 nachten Button Gratis verzending | Beter slapen of je geld terug…" at bounding box center [353, 97] width 130 height 62
click at [325, 56] on icon at bounding box center [325, 58] width 4 height 5
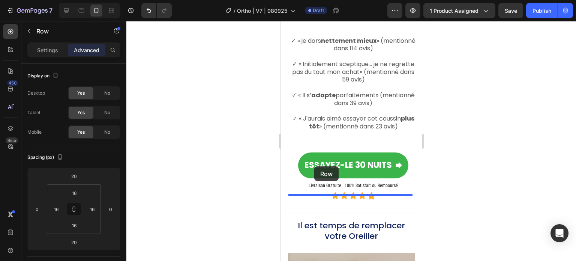
scroll to position [3566, 0]
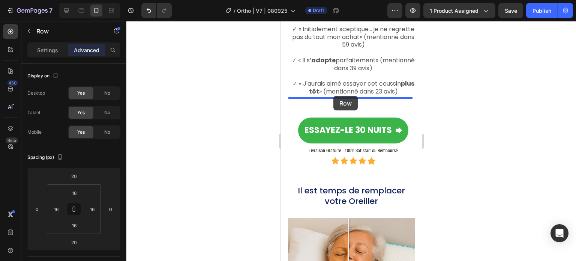
drag, startPoint x: 297, startPoint y: 130, endPoint x: 333, endPoint y: 96, distance: 49.6
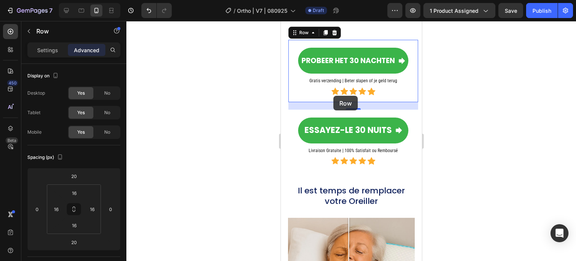
scroll to position [3488, 0]
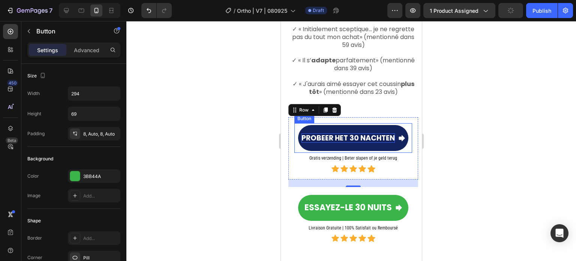
click at [329, 133] on span "Probeer het 30 nachten" at bounding box center [347, 138] width 93 height 10
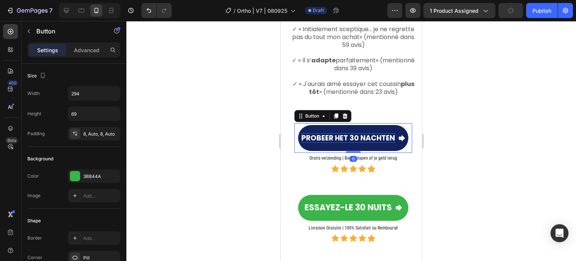
click at [336, 133] on span "Probeer het 30 nachten" at bounding box center [347, 138] width 93 height 10
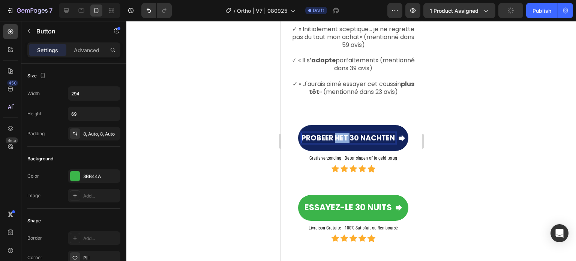
click at [336, 133] on span "Probeer het 30 nachten" at bounding box center [347, 138] width 93 height 10
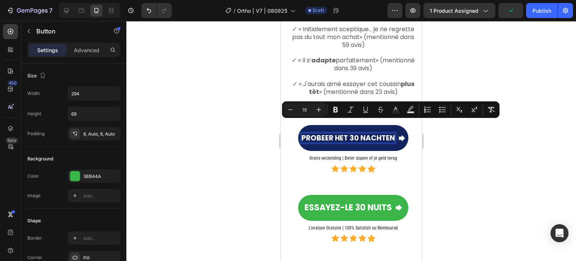
click at [321, 133] on span "Probeer het 30 nachten" at bounding box center [347, 138] width 93 height 10
drag, startPoint x: 315, startPoint y: 124, endPoint x: 390, endPoint y: 124, distance: 75.0
click at [390, 133] on span "Probeer het 30 nachten" at bounding box center [347, 138] width 93 height 10
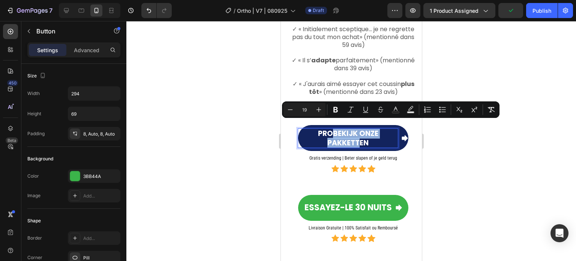
scroll to position [3484, 0]
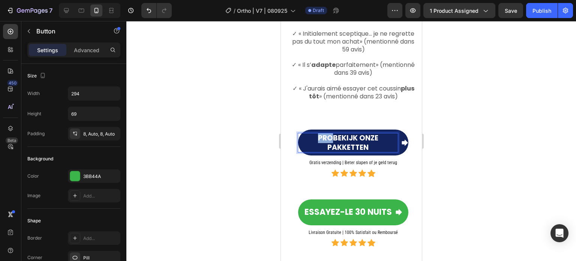
drag, startPoint x: 330, startPoint y: 126, endPoint x: 302, endPoint y: 127, distance: 28.5
click at [302, 133] on p "ProBekijk onze pakketten" at bounding box center [348, 142] width 100 height 19
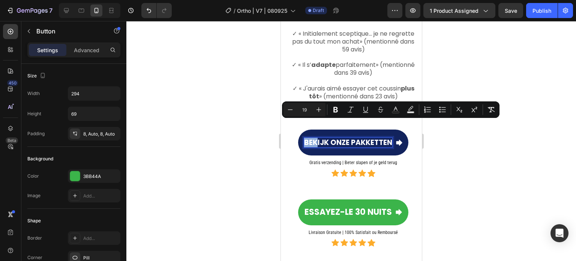
scroll to position [3488, 0]
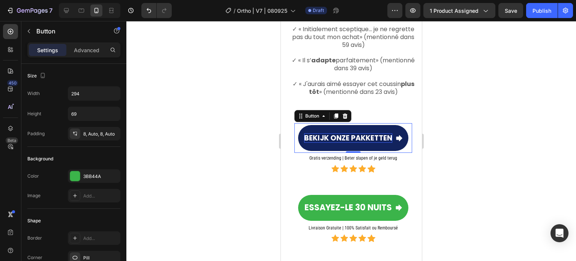
click at [230, 125] on div at bounding box center [351, 141] width 450 height 240
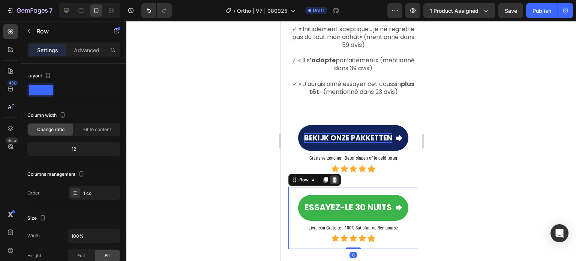
click at [337, 175] on div at bounding box center [334, 179] width 9 height 9
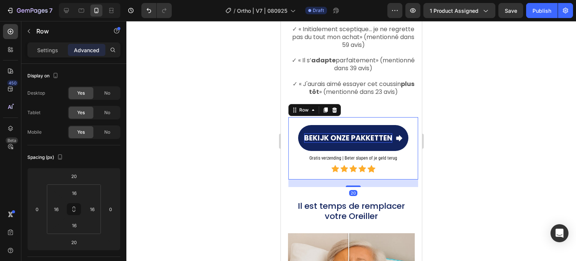
click at [291, 117] on div "Bekijk onze pakketten Button Gratis verzending | Beter slapen of je geld terug …" at bounding box center [353, 148] width 130 height 62
click at [324, 107] on icon at bounding box center [325, 109] width 4 height 5
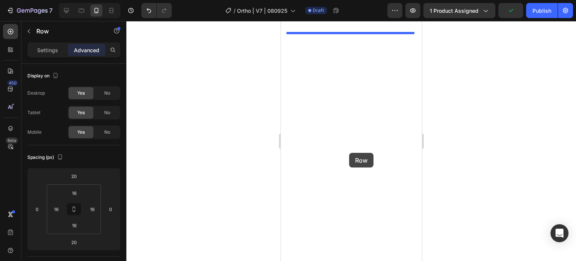
scroll to position [4463, 0]
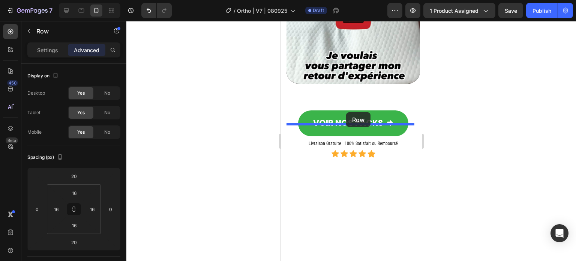
drag, startPoint x: 293, startPoint y: 175, endPoint x: 346, endPoint y: 112, distance: 81.7
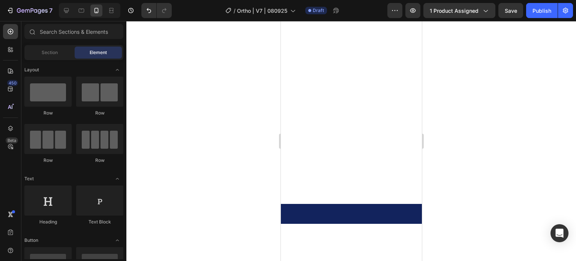
scroll to position [4501, 0]
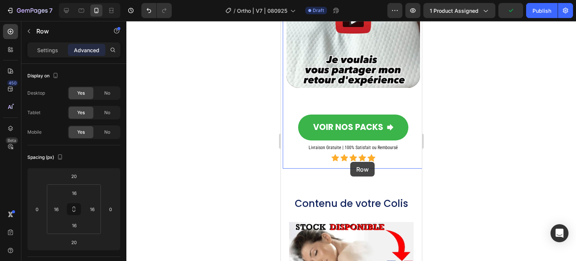
scroll to position [4838, 0]
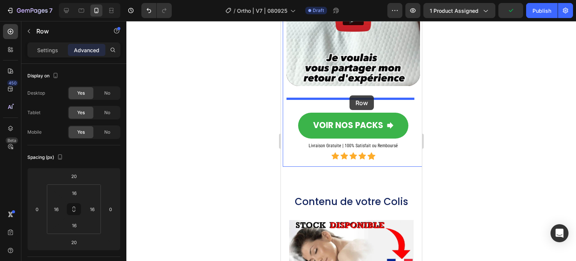
drag, startPoint x: 297, startPoint y: 166, endPoint x: 349, endPoint y: 95, distance: 88.2
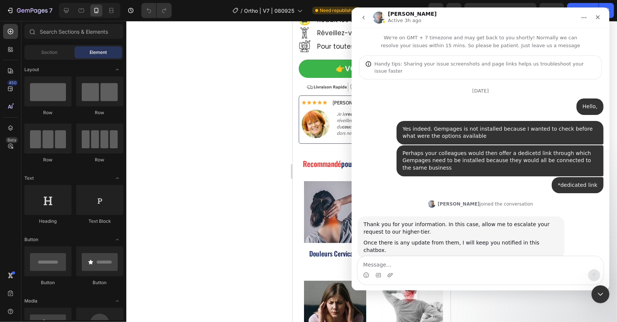
scroll to position [6029, 0]
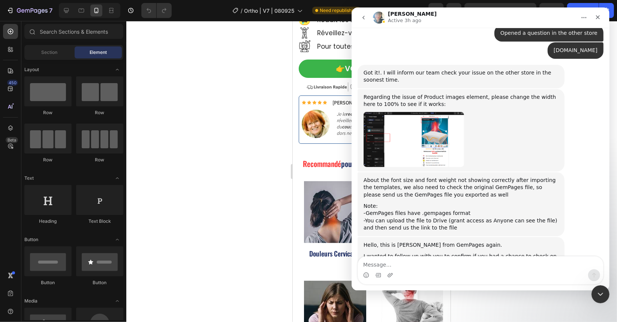
click at [447, 271] on div "Intercom messenger" at bounding box center [480, 276] width 245 height 12
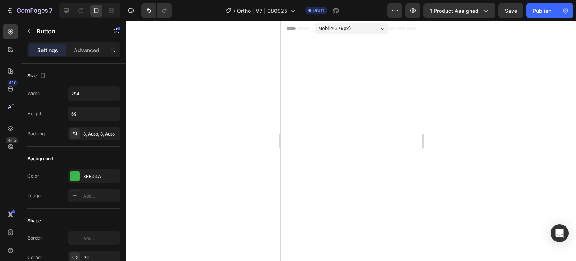
scroll to position [4838, 0]
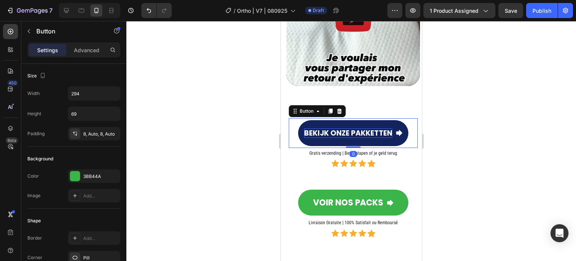
click at [376, 128] on span "Bekijk onze pakketten" at bounding box center [348, 133] width 88 height 10
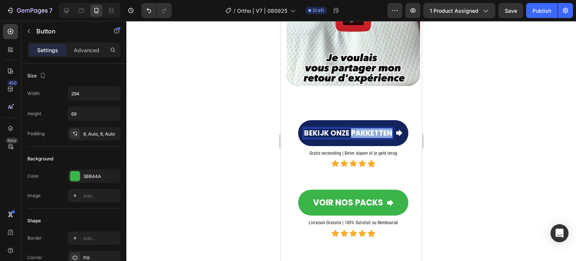
click at [376, 128] on span "Bekijk onze pakketten" at bounding box center [348, 133] width 88 height 10
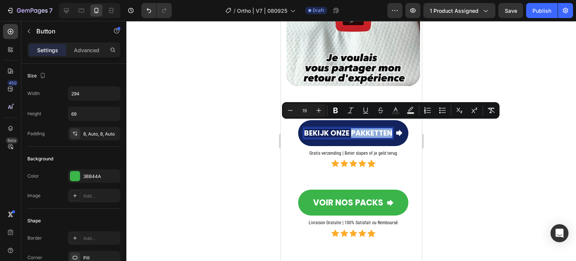
click at [384, 128] on span "Bekijk onze pakketten" at bounding box center [348, 133] width 88 height 10
click at [387, 128] on span "Bekijk onze pakketten" at bounding box center [348, 133] width 88 height 10
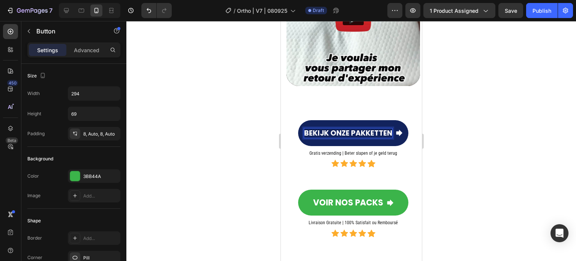
scroll to position [0, 0]
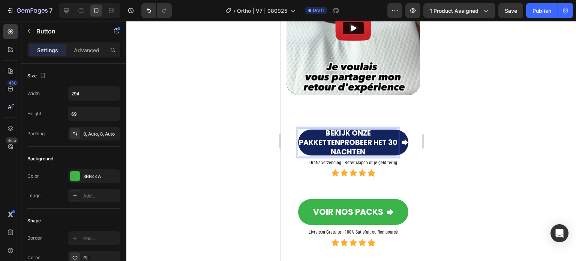
click at [369, 128] on p "Bekijk onze pakkettenProbeer het 30 nachten" at bounding box center [348, 142] width 100 height 28
drag, startPoint x: 337, startPoint y: 133, endPoint x: 308, endPoint y: 123, distance: 31.1
click at [308, 128] on p "Bekijk onze pakkettenProbeer het 30 nachten" at bounding box center [348, 142] width 100 height 28
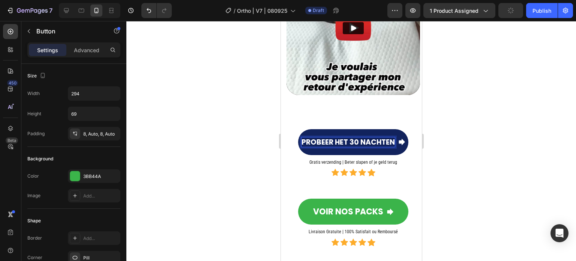
scroll to position [4838, 0]
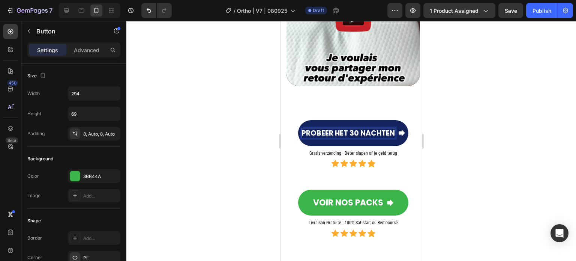
click at [269, 100] on div at bounding box center [351, 141] width 450 height 240
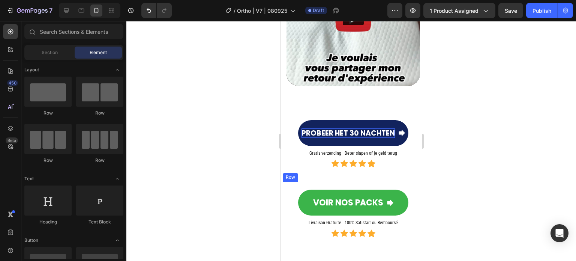
click at [323, 181] on div "VOIR NOS PACKS Button Livraison Gratuite | 100% Satisfait ou Remboursé Heading …" at bounding box center [352, 212] width 141 height 62
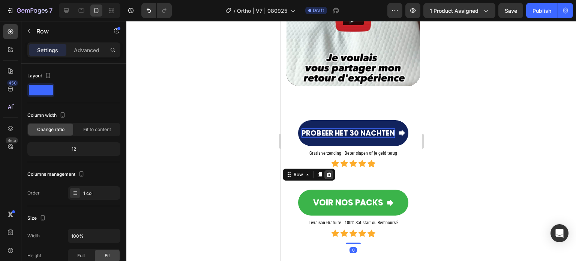
click at [328, 171] on icon at bounding box center [328, 174] width 6 height 6
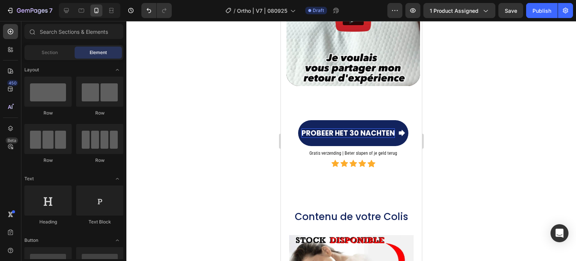
drag, startPoint x: 240, startPoint y: 118, endPoint x: 255, endPoint y: 105, distance: 19.7
click at [240, 117] on div at bounding box center [351, 141] width 450 height 240
click at [326, 177] on div "Écoutez le Témoignage de notre Cliente Virginie Heading Video Probeer het 30 na…" at bounding box center [352, 52] width 141 height 282
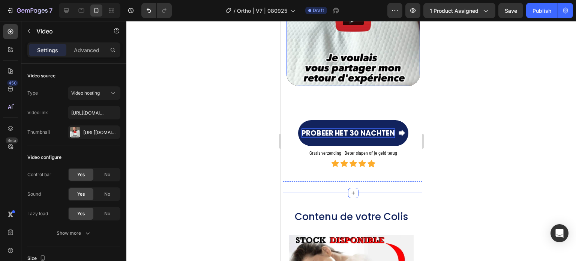
click at [311, 75] on img at bounding box center [352, 18] width 133 height 133
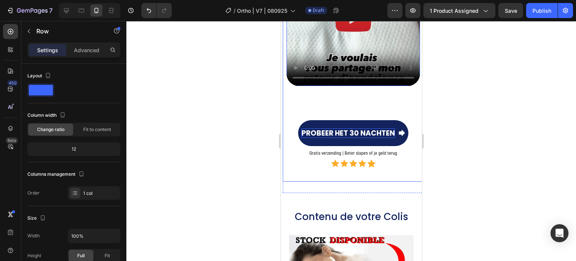
click at [307, 97] on div "Écoutez le Témoignage de notre Cliente Virginie Heading Video 50 Probeer het 30…" at bounding box center [352, 51] width 141 height 259
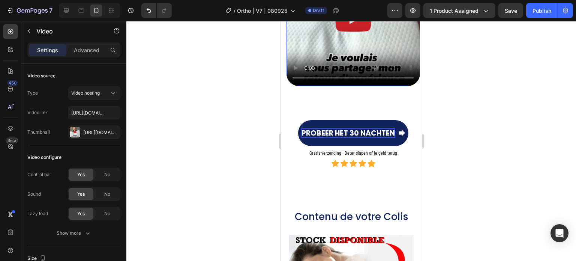
click at [352, 33] on video at bounding box center [352, 18] width 133 height 133
click at [289, 88] on div "Écoutez le Témoignage de notre Cliente Virginie Heading Video Probeer het 30 na…" at bounding box center [352, 51] width 141 height 259
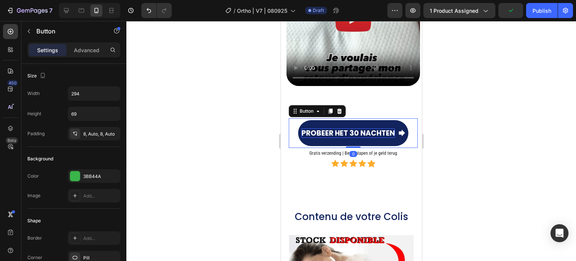
click at [293, 139] on div "Probeer het 30 nachten Button 0" at bounding box center [352, 133] width 129 height 30
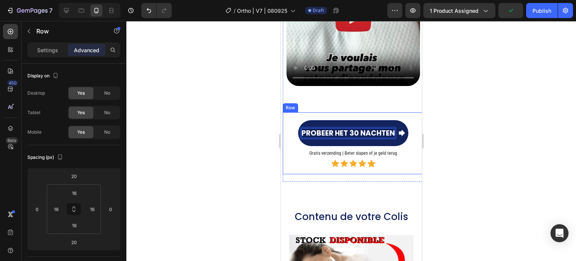
click at [304, 152] on div "Probeer het 30 nachten Button 0 Gratis verzending | Beter slapen of je geld ter…" at bounding box center [352, 143] width 129 height 50
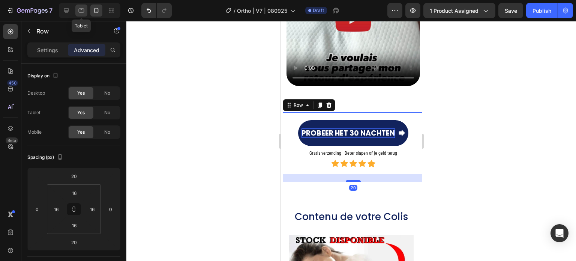
click at [79, 9] on icon at bounding box center [81, 10] width 7 height 7
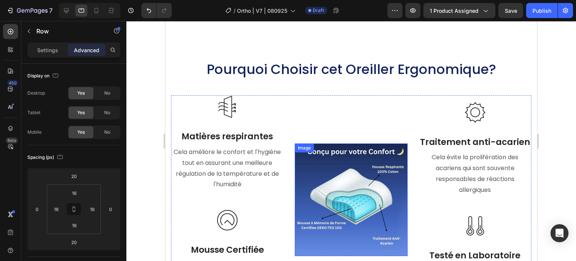
scroll to position [4424, 0]
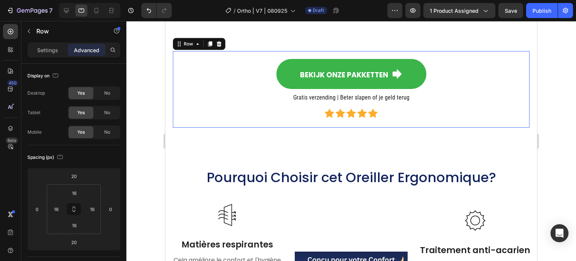
click at [212, 54] on div "Bekijk onze pakketten Button Gratis verzending | Beter slapen of je geld terug …" at bounding box center [351, 89] width 357 height 76
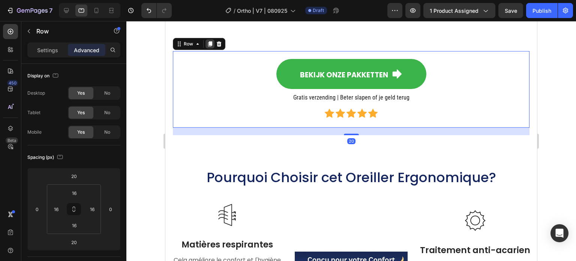
click at [212, 45] on icon at bounding box center [210, 44] width 6 height 6
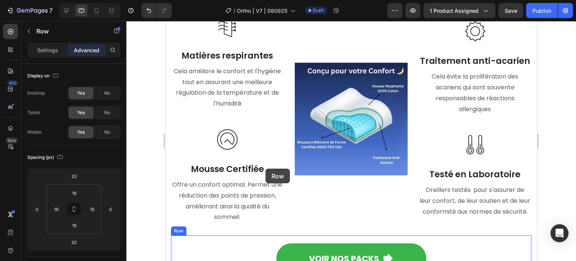
scroll to position [4799, 0]
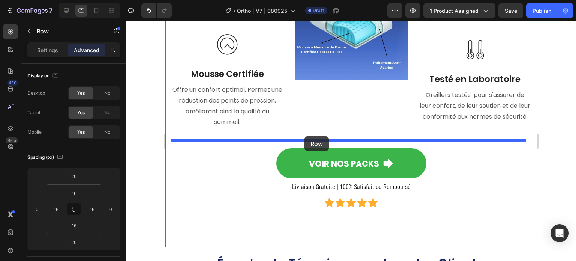
drag, startPoint x: 184, startPoint y: 133, endPoint x: 304, endPoint y: 136, distance: 120.8
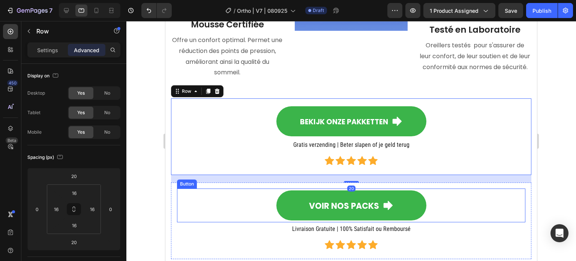
scroll to position [4912, 0]
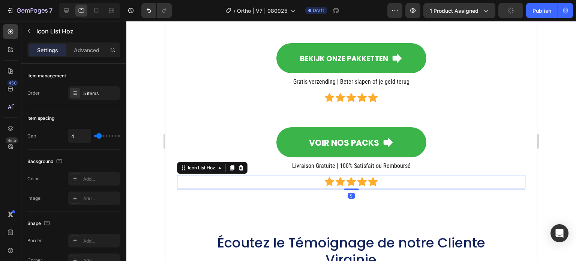
click at [192, 181] on div "Icon Icon Icon Icon Icon" at bounding box center [351, 181] width 348 height 9
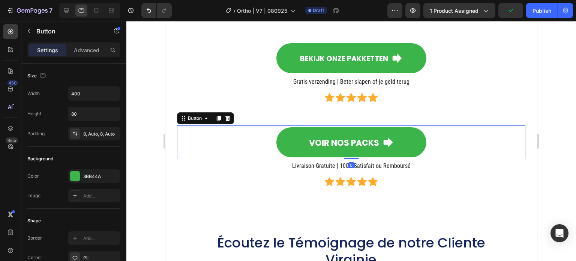
click at [195, 140] on div "VOIR NOS PACKS Button 0" at bounding box center [351, 142] width 348 height 34
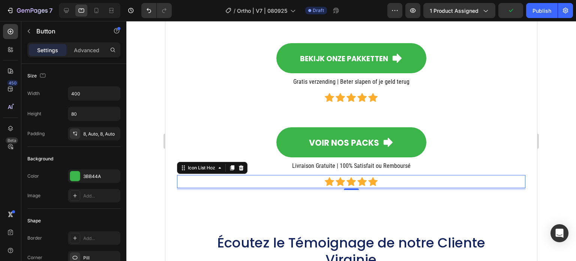
click at [189, 175] on div "Icon Icon Icon Icon Icon Icon List Hoz 0" at bounding box center [351, 181] width 348 height 13
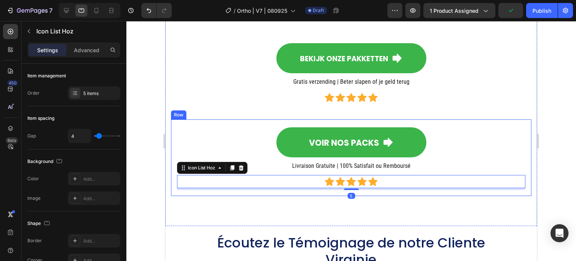
click at [172, 164] on div "VOIR NOS PACKS Button Livraison Gratuite | 100% Satisfait ou Remboursé Heading …" at bounding box center [351, 157] width 360 height 76
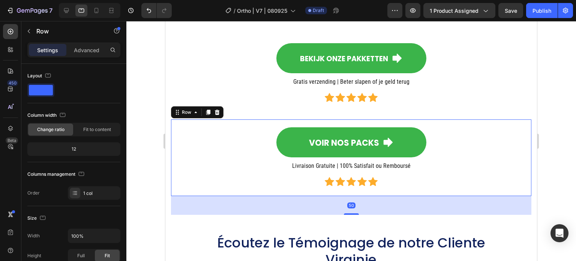
click at [503, 189] on div "VOIR NOS PACKS Button Livraison Gratuite | 100% Satisfait ou Remboursé Heading …" at bounding box center [351, 157] width 348 height 64
click at [525, 127] on div "VOIR NOS PACKS Button Livraison Gratuite | 100% Satisfait ou Remboursé Heading …" at bounding box center [351, 157] width 360 height 76
click at [219, 112] on icon at bounding box center [217, 112] width 6 height 6
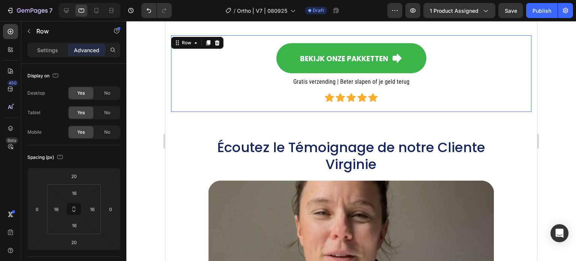
click at [181, 109] on div "Bekijk onze pakketten Button Gratis verzending | Beter slapen of je geld terug …" at bounding box center [351, 73] width 360 height 76
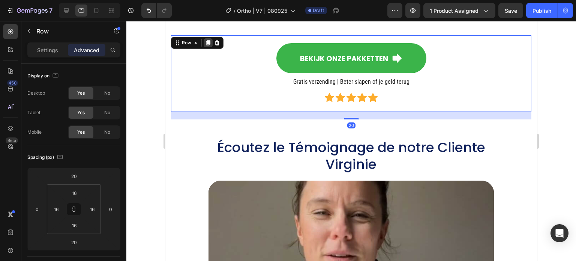
click at [207, 42] on icon at bounding box center [208, 42] width 4 height 5
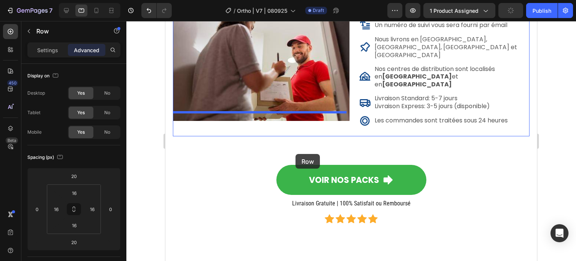
scroll to position [6599, 0]
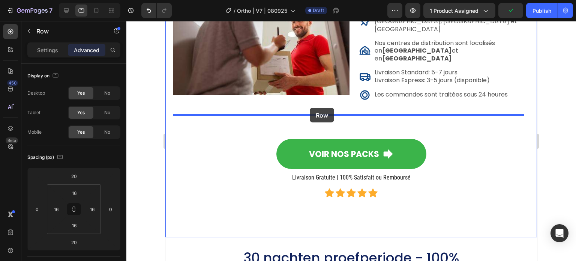
drag, startPoint x: 184, startPoint y: 120, endPoint x: 310, endPoint y: 108, distance: 126.6
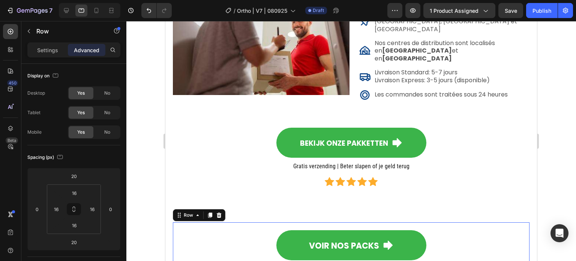
click at [267, 222] on div "VOIR NOS PACKS Button Livraison Gratuite | 100% Satisfait ou Remboursé Heading …" at bounding box center [351, 260] width 357 height 76
click at [217, 212] on icon at bounding box center [219, 214] width 5 height 5
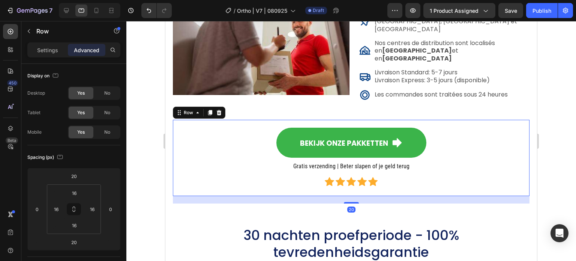
click at [222, 174] on div "Bekijk onze pakketten Button Gratis verzending | Beter slapen of je geld terug …" at bounding box center [351, 158] width 357 height 76
click at [210, 110] on icon at bounding box center [210, 112] width 4 height 5
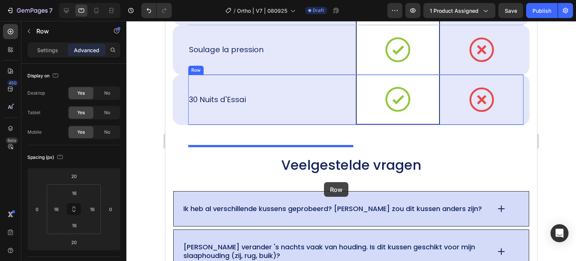
scroll to position [7461, 0]
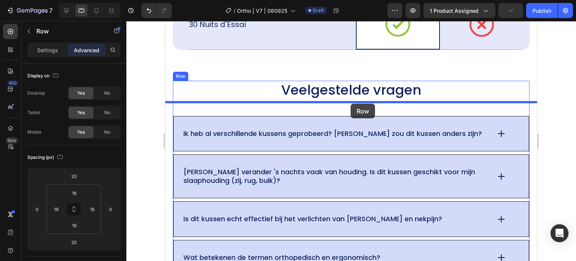
drag, startPoint x: 185, startPoint y: 186, endPoint x: 351, endPoint y: 103, distance: 184.8
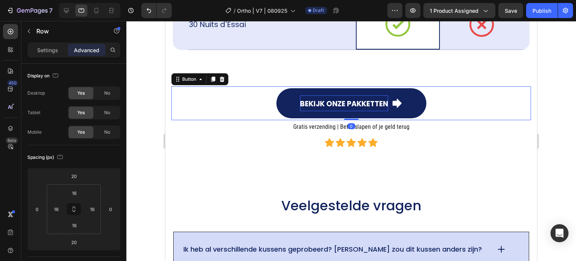
click at [382, 109] on span "Bekijk onze pakketten" at bounding box center [344, 104] width 88 height 10
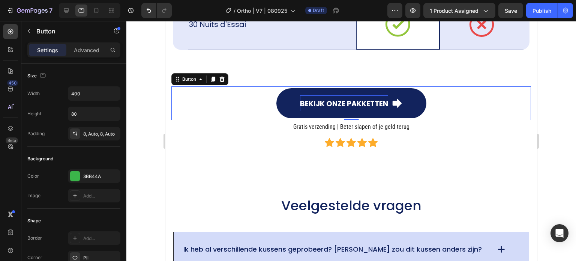
click at [326, 109] on span "Bekijk onze pakketten" at bounding box center [344, 104] width 88 height 10
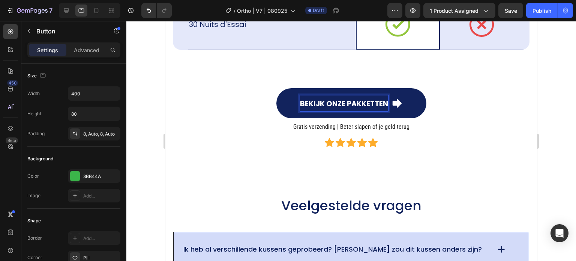
click at [303, 109] on span "Bekijk onze pakketten" at bounding box center [344, 104] width 88 height 10
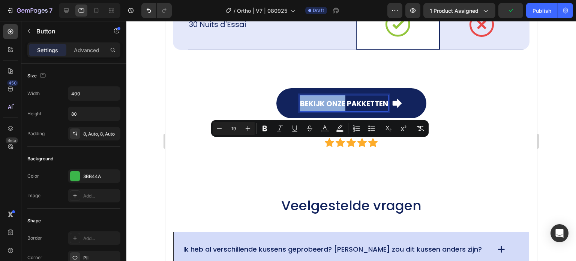
drag, startPoint x: 324, startPoint y: 145, endPoint x: 340, endPoint y: 146, distance: 16.2
click at [340, 109] on span "Bekijk onze pakketten" at bounding box center [344, 104] width 88 height 10
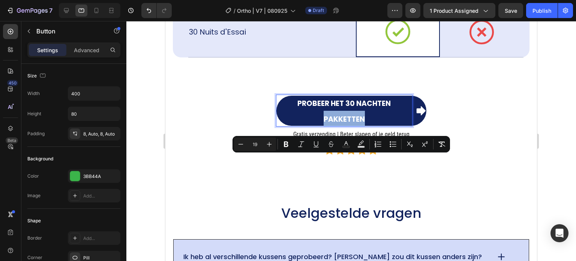
drag, startPoint x: 362, startPoint y: 165, endPoint x: 304, endPoint y: 158, distance: 58.2
click at [304, 126] on p "Probeer het 30 nachten pakketten" at bounding box center [344, 110] width 136 height 31
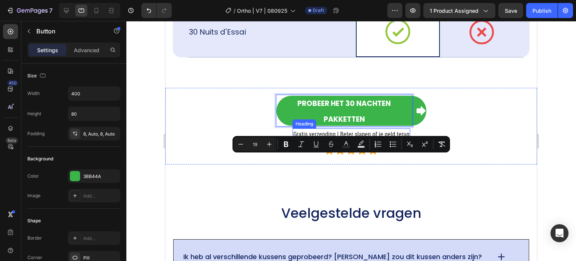
scroll to position [7461, 0]
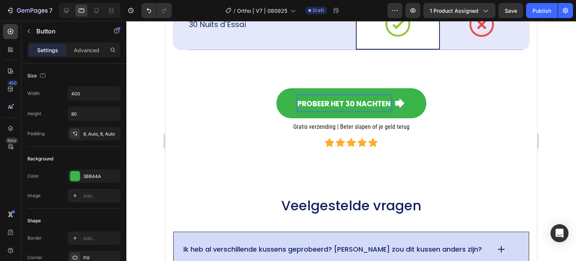
click at [247, 120] on div "Probeer het 30 nachten Button 0" at bounding box center [351, 103] width 360 height 34
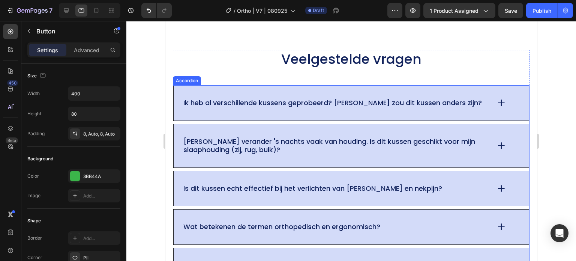
scroll to position [7536, 0]
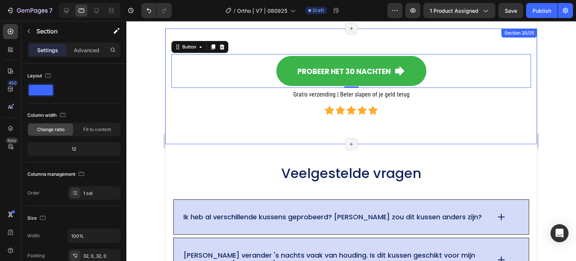
click at [281, 136] on div "Probeer het 30 nachten Button 0 Gratis verzending | Beter slapen of je geld ter…" at bounding box center [351, 85] width 372 height 115
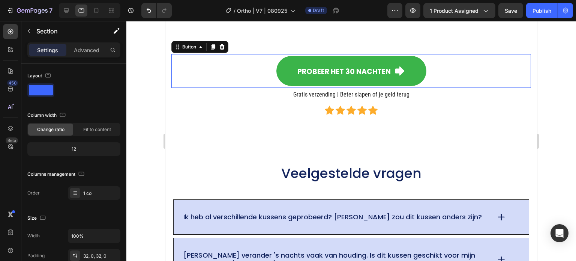
click at [222, 75] on div "Probeer het 30 nachten Button 0" at bounding box center [351, 71] width 360 height 34
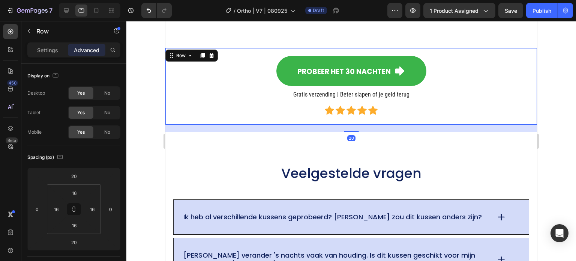
click at [220, 97] on div "Probeer het 30 nachten Button Gratis verzending | Beter slapen of je geld terug…" at bounding box center [351, 86] width 360 height 64
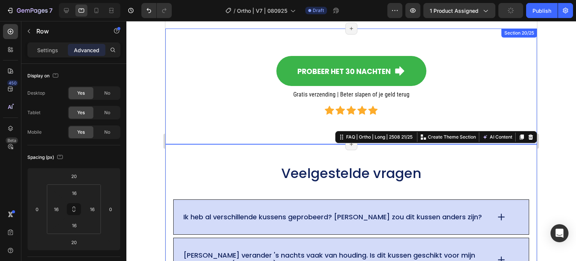
click at [216, 121] on div "Probeer het 30 nachten Button Gratis verzending | Beter slapen of je geld terug…" at bounding box center [351, 86] width 372 height 76
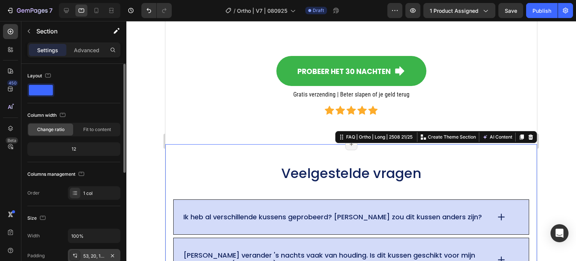
click at [90, 254] on div "53, 20, 106, 20" at bounding box center [94, 255] width 22 height 7
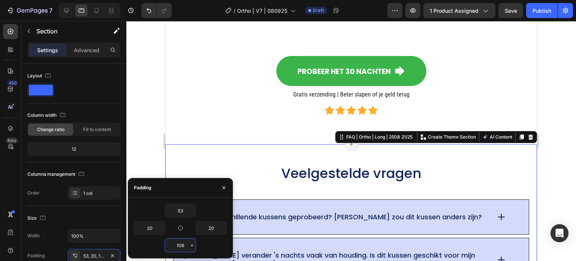
click at [178, 245] on input "106" at bounding box center [180, 244] width 31 height 13
type input "50"
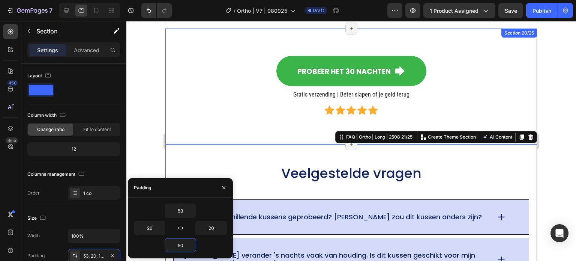
click at [225, 109] on div "Icon Icon Icon Icon Icon" at bounding box center [351, 109] width 360 height 9
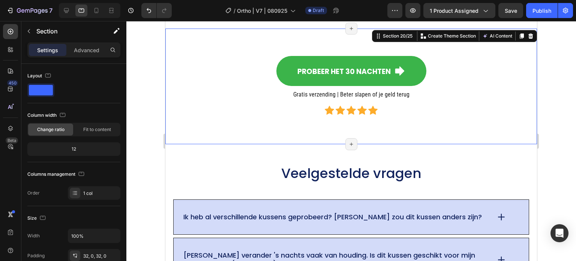
click at [239, 138] on div "Probeer het 30 nachten Button Gratis verzending | Beter slapen of je geld terug…" at bounding box center [351, 85] width 372 height 115
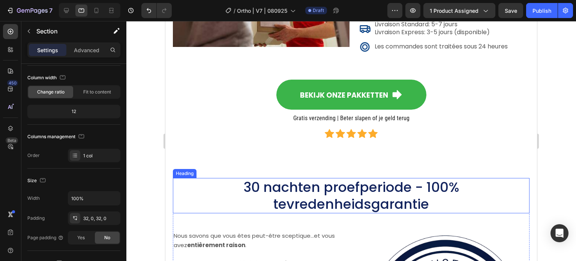
scroll to position [6561, 0]
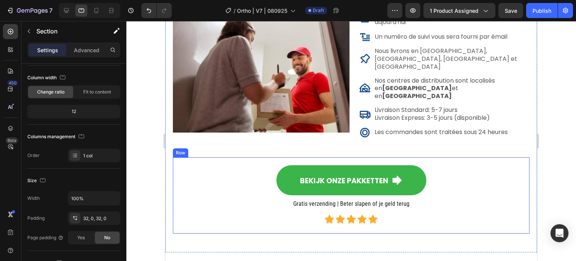
click at [195, 189] on div "Bekijk onze pakketten Button Gratis verzending | Beter slapen of je geld terug …" at bounding box center [351, 195] width 345 height 64
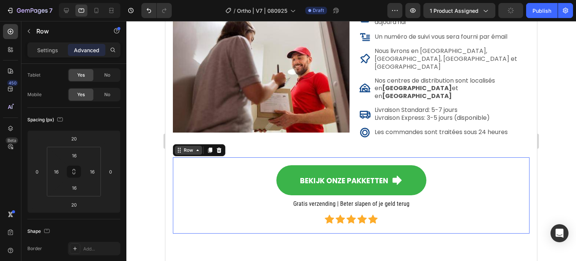
scroll to position [0, 0]
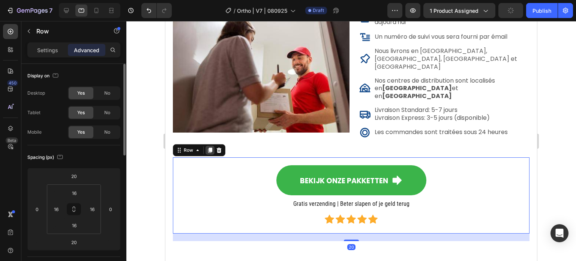
click at [211, 145] on div at bounding box center [209, 149] width 9 height 9
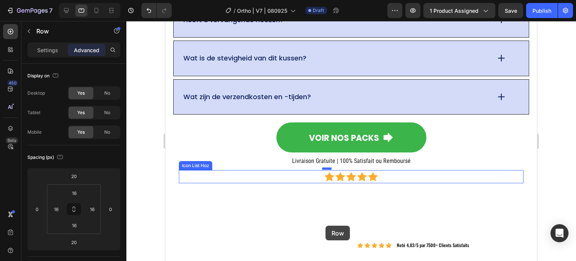
scroll to position [8050, 0]
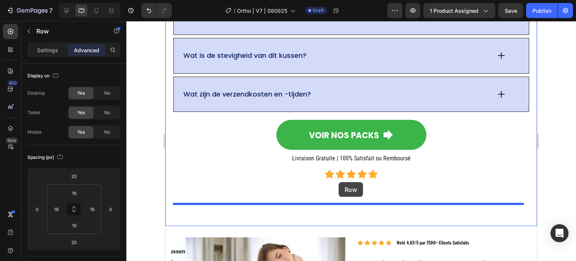
drag, startPoint x: 184, startPoint y: 43, endPoint x: 339, endPoint y: 182, distance: 207.3
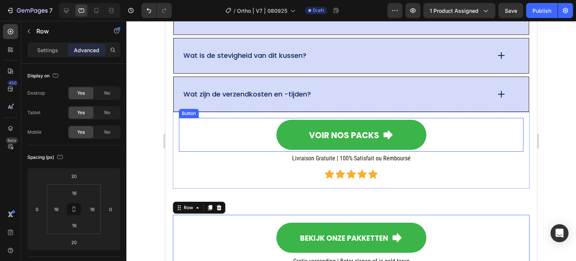
click at [219, 130] on div "VOIR NOS PACKS Button" at bounding box center [351, 135] width 345 height 34
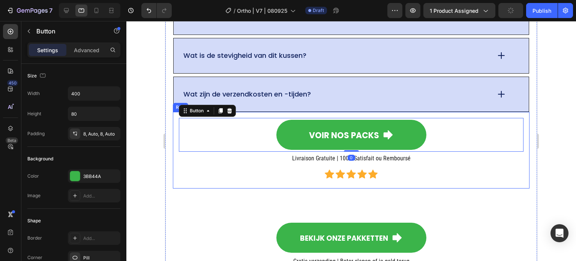
click at [192, 159] on div "VOIR NOS PACKS Button 0 Livraison Gratuite | 100% Satisfait ou Remboursé Headin…" at bounding box center [351, 150] width 345 height 64
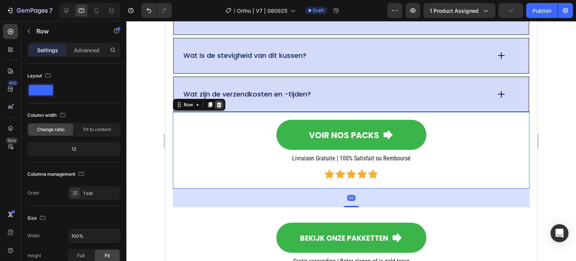
click at [217, 102] on icon at bounding box center [219, 104] width 5 height 5
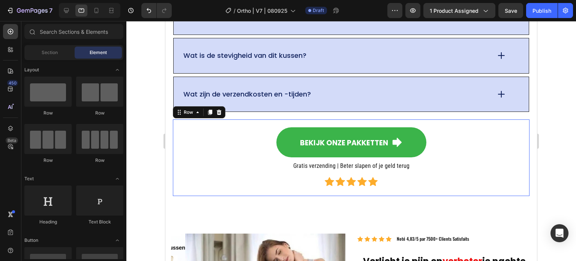
click at [174, 126] on div "Bekijk onze pakketten Button Gratis verzending | Beter slapen of je geld terug …" at bounding box center [351, 157] width 357 height 76
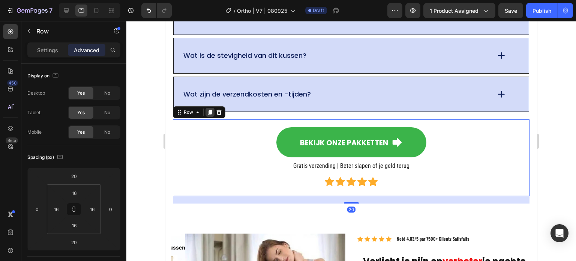
click at [210, 109] on icon at bounding box center [210, 111] width 4 height 5
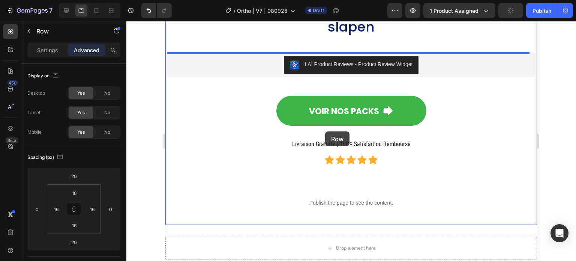
scroll to position [8773, 0]
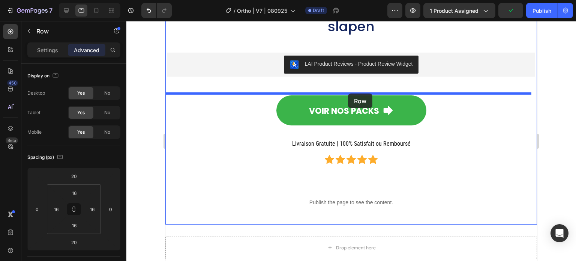
drag, startPoint x: 184, startPoint y: 43, endPoint x: 348, endPoint y: 92, distance: 171.3
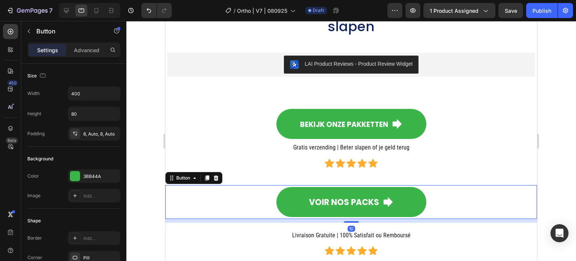
click at [225, 195] on div "VOIR NOS PACKS Button 10" at bounding box center [351, 202] width 372 height 34
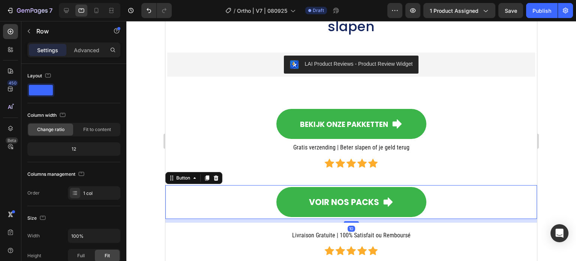
click at [199, 226] on div "Livraison Gratuite | 100% Satisfait ou Remboursé Heading Icon Icon Icon Icon Ic…" at bounding box center [351, 243] width 372 height 43
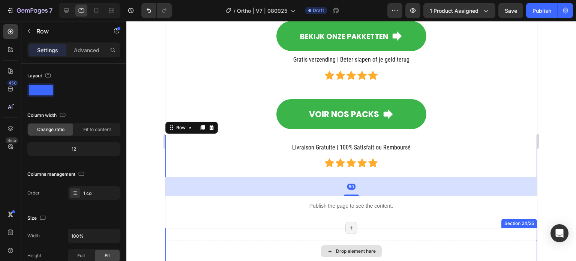
scroll to position [8848, 0]
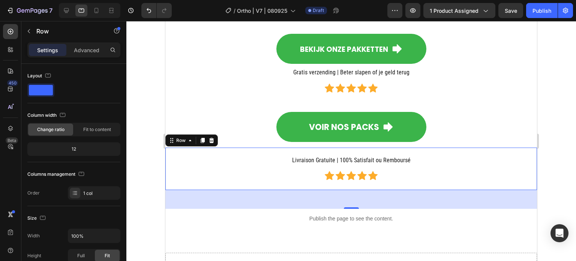
click at [147, 168] on div at bounding box center [351, 141] width 450 height 240
click at [215, 158] on div "Livraison Gratuite | 100% Satisfait ou Remboursé Heading Icon Icon Icon Icon Ic…" at bounding box center [351, 168] width 360 height 31
click at [212, 142] on icon at bounding box center [211, 140] width 5 height 5
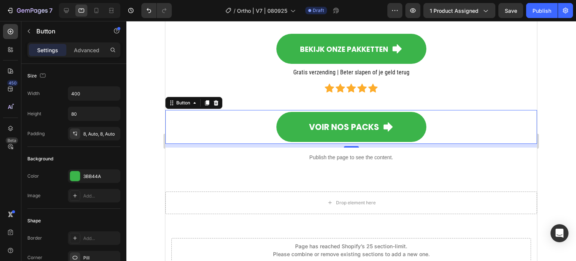
click at [223, 114] on div "VOIR NOS PACKS Button 0" at bounding box center [351, 127] width 372 height 34
click at [214, 101] on icon at bounding box center [216, 103] width 6 height 6
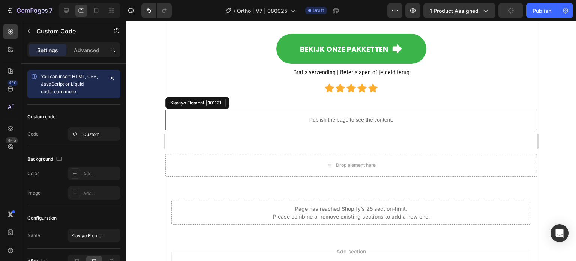
click at [204, 116] on p "Publish the page to see the content." at bounding box center [351, 120] width 372 height 8
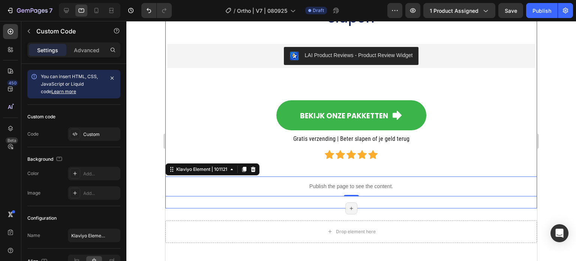
scroll to position [8735, 0]
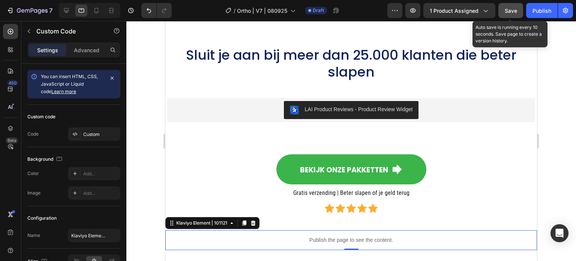
click at [506, 11] on span "Save" at bounding box center [511, 10] width 12 height 6
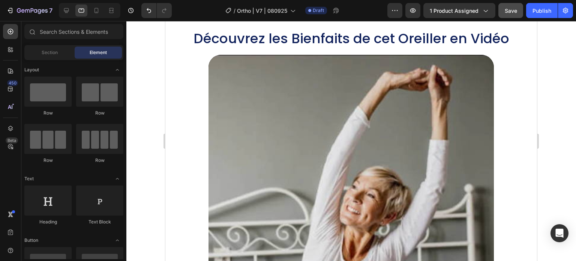
scroll to position [952, 0]
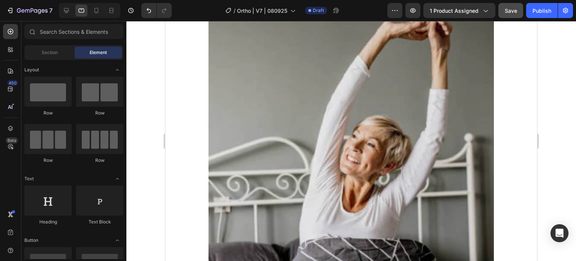
drag, startPoint x: 534, startPoint y: 240, endPoint x: 708, endPoint y: 72, distance: 241.8
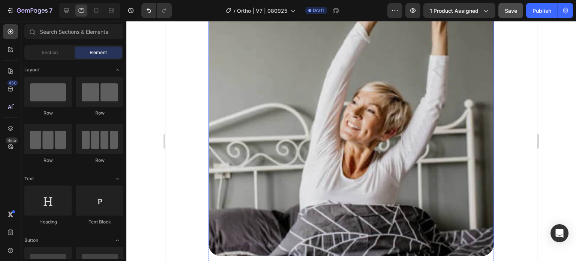
scroll to position [1064, 0]
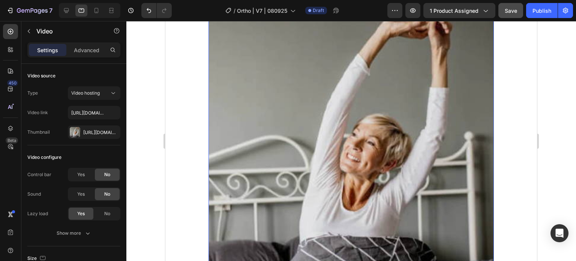
click at [341, 145] on video at bounding box center [350, 145] width 285 height 285
click at [97, 109] on input "https://cdn.shopify.com/videos/c/o/v/ec0e71311eb04a67ad413f7315b022a8.mp4" at bounding box center [94, 112] width 52 height 13
paste input "7bf3910f41134fba940d2d85528b9afc"
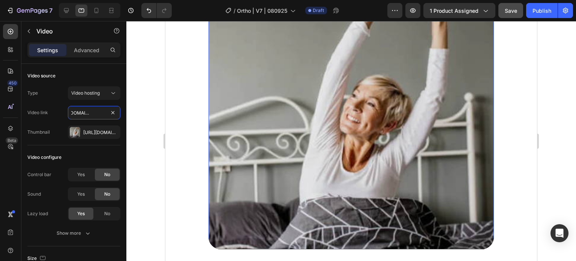
scroll to position [914, 0]
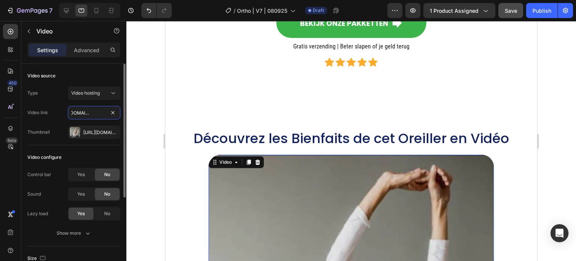
type input "https://cdn.shopify.com/videos/c/o/v/7bf3910f41134fba940d2d85528b9afc.mp4"
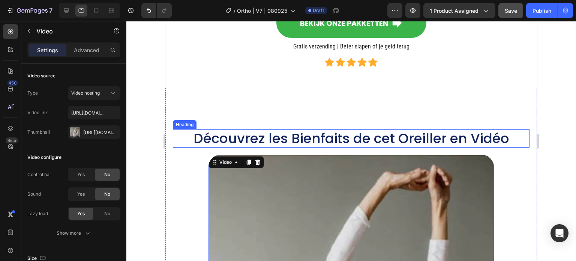
click at [351, 134] on h2 "Découvrez les Bienfaits de cet Oreiller en Vidéo" at bounding box center [351, 138] width 357 height 18
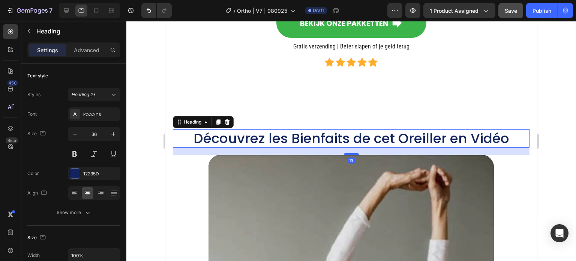
click at [499, 137] on h2 "Découvrez les Bienfaits de cet Oreiller en Vidéo" at bounding box center [351, 138] width 357 height 18
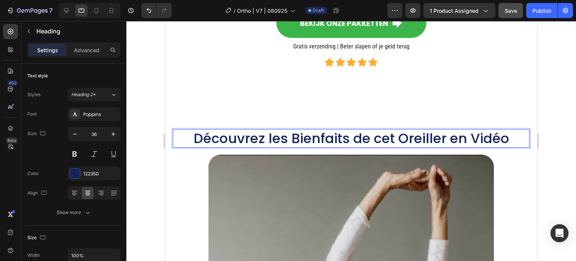
click at [510, 137] on p "Découvrez les Bienfaits de cet Oreiller en Vidéo" at bounding box center [351, 138] width 355 height 17
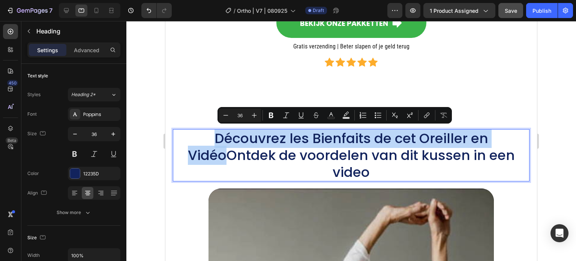
drag, startPoint x: 225, startPoint y: 154, endPoint x: 211, endPoint y: 136, distance: 23.3
click at [211, 136] on p "Découvrez les Bienfaits de cet Oreiller en VidéoOntdek de voordelen van dit kus…" at bounding box center [351, 155] width 355 height 51
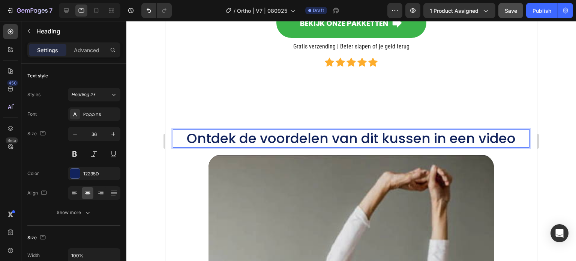
click at [447, 132] on p "Ontdek de voordelen van dit kussen in een video" at bounding box center [351, 138] width 355 height 17
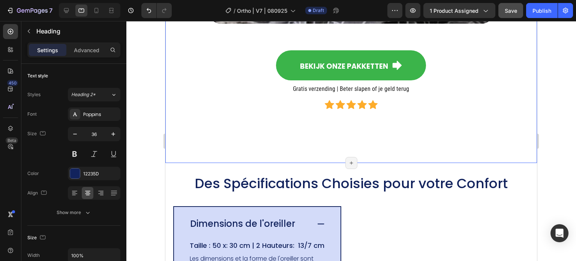
scroll to position [1327, 0]
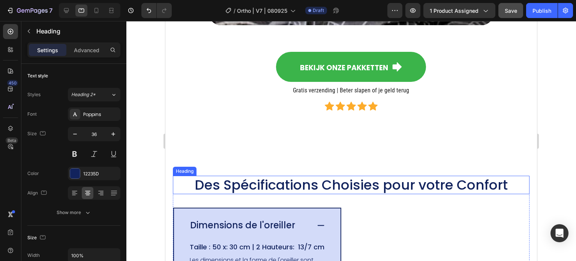
click at [407, 185] on h2 "Des Spécifications Choisies pour votre Confort" at bounding box center [351, 184] width 357 height 18
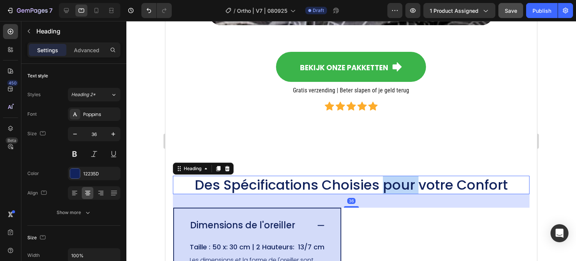
click at [407, 185] on h2 "Des Spécifications Choisies pour votre Confort" at bounding box center [351, 184] width 357 height 18
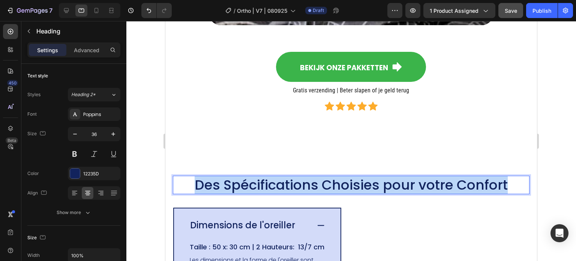
click at [406, 185] on p "Des Spécifications Choisies pour votre Confort" at bounding box center [351, 184] width 355 height 17
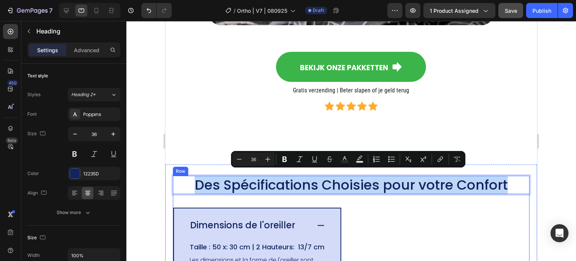
copy p "Des Spécifications Choisies pour votre Confort"
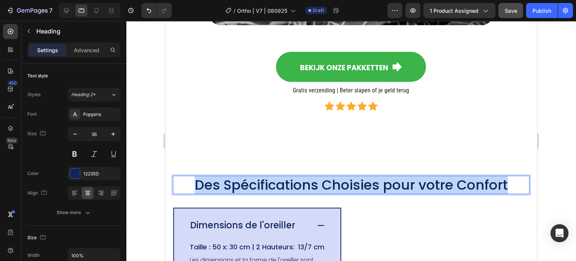
click at [333, 178] on p "Des Spécifications Choisies pour votre Confort" at bounding box center [351, 184] width 355 height 17
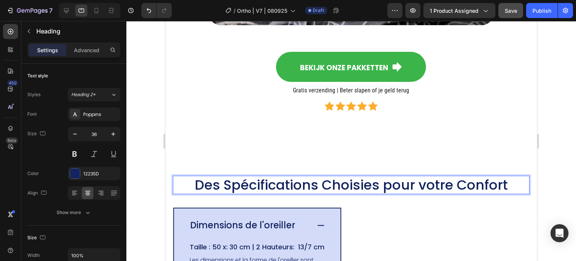
click at [515, 177] on p "Des Spécifications Choisies pour votre Confort" at bounding box center [351, 184] width 355 height 17
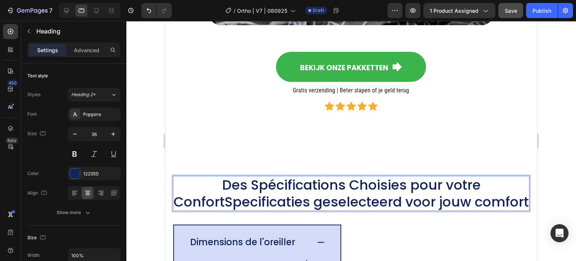
click at [467, 179] on p "Des Spécifications Choisies pour votre ConfortSpecificaties geselecteerd voor j…" at bounding box center [351, 193] width 355 height 34
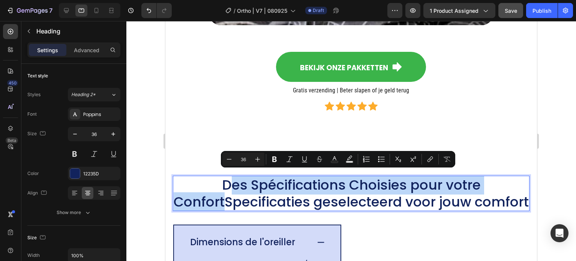
drag, startPoint x: 248, startPoint y: 195, endPoint x: 225, endPoint y: 177, distance: 29.2
click at [225, 177] on p "Des Spécifications Choisies pour votre ConfortSpecificaties geselecteerd voor j…" at bounding box center [351, 193] width 355 height 34
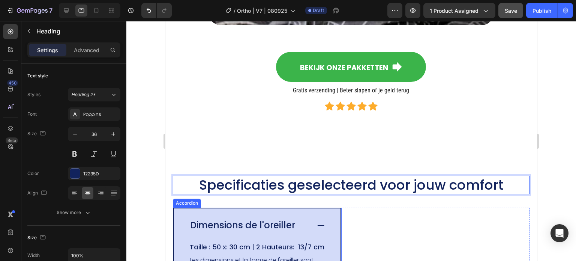
click at [221, 219] on p "Dimensions de l'oreiller" at bounding box center [242, 224] width 105 height 11
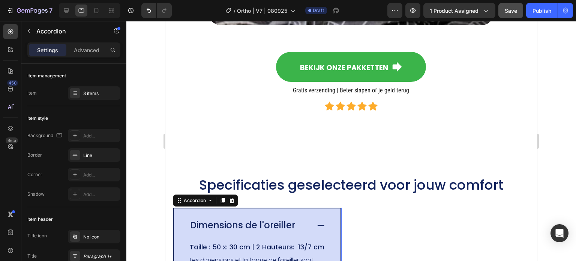
click at [221, 219] on p "Dimensions de l'oreiller" at bounding box center [242, 224] width 105 height 11
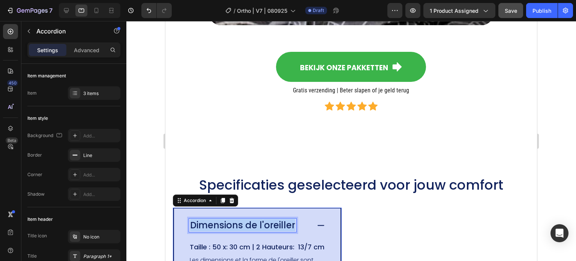
click at [221, 219] on p "Dimensions de l'oreiller" at bounding box center [242, 224] width 105 height 11
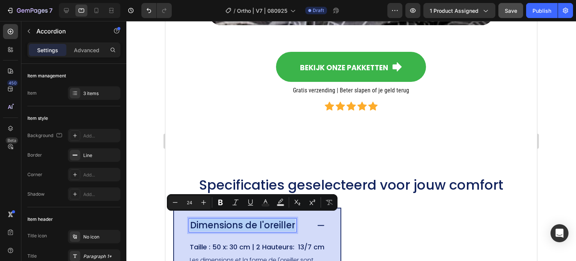
copy p "Dimensions de l'oreiller"
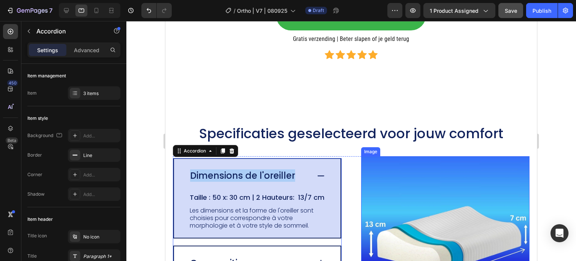
scroll to position [1439, 0]
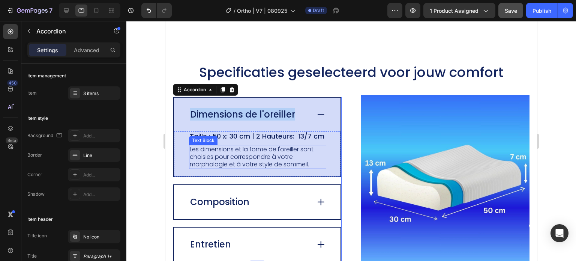
click at [241, 154] on p "Les dimensions et la forme de l'oreiller sont choisies pour correspondre à votr…" at bounding box center [258, 156] width 136 height 22
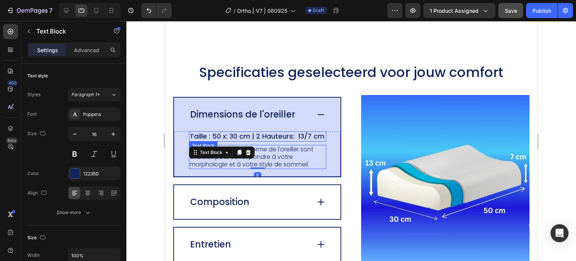
click at [244, 132] on p "Taille : 50 x: 30 cm | 2 Hauteurs: 13/7 cm" at bounding box center [258, 136] width 136 height 9
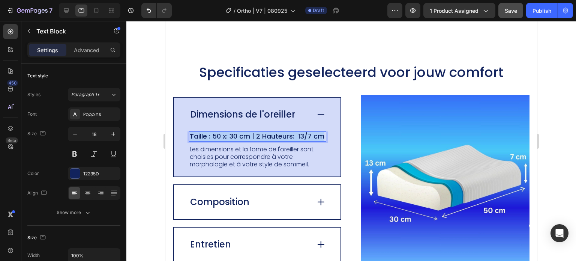
click at [244, 132] on p "Taille : 50 x: 30 cm | 2 Hauteurs: 13/7 cm" at bounding box center [258, 136] width 136 height 9
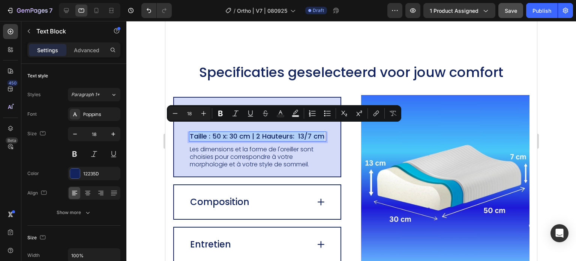
copy p "Taille : 50 x: 30 cm | 2 Hauteurs: 13/7 cm"
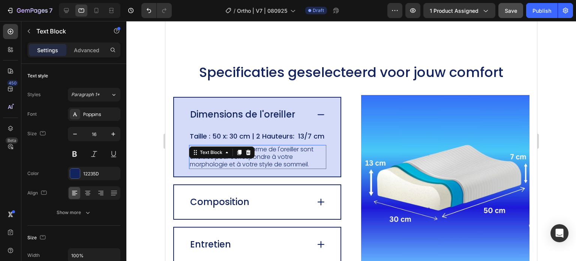
click at [290, 156] on p "Les dimensions et la forme de l'oreiller sont choisies pour correspondre à votr…" at bounding box center [258, 156] width 136 height 22
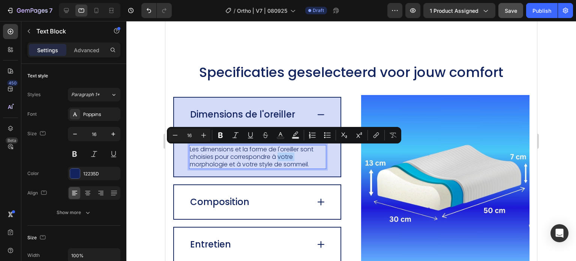
copy p "Les dimensions et la forme de l'oreiller sont choisies pour correspondre à votr…"
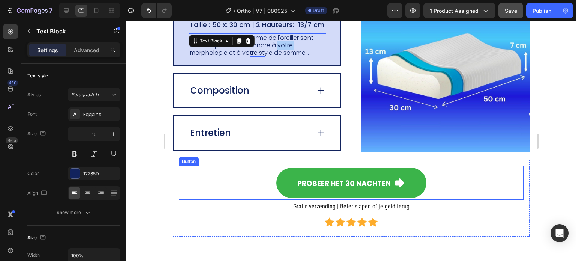
scroll to position [1552, 0]
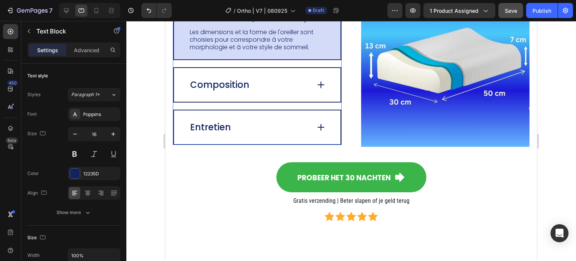
click at [220, 90] on p "Composition" at bounding box center [219, 84] width 59 height 11
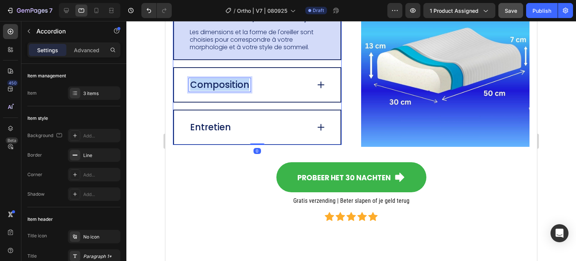
click at [220, 90] on p "Composition" at bounding box center [219, 84] width 59 height 11
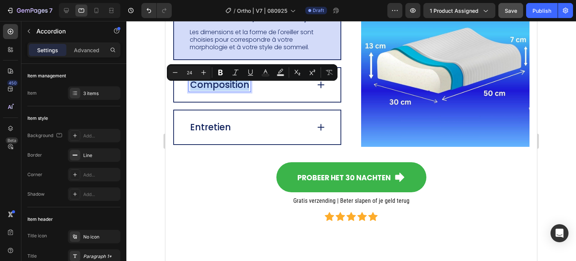
copy p "Composition"
click at [317, 90] on icon at bounding box center [321, 84] width 10 height 10
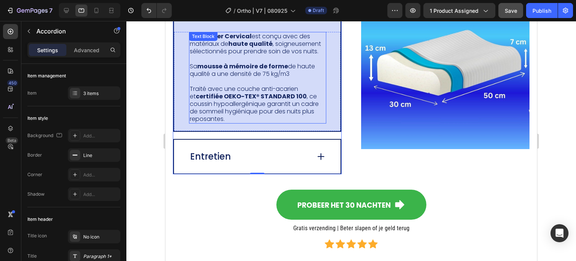
scroll to position [1575, 0]
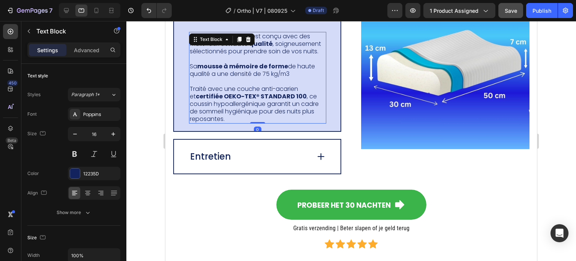
click at [258, 76] on div "Cet Oreiller Cervical est conçu avec des matériaux de haute qualité , soigneuse…" at bounding box center [257, 77] width 137 height 91
click at [258, 76] on span "é a une densité de 75 kg/m3" at bounding box center [247, 73] width 83 height 9
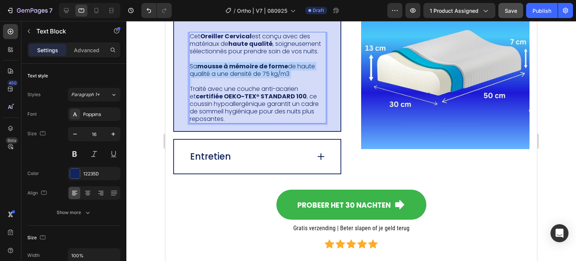
click at [258, 76] on span "é a une densité de 75 kg/m3" at bounding box center [247, 73] width 83 height 9
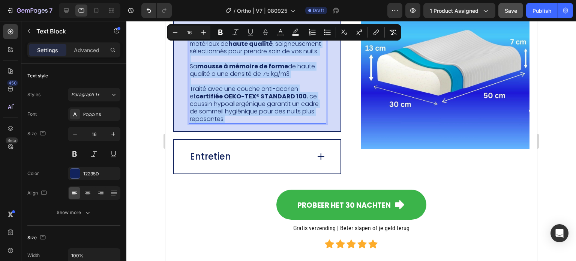
copy div "Cet Oreiller Cervical est conçu avec des matériaux de haute qualité , soigneuse…"
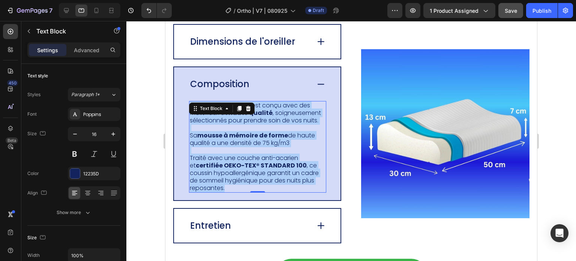
scroll to position [1500, 0]
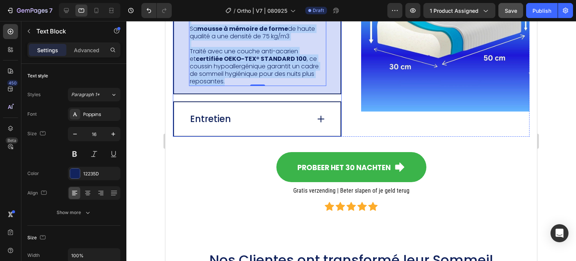
click at [239, 124] on div "Entretien" at bounding box center [257, 119] width 166 height 34
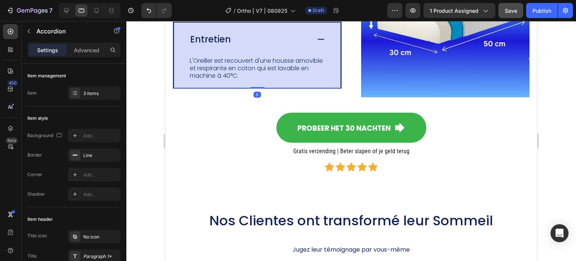
scroll to position [1586, 0]
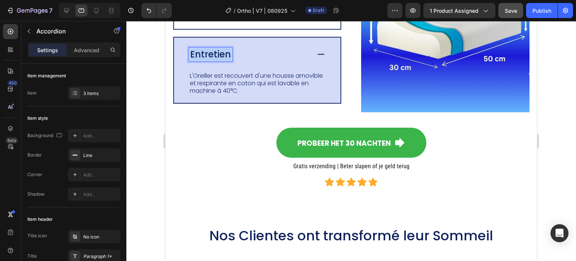
click at [208, 50] on p "Entretien" at bounding box center [210, 54] width 41 height 11
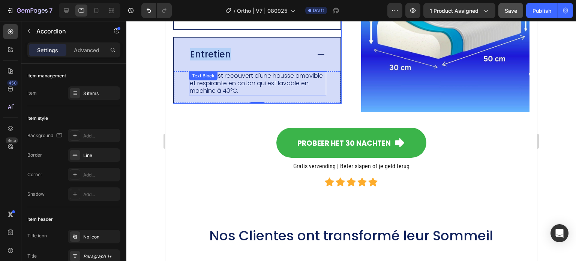
click at [228, 83] on p "L'Oreiller est recouvert d'une housse amovible et respirante en coton qui est l…" at bounding box center [258, 83] width 136 height 22
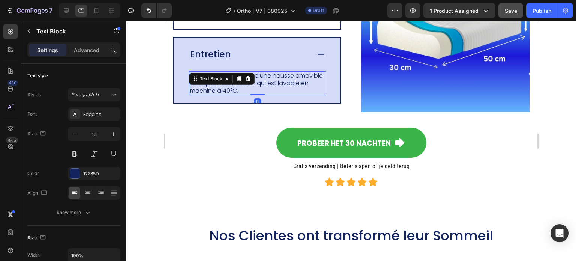
click at [228, 83] on p "L'Oreiller est recouvert d'une housse amovible et respirante en coton qui est l…" at bounding box center [258, 83] width 136 height 22
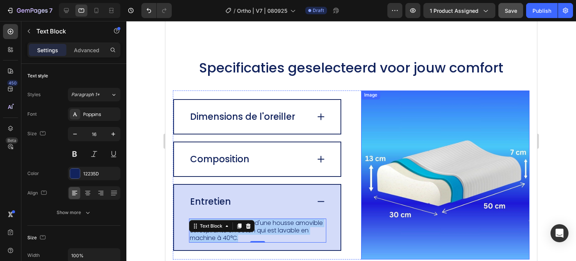
scroll to position [1361, 0]
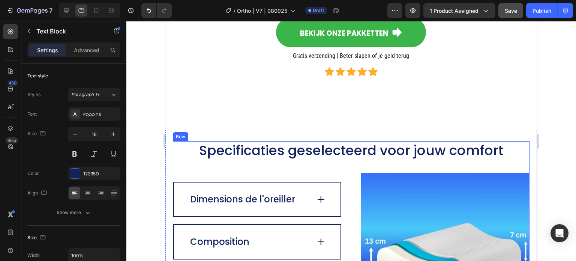
click at [289, 175] on div "Dimensions de l'oreiller Composition Entretien L'Oreiller est recouvert d'une h…" at bounding box center [257, 257] width 169 height 169
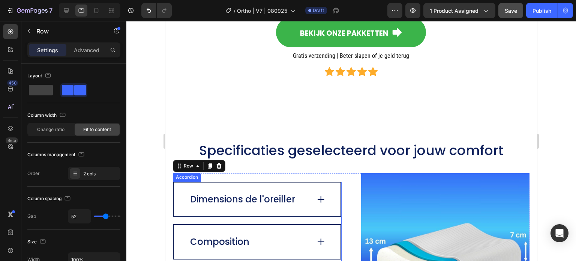
click at [252, 195] on p "Dimensions de l'oreiller" at bounding box center [242, 198] width 105 height 11
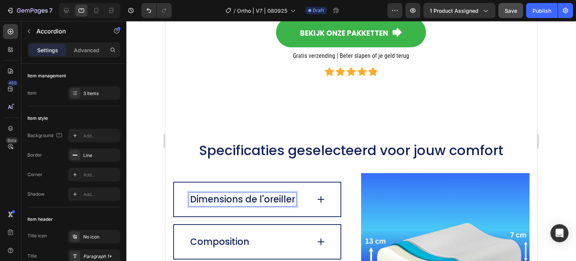
click at [271, 194] on p "Dimensions de l'oreiller" at bounding box center [242, 198] width 105 height 11
click at [277, 193] on p "Dimensions de l'oreiller" at bounding box center [242, 198] width 105 height 11
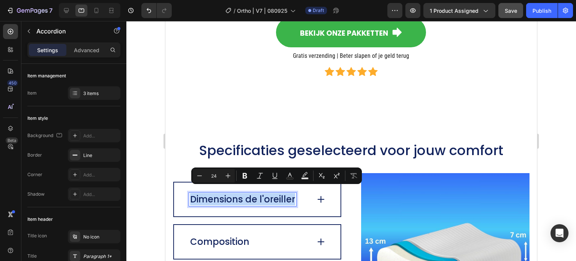
click at [277, 193] on p "Dimensions de l'oreiller" at bounding box center [242, 198] width 105 height 11
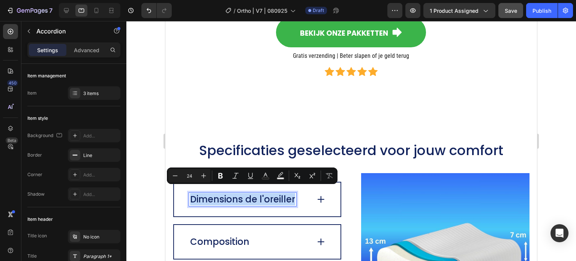
click at [279, 193] on p "Dimensions de l'oreiller" at bounding box center [242, 198] width 105 height 11
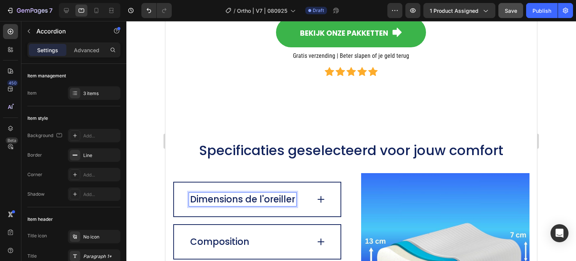
click at [294, 196] on p "Dimensions de l'oreiller" at bounding box center [242, 198] width 105 height 11
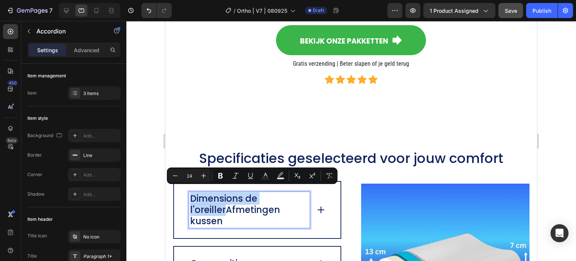
drag, startPoint x: 222, startPoint y: 204, endPoint x: 192, endPoint y: 192, distance: 32.4
click at [192, 193] on p "Dimensions de l'oreillerAfmetingen kussen" at bounding box center [249, 210] width 118 height 34
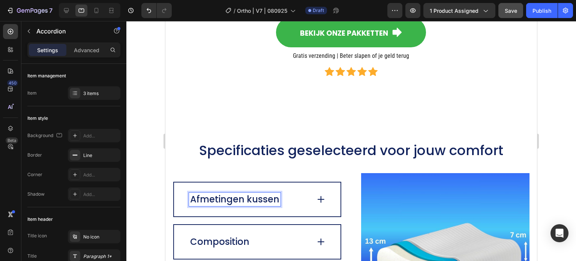
click at [265, 193] on p "Afmetingen kussen" at bounding box center [234, 198] width 89 height 11
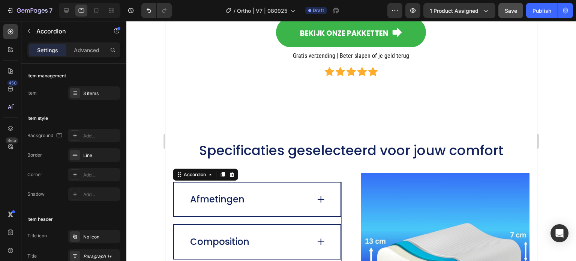
click at [320, 199] on icon at bounding box center [321, 199] width 6 height 0
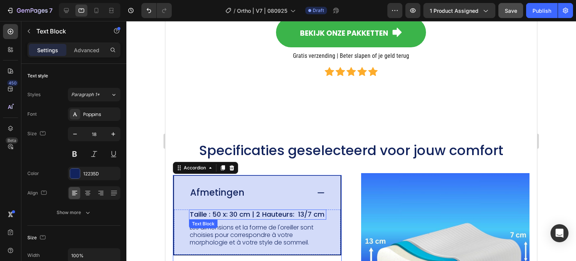
click at [232, 213] on p "Taille : 50 x: 30 cm | 2 Hauteurs: 13/7 cm" at bounding box center [258, 214] width 136 height 9
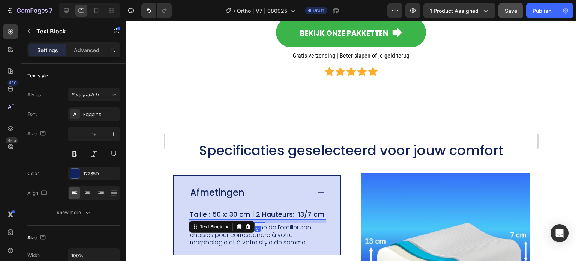
click at [219, 213] on p "Taille : 50 x: 30 cm | 2 Hauteurs: 13/7 cm" at bounding box center [258, 214] width 136 height 9
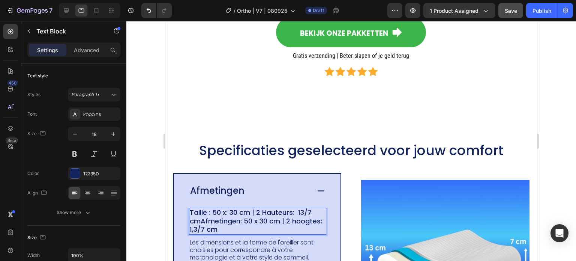
click at [200, 213] on p "Taille : 50 x: 30 cm | 2 Hauteurs: 13/7 cmAfmetingen: 50 x 30 cm | 2 hoogtes: 1…" at bounding box center [258, 220] width 136 height 25
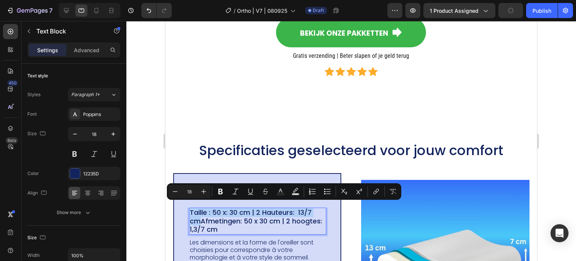
drag, startPoint x: 199, startPoint y: 216, endPoint x: 190, endPoint y: 210, distance: 10.5
click at [190, 210] on p "Taille : 50 x: 30 cm | 2 Hauteurs: 13/7 cmAfmetingen: 50 x 30 cm | 2 hoogtes: 1…" at bounding box center [258, 220] width 136 height 25
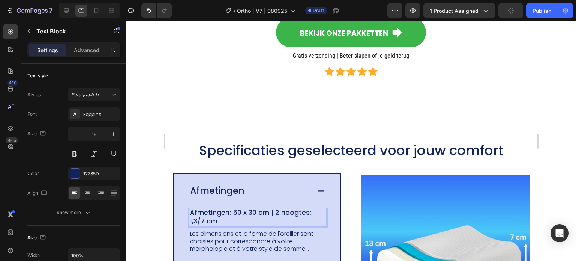
click at [195, 219] on p "Afmetingen: 50 x 30 cm | 2 hoogtes: 1,3/7 cm" at bounding box center [258, 216] width 136 height 17
click at [258, 222] on div "Afmetingen: 50 x 30 cm | 2 hoogtes: 13/7 cm Text Block 9 Les dimensions et la f…" at bounding box center [257, 230] width 137 height 46
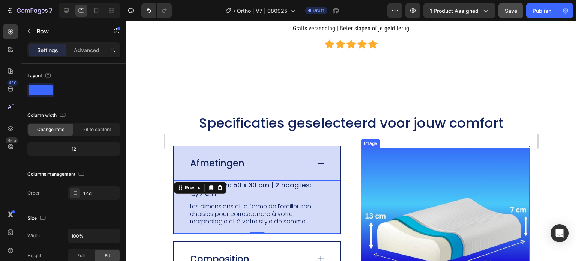
scroll to position [1511, 0]
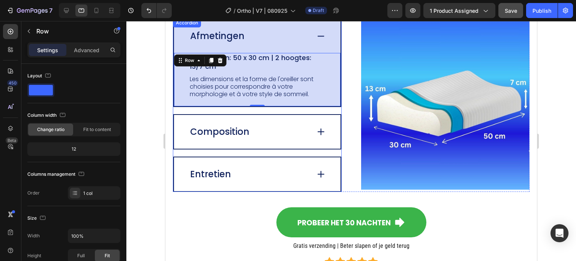
click at [246, 69] on p "Afmetingen: 50 x 30 cm | 2 hoogtes: 13/7 cm" at bounding box center [258, 62] width 136 height 17
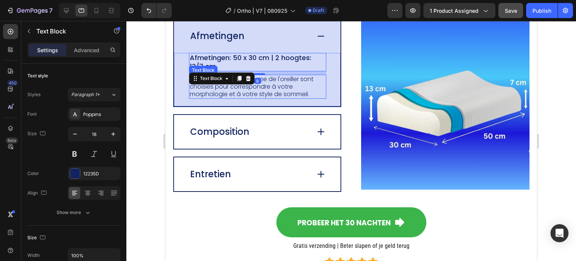
click at [304, 85] on p "Les dimensions et la forme de l'oreiller sont choisies pour correspondre à votr…" at bounding box center [258, 86] width 136 height 22
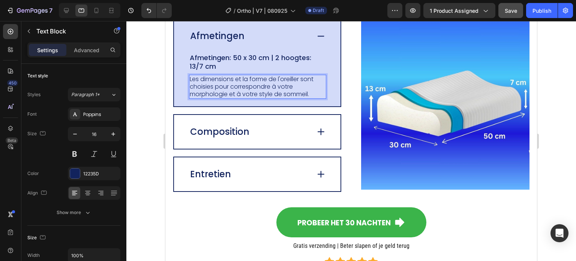
click at [315, 95] on p "Les dimensions et la forme de l'oreiller sont choisies pour correspondre à votr…" at bounding box center [258, 86] width 136 height 22
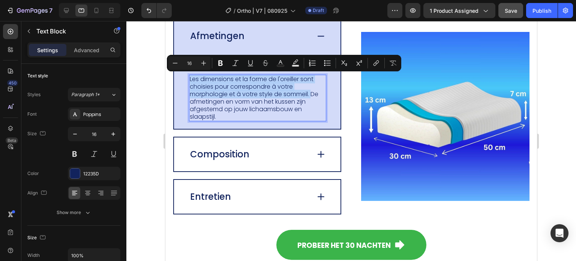
drag, startPoint x: 313, startPoint y: 95, endPoint x: 192, endPoint y: 79, distance: 122.2
click at [193, 80] on p "Les dimensions et la forme de l'oreiller sont choisies pour correspondre à votr…" at bounding box center [258, 97] width 136 height 45
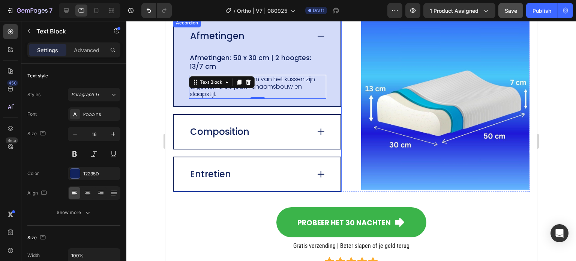
click at [232, 136] on p "Composition" at bounding box center [219, 131] width 59 height 11
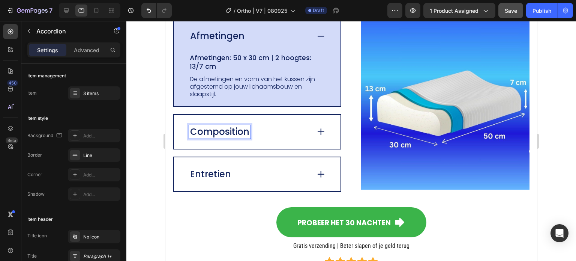
click at [244, 130] on p "Composition" at bounding box center [219, 131] width 59 height 11
click at [246, 132] on p "Composition" at bounding box center [219, 131] width 59 height 11
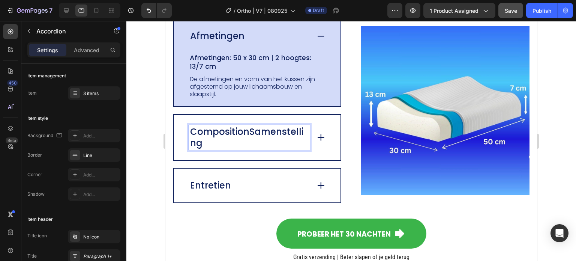
click at [243, 133] on p "CompositionSamenstelling" at bounding box center [249, 137] width 118 height 22
drag, startPoint x: 244, startPoint y: 133, endPoint x: 192, endPoint y: 135, distance: 51.8
click at [192, 135] on p "CompositionSamenstelling" at bounding box center [249, 137] width 118 height 22
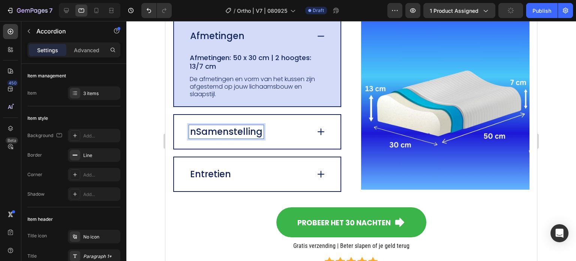
click at [195, 130] on p "nSamenstelling" at bounding box center [226, 131] width 72 height 11
click at [306, 130] on div "Samenstelling" at bounding box center [249, 131] width 121 height 13
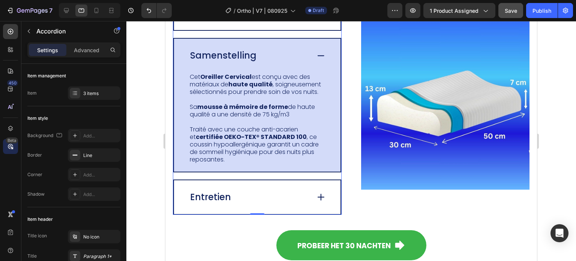
scroll to position [1534, 0]
click at [231, 103] on strong "mousse à mémoire de forme" at bounding box center [242, 106] width 91 height 9
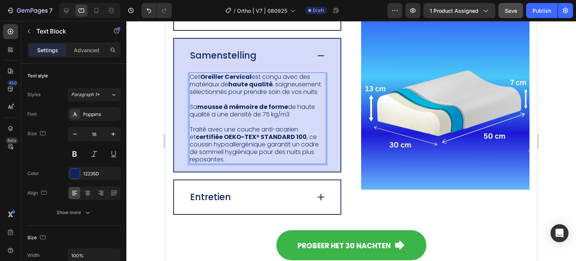
click at [291, 84] on p "Cet Oreiller Cervical est conçu avec des matériaux de haute qualité , soigneuse…" at bounding box center [258, 84] width 136 height 22
click at [321, 92] on p "Cet Oreiller Cervical est conçu avec des matériaux de haute qualité , soigneuse…" at bounding box center [258, 84] width 136 height 22
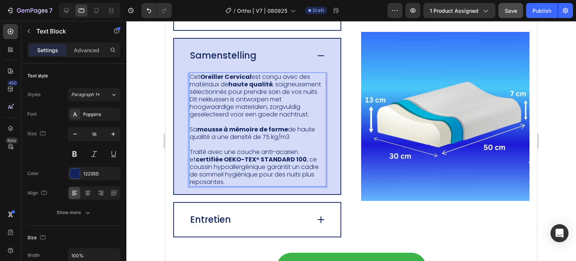
click at [319, 93] on p "Cet Oreiller Cervical est conçu avec des matériaux de haute qualité , soigneuse…" at bounding box center [258, 95] width 136 height 45
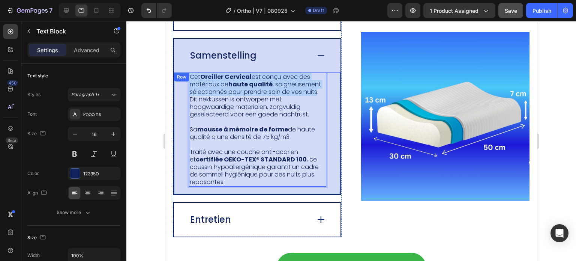
drag, startPoint x: 319, startPoint y: 93, endPoint x: 187, endPoint y: 77, distance: 132.5
click at [187, 77] on div "Cet Oreiller Cervical est conçu avec des matériaux de haute qualité , soigneuse…" at bounding box center [257, 132] width 166 height 121
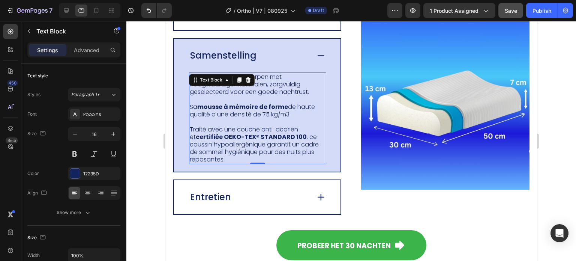
click at [284, 101] on div "Dit nekkussen is ontworpen met hoogwaardige materialen, zorgvuldig geselecteerd…" at bounding box center [257, 117] width 137 height 91
click at [198, 112] on p "Sa mousse à mémoire de forme de haute qualit é a une densité de 75 kg/m3" at bounding box center [258, 110] width 136 height 15
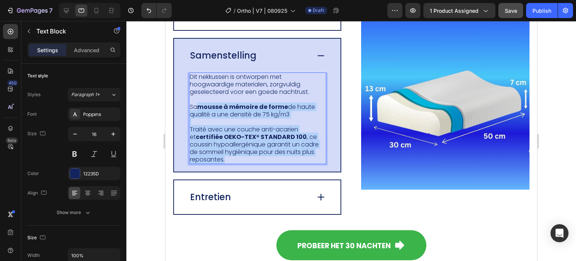
drag, startPoint x: 198, startPoint y: 106, endPoint x: 291, endPoint y: 157, distance: 106.6
click at [291, 157] on div "Dit nekkussen is ontworpen met hoogwaardige materialen, zorgvuldig geselecteerd…" at bounding box center [257, 117] width 137 height 91
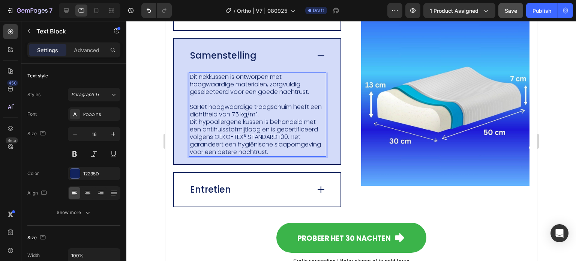
click at [196, 105] on p "SaHet hoogwaardige traagschuim heeft een dichtheid van 75 kg/m³." at bounding box center [258, 110] width 136 height 15
click at [271, 116] on p "Het hoogwaardige traagschuim heeft een dichtheid van 75 kg/m³." at bounding box center [258, 110] width 136 height 15
click at [268, 111] on p "Het hoogwaardige traagschuim heeft een dichtheid van 75 kg/m³." at bounding box center [258, 110] width 136 height 15
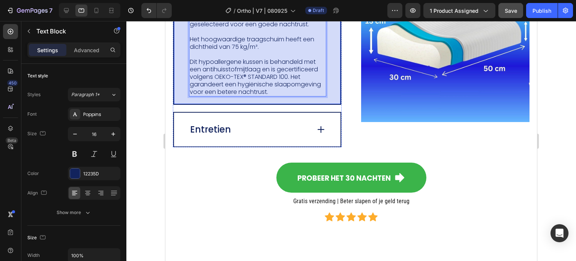
scroll to position [1609, 0]
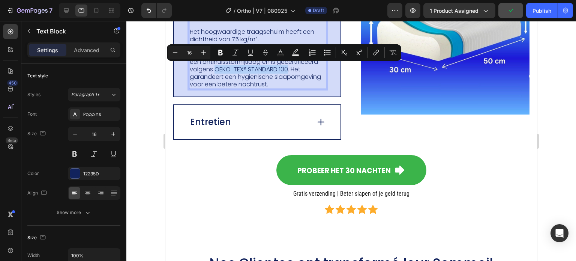
drag, startPoint x: 288, startPoint y: 70, endPoint x: 215, endPoint y: 67, distance: 72.4
click at [215, 67] on p "Dit hypoallergene kussen is behandeld met een antihuisstofmijtlaag en is gecert…" at bounding box center [258, 69] width 136 height 37
click at [218, 50] on icon "Editor contextual toolbar" at bounding box center [220, 52] width 7 height 7
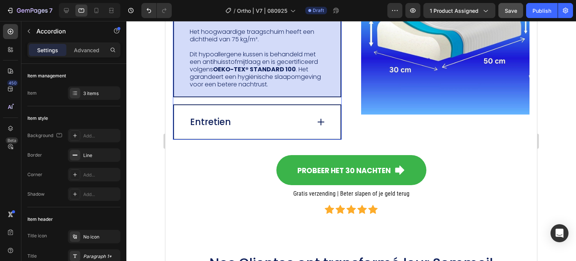
click at [201, 130] on div "Entretien" at bounding box center [257, 122] width 166 height 34
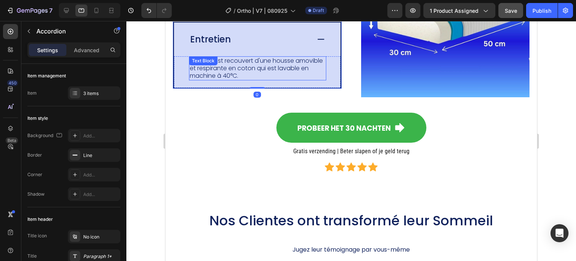
scroll to position [1583, 0]
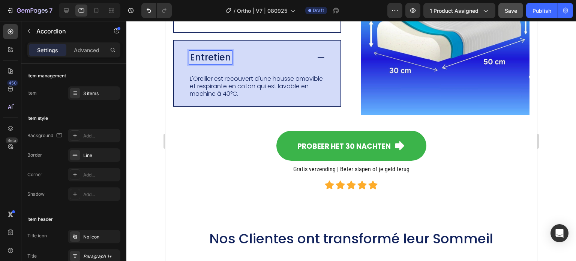
click at [228, 54] on p "Entretien" at bounding box center [210, 57] width 41 height 11
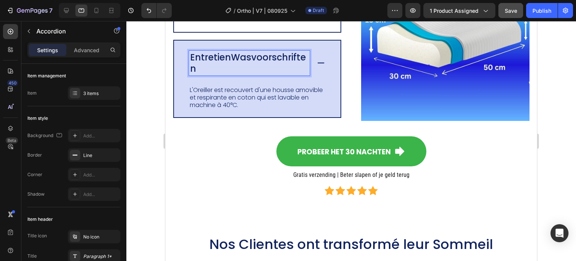
click at [228, 54] on p "EntretienWasvoorschriften" at bounding box center [249, 63] width 118 height 22
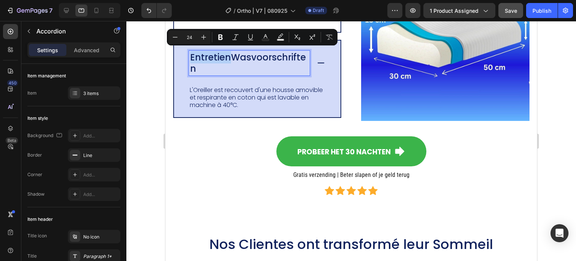
drag, startPoint x: 228, startPoint y: 54, endPoint x: 190, endPoint y: 56, distance: 38.3
click at [190, 57] on p "EntretienWasvoorschriften" at bounding box center [249, 63] width 118 height 22
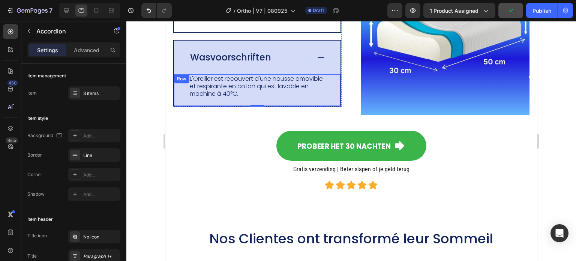
click at [225, 91] on p "L'Oreiller est recouvert d'une housse amovible et respirante en coton qui est l…" at bounding box center [258, 86] width 136 height 22
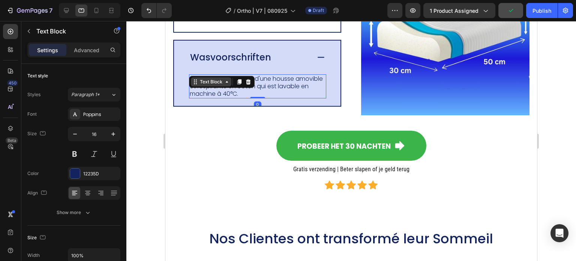
click at [213, 78] on div "Text Block" at bounding box center [210, 81] width 25 height 7
click at [313, 76] on p "L'Oreiller est recouvert d'une housse amovible et respirante en coton qui est l…" at bounding box center [258, 86] width 136 height 22
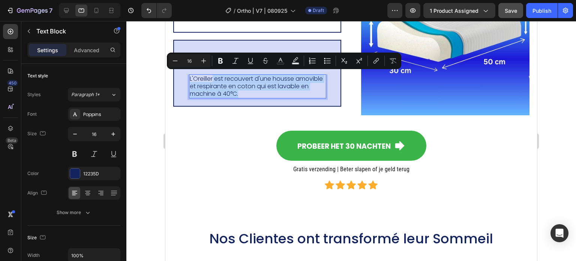
drag, startPoint x: 285, startPoint y: 93, endPoint x: 213, endPoint y: 79, distance: 72.9
click at [213, 79] on p "L'Oreiller est recouvert d'une housse amovible et respirante en coton qui est l…" at bounding box center [258, 86] width 136 height 22
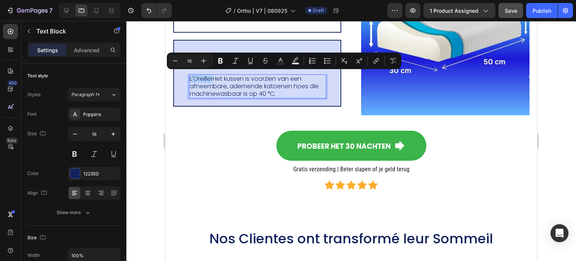
drag, startPoint x: 214, startPoint y: 78, endPoint x: 189, endPoint y: 76, distance: 25.6
click at [189, 77] on div "L'OreillerHet kussen is voorzien van een afneembare, ademende katoenen hoes die…" at bounding box center [257, 86] width 137 height 24
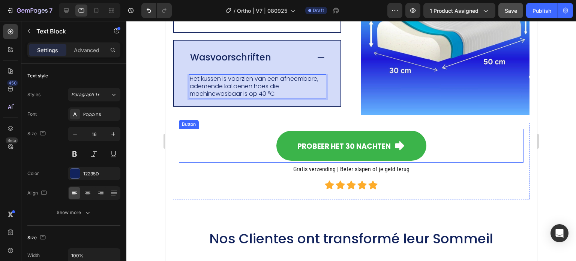
click at [207, 149] on div "Probeer het 30 nachten Button" at bounding box center [351, 146] width 345 height 34
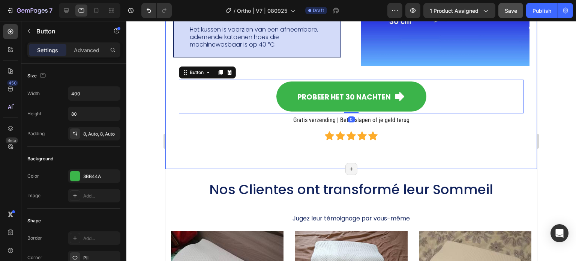
scroll to position [1658, 0]
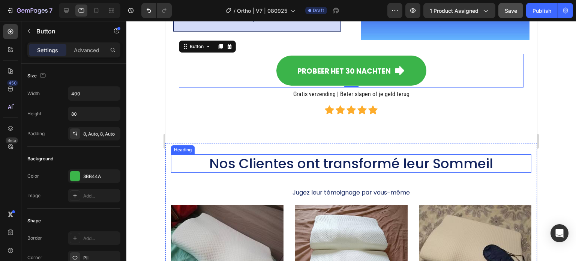
drag, startPoint x: 381, startPoint y: 155, endPoint x: 461, endPoint y: 157, distance: 79.9
click at [381, 155] on h2 "Nos Clientes ont transformé leur Sommeil" at bounding box center [351, 163] width 360 height 18
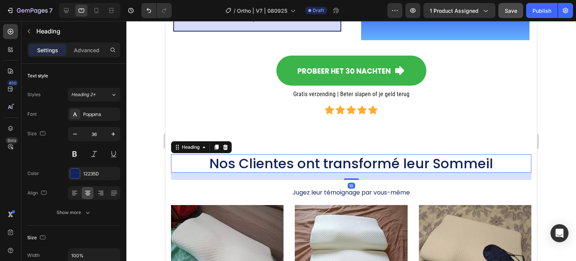
click at [468, 157] on h2 "Nos Clientes ont transformé leur Sommeil" at bounding box center [351, 163] width 360 height 18
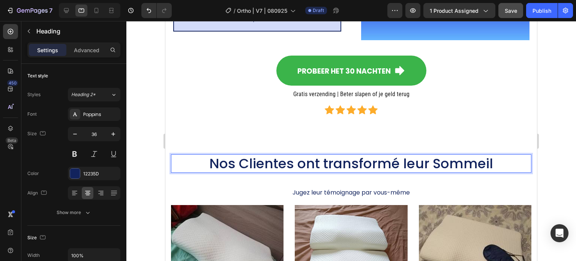
click at [501, 157] on p "Nos Clientes ont transformé leur Sommeil" at bounding box center [351, 163] width 359 height 17
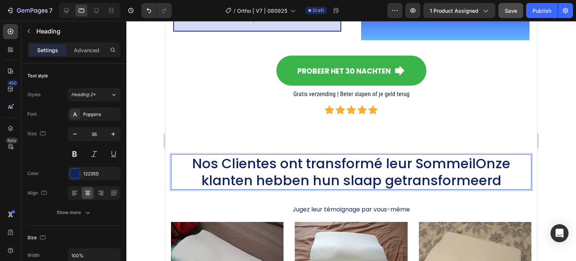
click at [473, 162] on p "Nos Clientes ont transformé leur SommeilOnze klanten hebben hun slaap getransfo…" at bounding box center [351, 172] width 359 height 34
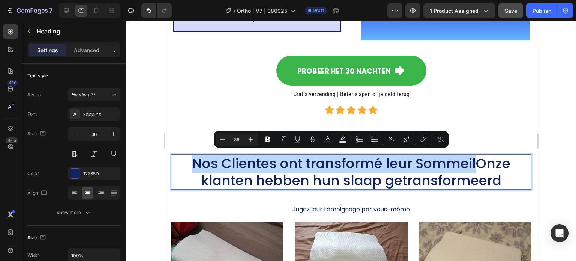
drag, startPoint x: 473, startPoint y: 159, endPoint x: 180, endPoint y: 163, distance: 292.8
click at [180, 163] on p "Nos Clientes ont transformé leur SommeilOnze klanten hebben hun slaap getransfo…" at bounding box center [351, 172] width 359 height 34
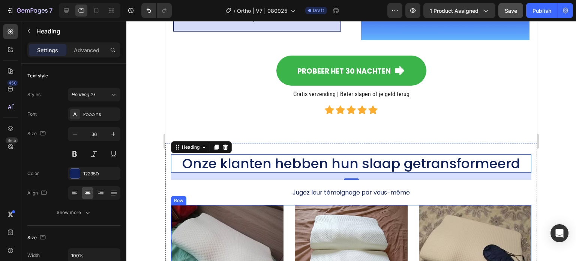
drag, startPoint x: 313, startPoint y: 229, endPoint x: 316, endPoint y: 226, distance: 4.3
click at [315, 228] on img at bounding box center [351, 261] width 112 height 112
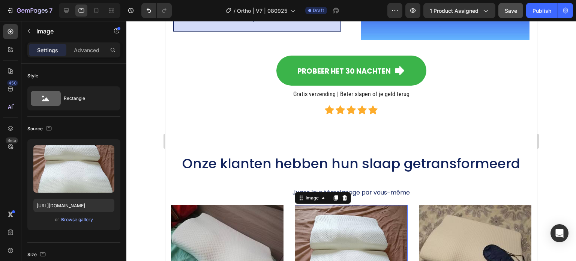
drag, startPoint x: 378, startPoint y: 208, endPoint x: 411, endPoint y: 196, distance: 35.2
click at [387, 205] on img at bounding box center [351, 261] width 112 height 112
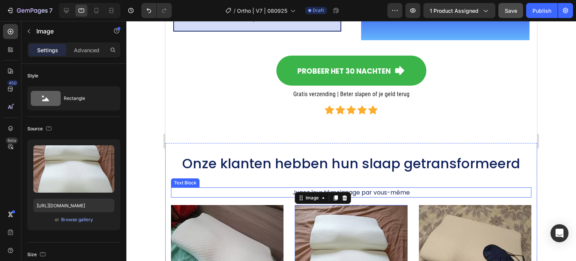
click at [427, 188] on p "Jugez leur témoignage par vous-même" at bounding box center [351, 192] width 359 height 9
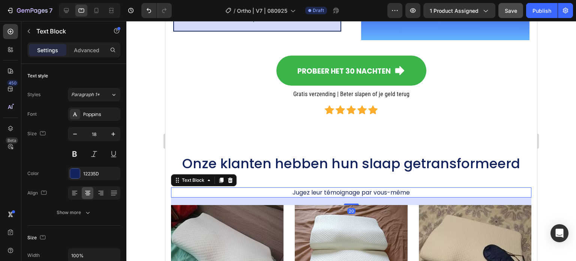
click at [405, 188] on span "Jugez leur témoignage par vous-même" at bounding box center [350, 192] width 117 height 9
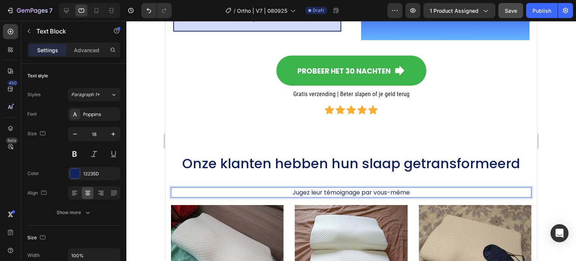
click at [416, 188] on p "Jugez leur témoignage par vous-même" at bounding box center [351, 192] width 359 height 9
click at [401, 188] on span "Jugez leur témoignage par vous-mêmeBeoordeel zelf hun ervaringen" at bounding box center [351, 192] width 206 height 9
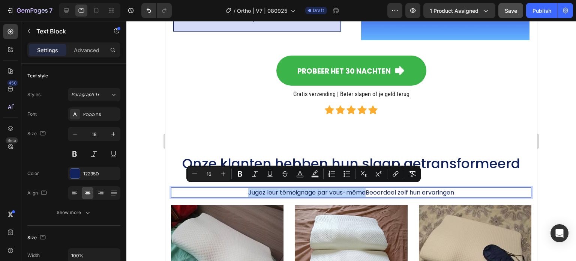
drag, startPoint x: 363, startPoint y: 187, endPoint x: 231, endPoint y: 187, distance: 132.4
click at [231, 188] on p "Jugez leur témoignage par vous-mêmeBeoordeel zelf hun ervaringen" at bounding box center [351, 192] width 359 height 9
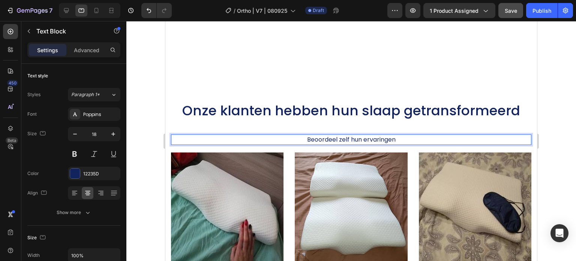
scroll to position [1808, 0]
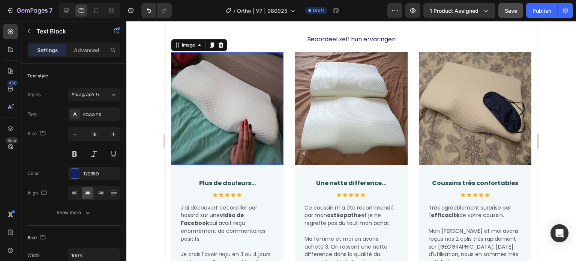
click at [244, 115] on img at bounding box center [227, 108] width 112 height 112
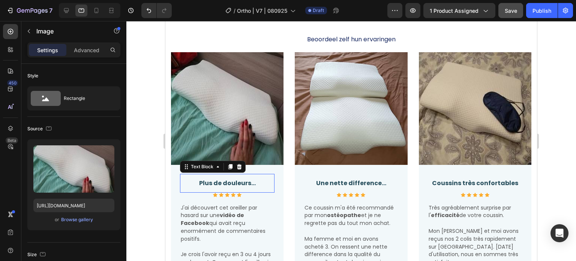
click at [240, 178] on strong "Plus de douleurs..." at bounding box center [227, 182] width 57 height 9
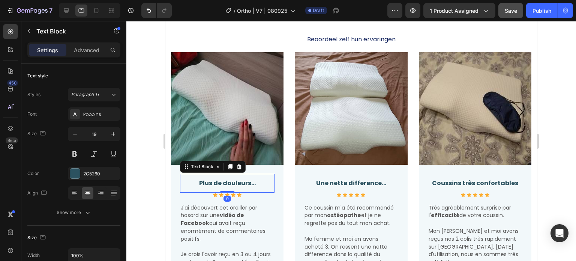
click at [252, 180] on strong "Plus de douleurs..." at bounding box center [227, 182] width 57 height 9
click at [255, 180] on p "Plus de douleurs..." at bounding box center [227, 183] width 93 height 10
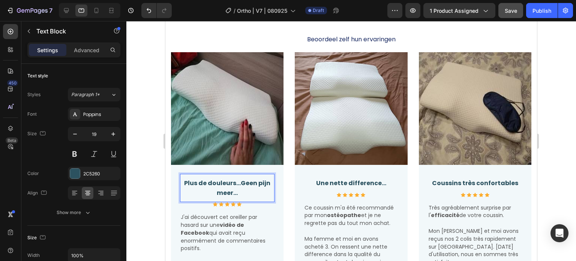
click at [250, 180] on strong "Plus de douleurs...Geen pijn meer..." at bounding box center [227, 187] width 86 height 18
drag, startPoint x: 239, startPoint y: 181, endPoint x: 186, endPoint y: 180, distance: 52.9
click at [186, 180] on strong "Plus de douleurs...Geen pijn meer..." at bounding box center [227, 187] width 86 height 18
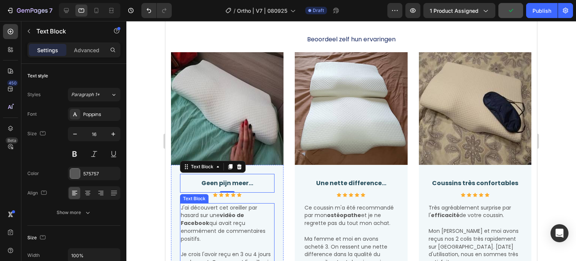
click at [242, 214] on strong "vidéo de Facebook" at bounding box center [212, 218] width 63 height 15
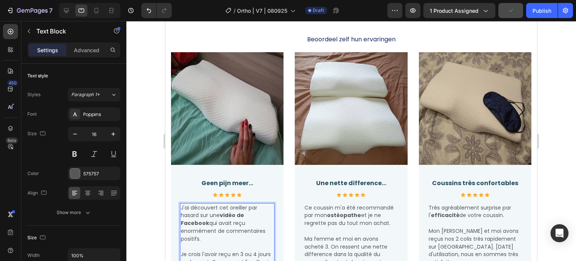
click at [200, 214] on span "J'ai découvert cet oreiller par hasard sur une vidéo de Facebook qui avait reçu…" at bounding box center [223, 223] width 85 height 39
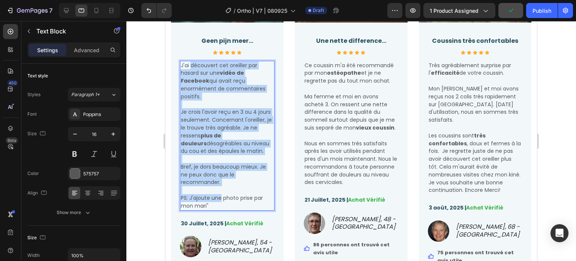
scroll to position [1958, 0]
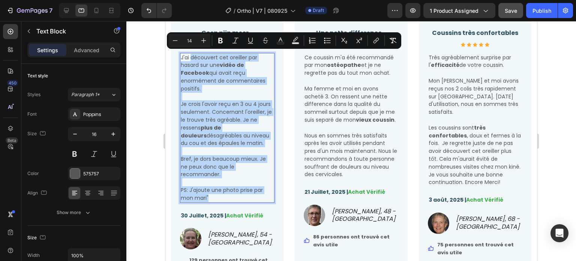
drag, startPoint x: 191, startPoint y: 205, endPoint x: 255, endPoint y: 198, distance: 64.1
click at [255, 198] on div "J'ai découvert cet oreiller par hasard sur une vidéo de Facebook qui avait reçu…" at bounding box center [227, 128] width 94 height 150
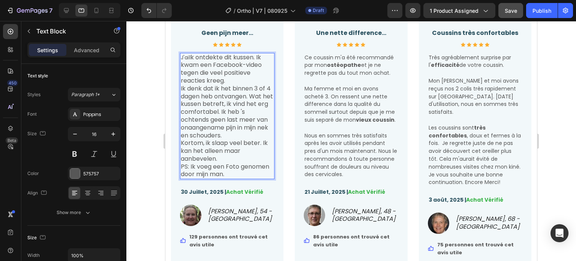
click at [188, 57] on span "J'ai" at bounding box center [185, 57] width 8 height 7
click at [192, 57] on p "J'ai Ik ontdekte dit kussen. Ik kwam een ​​Facebook-video tegen die veel positi…" at bounding box center [227, 69] width 93 height 31
click at [191, 56] on p "J'ai Ik ontdekte dit kussen. Ik kwam een ​​Facebook-video tegen die veel positi…" at bounding box center [227, 69] width 93 height 31
click at [189, 54] on span "J'ai" at bounding box center [185, 57] width 8 height 7
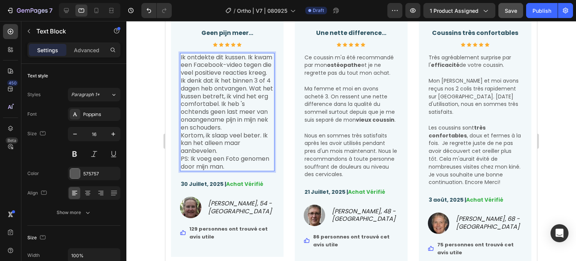
click at [237, 75] on p "Ik ontdekte dit kussen. Ik kwam een ​​Facebook-video tegen die veel positieve r…" at bounding box center [227, 65] width 93 height 23
click at [238, 77] on p "Ik ontdekte dit kussen. Ik kwam een ​​Facebook-video tegen die veel positieve r…" at bounding box center [227, 65] width 93 height 23
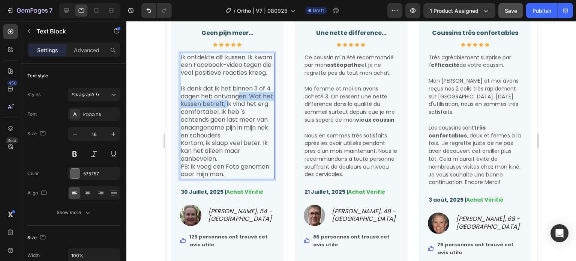
click at [240, 107] on p "Ik denk dat ik het binnen 3 of 4 dagen heb ontvangen. Wat het kussen betreft, i…" at bounding box center [227, 112] width 93 height 55
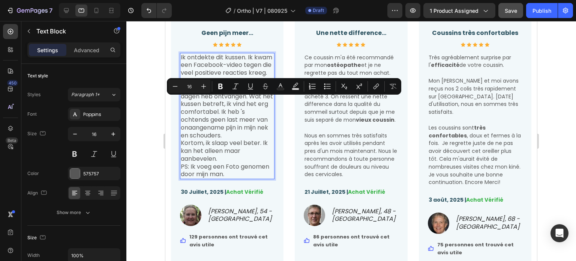
click at [238, 120] on p "Ik denk dat ik het binnen 3 of 4 dagen heb ontvangen. Wat het kussen betreft, i…" at bounding box center [227, 112] width 93 height 55
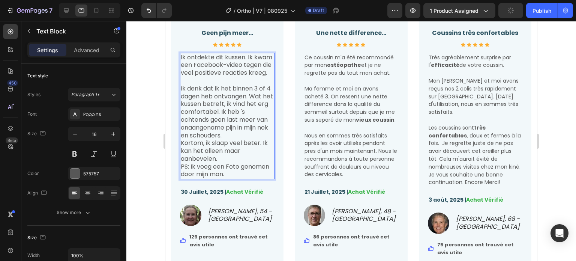
click at [229, 117] on p "Ik denk dat ik het binnen 3 of 4 dagen heb ontvangen. Wat het kussen betreft, i…" at bounding box center [227, 112] width 93 height 55
click at [232, 120] on p "Ik denk dat ik het binnen 3 of 4 dagen heb ontvangen. Wat het kussen betreft, i…" at bounding box center [227, 112] width 93 height 55
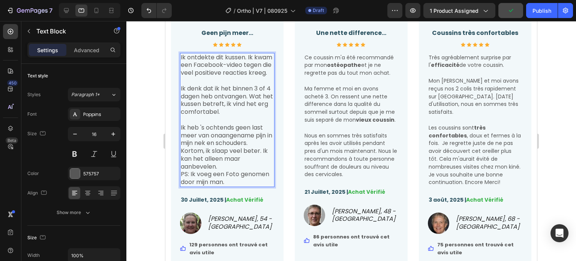
click at [249, 160] on p "Kortom, ik slaap veel beter. Ik kan het alleen maar aanbevelen." at bounding box center [227, 158] width 93 height 23
click at [252, 162] on p "Kortom, ik slaap veel beter. Ik kan het alleen maar aanbevelen." at bounding box center [227, 158] width 93 height 23
click at [244, 170] on p "Kortom, ik slaap veel beter. Ik kan het alleen maar aanbevelen." at bounding box center [227, 158] width 93 height 23
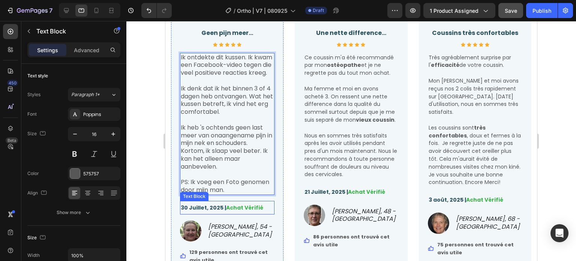
click at [198, 211] on strong "30 Juillet, 2025 |" at bounding box center [203, 207] width 45 height 7
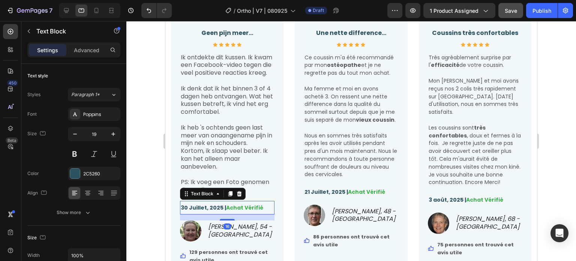
click at [196, 211] on strong "30 Juillet, 2025 |" at bounding box center [203, 207] width 45 height 7
click at [250, 211] on strong "Achat Vérifié" at bounding box center [235, 207] width 37 height 7
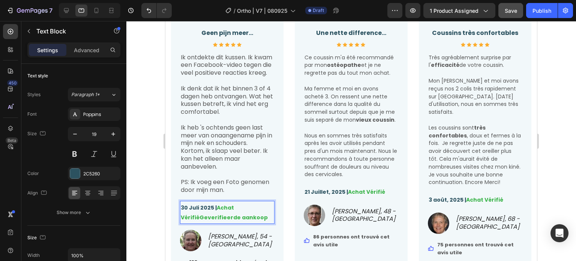
click at [250, 213] on p "30 Juli 2025 | Achat VérifiéGeverifieerde aankoop" at bounding box center [227, 211] width 93 height 19
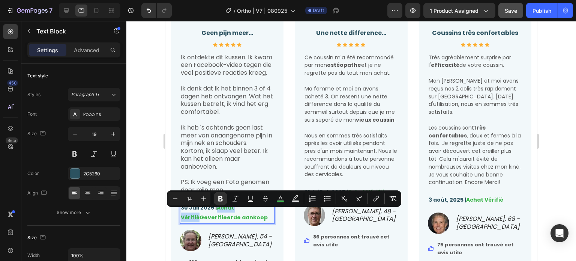
drag, startPoint x: 199, startPoint y: 224, endPoint x: 216, endPoint y: 213, distance: 20.3
click at [216, 213] on strong "Achat VérifiéGeverifieerde aankoop" at bounding box center [224, 212] width 87 height 17
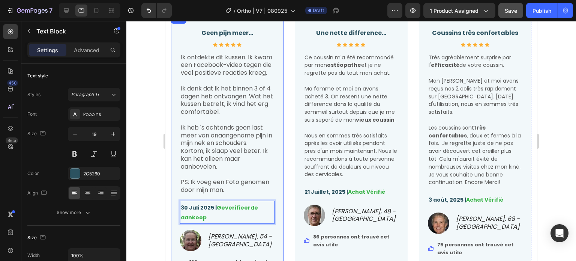
click at [237, 231] on div "Geen pijn meer... Text Block Icon Icon Icon Icon Icon Icon List Hoz Ik ontdekte…" at bounding box center [227, 154] width 94 height 260
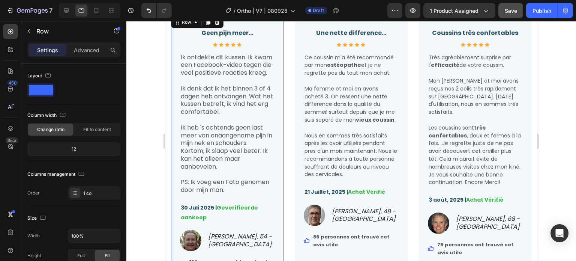
click at [154, 213] on div at bounding box center [351, 141] width 450 height 240
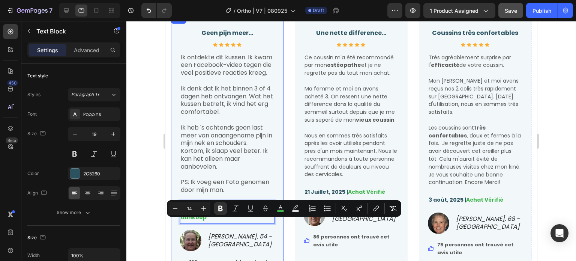
drag, startPoint x: 208, startPoint y: 222, endPoint x: 177, endPoint y: 221, distance: 30.8
click at [177, 221] on div "Geen pijn meer... Text Block Icon Icon Icon Icon Icon Icon List Hoz Ik ontdekte…" at bounding box center [227, 152] width 112 height 275
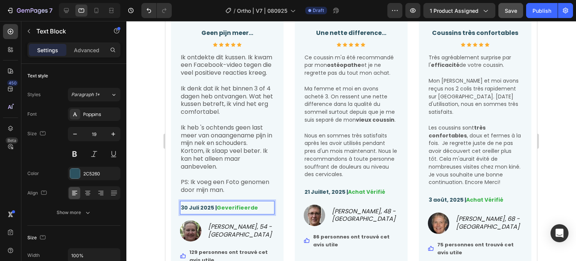
click at [159, 195] on div at bounding box center [351, 141] width 450 height 240
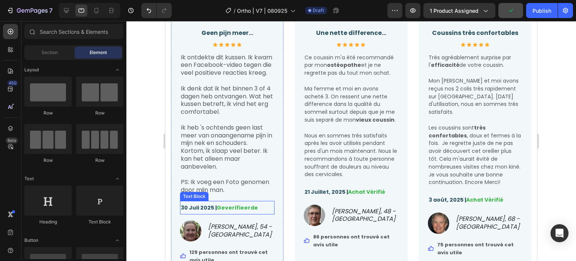
click at [225, 207] on div "30 Juli 2025 | Geverifieerde" at bounding box center [227, 207] width 94 height 11
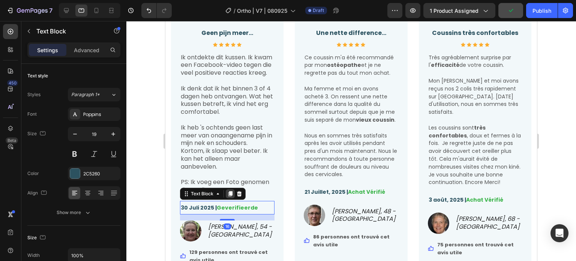
click at [228, 196] on icon at bounding box center [230, 193] width 6 height 6
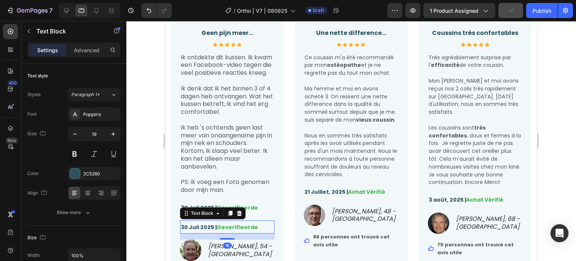
click at [228, 201] on div "Geen pijn meer... Text Block Icon Icon Icon Icon Icon Icon List Hoz Ik ontdekte…" at bounding box center [227, 159] width 94 height 270
click at [191, 217] on div "Text Block" at bounding box center [202, 212] width 40 height 9
click at [229, 216] on icon at bounding box center [230, 213] width 6 height 6
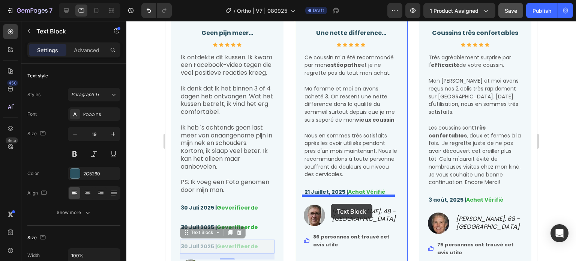
drag, startPoint x: 192, startPoint y: 238, endPoint x: 331, endPoint y: 204, distance: 142.6
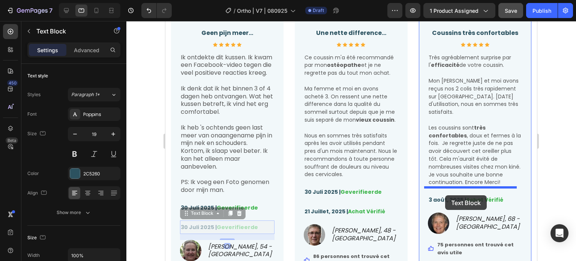
drag, startPoint x: 198, startPoint y: 222, endPoint x: 445, endPoint y: 195, distance: 248.6
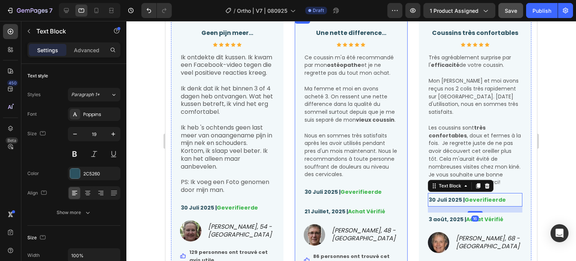
click at [324, 198] on div "30 Juli 2025 | Geverifieerde Text Block" at bounding box center [351, 191] width 94 height 13
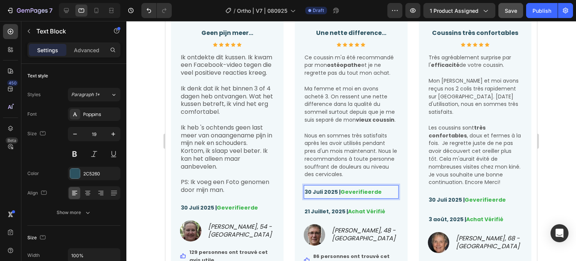
click at [308, 195] on strong "30 Juli 2025 |" at bounding box center [322, 191] width 36 height 7
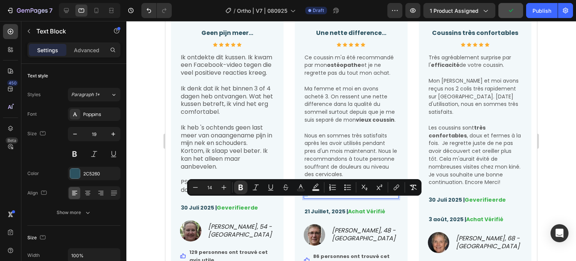
click at [304, 195] on strong "30 Juli 2025 |" at bounding box center [322, 191] width 36 height 7
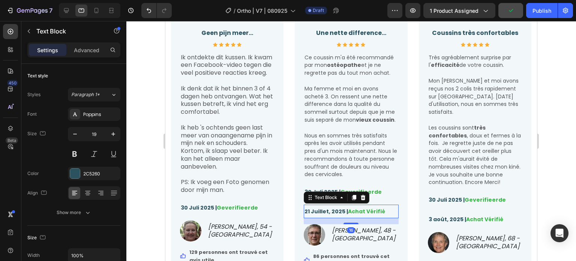
click at [337, 215] on div "21 Juillet, 2025 | Achat Vérifié Text Block 16" at bounding box center [351, 210] width 94 height 13
click at [362, 200] on icon at bounding box center [363, 197] width 5 height 5
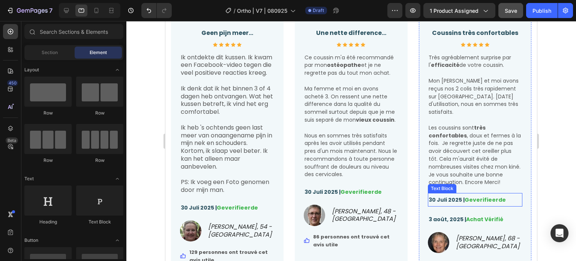
click at [437, 196] on strong "30 Juli 2025 |" at bounding box center [447, 199] width 36 height 7
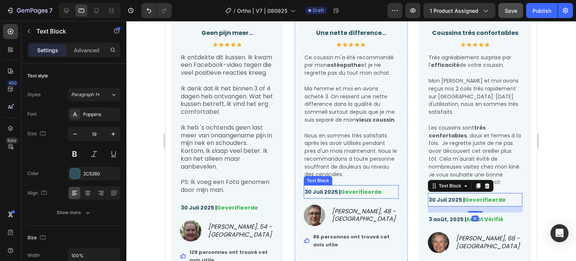
click at [305, 195] on strong "30 Juli 2025 |" at bounding box center [322, 191] width 36 height 7
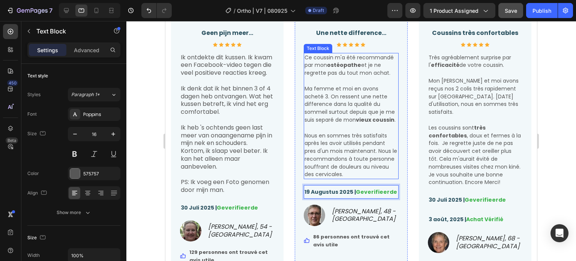
click at [354, 178] on span "Nous en sommes très satisfaits après les avoir utilisés pendant pres d'un mois …" at bounding box center [350, 155] width 93 height 46
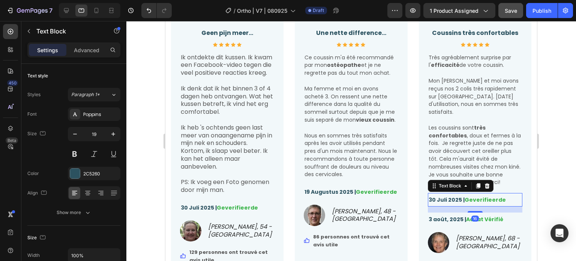
click at [465, 196] on strong "Geverifieerde" at bounding box center [485, 199] width 41 height 7
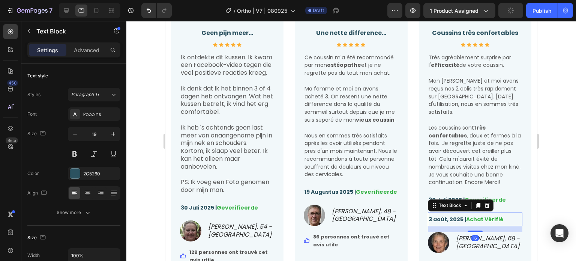
click at [459, 212] on div "3 août, 2025 | Achat Vérifié Text Block 16" at bounding box center [475, 218] width 94 height 13
click at [484, 202] on icon at bounding box center [487, 205] width 6 height 6
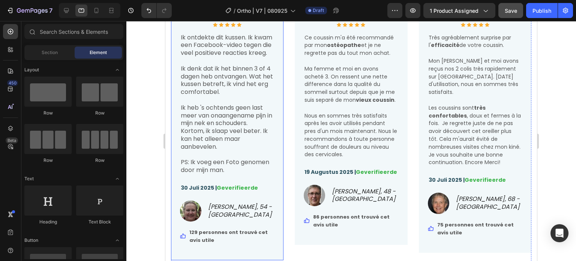
scroll to position [1996, 0]
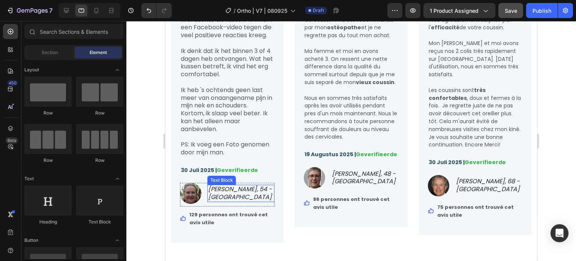
click at [235, 201] on icon "Emilie H., 54 - Versailles" at bounding box center [240, 192] width 64 height 16
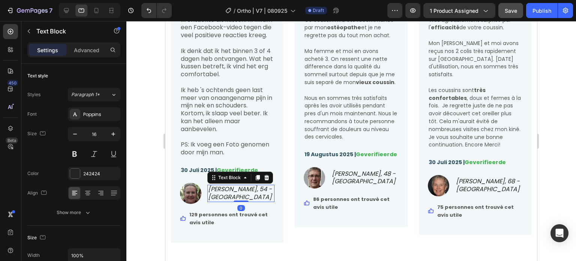
click at [240, 201] on p "Emilie H., 54 - Versailles" at bounding box center [241, 193] width 66 height 16
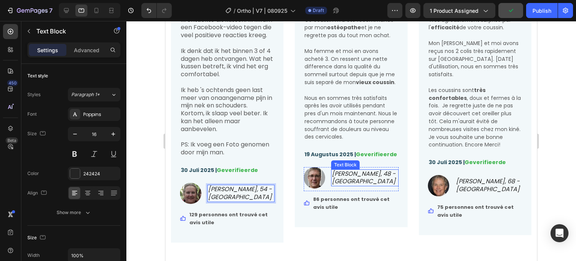
click at [384, 186] on icon "Eric R., 48 - Bruxelles" at bounding box center [364, 177] width 64 height 16
click at [374, 186] on icon "Eric R., 48 - Bruxelles" at bounding box center [364, 177] width 64 height 16
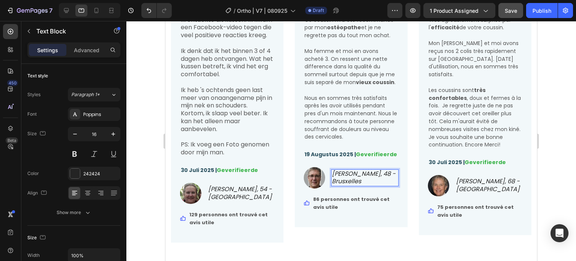
scroll to position [1992, 0]
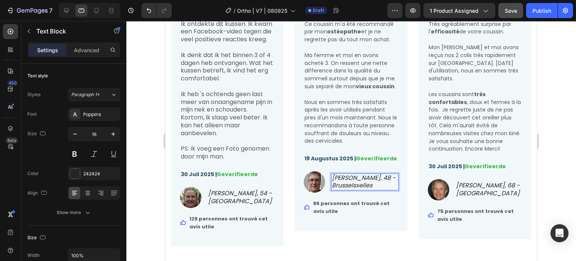
click at [373, 190] on p "Eric R., 48 - Brusselsxelles" at bounding box center [365, 182] width 66 height 16
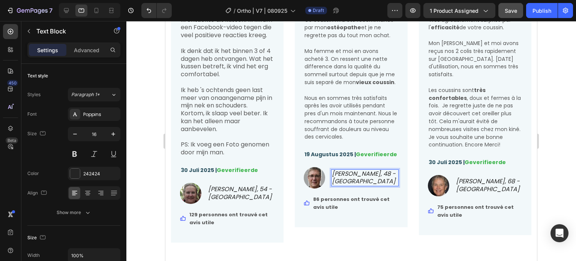
click at [340, 186] on icon "[PERSON_NAME], 48 - [GEOGRAPHIC_DATA]" at bounding box center [364, 177] width 64 height 16
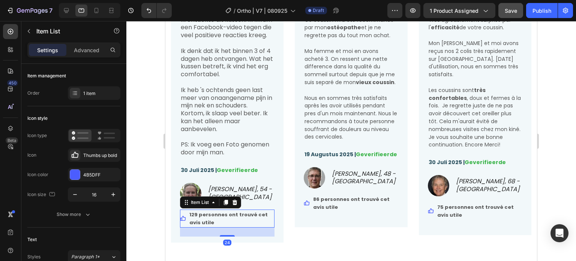
click at [207, 222] on strong "129 personnes ont trouvé cet avis utile" at bounding box center [228, 218] width 78 height 15
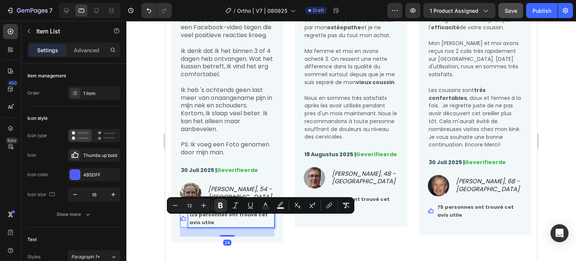
drag, startPoint x: 219, startPoint y: 228, endPoint x: 202, endPoint y: 222, distance: 18.5
click at [202, 222] on p "129 personnes ont trouvé cet avis utile" at bounding box center [231, 218] width 84 height 16
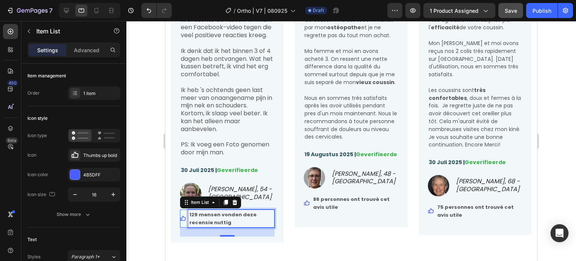
click at [153, 227] on div at bounding box center [351, 141] width 450 height 240
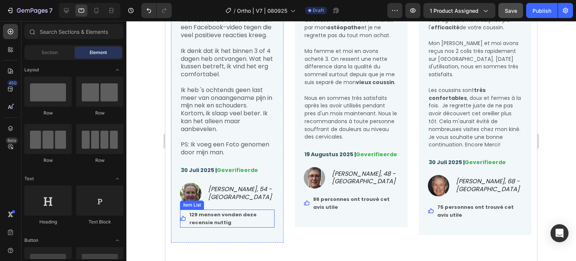
click at [235, 225] on p "129 mensen vonden deze recensie nuttig" at bounding box center [231, 218] width 84 height 16
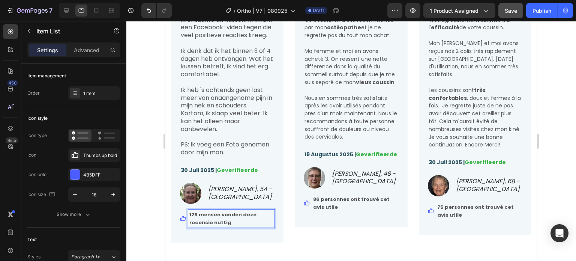
click at [235, 225] on p "129 mensen vonden deze recensie nuttig" at bounding box center [231, 218] width 84 height 16
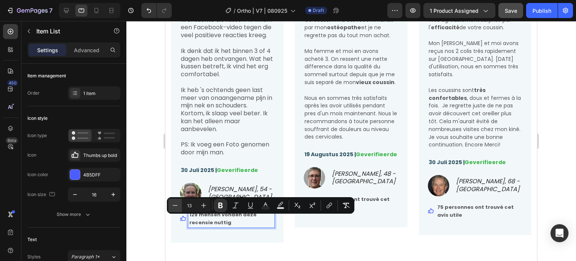
click at [176, 206] on icon "Editor contextual toolbar" at bounding box center [174, 204] width 7 height 7
click at [176, 205] on icon "Editor contextual toolbar" at bounding box center [174, 204] width 7 height 7
click at [202, 202] on icon "Editor contextual toolbar" at bounding box center [203, 204] width 7 height 7
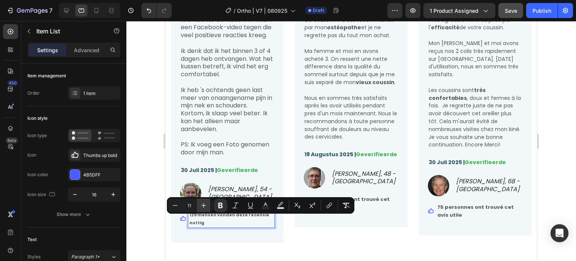
type input "12"
click at [159, 174] on div at bounding box center [351, 141] width 450 height 240
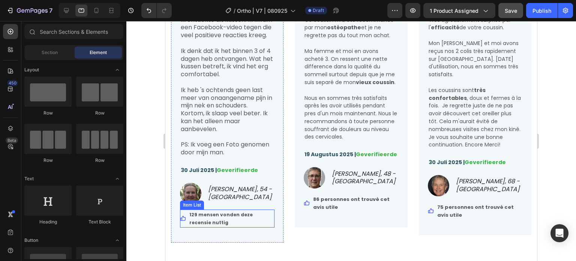
click at [231, 222] on strong "129 mensen vonden deze recensie nuttig" at bounding box center [220, 218] width 63 height 14
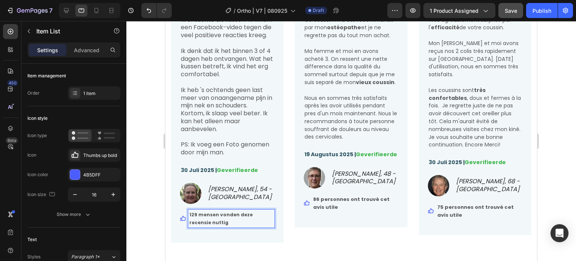
click at [216, 219] on strong "129 mensen vonden deze recensie nuttig" at bounding box center [220, 218] width 63 height 14
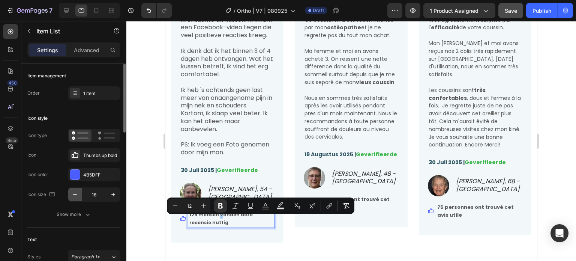
click at [73, 192] on icon "button" at bounding box center [74, 193] width 7 height 7
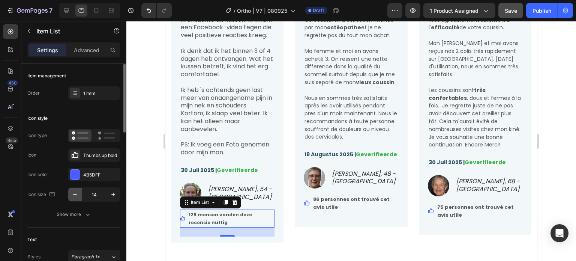
click at [73, 192] on icon "button" at bounding box center [74, 193] width 7 height 7
click at [112, 195] on icon "button" at bounding box center [112, 193] width 7 height 7
type input "16"
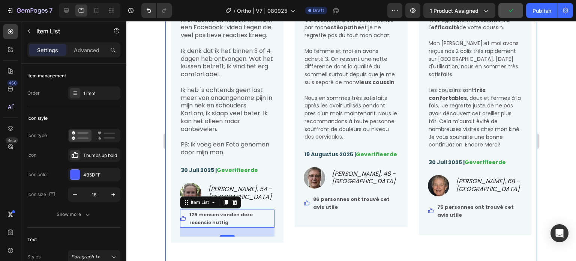
click at [144, 214] on div at bounding box center [351, 141] width 450 height 240
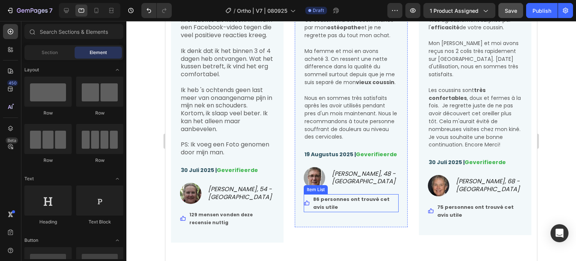
click at [343, 207] on strong "86 personnes ont trouvé cet avis utile" at bounding box center [351, 202] width 76 height 15
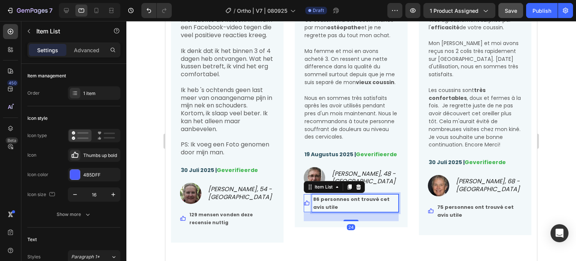
click at [324, 211] on p "86 personnes ont trouvé cet avis utile" at bounding box center [355, 203] width 84 height 16
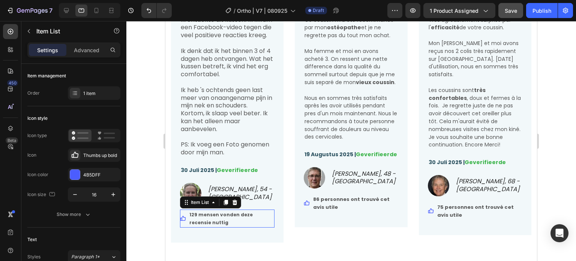
click at [243, 218] on strong "129 mensen vonden deze recensie nuttig" at bounding box center [220, 218] width 63 height 14
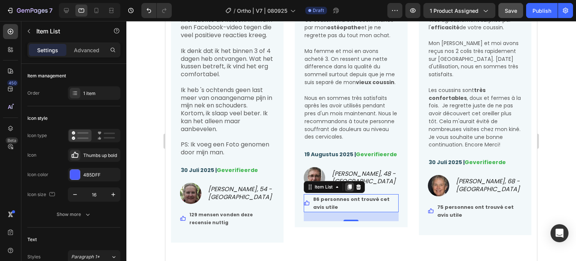
click at [346, 190] on icon at bounding box center [349, 187] width 6 height 6
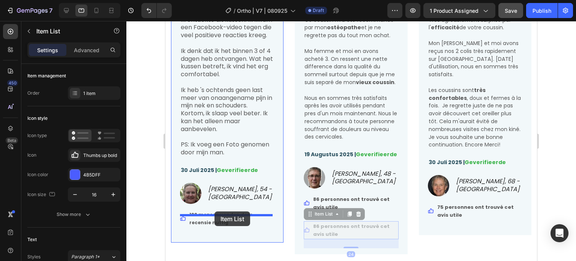
drag, startPoint x: 316, startPoint y: 226, endPoint x: 214, endPoint y: 211, distance: 102.6
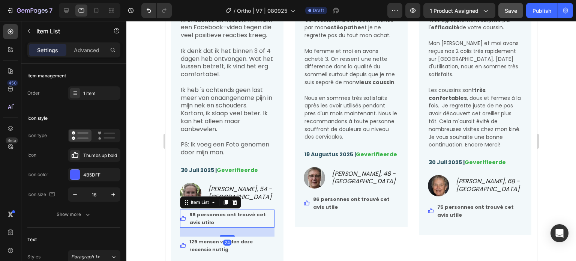
click at [208, 221] on strong "86 personnes ont trouvé cet avis utile" at bounding box center [227, 218] width 76 height 15
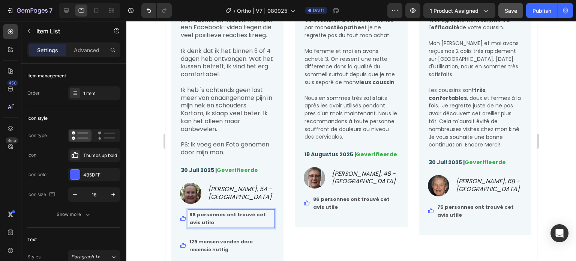
click at [204, 226] on p "86 personnes ont trouvé cet avis utile" at bounding box center [231, 218] width 84 height 16
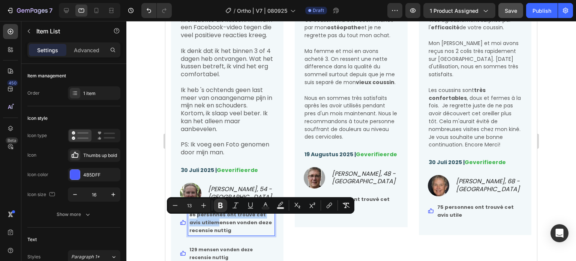
click at [196, 221] on strong "86 personnes ont trouvé cet avis utilemensen vonden deze recensie nuttig" at bounding box center [230, 222] width 82 height 23
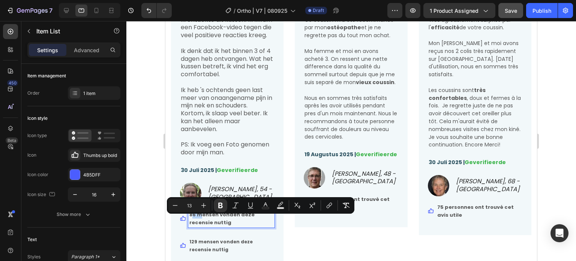
click at [193, 220] on strong "86 mensen vonden deze recensie nuttig" at bounding box center [221, 218] width 65 height 15
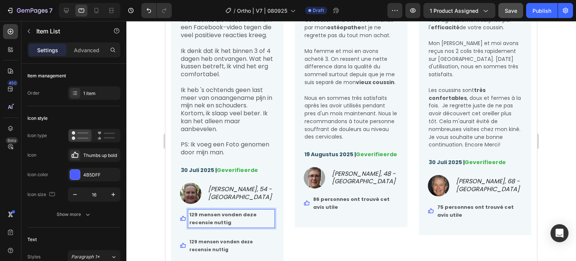
click at [232, 226] on p "129 mensen vonden deze recensie nuttig" at bounding box center [231, 218] width 84 height 16
click at [216, 243] on strong "129 mensen vonden deze recensie nuttig" at bounding box center [220, 245] width 63 height 14
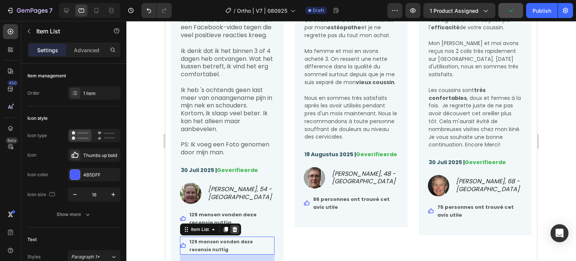
click at [233, 232] on icon at bounding box center [235, 229] width 6 height 6
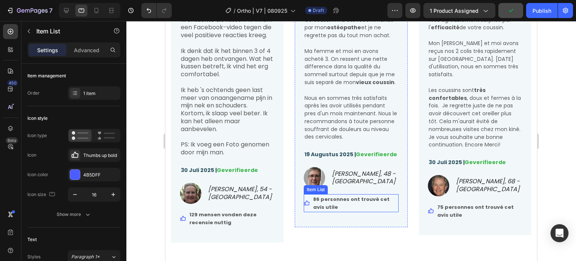
click at [332, 210] on strong "86 personnes ont trouvé cet avis utile" at bounding box center [351, 202] width 76 height 15
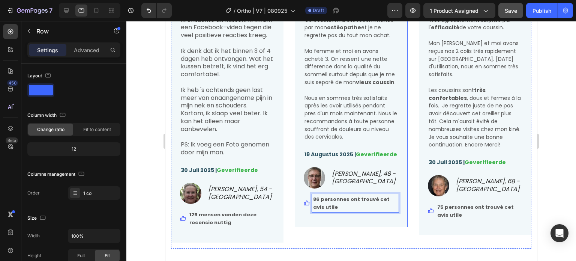
click at [326, 221] on div "Une nette difference... Text Block Icon Icon Icon Icon Icon Icon List Hoz Ce co…" at bounding box center [351, 103] width 94 height 235
click at [337, 211] on p "86 personnes ont trouvé cet avis utile" at bounding box center [355, 203] width 84 height 16
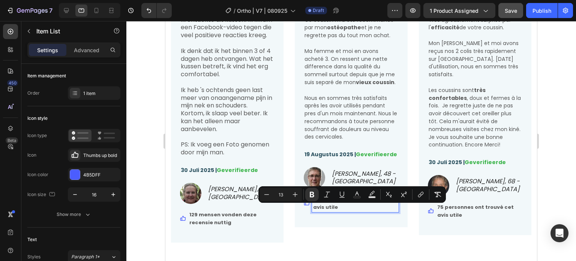
drag, startPoint x: 336, startPoint y: 216, endPoint x: 320, endPoint y: 210, distance: 17.1
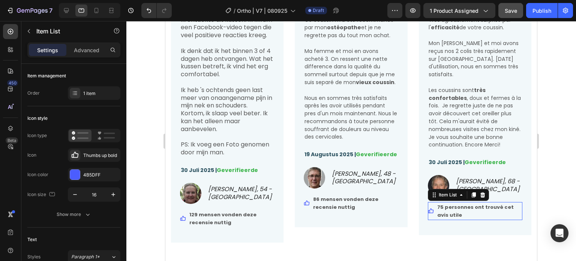
click at [465, 203] on strong "75 personnes ont trouvé cet avis utile" at bounding box center [475, 210] width 76 height 15
click at [439, 211] on strong "75 personnes ont trouvé cet avis utile" at bounding box center [475, 210] width 76 height 15
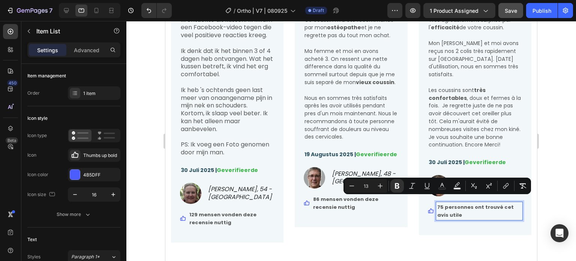
drag, startPoint x: 453, startPoint y: 207, endPoint x: 441, endPoint y: 201, distance: 13.3
click at [441, 203] on p "75 personnes ont trouvé cet avis utile" at bounding box center [479, 211] width 84 height 16
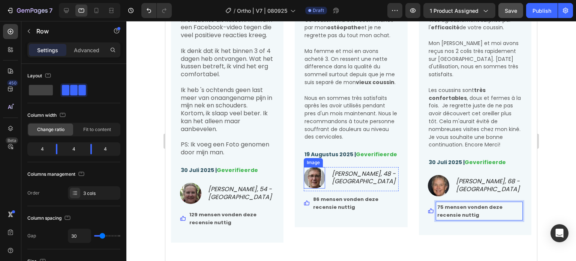
click at [285, 186] on div "Image Geen pijn meer... Text Block Icon Icon Icon Icon Icon Icon List Hoz Ik on…" at bounding box center [351, 57] width 360 height 384
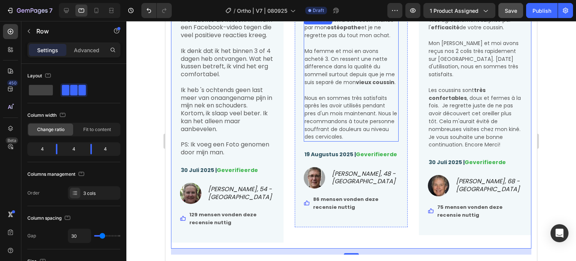
scroll to position [1883, 0]
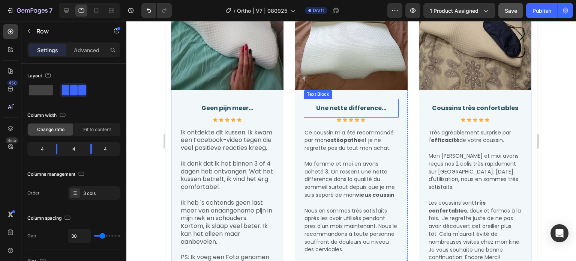
click at [375, 111] on div "Une nette difference... Text Block" at bounding box center [351, 108] width 94 height 19
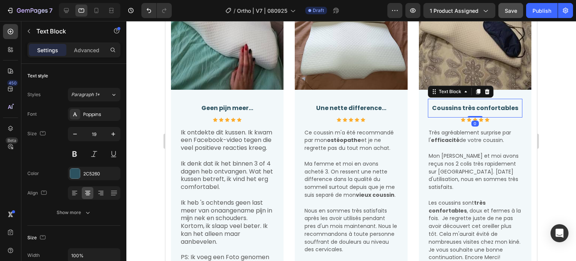
click at [483, 106] on strong "Coussins très confortables" at bounding box center [475, 107] width 86 height 9
click at [511, 103] on strong "Coussins très confortables" at bounding box center [475, 107] width 86 height 9
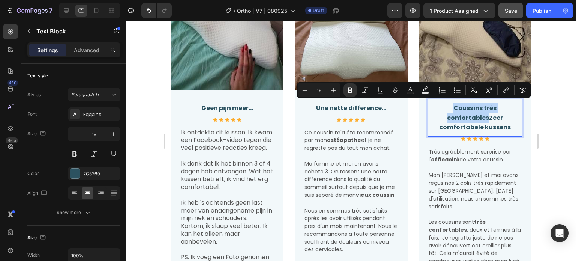
drag, startPoint x: 482, startPoint y: 114, endPoint x: 448, endPoint y: 104, distance: 35.3
click at [448, 104] on p "Coussins très confortablesZeer comfortabele kussens" at bounding box center [475, 117] width 93 height 29
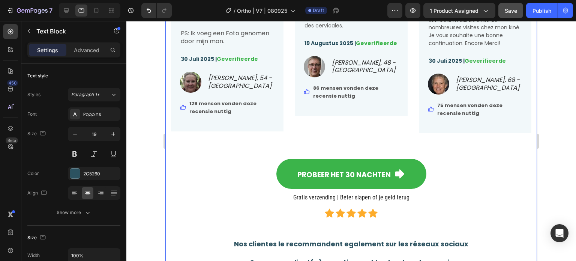
scroll to position [2108, 0]
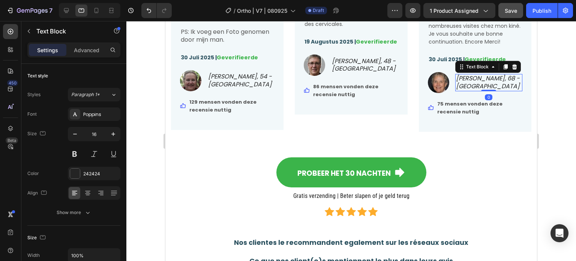
click at [466, 74] on icon "Marie F., 68 - Nice" at bounding box center [488, 82] width 64 height 16
click at [462, 74] on icon "Marie F., 68 - Nice" at bounding box center [488, 82] width 64 height 16
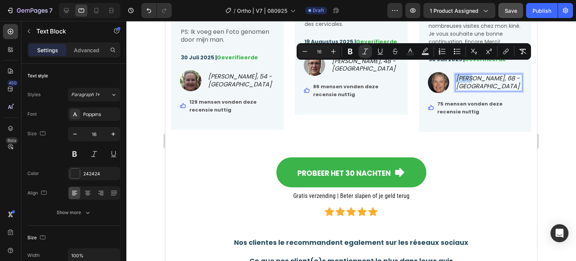
drag, startPoint x: 468, startPoint y: 67, endPoint x: 445, endPoint y: 67, distance: 22.5
click at [445, 72] on li "Image Marie F., 68 - Nice Text Block 0" at bounding box center [475, 82] width 94 height 21
drag, startPoint x: 502, startPoint y: 67, endPoint x: 489, endPoint y: 68, distance: 13.6
click at [489, 78] on p "Fleur F., 68 - Nice" at bounding box center [484, 82] width 59 height 8
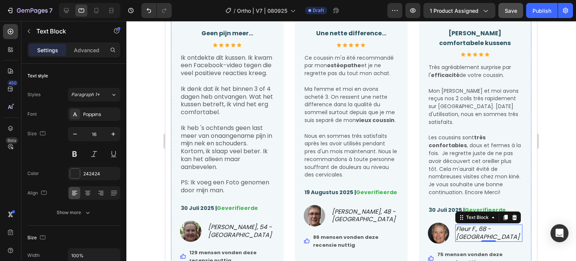
scroll to position [1880, 0]
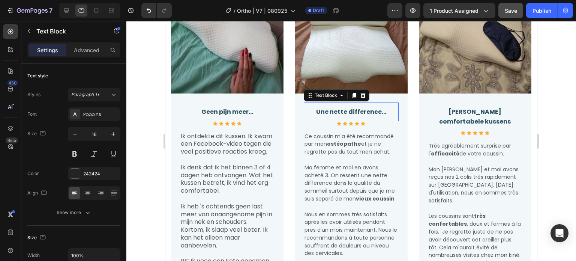
drag, startPoint x: 337, startPoint y: 105, endPoint x: 366, endPoint y: 109, distance: 28.8
click at [338, 107] on strong "Une nette difference..." at bounding box center [351, 111] width 70 height 9
click at [379, 109] on strong "Une nette difference..." at bounding box center [351, 111] width 70 height 9
click at [382, 110] on strong "Une nette difference..." at bounding box center [351, 111] width 70 height 9
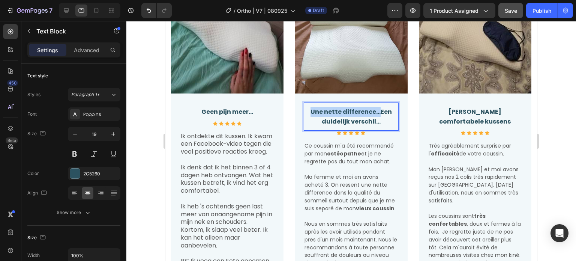
drag, startPoint x: 377, startPoint y: 109, endPoint x: 307, endPoint y: 109, distance: 70.1
click at [307, 109] on p "Une nette difference...Een duidelijk verschil..." at bounding box center [350, 116] width 93 height 19
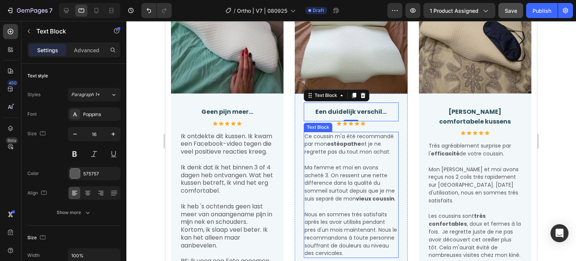
click at [328, 179] on span "Ma femme et moi en avons acheté 3. On ressent une nette difference dans la qual…" at bounding box center [349, 182] width 91 height 39
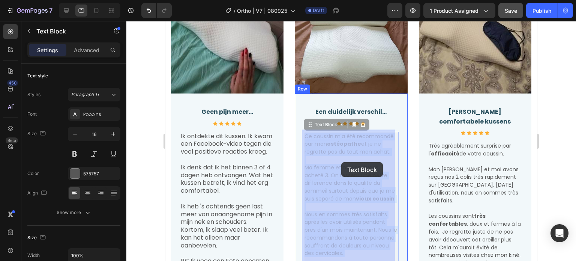
drag, startPoint x: 311, startPoint y: 134, endPoint x: 344, endPoint y: 146, distance: 35.1
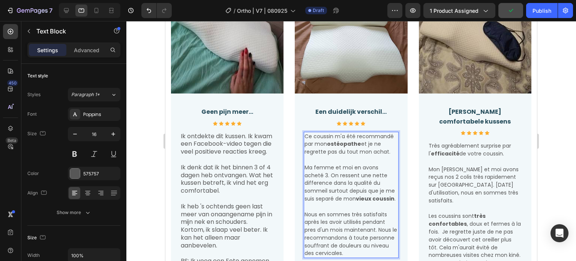
click at [315, 132] on span "Ce coussin m'a été recommandé par mon ostéopathe et je ne regrette pas du tout …" at bounding box center [348, 143] width 89 height 23
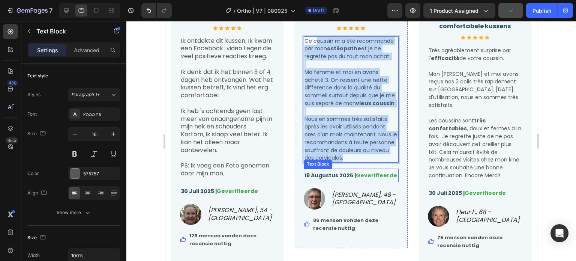
scroll to position [1992, 0]
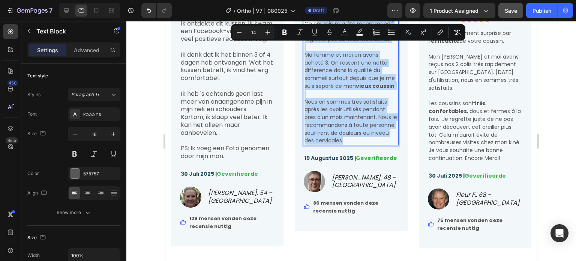
drag, startPoint x: 313, startPoint y: 134, endPoint x: 381, endPoint y: 146, distance: 69.7
click at [381, 145] on div "Ce coussin m'a été recommandé par mon ostéopathe et je ne regrette pas du tout …" at bounding box center [351, 82] width 94 height 126
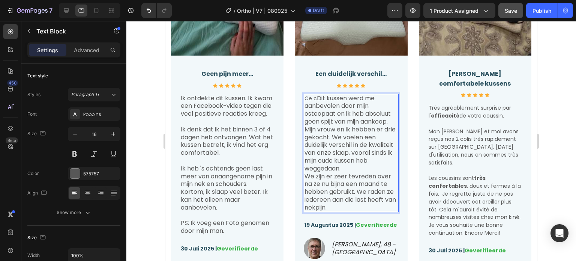
scroll to position [1917, 0]
click at [312, 97] on span "Ce c" at bounding box center [310, 98] width 12 height 7
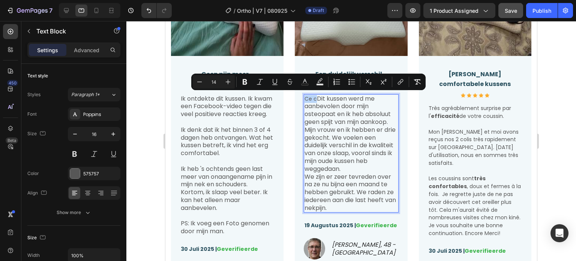
drag, startPoint x: 313, startPoint y: 97, endPoint x: 301, endPoint y: 96, distance: 12.0
click at [304, 96] on div "Ce c Dit kussen werd me aanbevolen door mijn osteopaat en ik heb absoluut geen …" at bounding box center [351, 153] width 94 height 118
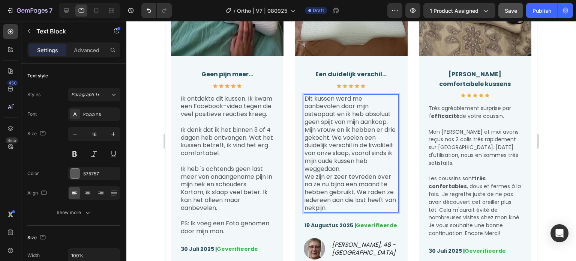
click at [343, 128] on p "Mijn vrouw en ik hebben er drie gekocht. We voelen een duidelijk verschil in de…" at bounding box center [350, 149] width 93 height 47
click at [391, 123] on p "Dit kussen werd me aanbevolen door mijn osteopaat en ik heb absoluut geen spijt…" at bounding box center [350, 110] width 93 height 31
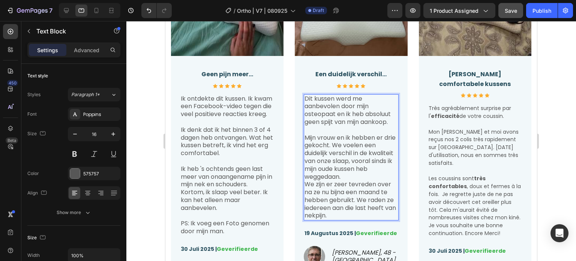
click at [348, 144] on p "Mijn vrouw en ik hebben er drie gekocht. We voelen een duidelijk verschil in de…" at bounding box center [350, 157] width 93 height 47
click at [381, 173] on p "Mijn vrouw en ik hebben er drie gekocht. We voelen een duidelijk verschil in de…" at bounding box center [350, 157] width 93 height 47
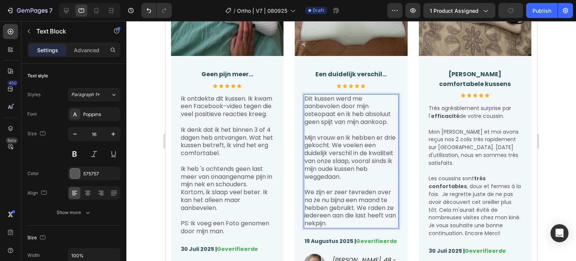
click at [332, 146] on p "Mijn vrouw en ik hebben er drie gekocht. We voelen een duidelijk verschil in de…" at bounding box center [350, 157] width 93 height 47
click at [334, 108] on p "Dit kussen werd me aanbevolen door mijn osteopaat en ik heb absoluut geen spijt…" at bounding box center [350, 110] width 93 height 31
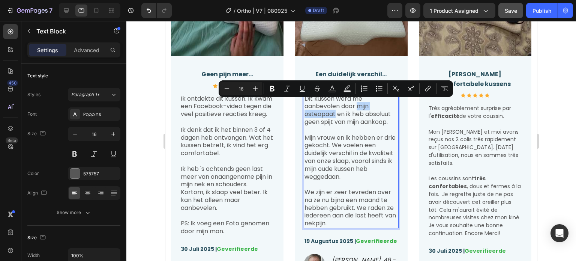
drag, startPoint x: 333, startPoint y: 112, endPoint x: 355, endPoint y: 106, distance: 23.3
click at [355, 106] on p "Dit kussen werd me aanbevolen door mijn osteopaat en ik heb absoluut geen spijt…" at bounding box center [350, 110] width 93 height 31
click at [271, 87] on icon "Editor contextual toolbar" at bounding box center [272, 89] width 4 height 6
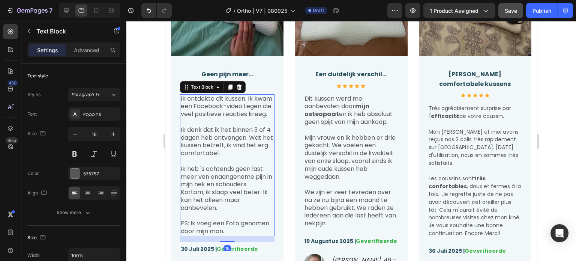
click at [226, 141] on p "Ik denk dat ik het binnen 3 of 4 dagen heb ontvangen. Wat het kussen betreft, i…" at bounding box center [227, 141] width 93 height 31
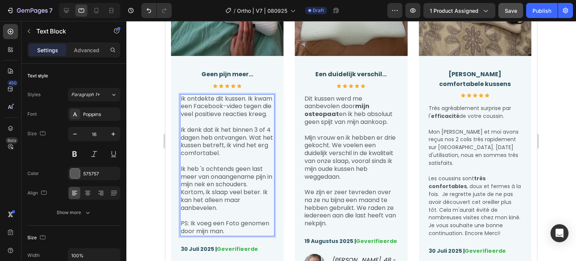
click at [231, 186] on p "Ik heb 's ochtends geen last meer van onaangename pijn in mijn nek en schouders." at bounding box center [227, 176] width 93 height 23
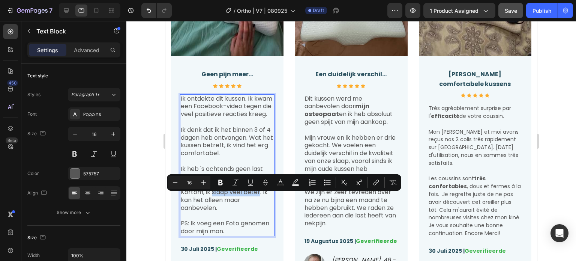
drag, startPoint x: 212, startPoint y: 196, endPoint x: 259, endPoint y: 198, distance: 46.5
click at [259, 198] on p "Kortom, ik slaap veel beter. Ik kan het alleen maar aanbevelen." at bounding box center [227, 199] width 93 height 23
click at [222, 185] on icon "Editor contextual toolbar" at bounding box center [220, 181] width 7 height 7
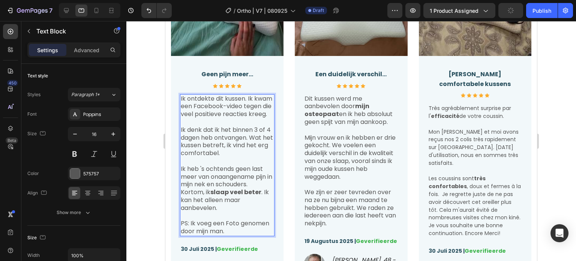
click at [233, 107] on p "Ik ontdekte dit kussen. Ik kwam een ​​Facebook-video tegen die veel positieve r…" at bounding box center [227, 106] width 93 height 23
click at [234, 126] on p "Rich Text Editor. Editing area: main" at bounding box center [227, 122] width 93 height 8
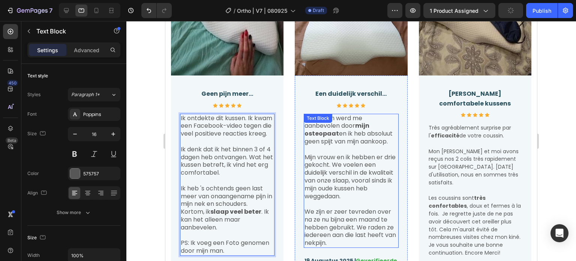
scroll to position [1880, 0]
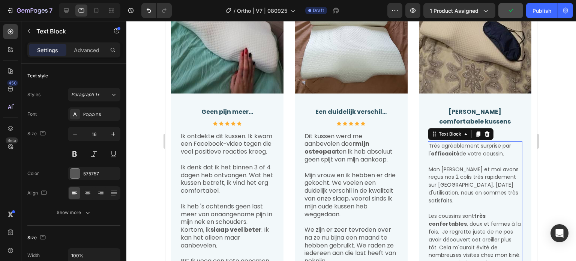
click at [448, 174] on span "Mon Mari et moi avons reçus nos 2 colis très rapidement sur Nice. Après 3 semai…" at bounding box center [474, 184] width 90 height 39
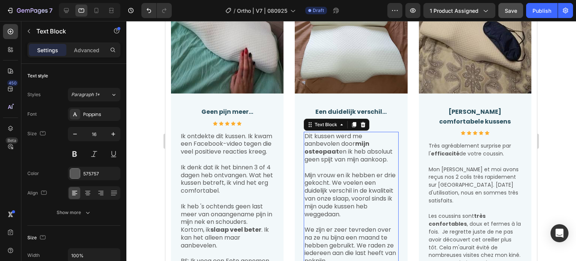
click at [374, 171] on p "Mijn vrouw en ik hebben er drie gekocht. We voelen een duidelijk verschil in de…" at bounding box center [350, 194] width 93 height 47
click at [354, 171] on p "Mijn vrouw en ik hebben er drie gekocht. We voelen een duidelijk verschil in de…" at bounding box center [350, 194] width 93 height 47
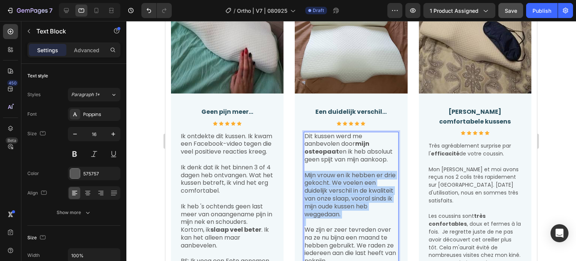
click at [354, 171] on p "Mijn vrouw en ik hebben er drie gekocht. We voelen een duidelijk verschil in de…" at bounding box center [350, 194] width 93 height 47
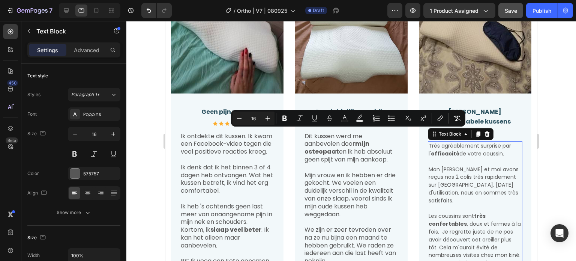
click at [512, 165] on p "Mon Mari et moi avons reçus nos 2 colis très rapidement sur Nice. Après 3 semai…" at bounding box center [475, 184] width 93 height 39
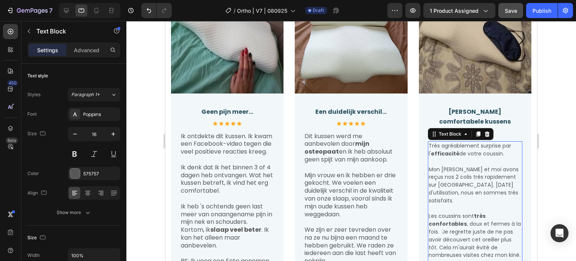
click at [475, 165] on span "Mon Mari et moi avons reçus nos 2 colis très rapidement sur Nice. Après 3 semai…" at bounding box center [474, 184] width 90 height 39
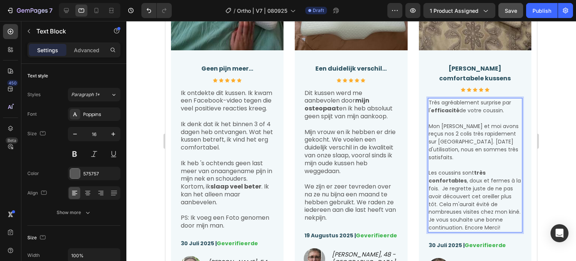
scroll to position [1917, 0]
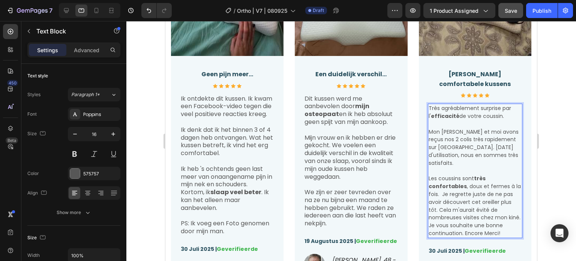
click at [454, 128] on span "Mon Mari et moi avons reçus nos 2 colis très rapidement sur Nice. Après 3 semai…" at bounding box center [474, 147] width 90 height 39
click at [453, 128] on span "Mon Mari et moi avons reçus nos 2 colis très rapidement sur Nice. Après 3 semai…" at bounding box center [474, 147] width 90 height 39
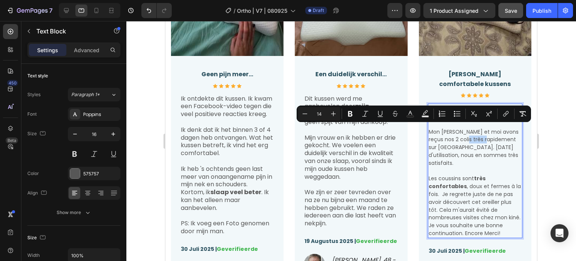
click at [453, 129] on span "Mon Mari et moi avons reçus nos 2 colis très rapidement sur Nice. Après 3 semai…" at bounding box center [474, 147] width 90 height 39
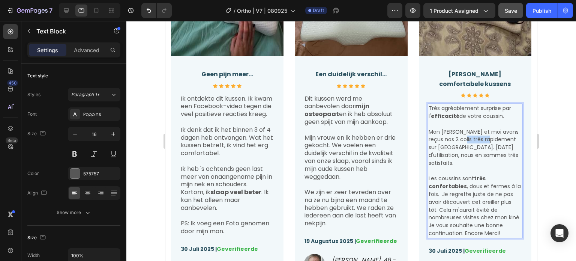
click at [453, 129] on span "Mon Mari et moi avons reçus nos 2 colis très rapidement sur Nice. Après 3 semai…" at bounding box center [474, 147] width 90 height 39
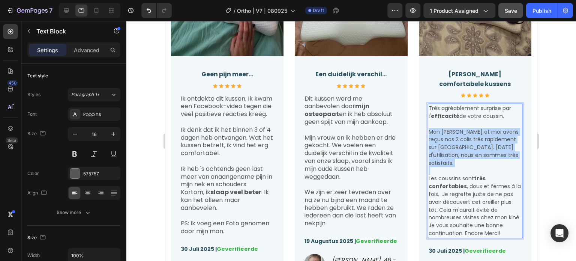
click at [453, 129] on span "Mon Mari et moi avons reçus nos 2 colis très rapidement sur Nice. Après 3 semai…" at bounding box center [474, 147] width 90 height 39
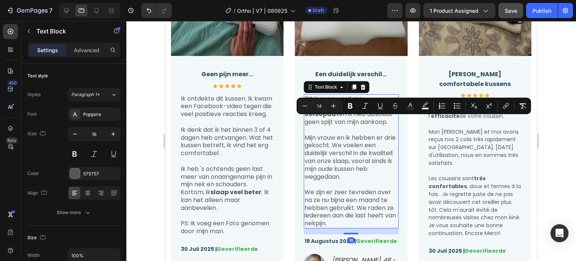
click at [350, 151] on p "Mijn vrouw en ik hebben er drie gekocht. We voelen een duidelijk verschil in de…" at bounding box center [350, 157] width 93 height 47
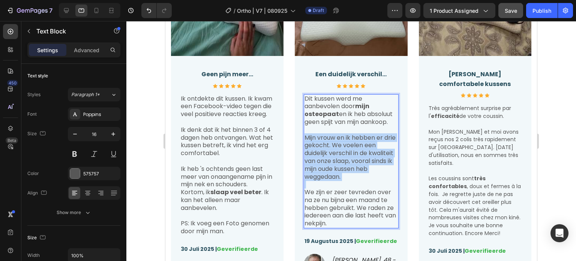
click at [350, 151] on p "Mijn vrouw en ik hebben er drie gekocht. We voelen een duidelijk verschil in de…" at bounding box center [350, 157] width 93 height 47
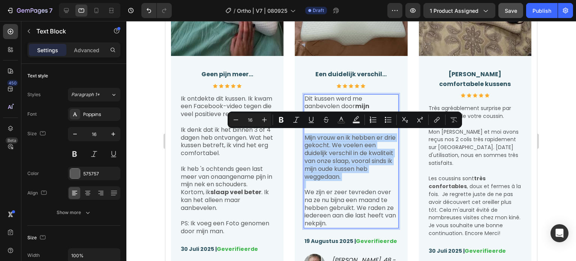
click at [350, 151] on p "Mijn vrouw en ik hebben er drie gekocht. We voelen een duidelijk verschil in de…" at bounding box center [350, 157] width 93 height 47
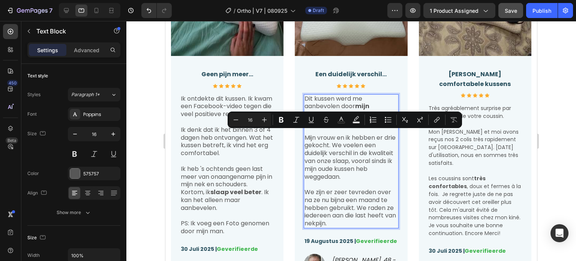
click at [336, 188] on p "We zijn er zeer tevreden over na ze nu bijna een maand te hebben gebruikt. We r…" at bounding box center [350, 207] width 93 height 39
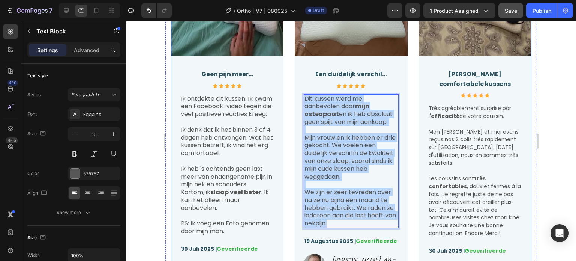
drag, startPoint x: 348, startPoint y: 222, endPoint x: 288, endPoint y: 91, distance: 143.8
click at [288, 91] on div "Image Geen pijn meer... Text Block Icon Icon Icon Icon Icon Icon List Hoz Ik on…" at bounding box center [351, 135] width 360 height 384
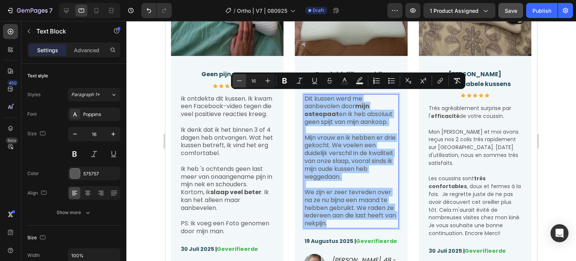
click at [238, 84] on icon "Editor contextual toolbar" at bounding box center [238, 80] width 7 height 7
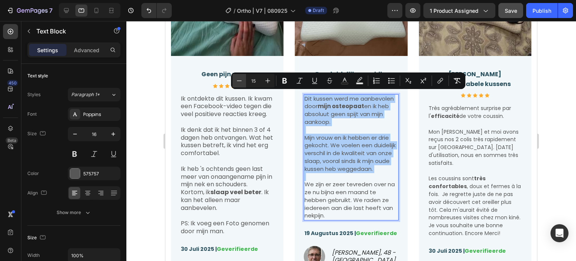
click at [238, 84] on icon "Editor contextual toolbar" at bounding box center [238, 80] width 7 height 7
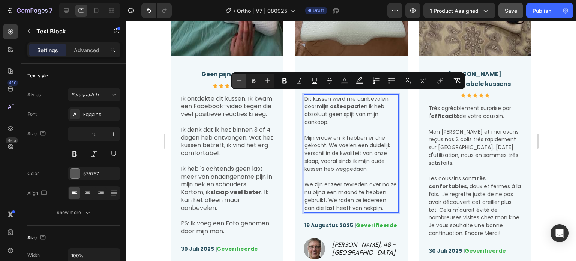
type input "14"
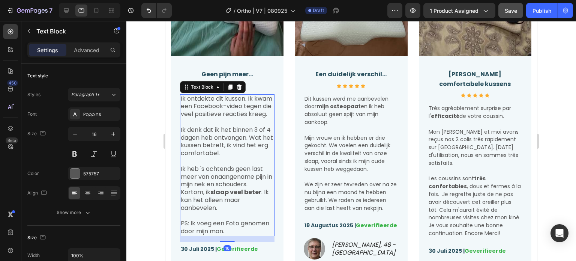
click at [233, 114] on p "Ik ontdekte dit kussen. Ik kwam een ​​Facebook-video tegen die veel positieve r…" at bounding box center [227, 106] width 93 height 23
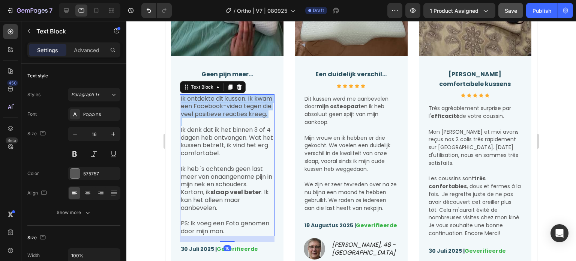
click at [233, 114] on p "Ik ontdekte dit kussen. Ik kwam een ​​Facebook-video tegen die veel positieve r…" at bounding box center [227, 106] width 93 height 23
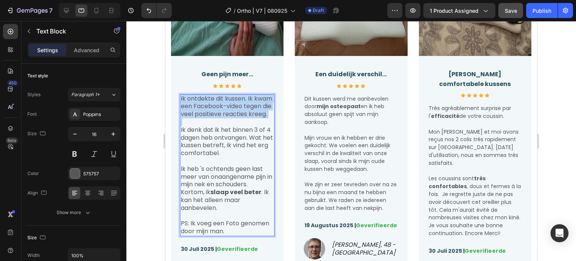
click at [233, 114] on p "Ik ontdekte dit kussen. Ik kwam een ​​Facebook-video tegen die veel positieve r…" at bounding box center [227, 106] width 93 height 23
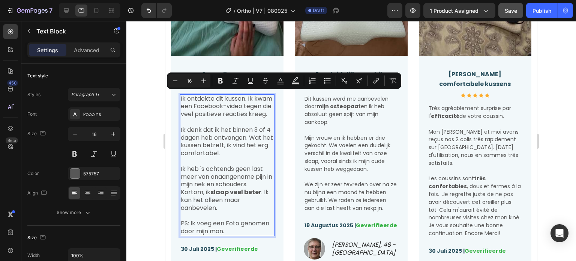
click at [229, 188] on p "Ik heb 's ochtends geen last meer van onaangename pijn in mijn nek en schouders." at bounding box center [227, 176] width 93 height 23
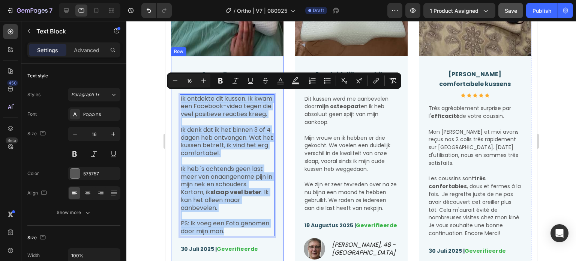
drag, startPoint x: 229, startPoint y: 237, endPoint x: 342, endPoint y: 109, distance: 170.0
click at [171, 96] on div "Geen pijn meer... Text Block Icon Icon Icon Icon Icon Icon List Hoz Ik ontdekte…" at bounding box center [227, 188] width 112 height 265
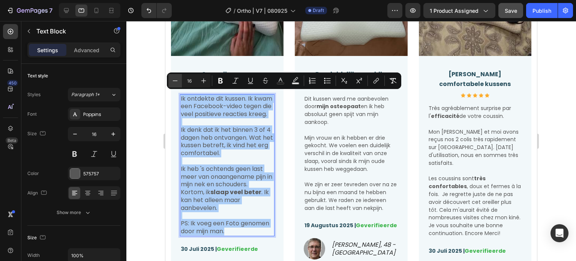
click at [171, 81] on icon "Editor contextual toolbar" at bounding box center [174, 80] width 7 height 7
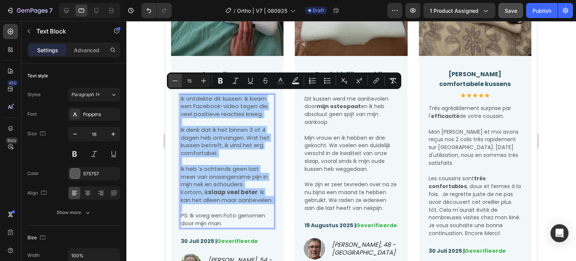
click at [171, 81] on icon "Editor contextual toolbar" at bounding box center [174, 80] width 7 height 7
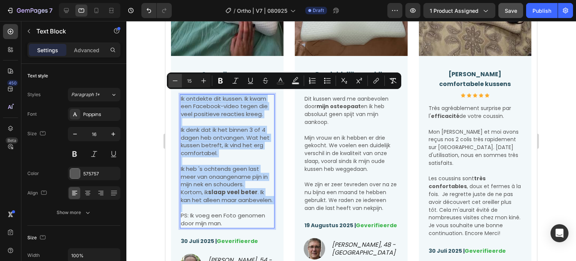
type input "14"
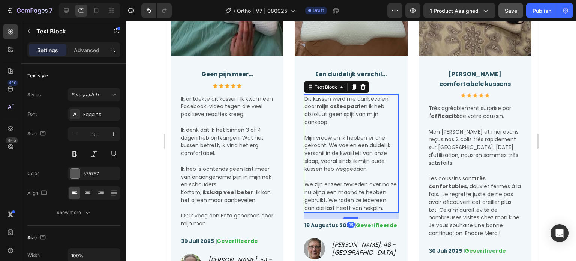
click at [357, 143] on span "Mijn vrouw en ik hebben er drie gekocht. We voelen een duidelijk verschil in de…" at bounding box center [347, 153] width 86 height 39
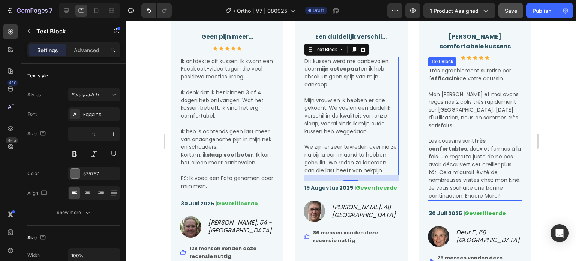
click at [499, 99] on span "Mon Mari et moi avons reçus nos 2 colis très rapidement sur Nice. Après 3 semai…" at bounding box center [474, 109] width 90 height 39
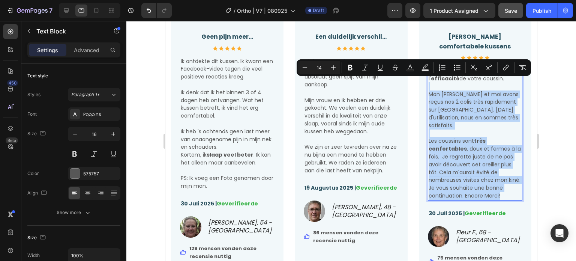
drag, startPoint x: 502, startPoint y: 71, endPoint x: 500, endPoint y: 179, distance: 108.0
click at [500, 180] on div "Très agréablement surprise par l' efficacité de votre coussin. Mon Mari et moi …" at bounding box center [475, 133] width 94 height 134
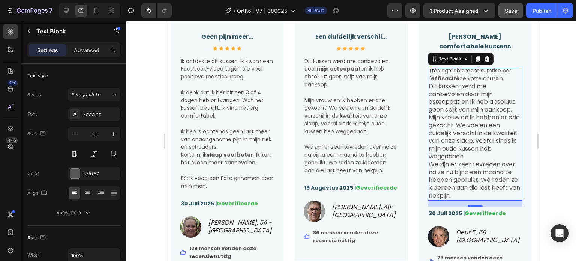
click at [501, 82] on p "Dit kussen werd me aanbevolen door mijn osteopaat en ik heb absoluut geen spijt…" at bounding box center [475, 97] width 93 height 31
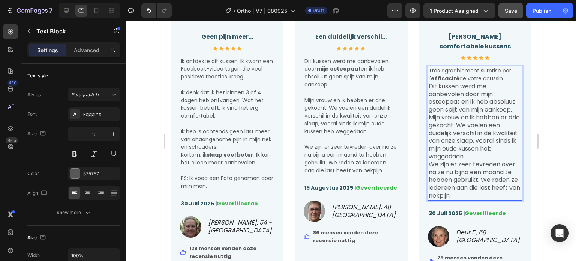
click at [498, 69] on p "Très agréablement surprise par l' efficacité de votre coussin." at bounding box center [475, 75] width 93 height 16
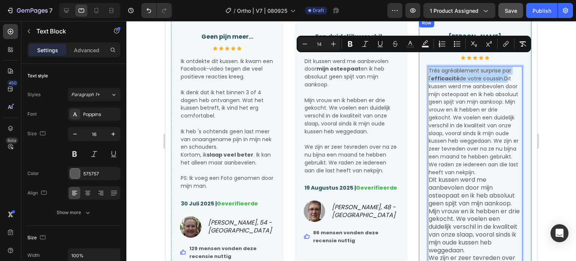
drag, startPoint x: 498, startPoint y: 69, endPoint x: 417, endPoint y: 61, distance: 81.4
click at [419, 61] on div "Zeer comfortabele kussens Text Block Icon Icon Icon Icon Icon Icon List Hoz Trè…" at bounding box center [475, 198] width 112 height 361
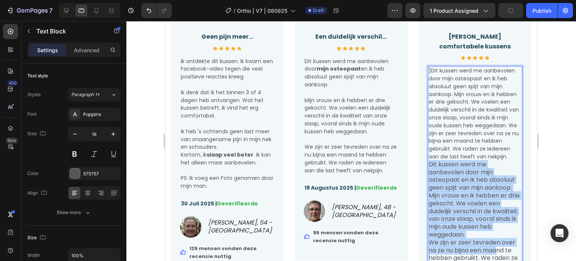
scroll to position [2018, 0]
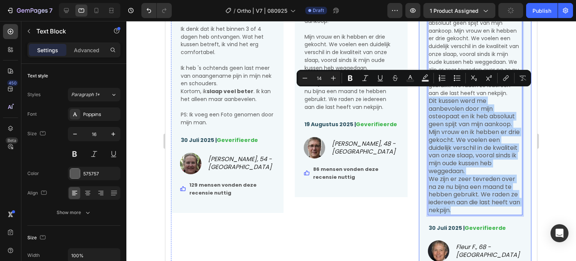
drag, startPoint x: 474, startPoint y: 158, endPoint x: 517, endPoint y: 217, distance: 73.2
click at [517, 217] on div "Zeer comfortabele kussens Text Block Icon Icon Icon Icon Icon Icon List Hoz ]Di…" at bounding box center [475, 127] width 112 height 345
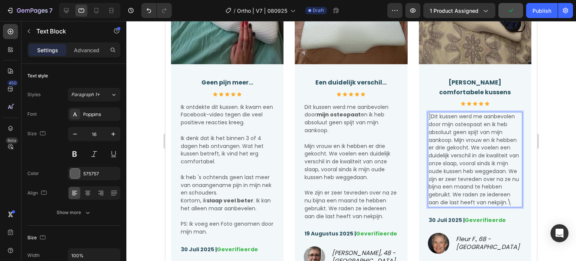
scroll to position [1905, 0]
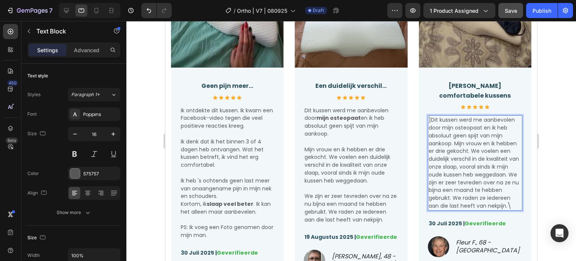
click at [474, 205] on p "]Dit kussen werd me aanbevolen door mijn osteopaat en ik heb absoluut geen spij…" at bounding box center [475, 163] width 93 height 94
click at [498, 196] on span "]Dit kussen werd me aanbevolen door mijn osteopaat en ik heb absoluut geen spij…" at bounding box center [474, 162] width 90 height 93
click at [501, 191] on span "]Dit kussen werd me aanbevolen door mijn osteopaat en ik heb absoluut geen spij…" at bounding box center [474, 162] width 90 height 93
click at [490, 203] on p "]Dit kussen werd me aanbevolen door mijn osteopaat en ik heb absoluut geen spij…" at bounding box center [475, 163] width 93 height 94
click at [463, 186] on span "]Dit kussen werd me aanbevolen door mijn osteopaat en ik heb absoluut geen spij…" at bounding box center [474, 162] width 90 height 93
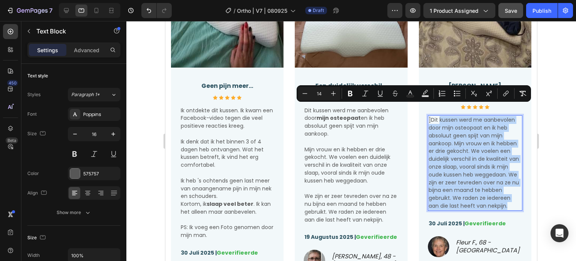
drag, startPoint x: 475, startPoint y: 196, endPoint x: 435, endPoint y: 111, distance: 94.6
click at [435, 116] on p "]Dit kussen werd me aanbevolen door mijn osteopaat en ik heb absoluut geen spij…" at bounding box center [475, 163] width 93 height 94
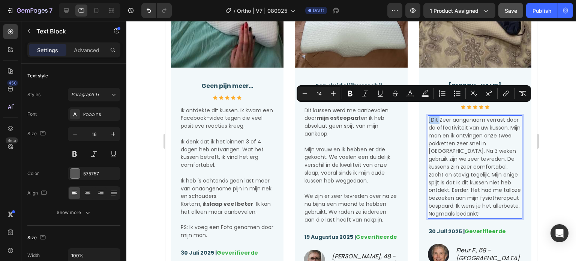
drag, startPoint x: 435, startPoint y: 109, endPoint x: 424, endPoint y: 109, distance: 10.9
click at [428, 115] on div "]Dit Zeer aangenaam verrast door de effectiviteit van uw kussen. Mijn man en ik…" at bounding box center [475, 166] width 94 height 103
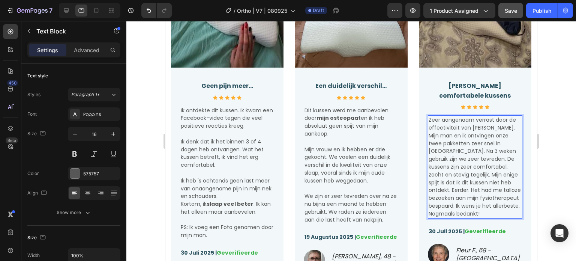
click at [490, 119] on span "Zeer aangenaam verrast door de effectiviteit van uw kussen. Mijn man en ik ontv…" at bounding box center [475, 166] width 92 height 101
click at [498, 118] on span "Zeer aangenaam verrast door de effectiviteit van uw kussen. Mijn man en ik ontv…" at bounding box center [475, 166] width 92 height 101
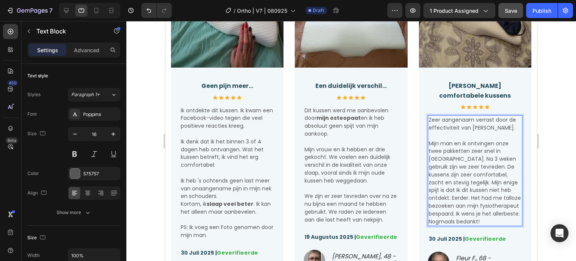
click at [505, 143] on span "Mijn man en ik ontvingen onze twee pakketten zeer snel in Nice. Na 3 weken gebr…" at bounding box center [475, 181] width 92 height 85
click at [451, 157] on span "Mijn man en ik ontvingen onze twee pakketten zeer snel in Nice. Na 3 weken gebr…" at bounding box center [475, 181] width 92 height 85
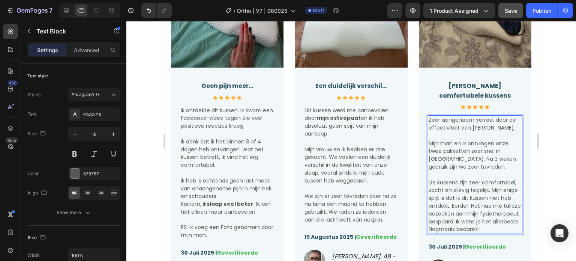
click at [475, 203] on span "De kussens zijn zeer comfortabel, zacht en stevig tegelijk. Mijn enige spijt is…" at bounding box center [475, 205] width 92 height 54
click at [460, 210] on span "De kussens zijn zeer comfortabel, zacht en stevig tegelijk. Mijn enige spijt is…" at bounding box center [475, 205] width 92 height 54
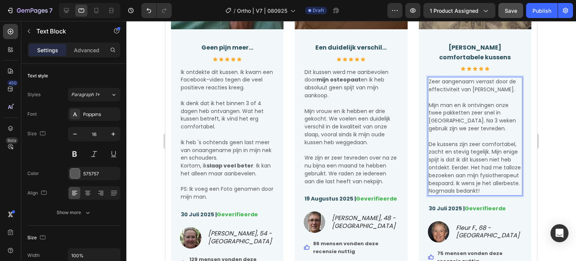
scroll to position [1980, 0]
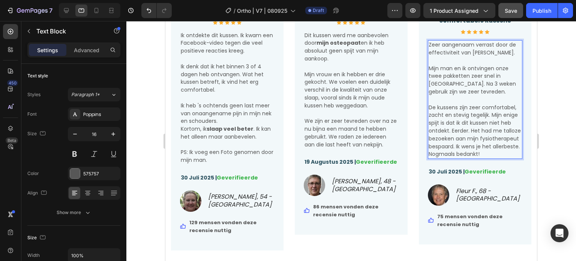
click at [452, 141] on span "De kussens zijn zeer comfortabel, zacht en stevig tegelijk. Mijn enige spijt is…" at bounding box center [475, 130] width 92 height 54
click at [453, 140] on span "De kussens zijn zeer comfortabel, zacht en stevig tegelijk. Mijn enige spijt is…" at bounding box center [475, 130] width 92 height 54
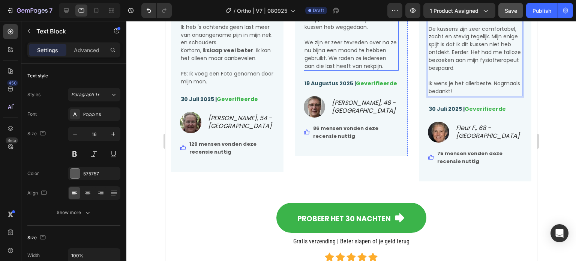
scroll to position [2130, 0]
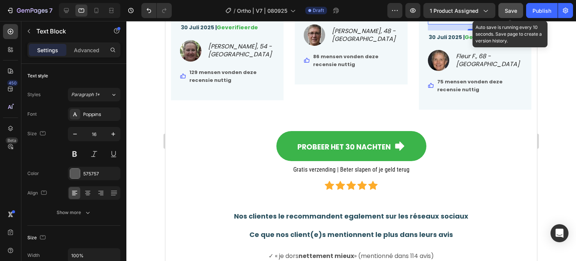
click at [502, 10] on button "Save" at bounding box center [510, 10] width 25 height 15
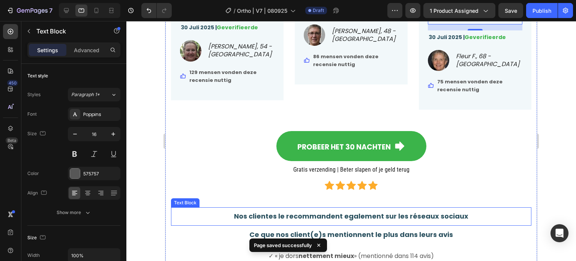
click at [437, 212] on strong "Nos clientes le recommandent egalement sur les réseaux sociaux" at bounding box center [351, 215] width 234 height 9
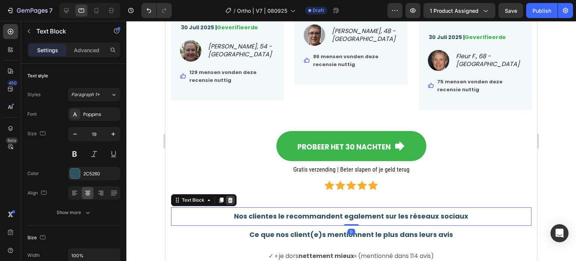
click at [230, 197] on icon at bounding box center [230, 199] width 5 height 5
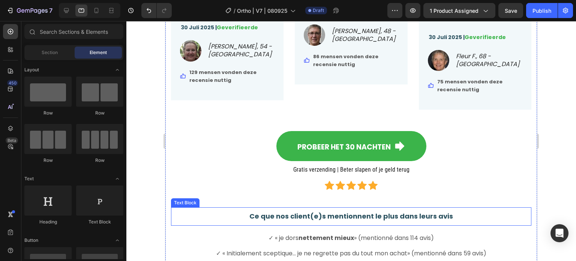
click at [440, 211] on div "Ce que nos client(e)s mentionnent le plus dans leurs avis" at bounding box center [351, 216] width 360 height 11
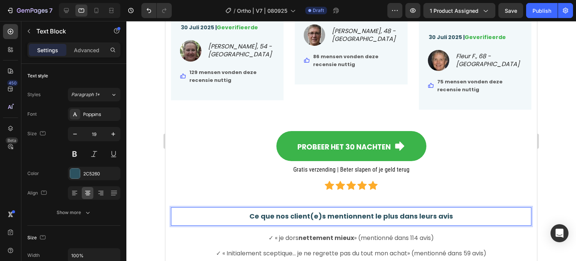
click at [452, 216] on p "Ce que nos client(e)s mentionnent le plus dans leurs avis" at bounding box center [351, 215] width 359 height 9
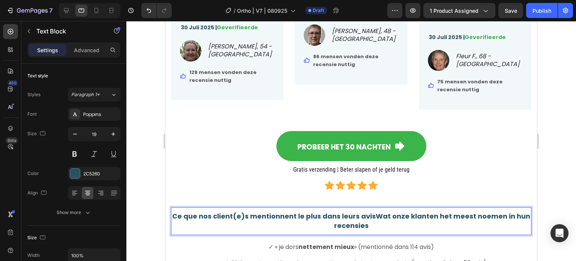
click at [433, 217] on strong "Ce que nos client(e)s mentionnent le plus dans leurs avisWat onze klanten het m…" at bounding box center [351, 220] width 358 height 19
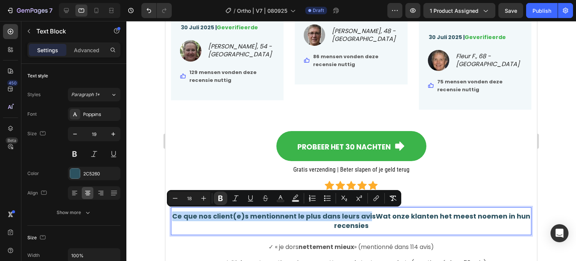
drag, startPoint x: 369, startPoint y: 213, endPoint x: 174, endPoint y: 214, distance: 195.0
click at [174, 214] on p "Ce que nos client(e)s mentionnent le plus dans leurs avisWat onze klanten het m…" at bounding box center [351, 220] width 359 height 18
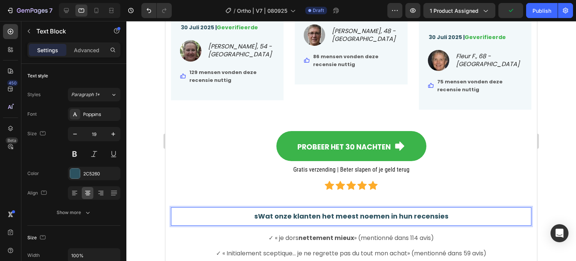
click at [258, 215] on strong "sWat onze klanten het meest noemen in hun recensies" at bounding box center [351, 215] width 194 height 9
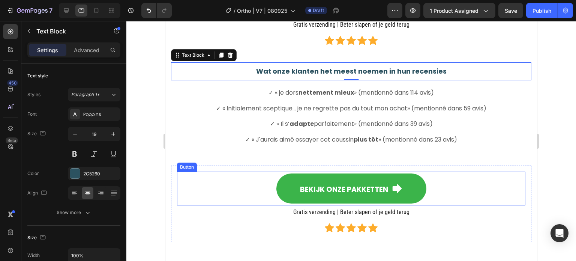
scroll to position [2283, 0]
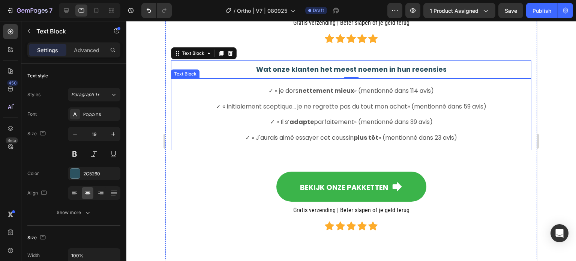
click at [315, 88] on strong "nettement mieux" at bounding box center [325, 90] width 55 height 9
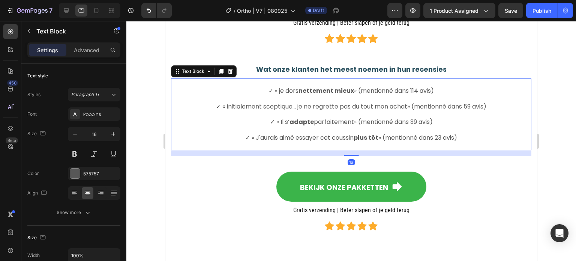
click at [247, 87] on p "✓ « je dors nettement mieux » (mentionné dans 114 avis)" at bounding box center [351, 91] width 359 height 8
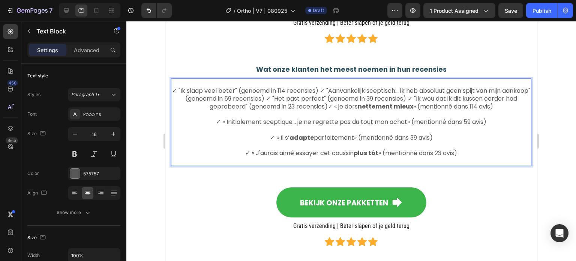
click at [330, 90] on span "✓ "Ik slaap veel beter" (genoemd in 114 recensies) ✓ "Aanvankelijk sceptisch...…" at bounding box center [351, 98] width 358 height 24
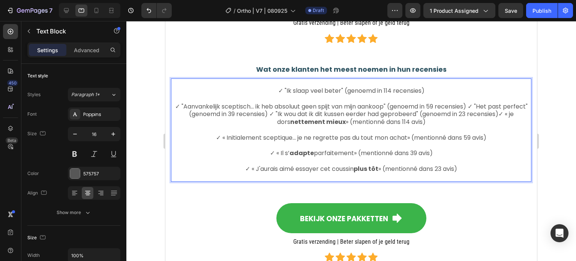
click at [400, 105] on span "✓ "Aanvankelijk sceptisch... ik heb absoluut geen spijt van mijn aankoop" (geno…" at bounding box center [351, 114] width 352 height 24
click at [483, 102] on span "✓ "Aanvankelijk sceptisch... ik heb absoluut geen spijt van mijn aankoop" (geno…" at bounding box center [351, 114] width 352 height 24
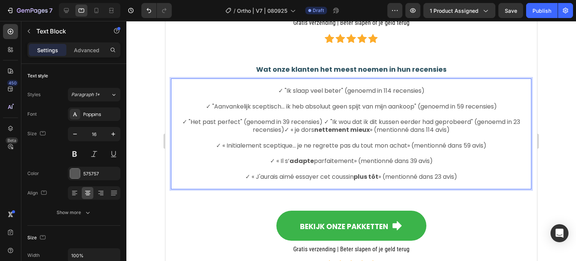
click at [318, 121] on span "✓ "Het past perfect" (genoemd in 39 recensies) ✓ "Ik wou dat ik dit kussen eerd…" at bounding box center [351, 125] width 338 height 16
click at [320, 121] on span "✓ "Het past perfect" (genoemd in 39 recensies) ✓ "Ik wou dat ik dit kussen eerd…" at bounding box center [351, 125] width 338 height 16
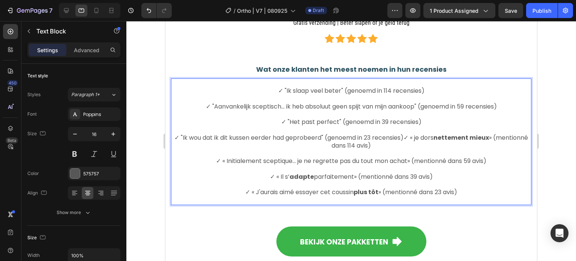
click at [420, 136] on span "✓ "Ik wou dat ik dit kussen eerder had geprobeerd" (genoemd in 23 recensies)✓ «…" at bounding box center [351, 141] width 354 height 16
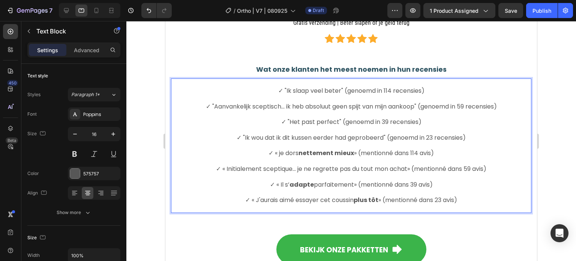
click at [428, 192] on p "Rich Text Editor. Editing area: main" at bounding box center [351, 192] width 359 height 8
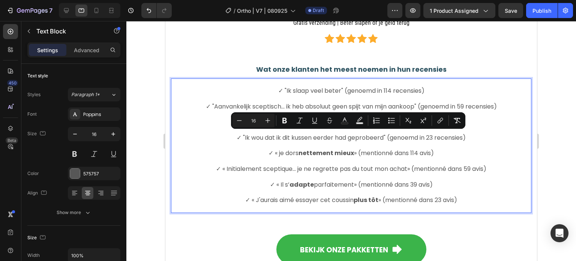
drag, startPoint x: 463, startPoint y: 198, endPoint x: 483, endPoint y: 136, distance: 64.3
click at [483, 136] on div "✓ "Ik slaap veel beter" (genoemd in 114 recensies) ✓ "Aanvankelijk sceptisch...…" at bounding box center [351, 145] width 360 height 134
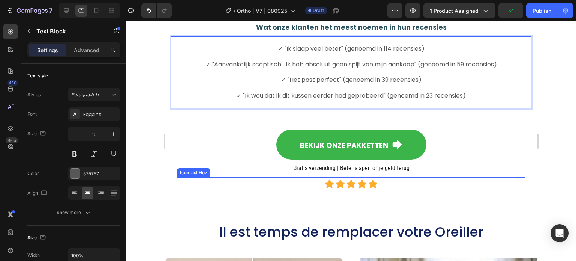
scroll to position [2396, 0]
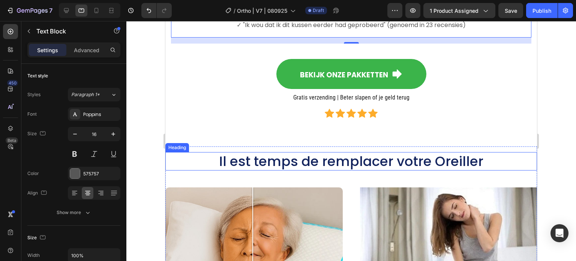
click at [494, 165] on h2 "Il est temps de remplacer votre Oreiller" at bounding box center [351, 161] width 372 height 18
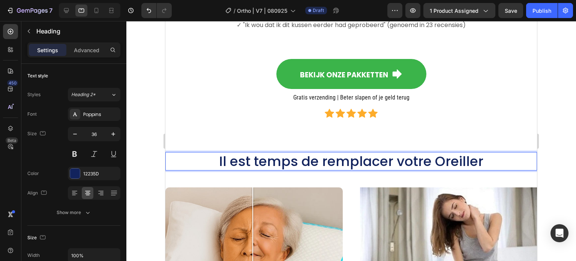
click at [479, 156] on h2 "Il est temps de remplacer votre Oreiller" at bounding box center [351, 161] width 372 height 18
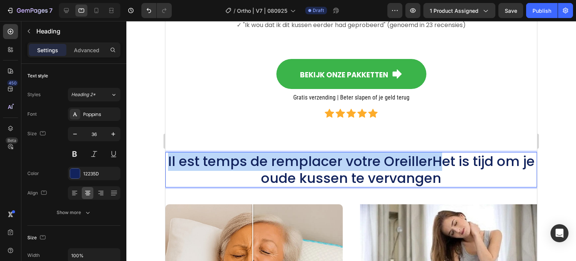
drag, startPoint x: 437, startPoint y: 158, endPoint x: 157, endPoint y: 150, distance: 280.2
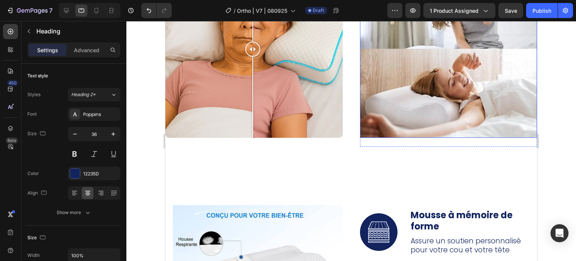
scroll to position [2696, 0]
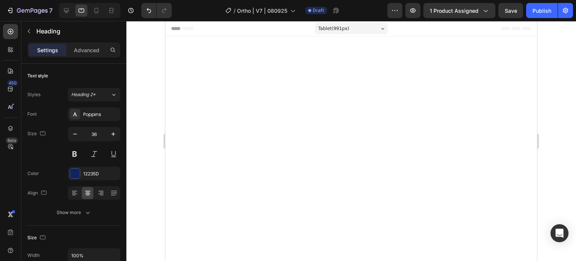
scroll to position [2696, 0]
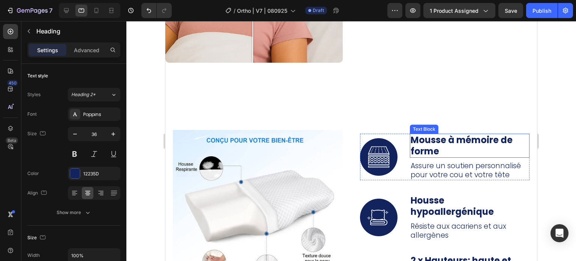
click at [436, 138] on strong "Mousse à mémoire de forme" at bounding box center [462, 145] width 102 height 24
click at [441, 147] on p "Mousse à mémoire de forme" at bounding box center [470, 145] width 118 height 22
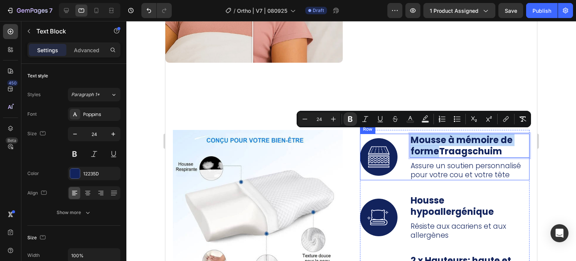
drag, startPoint x: 435, startPoint y: 151, endPoint x: 405, endPoint y: 140, distance: 32.0
click at [405, 140] on div "Image Mousse à mémoire de formeTraagschuim Text Block 8 Assure un soutien perso…" at bounding box center [445, 156] width 170 height 46
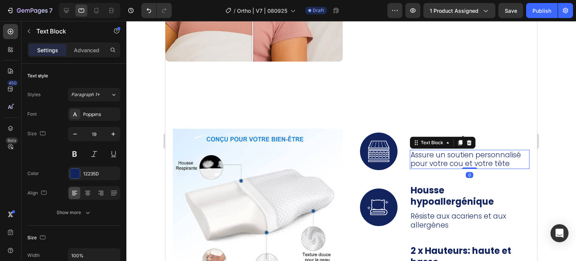
click at [485, 162] on p "Assure un soutien personnalisé pour votre cou et votre tête" at bounding box center [470, 159] width 118 height 18
click at [507, 160] on p "Assure un soutien personnalisé pour votre cou et votre tête" at bounding box center [470, 159] width 118 height 18
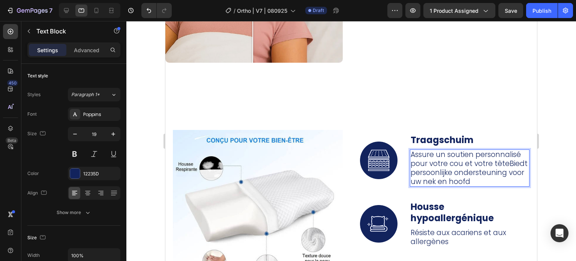
click at [494, 162] on p "Assure un soutien personnalisé pour votre cou et votre têteBiedt persoonlijke o…" at bounding box center [470, 168] width 118 height 36
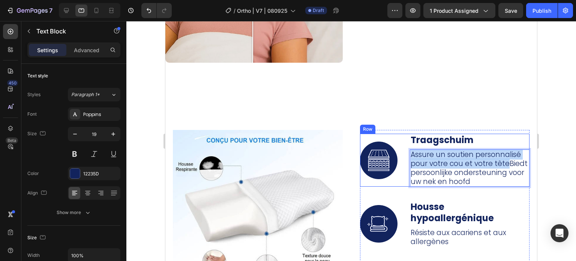
drag, startPoint x: 502, startPoint y: 162, endPoint x: 405, endPoint y: 153, distance: 97.5
click at [405, 153] on div "Image Traagschuim Text Block Assure un soutien personnalisé pour votre cou et v…" at bounding box center [445, 159] width 170 height 53
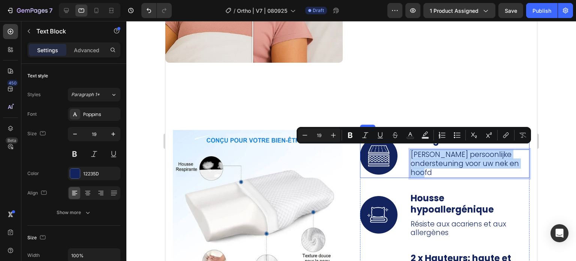
scroll to position [2697, 0]
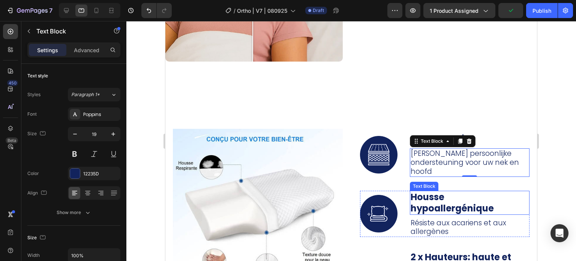
click at [459, 191] on p "Housse hypoallergénique" at bounding box center [470, 202] width 118 height 22
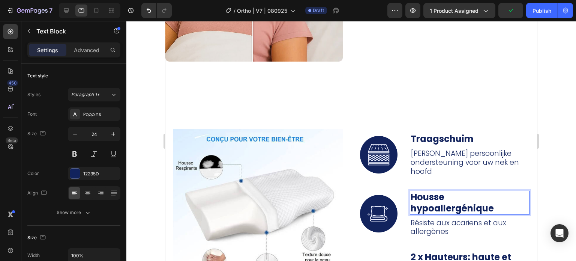
drag, startPoint x: 493, startPoint y: 203, endPoint x: 496, endPoint y: 199, distance: 4.5
click at [493, 202] on p "Housse hypoallergénique" at bounding box center [470, 202] width 118 height 22
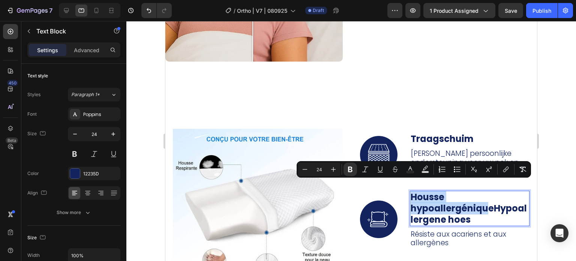
drag, startPoint x: 486, startPoint y: 197, endPoint x: 407, endPoint y: 190, distance: 79.4
click at [410, 190] on div "Housse hypoallergéniqueHypoallergene hoes" at bounding box center [470, 207] width 120 height 35
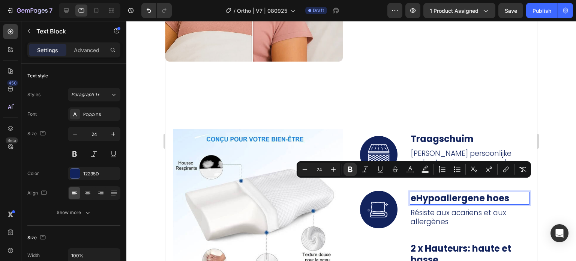
scroll to position [2698, 0]
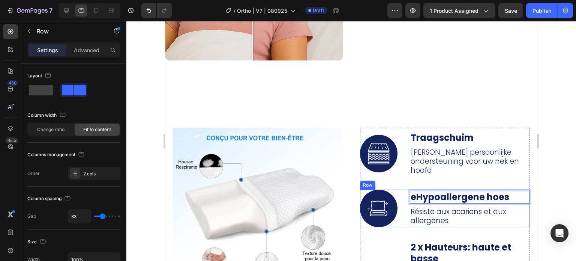
click at [430, 193] on div "eHypoallergene hoes Text Block 8 Résiste aux acariens et aux allergènes Text Bl…" at bounding box center [470, 207] width 120 height 37
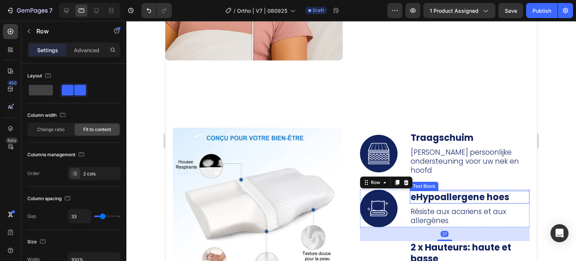
click at [415, 190] on strong "eHypoallergene hoes" at bounding box center [460, 196] width 99 height 12
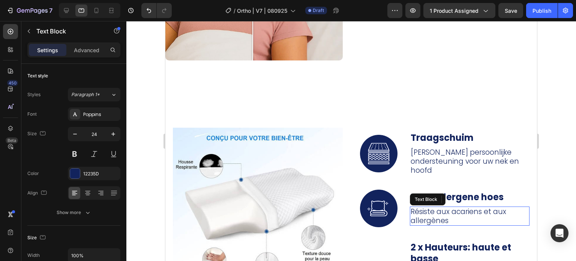
click at [459, 207] on p "Résiste aux acariens et aux allergènes" at bounding box center [470, 216] width 118 height 18
click at [446, 208] on p "Résiste aux acariens et aux allergènes" at bounding box center [470, 216] width 118 height 18
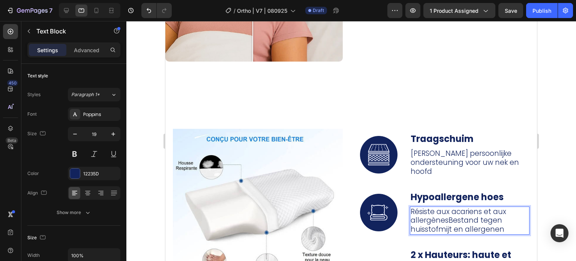
click at [438, 210] on p "Résiste aux acariens et aux allergènesBestand tegen huisstofmijt en allergenen" at bounding box center [470, 220] width 118 height 27
drag, startPoint x: 444, startPoint y: 212, endPoint x: 408, endPoint y: 202, distance: 37.9
click at [411, 207] on p "Résiste aux acariens et aux allergènesBestand tegen huisstofmijt en allergenen" at bounding box center [470, 220] width 118 height 27
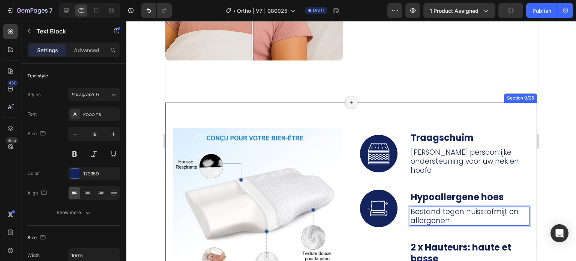
scroll to position [2773, 0]
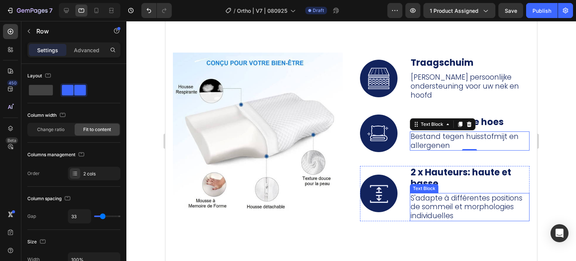
click at [453, 181] on div "2 x Hauteurs: haute et basse Text Block S'adapte à différentes positions de som…" at bounding box center [470, 193] width 120 height 55
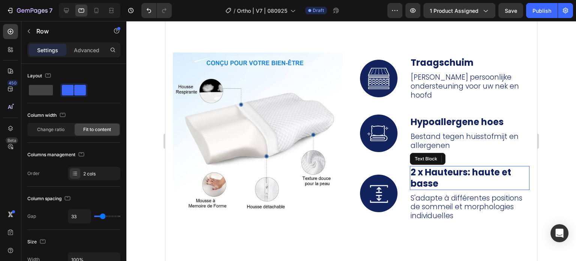
click at [445, 174] on p "2 x Hauteurs: haute et basse" at bounding box center [470, 177] width 118 height 22
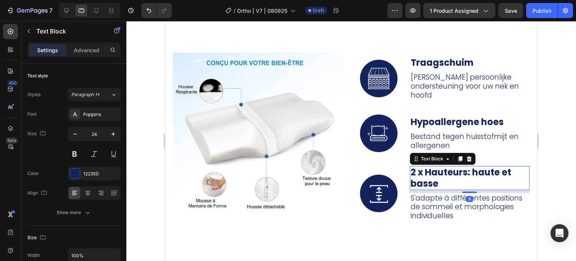
click at [439, 171] on p "2 x Hauteurs: haute et basse" at bounding box center [470, 177] width 118 height 22
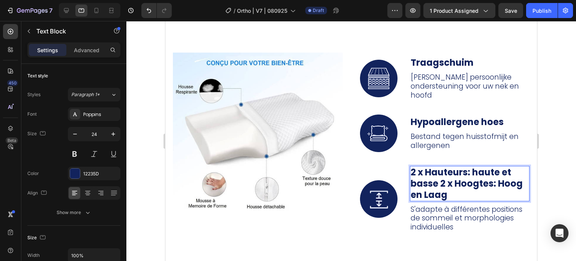
click at [435, 171] on strong "2 x Hauteurs: haute et basse 2 x Hoogtes: Hoog en Laag" at bounding box center [467, 183] width 112 height 35
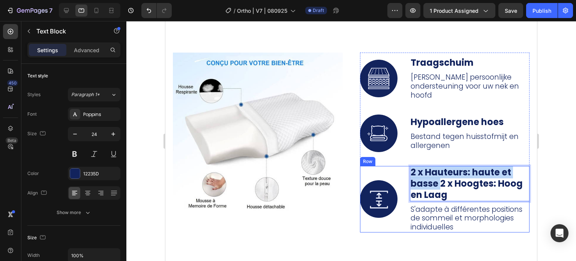
drag, startPoint x: 436, startPoint y: 176, endPoint x: 405, endPoint y: 163, distance: 34.1
click at [405, 166] on div "Image 2 x Hauteurs: haute et basse 2 x Hoogtes: Hoog en Laag Text Block 8 S'ada…" at bounding box center [445, 199] width 170 height 66
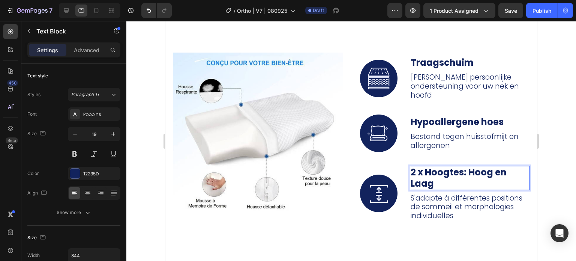
click at [447, 193] on p "S'adapte à différentes positions de sommeil et morphologies individuelles" at bounding box center [470, 206] width 118 height 27
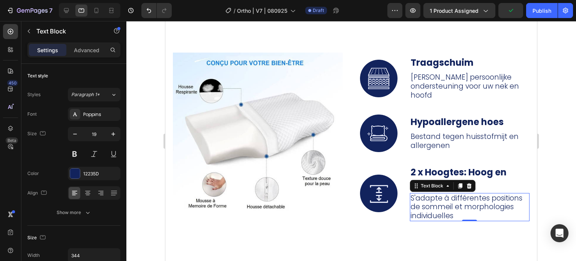
click at [478, 202] on p "S'adapte à différentes positions de sommeil et morphologies individuelles" at bounding box center [470, 206] width 118 height 27
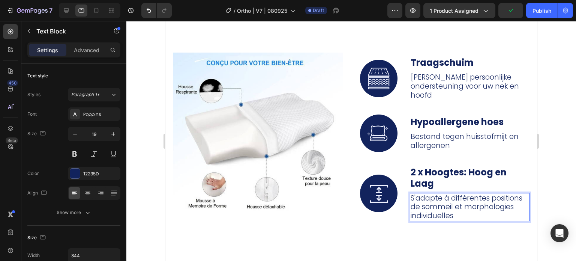
click at [450, 208] on p "S'adapte à différentes positions de sommeil et morphologies individuelles" at bounding box center [470, 206] width 118 height 27
click at [453, 205] on p "S'adapte à différentes positions de sommeil et morphologies individuelles" at bounding box center [470, 206] width 118 height 27
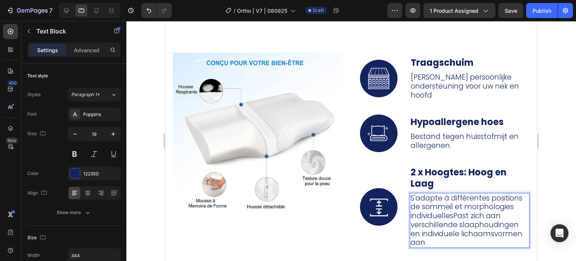
click at [448, 204] on p "S'adapte à différentes positions de sommeil et morphologies individuellesPast z…" at bounding box center [470, 220] width 118 height 54
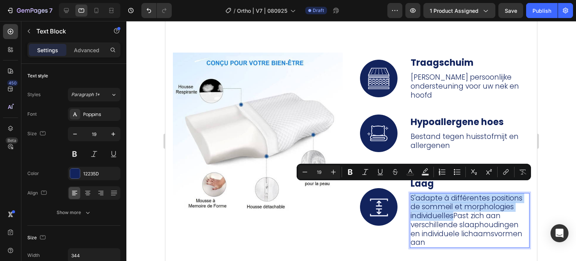
drag, startPoint x: 450, startPoint y: 207, endPoint x: 406, endPoint y: 190, distance: 46.9
click at [410, 193] on div "S'adapte à différentes positions de sommeil et morphologies individuellesPast z…" at bounding box center [470, 220] width 120 height 55
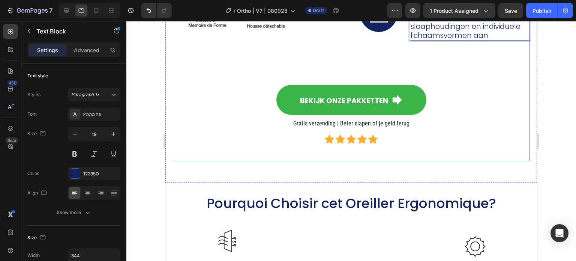
scroll to position [3035, 0]
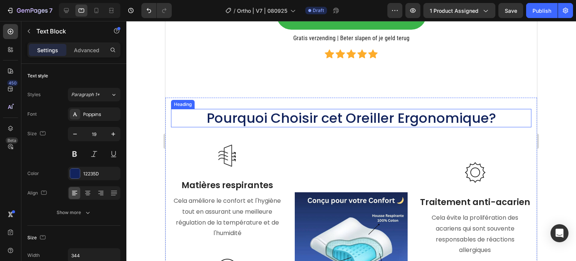
click at [485, 111] on h2 "Pourquoi Choisir cet Oreiller Ergonomique?" at bounding box center [351, 118] width 360 height 18
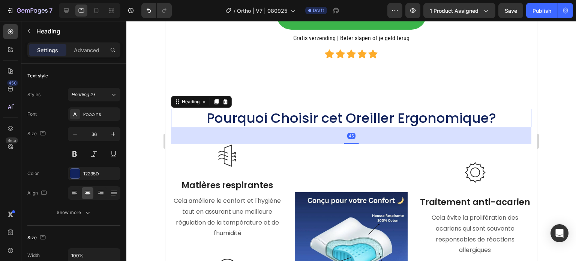
click at [497, 113] on h2 "Pourquoi Choisir cet Oreiller Ergonomique?" at bounding box center [351, 118] width 360 height 18
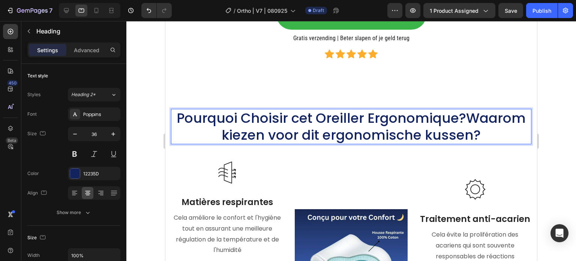
click at [474, 114] on p "Pourquoi Choisir cet Oreiller Ergonomique?Waarom kiezen voor dit ergonomische k…" at bounding box center [351, 126] width 359 height 34
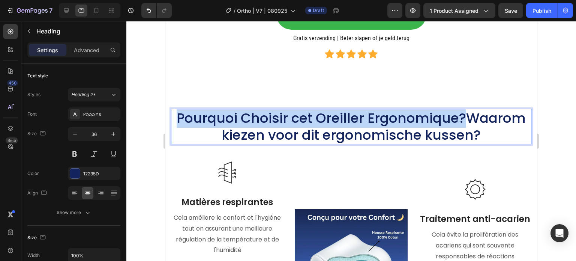
drag, startPoint x: 464, startPoint y: 114, endPoint x: 172, endPoint y: 112, distance: 291.7
click at [172, 112] on p "Pourquoi Choisir cet Oreiller Ergonomique?Waarom kiezen voor dit ergonomische k…" at bounding box center [351, 126] width 359 height 34
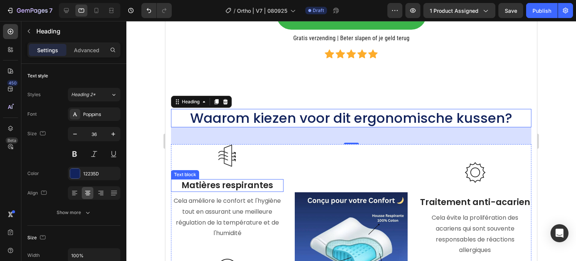
click at [245, 180] on p "Matières respirantes" at bounding box center [227, 185] width 111 height 11
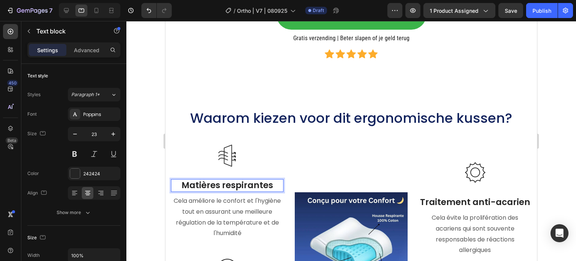
click at [277, 181] on p "Matières respirantes" at bounding box center [227, 185] width 111 height 11
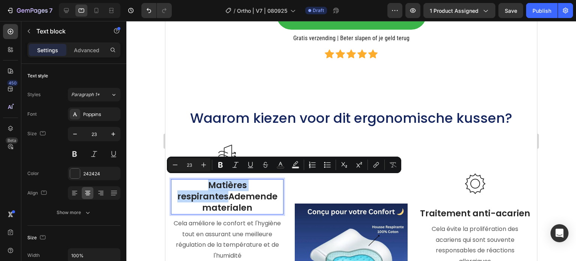
drag, startPoint x: 226, startPoint y: 192, endPoint x: 202, endPoint y: 178, distance: 27.2
click at [202, 180] on p "Matières respirantesAdemende materialen" at bounding box center [227, 197] width 111 height 34
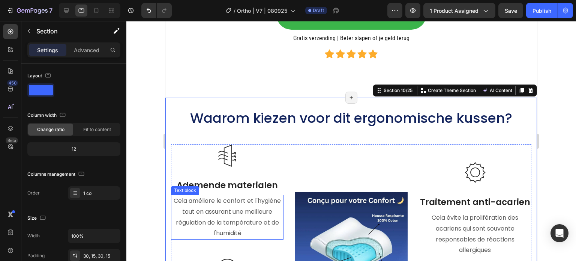
click at [241, 222] on p "Cela améliore le confort et l'hygiène tout en assurant une meilleure régulation…" at bounding box center [227, 216] width 111 height 43
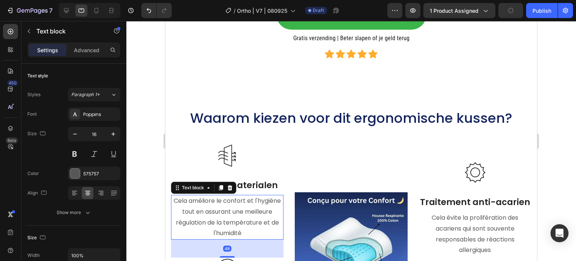
click at [244, 231] on p "Cela améliore le confort et l'hygiène tout en assurant une meilleure régulation…" at bounding box center [227, 216] width 111 height 43
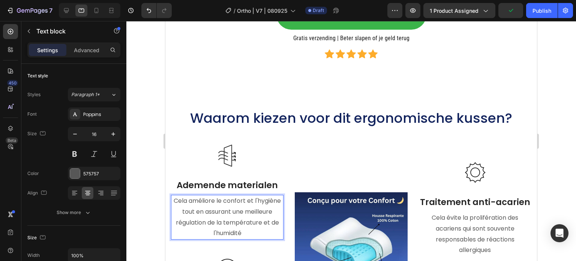
scroll to position [3049, 0]
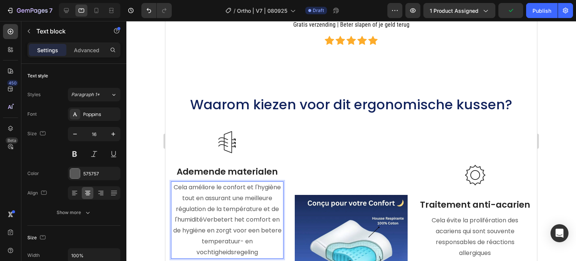
click at [234, 208] on p "Cela améliore le confort et l'hygiène tout en assurant une meilleure régulation…" at bounding box center [227, 220] width 111 height 76
click at [213, 211] on p "Cela améliore le confort et l'hygiène tout en assurant une meilleure régulation…" at bounding box center [227, 220] width 111 height 76
click at [216, 216] on p "Cela améliore le confort et l'hygiène tout en assurant une meilleure régulation…" at bounding box center [227, 220] width 111 height 76
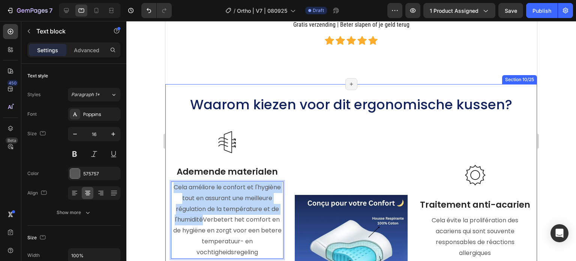
drag, startPoint x: 204, startPoint y: 216, endPoint x: 167, endPoint y: 183, distance: 49.2
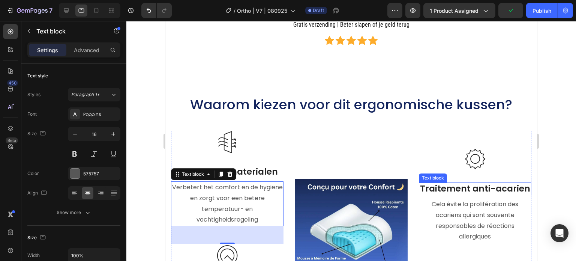
click at [490, 183] on p "Traitement anti-acarien" at bounding box center [475, 188] width 111 height 11
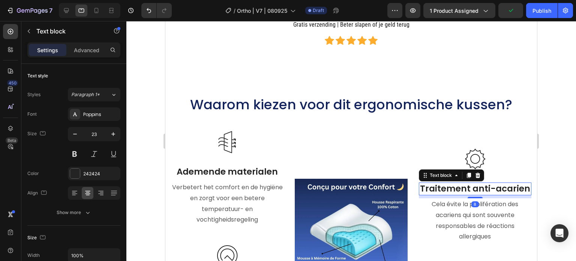
click at [510, 183] on p "Traitement anti-acarien" at bounding box center [475, 188] width 111 height 11
click at [521, 183] on p "Traitement anti-acarien" at bounding box center [475, 188] width 111 height 11
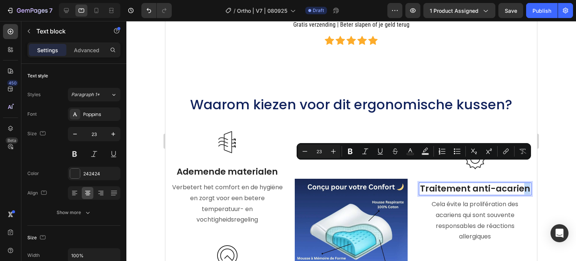
click at [522, 183] on p "Traitement anti-acarien" at bounding box center [475, 188] width 111 height 11
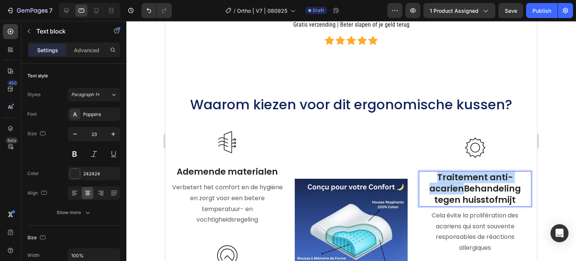
drag, startPoint x: 456, startPoint y: 178, endPoint x: 434, endPoint y: 171, distance: 23.2
click at [434, 172] on p "Traitement anti-acarienBehandeling tegen huisstofmijt" at bounding box center [475, 189] width 111 height 34
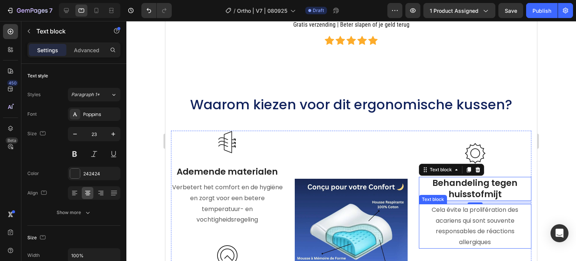
click at [478, 204] on p "Cela évite la prolifération des acariens qui sont souvente responsables de réac…" at bounding box center [475, 225] width 111 height 43
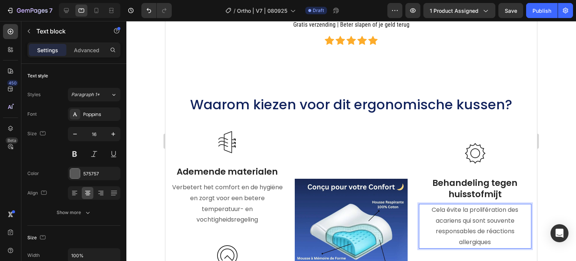
click at [484, 216] on p "Cela évite la prolifération des acariens qui sont souvente responsables de réac…" at bounding box center [475, 225] width 111 height 43
click at [493, 228] on p "Cela évite la prolifération des acariens qui sont souvente responsables de réac…" at bounding box center [475, 225] width 111 height 43
click at [480, 220] on p "Cela évite la prolifération des acariens qui sont souvente responsables de réac…" at bounding box center [475, 225] width 111 height 43
click at [490, 226] on p "Cela évite la prolifération des acariens qui sont souvente responsables de réac…" at bounding box center [475, 225] width 111 height 43
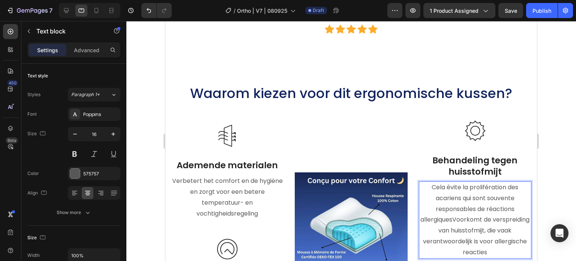
click at [481, 209] on p "Cela évite la prolifération des acariens qui sont souvente responsables de réac…" at bounding box center [475, 220] width 111 height 76
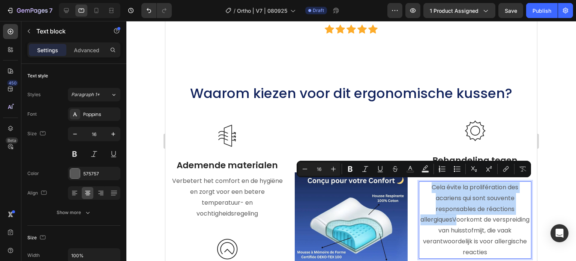
drag, startPoint x: 468, startPoint y: 217, endPoint x: 427, endPoint y: 184, distance: 52.5
click at [427, 184] on p "Cela évite la prolifération des acariens qui sont souvente responsables de réac…" at bounding box center [475, 220] width 111 height 76
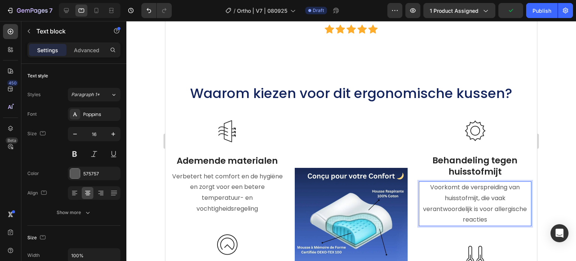
click at [472, 184] on p "Voorkomt de verspreiding van huisstofmijt, die vaak verantwoordelijk is voor al…" at bounding box center [475, 203] width 111 height 43
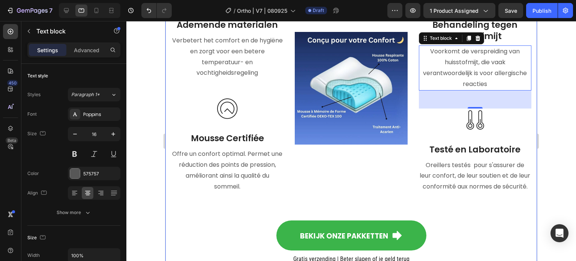
scroll to position [3210, 0]
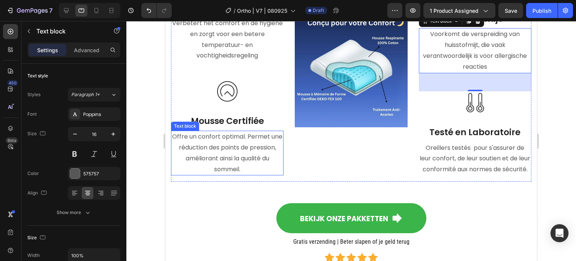
click at [220, 133] on div "Image Ademende materialen Text block Verbetert het comfort en de hygiëne en zor…" at bounding box center [227, 74] width 112 height 215
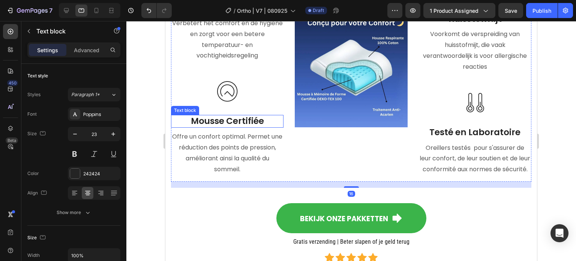
click at [246, 123] on p "Mousse Certifiée" at bounding box center [227, 120] width 111 height 11
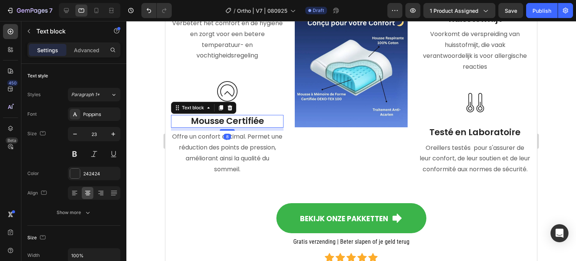
click at [267, 125] on p "Mousse Certifiée" at bounding box center [227, 120] width 111 height 11
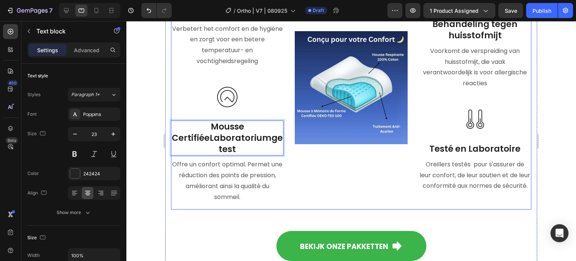
drag, startPoint x: 493, startPoint y: 130, endPoint x: 493, endPoint y: 141, distance: 10.5
click at [493, 130] on div "Image Behandeling tegen huisstofmijt Text block Voorkomt de verspreiding van hu…" at bounding box center [475, 90] width 112 height 237
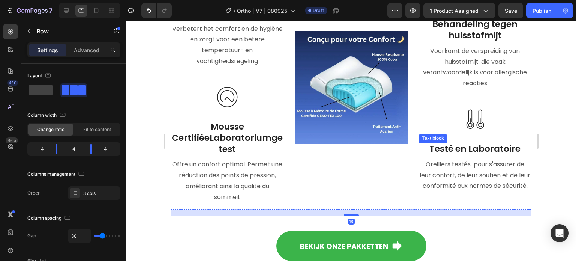
click at [493, 143] on p "Testé en Laboratoire" at bounding box center [475, 148] width 111 height 11
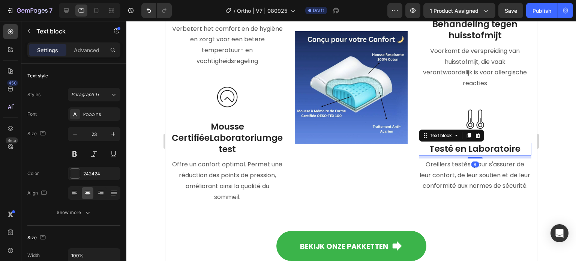
click at [513, 143] on p "Testé en Laboratoire" at bounding box center [475, 148] width 111 height 11
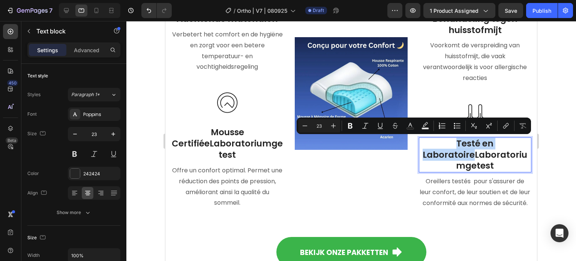
drag, startPoint x: 469, startPoint y: 156, endPoint x: 446, endPoint y: 143, distance: 26.8
click at [446, 143] on p "Testé en LaboratoireLaboratoriumgetest" at bounding box center [475, 155] width 111 height 34
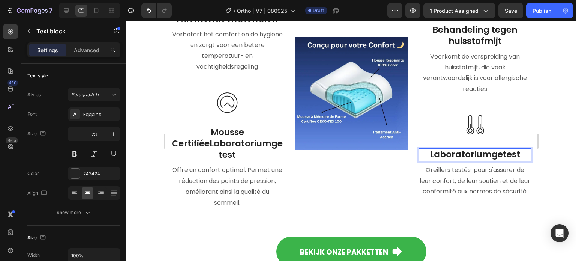
scroll to position [3205, 0]
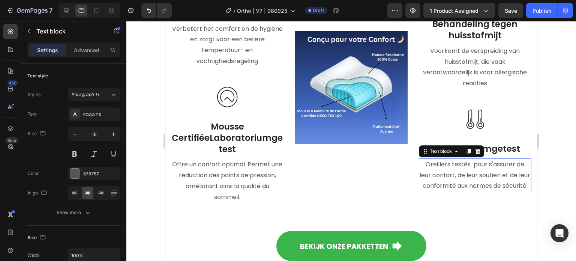
click at [450, 181] on p "Oreillers testés pour s'assurer de leur confort, de leur soutien et de leur con…" at bounding box center [475, 175] width 111 height 32
drag, startPoint x: 478, startPoint y: 184, endPoint x: 482, endPoint y: 187, distance: 4.4
click at [478, 184] on p "Oreillers testés pour s'assurer de leur confort, de leur soutien et de leur con…" at bounding box center [475, 175] width 111 height 32
click at [489, 189] on p "Oreillers testés pour s'assurer de leur confort, de leur soutien et de leur con…" at bounding box center [475, 175] width 111 height 32
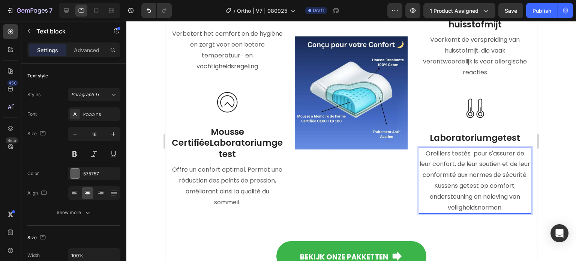
scroll to position [3199, 0]
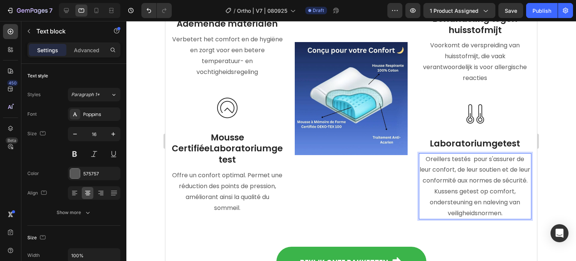
click at [472, 180] on p "Oreillers testés pour s'assurer de leur confort, de leur soutien et de leur con…" at bounding box center [475, 186] width 111 height 65
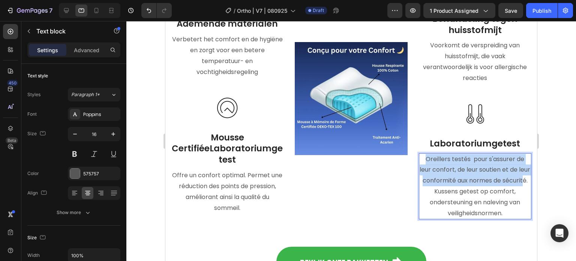
drag, startPoint x: 438, startPoint y: 193, endPoint x: 420, endPoint y: 155, distance: 41.8
click at [420, 155] on p "Oreillers testés pour s'assurer de leur confort, de leur soutien et de leur con…" at bounding box center [475, 186] width 111 height 65
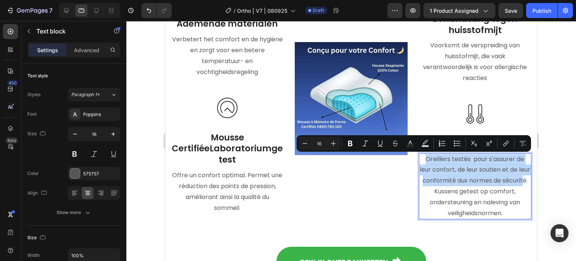
scroll to position [3210, 0]
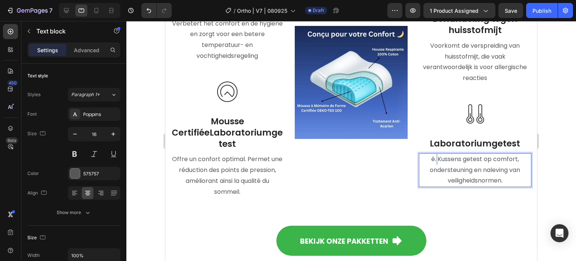
click at [432, 156] on p "é. Kussens getest op comfort, ondersteuning en naleving van veiligheidsnormen." at bounding box center [475, 170] width 111 height 32
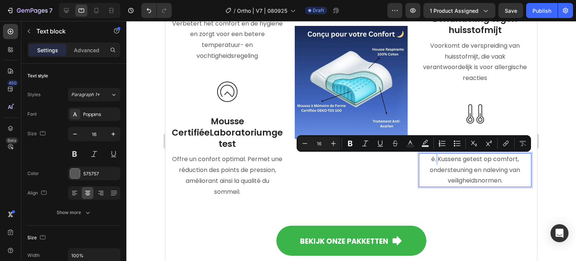
click at [433, 160] on p "é. Kussens getest op comfort, ondersteuning en naleving van veiligheidsnormen." at bounding box center [475, 170] width 111 height 32
drag, startPoint x: 432, startPoint y: 159, endPoint x: 426, endPoint y: 156, distance: 6.9
click at [426, 156] on p "é. Kussens getest op comfort, ondersteuning en naleving van veiligheidsnormen." at bounding box center [475, 170] width 111 height 32
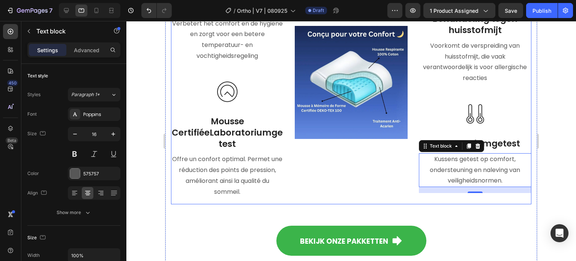
click at [203, 178] on p "Offre un confort optimal. Permet une réduction des points de pression, améliora…" at bounding box center [227, 175] width 111 height 43
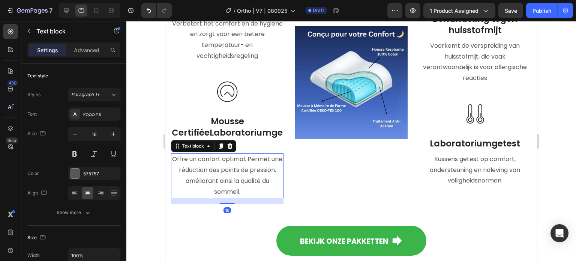
click at [250, 174] on p "Offre un confort optimal. Permet une réduction des points de pression, améliora…" at bounding box center [227, 175] width 111 height 43
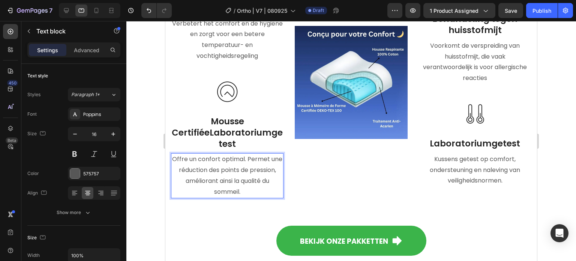
click at [249, 191] on p "Offre un confort optimal. Permet une réduction des points de pression, améliora…" at bounding box center [227, 175] width 111 height 43
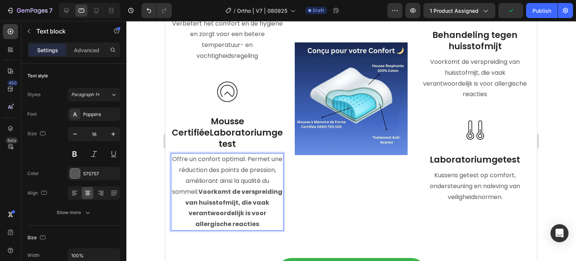
click at [239, 185] on p "Offre un confort optimal. Permet une réduction des points de pression, améliora…" at bounding box center [227, 192] width 111 height 76
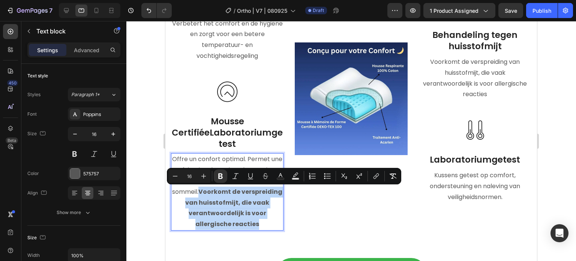
drag, startPoint x: 225, startPoint y: 190, endPoint x: 273, endPoint y: 220, distance: 56.3
click at [273, 220] on p "Offre un confort optimal. Permet une réduction des points de pression, améliora…" at bounding box center [227, 192] width 111 height 76
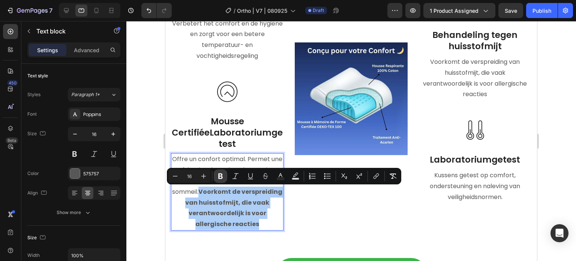
click at [223, 175] on icon "Editor contextual toolbar" at bounding box center [220, 175] width 7 height 7
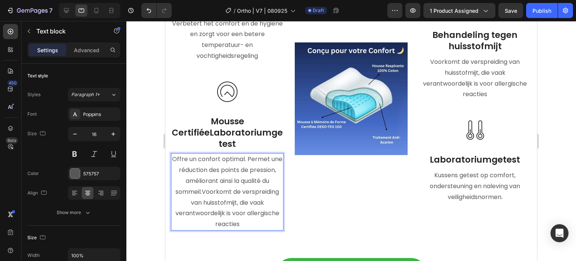
click at [225, 196] on p "Offre un confort optimal. Permet une réduction des points de pression, améliora…" at bounding box center [227, 192] width 111 height 76
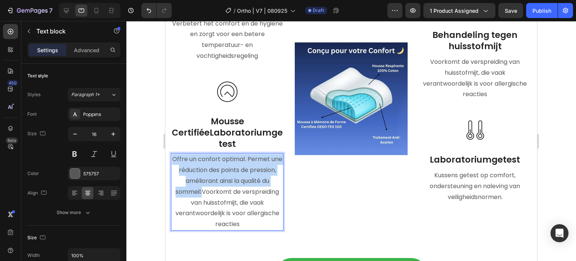
drag, startPoint x: 225, startPoint y: 190, endPoint x: 179, endPoint y: 161, distance: 54.9
click at [179, 161] on p "Offre un confort optimal. Permet une réduction des points de pression, améliora…" at bounding box center [227, 192] width 111 height 76
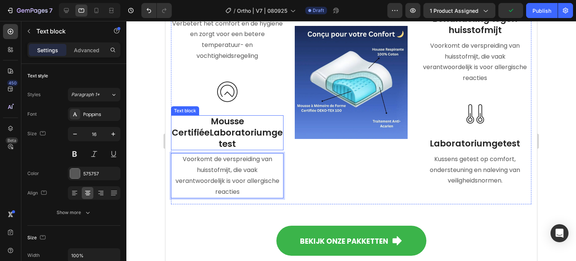
drag, startPoint x: 216, startPoint y: 142, endPoint x: 220, endPoint y: 141, distance: 4.4
click at [216, 142] on p "Mousse CertifiéeLaboratoriumgetest" at bounding box center [227, 133] width 111 height 34
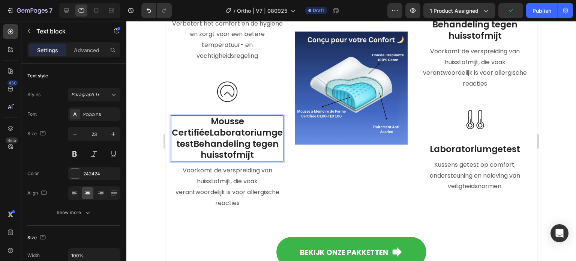
click at [221, 132] on p "Mousse CertifiéeLaboratoriumgetestBehandeling tegen huisstofmijt" at bounding box center [227, 138] width 111 height 45
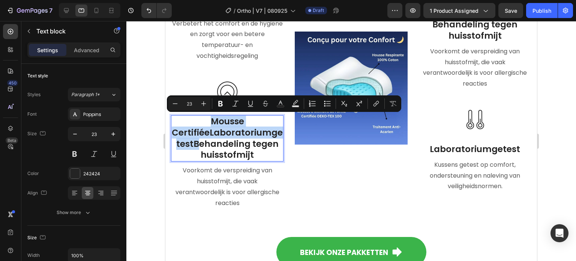
drag, startPoint x: 187, startPoint y: 134, endPoint x: 178, endPoint y: 125, distance: 12.2
click at [178, 125] on p "Mousse CertifiéeLaboratoriumgetestBehandeling tegen huisstofmijt" at bounding box center [227, 138] width 111 height 45
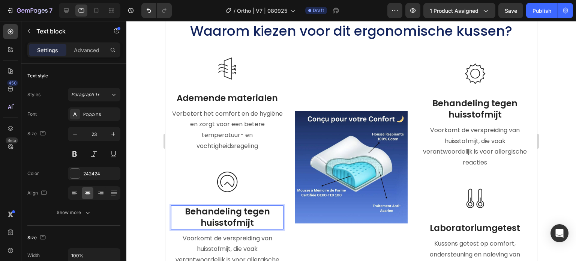
scroll to position [3097, 0]
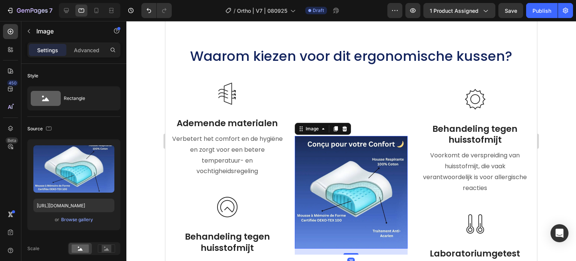
click at [319, 204] on img at bounding box center [351, 192] width 112 height 112
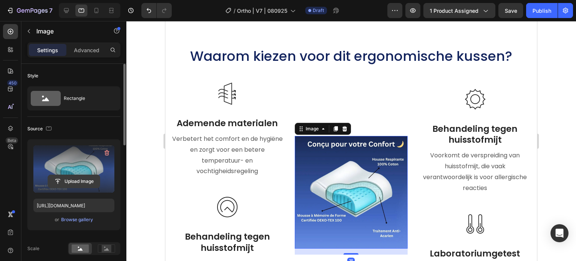
click at [80, 179] on input "file" at bounding box center [74, 181] width 52 height 13
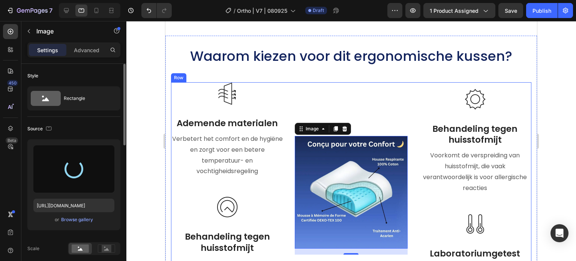
type input "[URL][DOMAIN_NAME]"
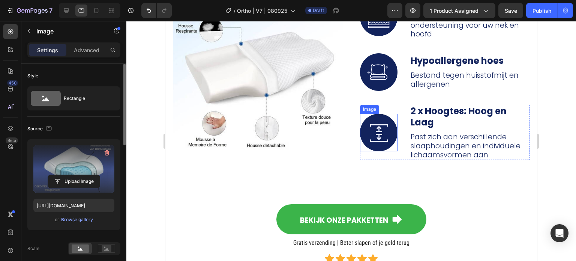
scroll to position [2797, 0]
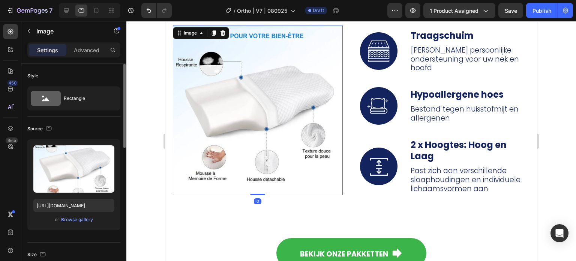
click at [243, 97] on img at bounding box center [258, 110] width 170 height 170
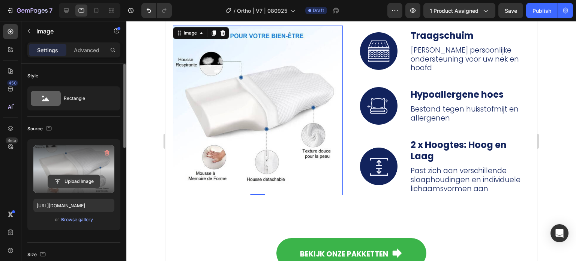
click at [87, 181] on input "file" at bounding box center [74, 181] width 52 height 13
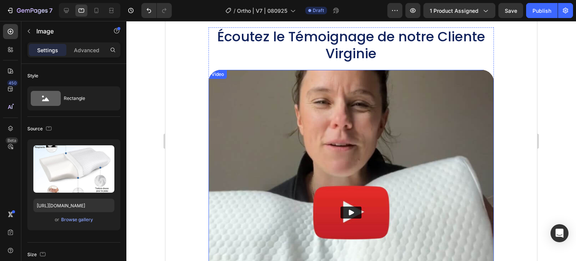
scroll to position [3435, 0]
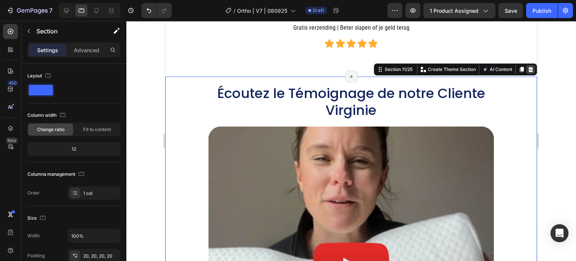
click at [528, 70] on icon at bounding box center [531, 69] width 6 height 6
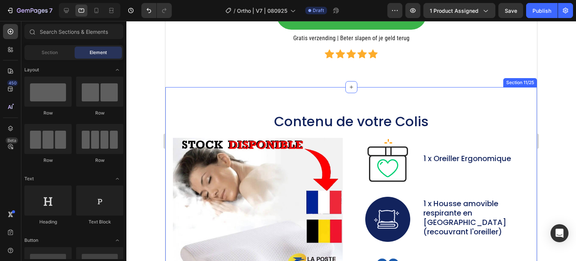
scroll to position [3397, 0]
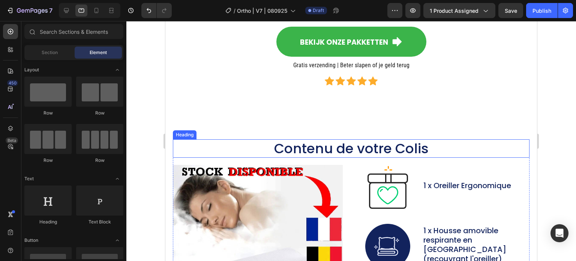
click at [382, 141] on h2 "Contenu de votre Colis" at bounding box center [351, 148] width 357 height 18
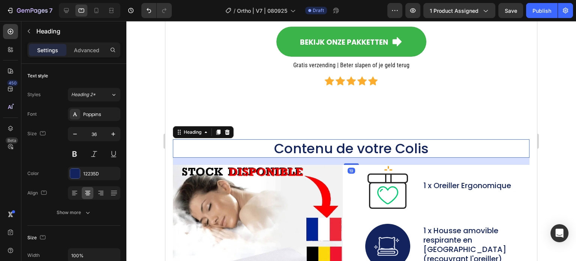
click at [441, 146] on h2 "Contenu de votre Colis" at bounding box center [351, 148] width 357 height 18
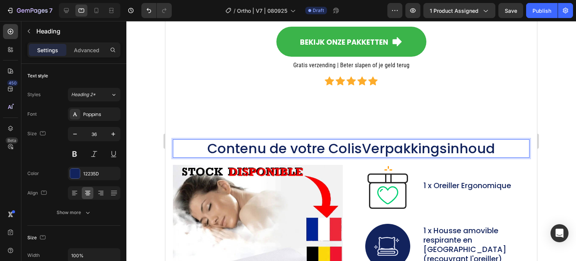
click at [389, 145] on p "Contenu de votre ColisVerpakkingsinhoud" at bounding box center [351, 148] width 355 height 17
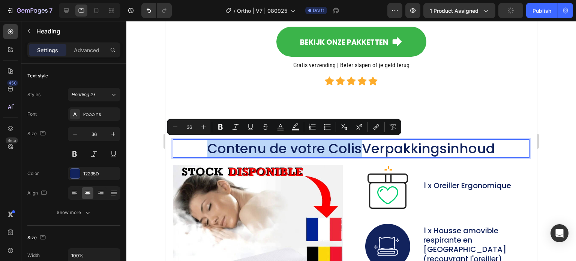
drag, startPoint x: 360, startPoint y: 147, endPoint x: 200, endPoint y: 147, distance: 160.1
click at [200, 147] on p "Contenu de votre ColisVerpakkingsinhoud" at bounding box center [351, 148] width 355 height 17
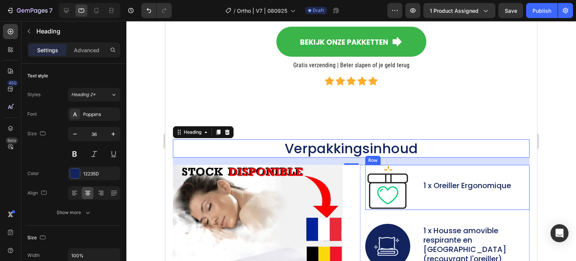
click at [476, 189] on p "1 x Oreiller Ergonomique" at bounding box center [467, 185] width 88 height 9
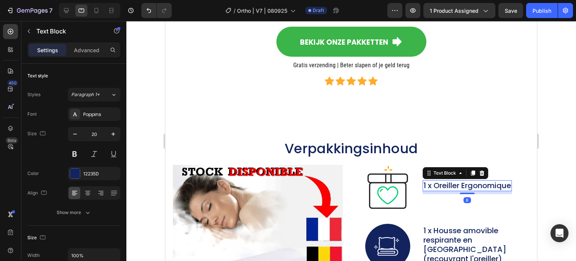
click at [508, 186] on p "1 x Oreiller Ergonomique" at bounding box center [467, 185] width 88 height 9
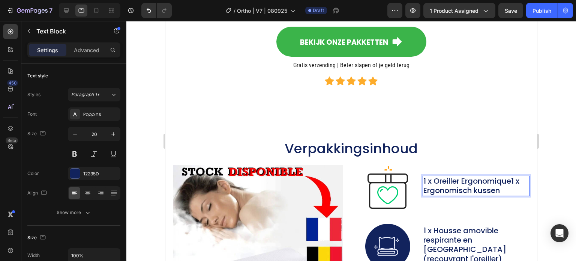
scroll to position [3392, 0]
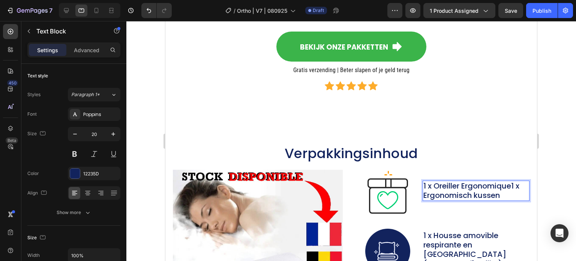
click at [477, 187] on p "1 x Oreiller Ergonomique1 x Ergonomisch kussen" at bounding box center [476, 190] width 106 height 19
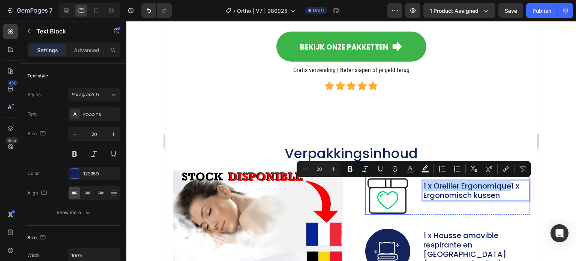
drag, startPoint x: 507, startPoint y: 186, endPoint x: 393, endPoint y: 187, distance: 114.7
click at [393, 187] on div "Image 1 x Oreiller Ergonomique1 x Ergonomisch kussen Text Block 8 Row" at bounding box center [447, 191] width 165 height 45
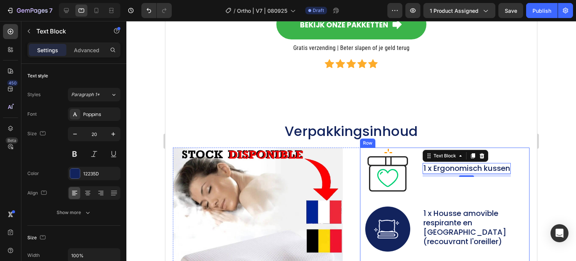
scroll to position [3435, 0]
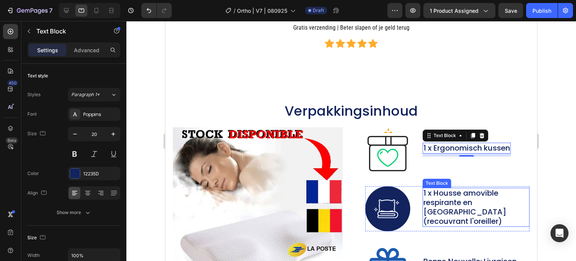
click at [490, 203] on p "1 x Housse amovible respirante en [GEOGRAPHIC_DATA] (recouvrant l'oreiller)" at bounding box center [476, 206] width 106 height 37
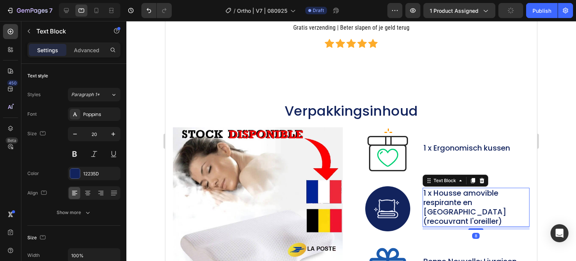
click at [506, 212] on p "1 x Housse amovible respirante en [GEOGRAPHIC_DATA] (recouvrant l'oreiller)" at bounding box center [476, 206] width 106 height 37
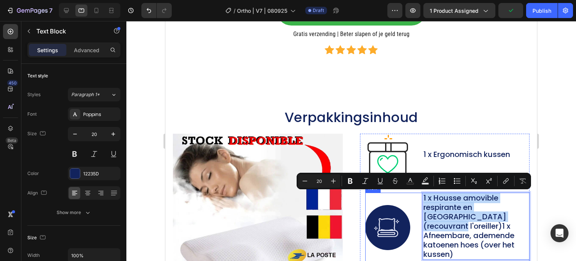
drag, startPoint x: 501, startPoint y: 217, endPoint x: 410, endPoint y: 196, distance: 93.1
click at [410, 196] on div "Image 1 x Housse amovible respirante en [GEOGRAPHIC_DATA] (recouvrant l'oreille…" at bounding box center [447, 227] width 165 height 70
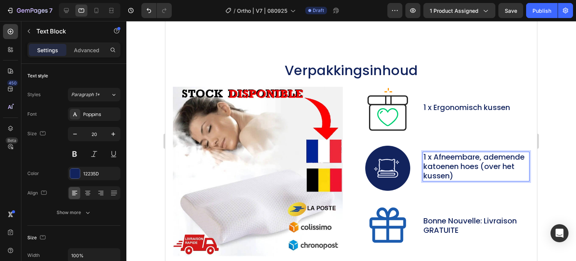
scroll to position [3547, 0]
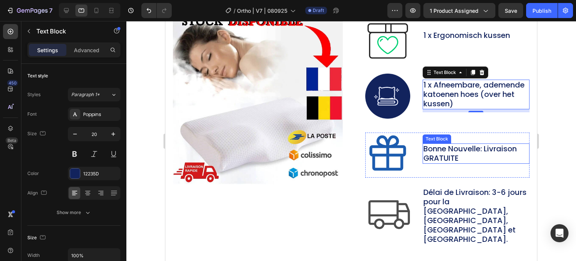
click at [490, 141] on div "Bonne Nouvelle: Livraison GRATUITE Text Block" at bounding box center [476, 154] width 107 height 45
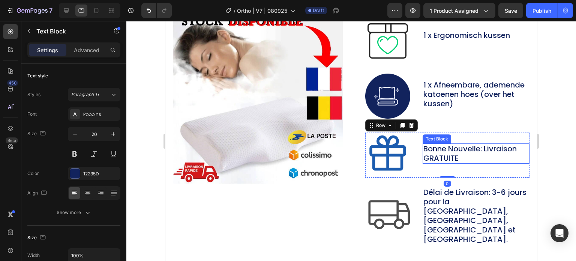
click at [462, 162] on p "Bonne Nouvelle: Livraison GRATUITE" at bounding box center [476, 153] width 106 height 19
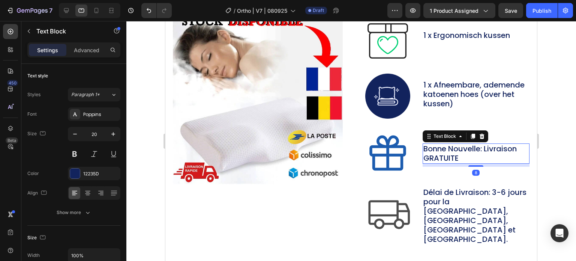
click at [462, 156] on p "Bonne Nouvelle: Livraison GRATUITE" at bounding box center [476, 153] width 106 height 19
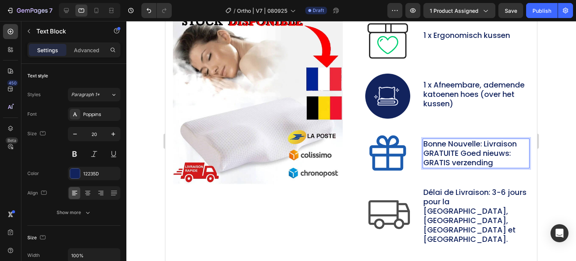
scroll to position [3542, 0]
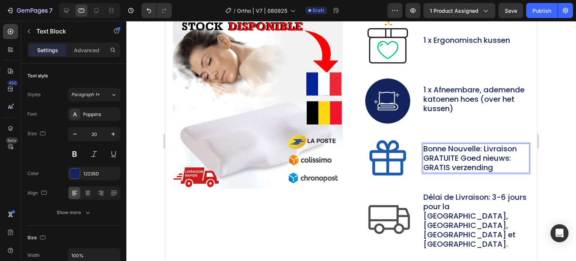
click at [462, 156] on p "Bonne Nouvelle: Livraison GRATUITE Goed nieuws: GRATIS verzending" at bounding box center [476, 158] width 106 height 28
drag, startPoint x: 445, startPoint y: 152, endPoint x: 423, endPoint y: 145, distance: 23.6
click at [423, 145] on p "Bonne Nouvelle: Livraison GRATUITE Goed nieuws: GRATIS verzending" at bounding box center [476, 158] width 106 height 28
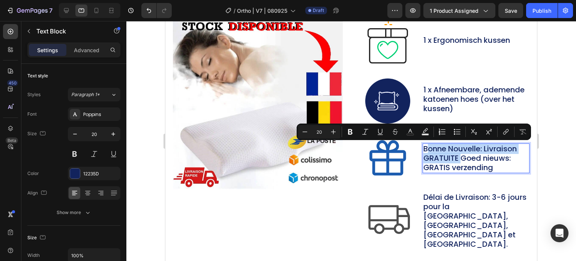
scroll to position [3547, 0]
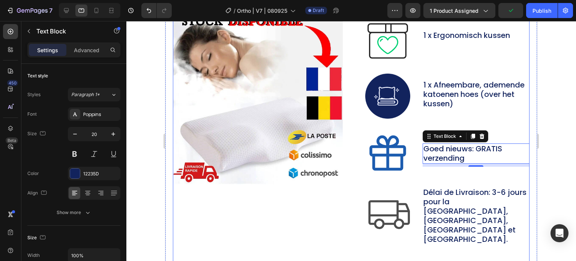
click at [470, 211] on p "Délai de Livraison: 3-6 jours pour la [GEOGRAPHIC_DATA], [GEOGRAPHIC_DATA], [GE…" at bounding box center [476, 215] width 106 height 56
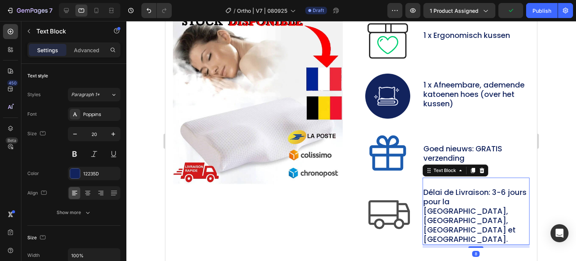
click at [470, 210] on p "Délai de Livraison: 3-6 jours pour la [GEOGRAPHIC_DATA], [GEOGRAPHIC_DATA], [GE…" at bounding box center [476, 215] width 106 height 56
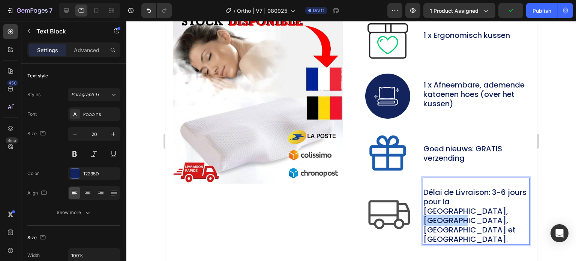
click at [470, 210] on p "Délai de Livraison: 3-6 jours pour la [GEOGRAPHIC_DATA], [GEOGRAPHIC_DATA], [GE…" at bounding box center [476, 215] width 106 height 56
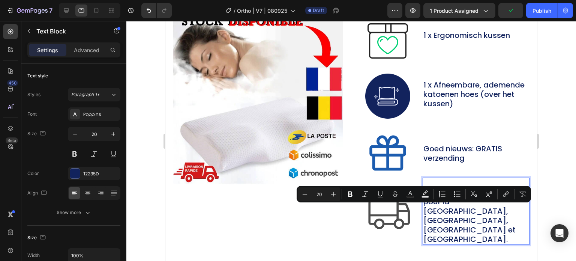
click at [456, 216] on p "Délai de Livraison: 3-6 jours pour la [GEOGRAPHIC_DATA], [GEOGRAPHIC_DATA], [GE…" at bounding box center [476, 215] width 106 height 56
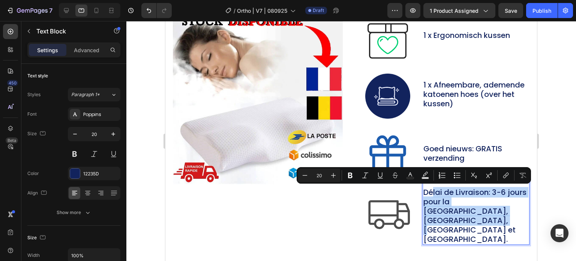
drag, startPoint x: 456, startPoint y: 217, endPoint x: 428, endPoint y: 193, distance: 36.4
click at [428, 193] on p "Délai de Livraison: 3-6 jours pour la [GEOGRAPHIC_DATA], [GEOGRAPHIC_DATA], [GE…" at bounding box center [476, 215] width 106 height 56
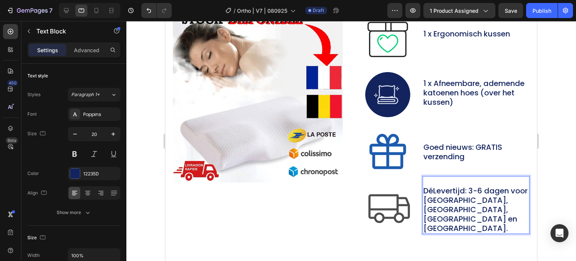
click at [429, 193] on p "DéLevertijd: 3-6 dagen voor [GEOGRAPHIC_DATA], [GEOGRAPHIC_DATA], [GEOGRAPHIC_D…" at bounding box center [476, 209] width 106 height 47
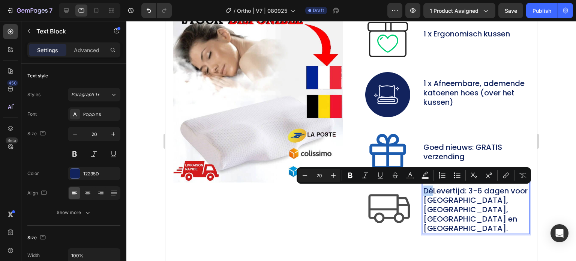
drag, startPoint x: 429, startPoint y: 193, endPoint x: 420, endPoint y: 192, distance: 9.5
click at [423, 192] on div "DéLevertijd: 3-6 dagen voor [GEOGRAPHIC_DATA], [GEOGRAPHIC_DATA], [GEOGRAPHIC_D…" at bounding box center [476, 205] width 107 height 58
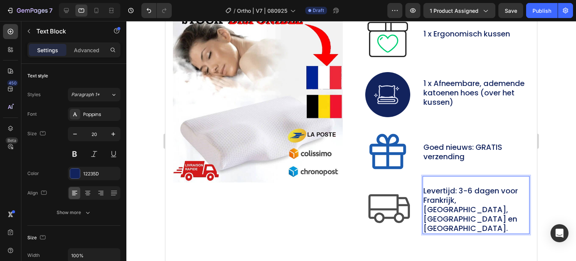
click at [454, 199] on p "Levertijd: 3-6 dagen voor Frankrijk, [GEOGRAPHIC_DATA], [GEOGRAPHIC_DATA] en [G…" at bounding box center [476, 209] width 106 height 47
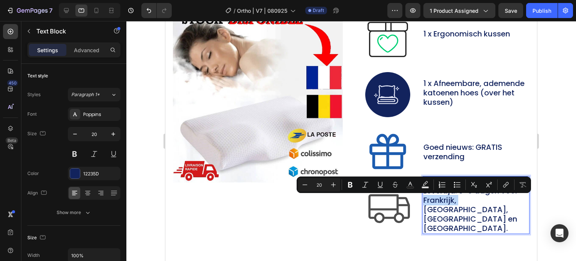
drag, startPoint x: 457, startPoint y: 201, endPoint x: 420, endPoint y: 201, distance: 36.8
click at [423, 201] on div "Levertijd: 3-6 dagen voor Frankrijk, [GEOGRAPHIC_DATA], [GEOGRAPHIC_DATA] en [G…" at bounding box center [476, 205] width 107 height 58
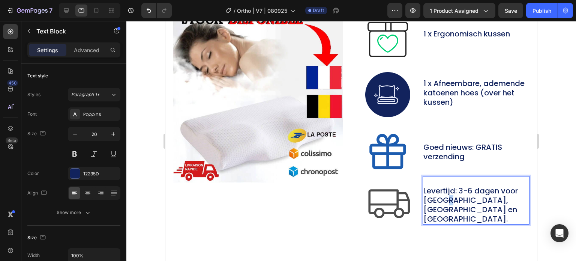
click at [442, 202] on p "Levertijd: 3-6 dagen voor [GEOGRAPHIC_DATA], [GEOGRAPHIC_DATA] en [GEOGRAPHIC_D…" at bounding box center [476, 204] width 106 height 37
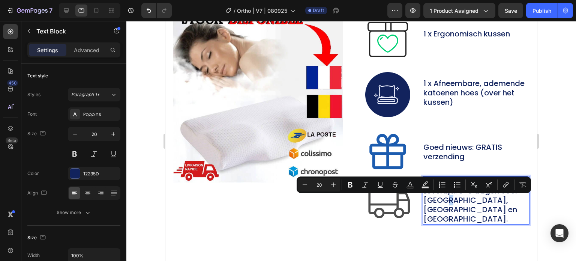
click at [443, 202] on p "Levertijd: 3-6 dagen voor [GEOGRAPHIC_DATA], [GEOGRAPHIC_DATA] en [GEOGRAPHIC_D…" at bounding box center [476, 204] width 106 height 37
drag, startPoint x: 445, startPoint y: 202, endPoint x: 488, endPoint y: 199, distance: 42.5
click at [488, 199] on p "Levertijd: 3-6 dagen voor [GEOGRAPHIC_DATA], [GEOGRAPHIC_DATA] en [GEOGRAPHIC_D…" at bounding box center [476, 204] width 106 height 37
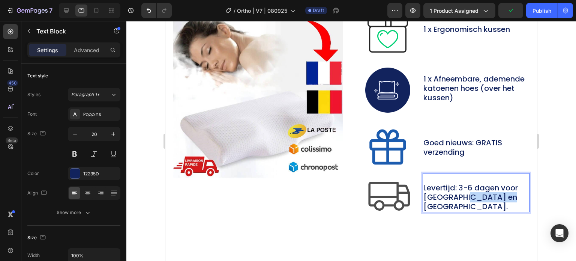
drag, startPoint x: 458, startPoint y: 199, endPoint x: 493, endPoint y: 201, distance: 35.3
click at [493, 201] on p "Levertijd: 3-6 dagen voor [GEOGRAPHIC_DATA] en [GEOGRAPHIC_DATA]." at bounding box center [476, 197] width 106 height 28
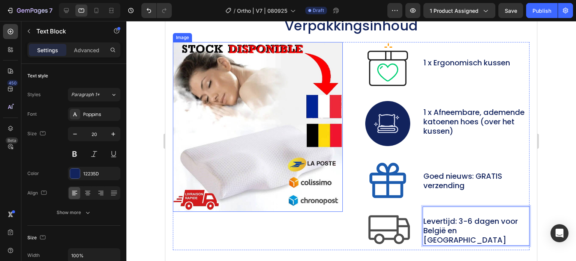
scroll to position [3516, 0]
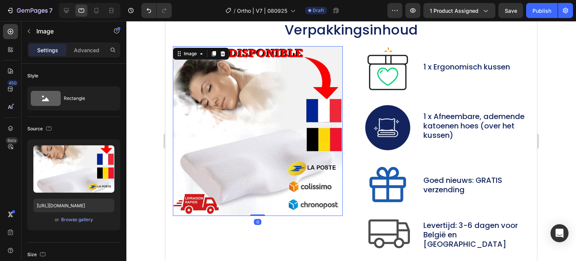
click at [284, 120] on img at bounding box center [258, 131] width 170 height 170
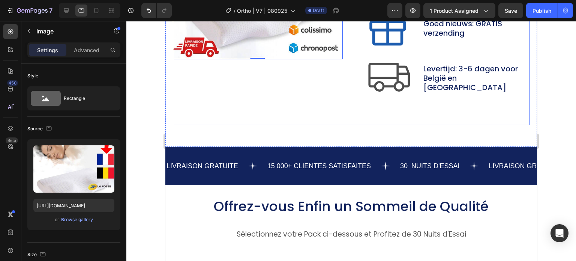
scroll to position [3628, 0]
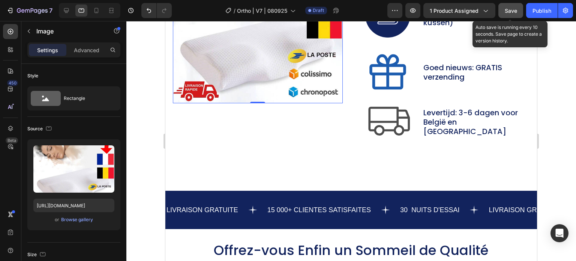
drag, startPoint x: 334, startPoint y: 1, endPoint x: 502, endPoint y: 14, distance: 168.1
click at [502, 14] on button "Save" at bounding box center [510, 10] width 25 height 15
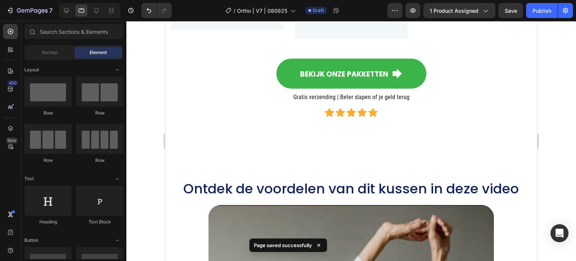
scroll to position [441, 0]
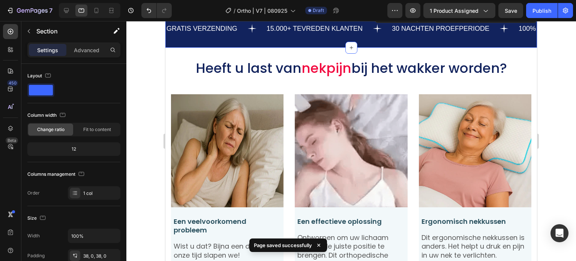
click at [451, 46] on div "GRATIS VERZENDING Text 15.000+ TEVREDEN KLANTEN Text 30 NACHTEN PROEFPERIODE Te…" at bounding box center [351, 28] width 372 height 39
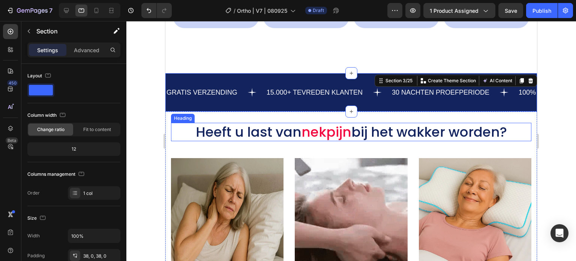
scroll to position [366, 0]
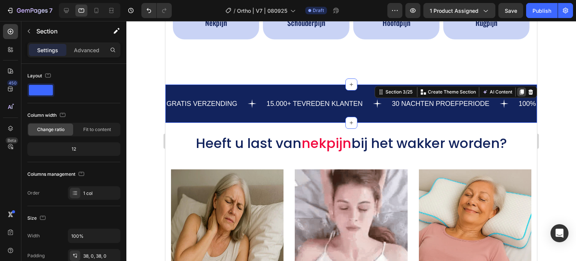
click at [520, 94] on icon at bounding box center [522, 91] width 4 height 5
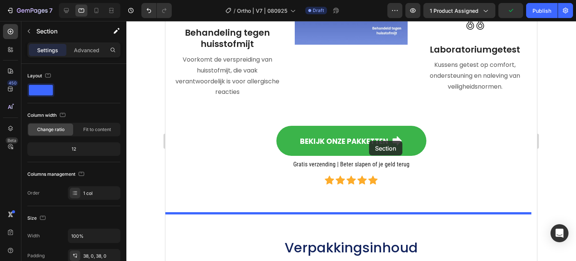
scroll to position [3403, 0]
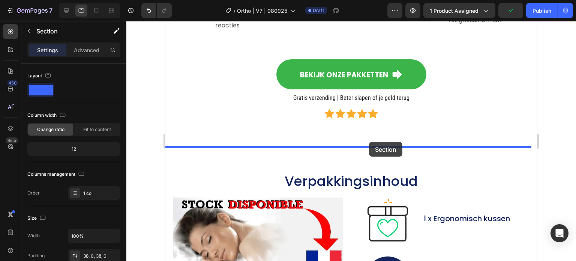
drag, startPoint x: 377, startPoint y: 81, endPoint x: 369, endPoint y: 142, distance: 61.7
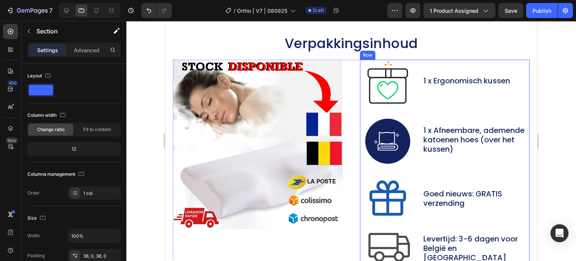
scroll to position [3627, 0]
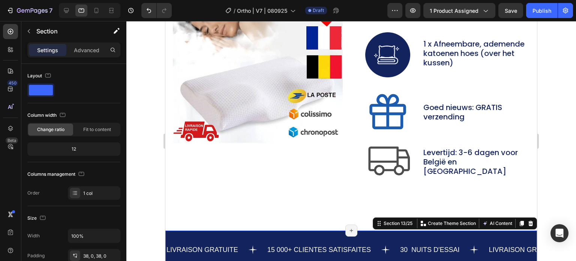
click at [356, 230] on div "LIVRAISON GRATUITE Text 15 000+ CLIENTES SATISFAITES Text 30 NUITS D'ESSAI Text…" at bounding box center [351, 249] width 372 height 39
click at [528, 223] on icon at bounding box center [531, 223] width 6 height 6
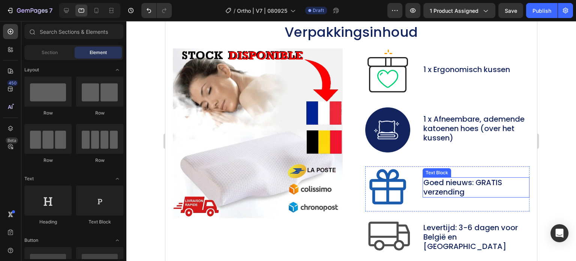
scroll to position [3402, 0]
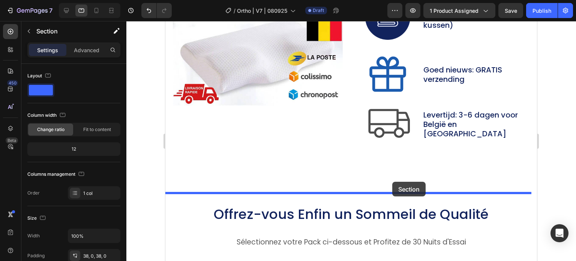
drag, startPoint x: 387, startPoint y: 109, endPoint x: 392, endPoint y: 181, distance: 73.0
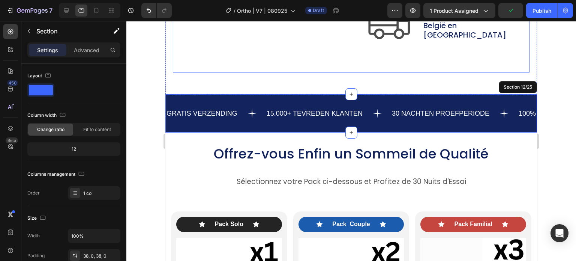
scroll to position [3776, 0]
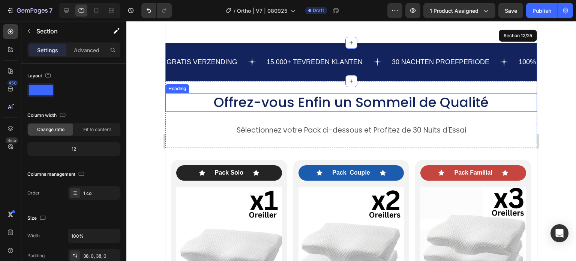
click at [463, 96] on h2 "Offrez-vous Enfin un Sommeil de Qualité" at bounding box center [351, 102] width 372 height 18
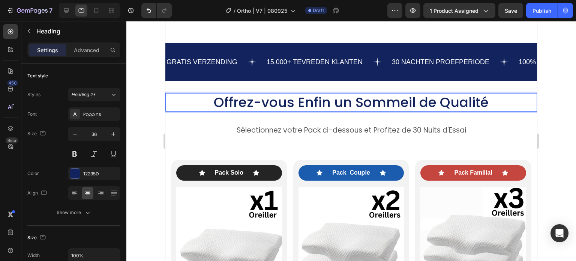
click at [496, 103] on h2 "Offrez-vous Enfin un Sommeil de Qualité" at bounding box center [351, 102] width 372 height 18
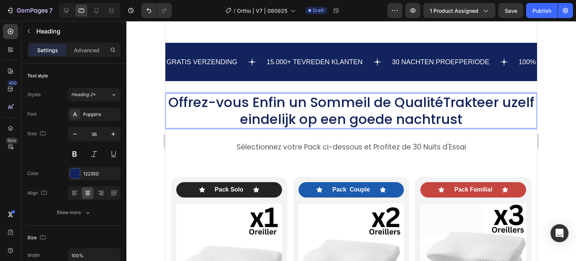
click at [472, 103] on p "Offrez-vous Enfin un Sommeil de QualitéTrakteer uzelf eindelijk op een goede na…" at bounding box center [351, 111] width 370 height 34
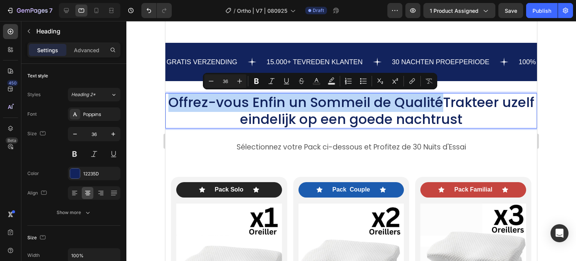
drag, startPoint x: 417, startPoint y: 103, endPoint x: 139, endPoint y: 103, distance: 278.2
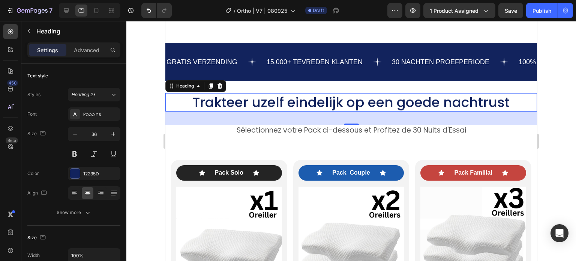
click at [438, 124] on div "36" at bounding box center [351, 117] width 372 height 13
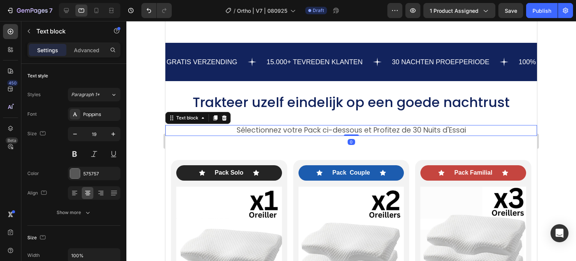
click at [464, 129] on p "Sélectionnez votre Pack ci-dessous et Profitez de 30 Nuits d'Essai" at bounding box center [351, 130] width 370 height 9
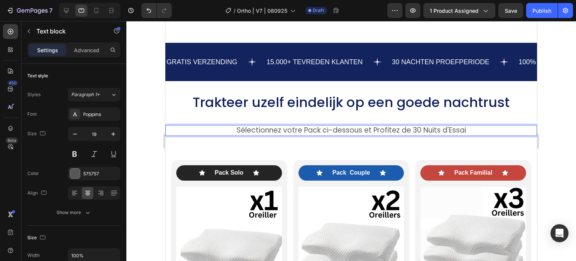
click at [464, 129] on p "Sélectionnez votre Pack ci-dessous et Profitez de 30 Nuits d'Essai" at bounding box center [351, 130] width 370 height 9
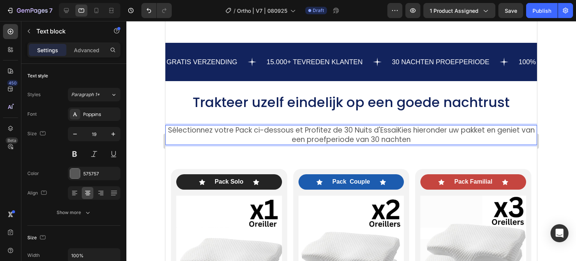
click at [458, 130] on p "Sélectionnez votre Pack ci-dessous et Profitez de 30 Nuits d'EssaiKies hieronde…" at bounding box center [351, 135] width 370 height 18
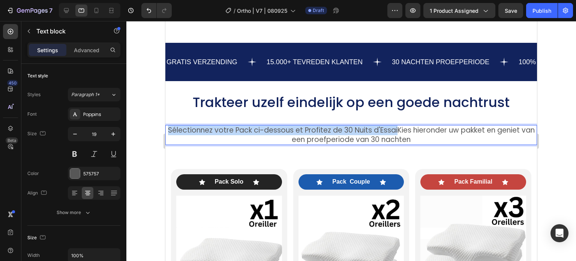
drag, startPoint x: 385, startPoint y: 129, endPoint x: 107, endPoint y: 126, distance: 277.8
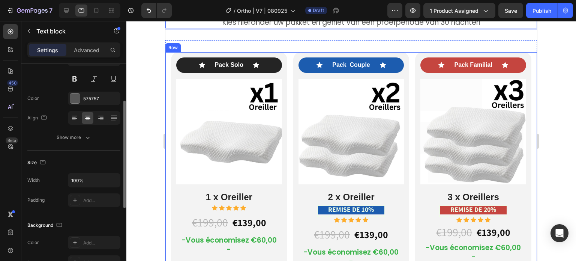
scroll to position [3888, 0]
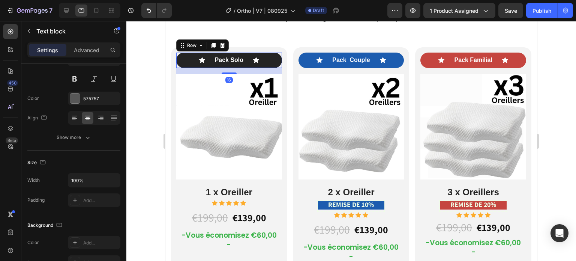
click at [245, 60] on div "Icon Pack Solo Text Block Icon Row 16" at bounding box center [229, 59] width 106 height 15
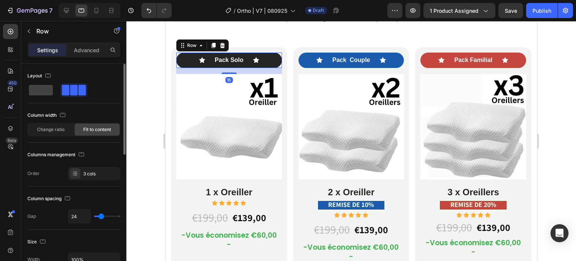
click at [244, 61] on div "Icon Pack Solo Text Block Icon Row 16" at bounding box center [229, 59] width 106 height 15
click at [372, 56] on div "Icon Pack Couple Text Block Icon Row" at bounding box center [351, 59] width 106 height 15
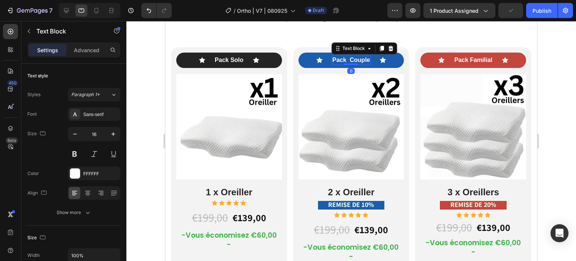
click at [352, 60] on p "Pack Couple" at bounding box center [350, 60] width 37 height 8
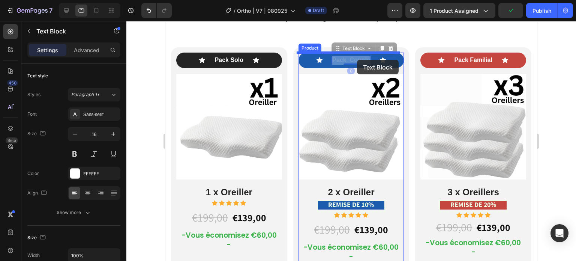
drag, startPoint x: 347, startPoint y: 61, endPoint x: 351, endPoint y: 60, distance: 3.9
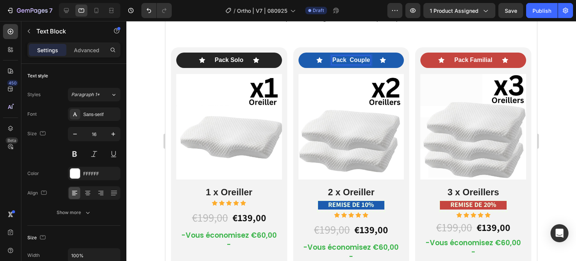
click at [349, 60] on p "Pack Couple" at bounding box center [350, 60] width 37 height 8
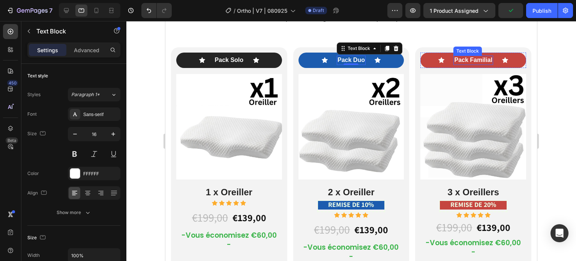
click at [483, 60] on p "Pack Familial" at bounding box center [473, 60] width 38 height 8
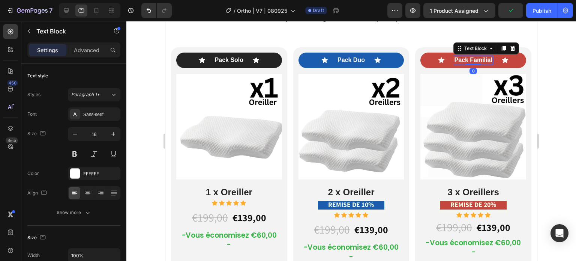
click at [487, 60] on p "Pack Familial" at bounding box center [473, 60] width 38 height 8
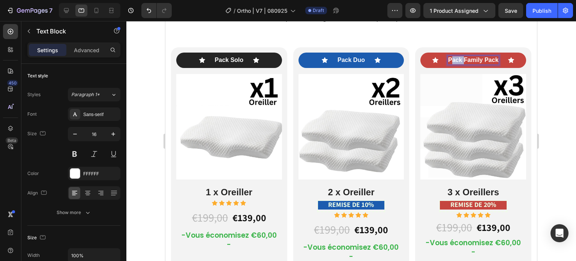
drag, startPoint x: 457, startPoint y: 60, endPoint x: 445, endPoint y: 63, distance: 12.4
click at [448, 63] on p "Pack Family Pack" at bounding box center [473, 60] width 50 height 8
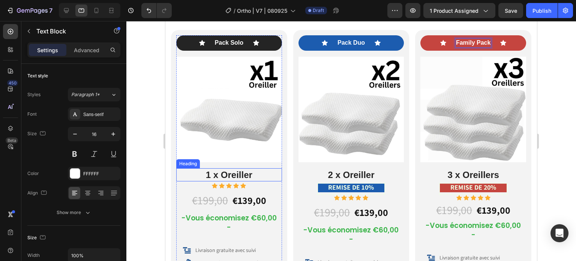
scroll to position [3926, 0]
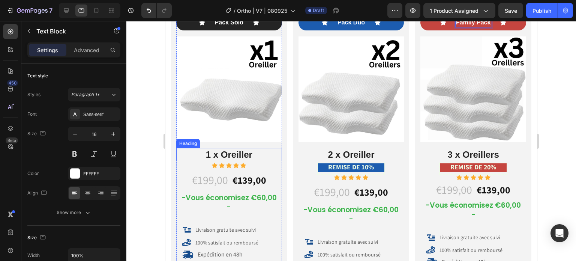
click at [231, 148] on h2 "1 x Oreiller" at bounding box center [229, 154] width 106 height 13
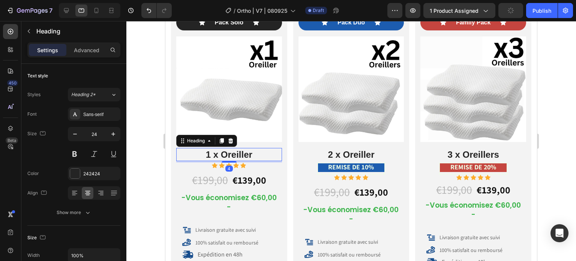
click at [220, 151] on h2 "1 x Oreiller" at bounding box center [229, 154] width 106 height 13
drag, startPoint x: 253, startPoint y: 153, endPoint x: 223, endPoint y: 151, distance: 30.8
click at [223, 151] on p "1 x Kussen" at bounding box center [229, 154] width 104 height 12
click at [231, 150] on p "1 x Kussen" at bounding box center [229, 154] width 104 height 12
click at [243, 155] on p "1 x Kussen" at bounding box center [229, 154] width 104 height 12
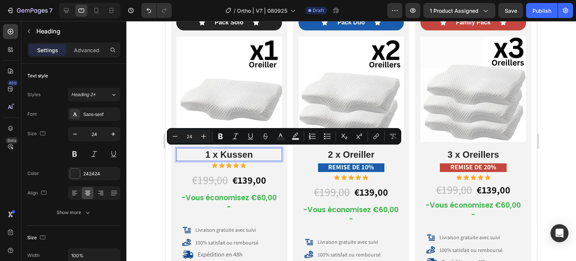
drag, startPoint x: 254, startPoint y: 156, endPoint x: 223, endPoint y: 151, distance: 31.5
click at [223, 151] on p "1 x Kussen" at bounding box center [229, 154] width 104 height 12
copy p "Kussen"
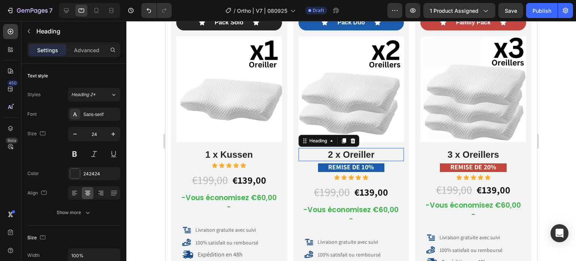
click at [367, 148] on h2 "2 x Oreiller" at bounding box center [351, 154] width 106 height 13
click at [371, 150] on h2 "2 x Oreiller" at bounding box center [351, 154] width 106 height 13
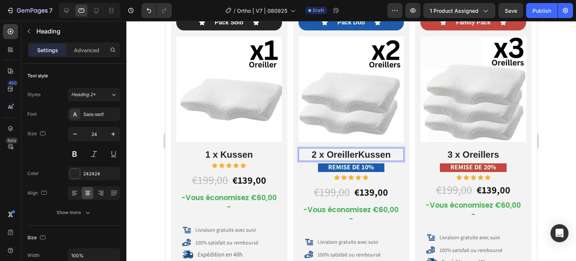
click at [366, 148] on p "2 x OreillerKussen" at bounding box center [351, 154] width 104 height 12
drag, startPoint x: 351, startPoint y: 153, endPoint x: 327, endPoint y: 152, distance: 23.6
click at [327, 152] on p "2 x OreillerKussen" at bounding box center [351, 154] width 104 height 12
click at [342, 150] on p "2 x rKussen" at bounding box center [351, 154] width 104 height 12
click at [380, 151] on p "2 x Kussen" at bounding box center [351, 154] width 104 height 12
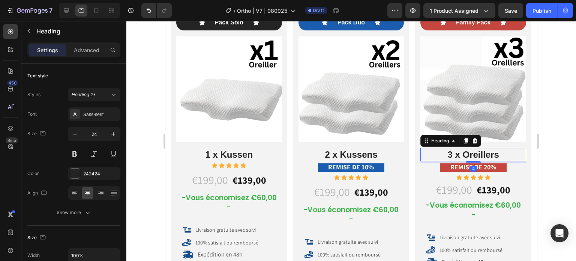
drag, startPoint x: 504, startPoint y: 151, endPoint x: 486, endPoint y: 154, distance: 18.2
click at [504, 151] on h2 "3 x Oreillers" at bounding box center [473, 154] width 106 height 13
click at [486, 154] on h2 "3 x Oreillers" at bounding box center [473, 154] width 106 height 13
click at [499, 153] on p "3 x Oreillers" at bounding box center [473, 154] width 104 height 12
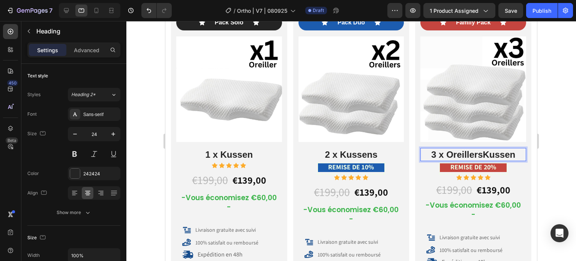
drag, startPoint x: 507, startPoint y: 154, endPoint x: 502, endPoint y: 154, distance: 5.2
click at [507, 154] on p "3 x OreillersKussen" at bounding box center [473, 154] width 104 height 12
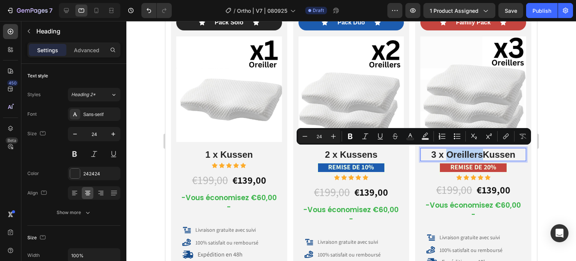
drag, startPoint x: 476, startPoint y: 154, endPoint x: 443, endPoint y: 152, distance: 32.7
click at [443, 152] on p "3 x OreillersKussen" at bounding box center [473, 154] width 104 height 12
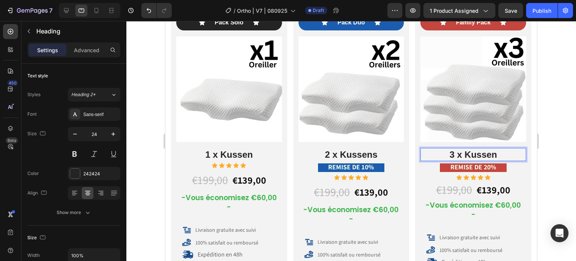
click at [498, 151] on p "3 x Kussen" at bounding box center [473, 154] width 104 height 12
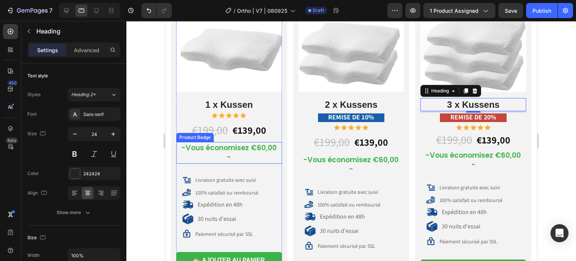
scroll to position [4038, 0]
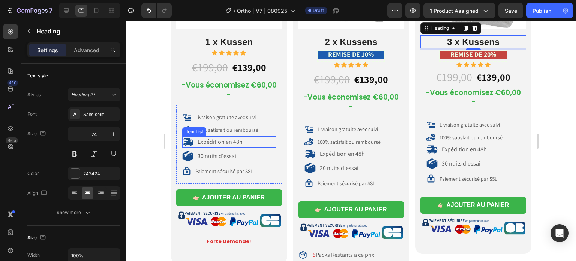
click at [217, 139] on p "Expédition en 48h" at bounding box center [220, 142] width 45 height 8
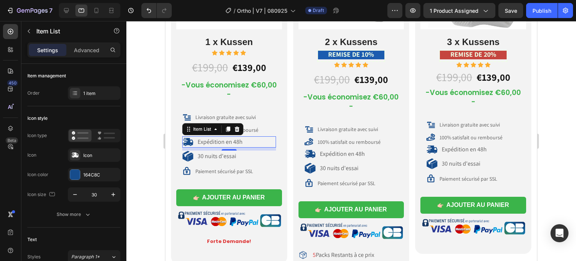
click at [216, 144] on div "Expédition en 48h" at bounding box center [219, 142] width 47 height 10
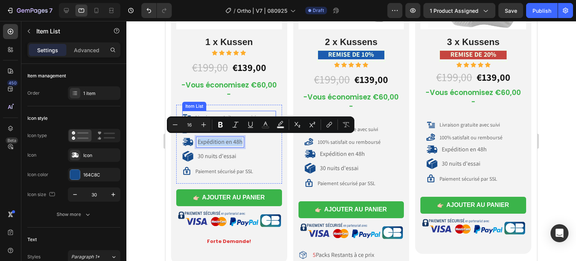
click at [215, 114] on p "Livraison gratuite avec suivi" at bounding box center [225, 117] width 60 height 7
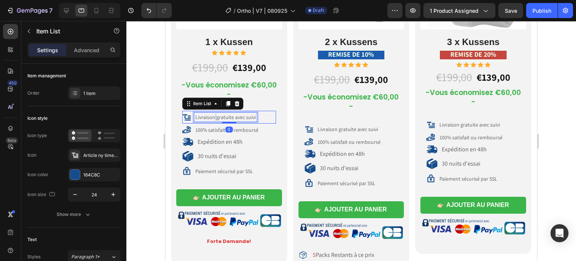
click at [215, 114] on p "Livraison gratuite avec suivi" at bounding box center [225, 117] width 60 height 7
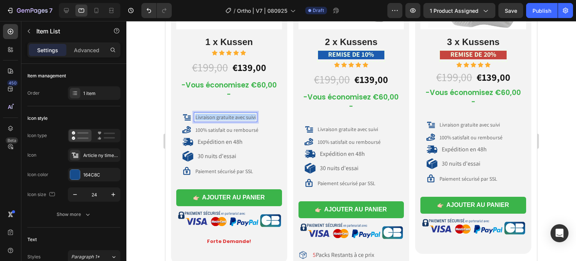
click at [215, 114] on p "Livraison gratuite avec suivi" at bounding box center [225, 117] width 60 height 7
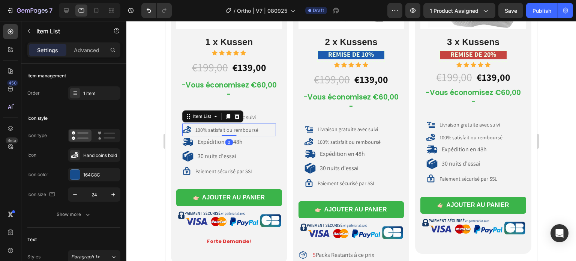
click at [217, 126] on p "100% satisfait ou remboursé" at bounding box center [226, 129] width 63 height 7
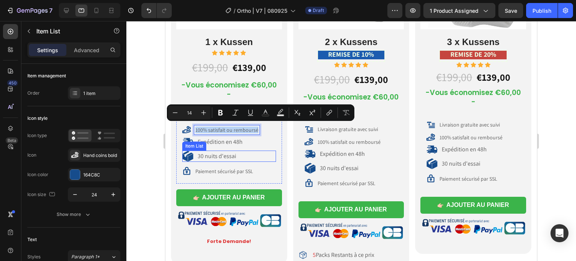
click at [219, 152] on p "30 nuits d'essai" at bounding box center [217, 156] width 39 height 8
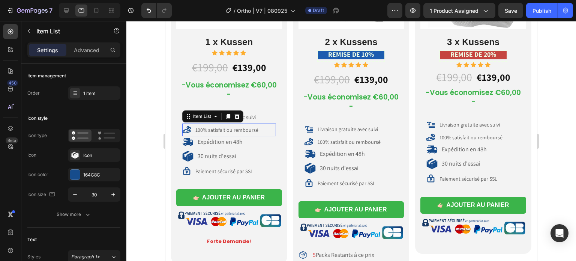
click at [225, 123] on div "100% satisfait ou remboursé" at bounding box center [229, 129] width 94 height 13
click at [219, 141] on p "Expédition en 48h" at bounding box center [220, 142] width 45 height 8
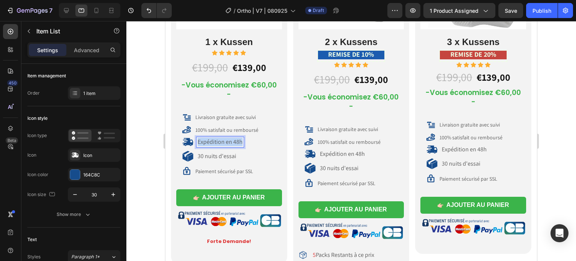
click at [219, 141] on p "Expédition en 48h" at bounding box center [220, 142] width 45 height 8
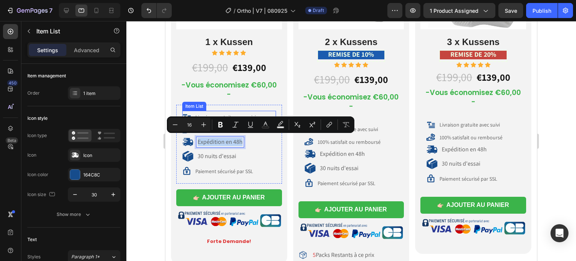
click at [220, 114] on p "Livraison gratuite avec suivi" at bounding box center [225, 117] width 60 height 7
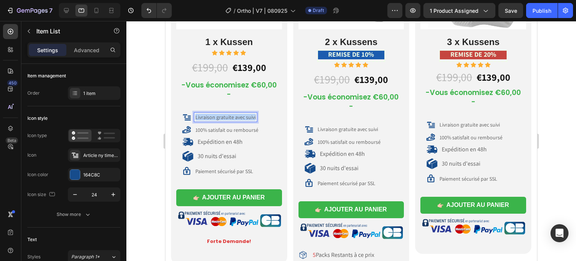
click at [219, 114] on p "Livraison gratuite avec suivi" at bounding box center [225, 117] width 60 height 7
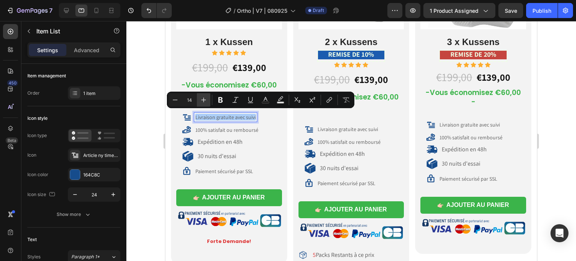
click at [203, 98] on icon "Editor contextual toolbar" at bounding box center [203, 99] width 7 height 7
type input "16"
click at [211, 127] on p "100% satisfait ou remboursé" at bounding box center [226, 129] width 63 height 7
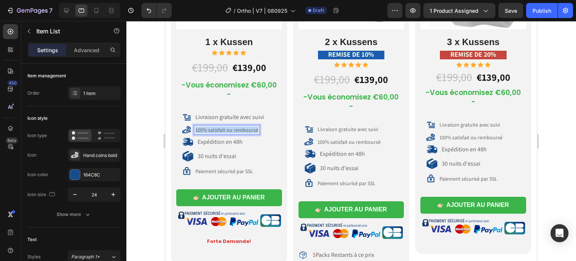
click at [211, 127] on p "100% satisfait ou remboursé" at bounding box center [226, 129] width 63 height 7
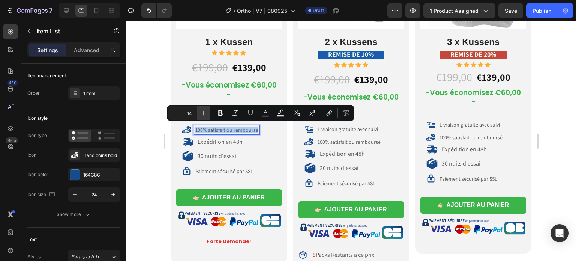
click at [206, 112] on icon "Editor contextual toolbar" at bounding box center [203, 112] width 7 height 7
type input "16"
click at [187, 128] on div "Item List" at bounding box center [194, 131] width 21 height 7
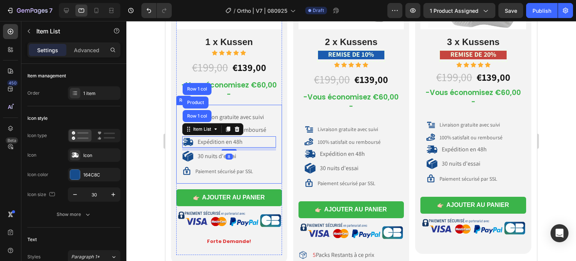
click at [174, 141] on div "Icon Pack Solo Text Block Icon Row Image 1 x Kussen Heading Icon Icon Icon Icon…" at bounding box center [229, 80] width 116 height 366
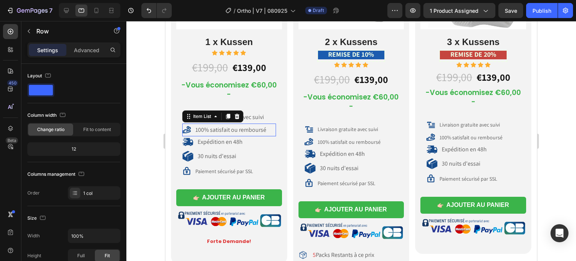
click at [188, 126] on icon at bounding box center [186, 129] width 9 height 7
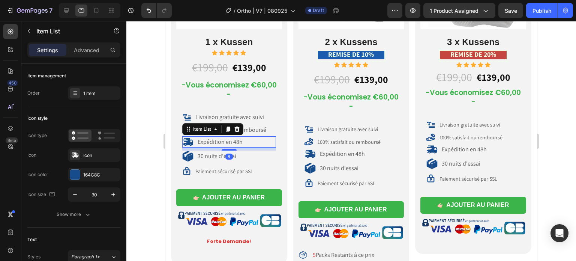
click at [190, 142] on icon at bounding box center [188, 142] width 10 height 8
click at [174, 142] on div "Icon Pack Solo Text Block Icon Row Image 1 x Kussen Heading Icon Icon Icon Icon…" at bounding box center [229, 80] width 116 height 366
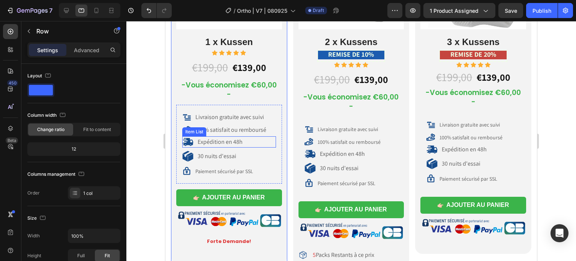
click at [186, 139] on icon at bounding box center [188, 142] width 10 height 8
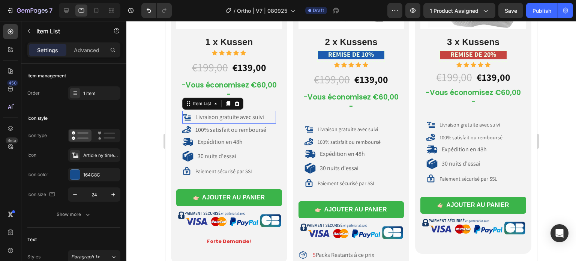
click at [186, 118] on icon at bounding box center [187, 117] width 8 height 6
click at [113, 195] on icon "button" at bounding box center [112, 193] width 7 height 7
click at [113, 195] on icon "button" at bounding box center [113, 194] width 4 height 4
click at [113, 194] on icon "button" at bounding box center [113, 194] width 4 height 4
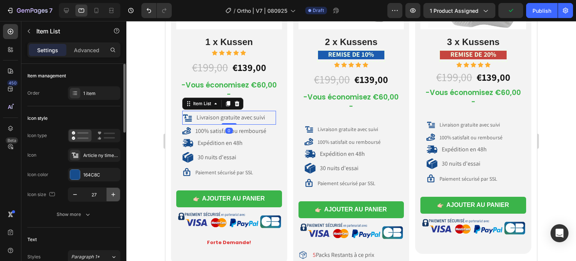
click at [112, 193] on icon "button" at bounding box center [113, 194] width 4 height 4
click at [112, 193] on icon "button" at bounding box center [112, 193] width 7 height 7
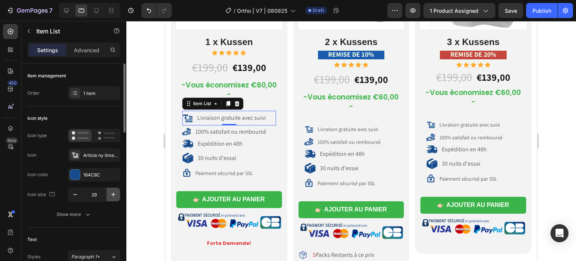
click at [114, 194] on icon "button" at bounding box center [113, 194] width 4 height 4
type input "30"
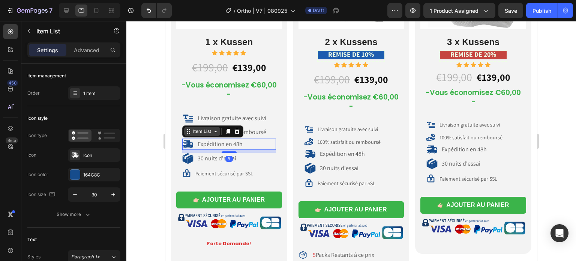
click at [190, 129] on div "Item List" at bounding box center [202, 131] width 36 height 9
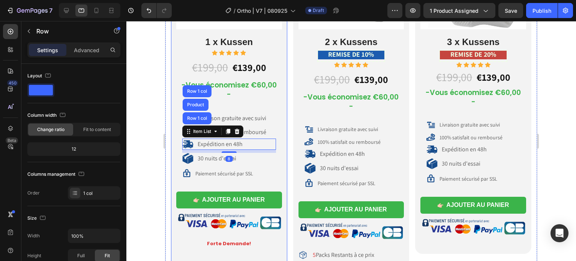
click at [177, 144] on div "Livraison gratuite avec suivi Item List 100% satisfait ou remboursé Item List E…" at bounding box center [229, 145] width 106 height 81
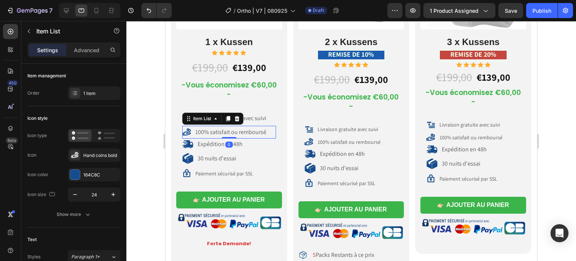
click at [185, 131] on icon at bounding box center [186, 131] width 9 height 9
click at [114, 192] on icon "button" at bounding box center [112, 193] width 7 height 7
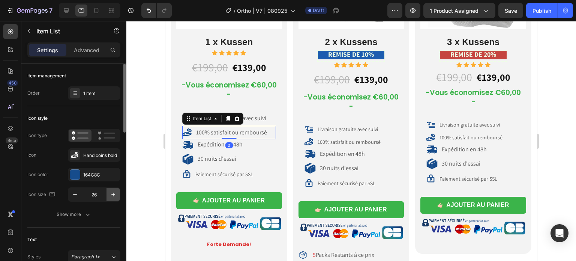
click at [114, 192] on icon "button" at bounding box center [112, 193] width 7 height 7
click at [114, 191] on icon "button" at bounding box center [112, 193] width 7 height 7
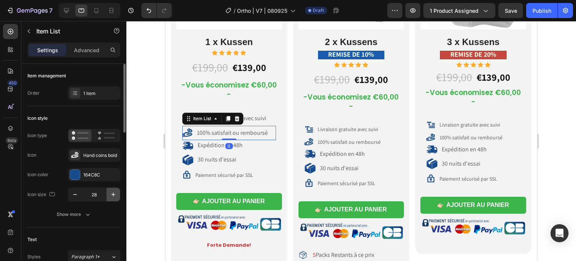
click at [114, 191] on icon "button" at bounding box center [112, 193] width 7 height 7
click at [114, 190] on icon "button" at bounding box center [112, 193] width 7 height 7
type input "30"
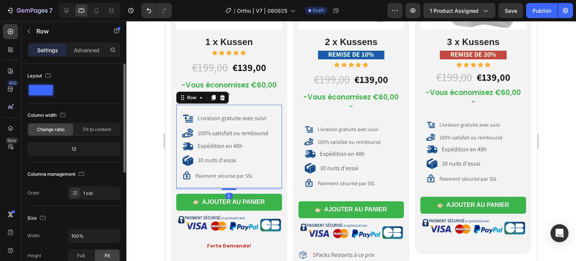
click at [261, 151] on div "Livraison gratuite avec suivi Item List 100% satisfait ou remboursé Item List E…" at bounding box center [229, 146] width 94 height 71
click at [69, 8] on icon at bounding box center [66, 10] width 7 height 7
type input "1200"
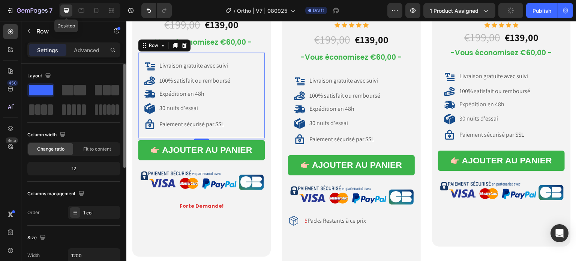
scroll to position [4057, 0]
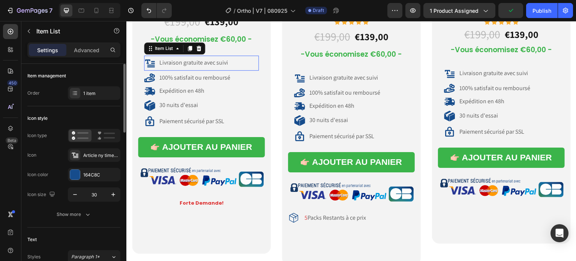
click at [189, 64] on div "Livraison gratuite avec suivi" at bounding box center [193, 63] width 71 height 10
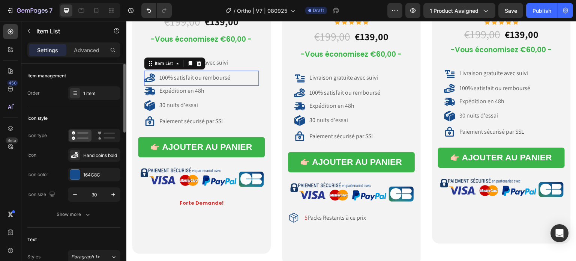
click at [185, 76] on span "100% satisfait ou remboursé" at bounding box center [194, 77] width 71 height 8
click at [148, 77] on icon at bounding box center [149, 77] width 11 height 9
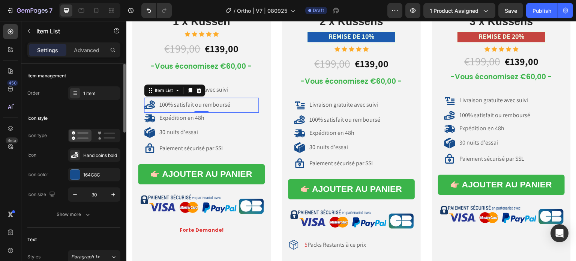
scroll to position [4019, 0]
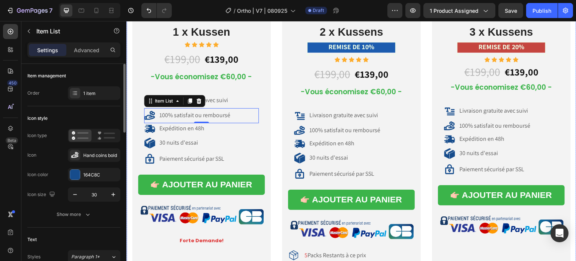
drag, startPoint x: 133, startPoint y: 87, endPoint x: 137, endPoint y: 85, distance: 4.0
click at [135, 87] on div "Icon Pack Solo Text Block Icon Row Image 1 x Kussen Heading Icon Icon Icon Icon…" at bounding box center [201, 77] width 139 height 428
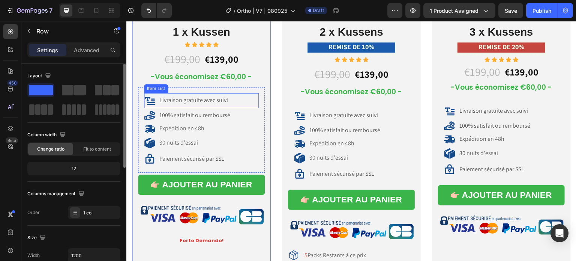
click at [152, 95] on icon at bounding box center [149, 100] width 11 height 11
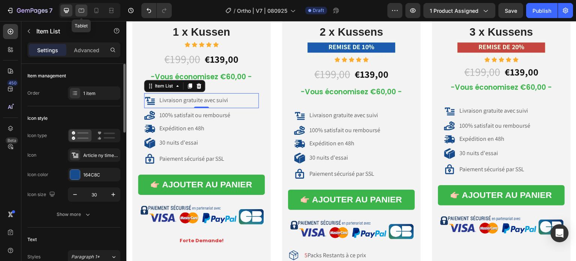
click at [84, 9] on icon at bounding box center [81, 10] width 7 height 7
type input "14"
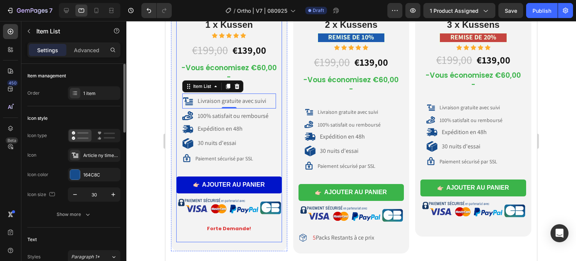
scroll to position [4099, 0]
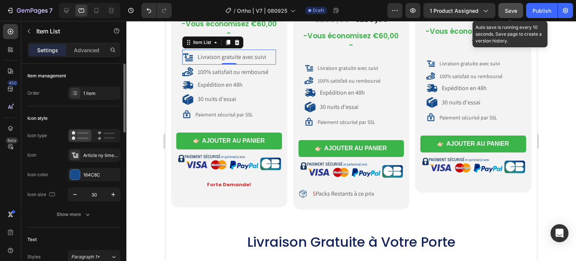
click at [508, 11] on span "Save" at bounding box center [511, 10] width 12 height 6
